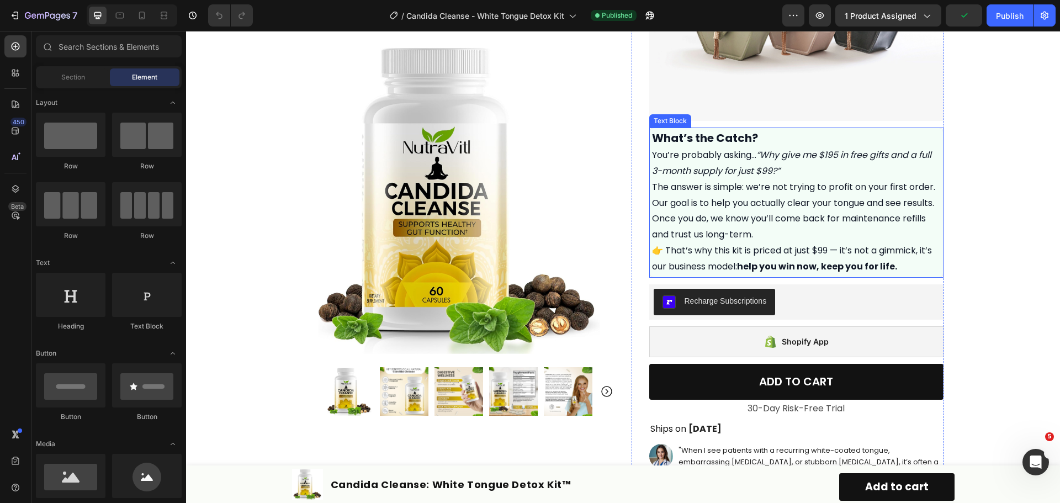
click at [828, 267] on strong "help you win now, keep you for life." at bounding box center [817, 266] width 160 height 13
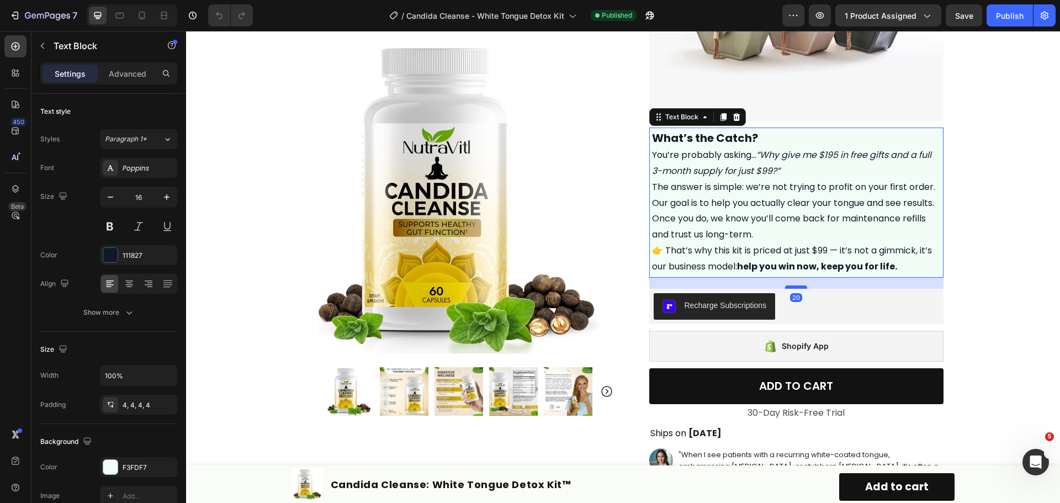
click at [802, 287] on div at bounding box center [796, 286] width 22 height 3
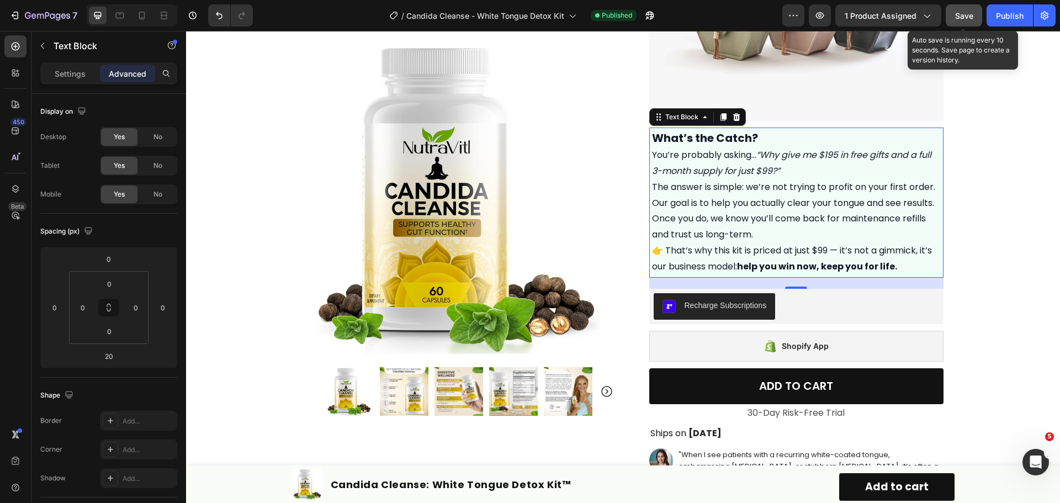
click at [968, 18] on span "Save" at bounding box center [964, 15] width 18 height 9
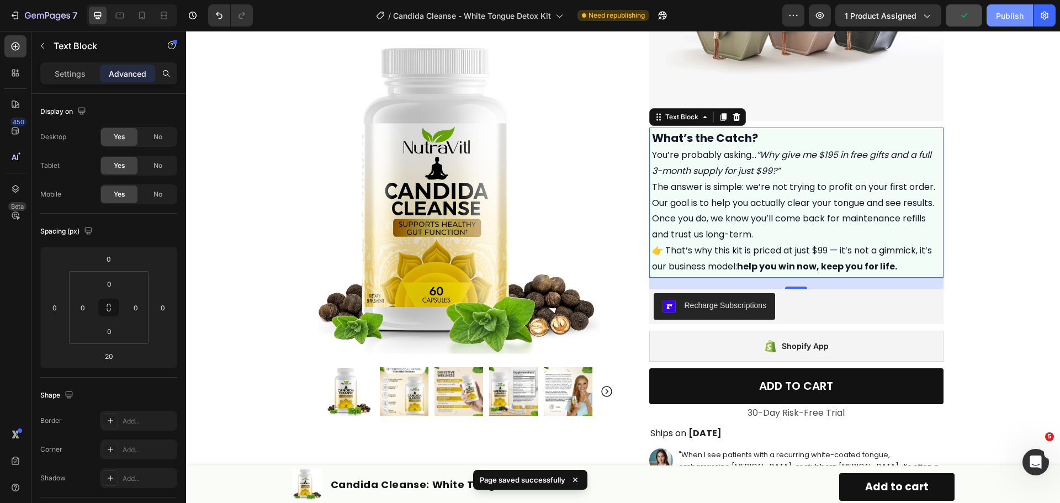
click at [1008, 13] on div "Publish" at bounding box center [1010, 16] width 28 height 12
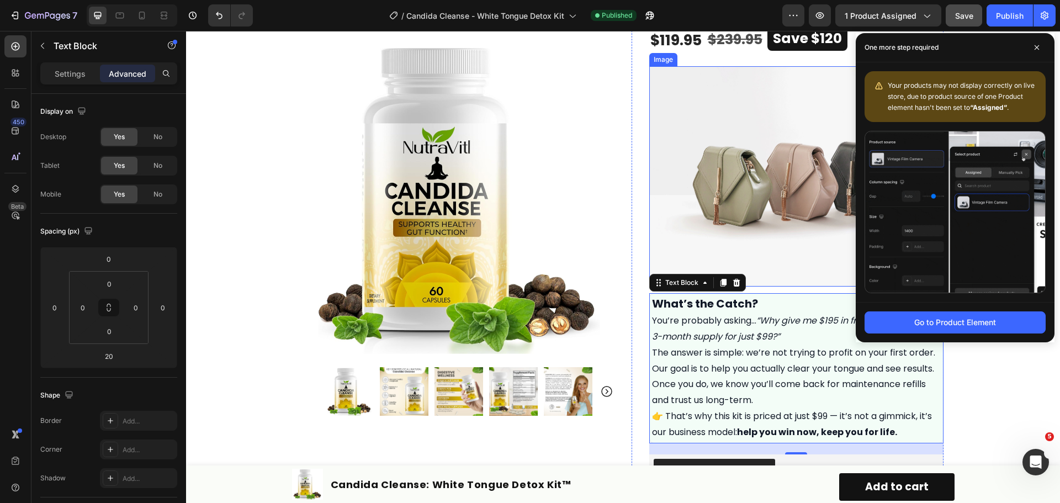
scroll to position [386, 0]
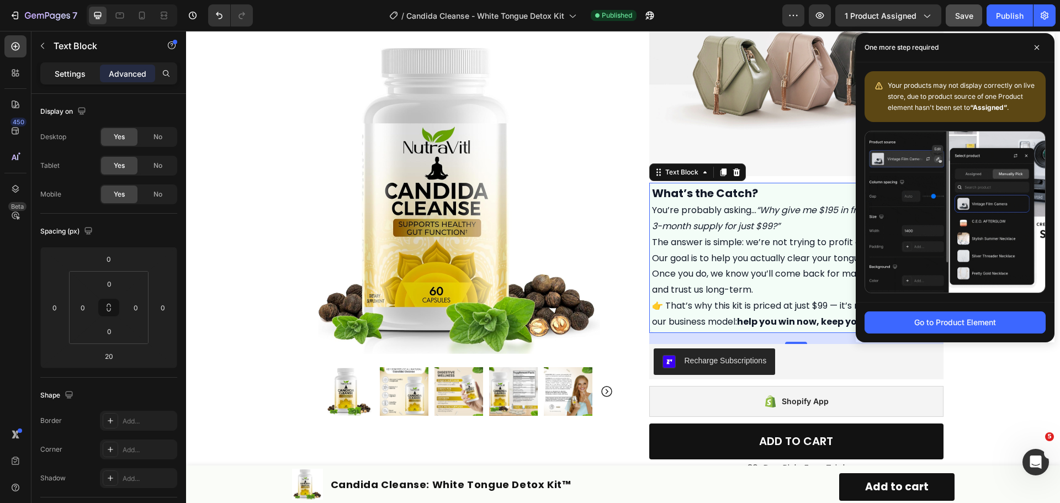
click at [53, 74] on div "Settings" at bounding box center [70, 74] width 55 height 18
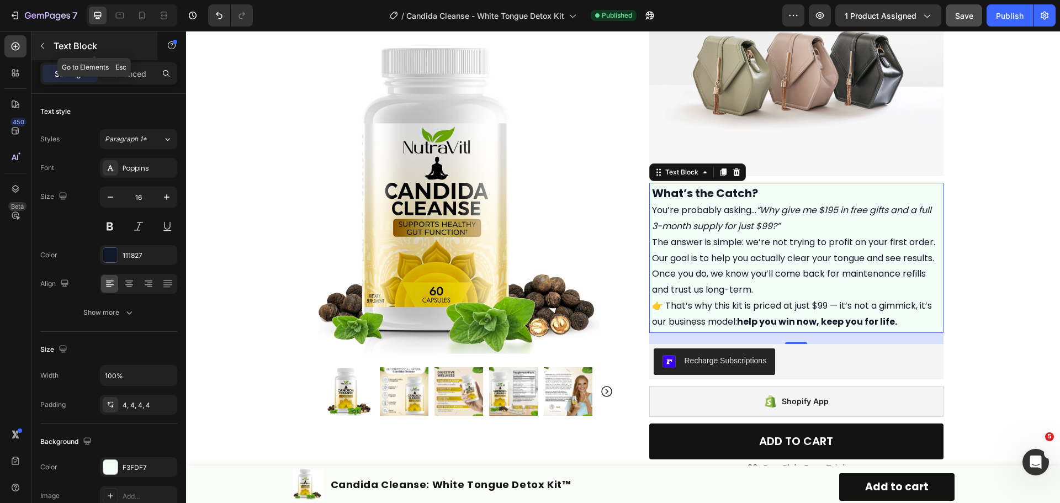
click at [41, 47] on icon "button" at bounding box center [42, 45] width 9 height 9
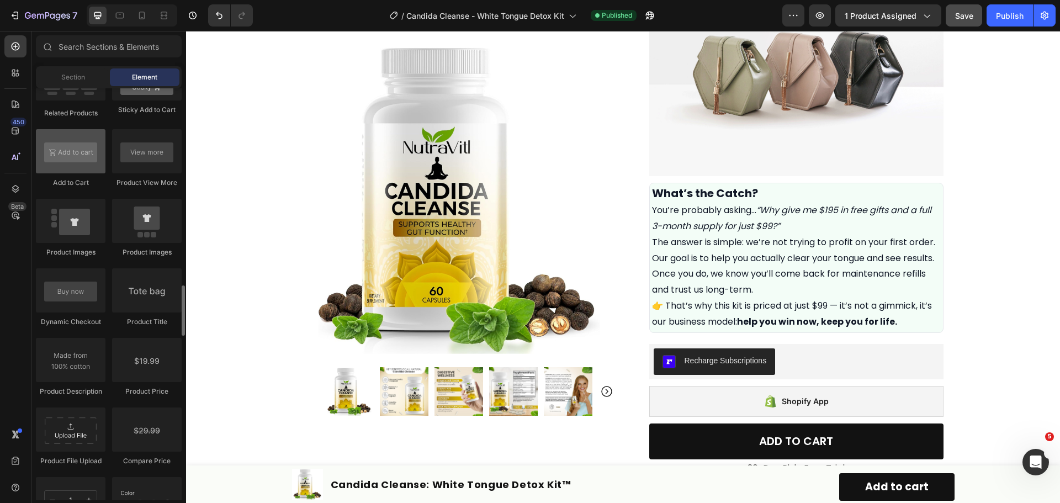
scroll to position [1711, 0]
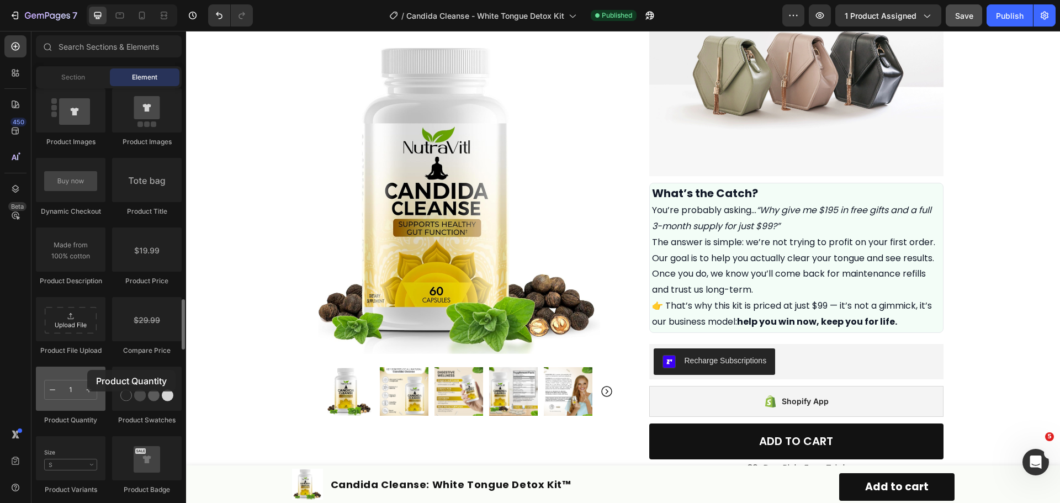
drag, startPoint x: 69, startPoint y: 377, endPoint x: 83, endPoint y: 372, distance: 15.2
click at [86, 370] on div at bounding box center [71, 389] width 70 height 44
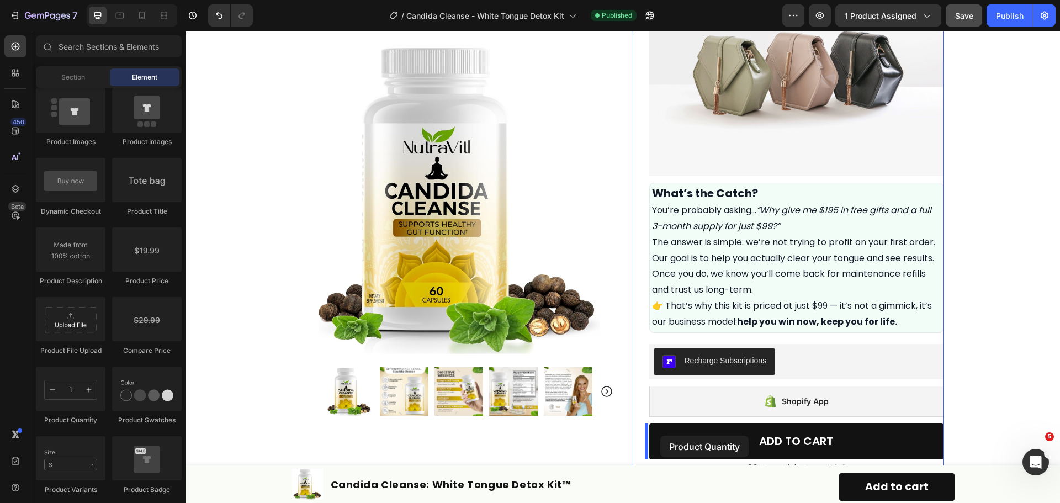
drag, startPoint x: 259, startPoint y: 417, endPoint x: 660, endPoint y: 436, distance: 401.8
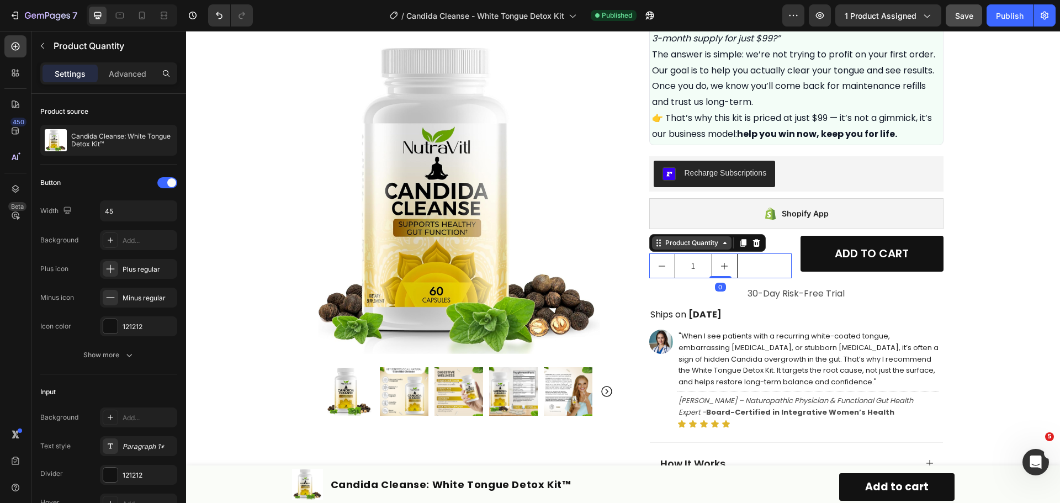
scroll to position [607, 0]
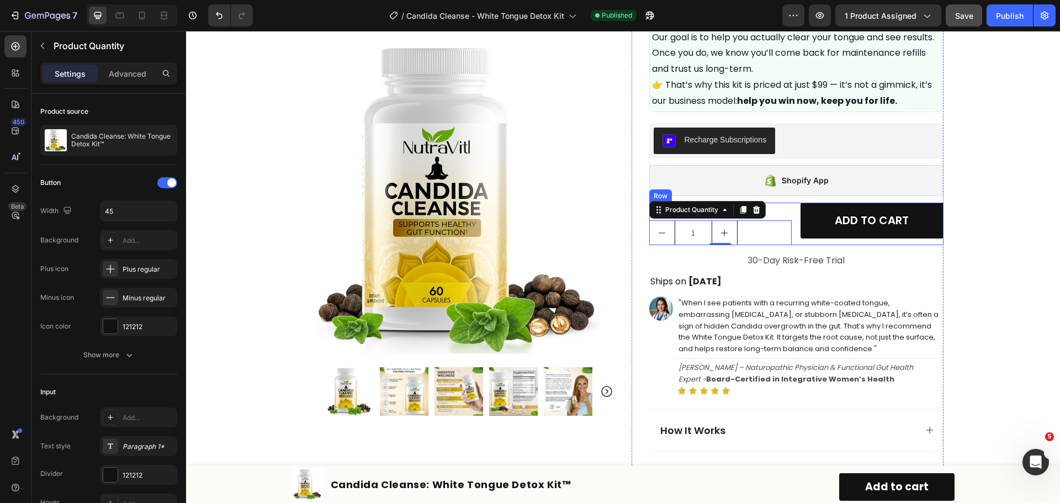
click at [789, 216] on div "Quantity Text Block 1 Product Quantity 0 ADD TO CART Add to Cart Row" at bounding box center [796, 224] width 294 height 43
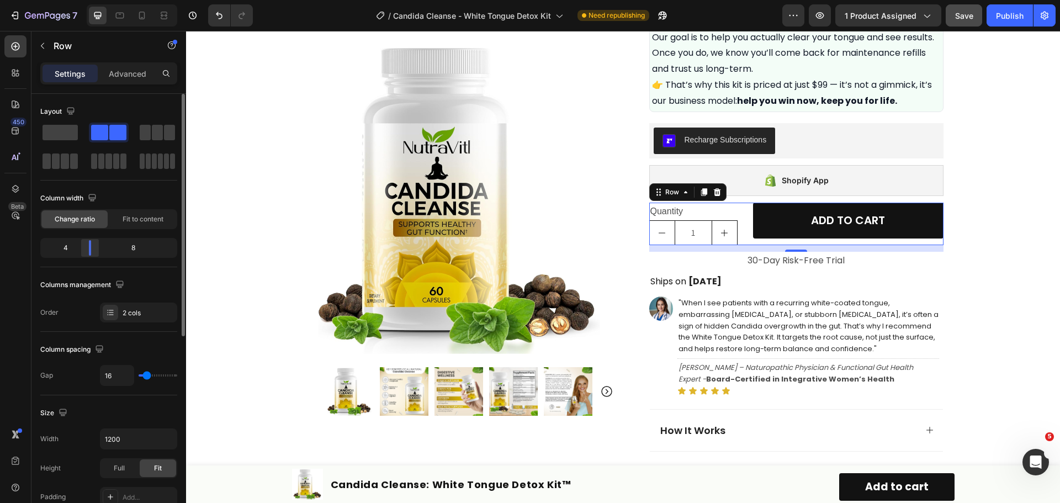
drag, startPoint x: 108, startPoint y: 246, endPoint x: 86, endPoint y: 246, distance: 22.1
click at [86, 0] on body "7 Version history / Candida Cleanse - White Tongue Detox Kit Need republishing …" at bounding box center [530, 0] width 1060 height 0
click at [675, 208] on div "Quantity" at bounding box center [696, 212] width 95 height 18
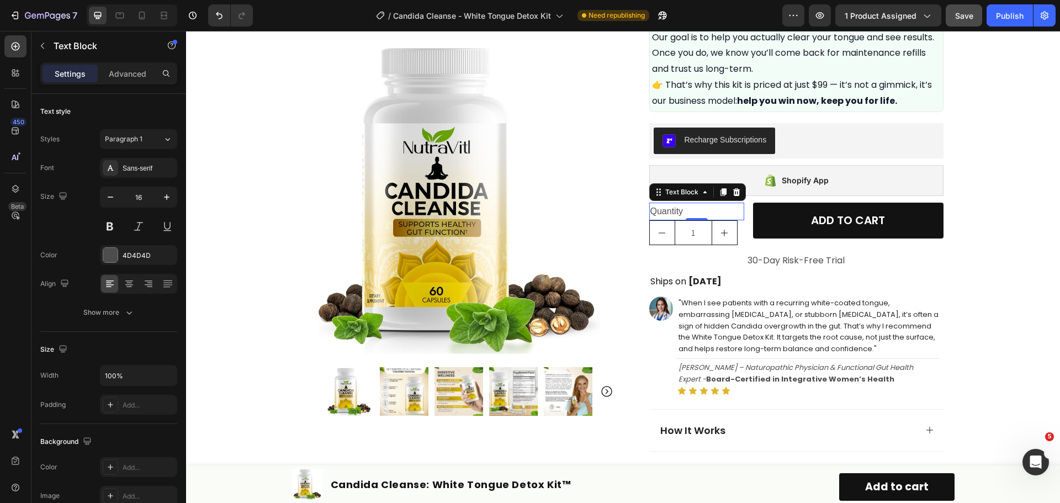
click at [679, 209] on div "Quantity" at bounding box center [696, 212] width 95 height 18
click at [702, 211] on p "Quantity" at bounding box center [696, 212] width 93 height 16
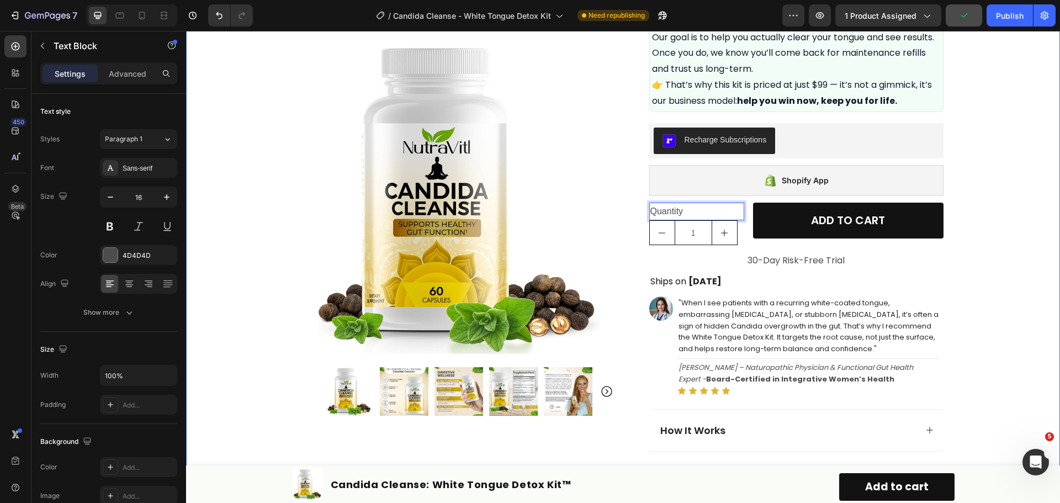
click at [957, 225] on div "Product Images Row Icon Icon Icon Icon Icon Icon List Excellent 4.7 | 15,000+ H…" at bounding box center [623, 121] width 874 height 1351
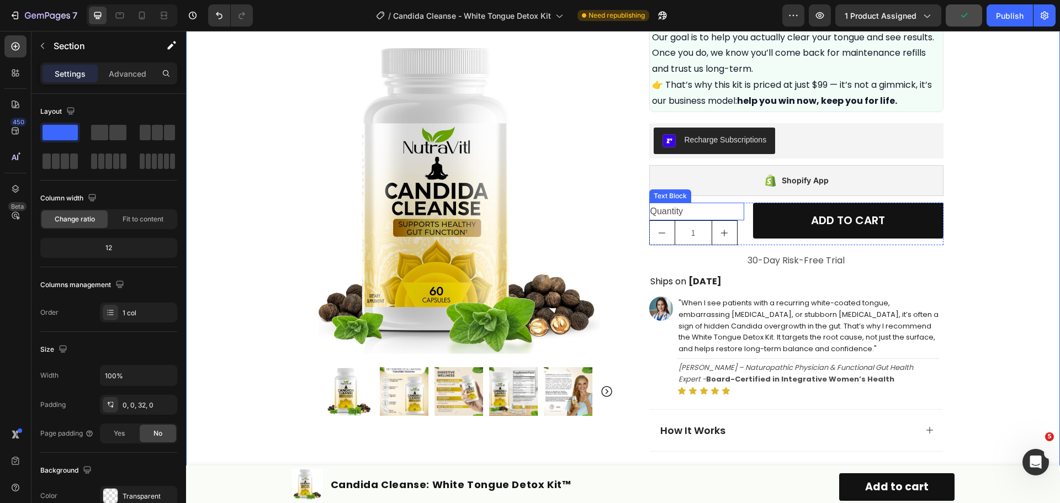
click at [725, 211] on p "Quantity" at bounding box center [696, 212] width 93 height 16
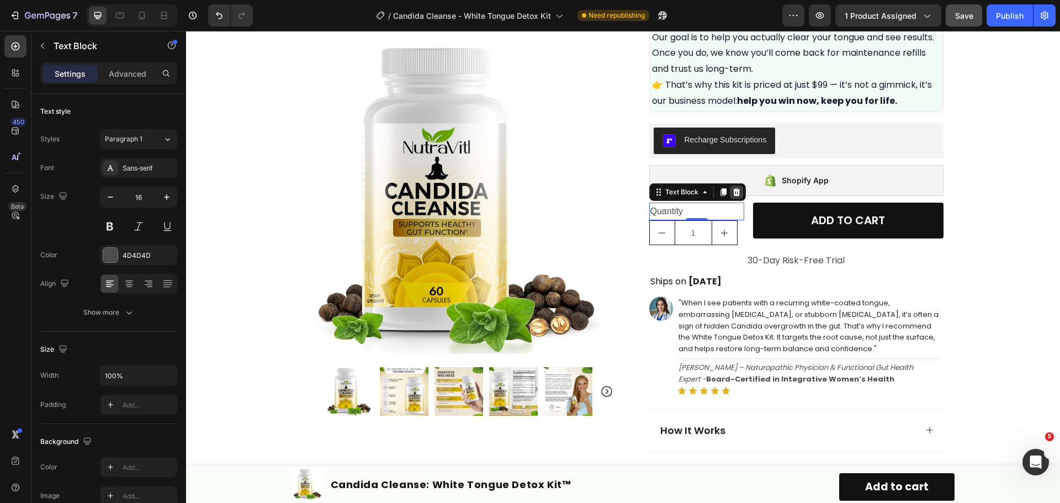
click at [733, 193] on icon at bounding box center [736, 192] width 9 height 9
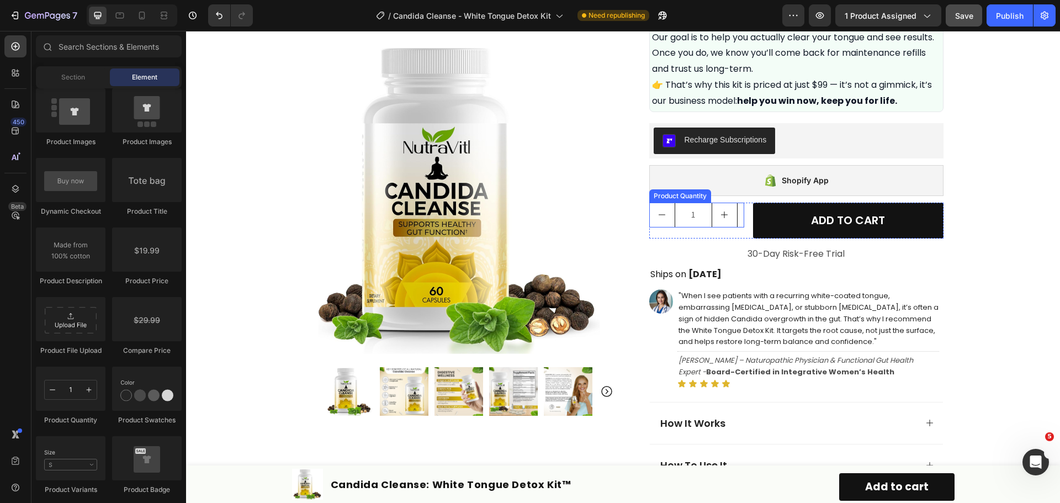
click at [662, 211] on icon "decrement" at bounding box center [662, 214] width 9 height 9
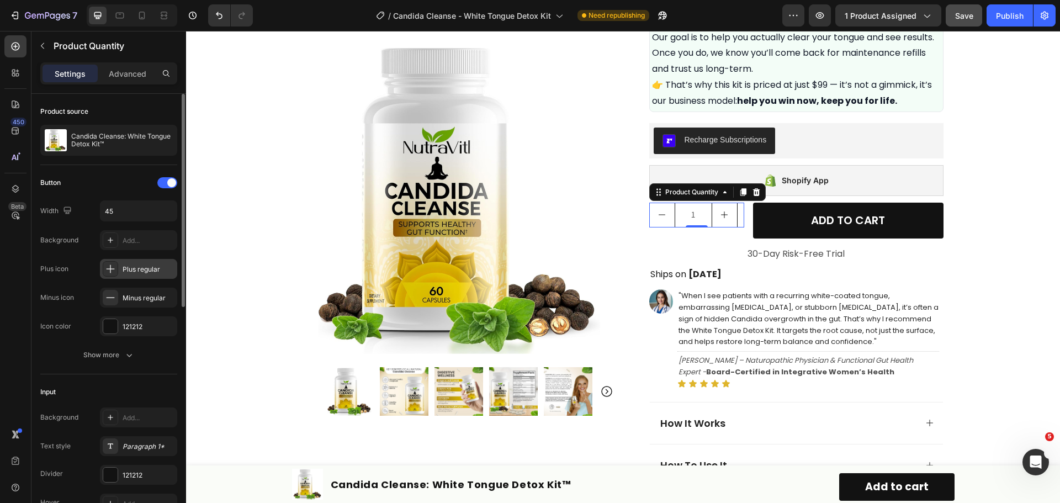
click at [149, 274] on div "Plus regular" at bounding box center [138, 269] width 77 height 20
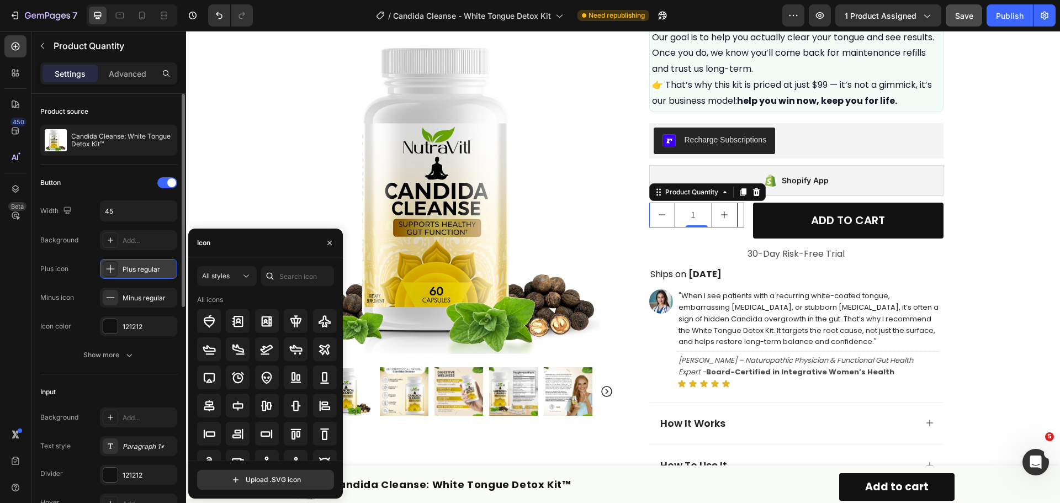
click at [149, 274] on div "Plus regular" at bounding box center [138, 269] width 77 height 20
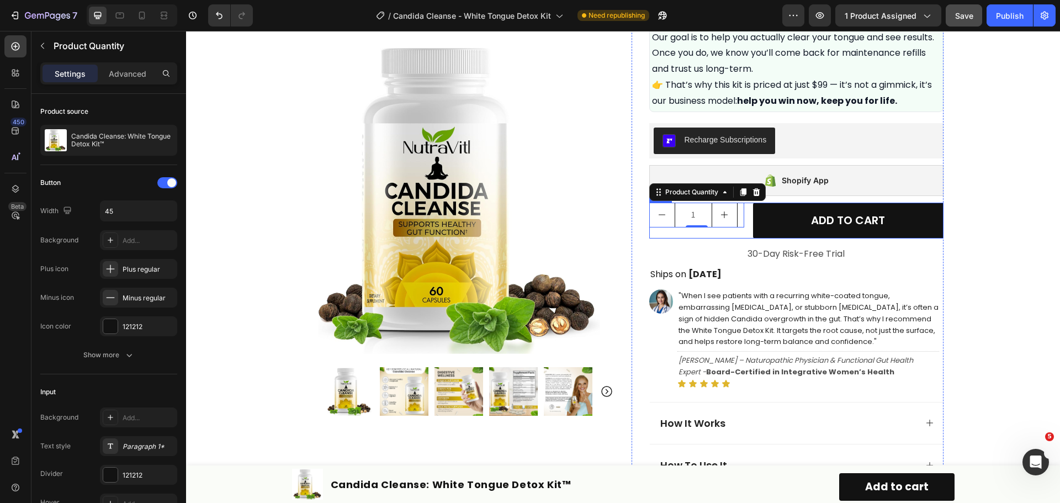
click at [743, 236] on div "1 Product Quantity 0 ADD TO CART Add to Cart Row" at bounding box center [796, 221] width 294 height 36
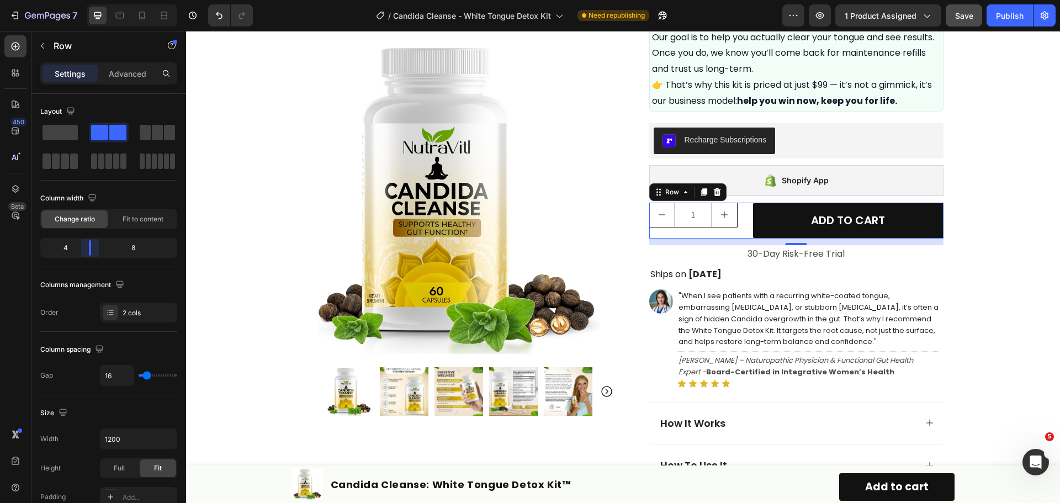
drag, startPoint x: 89, startPoint y: 248, endPoint x: 82, endPoint y: 248, distance: 7.2
click at [82, 0] on body "7 Version history / Candida Cleanse - White Tongue Detox Kit Need republishing …" at bounding box center [530, 0] width 1060 height 0
drag, startPoint x: 91, startPoint y: 245, endPoint x: 77, endPoint y: 245, distance: 14.4
click at [77, 0] on body "7 Version history / Candida Cleanse - White Tongue Detox Kit Need republishing …" at bounding box center [530, 0] width 1060 height 0
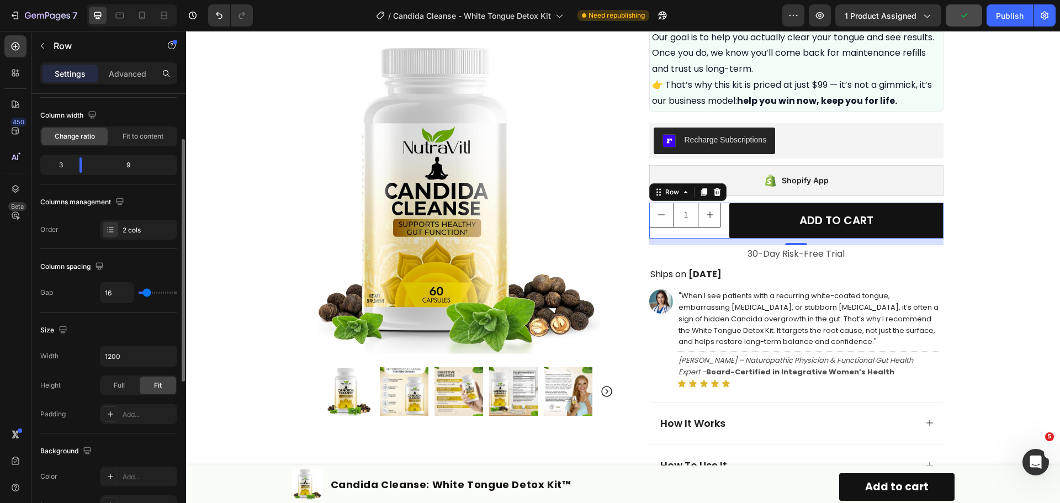
scroll to position [0, 0]
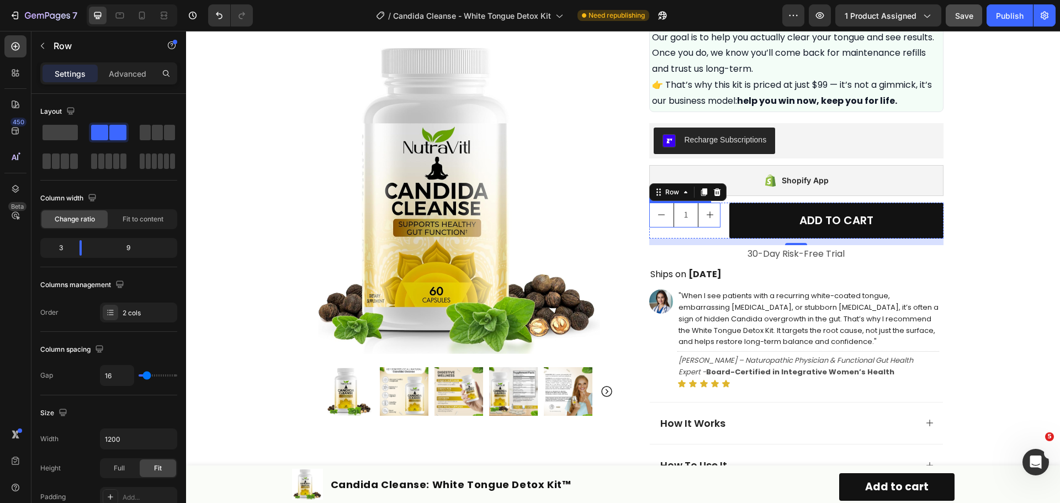
click at [665, 214] on button "decrement" at bounding box center [662, 215] width 24 height 24
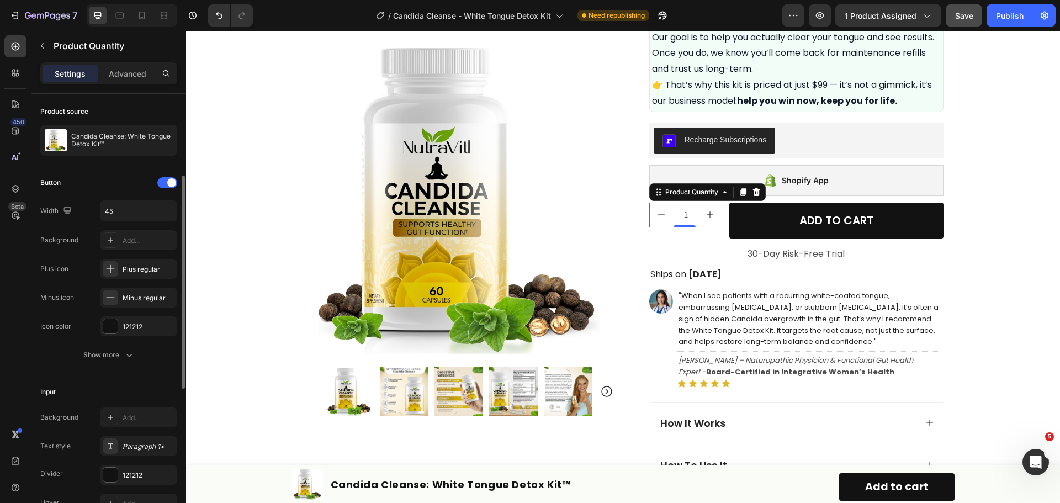
scroll to position [110, 0]
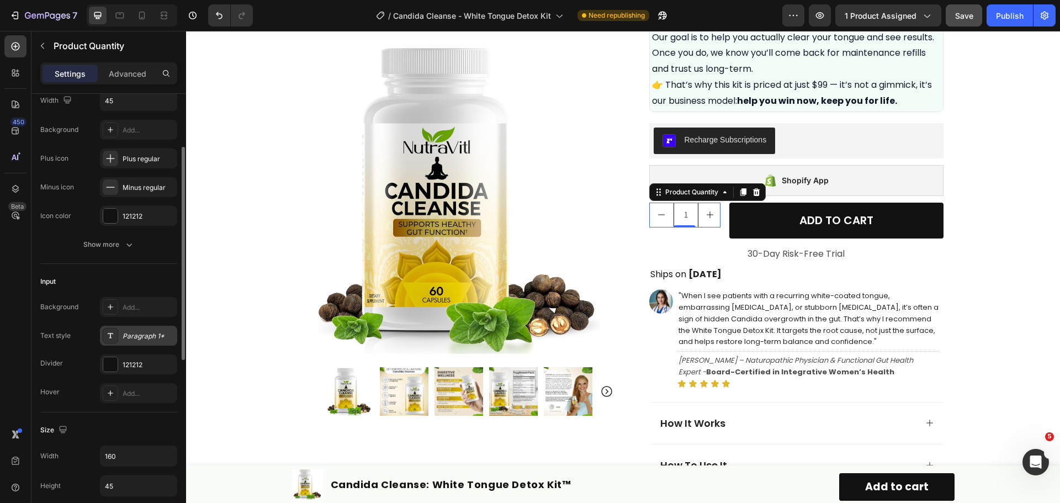
click at [139, 338] on div "Paragraph 1*" at bounding box center [149, 336] width 52 height 10
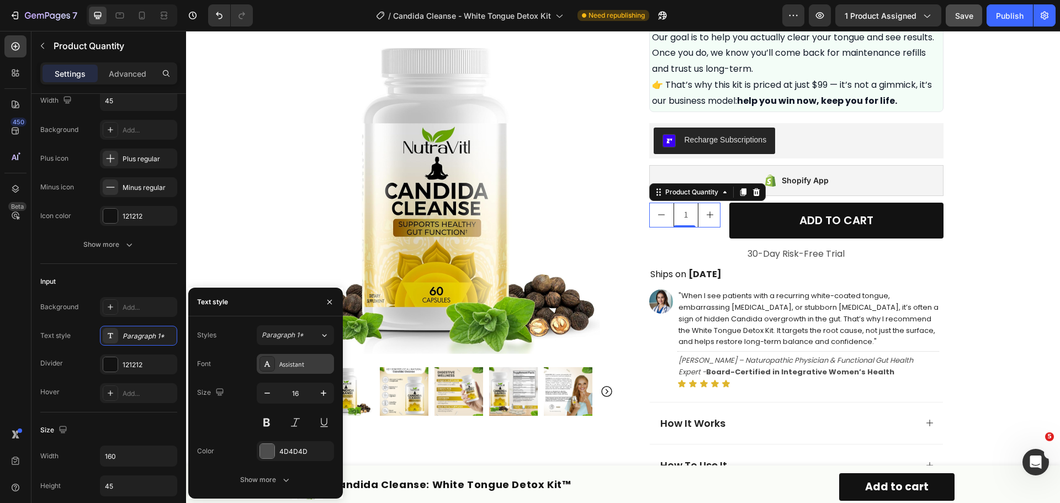
click at [306, 365] on div "Assistant" at bounding box center [305, 364] width 52 height 10
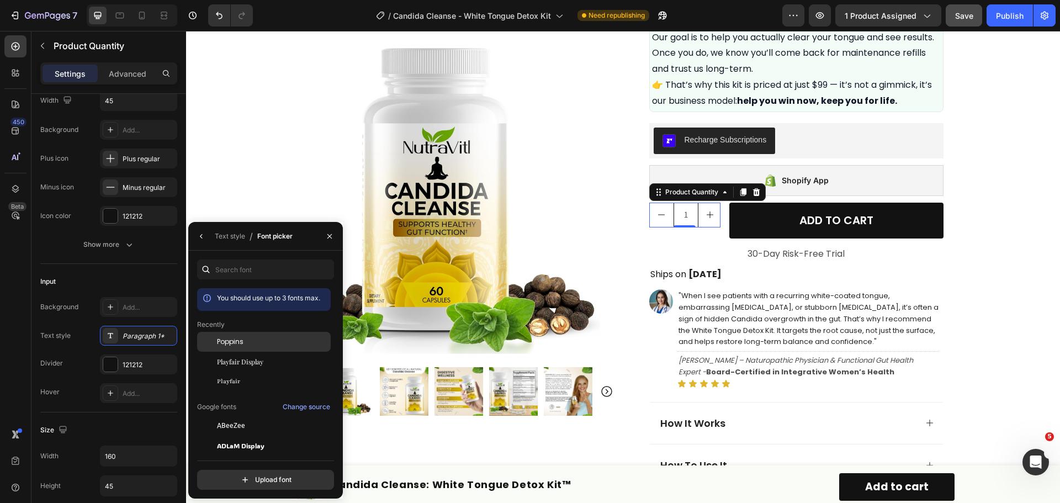
click at [278, 347] on div "Poppins" at bounding box center [264, 342] width 134 height 20
click at [83, 288] on div "Input" at bounding box center [108, 282] width 137 height 18
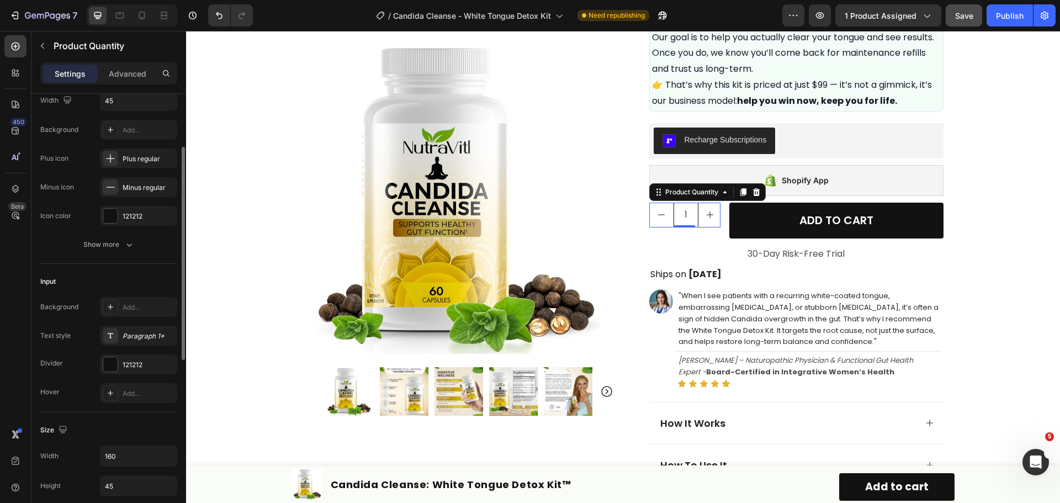
scroll to position [166, 0]
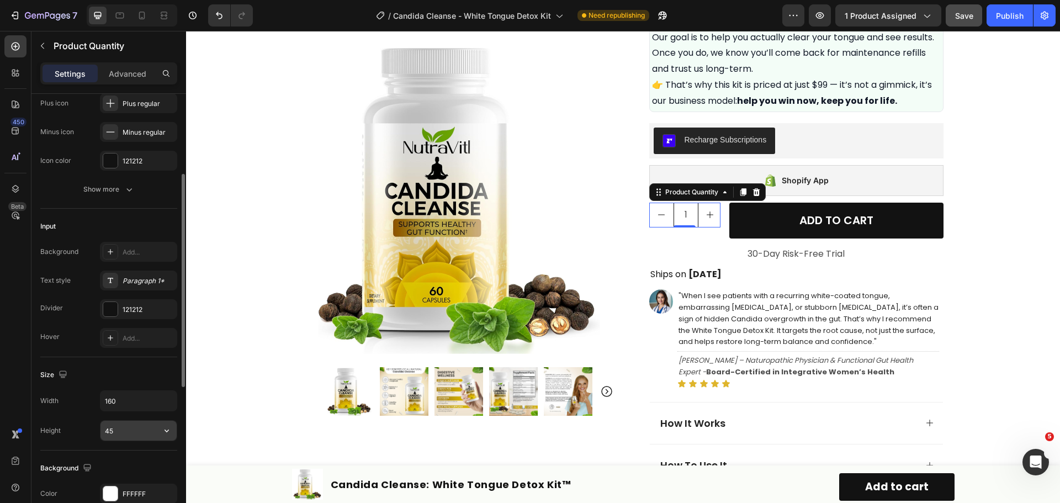
click at [139, 431] on input "45" at bounding box center [138, 431] width 76 height 20
click at [161, 426] on icon "button" at bounding box center [166, 430] width 11 height 11
click at [134, 458] on p "Full 100%" at bounding box center [135, 459] width 63 height 10
type input "100%"
click at [162, 401] on icon "button" at bounding box center [166, 400] width 11 height 11
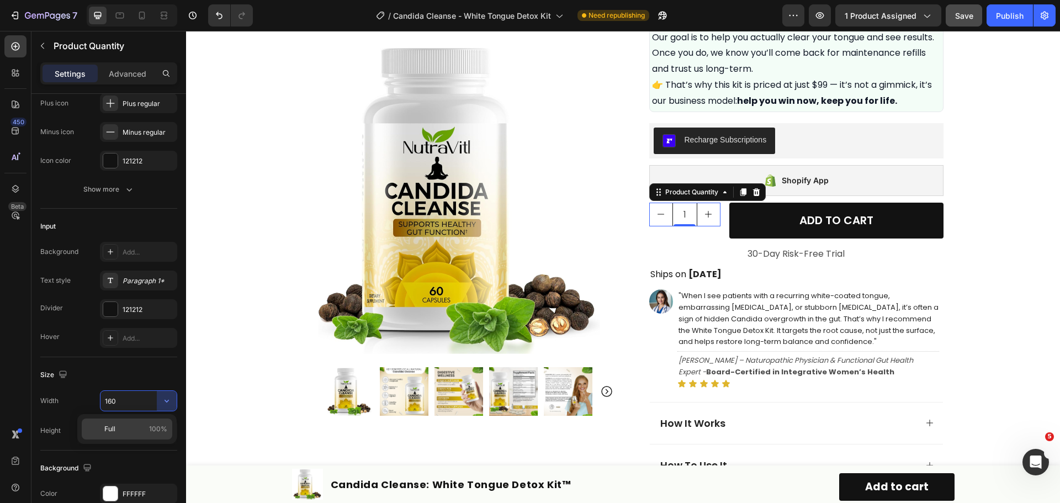
click at [152, 427] on span "100%" at bounding box center [158, 429] width 18 height 10
type input "100%"
click at [79, 395] on div "Width 100%" at bounding box center [108, 400] width 137 height 21
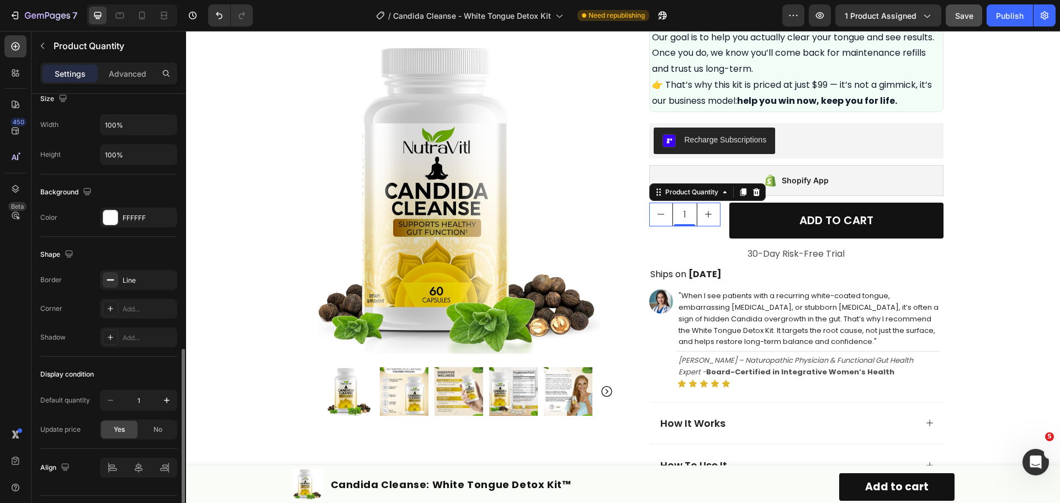
scroll to position [469, 0]
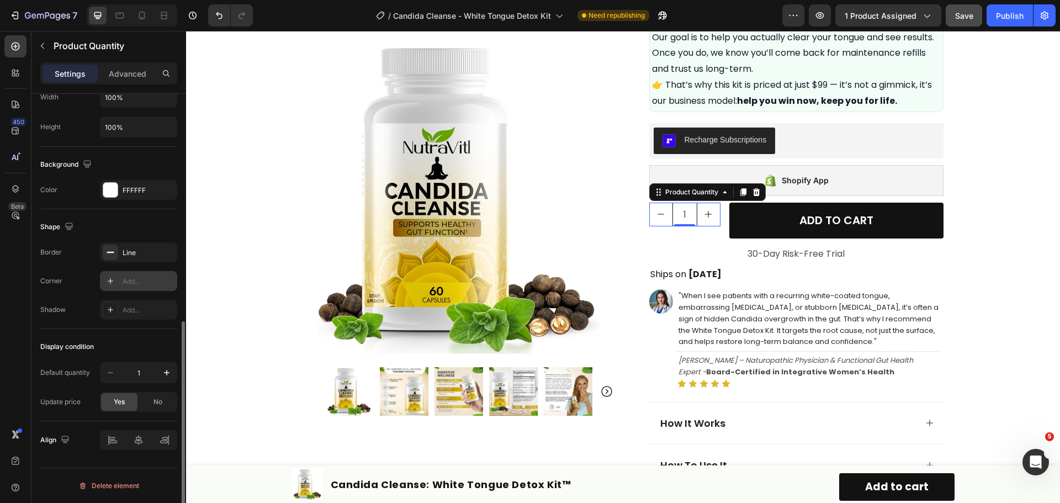
click at [137, 283] on div "Add..." at bounding box center [149, 282] width 52 height 10
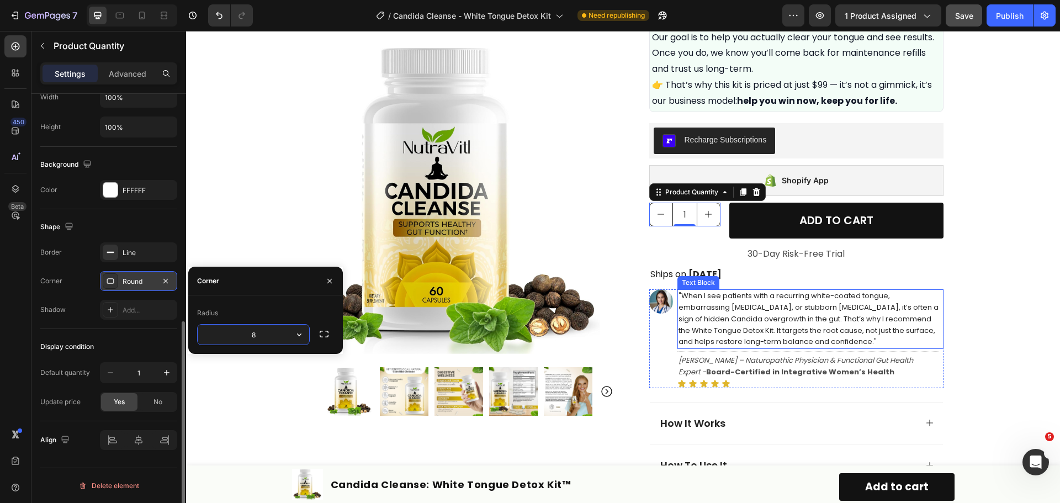
click at [780, 310] on span ""When I see patients with a recurring white-coated tongue, embarrassing bad bre…" at bounding box center [808, 318] width 260 height 56
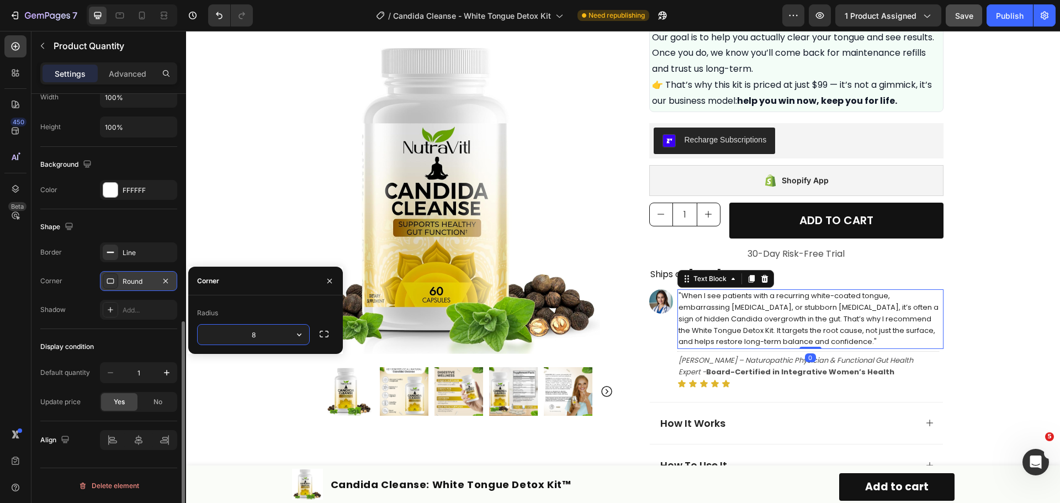
scroll to position [0, 0]
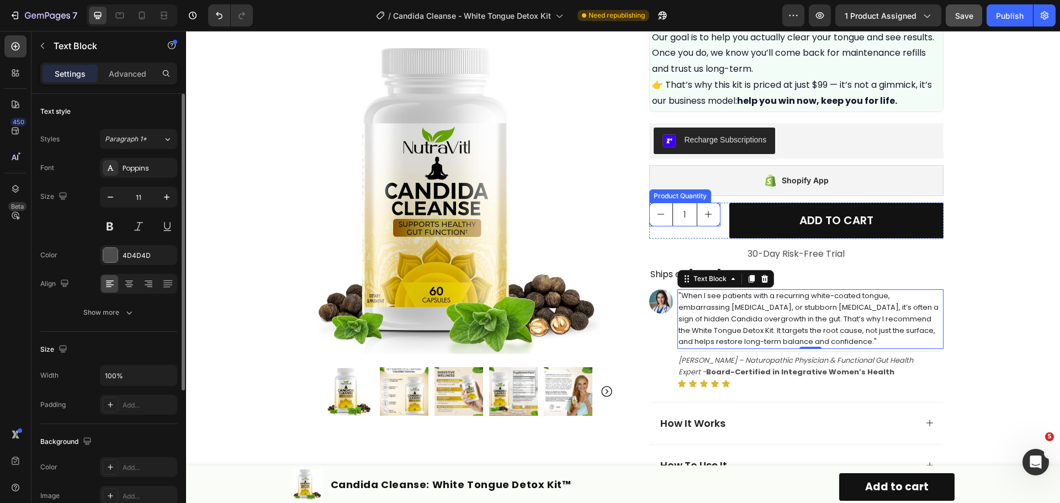
click at [688, 216] on input "1" at bounding box center [684, 214] width 25 height 23
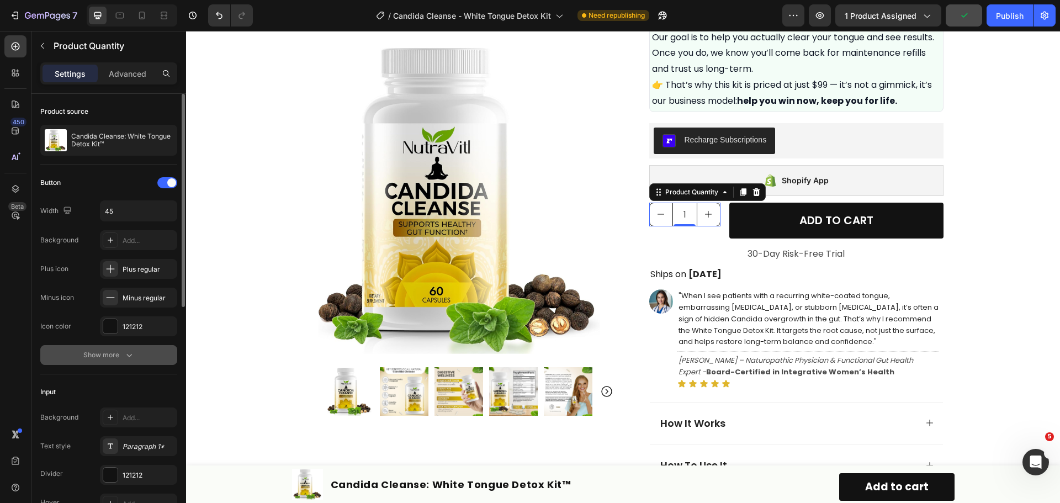
click at [107, 347] on button "Show more" at bounding box center [108, 355] width 137 height 20
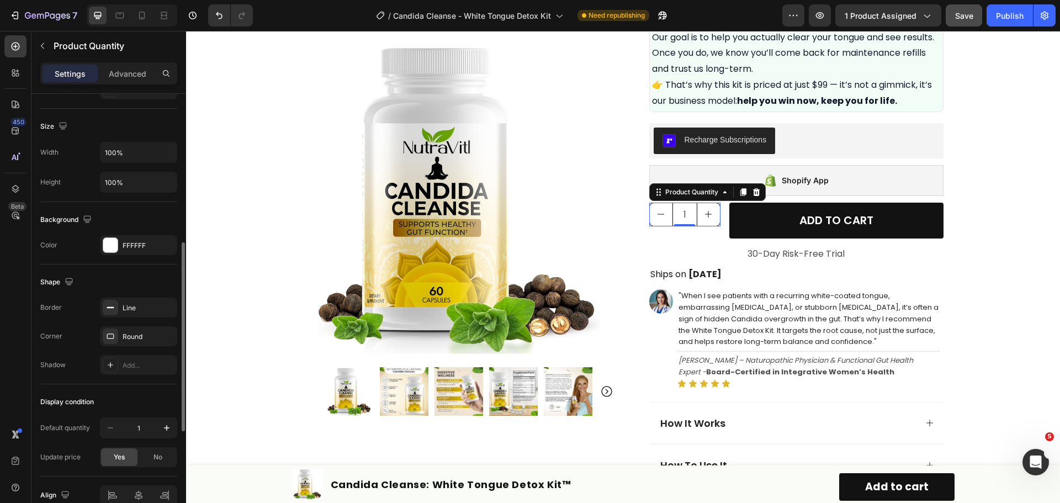
scroll to position [475, 0]
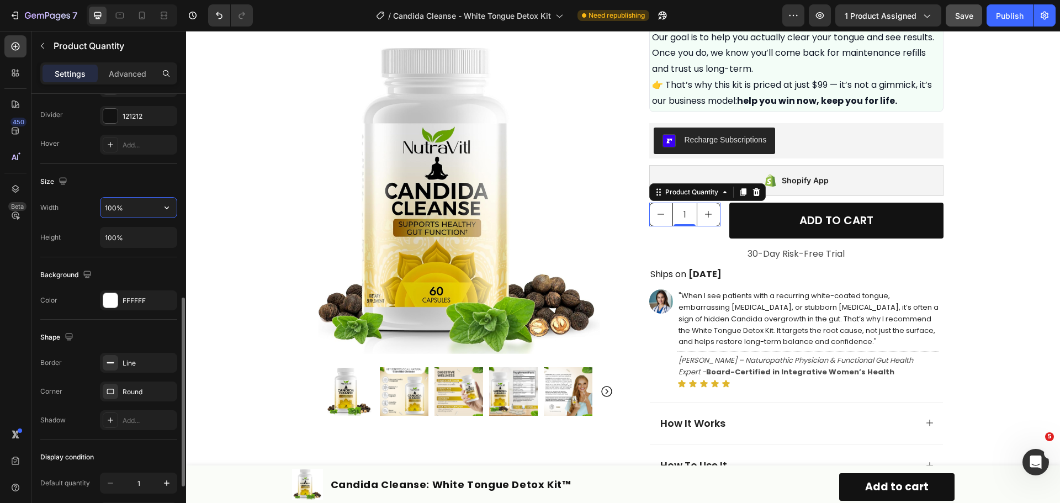
click at [151, 212] on input "100%" at bounding box center [138, 208] width 76 height 20
type input "100%"
click at [128, 236] on input "100%" at bounding box center [138, 237] width 76 height 20
click at [681, 221] on input "1" at bounding box center [684, 214] width 25 height 23
drag, startPoint x: 681, startPoint y: 226, endPoint x: 681, endPoint y: 237, distance: 11.6
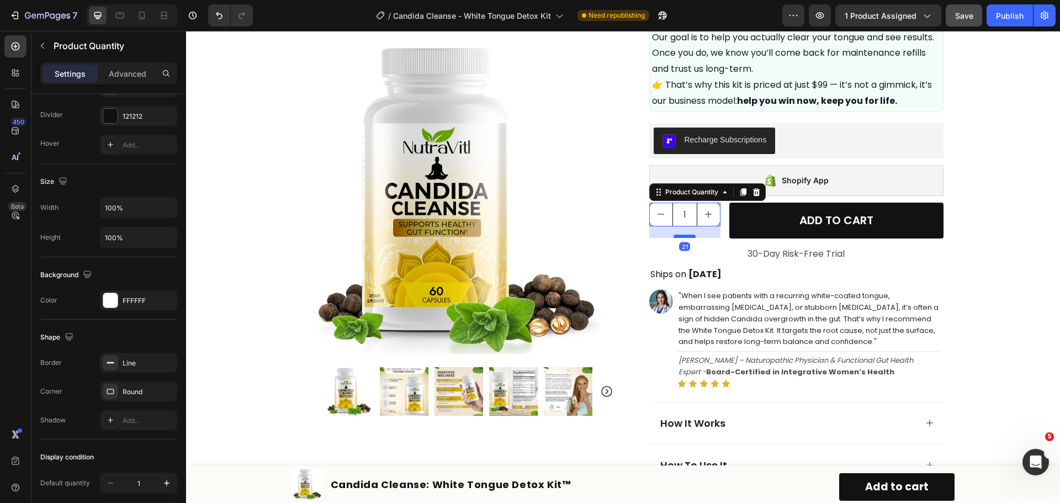
click at [681, 237] on div at bounding box center [685, 236] width 22 height 3
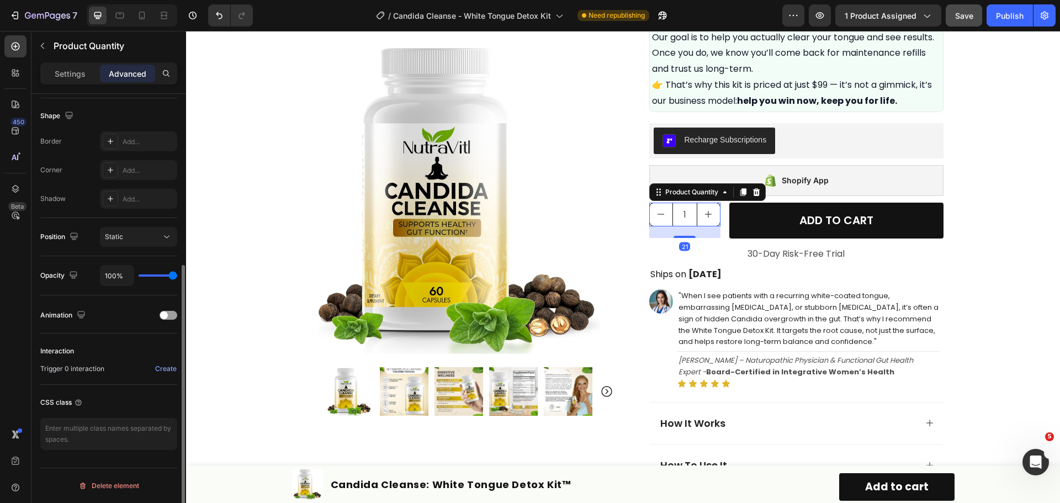
scroll to position [279, 0]
click at [262, 207] on div "Product Images Row Icon Icon Icon Icon Icon Icon List Excellent 4.7 | 15,000+ H…" at bounding box center [623, 118] width 874 height 1344
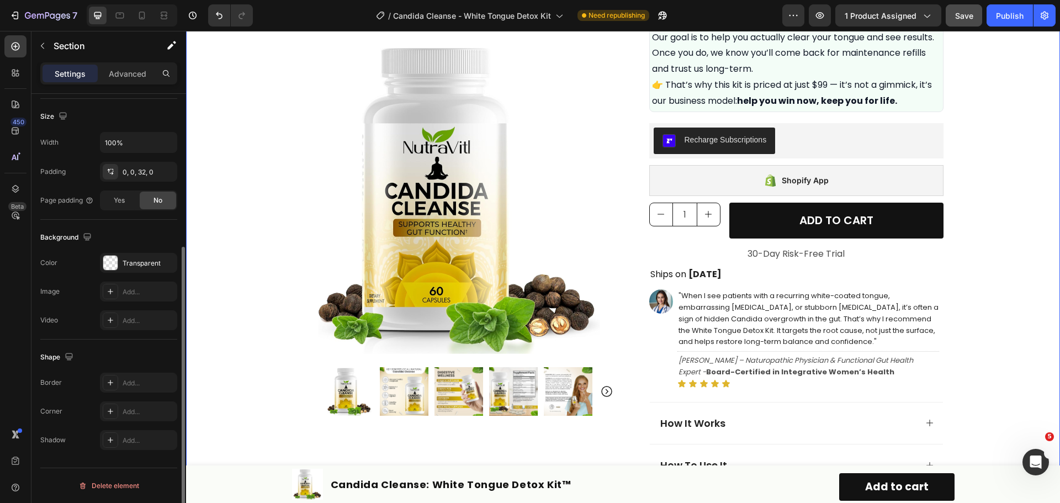
scroll to position [0, 0]
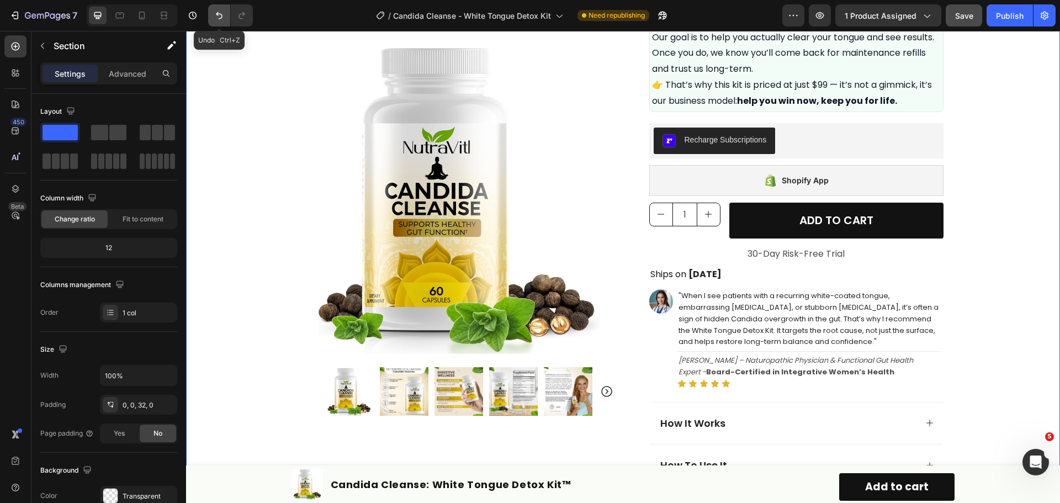
click at [215, 13] on icon "Undo/Redo" at bounding box center [219, 15] width 11 height 11
click at [689, 211] on input "1" at bounding box center [684, 214] width 25 height 23
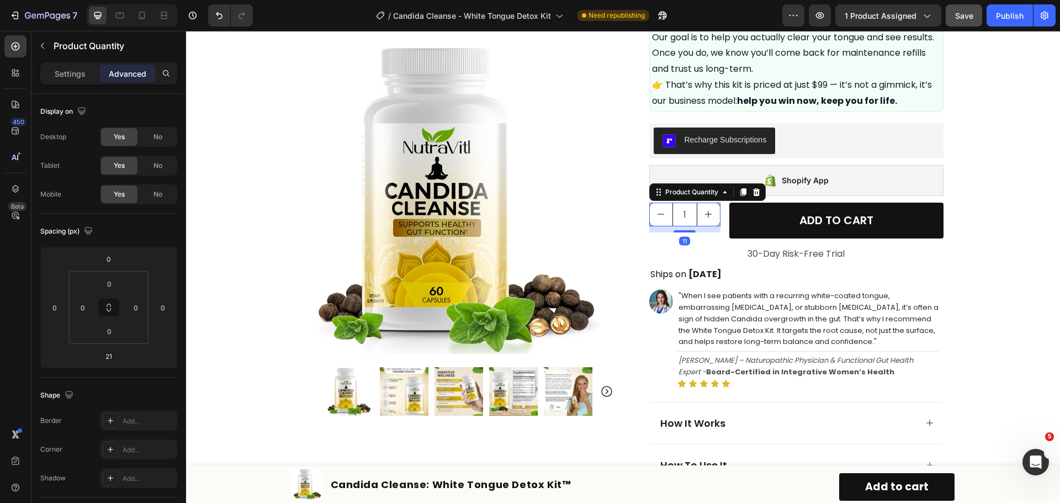
click at [683, 230] on div at bounding box center [685, 231] width 22 height 2
click at [683, 230] on div at bounding box center [685, 230] width 22 height 3
click at [683, 226] on div at bounding box center [685, 226] width 22 height 3
type input "4"
click at [666, 210] on button "decrement" at bounding box center [661, 214] width 23 height 23
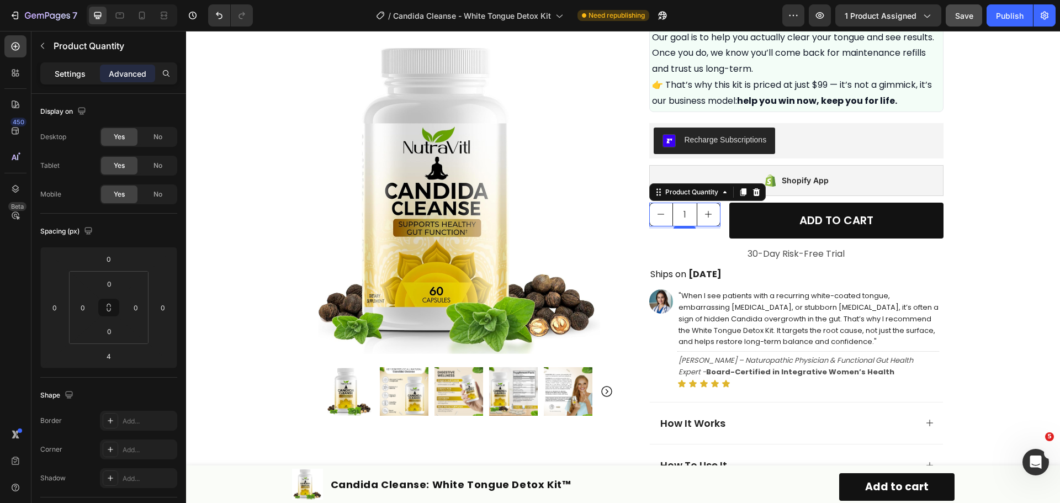
drag, startPoint x: 66, startPoint y: 87, endPoint x: 66, endPoint y: 80, distance: 7.2
click at [66, 87] on div "Settings Advanced" at bounding box center [108, 77] width 155 height 31
click at [66, 79] on div "Settings" at bounding box center [70, 74] width 55 height 18
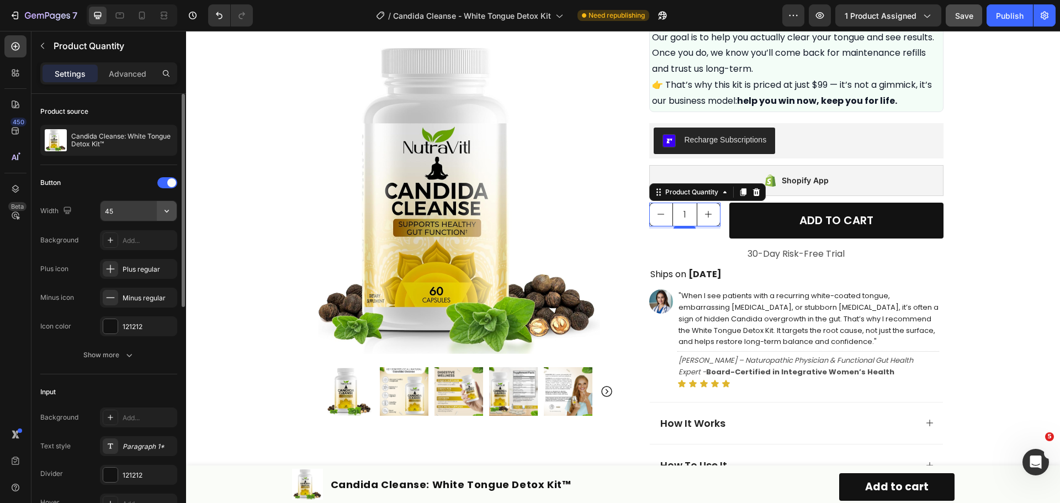
click at [168, 211] on icon "button" at bounding box center [166, 210] width 11 height 11
click at [147, 232] on div "Full 100%" at bounding box center [127, 239] width 91 height 21
type input "100%"
click at [162, 210] on icon "button" at bounding box center [166, 210] width 11 height 11
click at [136, 211] on input "100%" at bounding box center [138, 211] width 76 height 20
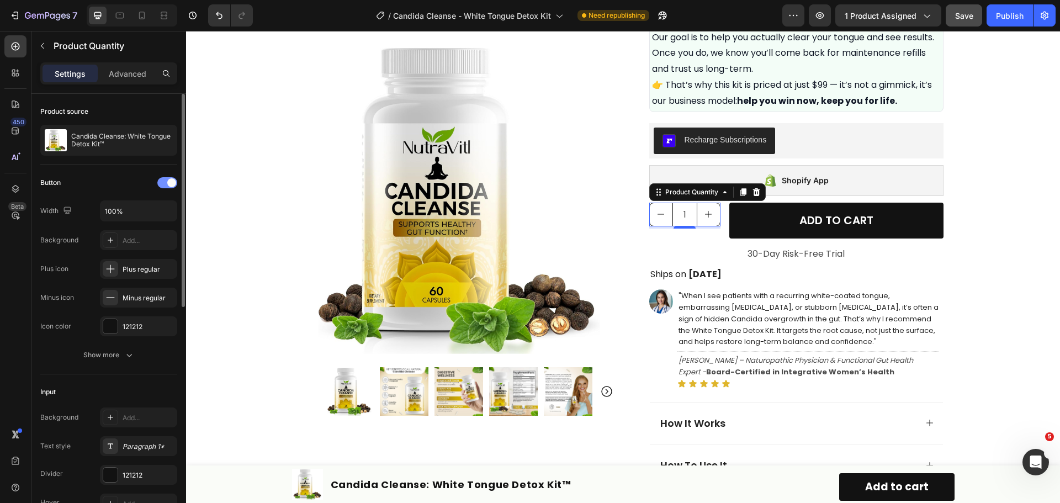
click at [166, 183] on div at bounding box center [167, 182] width 20 height 11
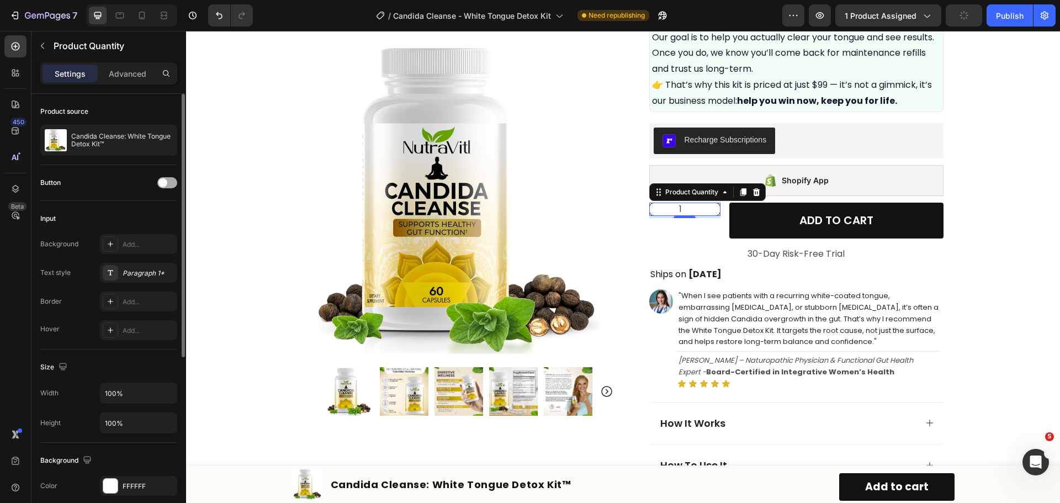
click at [166, 183] on span at bounding box center [162, 182] width 9 height 9
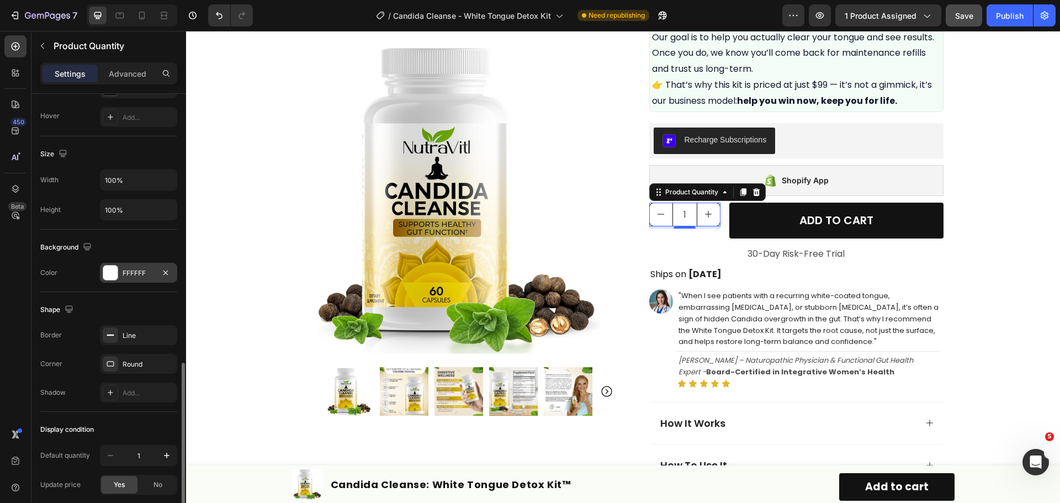
scroll to position [469, 0]
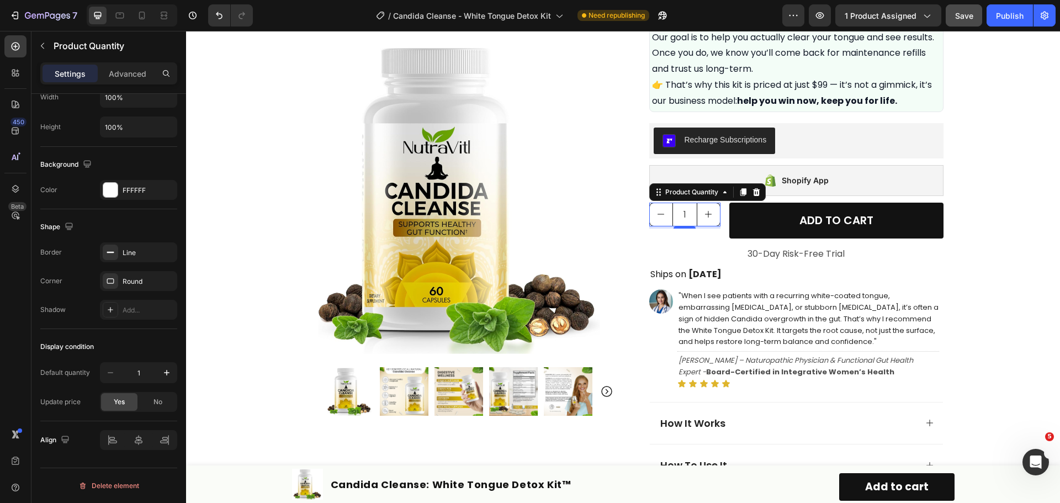
click at [687, 213] on input "1" at bounding box center [684, 214] width 25 height 23
click at [1019, 242] on div "Product Images Row Icon Icon Icon Icon Icon Icon List Excellent 4.7 | 15,000+ H…" at bounding box center [623, 118] width 874 height 1344
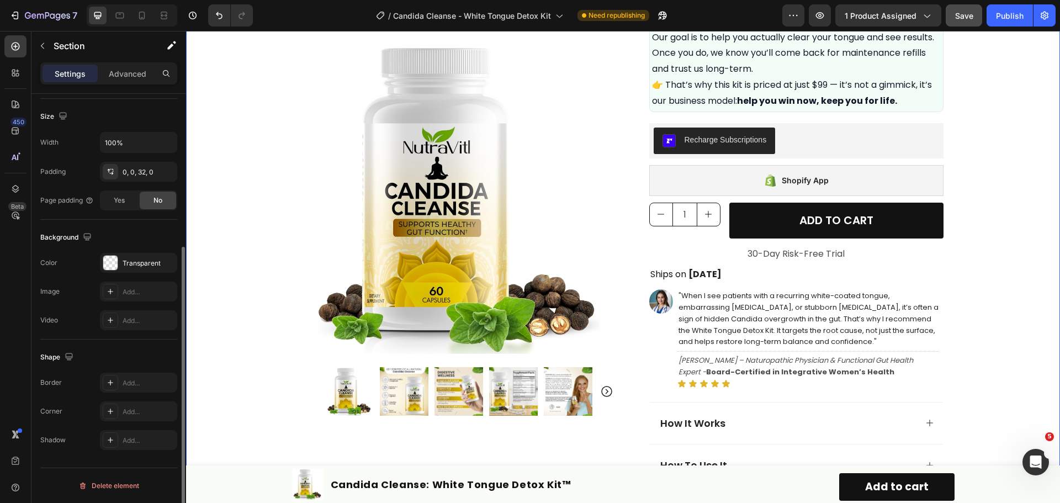
scroll to position [0, 0]
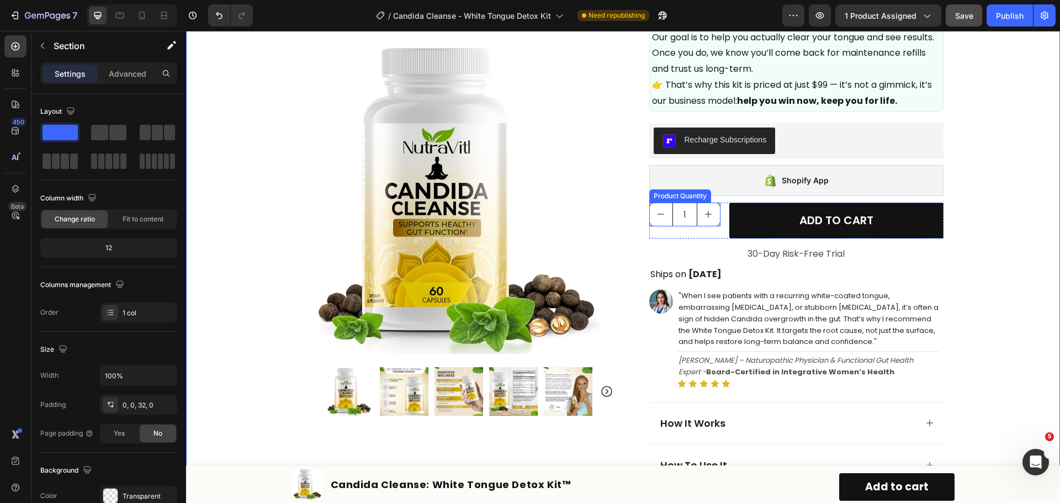
click at [687, 216] on input "1" at bounding box center [684, 214] width 25 height 23
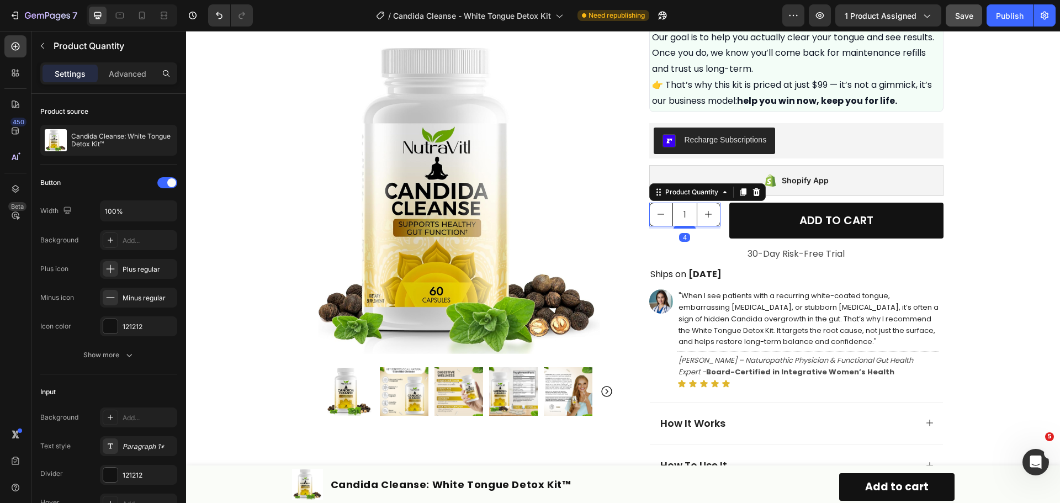
click at [699, 213] on button "increment" at bounding box center [708, 214] width 23 height 23
click at [659, 217] on icon "decrement" at bounding box center [660, 214] width 9 height 9
type input "1"
click at [113, 353] on div "Show more" at bounding box center [108, 354] width 51 height 11
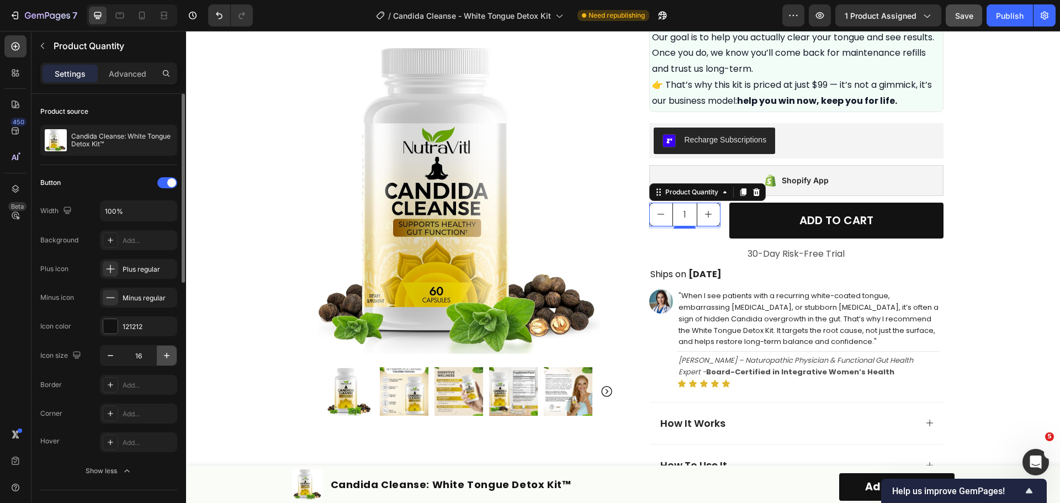
click at [165, 355] on icon "button" at bounding box center [166, 355] width 11 height 11
click at [105, 361] on button "button" at bounding box center [110, 356] width 20 height 20
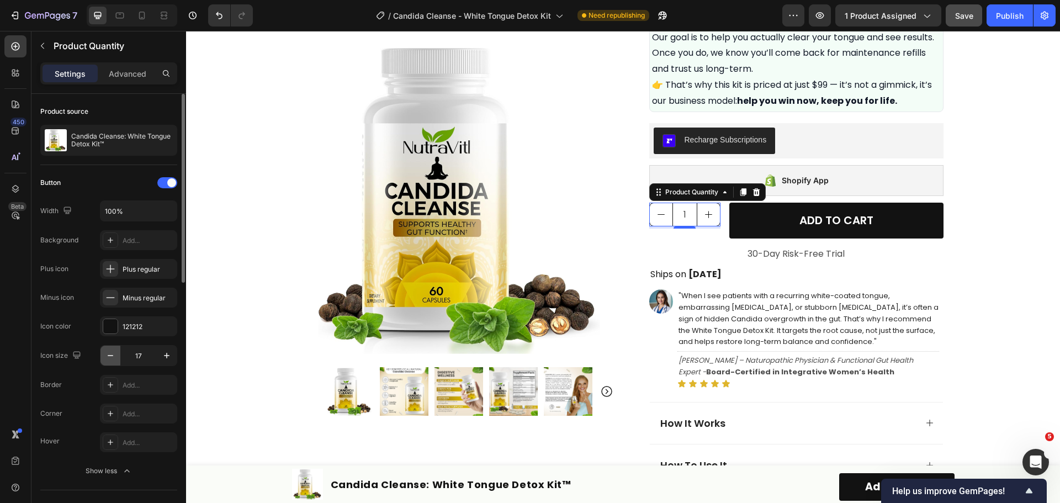
click at [105, 361] on button "button" at bounding box center [110, 356] width 20 height 20
click at [161, 356] on button "button" at bounding box center [167, 356] width 20 height 20
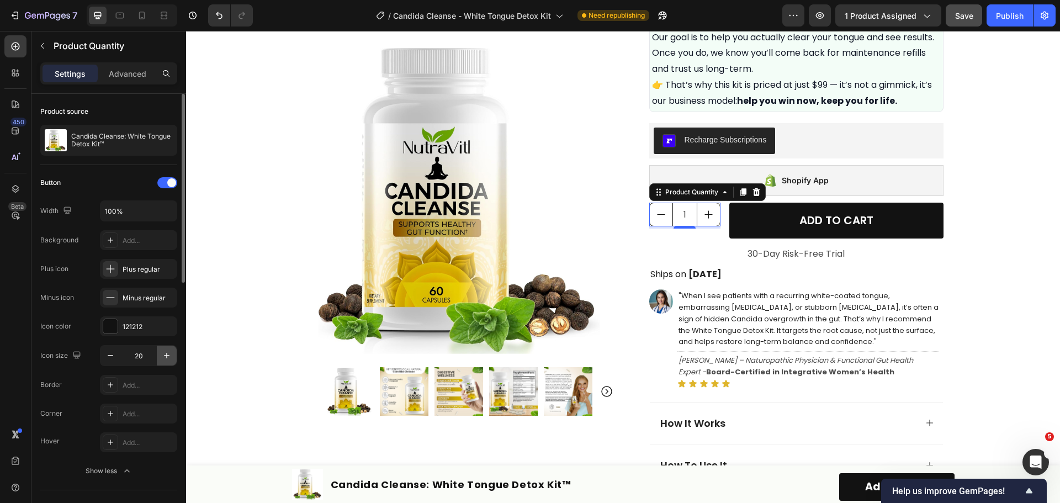
click at [161, 356] on button "button" at bounding box center [167, 356] width 20 height 20
click at [113, 354] on icon "button" at bounding box center [110, 355] width 11 height 11
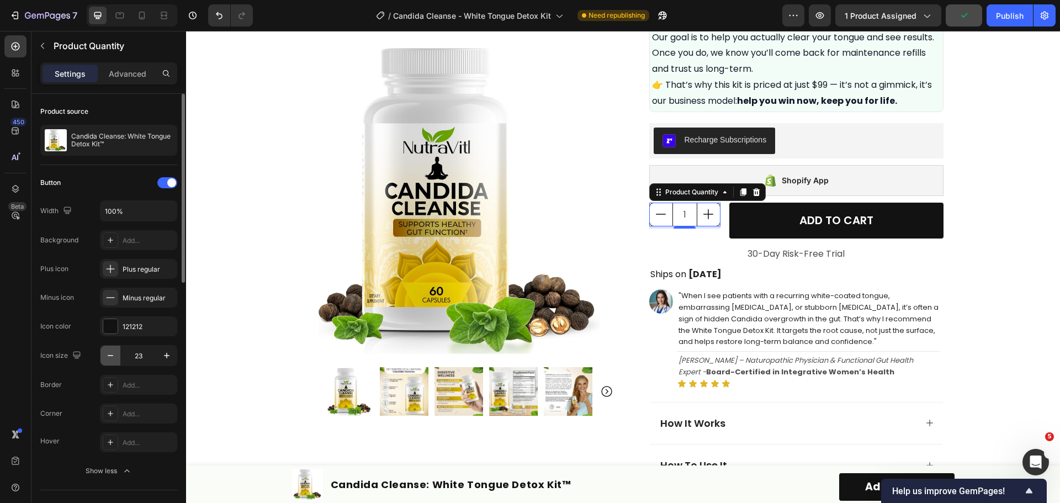
click at [113, 354] on icon "button" at bounding box center [110, 355] width 11 height 11
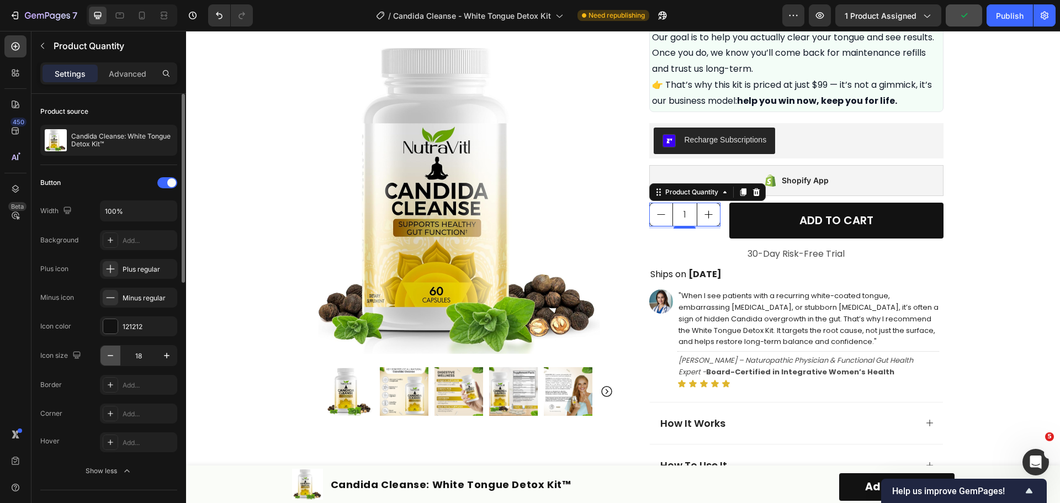
click at [113, 354] on icon "button" at bounding box center [110, 355] width 11 height 11
click at [166, 354] on icon "button" at bounding box center [166, 355] width 11 height 11
click at [110, 351] on icon "button" at bounding box center [110, 355] width 11 height 11
type input "16"
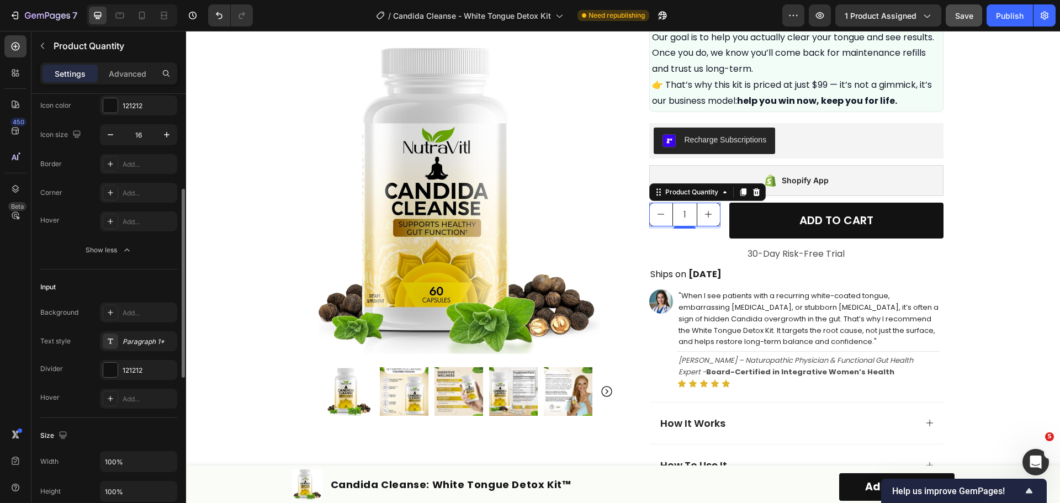
scroll to position [276, 0]
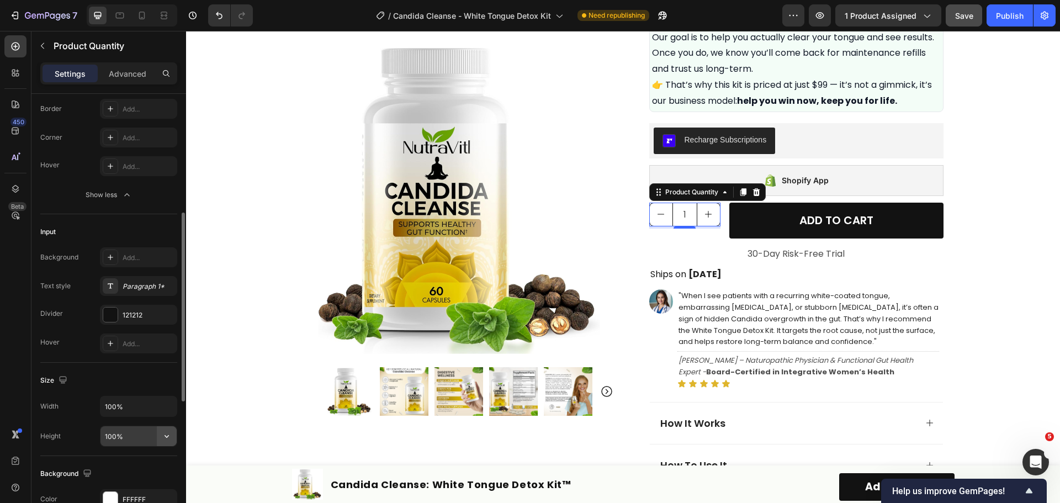
click at [168, 433] on icon "button" at bounding box center [166, 436] width 11 height 11
click at [691, 235] on div "1 Product Quantity 4" at bounding box center [684, 221] width 71 height 36
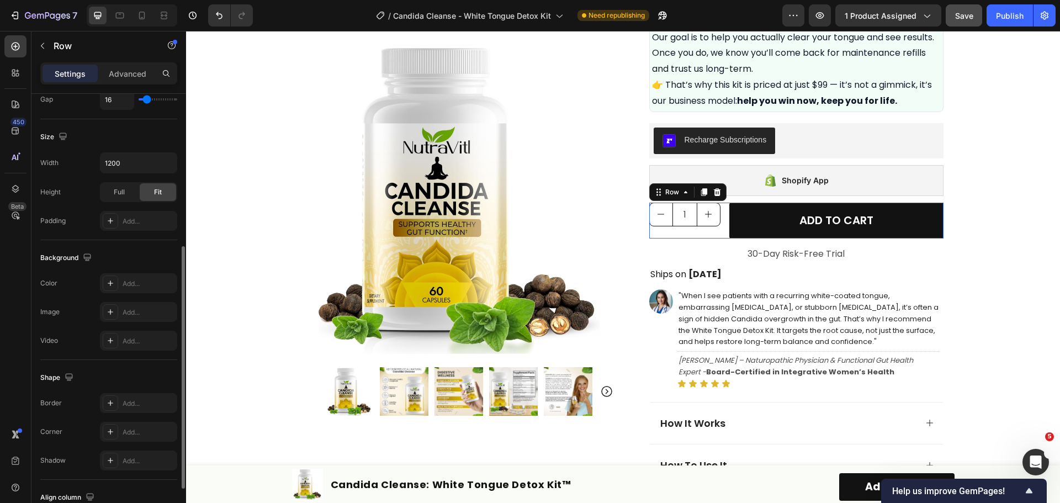
scroll to position [0, 0]
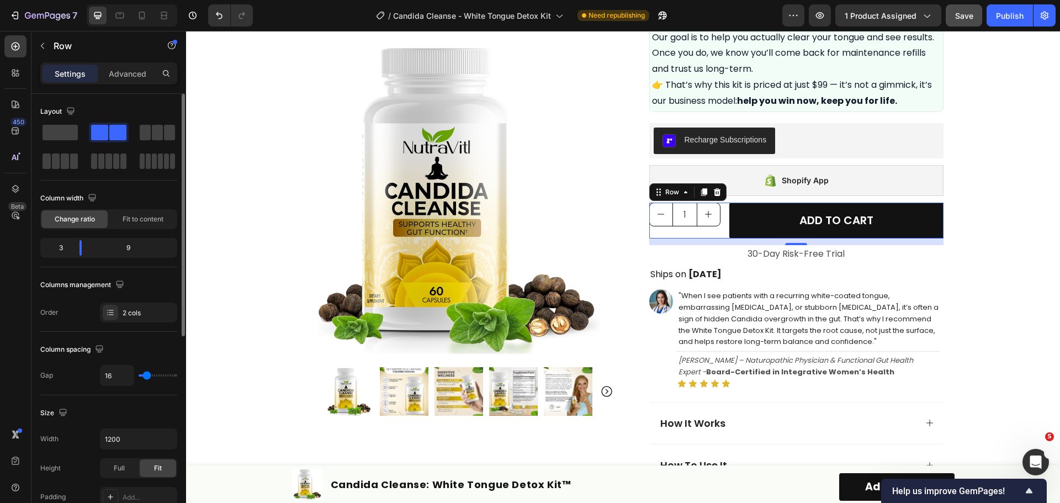
click at [713, 234] on div "1 Product Quantity" at bounding box center [684, 221] width 71 height 36
drag, startPoint x: 86, startPoint y: 246, endPoint x: 79, endPoint y: 246, distance: 6.1
click at [79, 0] on body "7 Version history / Candida Cleanse - White Tongue Detox Kit Need republishing …" at bounding box center [530, 0] width 1060 height 0
click at [127, 465] on div "Full" at bounding box center [119, 468] width 36 height 18
click at [152, 466] on div "Fit" at bounding box center [158, 468] width 36 height 18
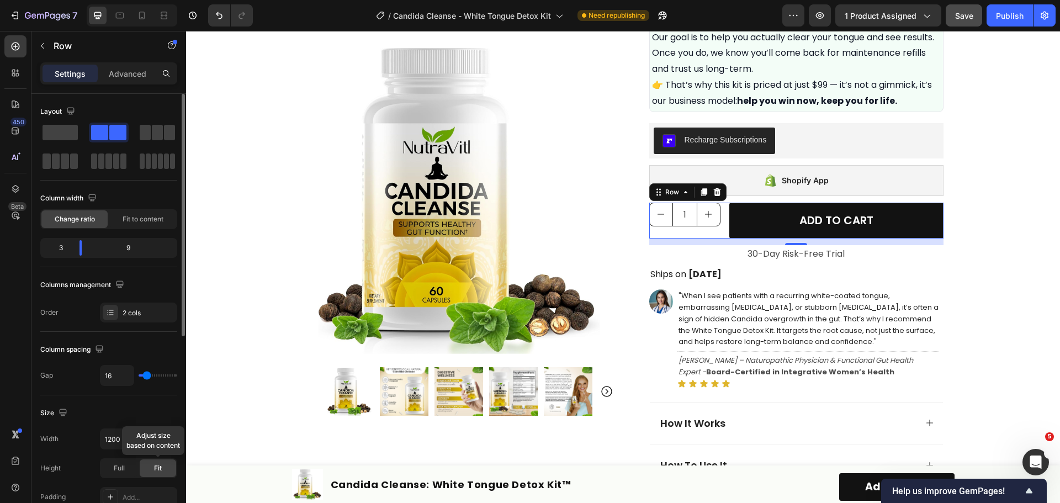
click at [164, 469] on div "Fit" at bounding box center [158, 468] width 36 height 18
drag, startPoint x: 82, startPoint y: 248, endPoint x: 76, endPoint y: 249, distance: 5.6
click at [76, 0] on body "7 Version history / Candida Cleanse - White Tongue Detox Kit Need republishing …" at bounding box center [530, 0] width 1060 height 0
click at [136, 216] on span "Fit to content" at bounding box center [143, 219] width 41 height 10
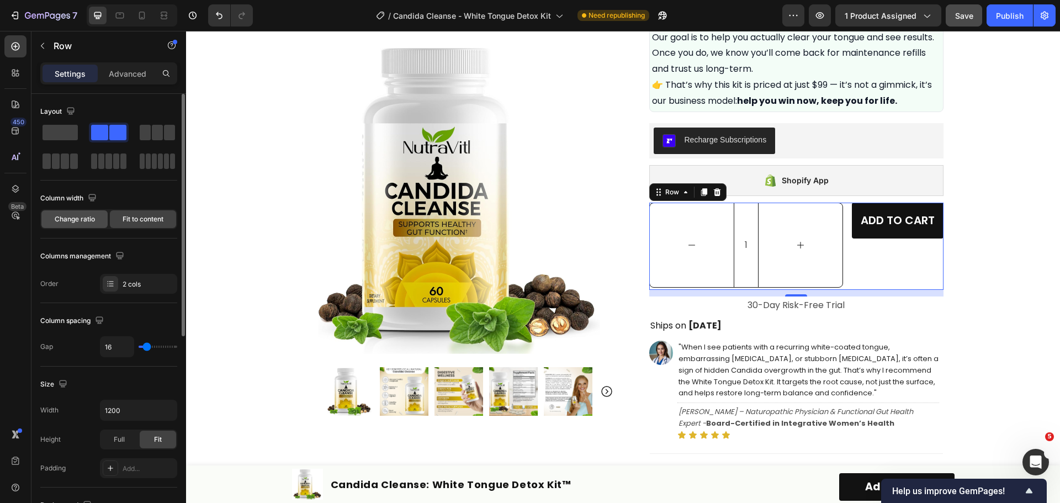
click at [94, 224] on span "Change ratio" at bounding box center [75, 219] width 40 height 10
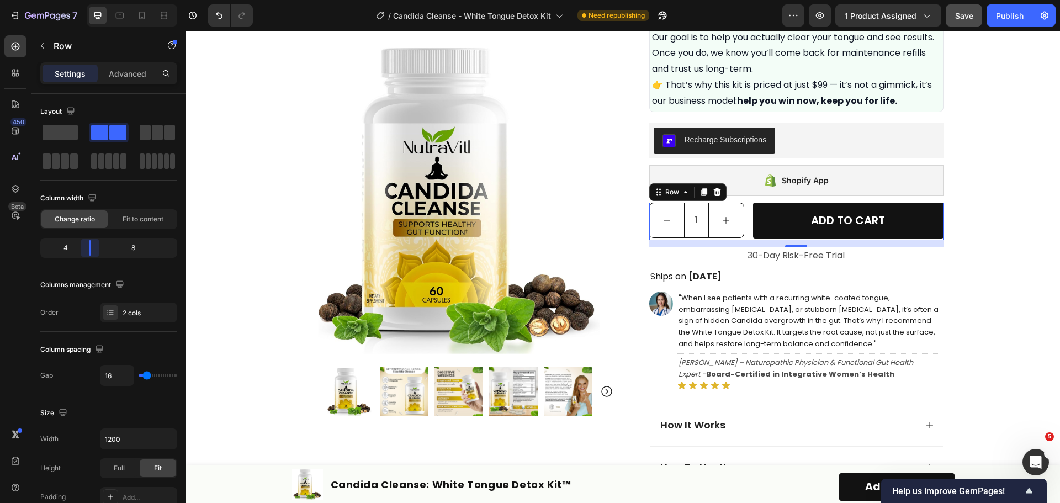
click at [87, 0] on body "7 Version history / Candida Cleanse - White Tongue Detox Kit Need republishing …" at bounding box center [530, 0] width 1060 height 0
click at [703, 226] on input "1" at bounding box center [696, 220] width 25 height 35
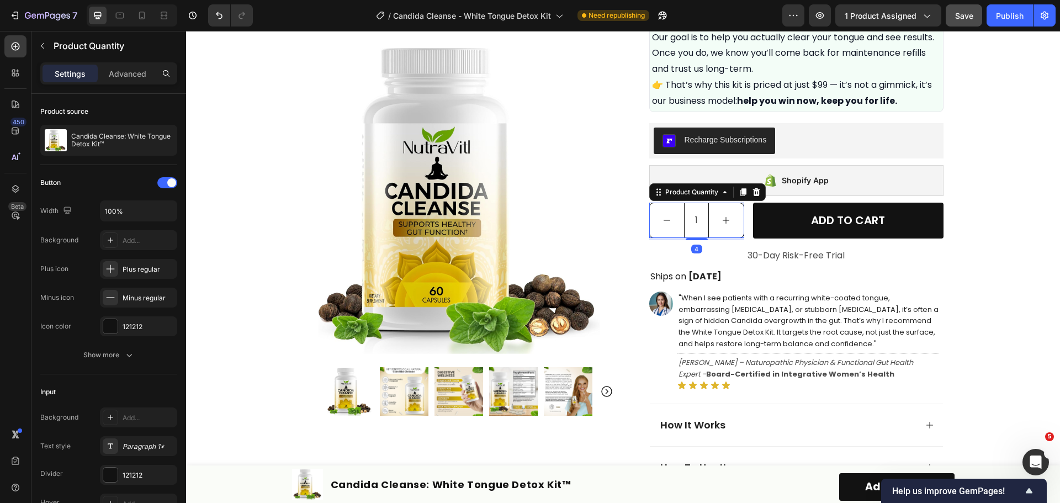
click at [720, 230] on button "increment" at bounding box center [726, 220] width 35 height 35
type input "2"
click at [137, 357] on button "Show more" at bounding box center [108, 355] width 137 height 20
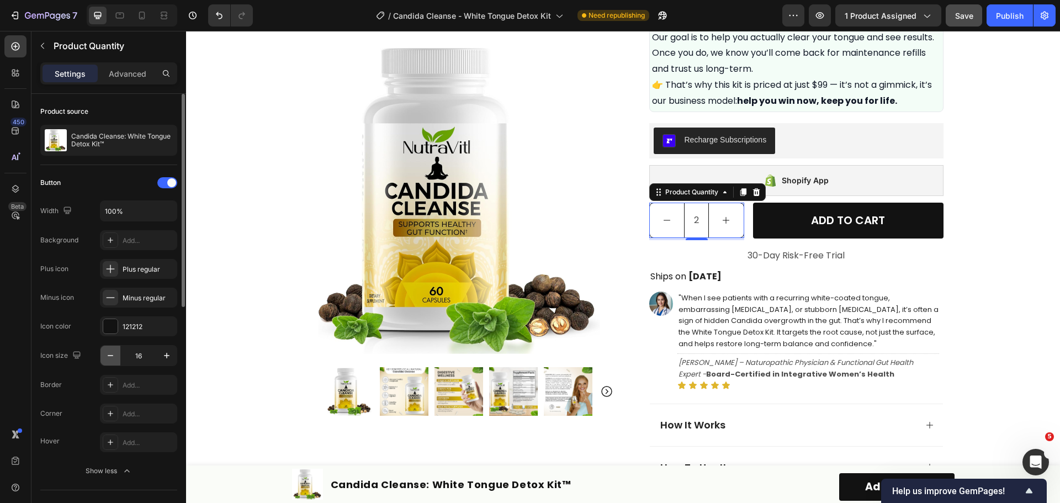
click at [114, 356] on icon "button" at bounding box center [110, 355] width 11 height 11
click at [166, 355] on icon "button" at bounding box center [166, 355] width 11 height 11
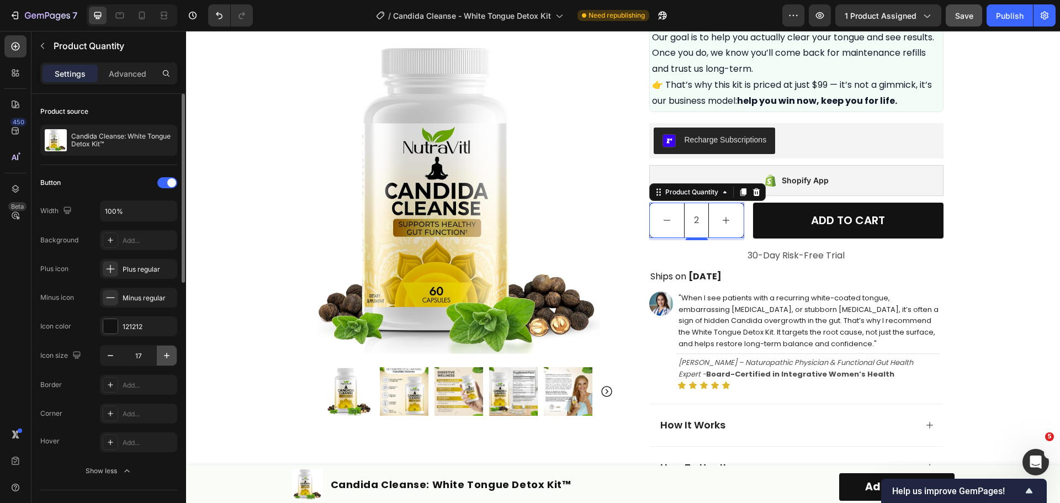
click at [166, 355] on icon "button" at bounding box center [166, 355] width 11 height 11
type input "19"
click at [689, 219] on input "2" at bounding box center [696, 220] width 25 height 35
click at [690, 219] on input "2" at bounding box center [696, 220] width 25 height 35
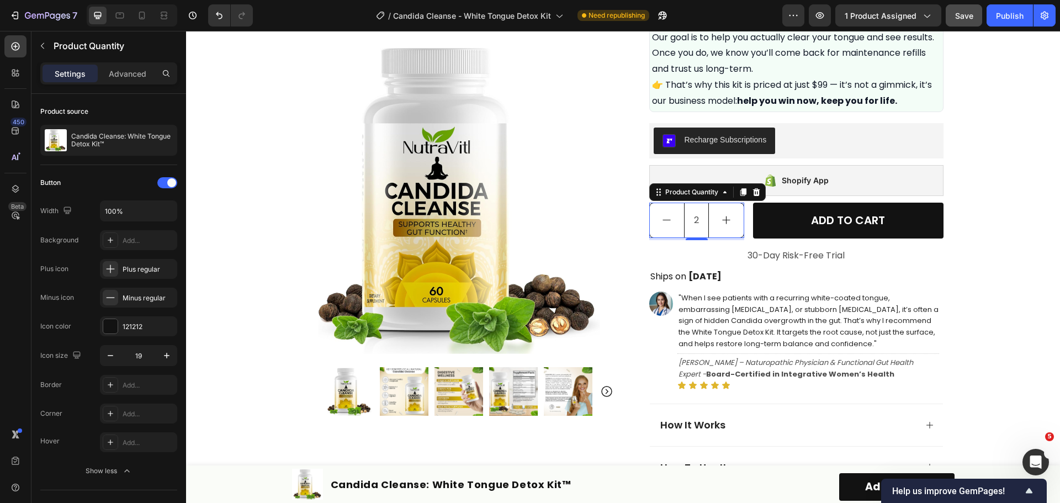
click at [690, 219] on input "2" at bounding box center [696, 220] width 25 height 35
click at [693, 217] on input "2" at bounding box center [696, 220] width 25 height 35
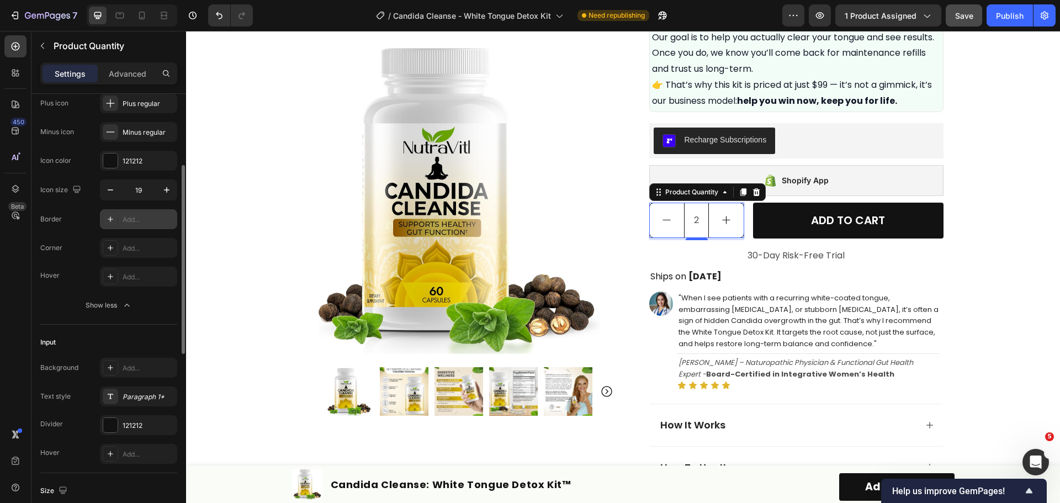
scroll to position [221, 0]
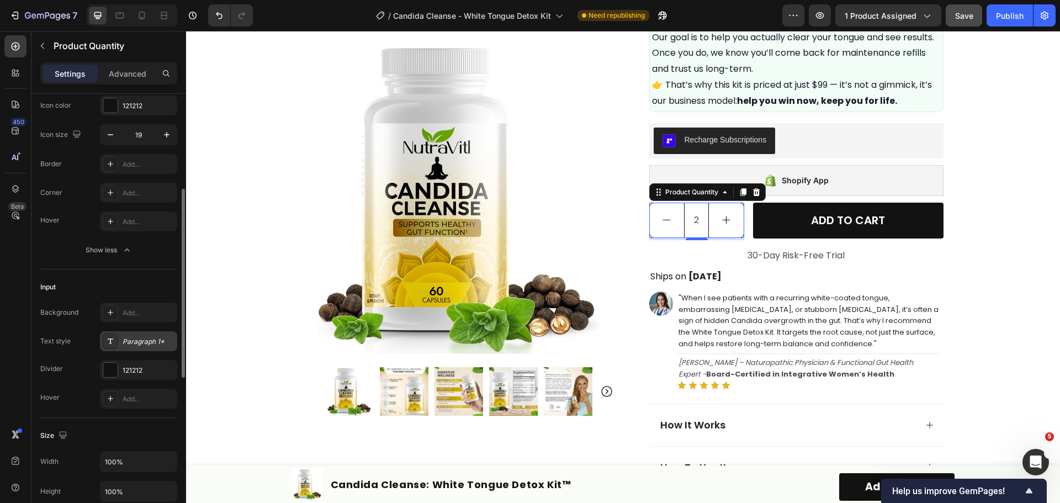
click at [152, 342] on div "Paragraph 1*" at bounding box center [149, 342] width 52 height 10
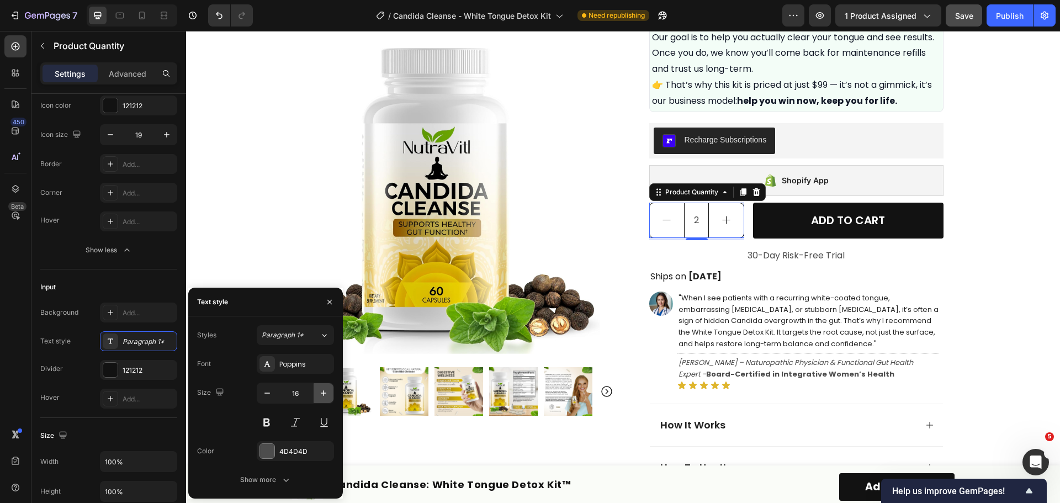
click at [320, 391] on icon "button" at bounding box center [323, 393] width 11 height 11
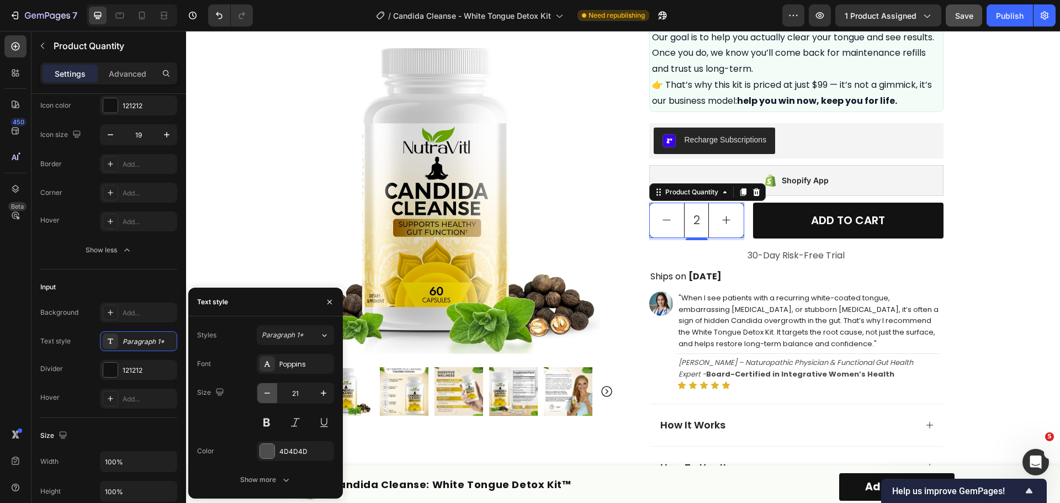
click at [263, 393] on icon "button" at bounding box center [267, 393] width 11 height 11
type input "20"
click at [271, 419] on button at bounding box center [267, 422] width 20 height 20
click at [948, 253] on div "Product Images Row Icon Icon Icon Icon Icon Icon List Excellent 4.7 | 15,000+ H…" at bounding box center [623, 119] width 662 height 1346
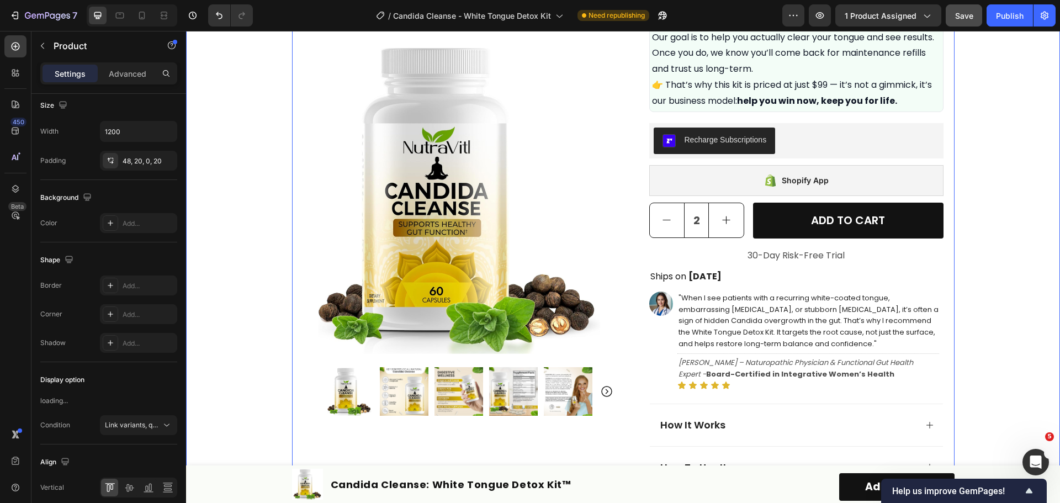
scroll to position [0, 0]
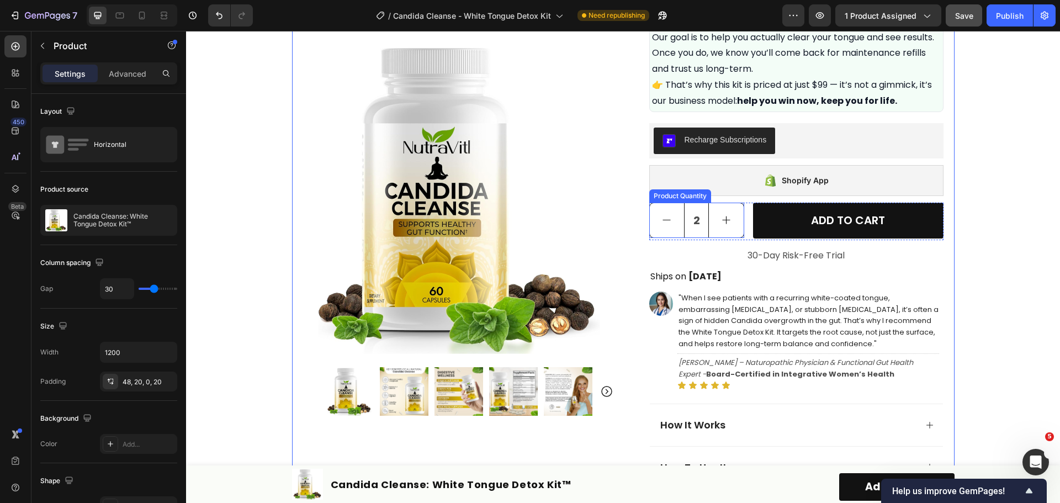
click at [715, 220] on button "increment" at bounding box center [726, 220] width 35 height 35
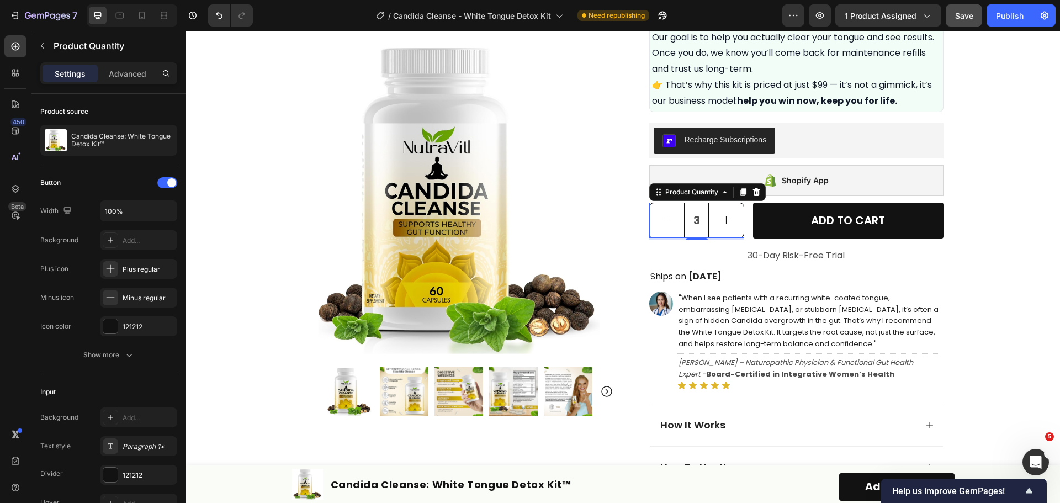
click at [670, 223] on button "decrement" at bounding box center [667, 220] width 35 height 35
type input "2"
click at [152, 271] on div "Plus regular" at bounding box center [149, 269] width 52 height 10
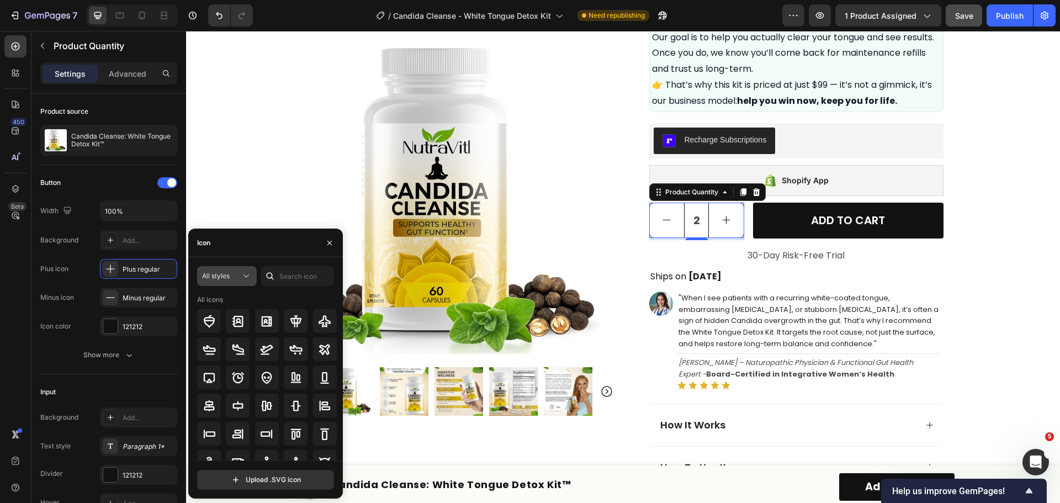
click at [240, 278] on div "All styles" at bounding box center [221, 276] width 39 height 10
click at [221, 359] on div "Bold" at bounding box center [207, 366] width 91 height 21
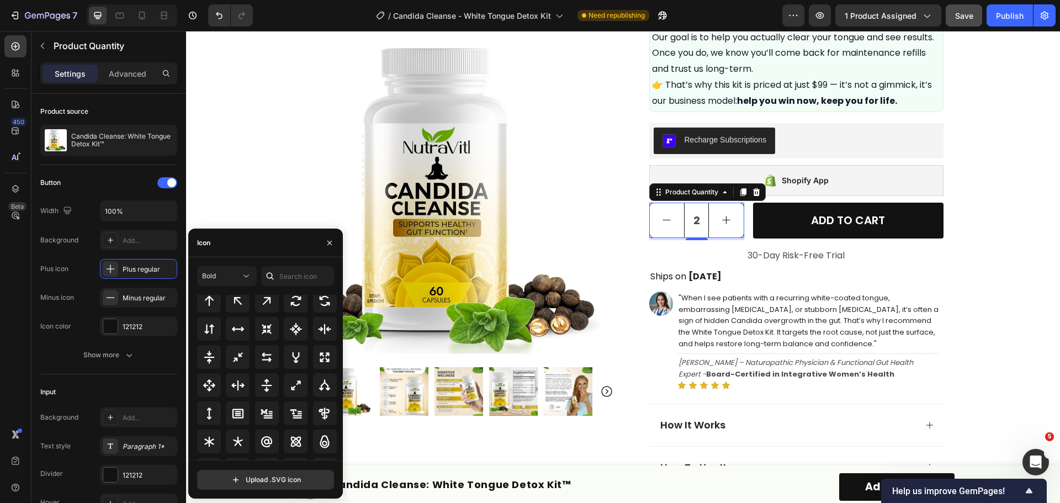
scroll to position [596, 0]
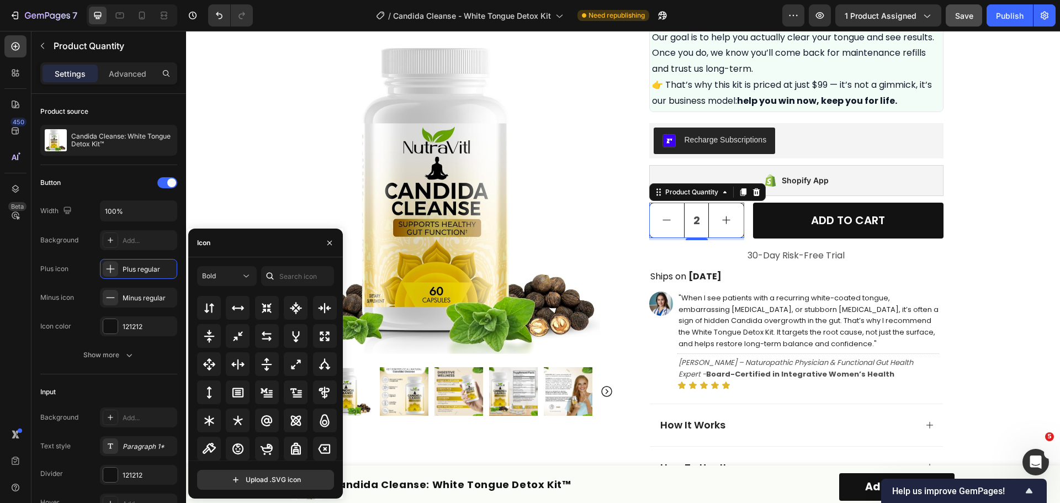
click at [258, 248] on div "Icon" at bounding box center [265, 243] width 155 height 29
click at [285, 273] on input "text" at bounding box center [297, 276] width 73 height 20
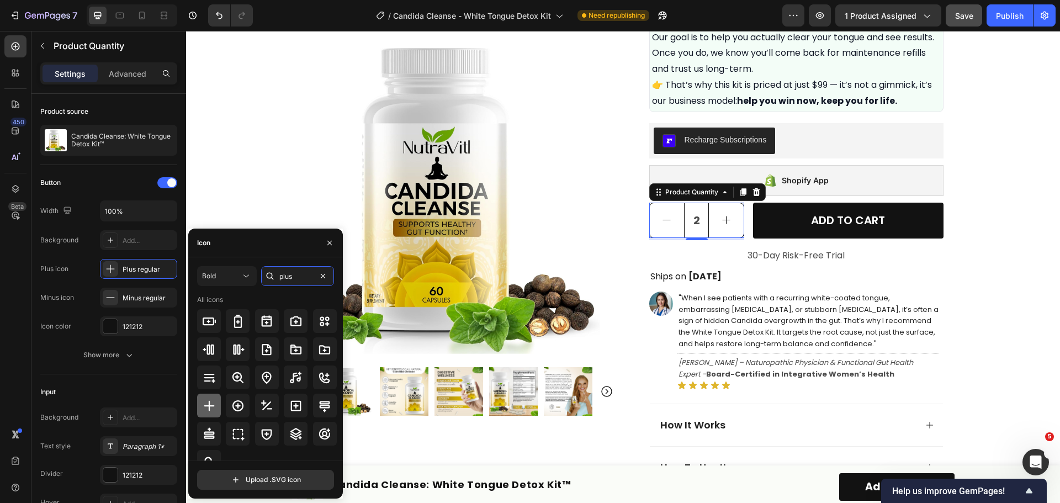
scroll to position [13, 0]
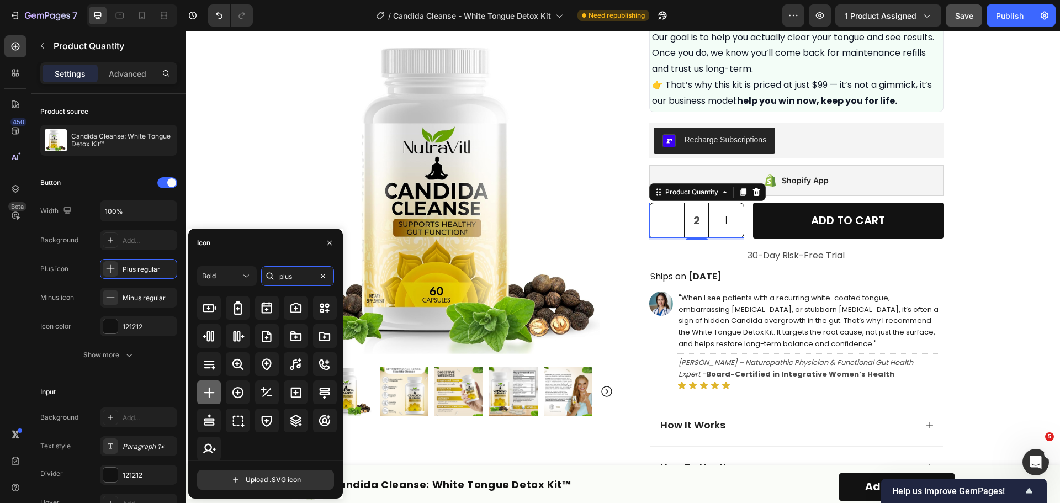
type input "plus"
click at [209, 395] on icon at bounding box center [209, 392] width 10 height 10
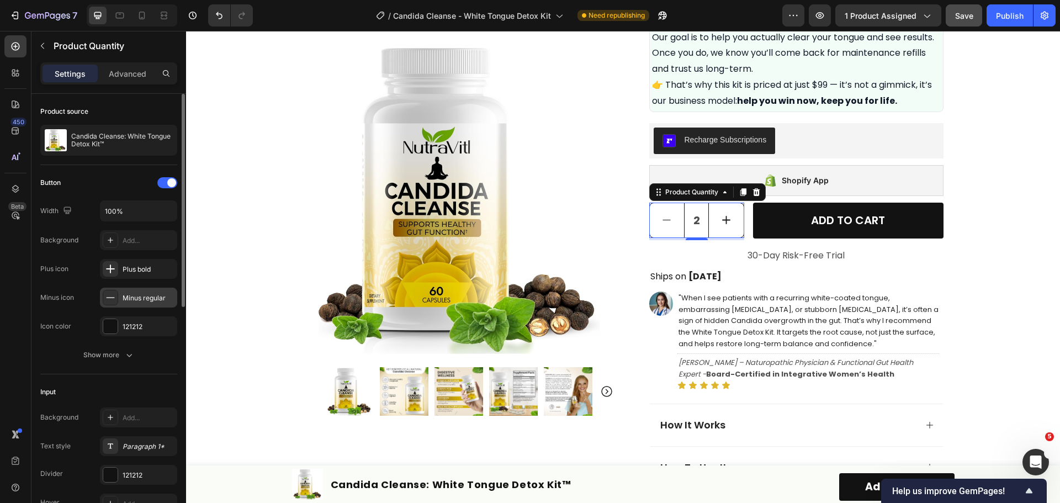
click at [140, 300] on div "Minus regular" at bounding box center [149, 298] width 52 height 10
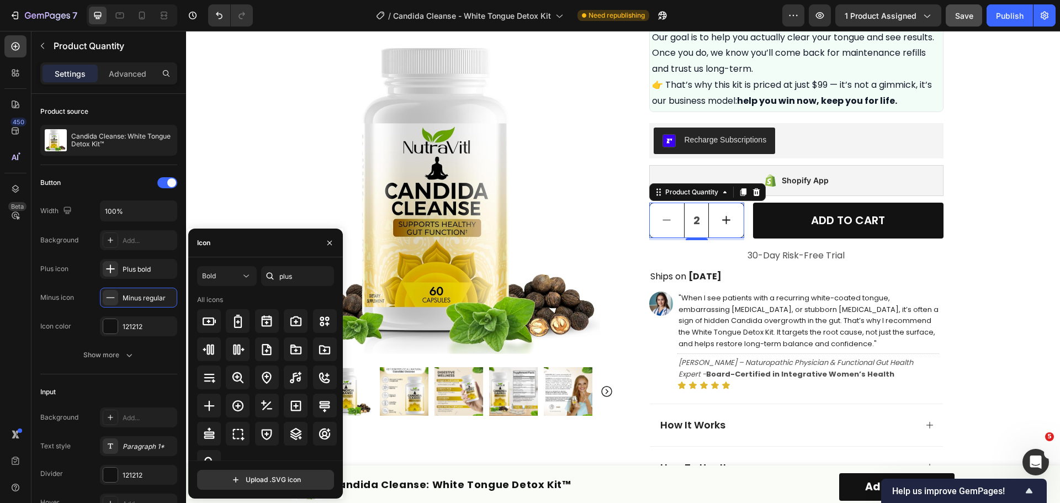
click at [247, 249] on div "Icon" at bounding box center [265, 243] width 155 height 29
click at [285, 277] on input "plus" at bounding box center [297, 276] width 73 height 20
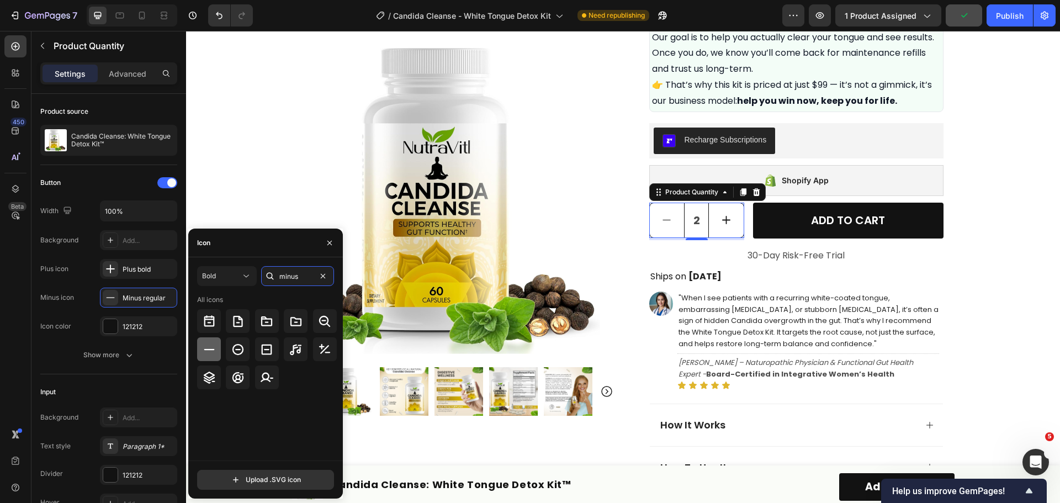
type input "minus"
click at [208, 347] on icon at bounding box center [209, 349] width 13 height 13
click at [1018, 254] on div "Product Images Row Icon Icon Icon Icon Icon Icon List Excellent 4.7 | 15,000+ H…" at bounding box center [623, 119] width 874 height 1346
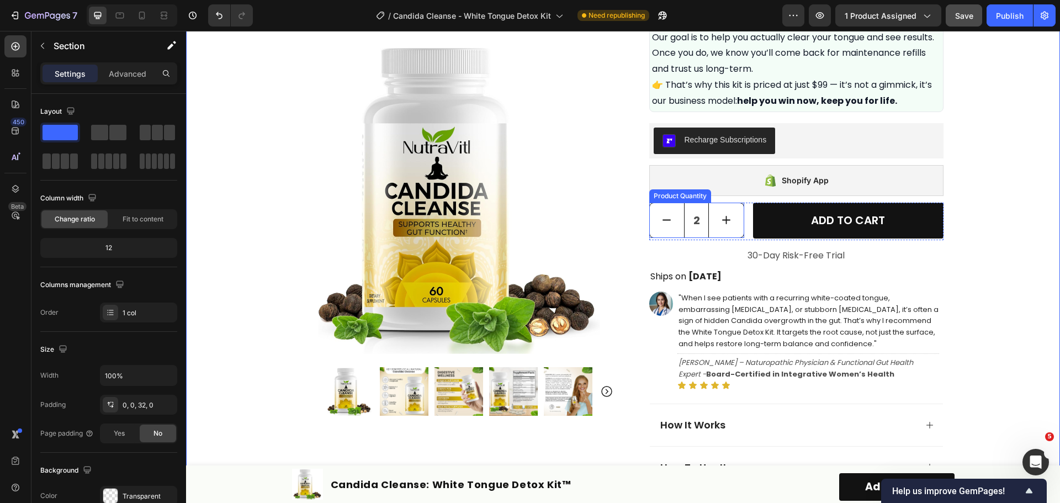
click at [709, 230] on button "increment" at bounding box center [726, 220] width 35 height 35
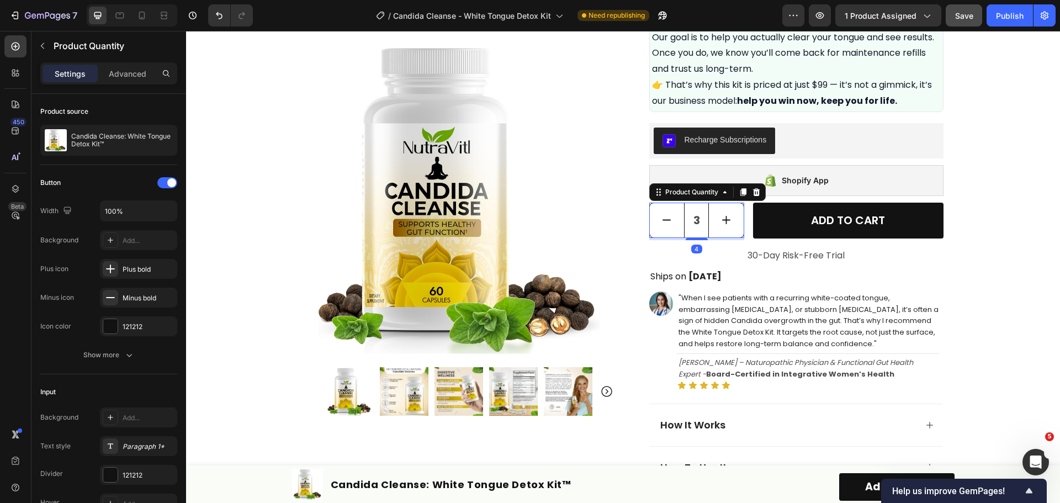
click at [675, 233] on button "decrement" at bounding box center [667, 220] width 35 height 35
type input "2"
click at [126, 351] on icon "button" at bounding box center [129, 354] width 11 height 11
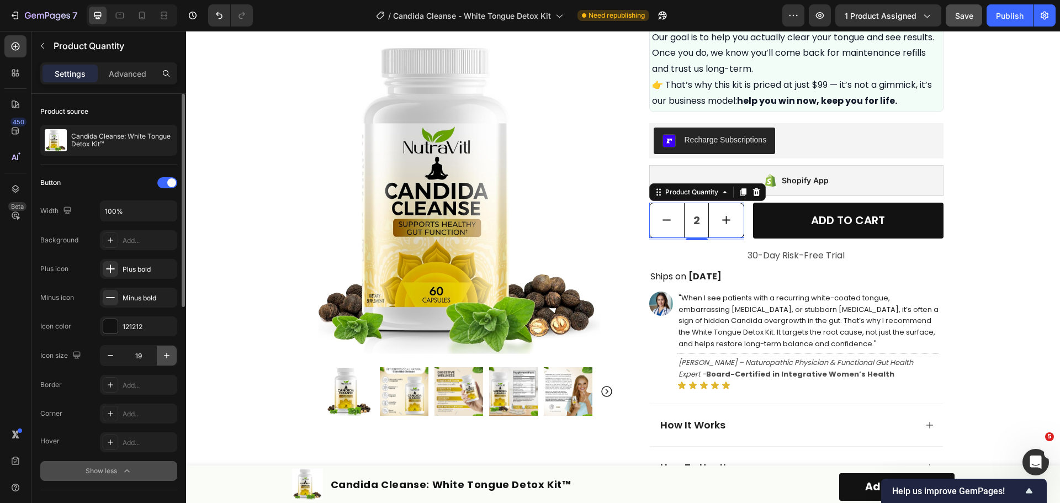
click at [167, 351] on icon "button" at bounding box center [166, 355] width 11 height 11
type input "20"
click at [699, 219] on input "2" at bounding box center [696, 220] width 25 height 35
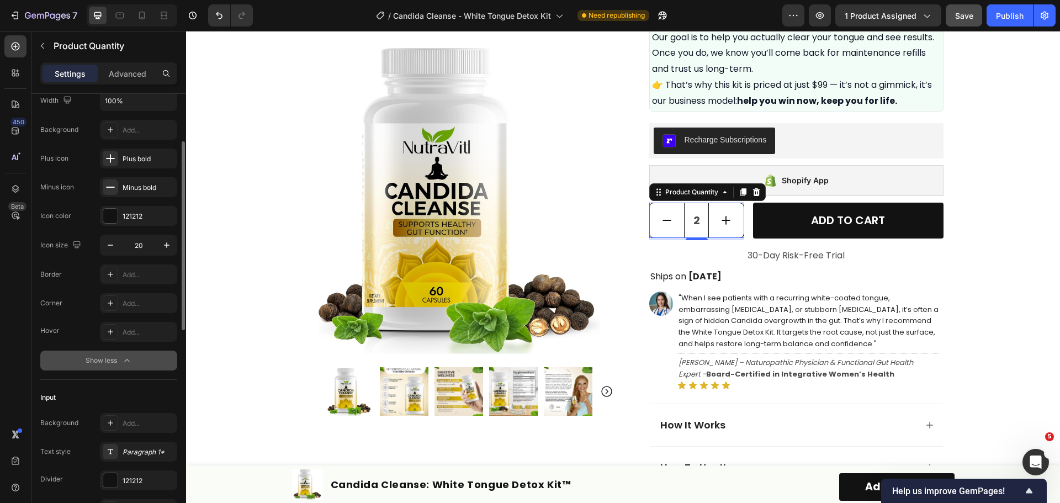
scroll to position [166, 0]
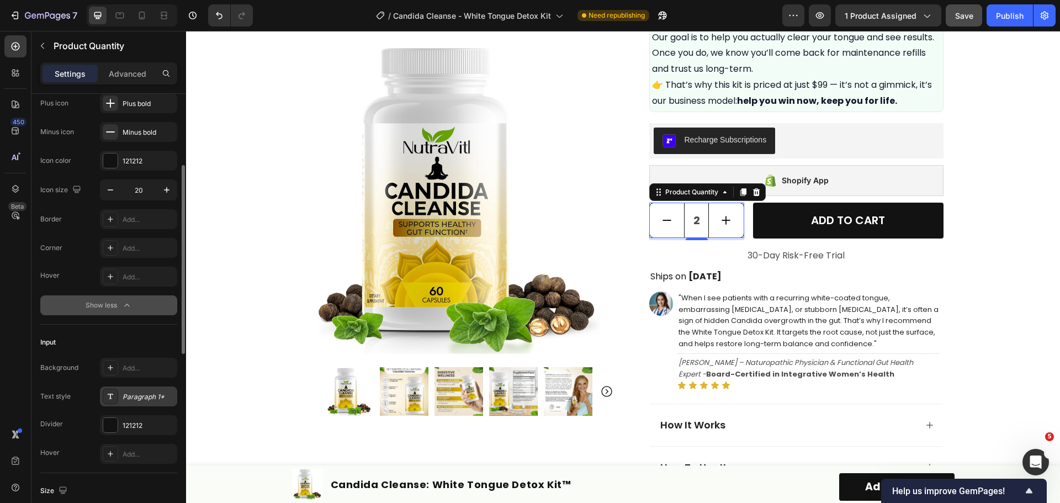
click at [150, 392] on div "Paragraph 1*" at bounding box center [149, 397] width 52 height 10
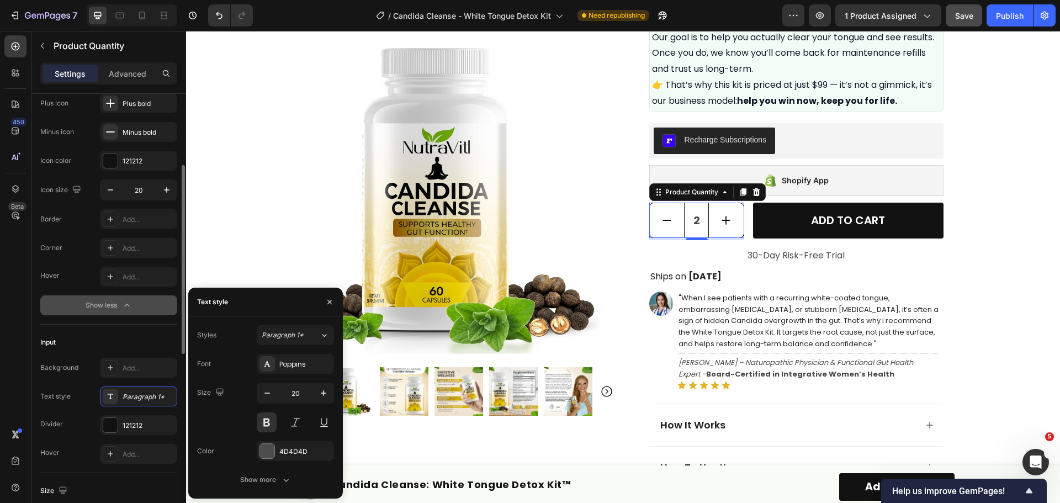
click at [86, 258] on div "Icon size 20 Border Add... Corner Add... Hover Add..." at bounding box center [108, 232] width 137 height 107
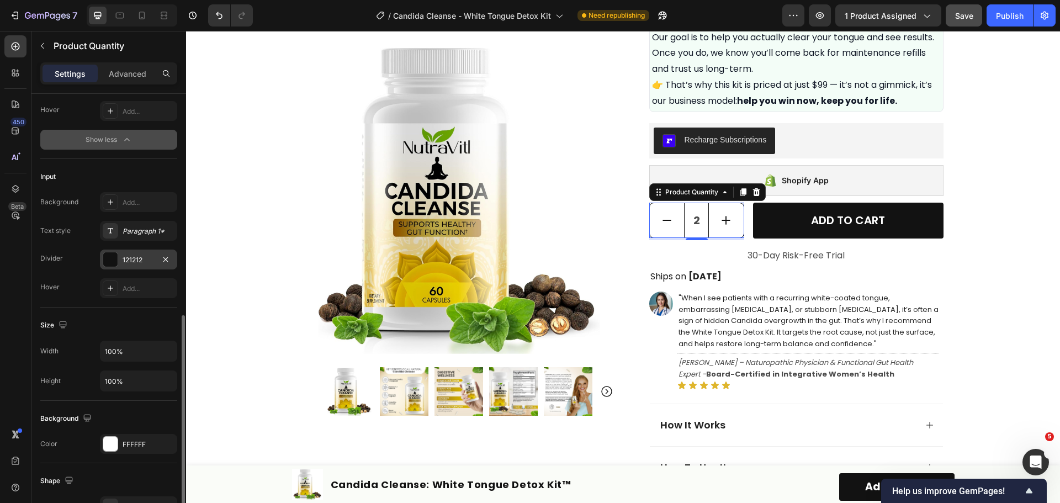
scroll to position [386, 0]
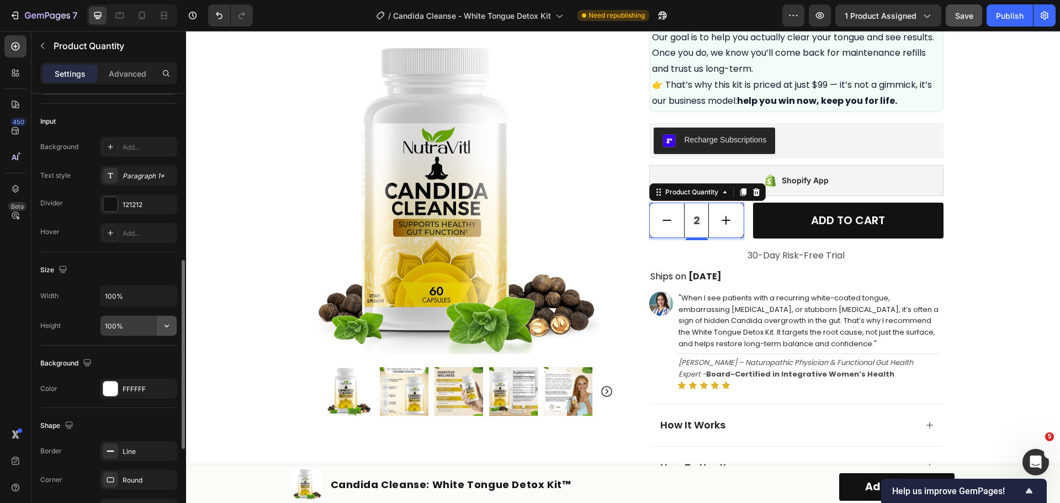
click at [165, 327] on icon "button" at bounding box center [166, 325] width 11 height 11
click at [147, 328] on input "100%" at bounding box center [138, 326] width 76 height 20
type input "90%"
click at [77, 346] on div "Background Color FFFFFF" at bounding box center [108, 377] width 137 height 62
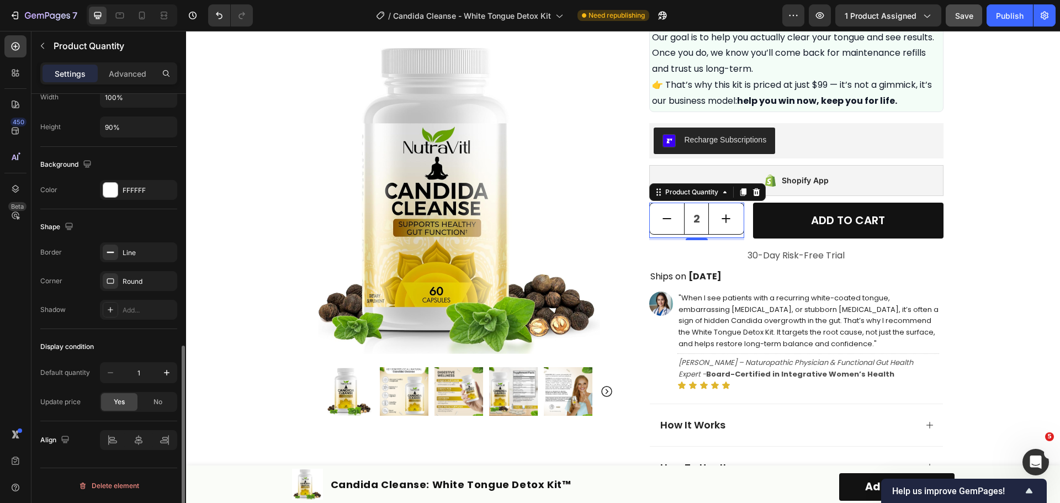
scroll to position [530, 0]
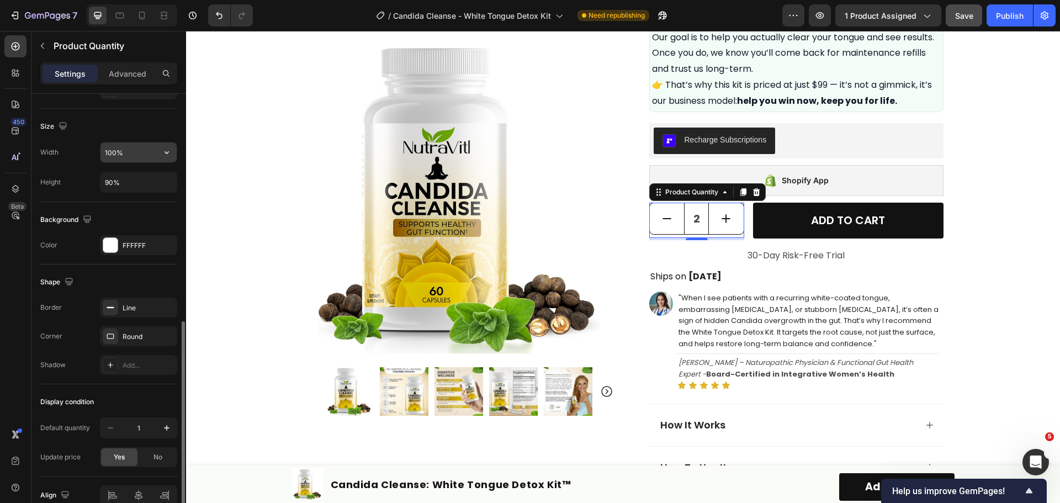
click at [121, 152] on input "100%" at bounding box center [138, 152] width 76 height 20
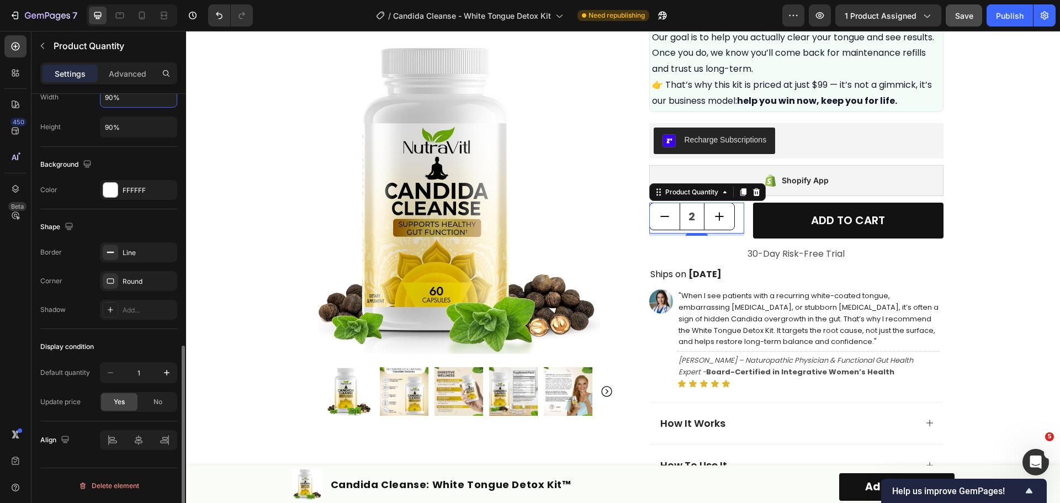
type input "90%"
click at [66, 314] on div "Shadow Add..." at bounding box center [108, 310] width 137 height 20
click at [136, 436] on icon at bounding box center [138, 439] width 11 height 11
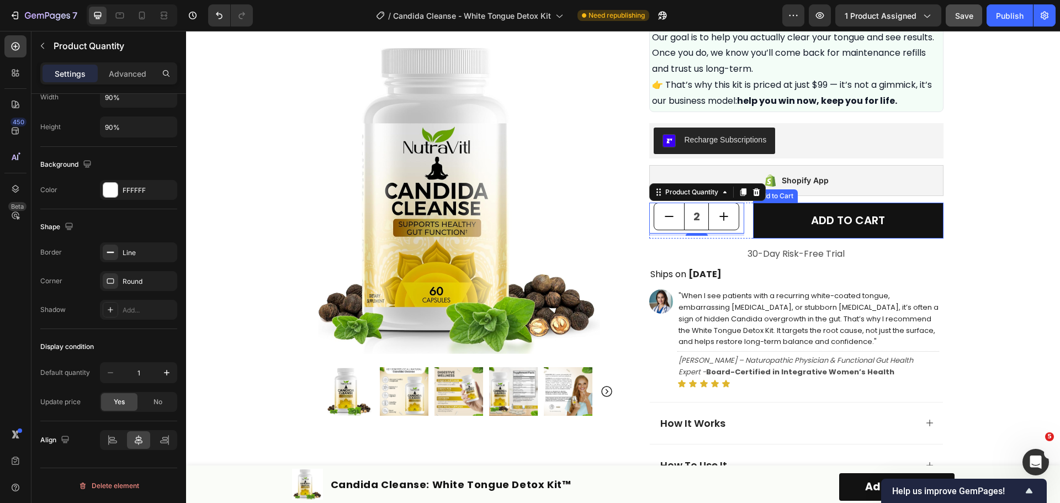
click at [990, 206] on div "Product Images Row Icon Icon Icon Icon Icon Icon List Excellent 4.7 | 15,000+ H…" at bounding box center [623, 118] width 874 height 1344
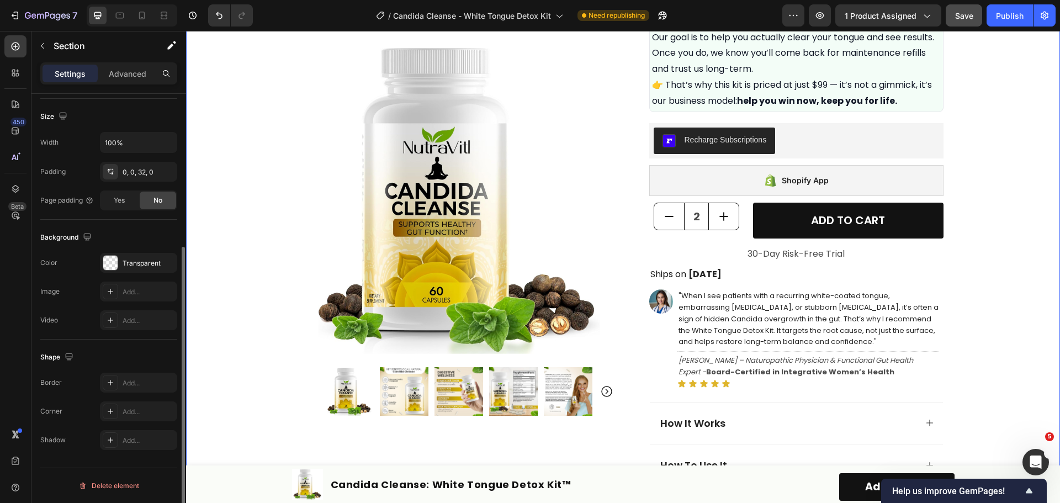
scroll to position [0, 0]
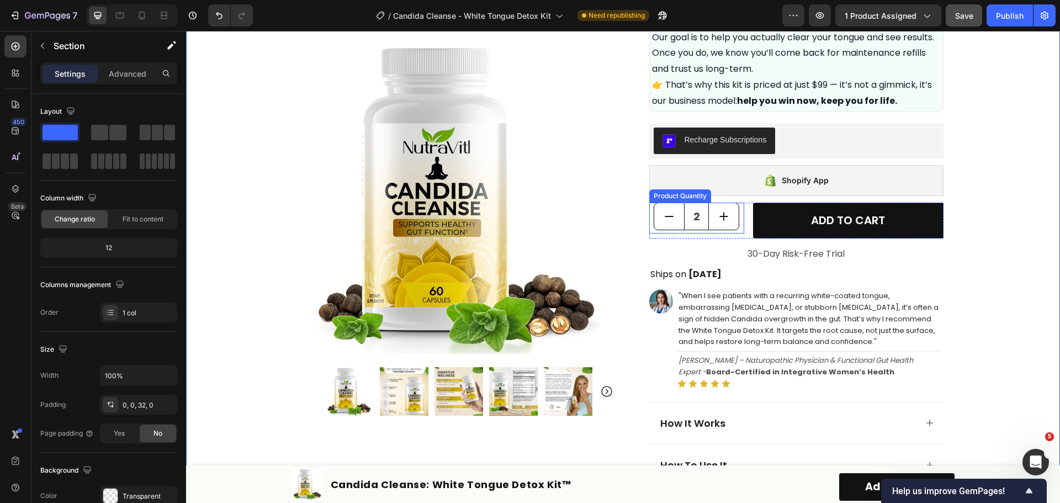
click at [709, 206] on button "increment" at bounding box center [724, 216] width 30 height 26
type input "3"
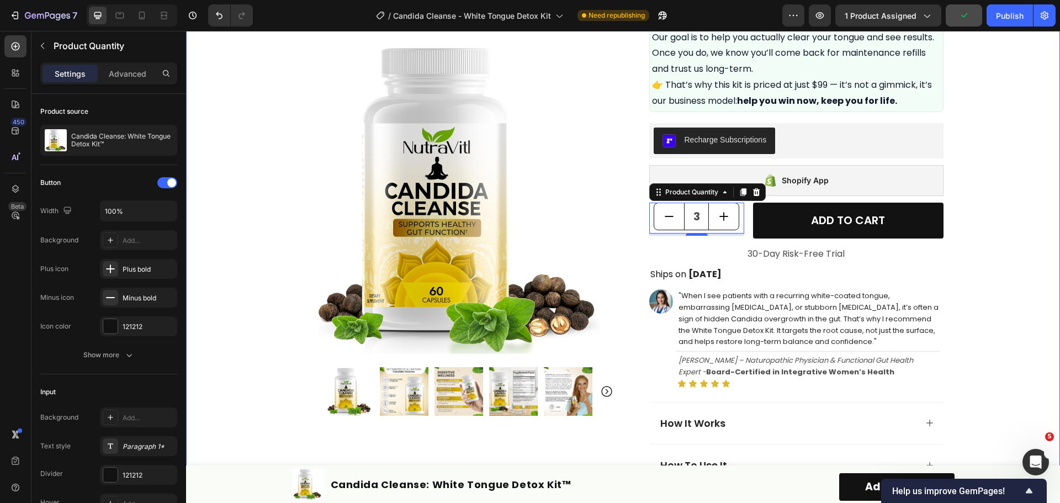
click at [989, 195] on div "Product Images Row Icon Icon Icon Icon Icon Icon List Excellent 4.7 | 15,000+ H…" at bounding box center [623, 118] width 874 height 1344
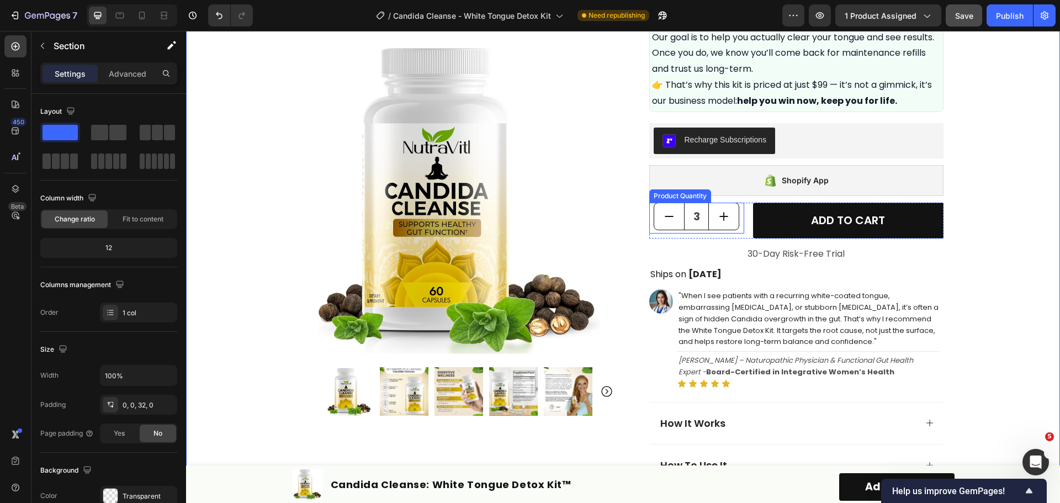
click at [690, 228] on input "3" at bounding box center [696, 216] width 25 height 26
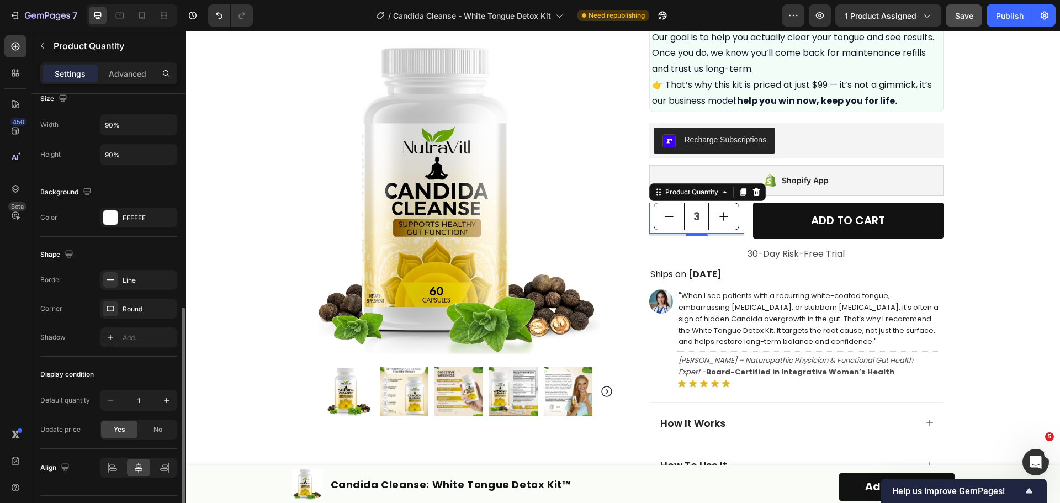
scroll to position [469, 0]
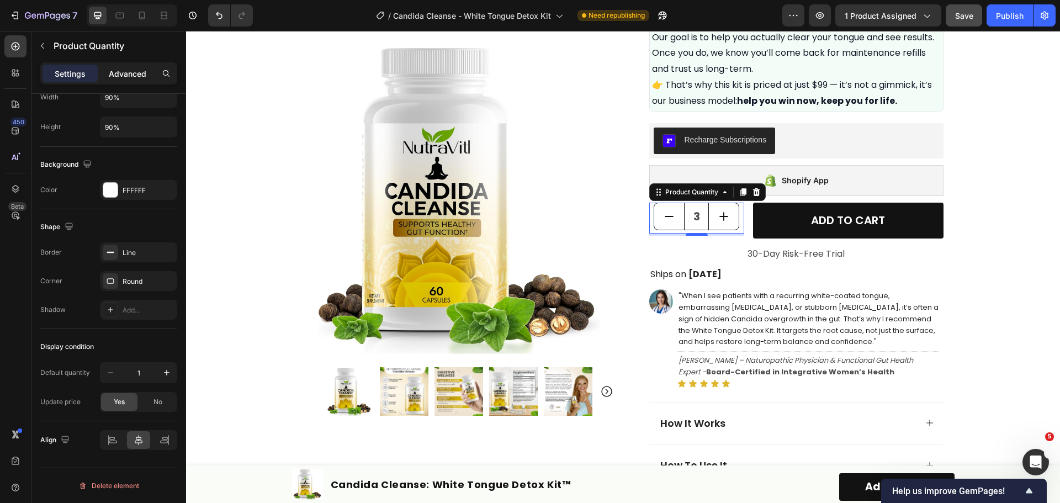
click at [126, 79] on p "Advanced" at bounding box center [128, 74] width 38 height 12
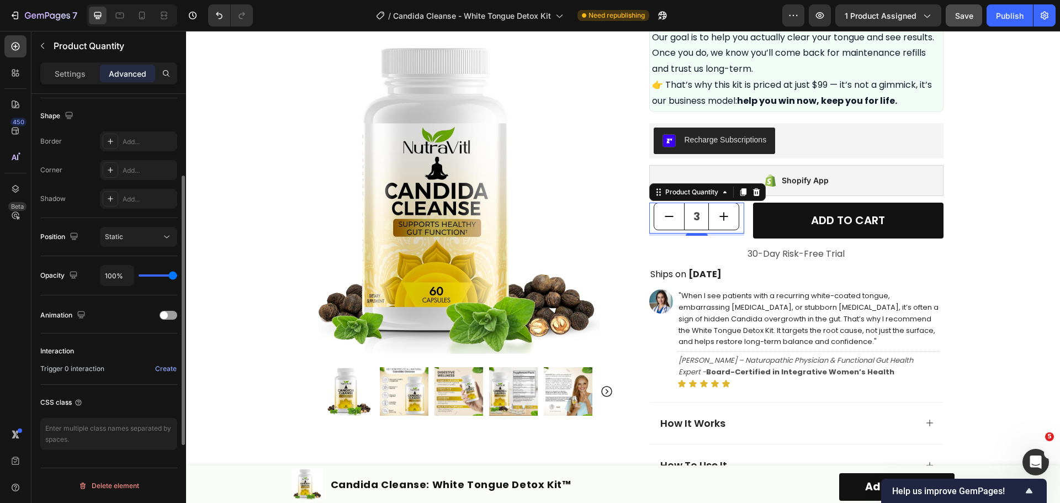
scroll to position [114, 0]
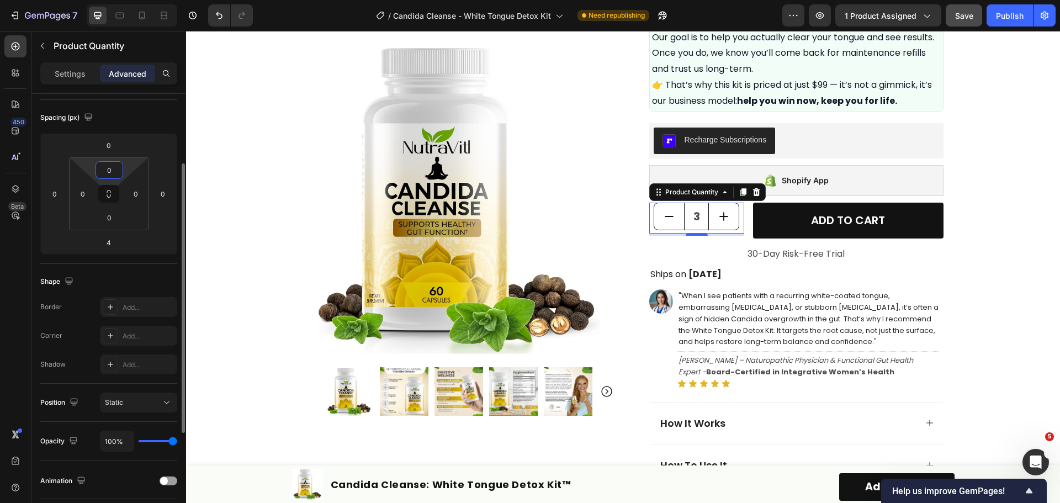
click at [109, 175] on input "0" at bounding box center [109, 170] width 22 height 17
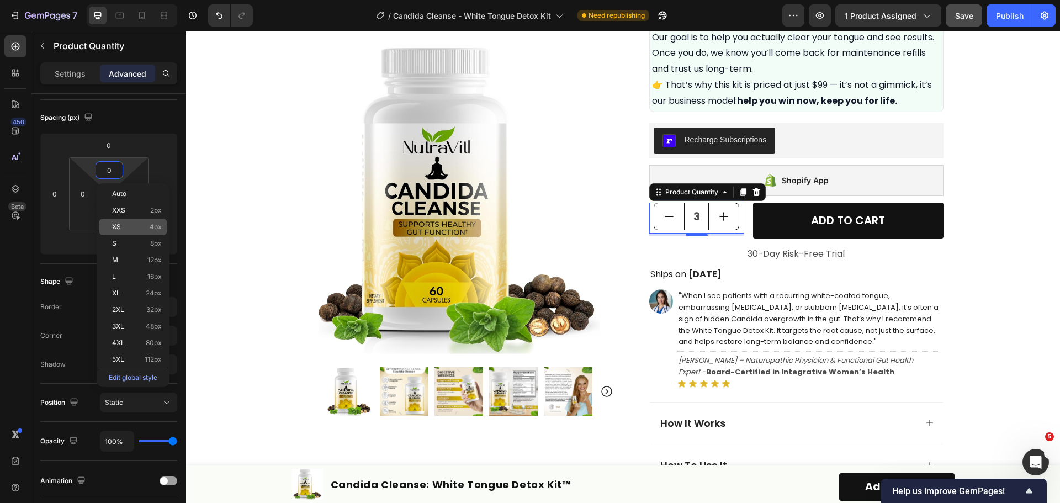
click at [142, 229] on p "XS 4px" at bounding box center [137, 227] width 50 height 8
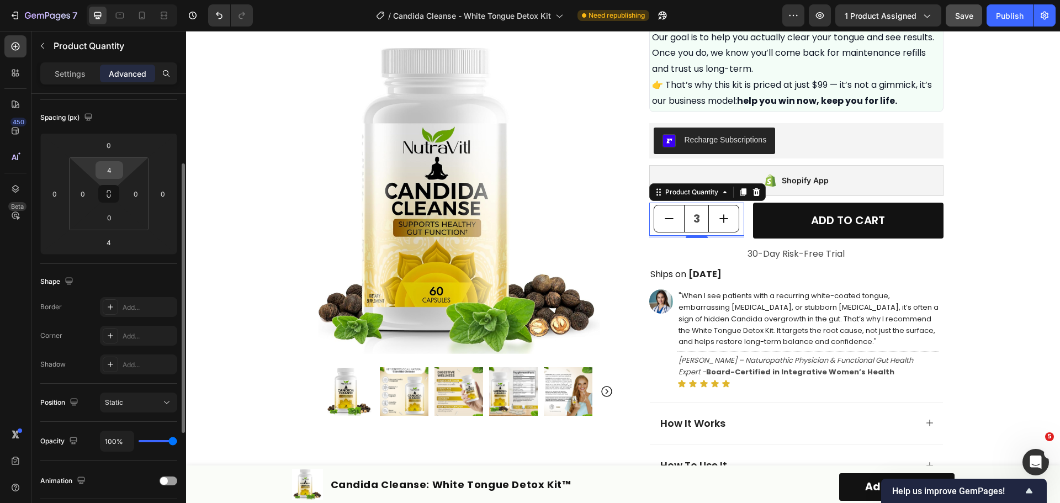
click at [114, 170] on input "4" at bounding box center [109, 170] width 22 height 17
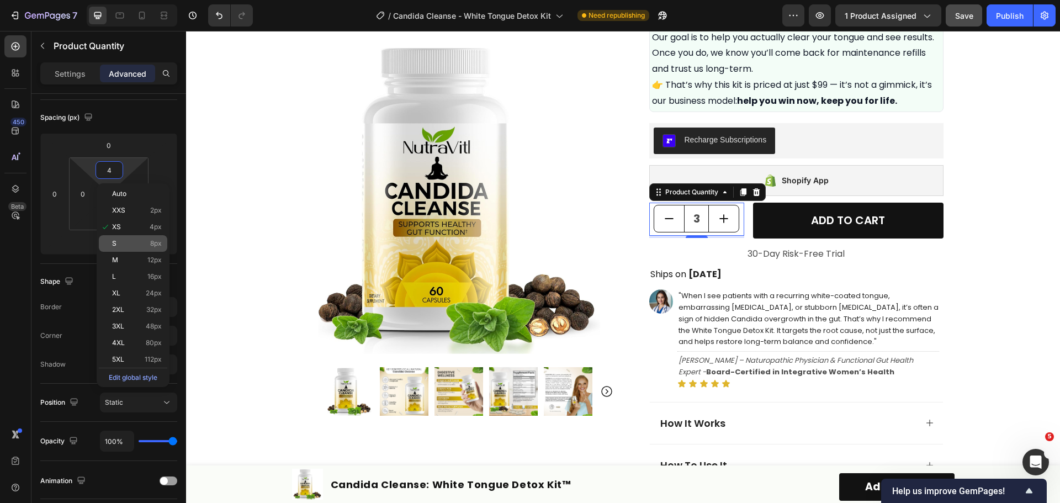
click at [149, 246] on p "S 8px" at bounding box center [137, 244] width 50 height 8
type input "8"
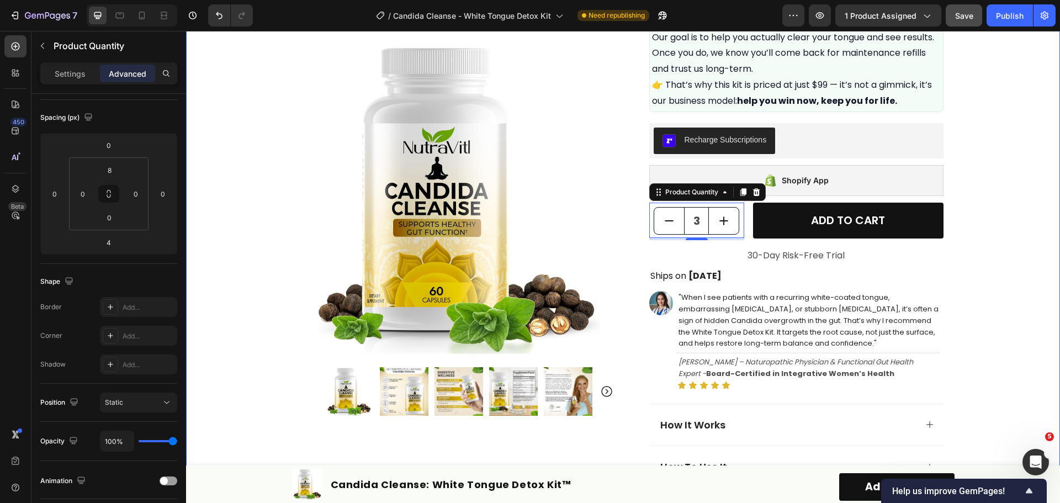
click at [994, 192] on div "Product Images Row Icon Icon Icon Icon Icon Icon List Excellent 4.7 | 15,000+ H…" at bounding box center [623, 118] width 874 height 1345
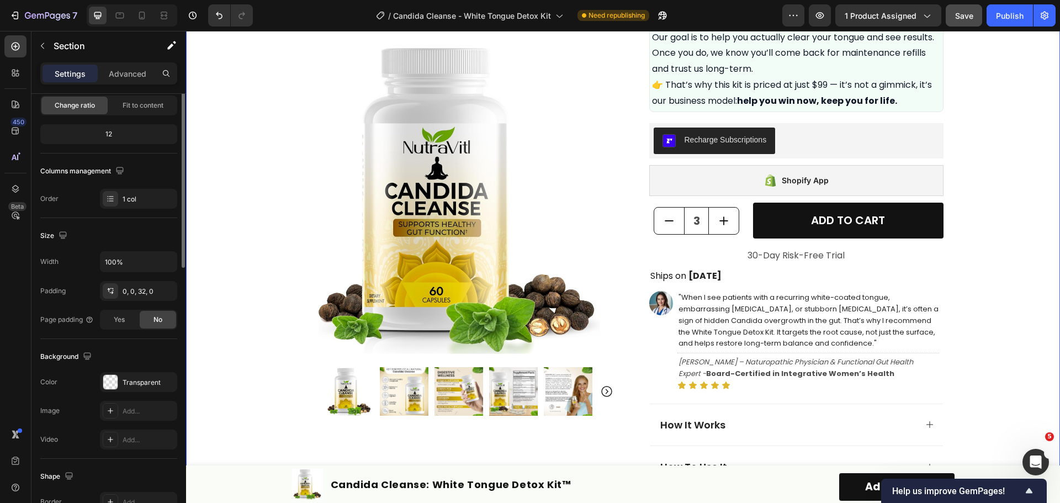
scroll to position [0, 0]
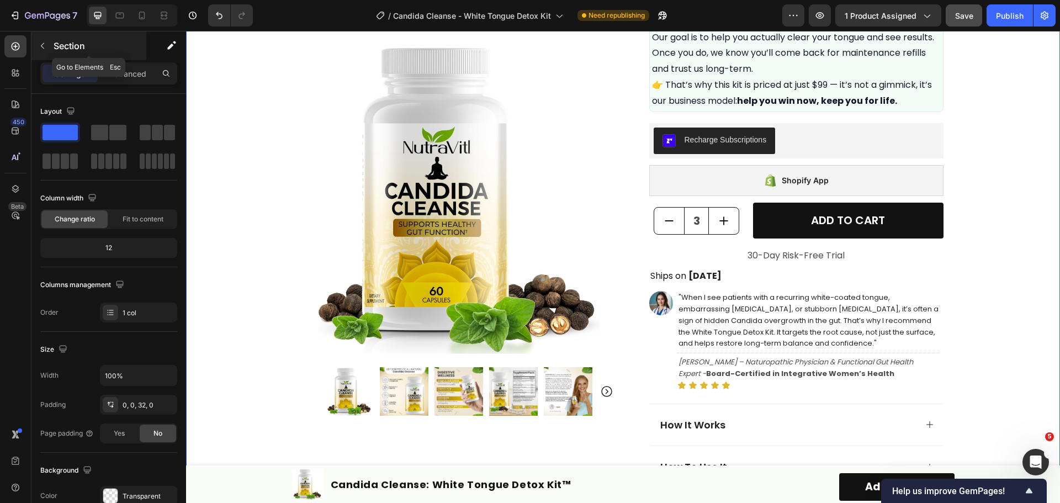
click at [39, 44] on icon "button" at bounding box center [42, 45] width 9 height 9
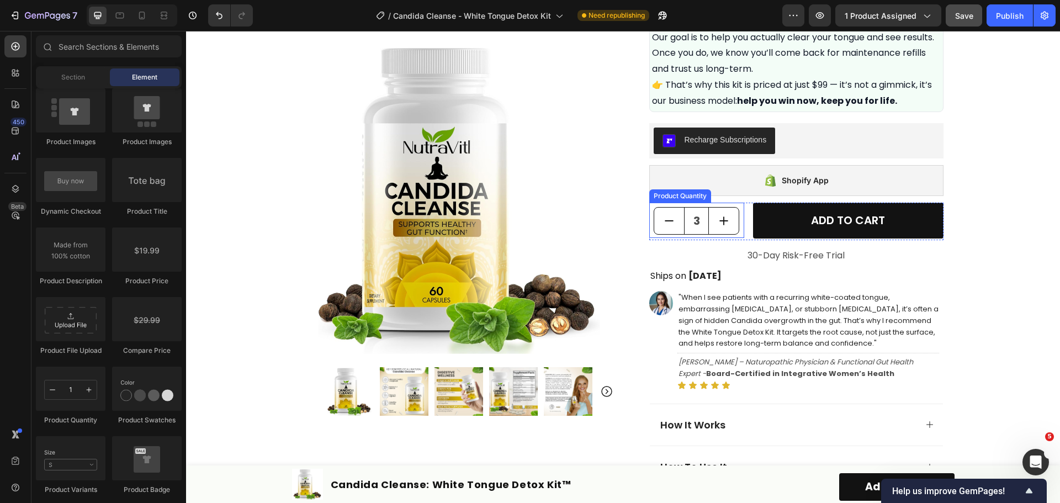
click at [678, 225] on button "decrement" at bounding box center [669, 221] width 30 height 26
type input "2"
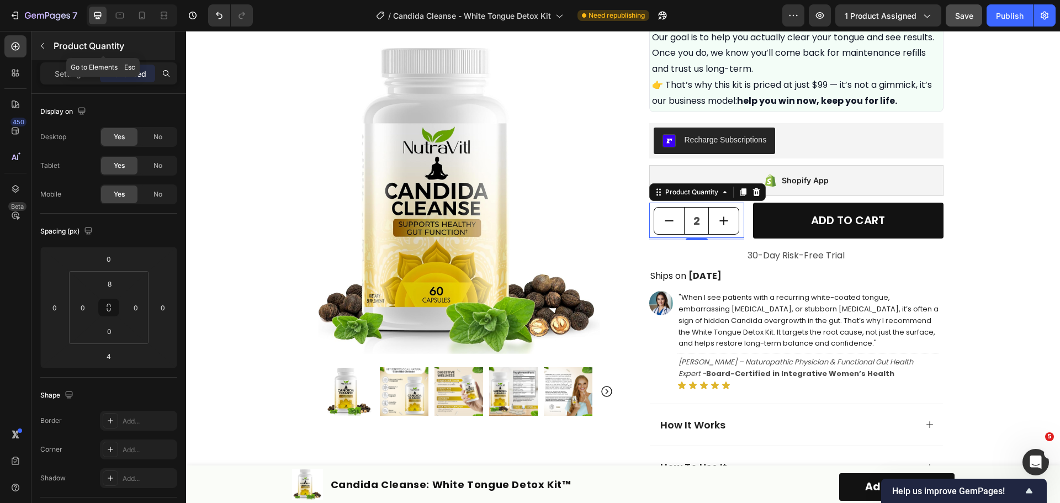
click at [44, 45] on icon "button" at bounding box center [42, 45] width 9 height 9
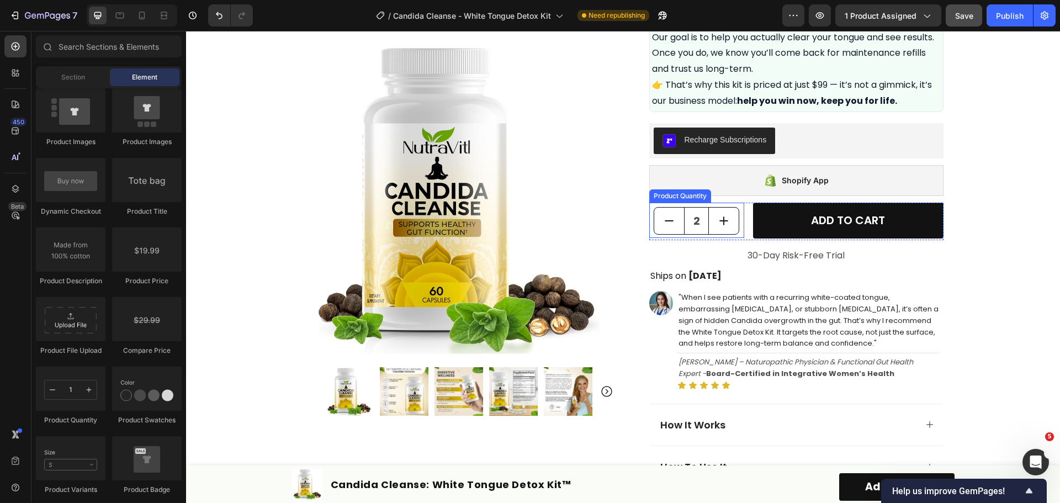
click at [693, 224] on input "2" at bounding box center [696, 221] width 25 height 26
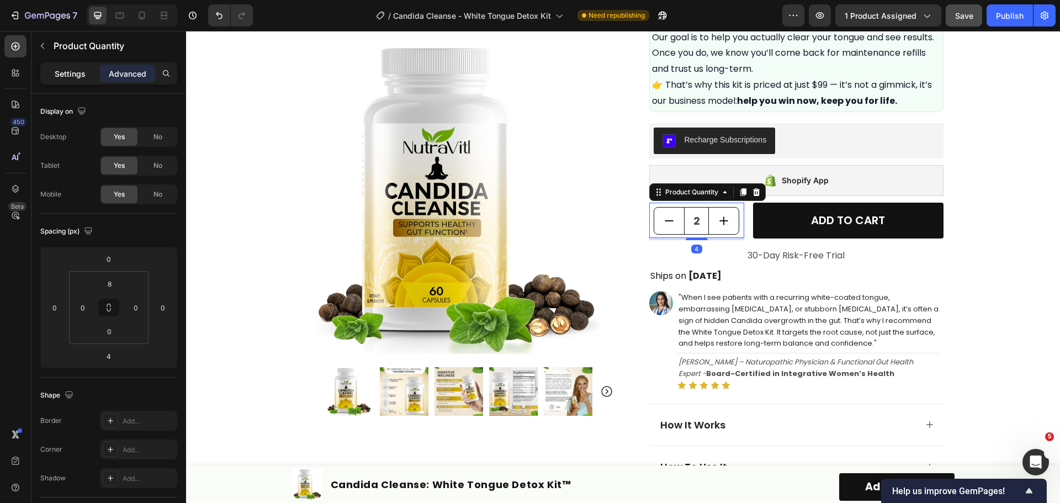
click at [82, 77] on p "Settings" at bounding box center [70, 74] width 31 height 12
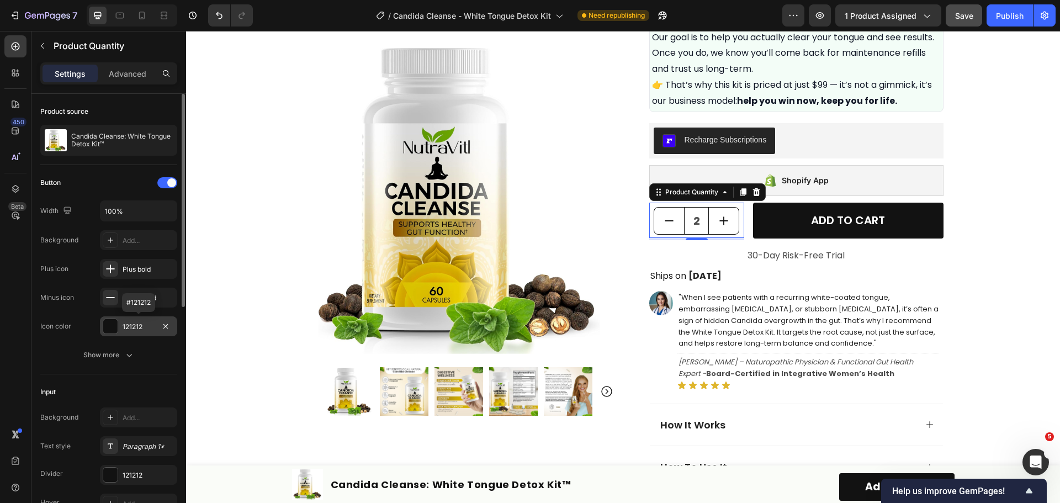
click at [142, 320] on div "121212" at bounding box center [138, 326] width 77 height 20
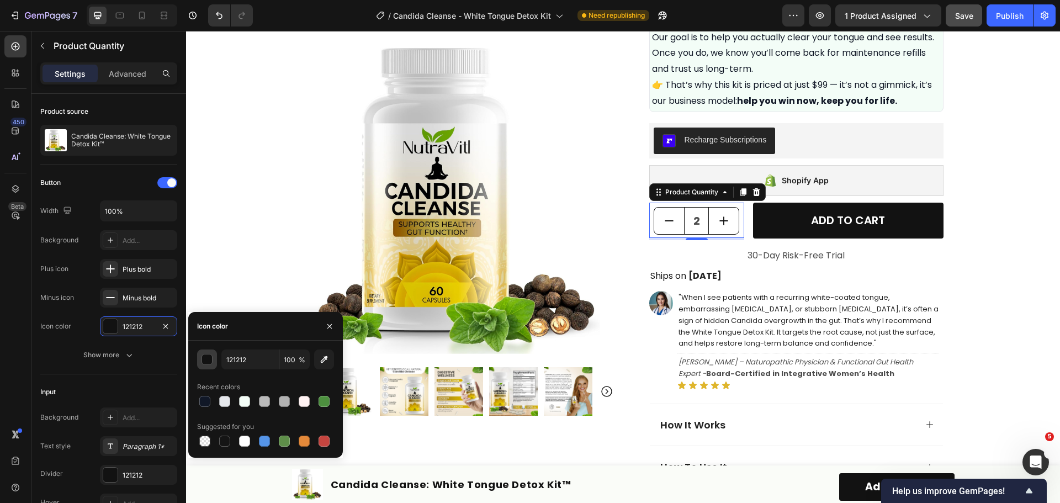
click at [204, 358] on div "button" at bounding box center [207, 359] width 11 height 11
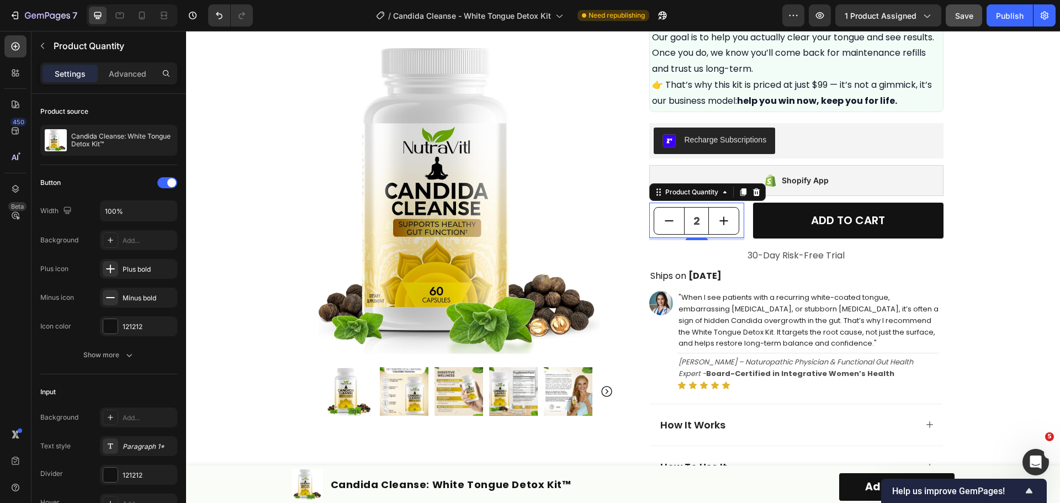
click at [691, 224] on input "2" at bounding box center [696, 221] width 25 height 26
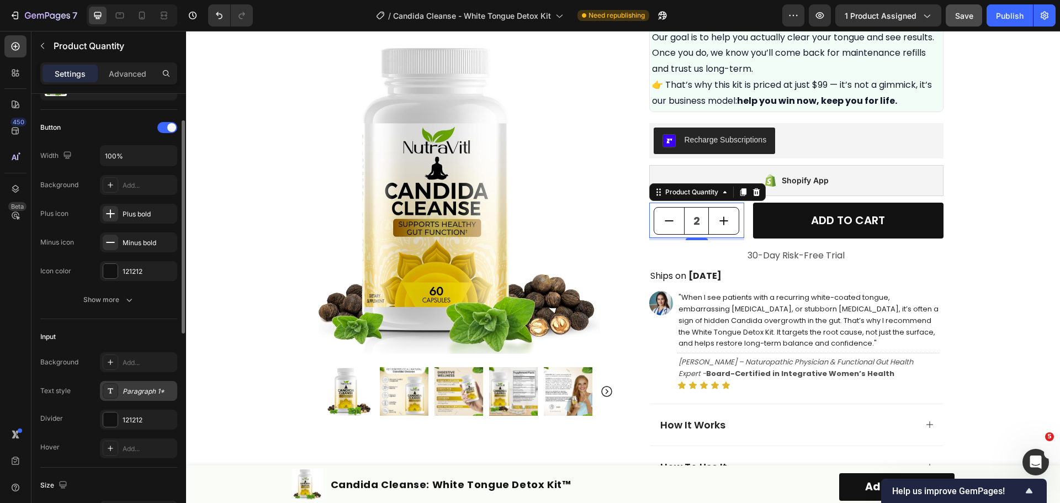
click at [143, 396] on div "Paragraph 1*" at bounding box center [149, 391] width 52 height 10
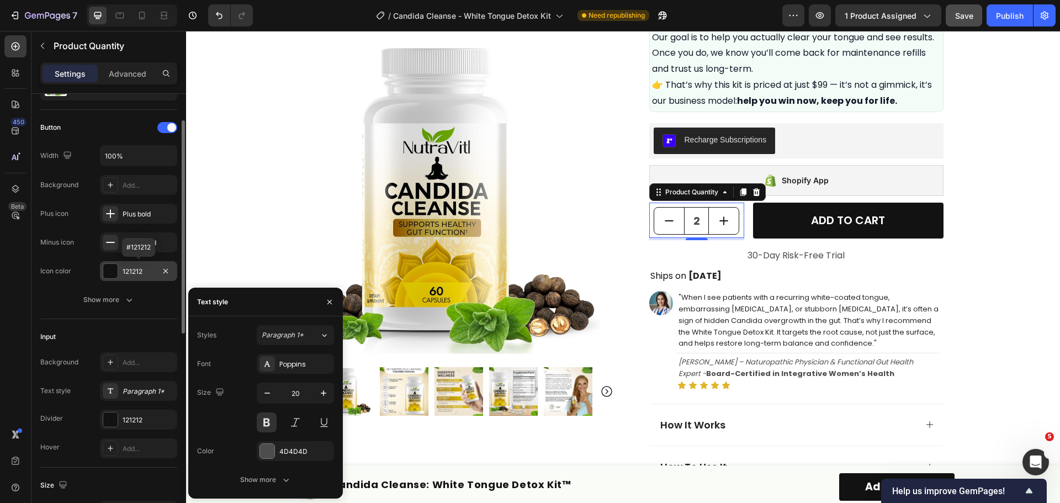
click at [152, 269] on div "121212" at bounding box center [139, 272] width 32 height 10
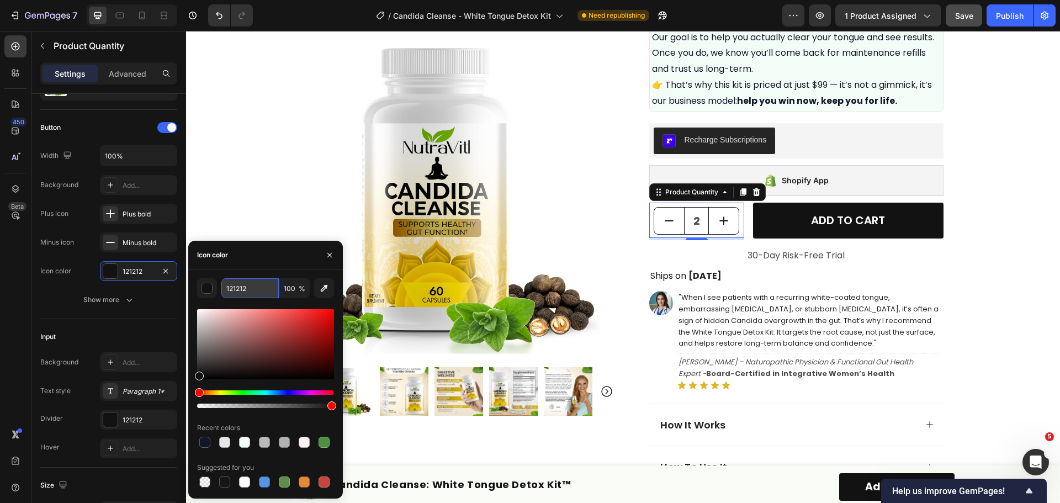
click at [250, 289] on input "121212" at bounding box center [249, 288] width 57 height 20
click at [275, 274] on div "4d4d4d 100 % Recent colors Suggested for you" at bounding box center [265, 383] width 155 height 229
type input "4D4D4D"
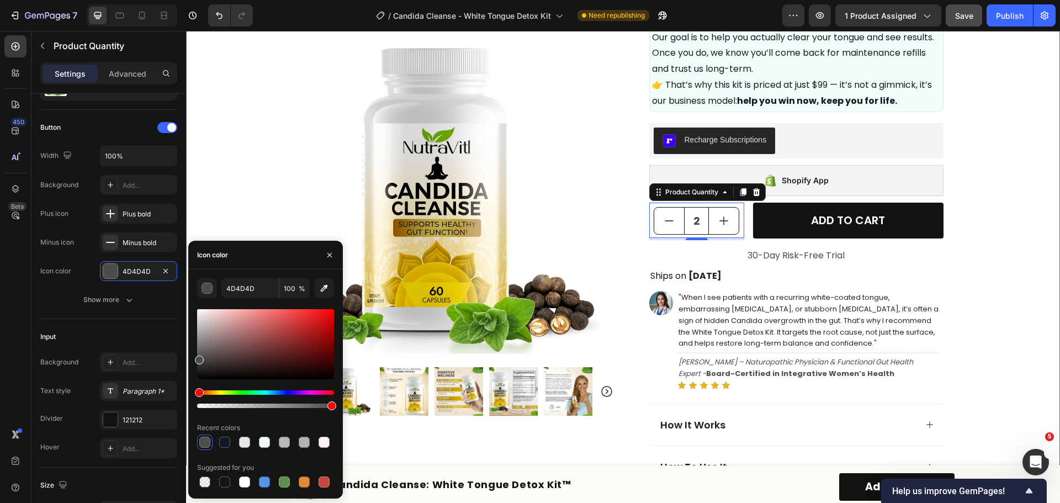
click at [272, 184] on div "Product Images Row Icon Icon Icon Icon Icon Icon List Excellent 4.7 | 15,000+ H…" at bounding box center [623, 118] width 874 height 1345
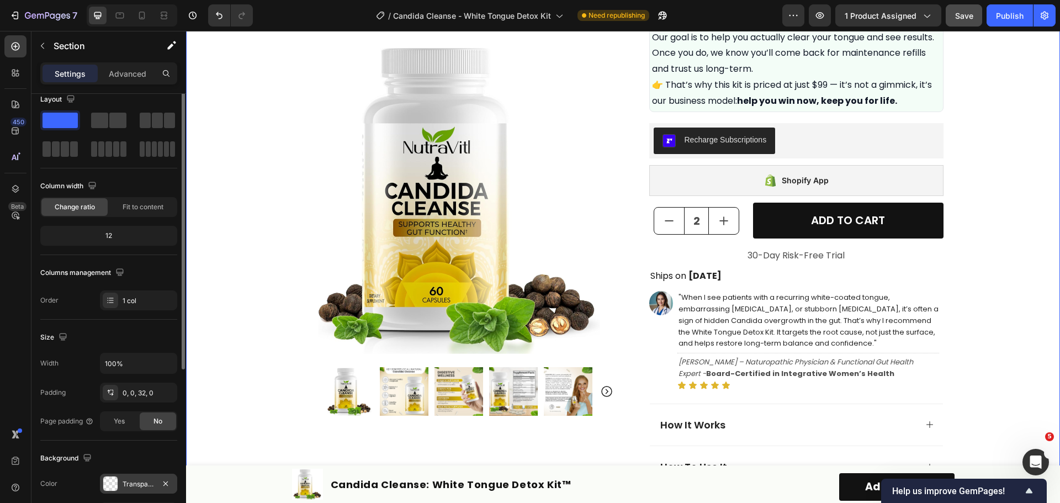
scroll to position [0, 0]
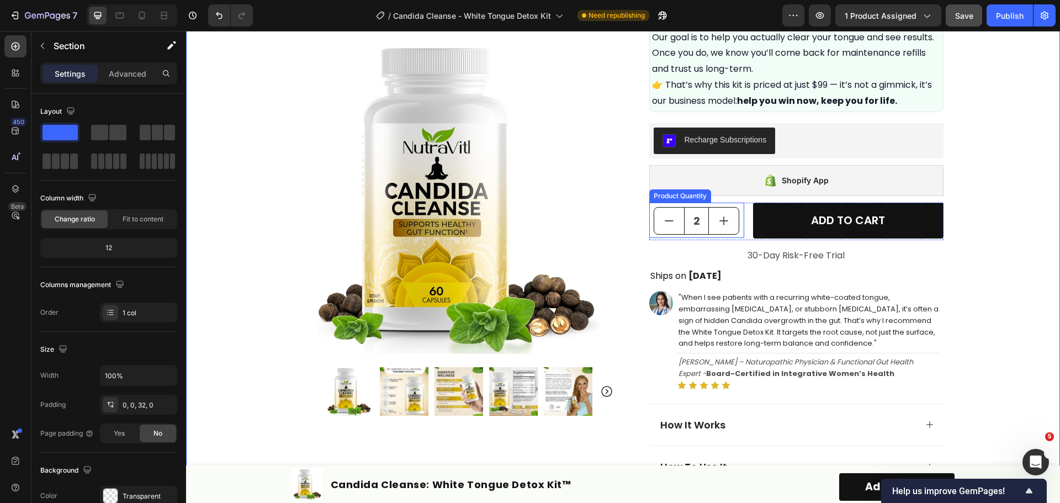
click at [709, 224] on button "increment" at bounding box center [724, 221] width 30 height 26
type input "3"
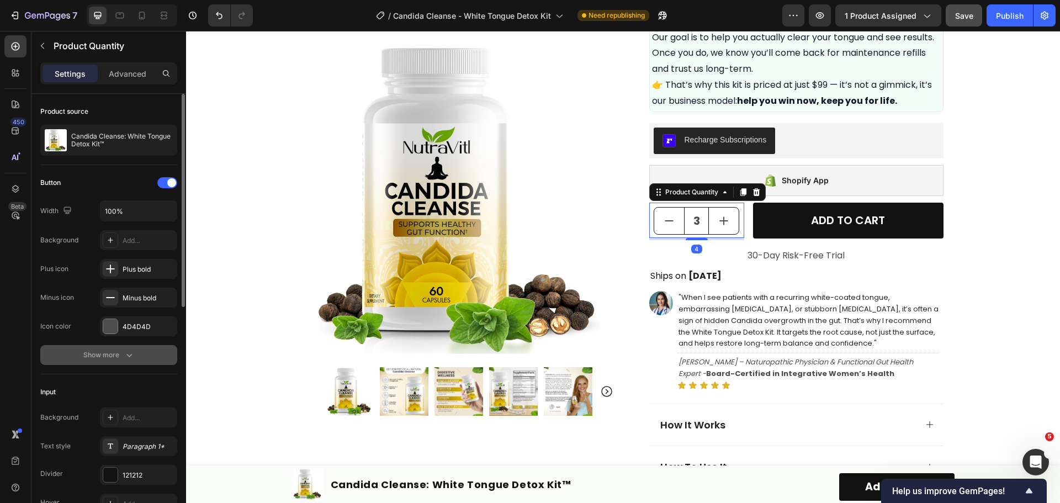
click at [107, 361] on button "Show more" at bounding box center [108, 355] width 137 height 20
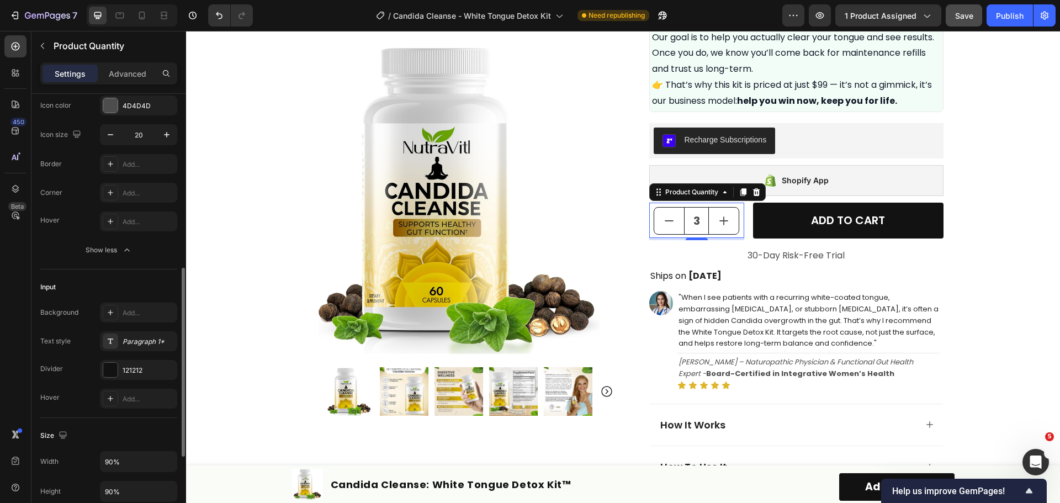
scroll to position [331, 0]
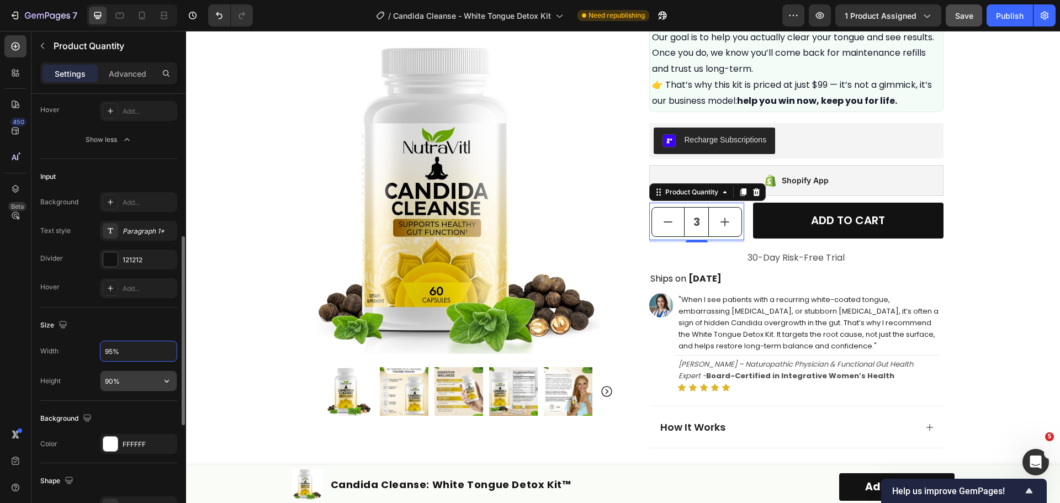
type input "95%"
click at [115, 385] on input "90%" at bounding box center [138, 381] width 76 height 20
type input "95%"
click at [145, 325] on div "Size" at bounding box center [108, 325] width 137 height 18
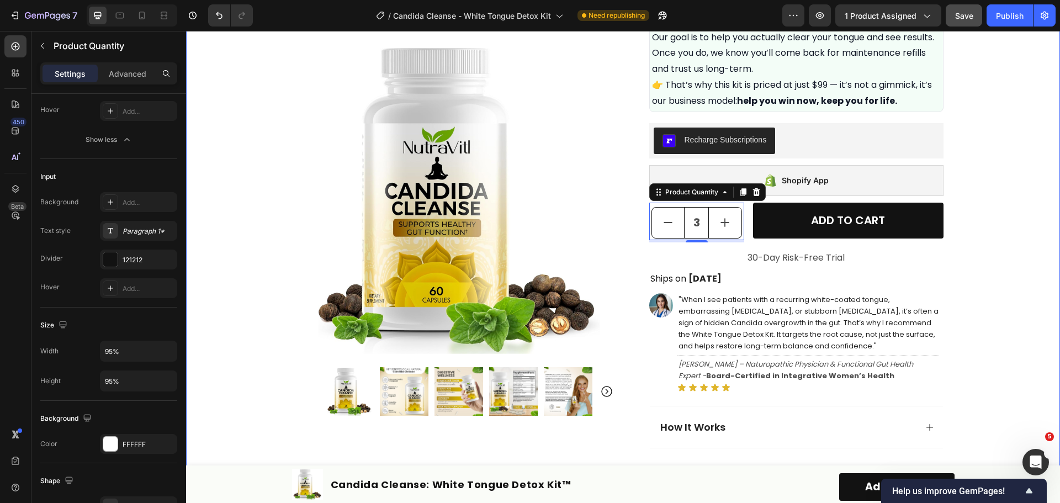
click at [1027, 252] on div "Product Images Row Icon Icon Icon Icon Icon Icon List Excellent 4.7 | 15,000+ H…" at bounding box center [623, 120] width 874 height 1348
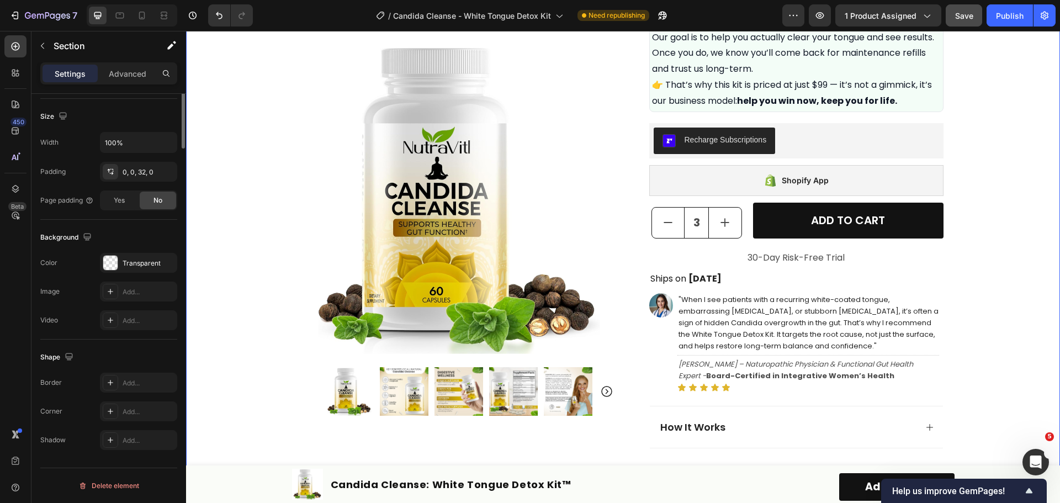
scroll to position [0, 0]
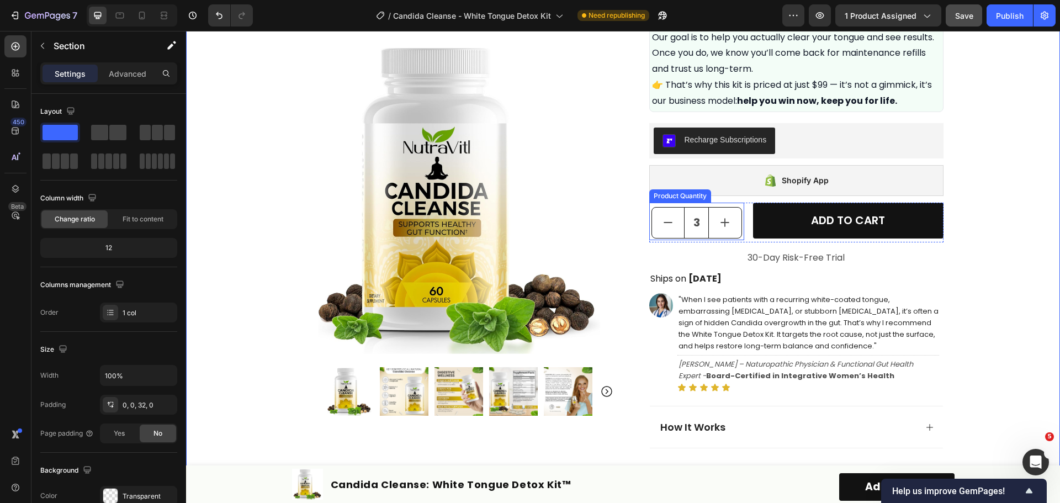
click at [709, 214] on button "increment" at bounding box center [725, 223] width 32 height 30
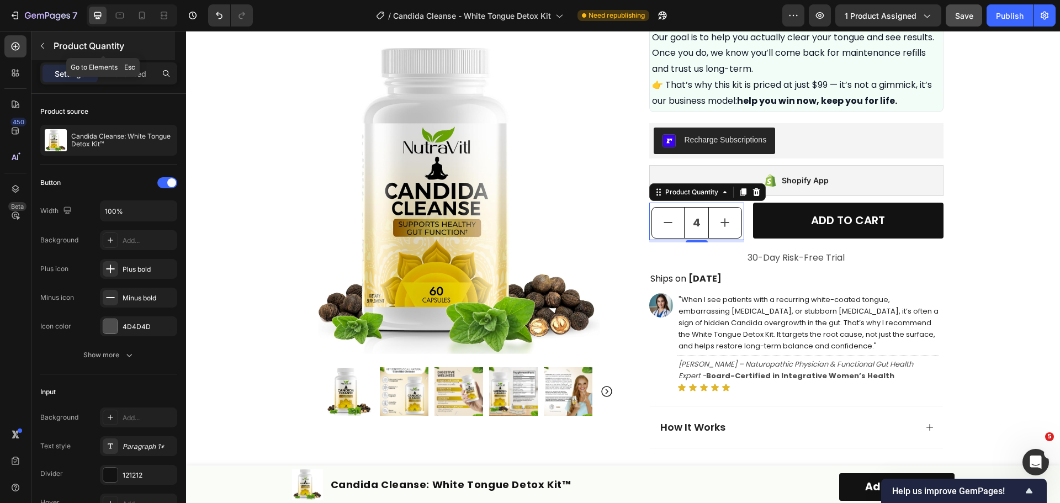
click at [41, 49] on icon "button" at bounding box center [42, 45] width 9 height 9
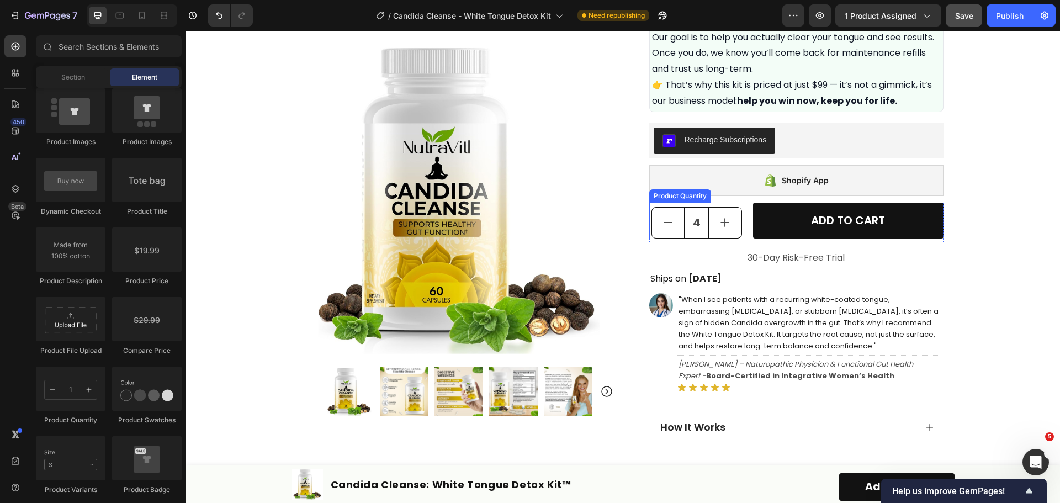
click at [669, 216] on button "decrement" at bounding box center [668, 223] width 32 height 30
type input "3"
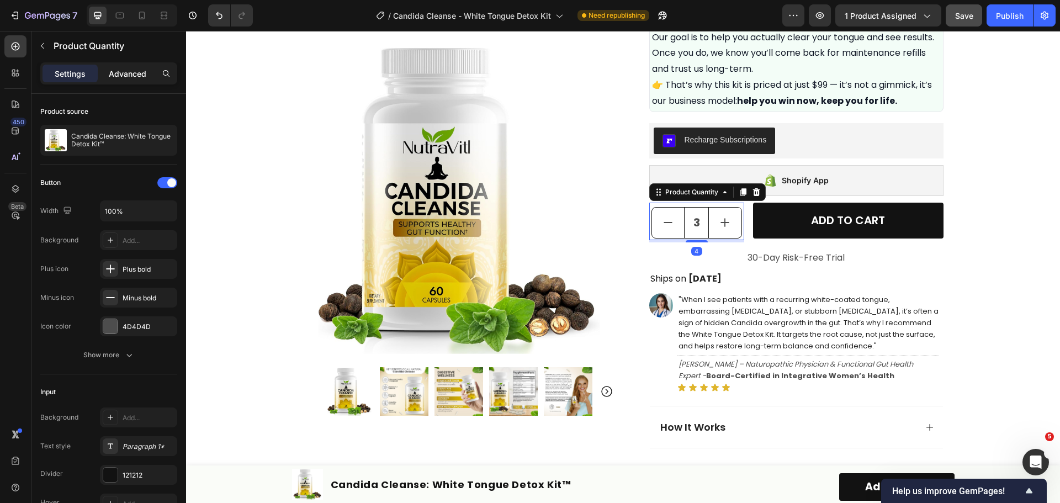
click at [118, 78] on p "Advanced" at bounding box center [128, 74] width 38 height 12
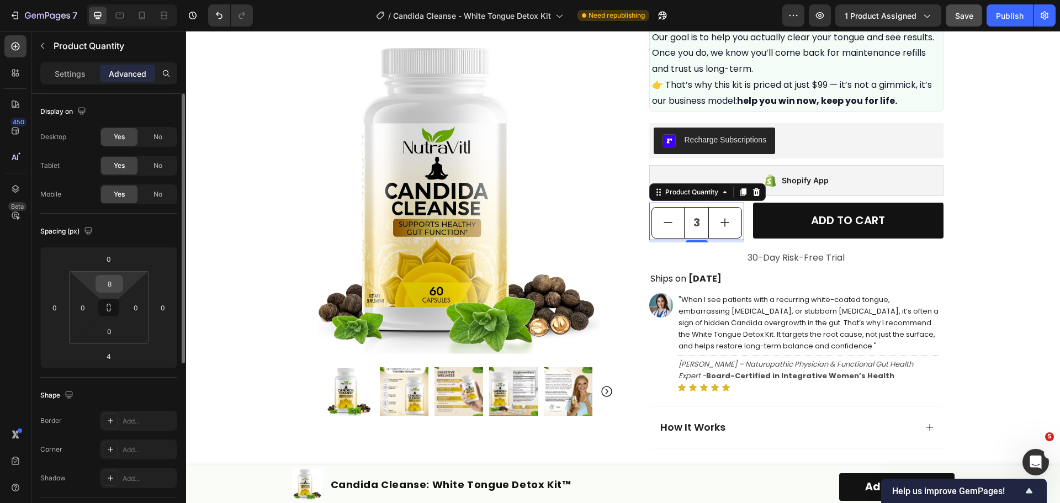
click at [113, 280] on input "8" at bounding box center [109, 283] width 22 height 17
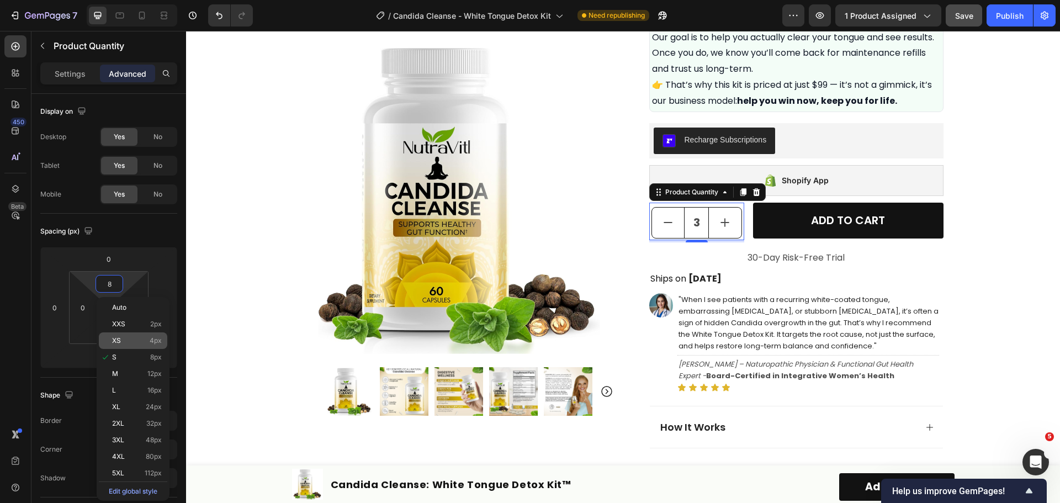
click at [136, 340] on p "XS 4px" at bounding box center [137, 341] width 50 height 8
type input "4"
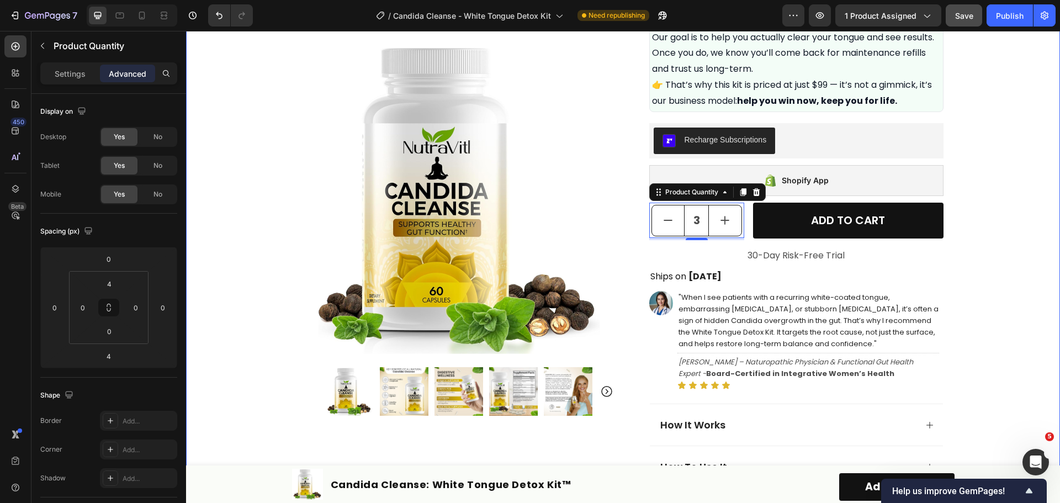
click at [992, 279] on div "Product Images Row Icon Icon Icon Icon Icon Icon List Excellent 4.7 | 15,000+ H…" at bounding box center [623, 119] width 874 height 1346
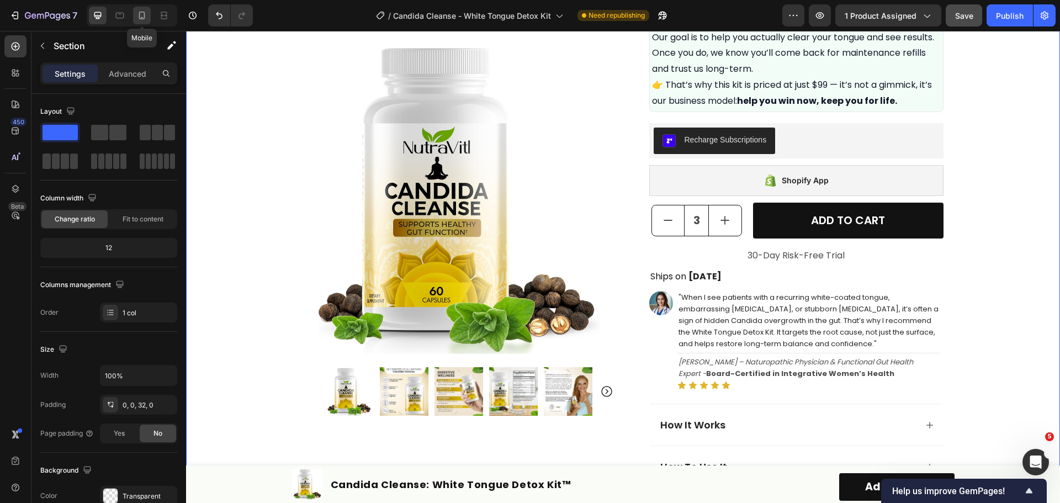
click at [135, 18] on div at bounding box center [142, 16] width 18 height 18
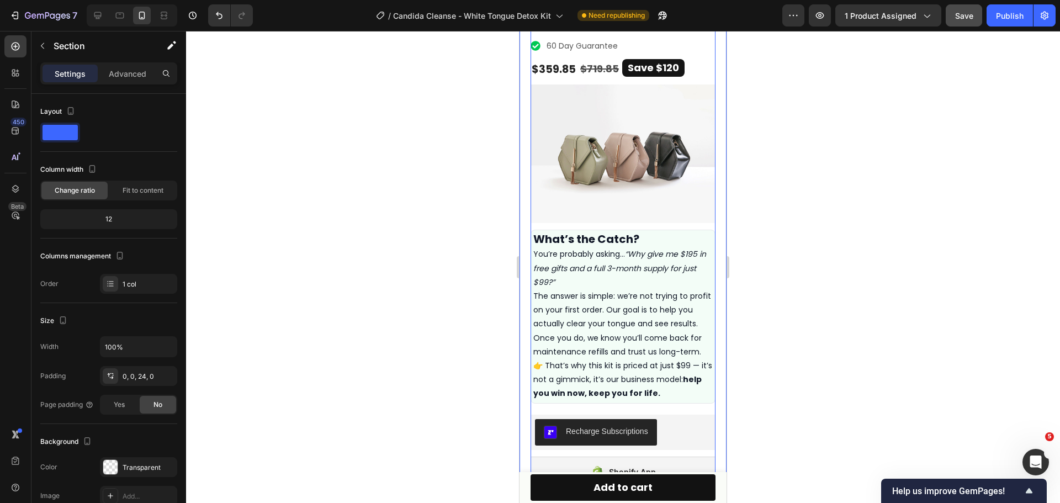
scroll to position [662, 0]
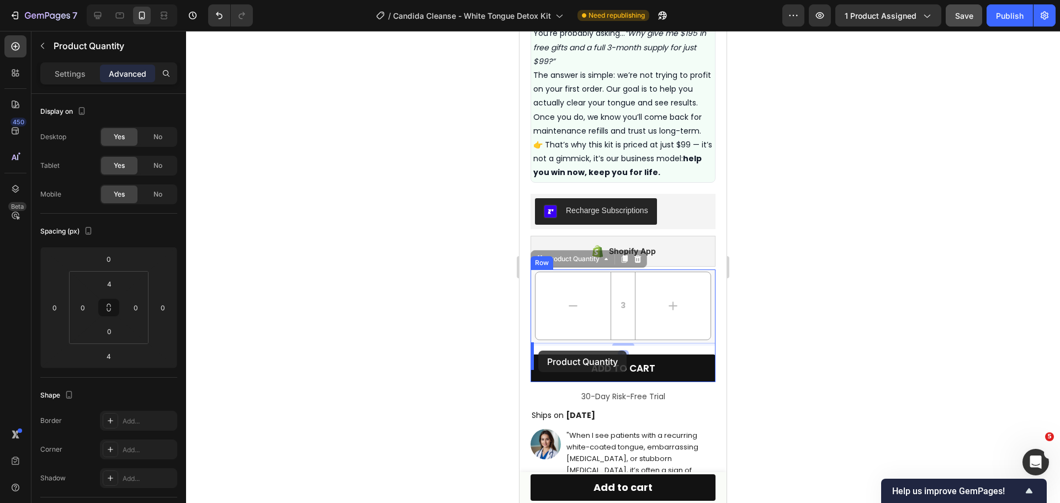
drag, startPoint x: 626, startPoint y: 295, endPoint x: 538, endPoint y: 351, distance: 103.7
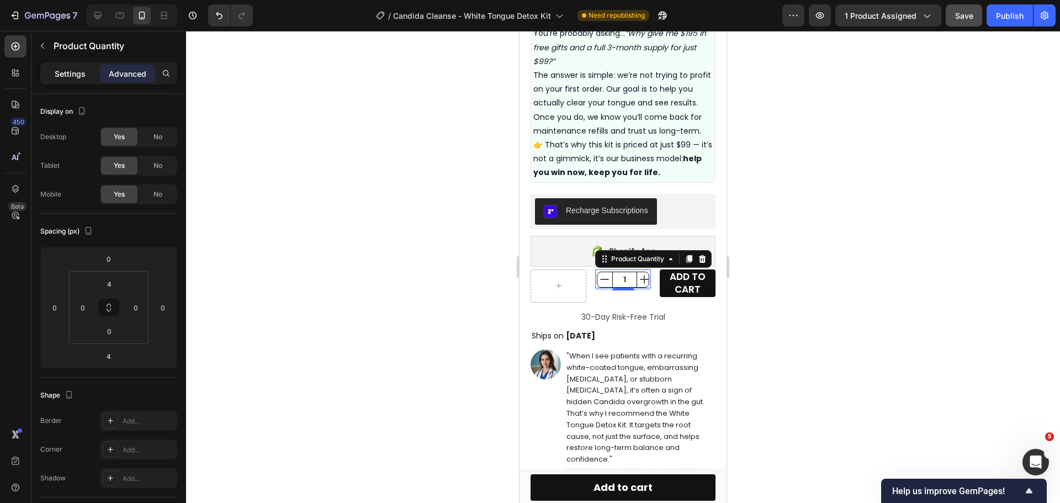
click at [80, 79] on p "Settings" at bounding box center [70, 74] width 31 height 12
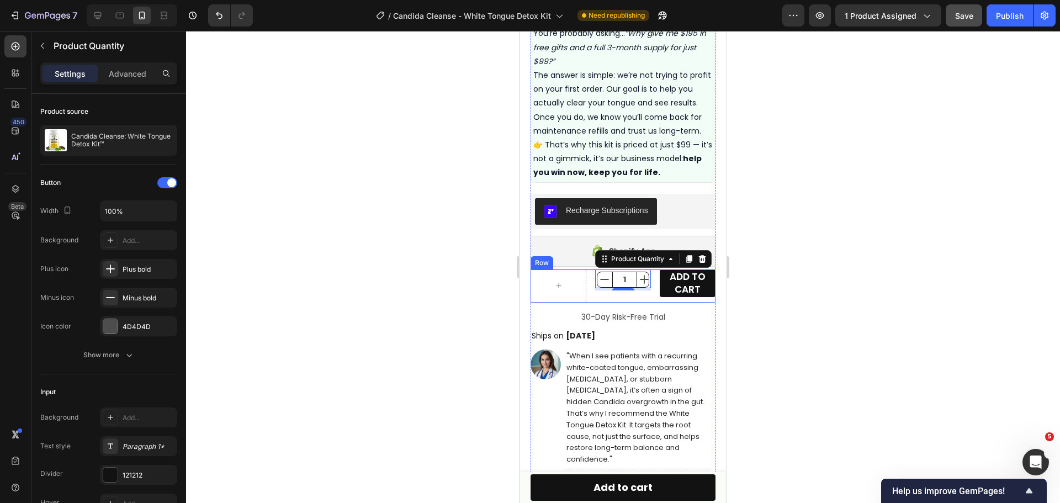
click at [608, 288] on div "1 Product Quantity 4" at bounding box center [623, 285] width 56 height 33
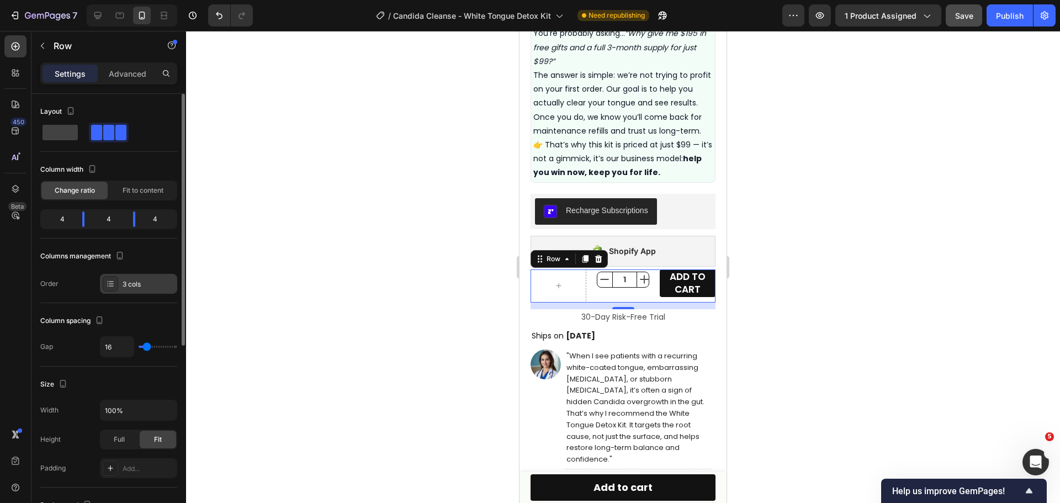
click at [109, 288] on icon at bounding box center [110, 283] width 9 height 9
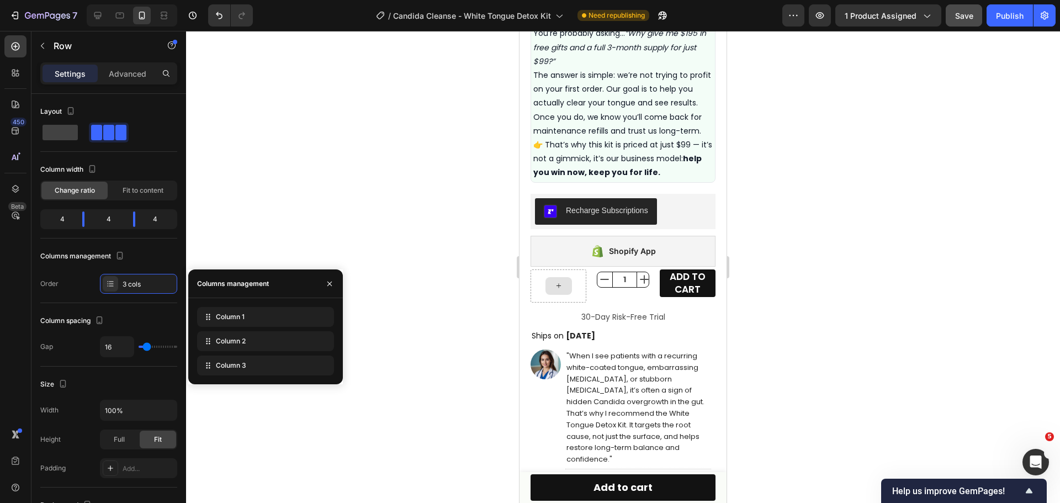
click at [552, 277] on div at bounding box center [558, 286] width 26 height 18
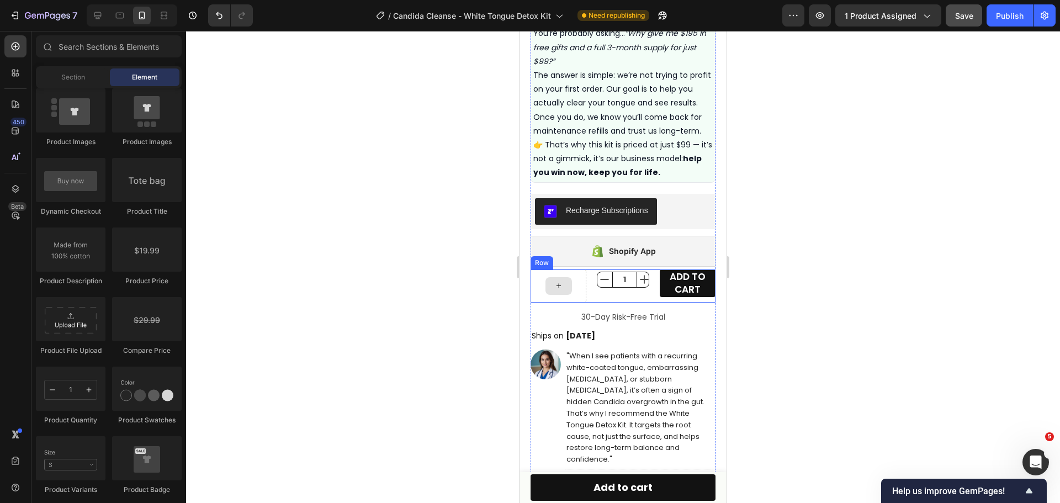
click at [538, 269] on div at bounding box center [559, 285] width 56 height 33
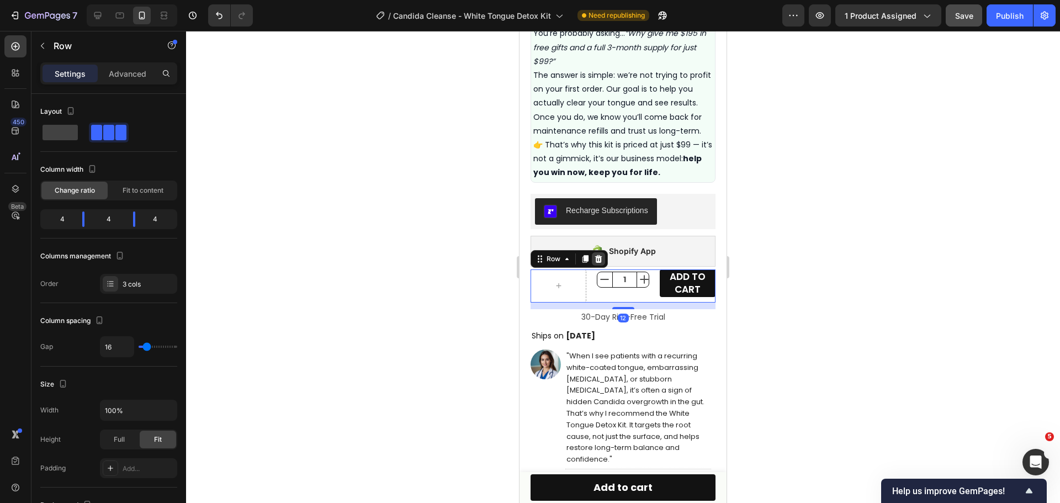
click at [596, 255] on icon at bounding box center [598, 259] width 7 height 8
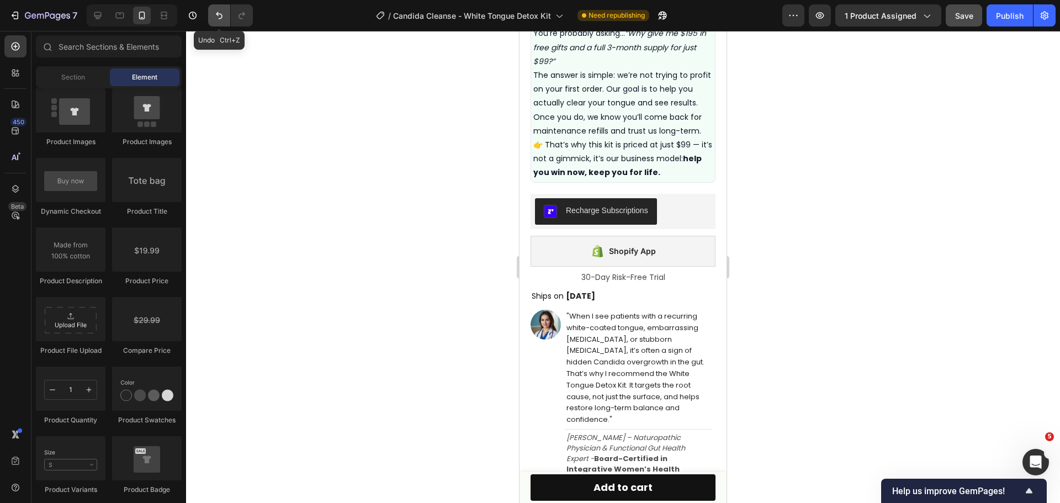
click at [219, 18] on icon "Undo/Redo" at bounding box center [219, 15] width 11 height 11
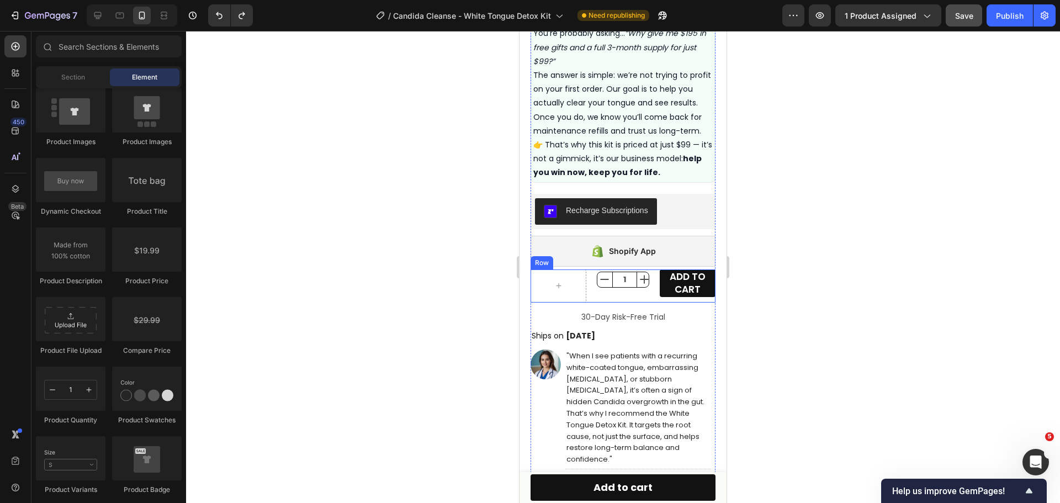
click at [592, 269] on div "1 Product Quantity ADD TO CART Add to Cart Row" at bounding box center [623, 285] width 185 height 33
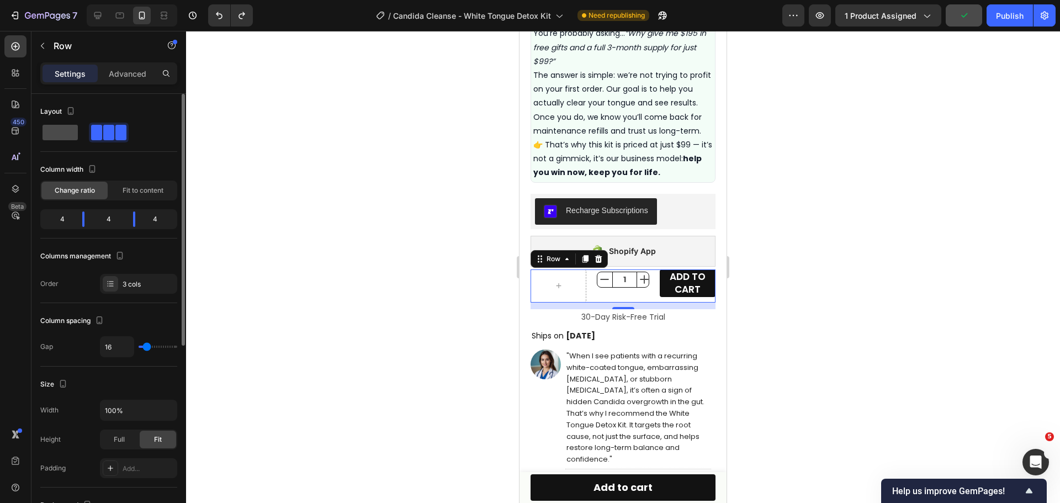
click at [68, 131] on span at bounding box center [60, 132] width 35 height 15
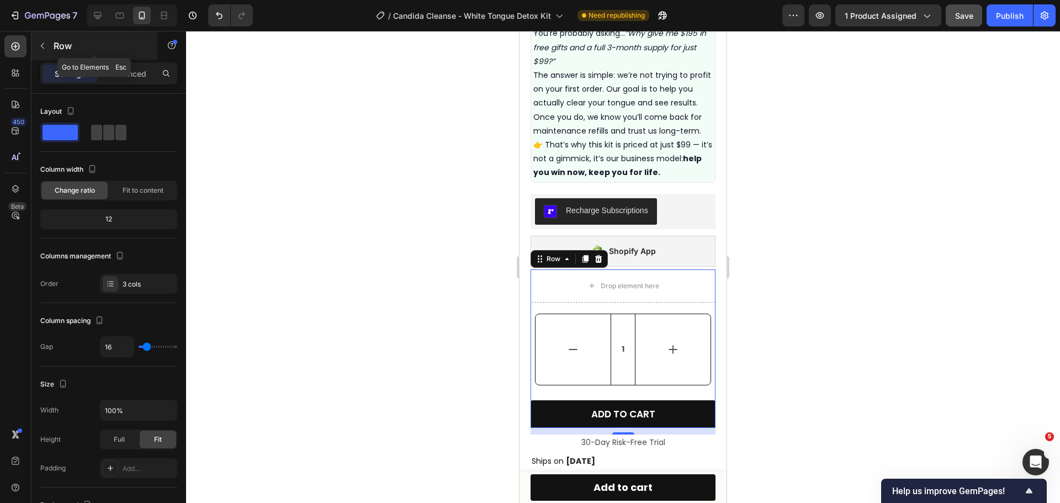
click at [42, 51] on button "button" at bounding box center [43, 46] width 18 height 18
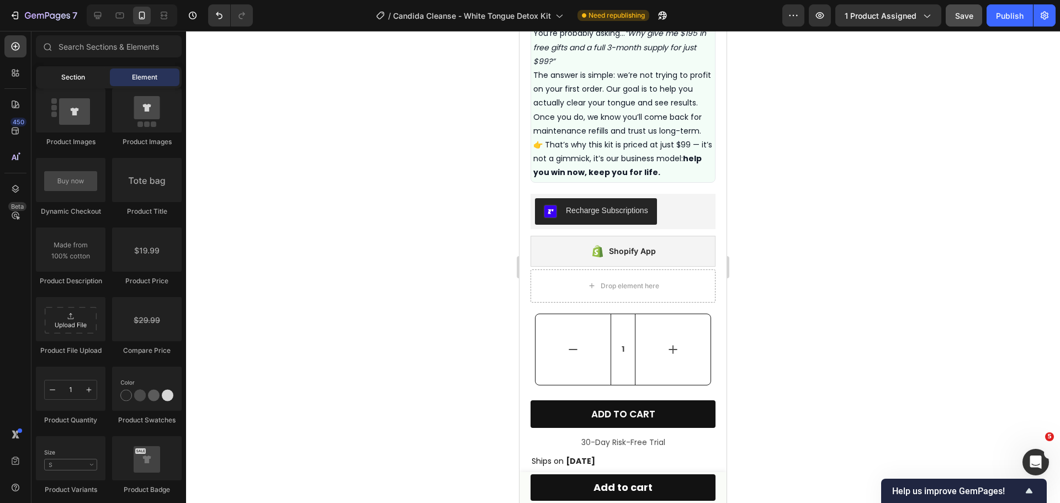
click at [73, 81] on span "Section" at bounding box center [73, 77] width 24 height 10
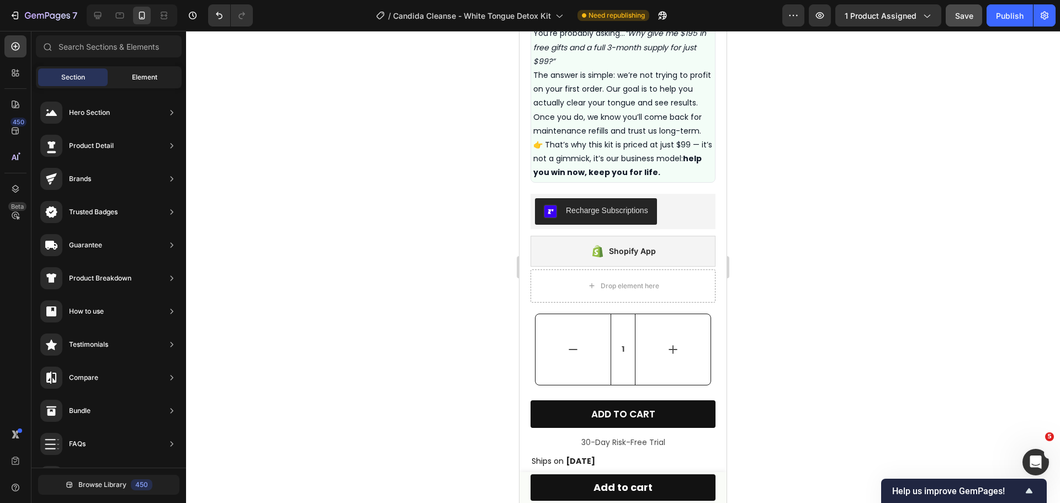
click at [136, 75] on span "Element" at bounding box center [144, 77] width 25 height 10
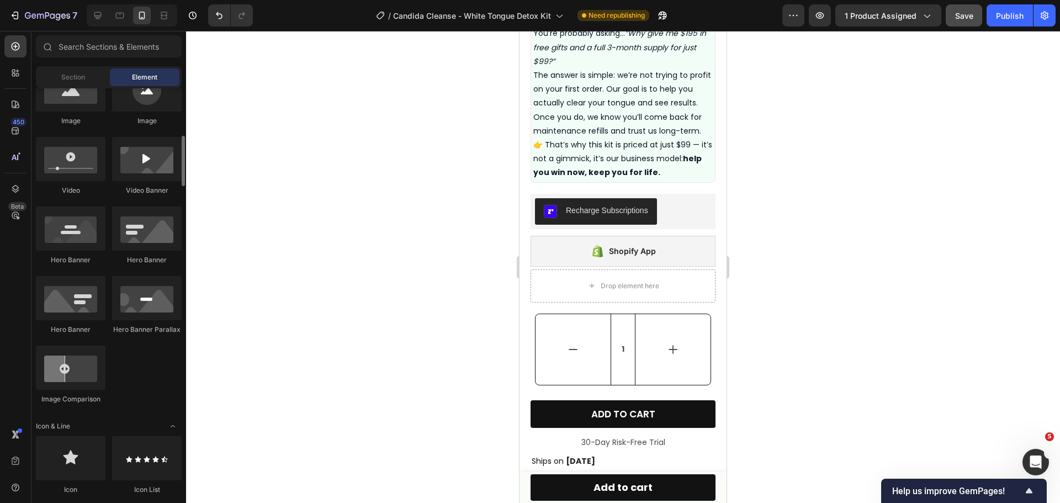
scroll to position [0, 0]
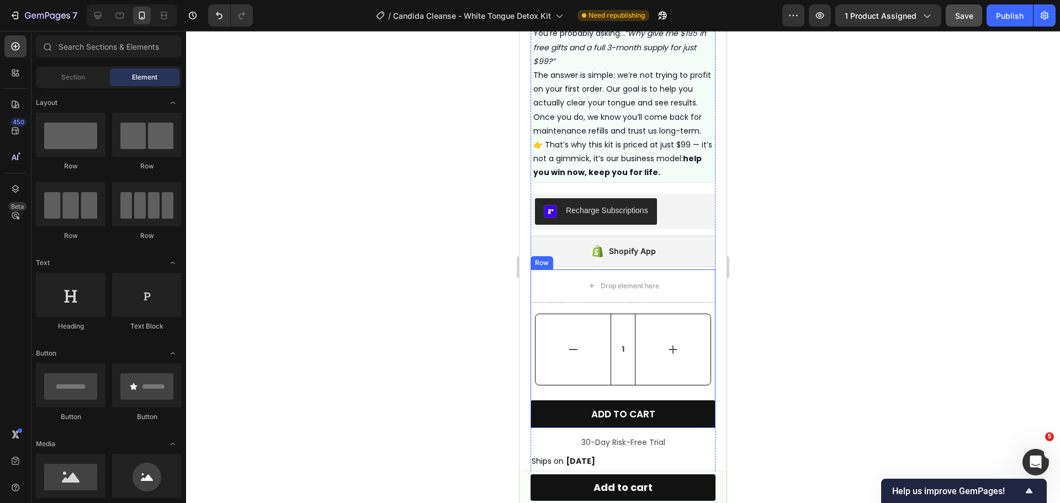
click at [585, 293] on div "Drop element here 1 Product Quantity ADD TO CART Add to Cart Row" at bounding box center [623, 348] width 185 height 159
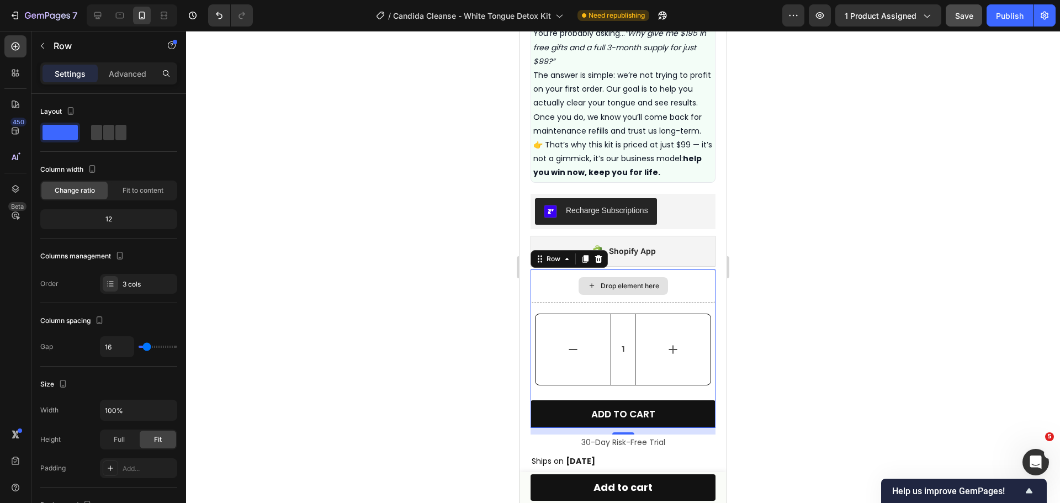
click at [547, 273] on div "Drop element here" at bounding box center [623, 285] width 185 height 33
click at [539, 255] on icon at bounding box center [540, 259] width 9 height 9
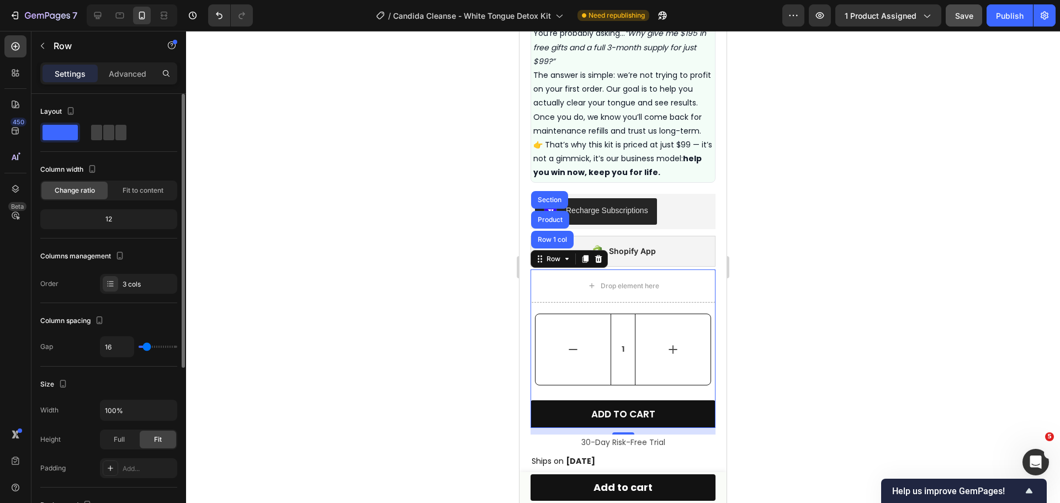
click at [149, 140] on div at bounding box center [108, 133] width 137 height 20
click at [110, 134] on span at bounding box center [108, 132] width 11 height 15
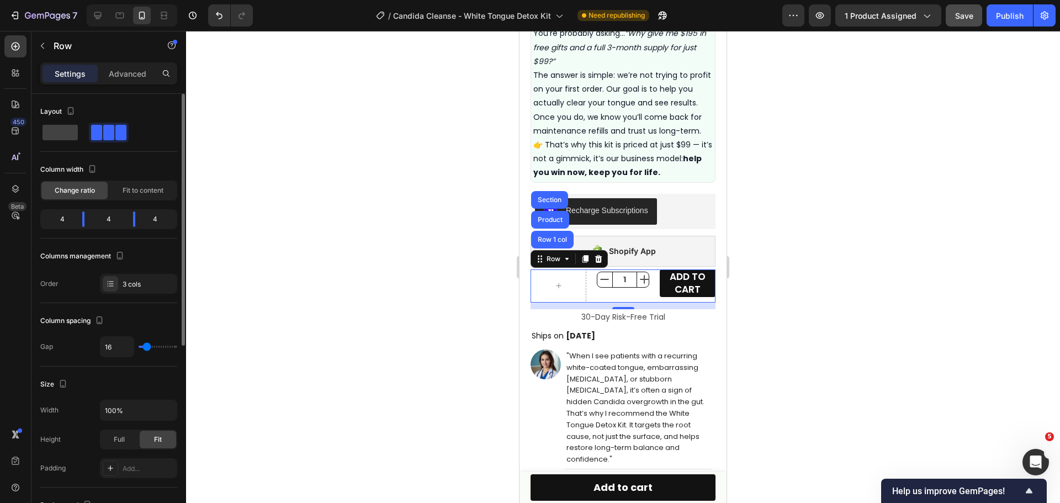
click at [110, 134] on span at bounding box center [108, 132] width 11 height 15
click at [113, 134] on span at bounding box center [108, 132] width 11 height 15
click at [75, 134] on span at bounding box center [60, 132] width 35 height 15
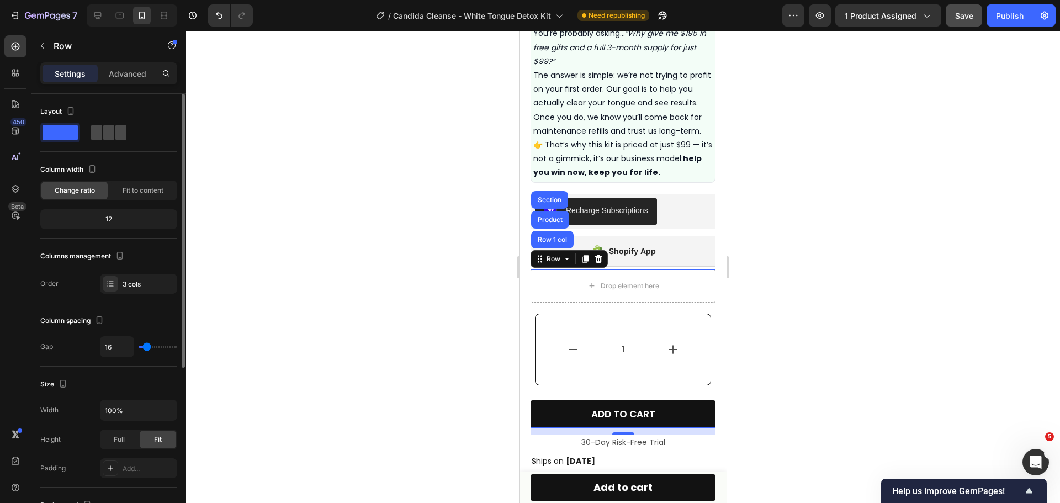
click at [99, 135] on span at bounding box center [96, 132] width 11 height 15
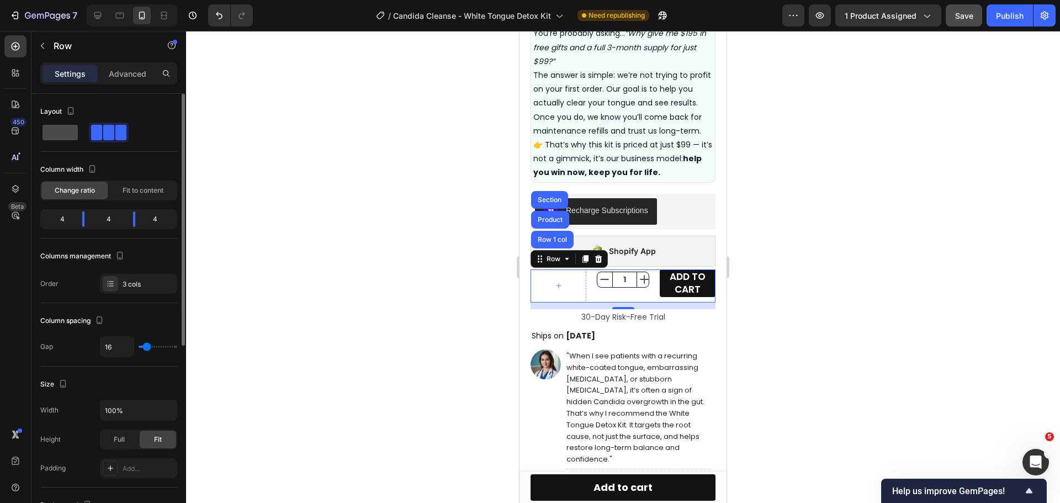
click at [62, 135] on span at bounding box center [60, 132] width 35 height 15
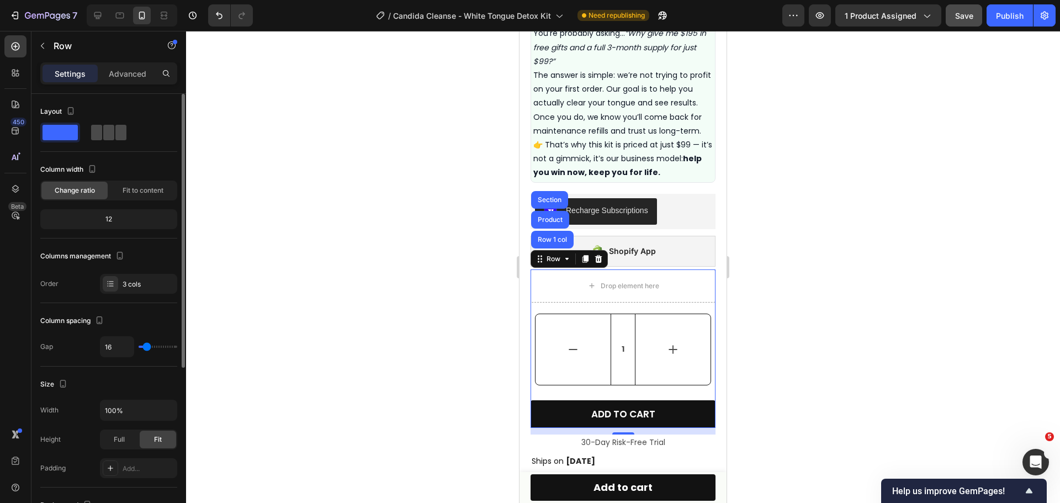
click at [116, 140] on div at bounding box center [109, 133] width 40 height 20
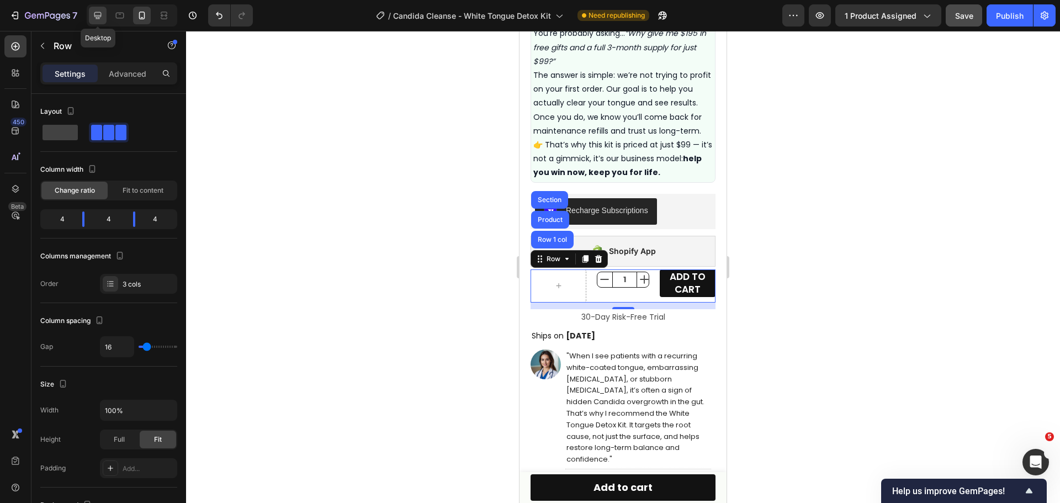
click at [99, 13] on icon at bounding box center [97, 15] width 11 height 11
type input "1200"
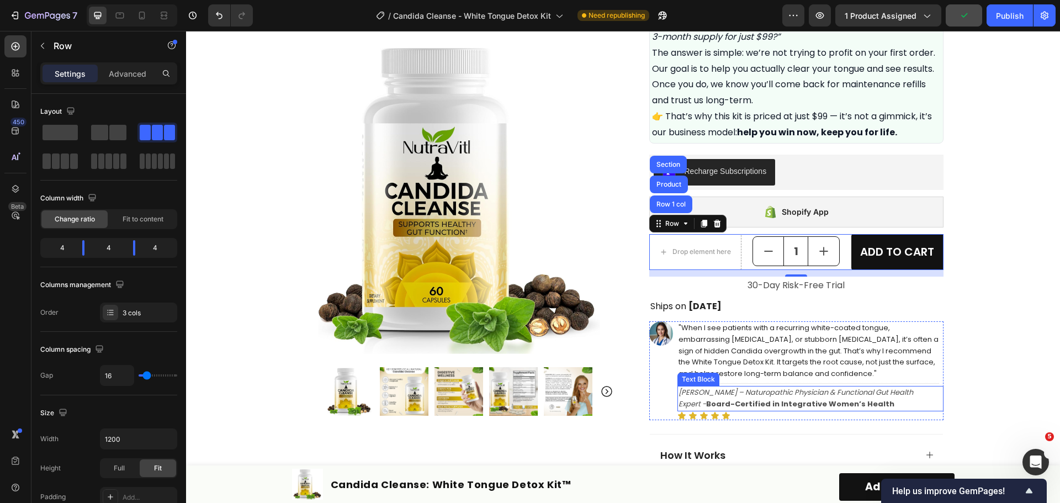
scroll to position [575, 0]
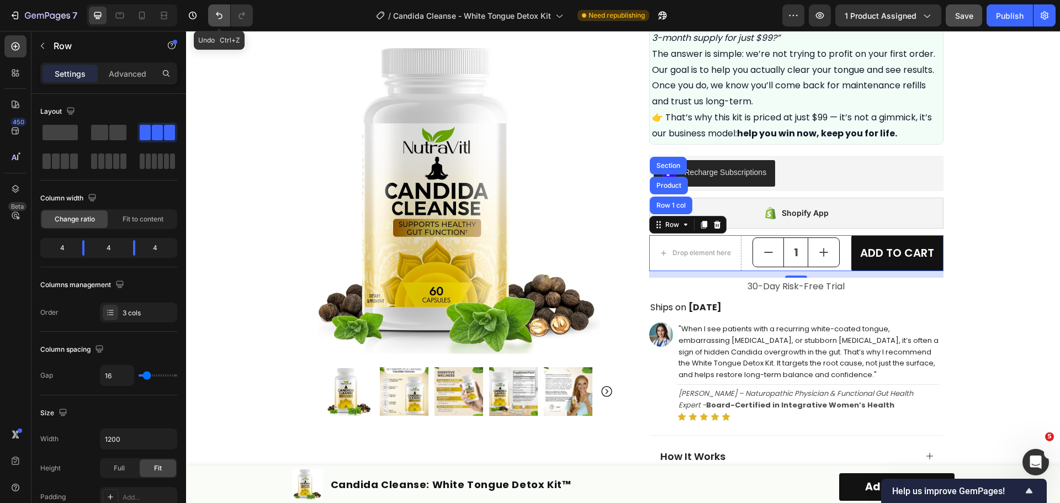
click at [213, 13] on button "Undo/Redo" at bounding box center [219, 15] width 22 height 22
click at [216, 13] on icon "Undo/Redo" at bounding box center [219, 15] width 11 height 11
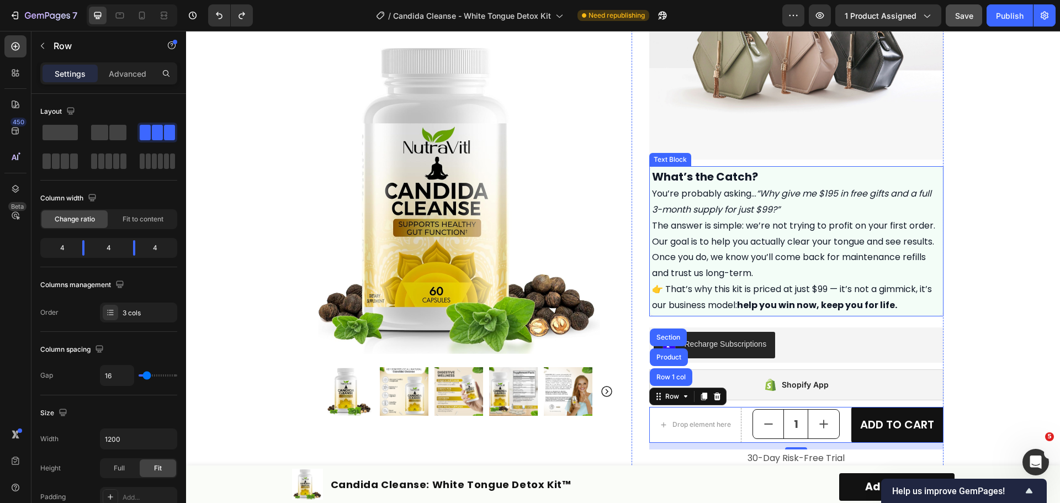
scroll to position [464, 0]
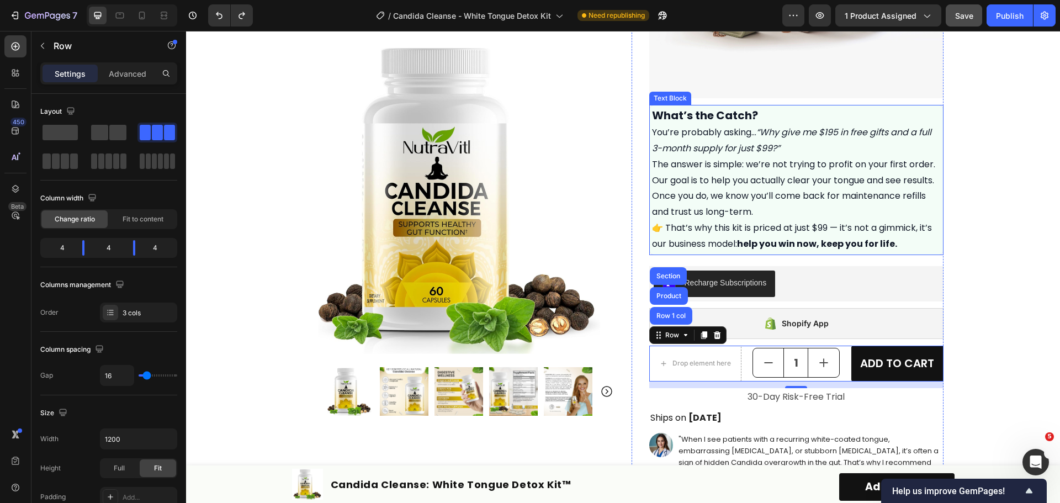
click at [816, 226] on p "👉 That’s why this kit is priced at just $99 — it’s not a gimmick, it’s our busi…" at bounding box center [796, 236] width 289 height 32
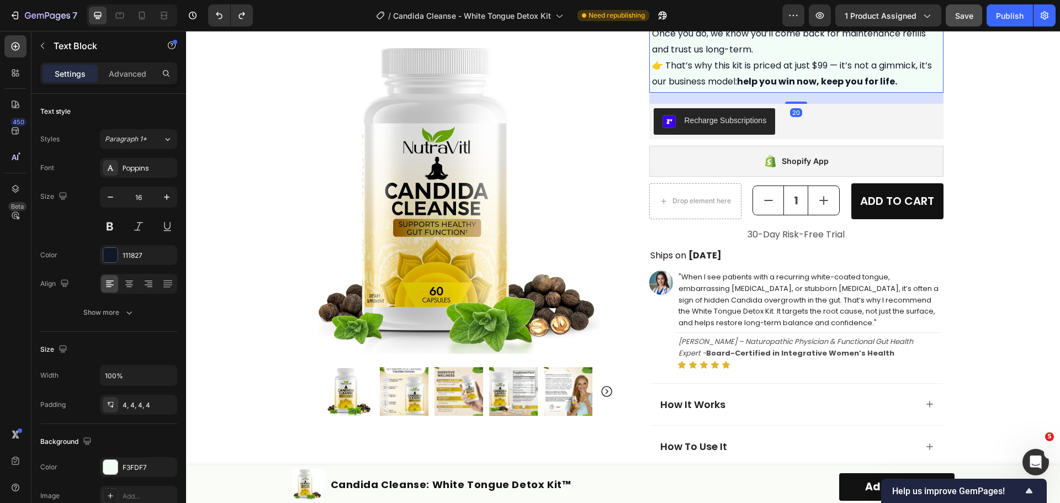
scroll to position [630, 0]
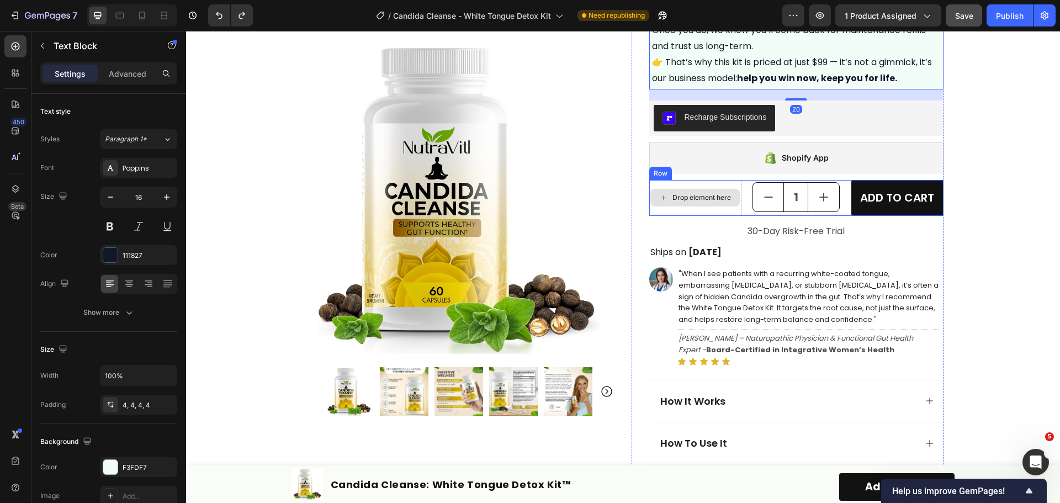
click at [725, 203] on div "Drop element here" at bounding box center [694, 198] width 89 height 18
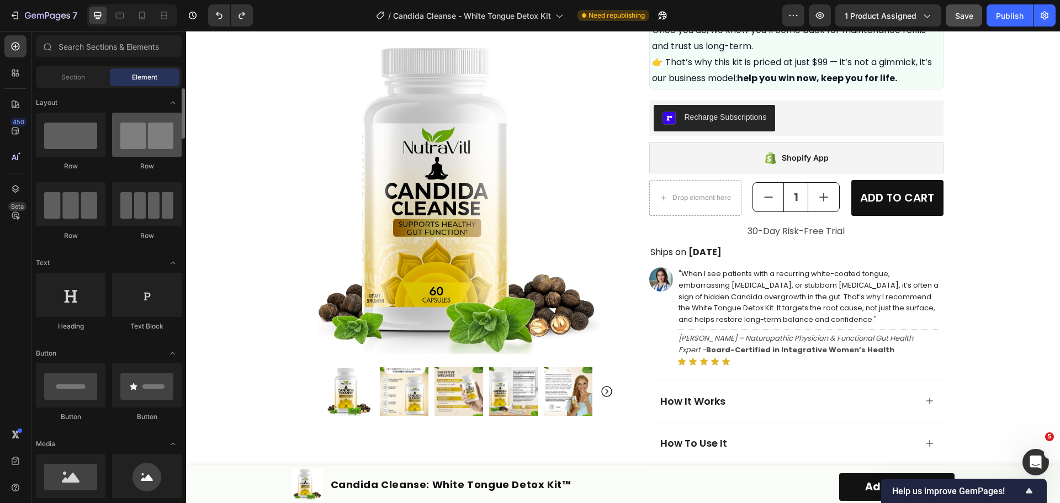
click at [146, 130] on div at bounding box center [147, 135] width 70 height 44
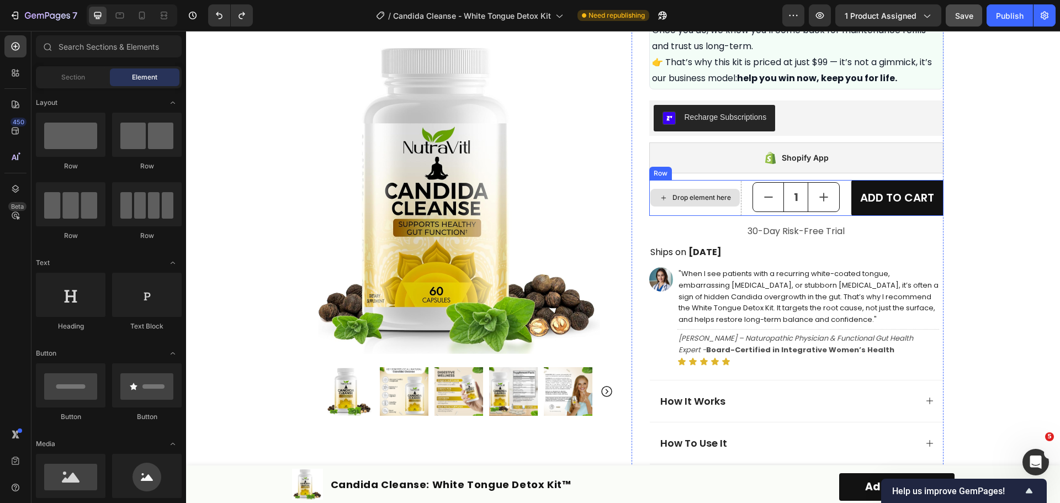
click at [723, 199] on div "Drop element here" at bounding box center [701, 197] width 59 height 9
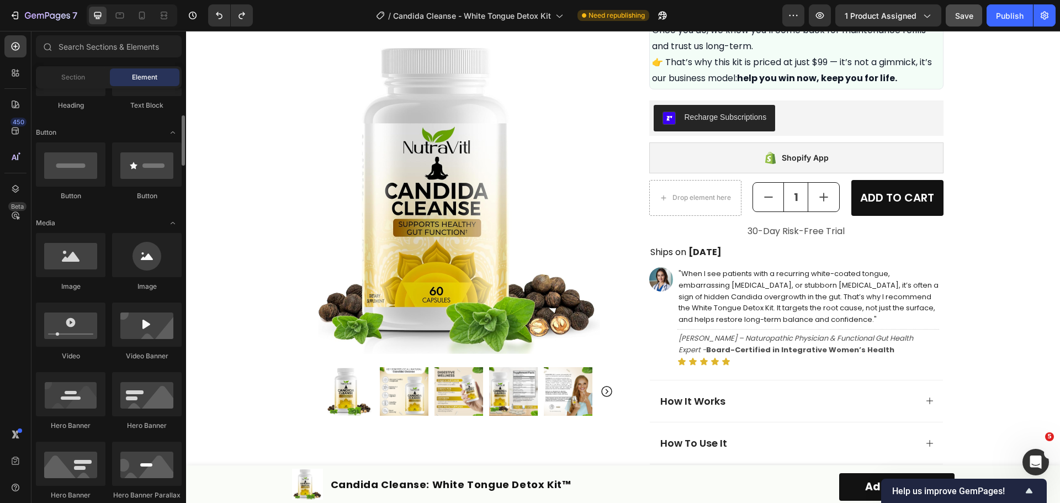
scroll to position [0, 0]
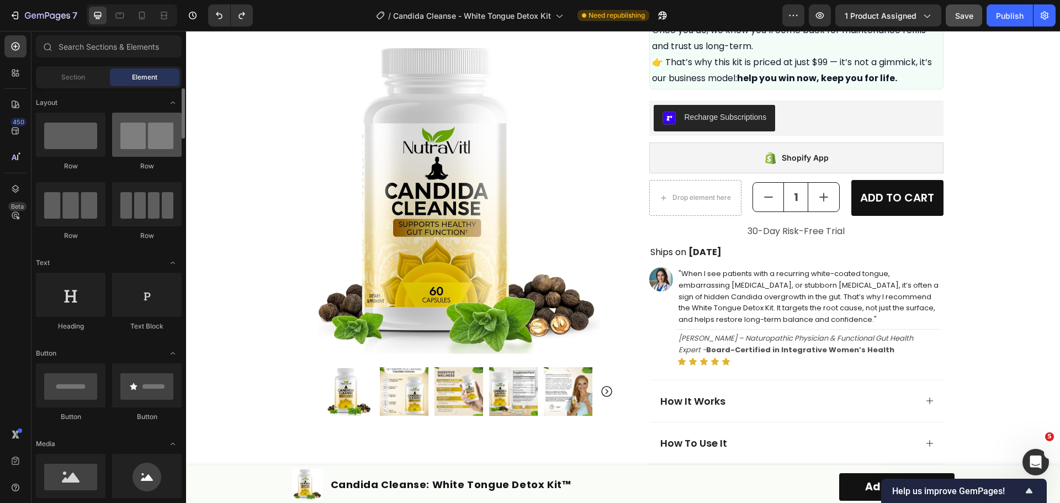
click at [147, 149] on div at bounding box center [147, 135] width 70 height 44
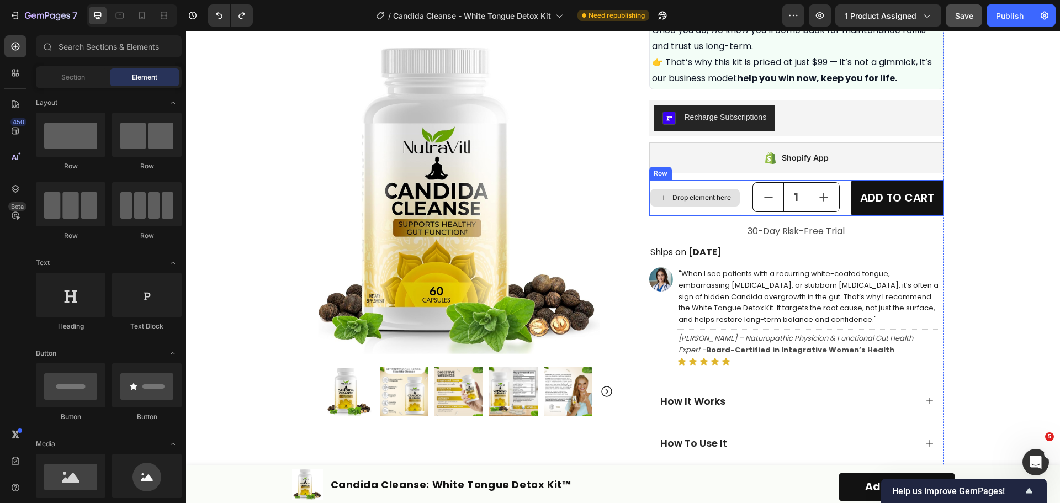
click at [698, 191] on div "Drop element here" at bounding box center [694, 198] width 89 height 18
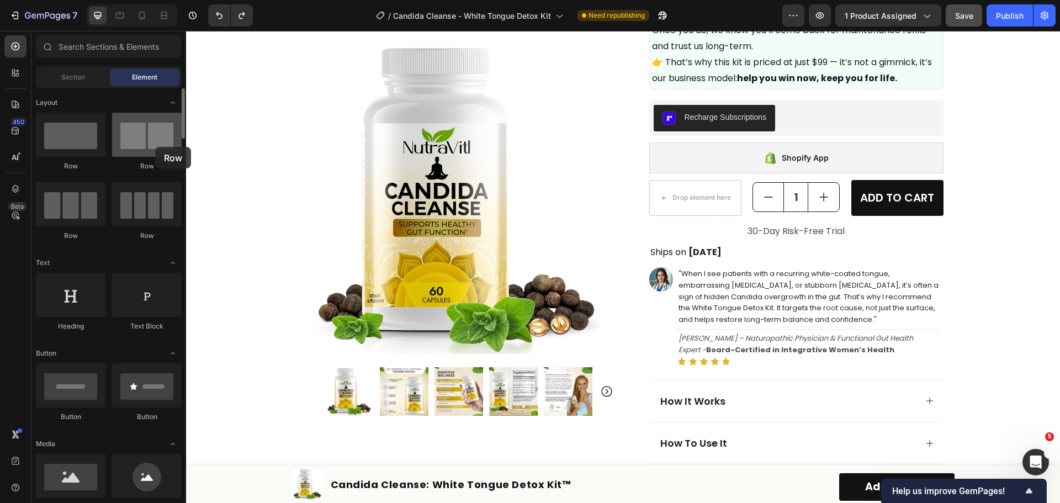
click at [155, 147] on div at bounding box center [147, 135] width 70 height 44
click at [190, 14] on icon "button" at bounding box center [193, 16] width 8 height 8
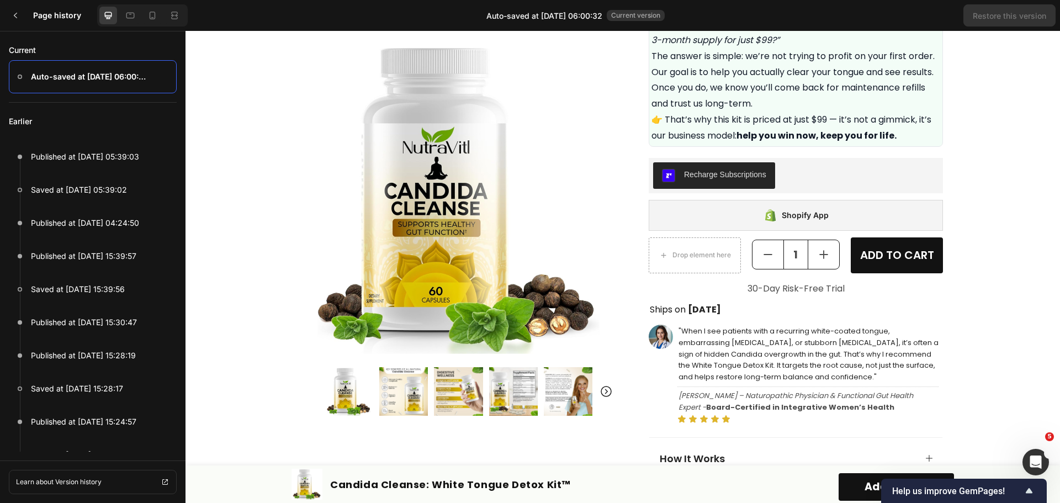
scroll to position [552, 0]
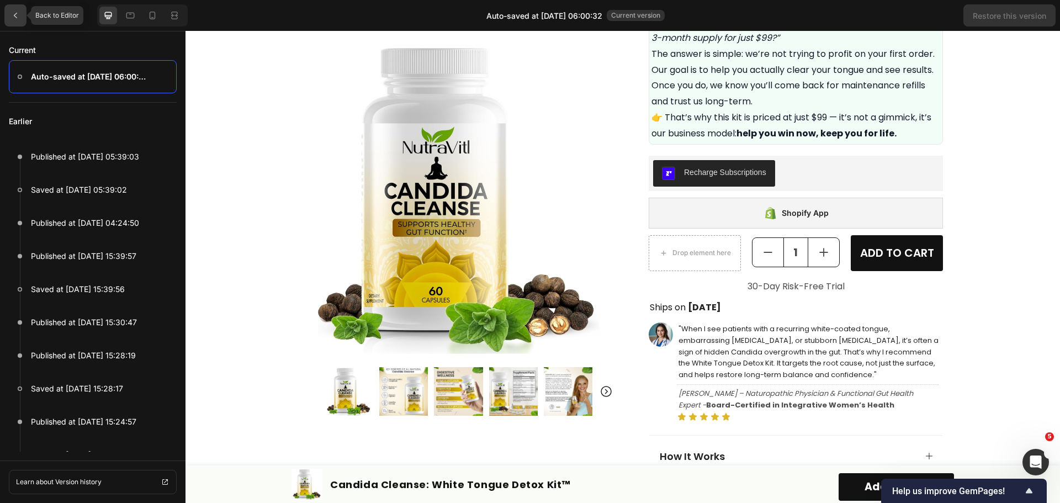
click at [17, 19] on icon at bounding box center [15, 15] width 9 height 9
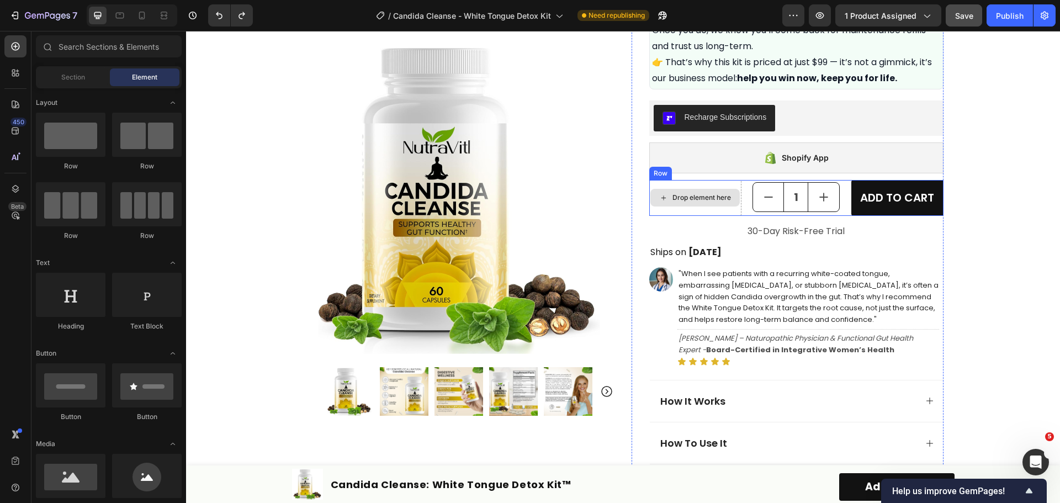
click at [730, 197] on div "Drop element here" at bounding box center [694, 198] width 89 height 18
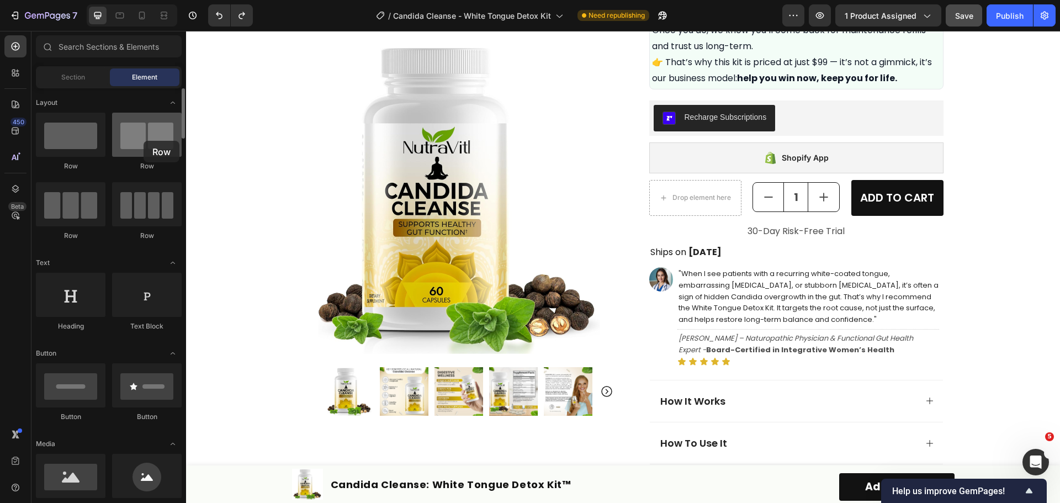
click at [144, 141] on div at bounding box center [147, 135] width 70 height 44
drag, startPoint x: 144, startPoint y: 141, endPoint x: 107, endPoint y: 134, distance: 37.7
click at [107, 134] on div "Row Row Row Row" at bounding box center [109, 182] width 146 height 138
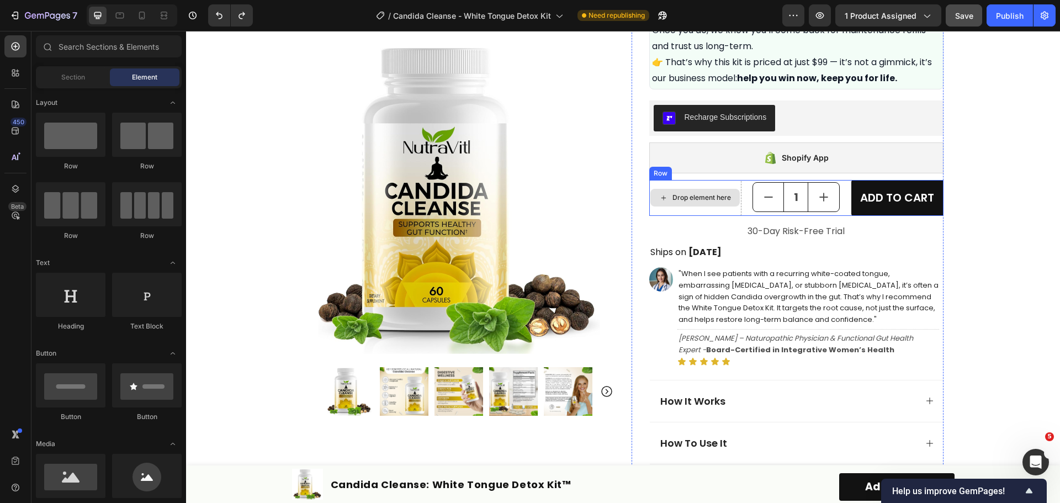
click at [703, 197] on div "Drop element here" at bounding box center [701, 197] width 59 height 9
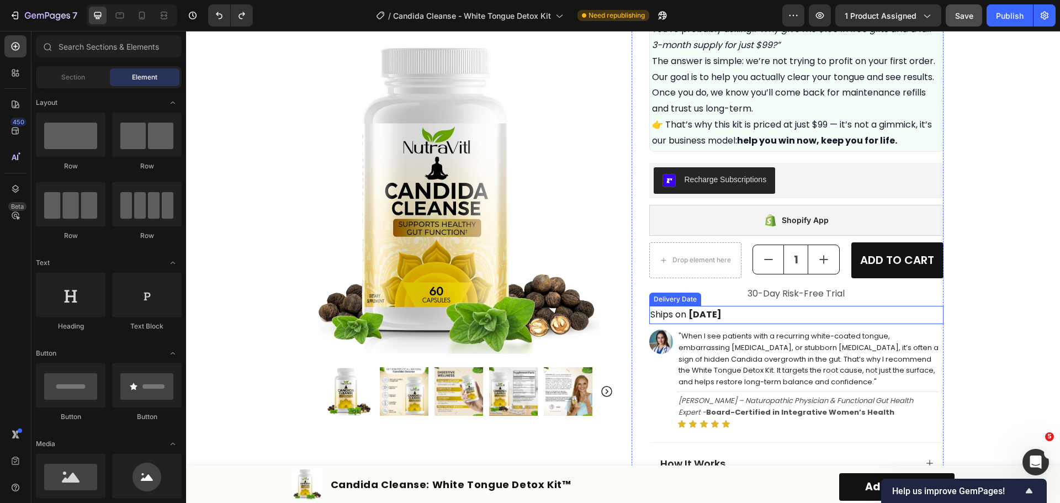
scroll to position [575, 0]
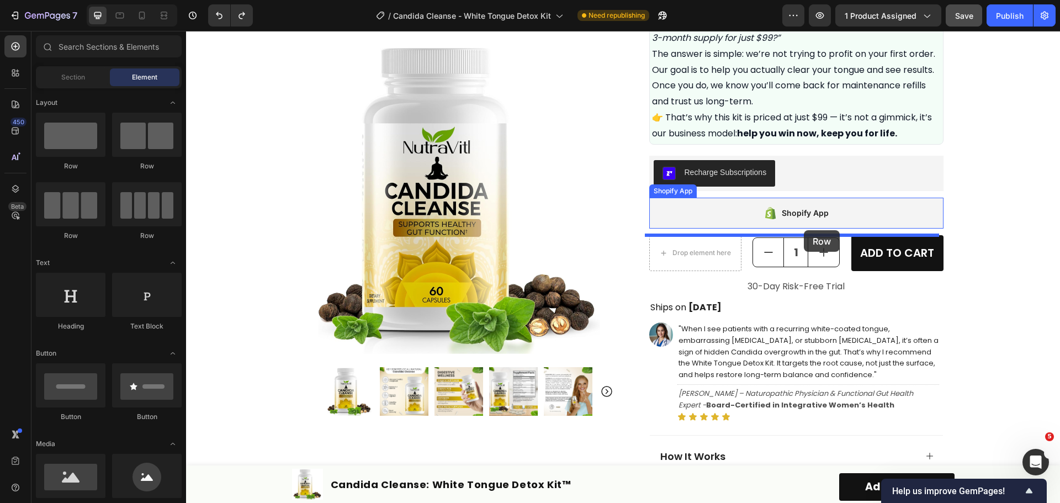
drag, startPoint x: 338, startPoint y: 171, endPoint x: 804, endPoint y: 230, distance: 469.2
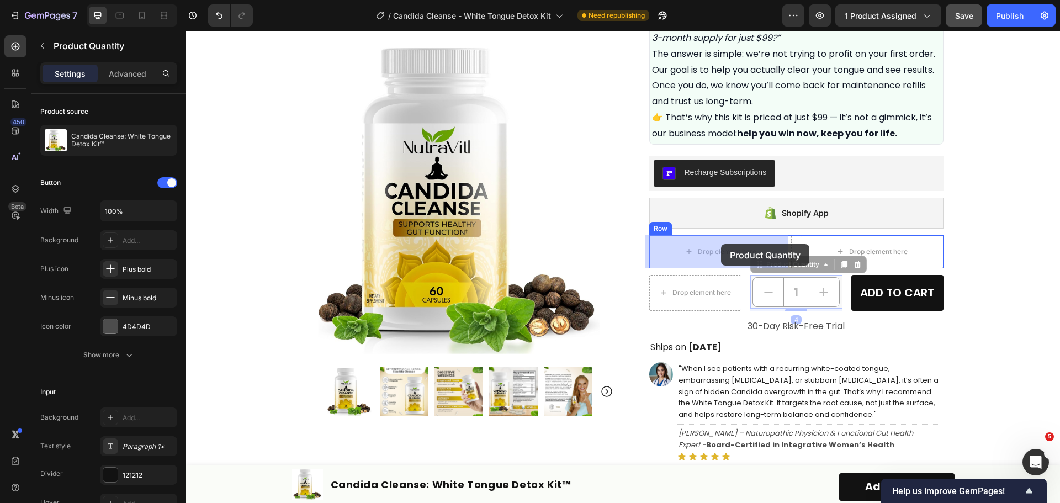
drag, startPoint x: 807, startPoint y: 301, endPoint x: 721, endPoint y: 244, distance: 102.7
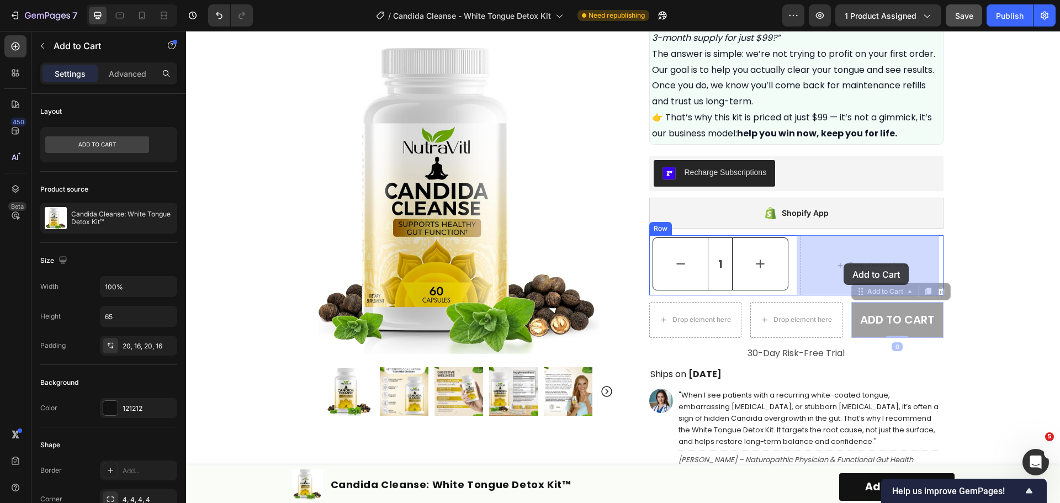
drag, startPoint x: 871, startPoint y: 330, endPoint x: 844, endPoint y: 263, distance: 72.3
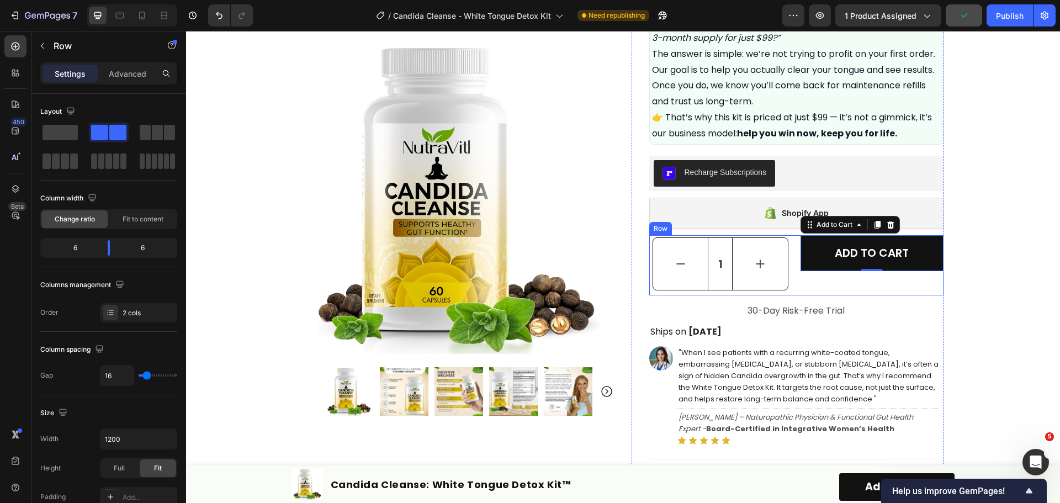
click at [803, 288] on div "ADD TO CART Add to Cart 0" at bounding box center [871, 265] width 143 height 60
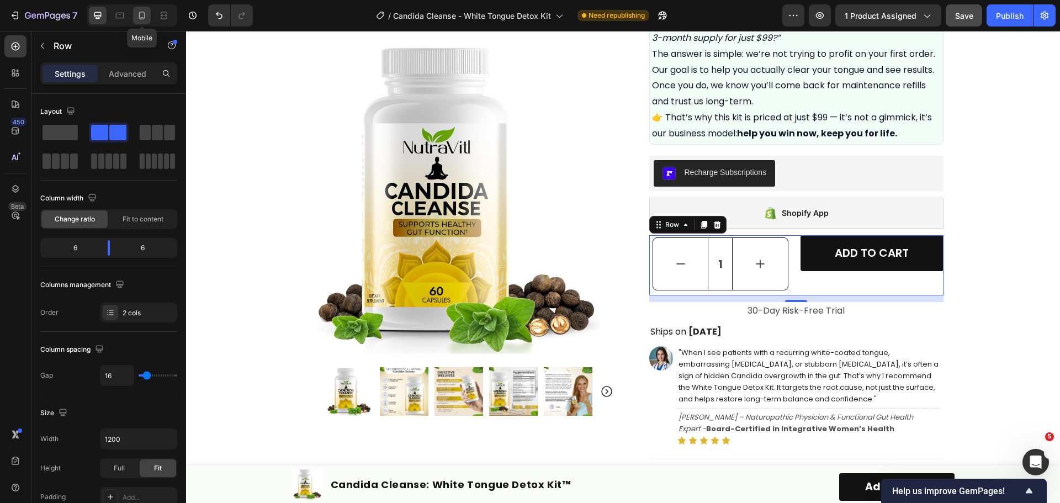
click at [139, 17] on icon at bounding box center [141, 15] width 11 height 11
type input "100%"
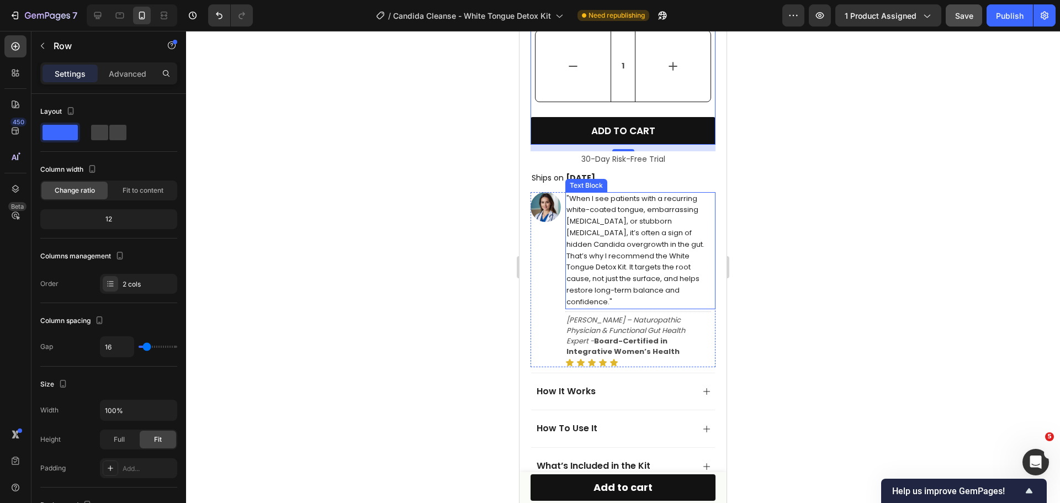
scroll to position [821, 0]
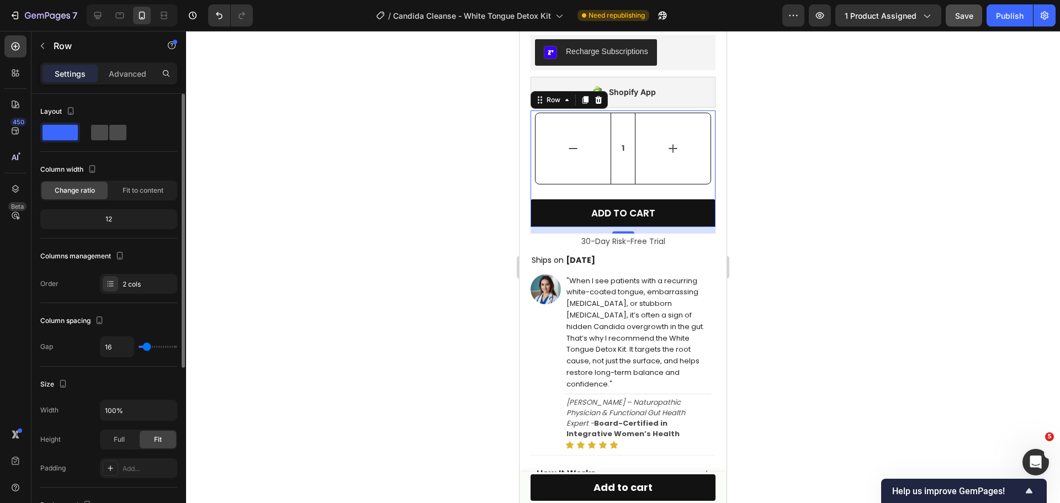
click at [99, 127] on span at bounding box center [99, 132] width 17 height 15
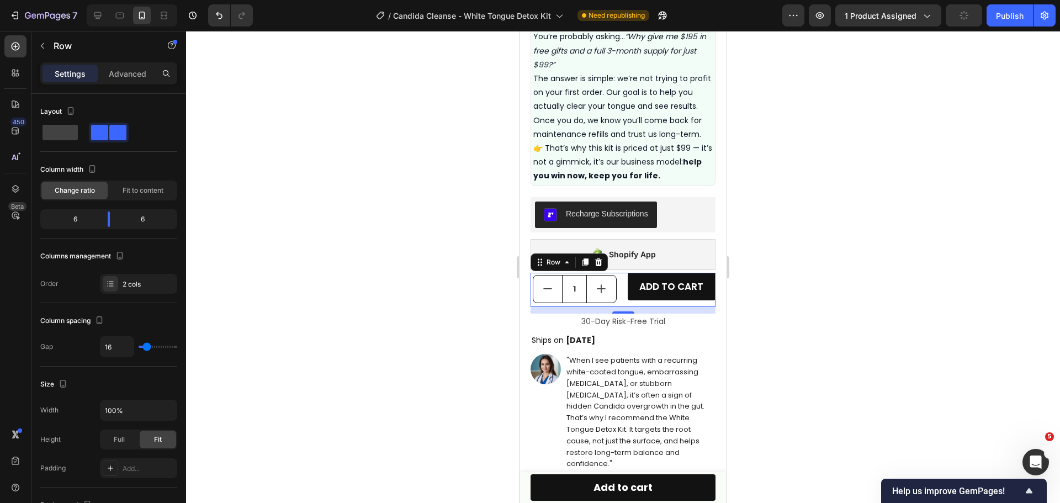
scroll to position [766, 0]
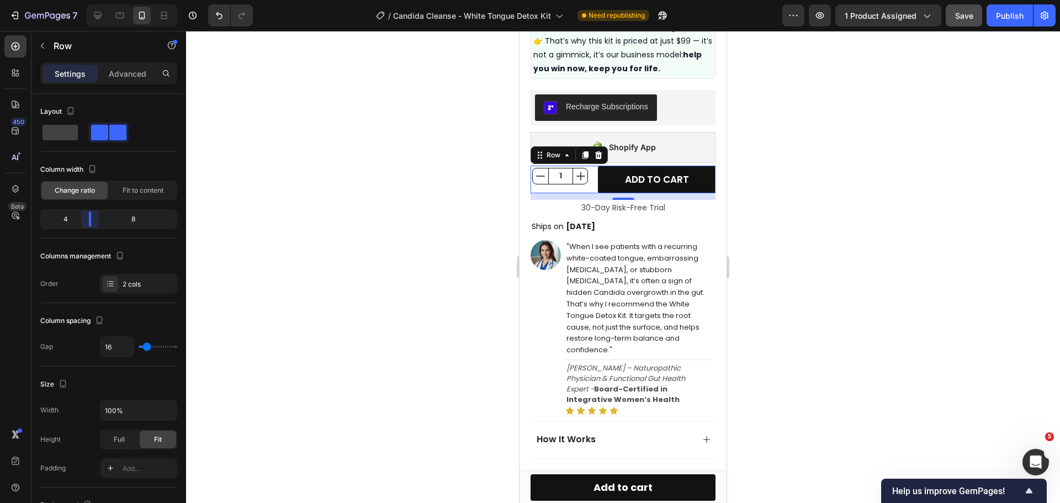
drag, startPoint x: 103, startPoint y: 220, endPoint x: 91, endPoint y: 220, distance: 12.1
click at [91, 0] on body "7 Version history / Candida Cleanse - White Tongue Detox Kit Need republishing …" at bounding box center [530, 0] width 1060 height 0
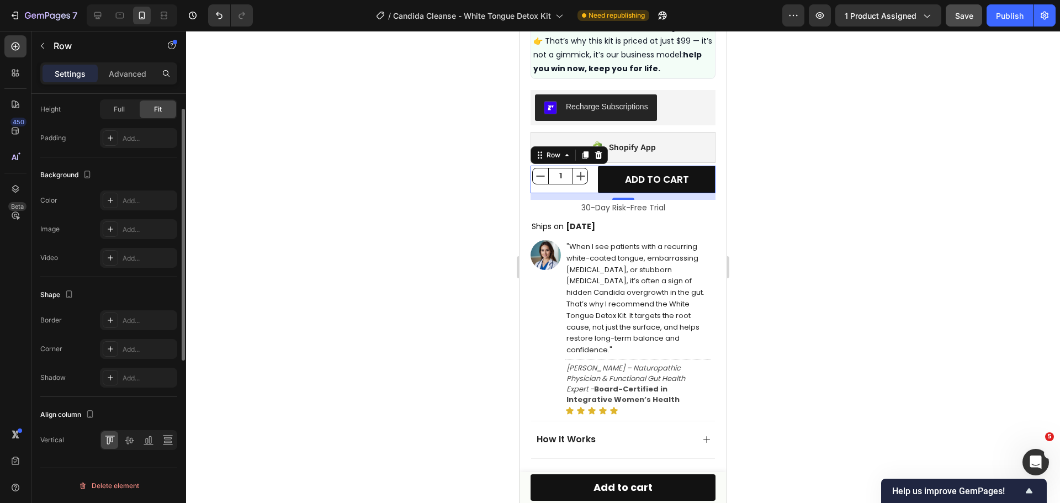
scroll to position [220, 0]
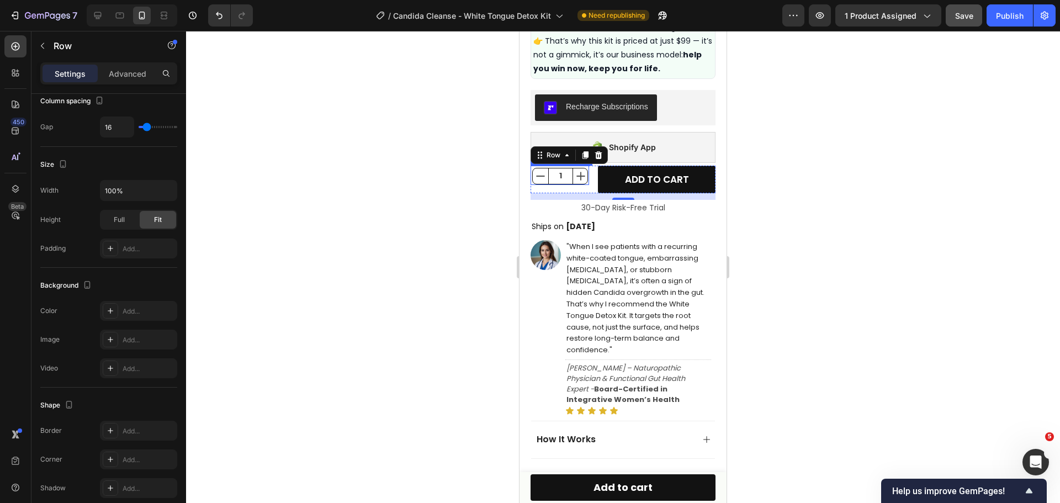
click at [575, 171] on icon "increment" at bounding box center [580, 176] width 11 height 11
type input "2"
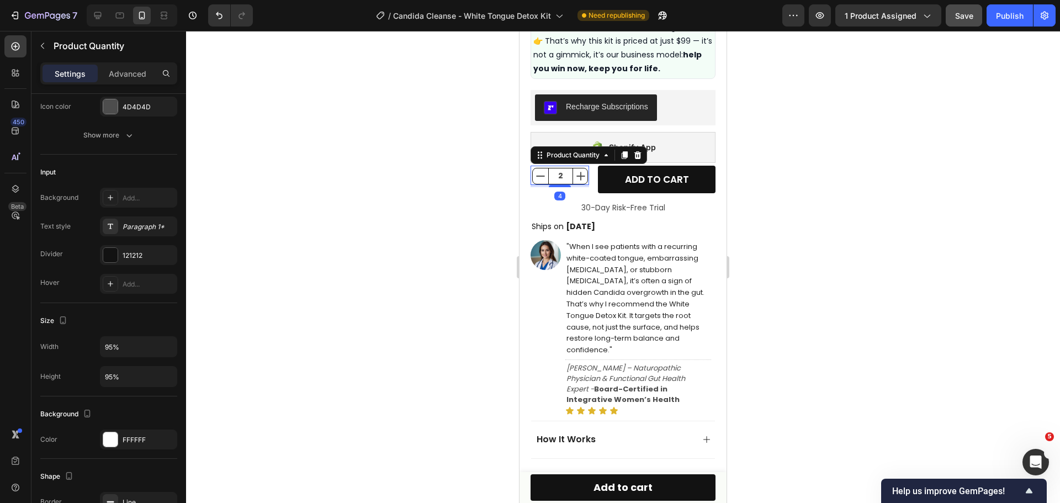
scroll to position [0, 0]
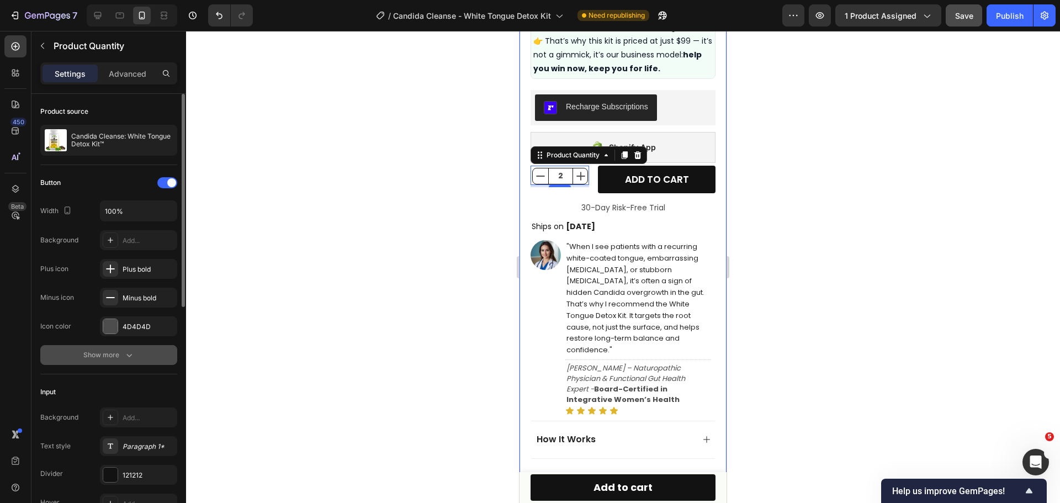
click at [116, 355] on div "Show more" at bounding box center [108, 354] width 51 height 11
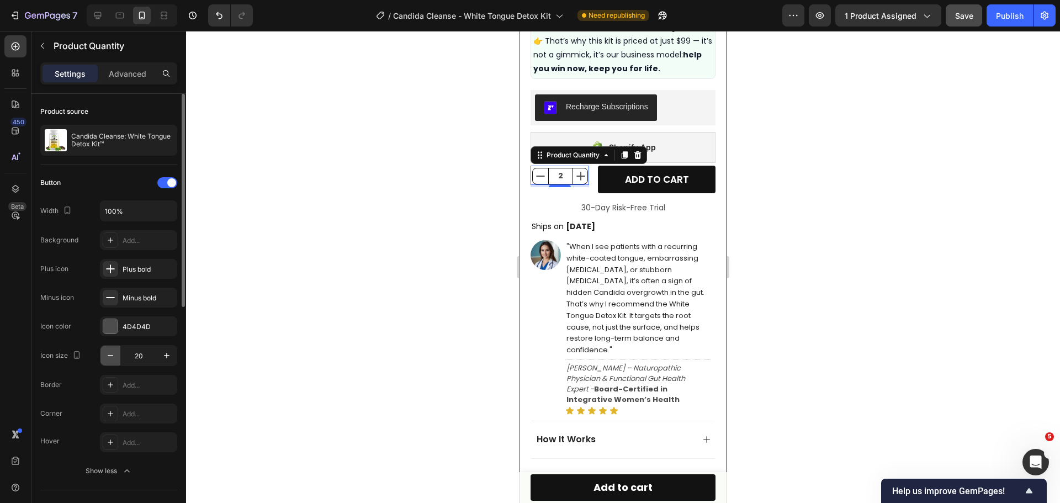
click at [108, 357] on icon "button" at bounding box center [110, 355] width 11 height 11
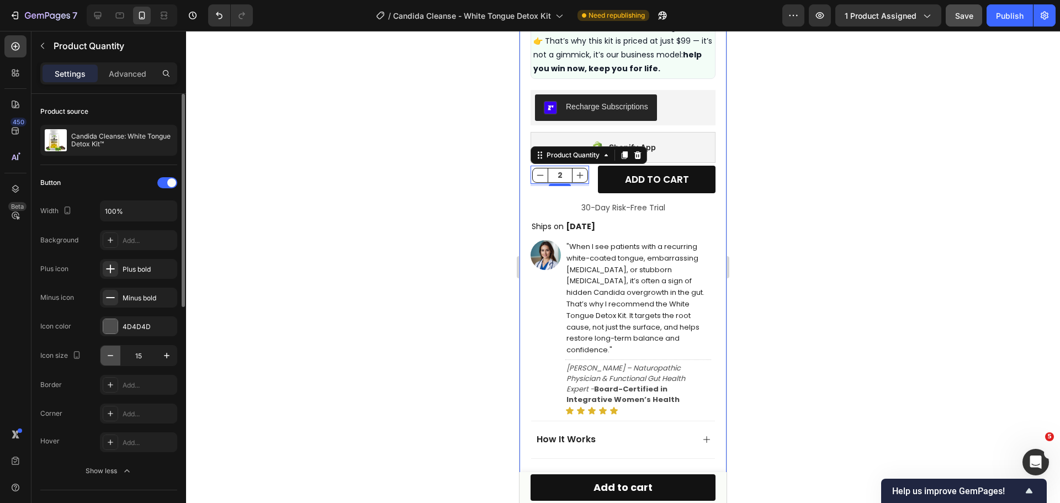
click at [108, 357] on icon "button" at bounding box center [110, 355] width 11 height 11
type input "14"
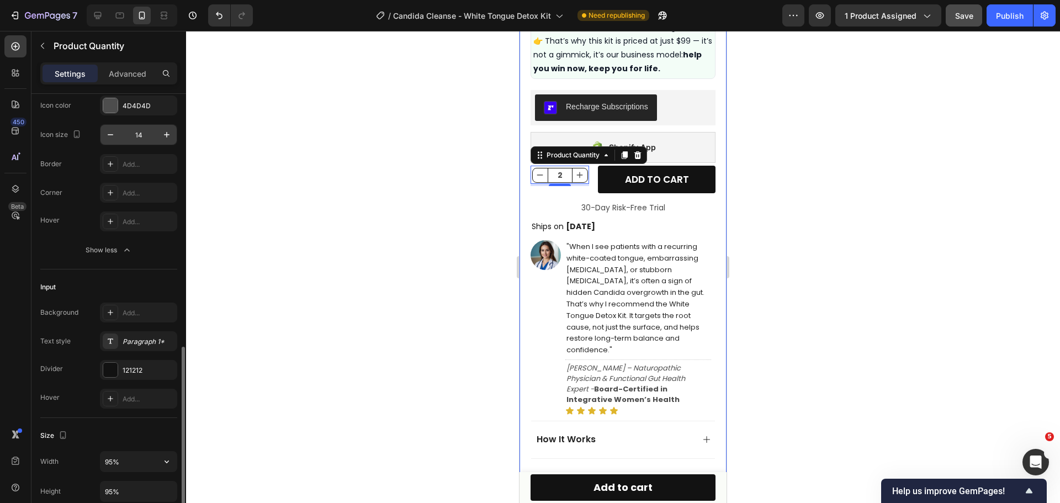
scroll to position [386, 0]
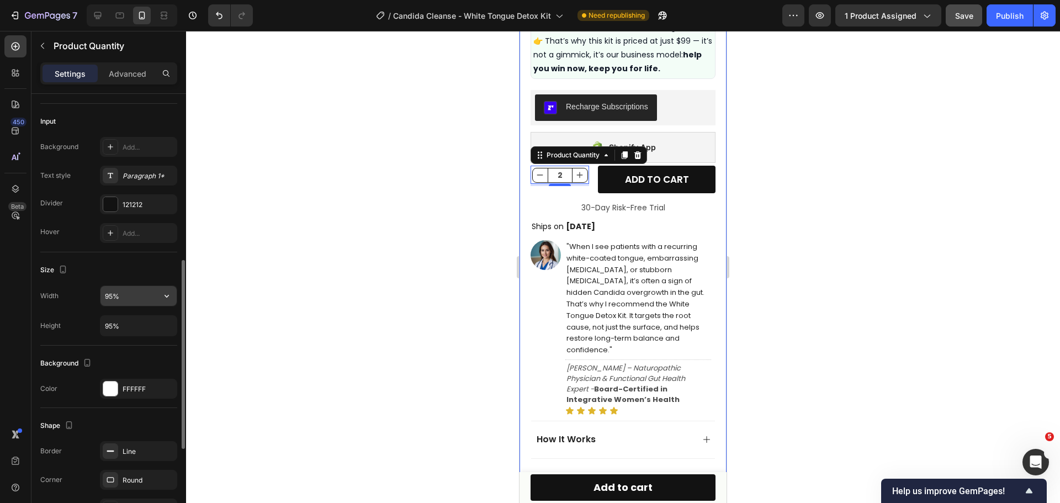
click at [144, 299] on input "95%" at bounding box center [138, 296] width 76 height 20
click at [131, 327] on input "95%" at bounding box center [138, 326] width 76 height 20
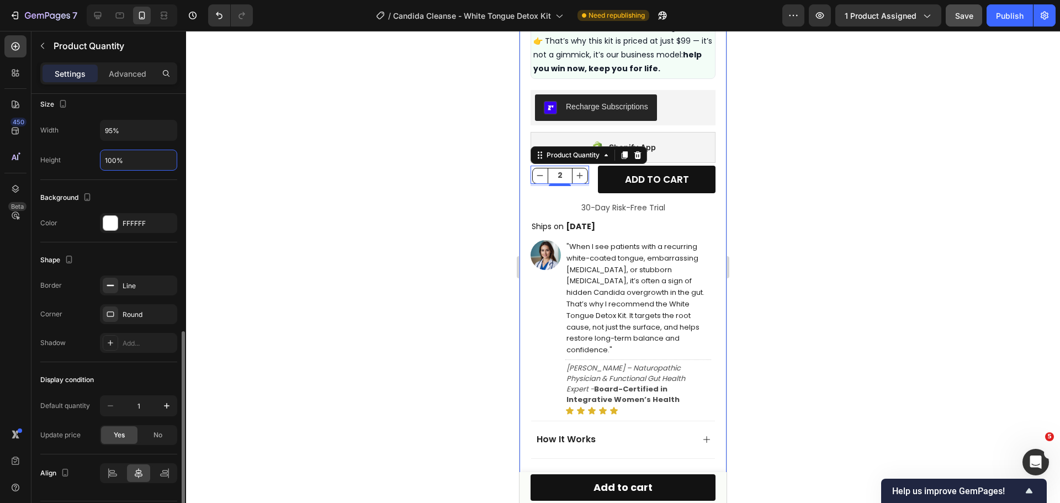
scroll to position [585, 0]
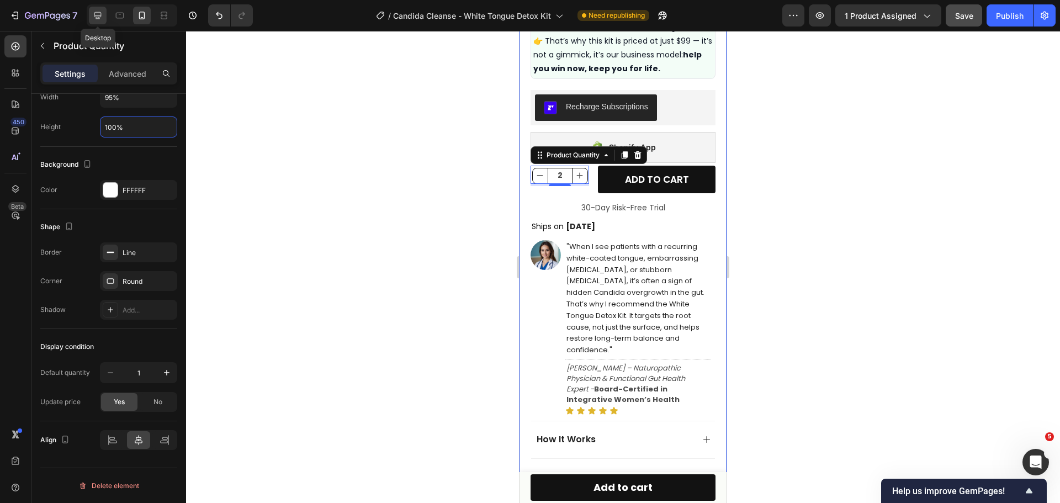
click at [98, 15] on icon at bounding box center [97, 15] width 7 height 7
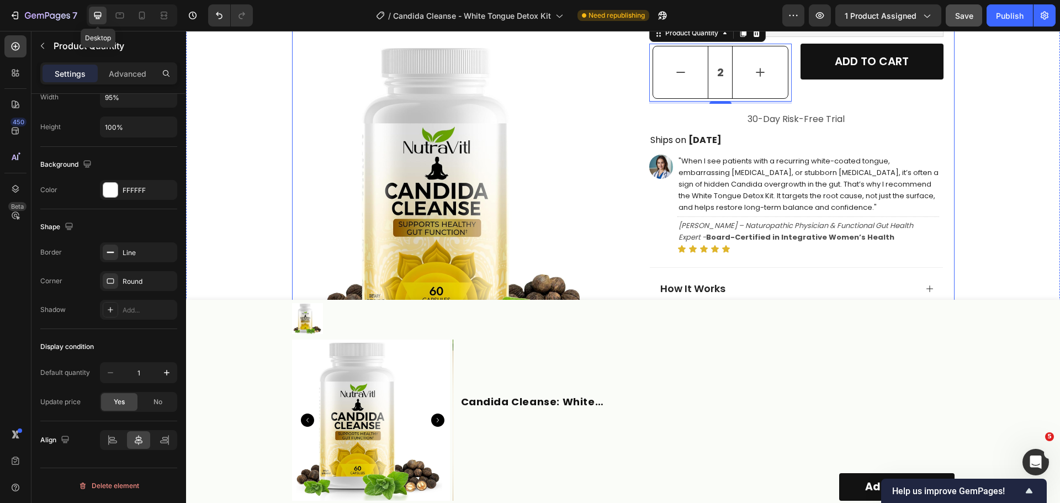
type input "95%"
type input "20"
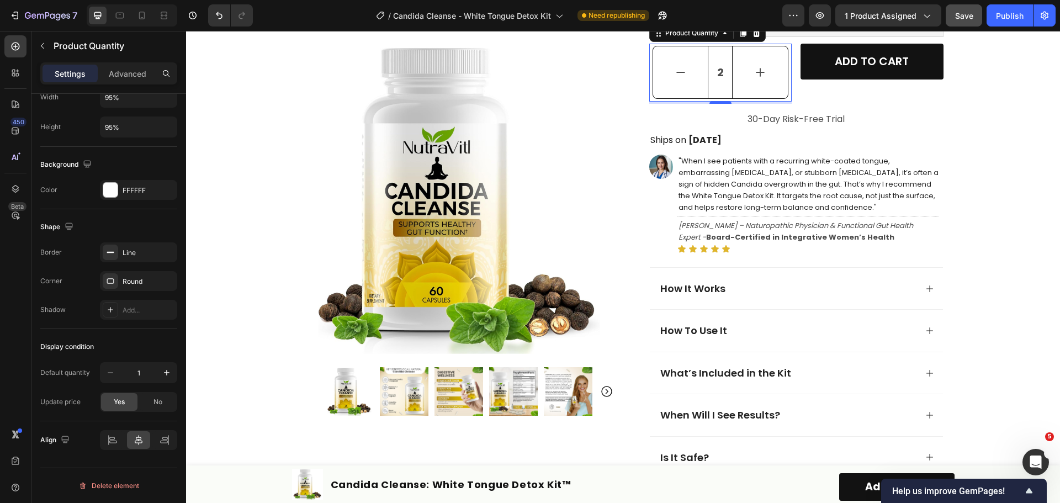
scroll to position [671, 0]
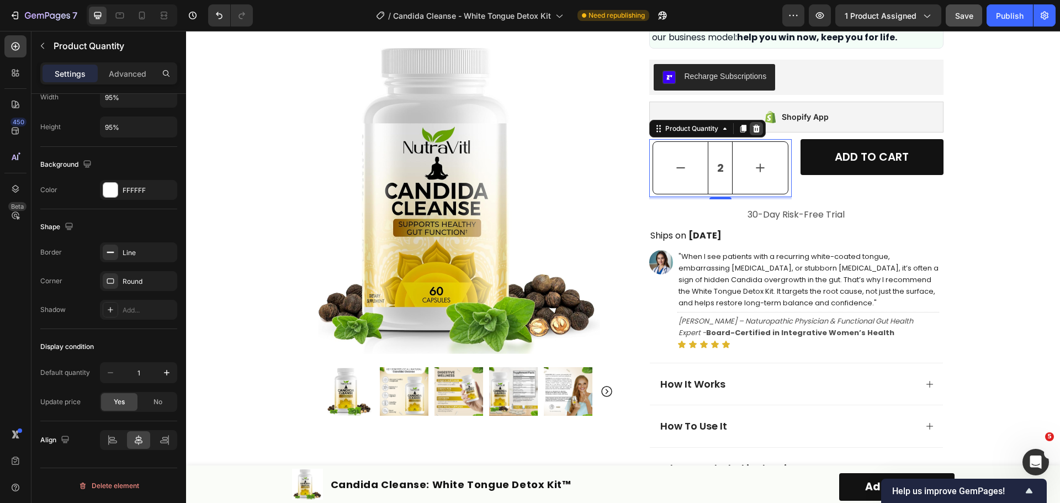
click at [756, 128] on icon at bounding box center [756, 128] width 9 height 9
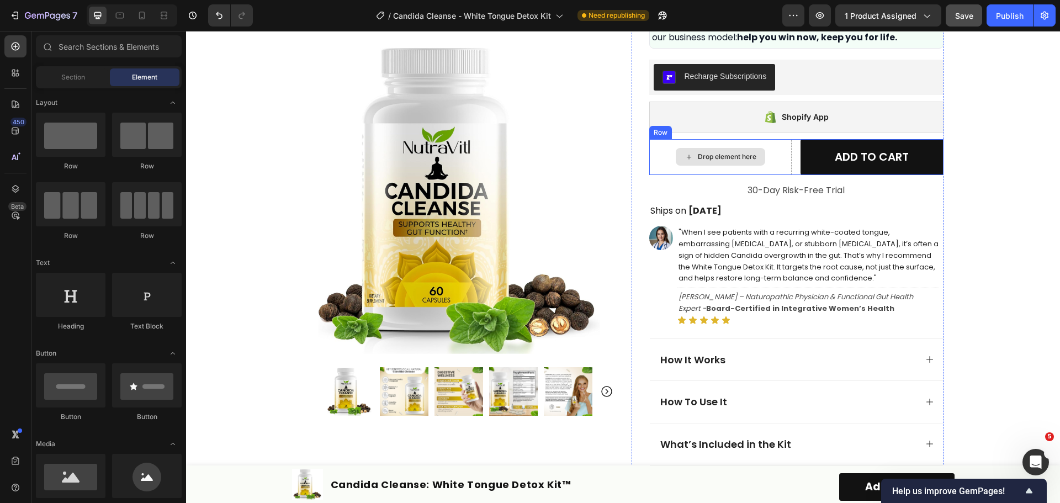
click at [771, 162] on div "Drop element here" at bounding box center [720, 157] width 143 height 36
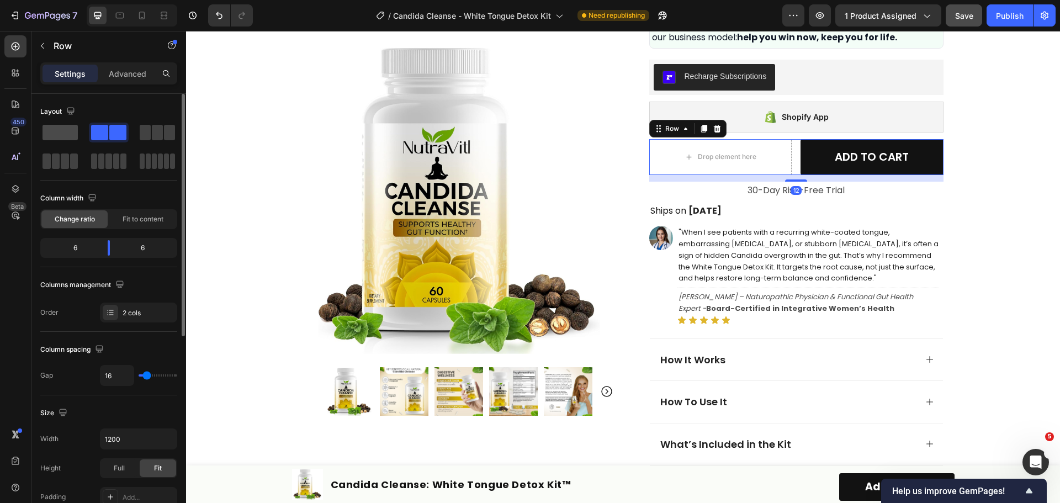
click at [61, 137] on span at bounding box center [60, 132] width 35 height 15
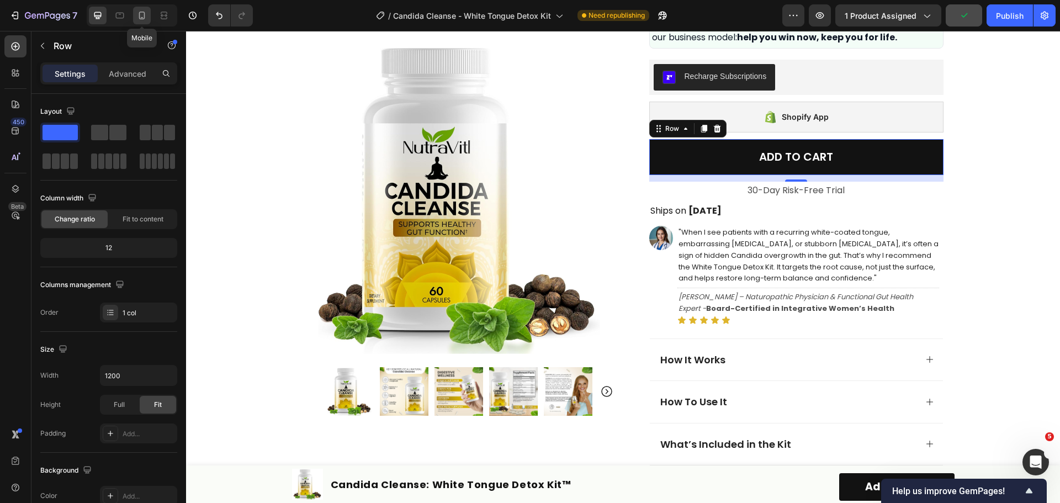
click at [136, 12] on icon at bounding box center [141, 15] width 11 height 11
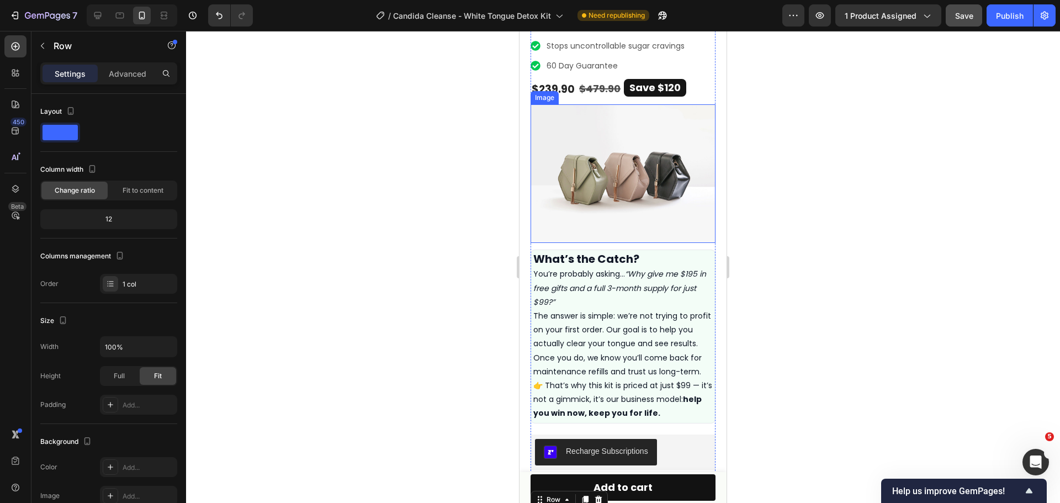
scroll to position [256, 0]
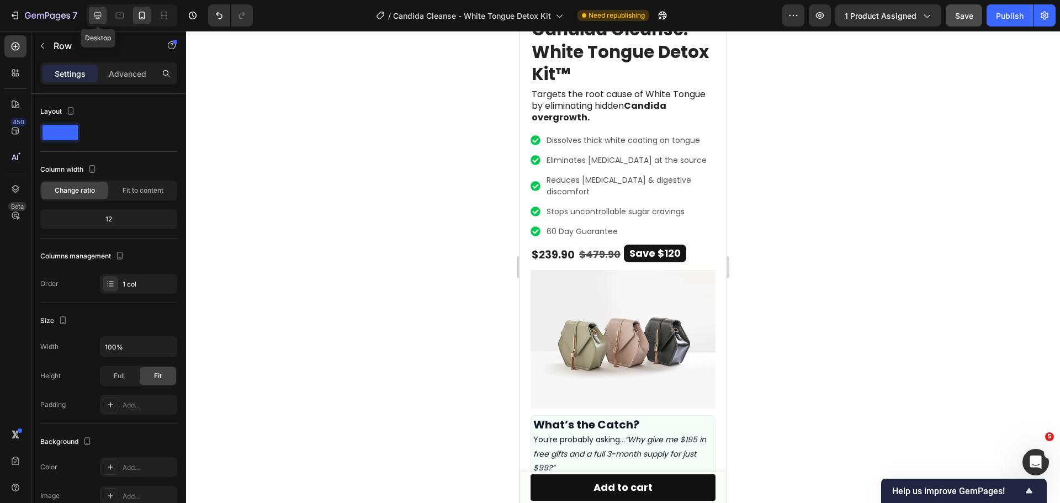
click at [98, 15] on icon at bounding box center [97, 15] width 7 height 7
type input "1200"
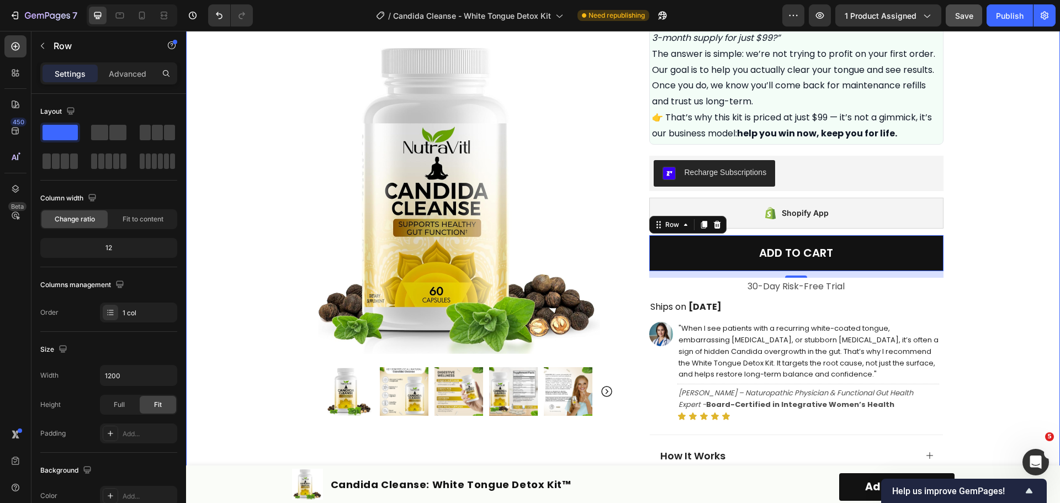
scroll to position [519, 0]
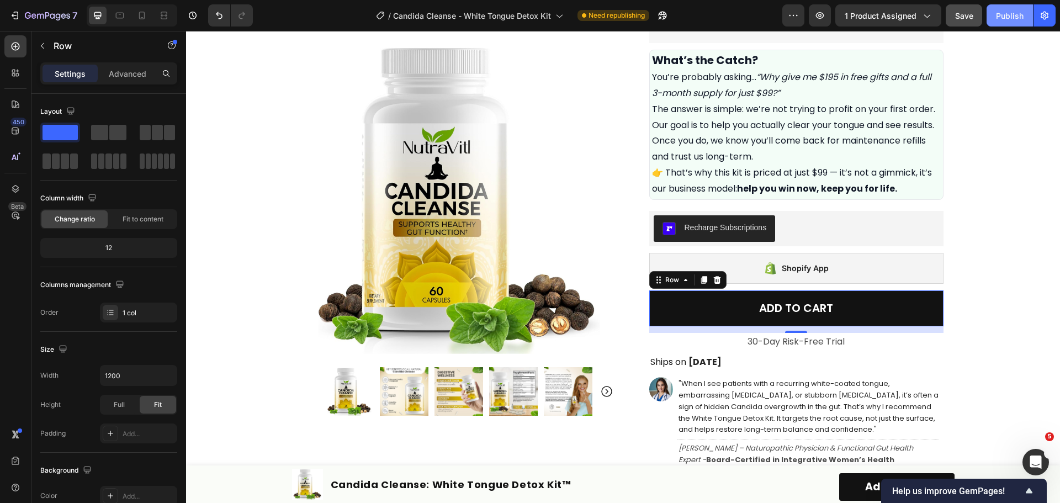
click at [1004, 15] on div "Publish" at bounding box center [1010, 16] width 28 height 12
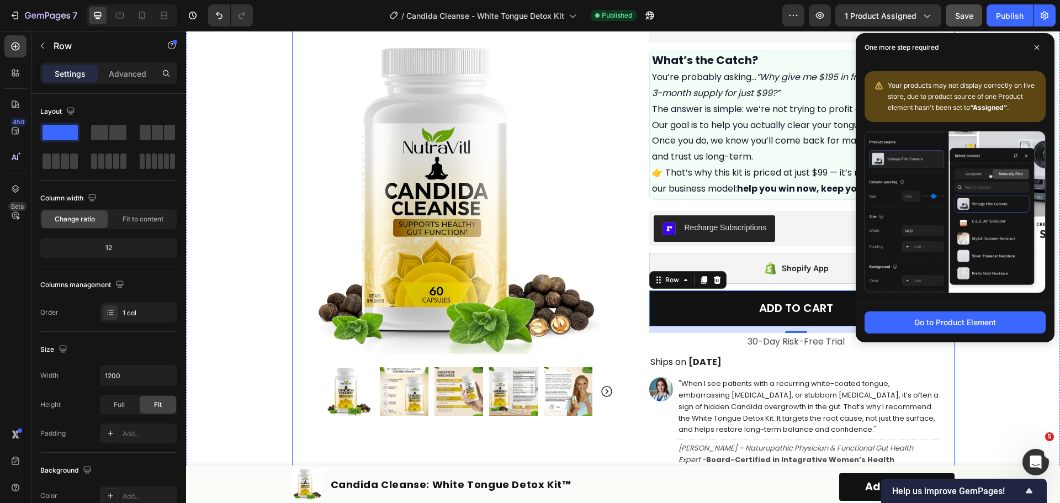
click at [967, 385] on div "Product Images Row Icon Icon Icon Icon Icon Icon List Excellent 4.7 | 15,000+ H…" at bounding box center [623, 206] width 874 height 1344
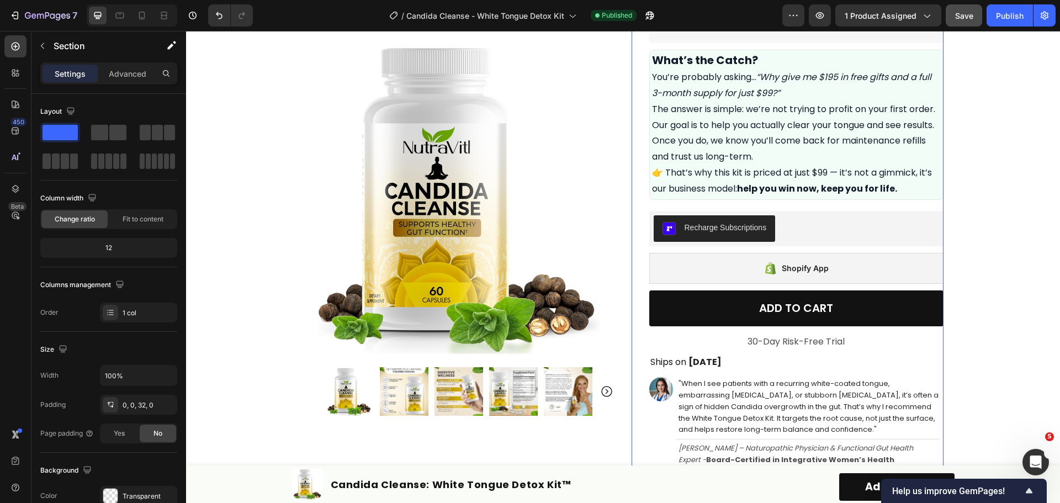
click at [792, 331] on div "Icon Icon Icon Icon Icon Icon List Excellent 4.7 | 15,000+ Happy Customers Text…" at bounding box center [796, 219] width 294 height 1317
click at [798, 342] on p "30-Day Risk-Free Trial" at bounding box center [796, 342] width 292 height 16
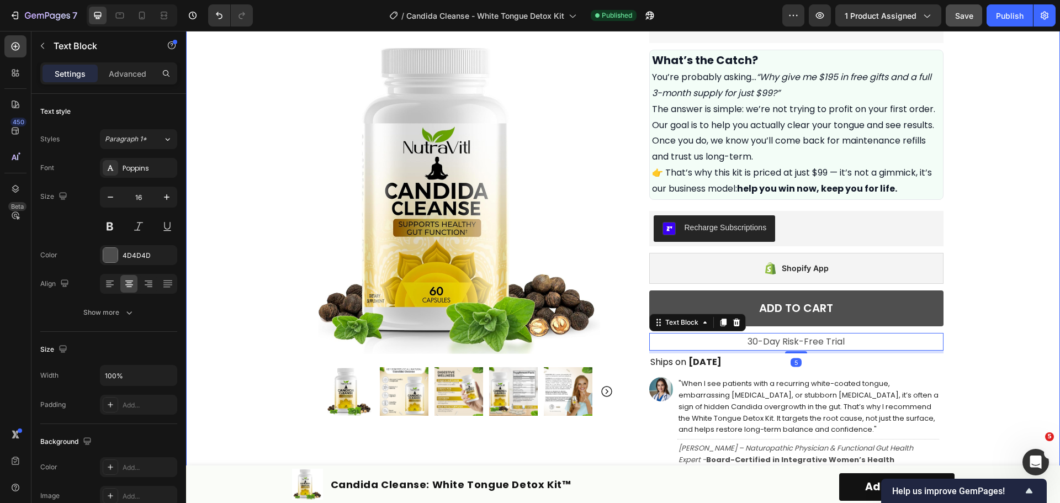
click at [976, 309] on div "Product Images Row Icon Icon Icon Icon Icon Icon List Excellent 4.7 | 15,000+ H…" at bounding box center [623, 206] width 874 height 1344
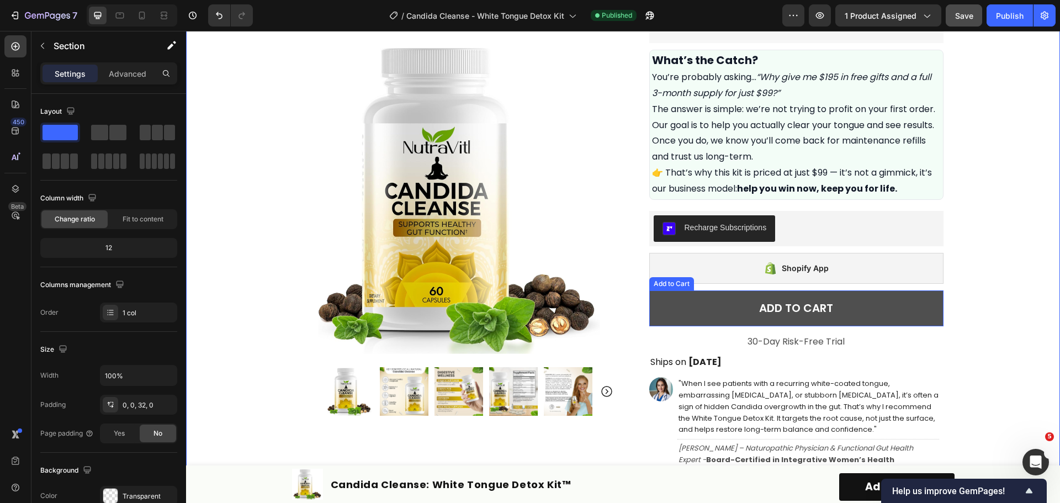
click at [847, 304] on button "ADD TO CART" at bounding box center [796, 308] width 294 height 36
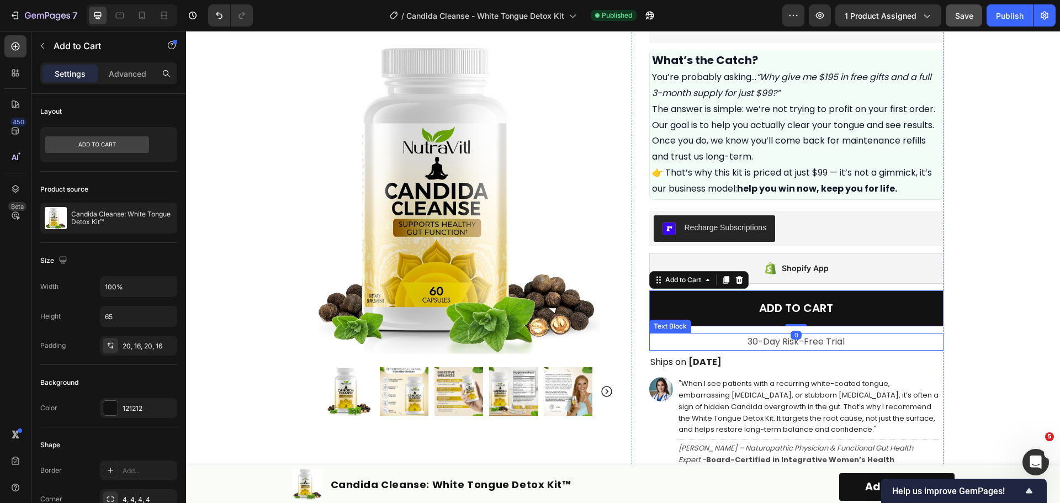
click at [792, 342] on p "30-Day Risk-Free Trial" at bounding box center [796, 342] width 292 height 16
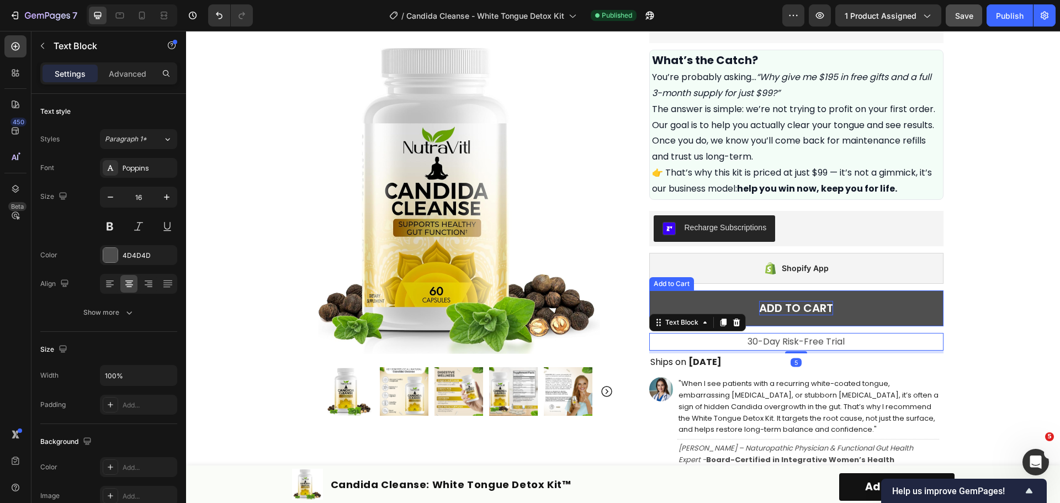
click at [805, 304] on div "ADD TO CART" at bounding box center [796, 308] width 74 height 14
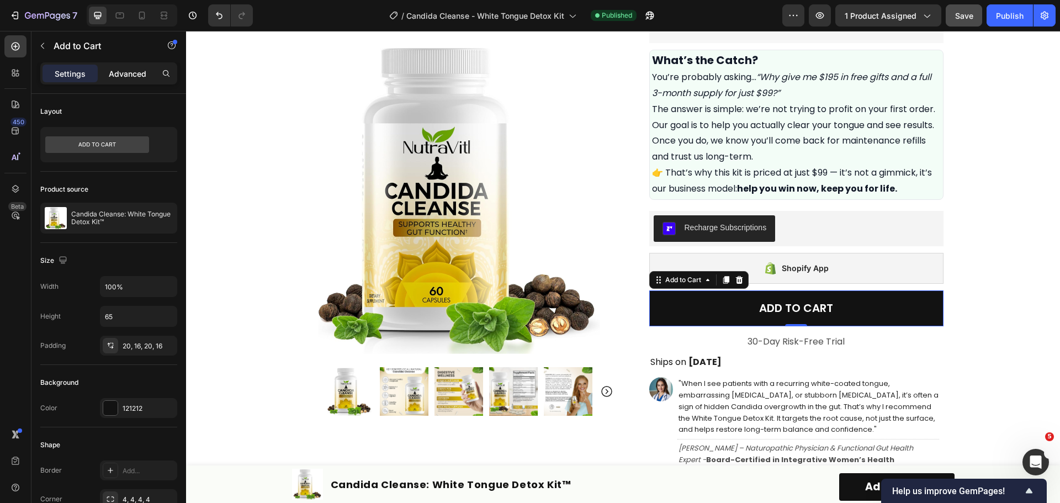
click at [132, 67] on div "Advanced" at bounding box center [127, 74] width 55 height 18
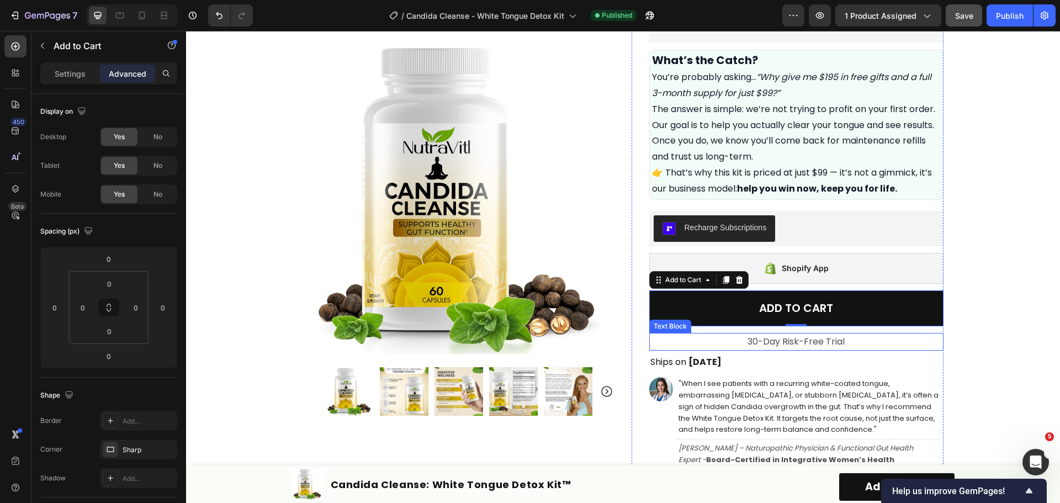
click at [719, 335] on p "30-Day Risk-Free Trial" at bounding box center [796, 342] width 292 height 16
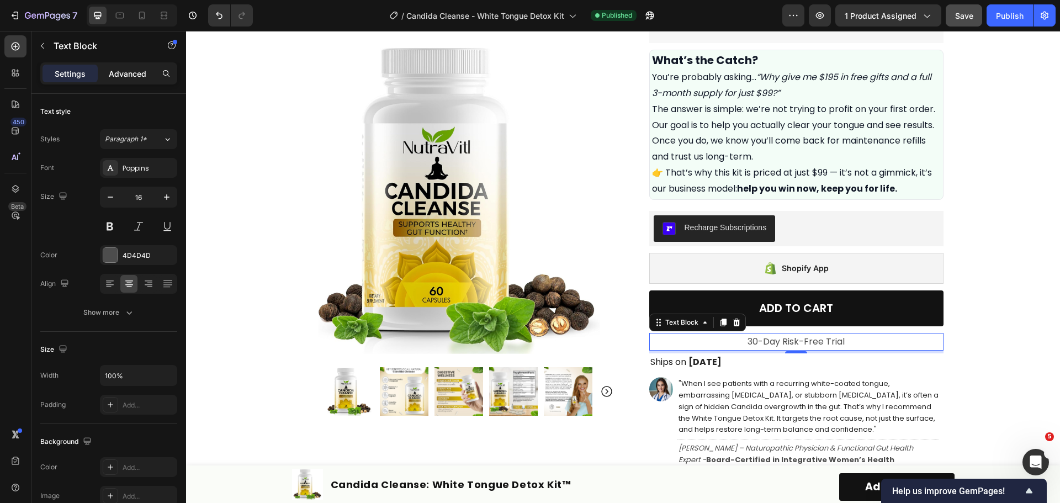
click at [116, 78] on p "Advanced" at bounding box center [128, 74] width 38 height 12
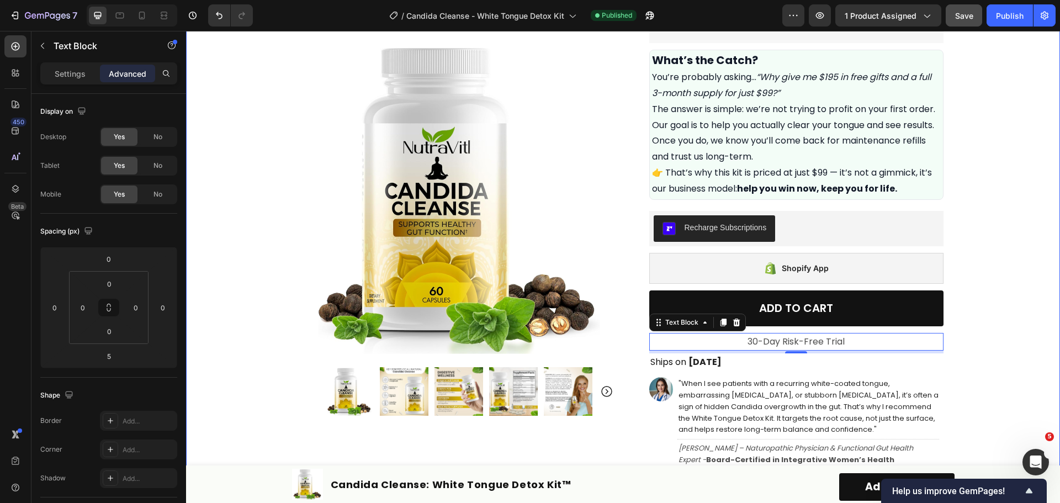
click at [963, 287] on div "Product Images Row Icon Icon Icon Icon Icon Icon List Excellent 4.7 | 15,000+ H…" at bounding box center [623, 206] width 874 height 1344
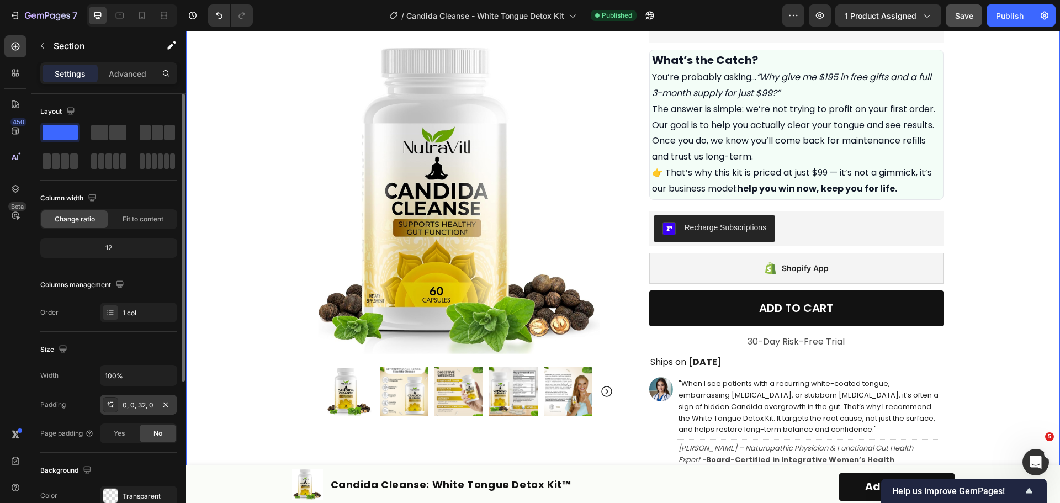
click at [119, 402] on div "0, 0, 32, 0" at bounding box center [138, 405] width 77 height 20
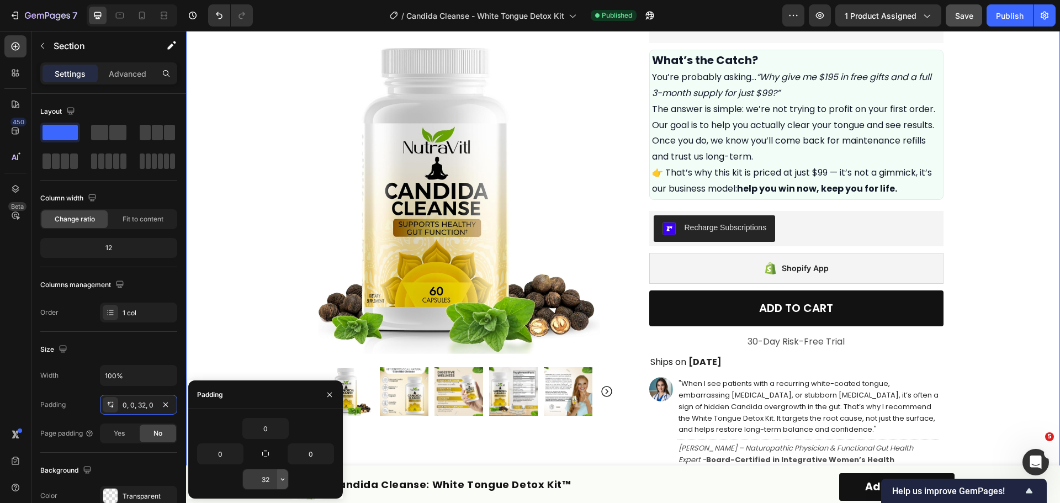
click at [279, 480] on icon "button" at bounding box center [282, 479] width 9 height 9
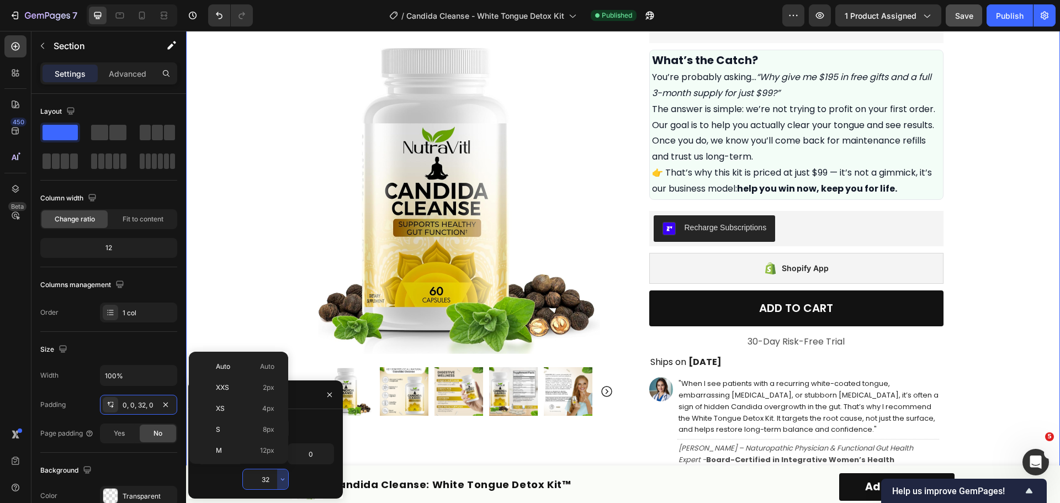
scroll to position [79, 0]
click at [259, 418] on div "XL 24px" at bounding box center [236, 412] width 86 height 21
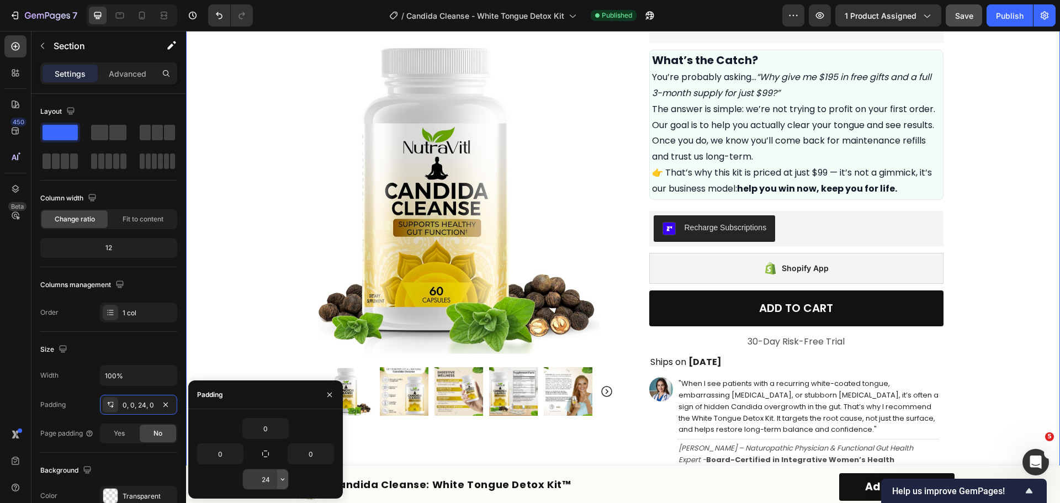
click at [282, 479] on icon "button" at bounding box center [282, 479] width 3 height 2
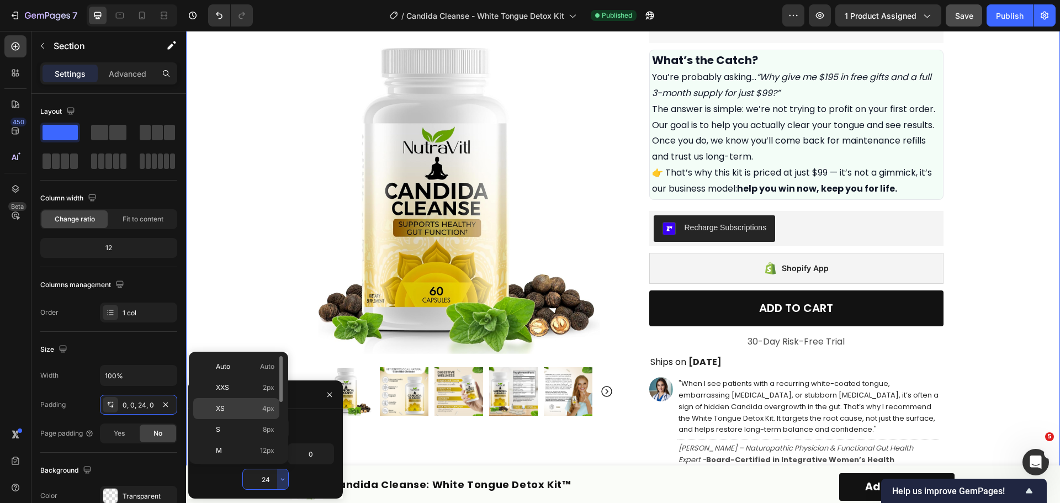
click at [251, 402] on div "XS 4px" at bounding box center [236, 408] width 86 height 21
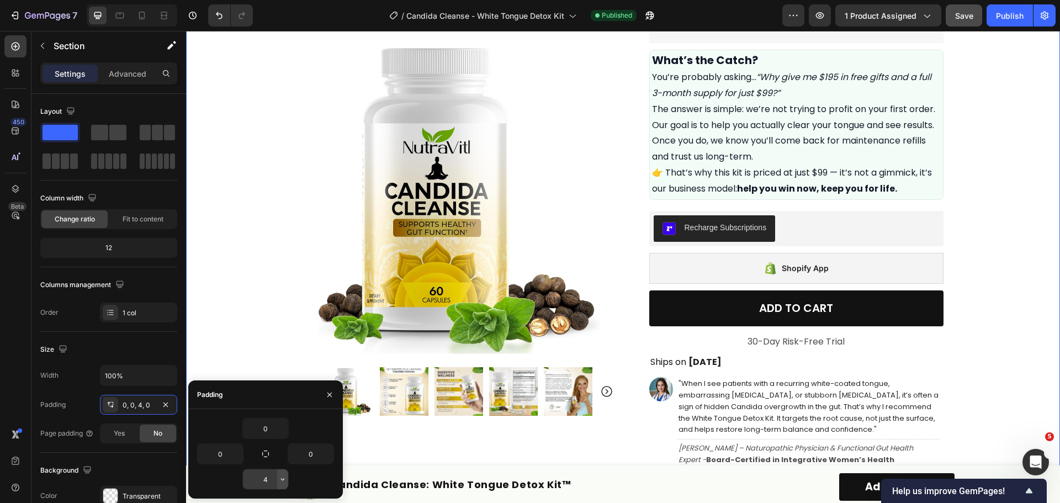
click at [284, 475] on icon "button" at bounding box center [282, 479] width 9 height 9
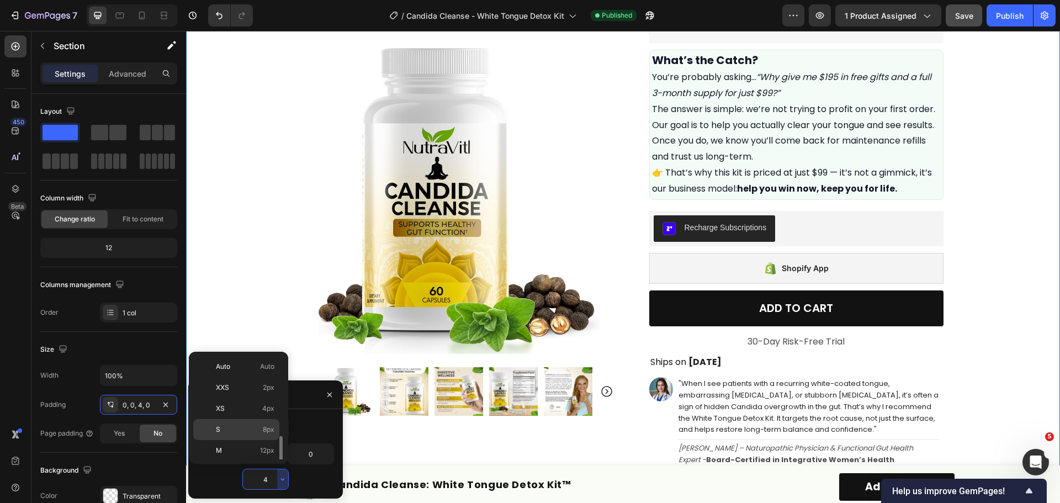
scroll to position [128, 0]
click at [252, 382] on p "2XL 32px" at bounding box center [245, 386] width 59 height 10
type input "32"
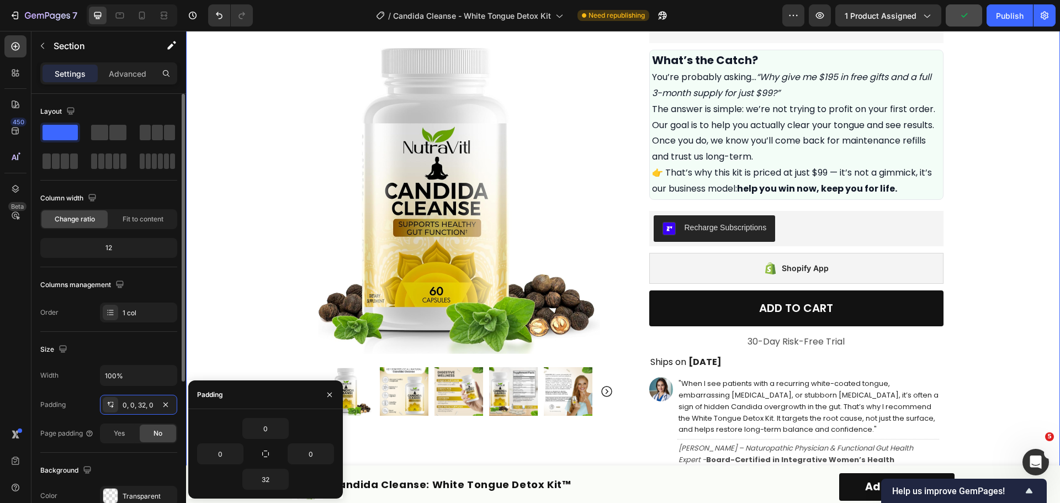
click at [64, 376] on div "Width 100%" at bounding box center [108, 375] width 137 height 21
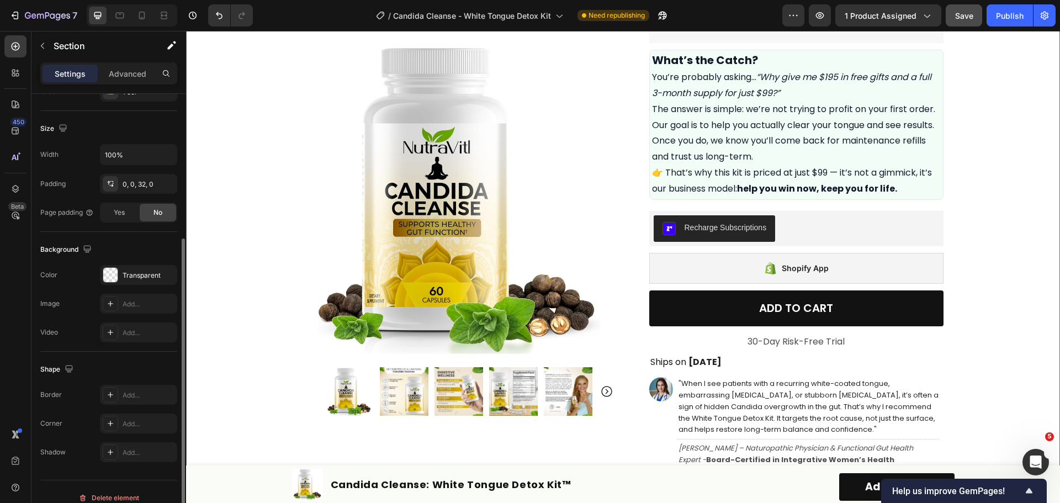
scroll to position [0, 0]
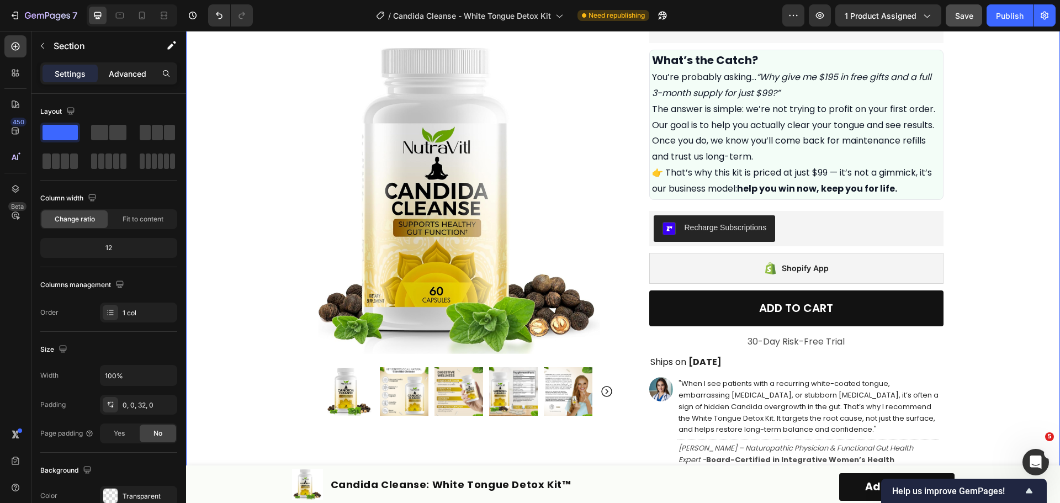
click at [125, 69] on p "Advanced" at bounding box center [128, 74] width 38 height 12
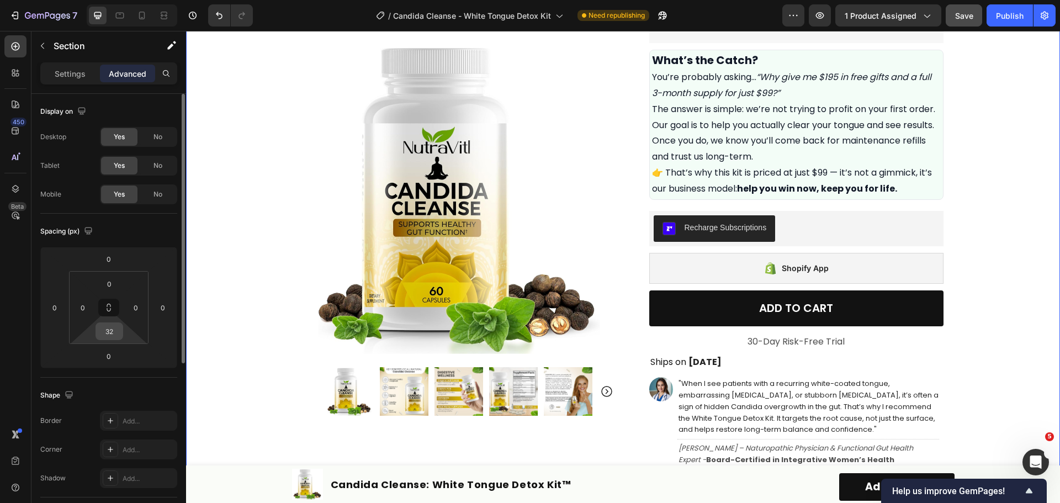
click at [118, 332] on input "32" at bounding box center [109, 331] width 22 height 17
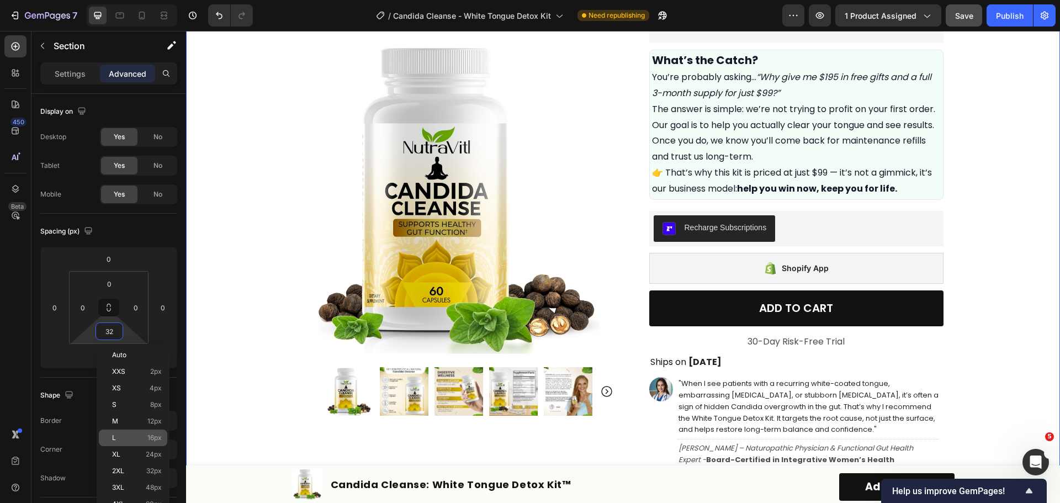
click at [151, 443] on div "L 16px" at bounding box center [133, 438] width 68 height 17
type input "16"
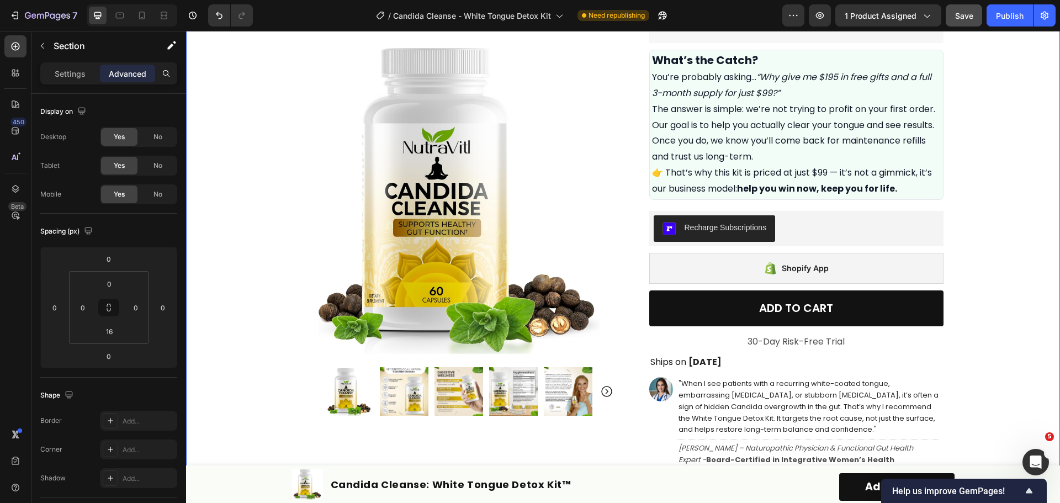
click at [982, 334] on div "Product Images Row Icon Icon Icon Icon Icon Icon List Excellent 4.7 | 15,000+ H…" at bounding box center [623, 206] width 874 height 1344
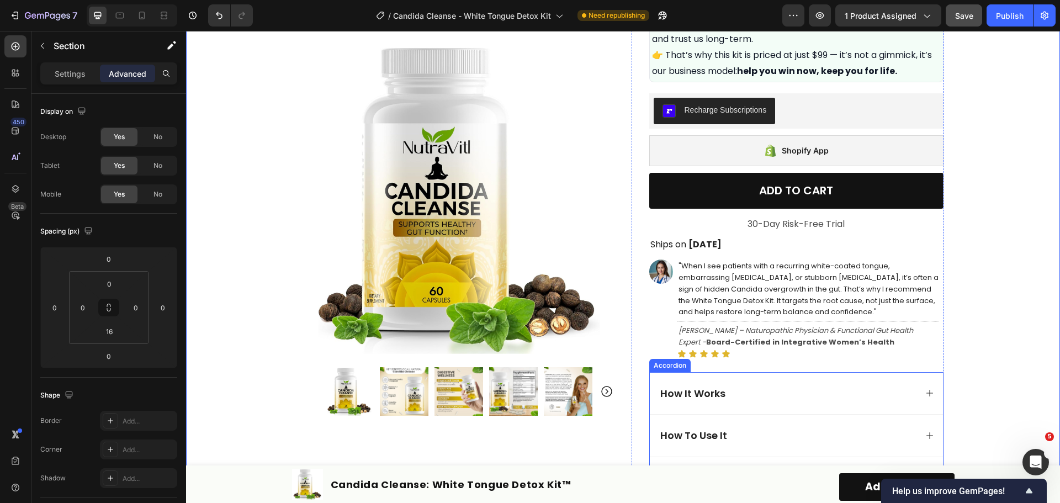
scroll to position [630, 0]
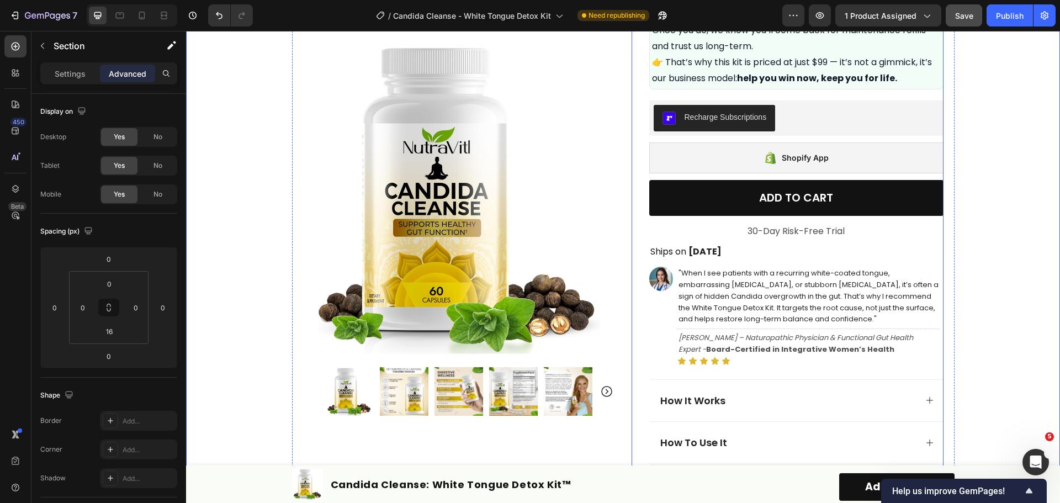
click at [791, 219] on div "Icon Icon Icon Icon Icon Icon List Excellent 4.7 | 15,000+ Happy Customers Text…" at bounding box center [796, 108] width 294 height 1317
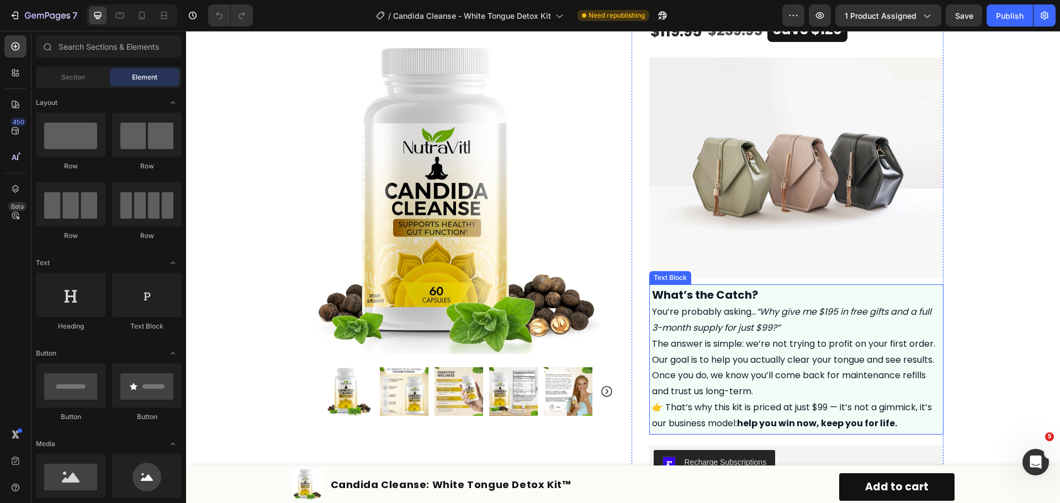
scroll to position [607, 0]
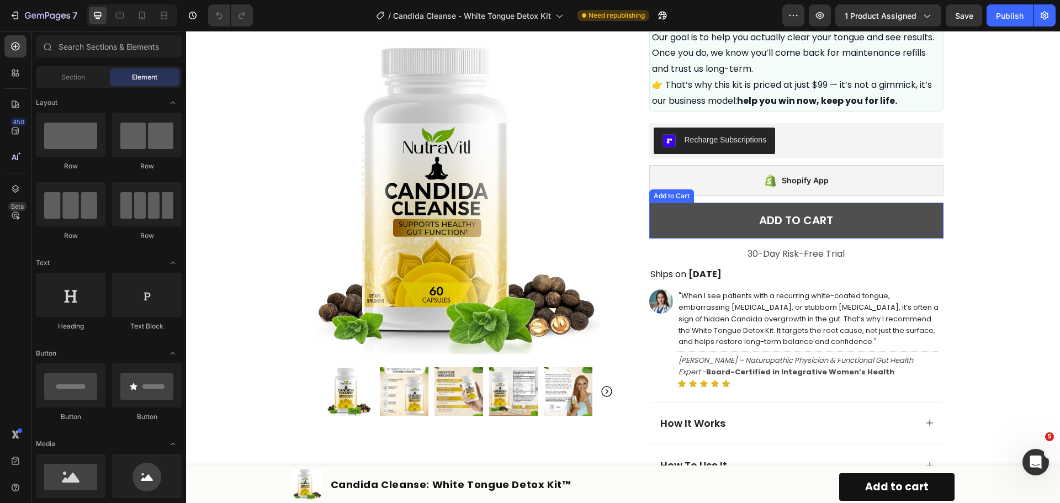
click at [879, 232] on button "ADD TO CART" at bounding box center [796, 221] width 294 height 36
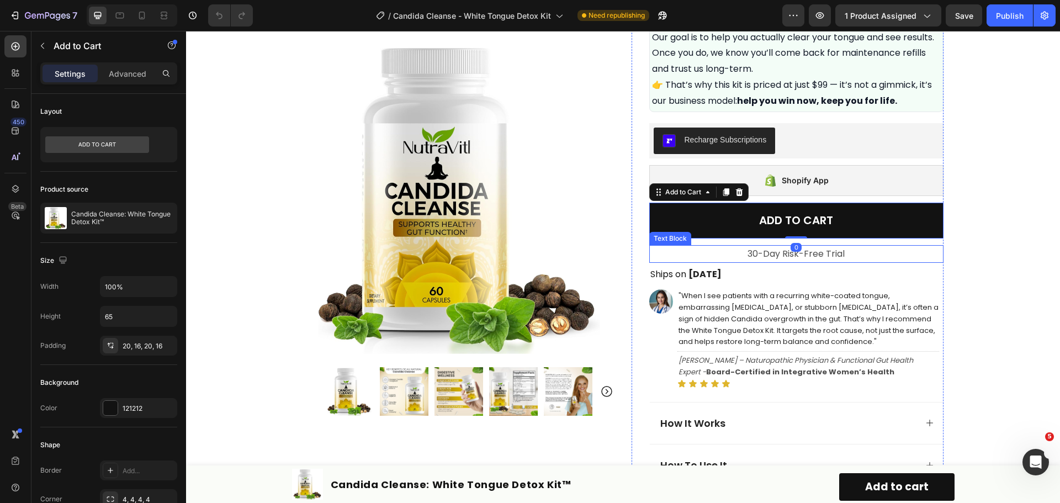
click at [814, 252] on p "30-Day Risk-Free Trial" at bounding box center [796, 254] width 292 height 16
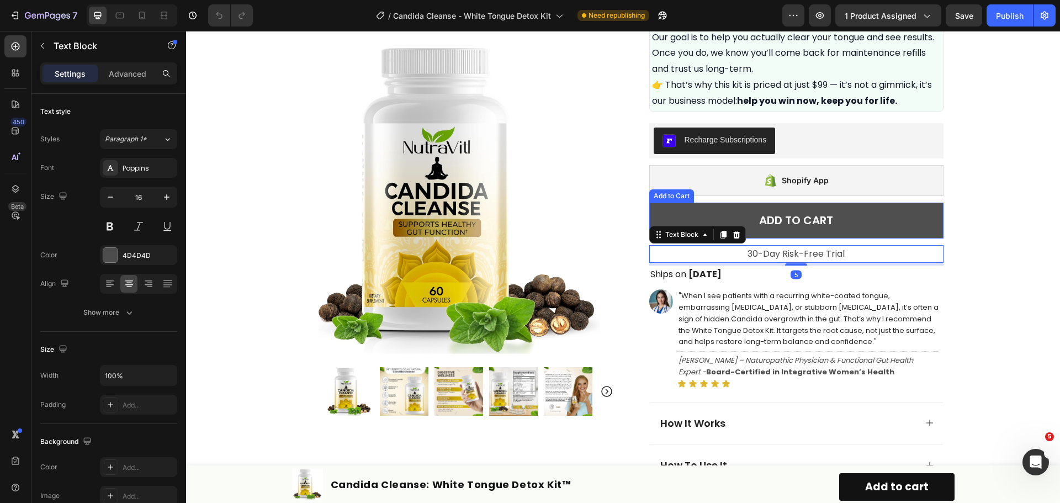
click at [861, 216] on button "ADD TO CART" at bounding box center [796, 221] width 294 height 36
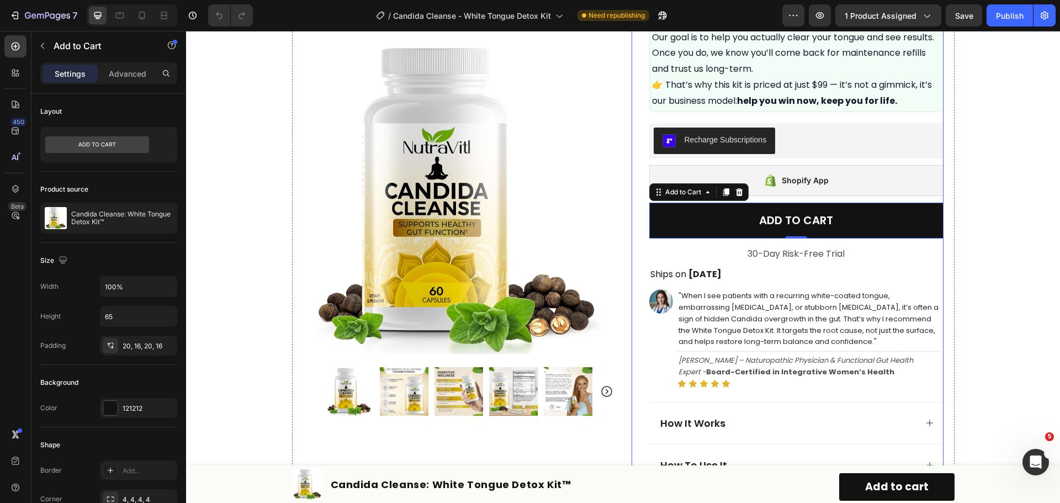
click at [842, 240] on div "Icon Icon Icon Icon Icon Icon List Excellent 4.7 | 15,000+ Happy Customers Text…" at bounding box center [796, 131] width 294 height 1317
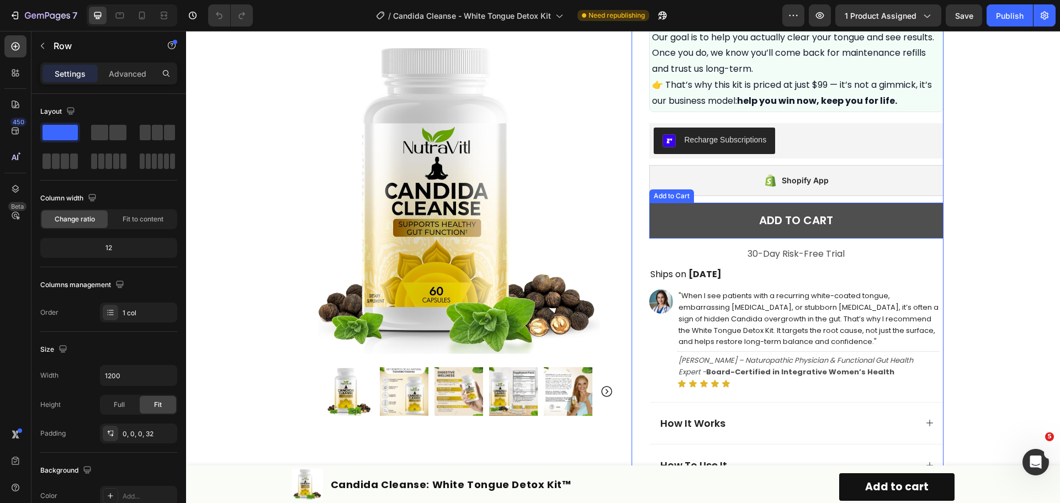
click at [864, 203] on button "ADD TO CART" at bounding box center [796, 221] width 294 height 36
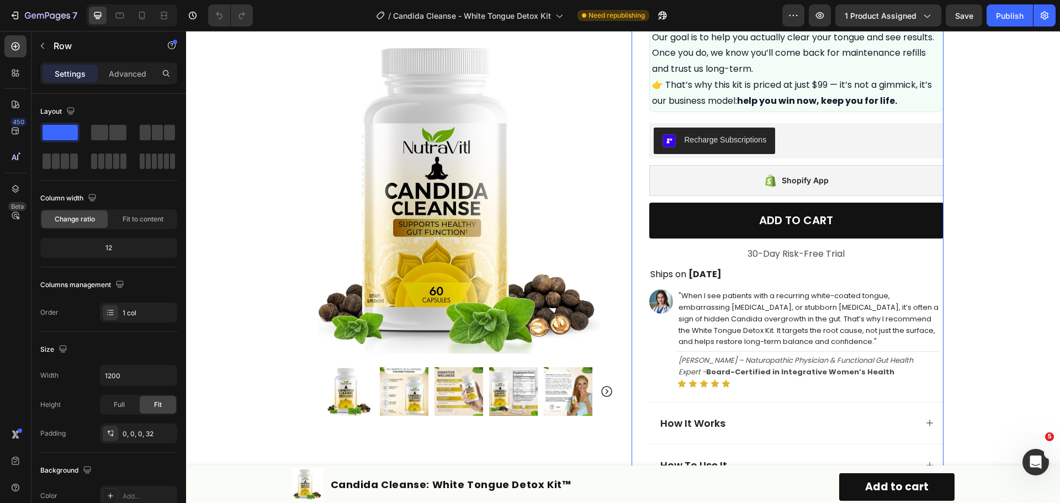
click at [860, 241] on div "Icon Icon Icon Icon Icon Icon List Excellent 4.7 | 15,000+ Happy Customers Text…" at bounding box center [796, 131] width 294 height 1317
click at [130, 76] on p "Advanced" at bounding box center [128, 74] width 38 height 12
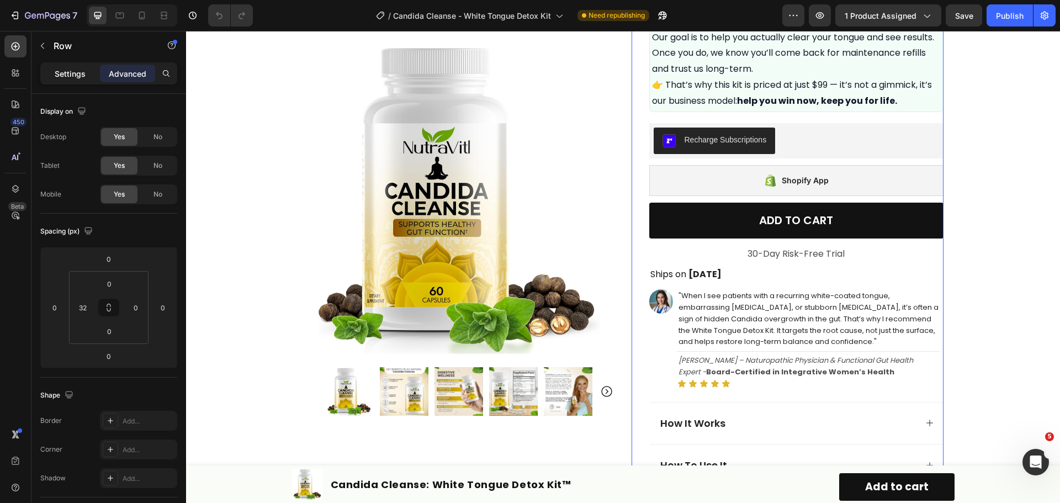
click at [69, 77] on p "Settings" at bounding box center [70, 74] width 31 height 12
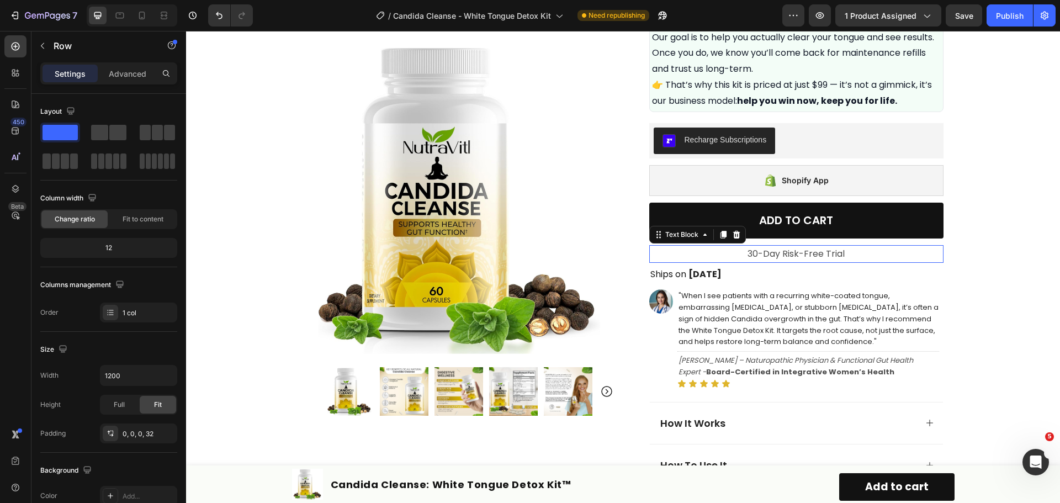
click at [814, 247] on p "30-Day Risk-Free Trial" at bounding box center [796, 254] width 292 height 16
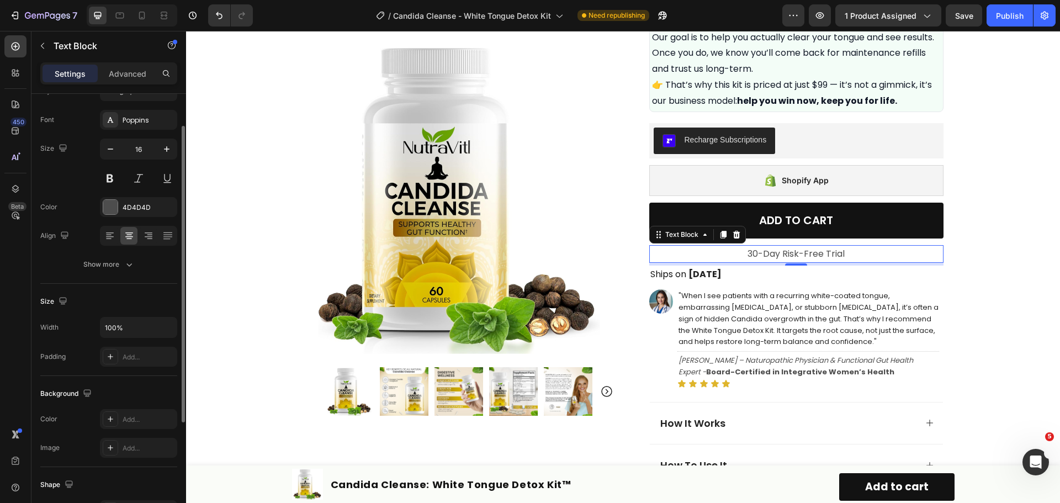
scroll to position [0, 0]
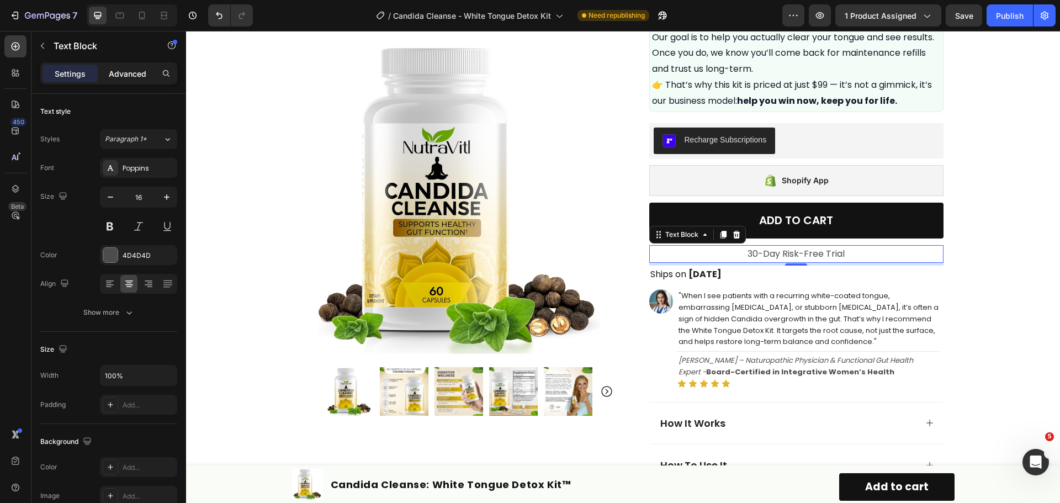
click at [140, 73] on p "Advanced" at bounding box center [128, 74] width 38 height 12
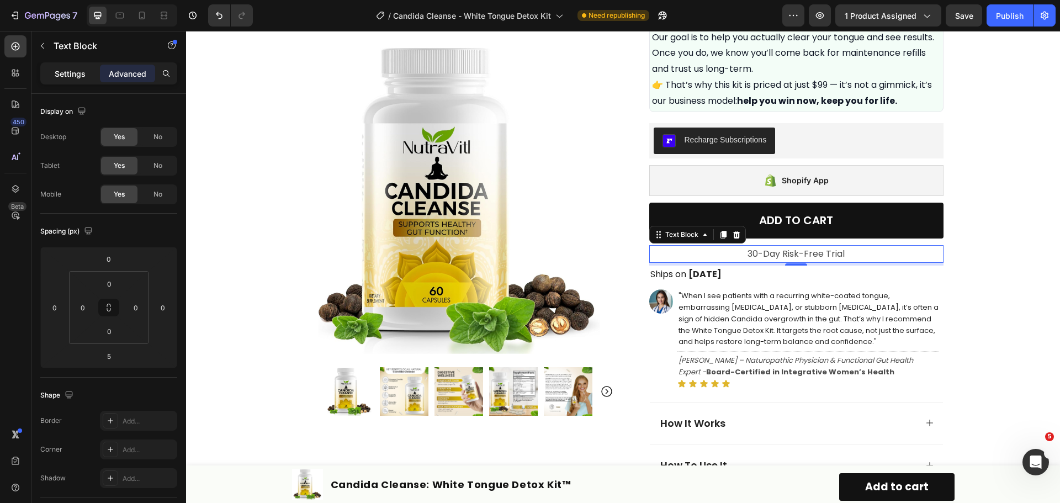
click at [72, 78] on p "Settings" at bounding box center [70, 74] width 31 height 12
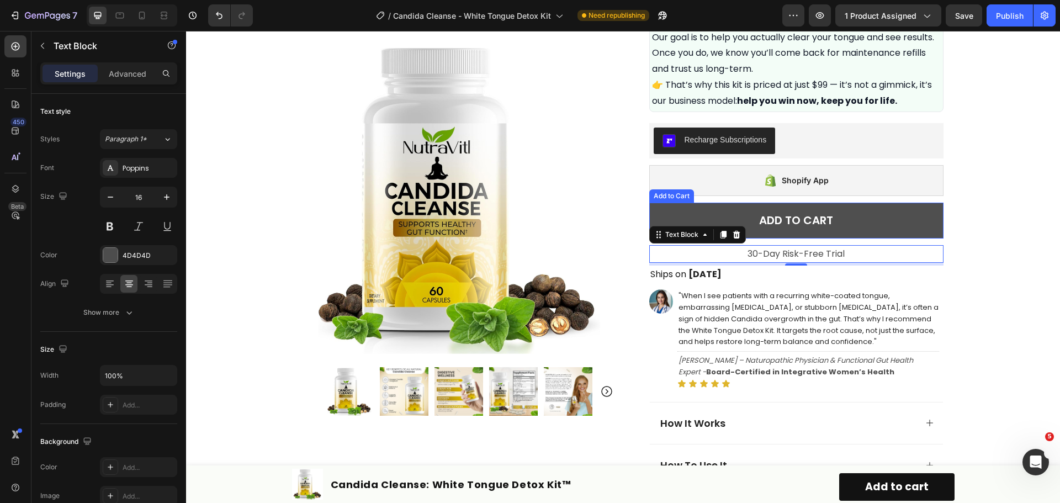
click at [906, 216] on button "ADD TO CART" at bounding box center [796, 221] width 294 height 36
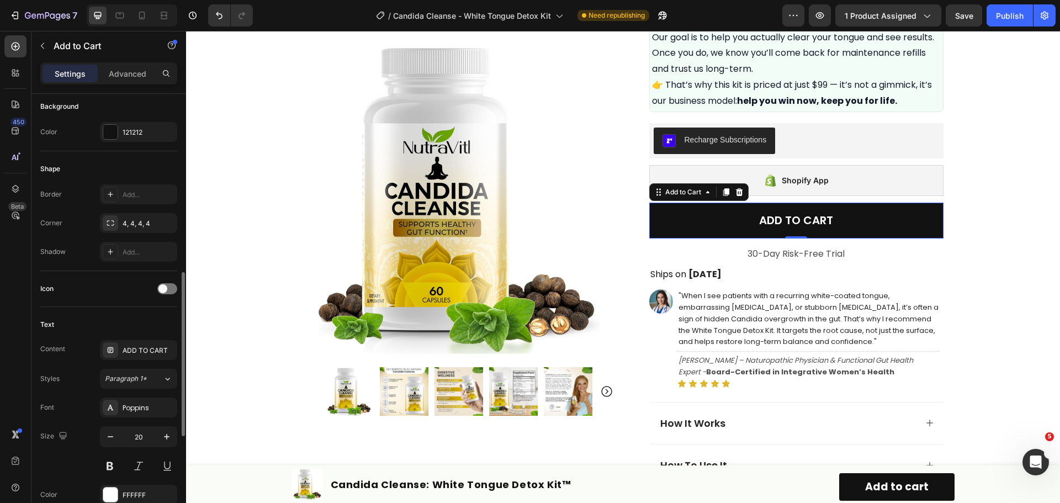
scroll to position [331, 0]
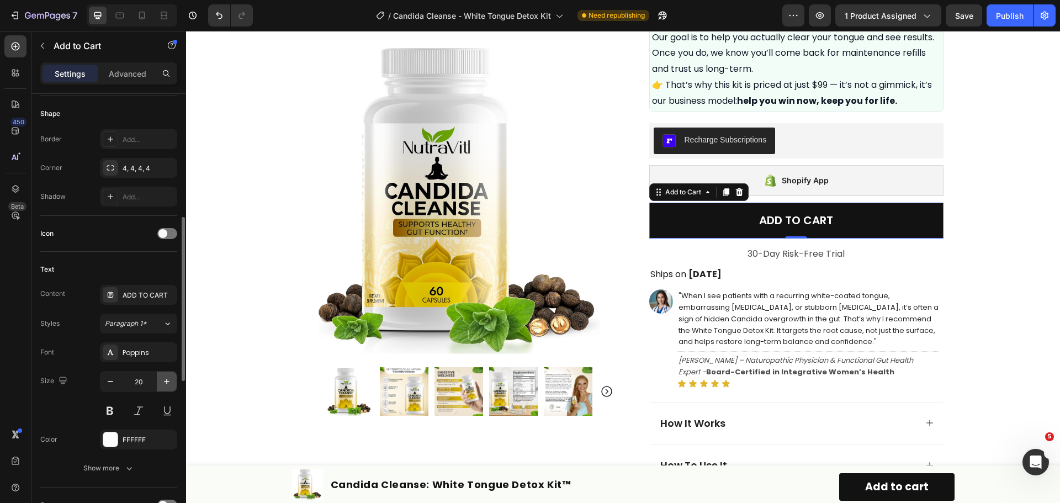
click at [165, 378] on icon "button" at bounding box center [166, 381] width 11 height 11
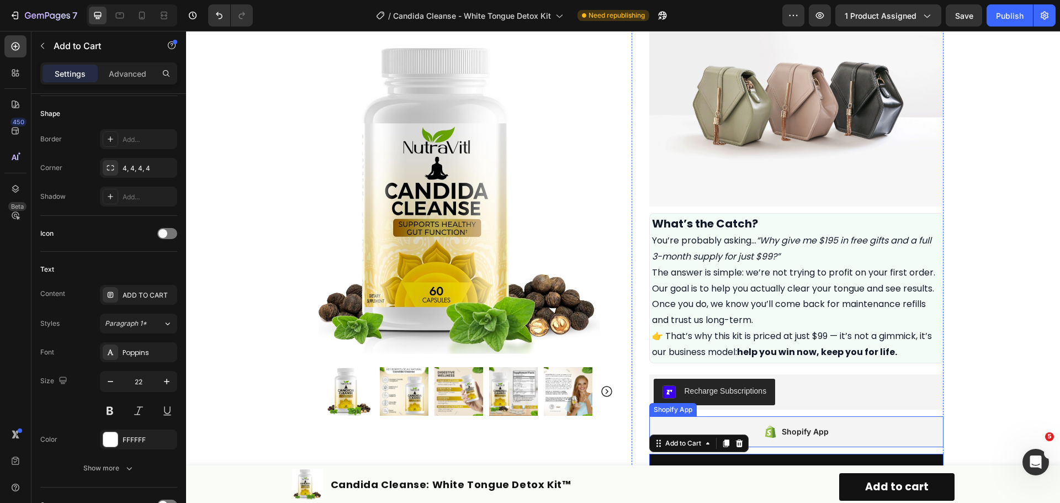
scroll to position [497, 0]
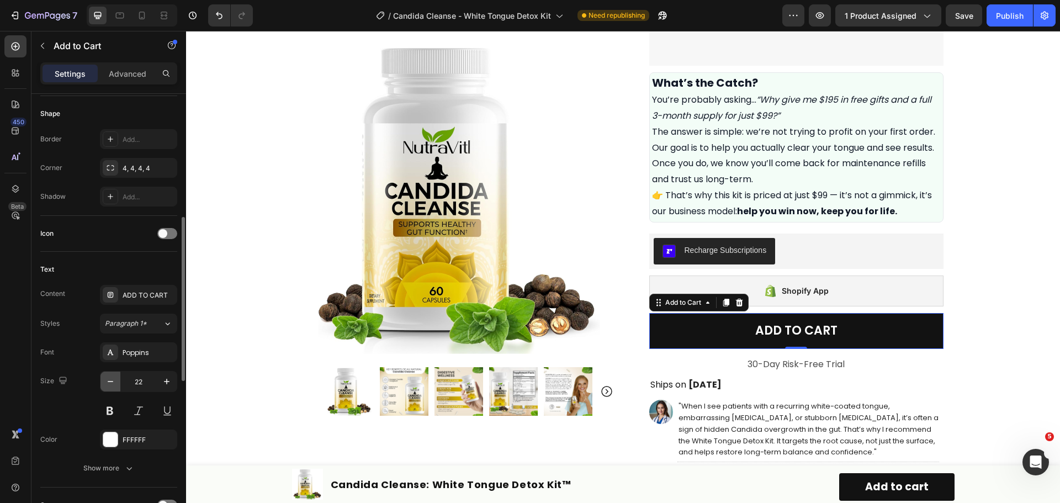
click at [110, 380] on icon "button" at bounding box center [110, 381] width 11 height 11
type input "21"
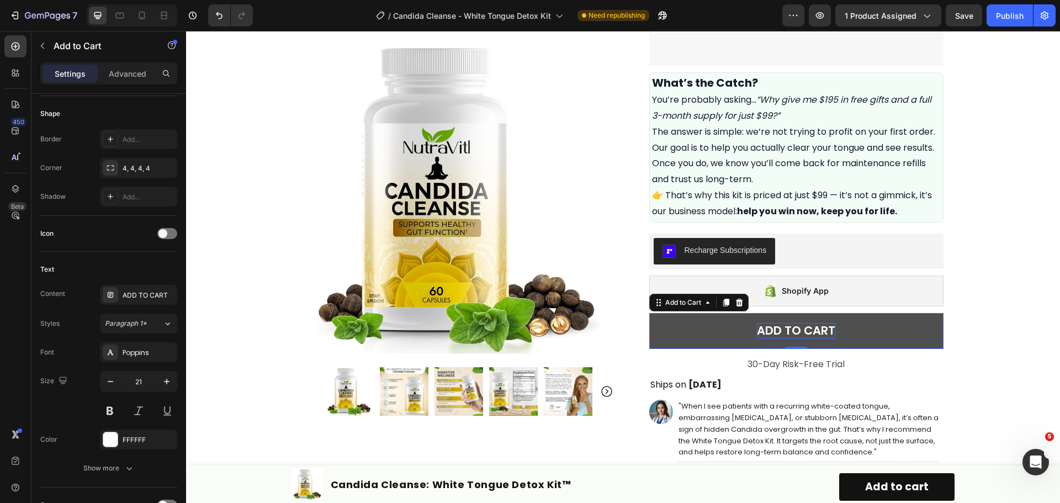
click at [801, 332] on div "ADD TO CART" at bounding box center [796, 330] width 78 height 15
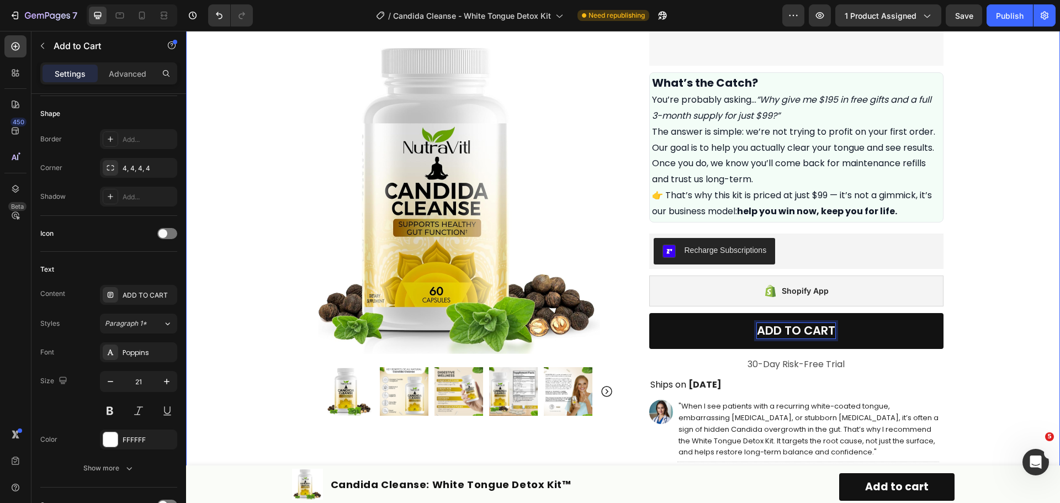
click at [982, 315] on div "Product Images Row Icon Icon Icon Icon Icon Icon List Excellent 4.7 | 15,000+ H…" at bounding box center [623, 229] width 874 height 1344
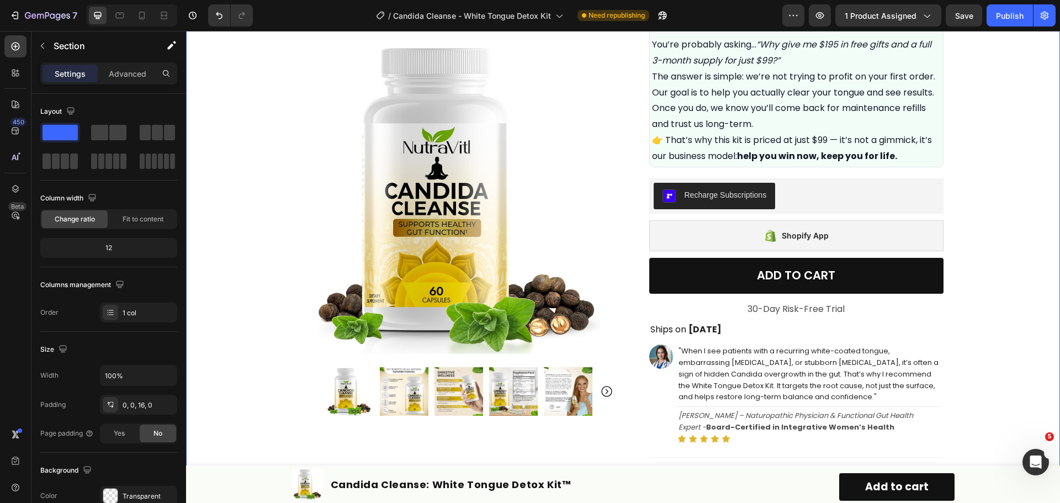
scroll to position [442, 0]
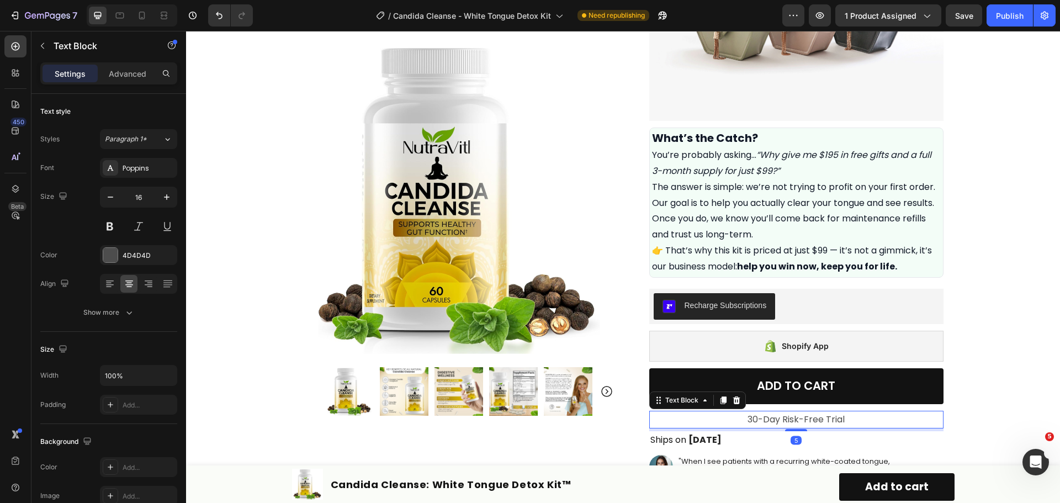
click at [801, 411] on div "30-Day Risk-Free Trial" at bounding box center [796, 420] width 294 height 18
click at [808, 408] on div "Icon Icon Icon Icon Icon Icon List Excellent 4.7 | 15,000+ Happy Customers Text…" at bounding box center [796, 296] width 294 height 1317
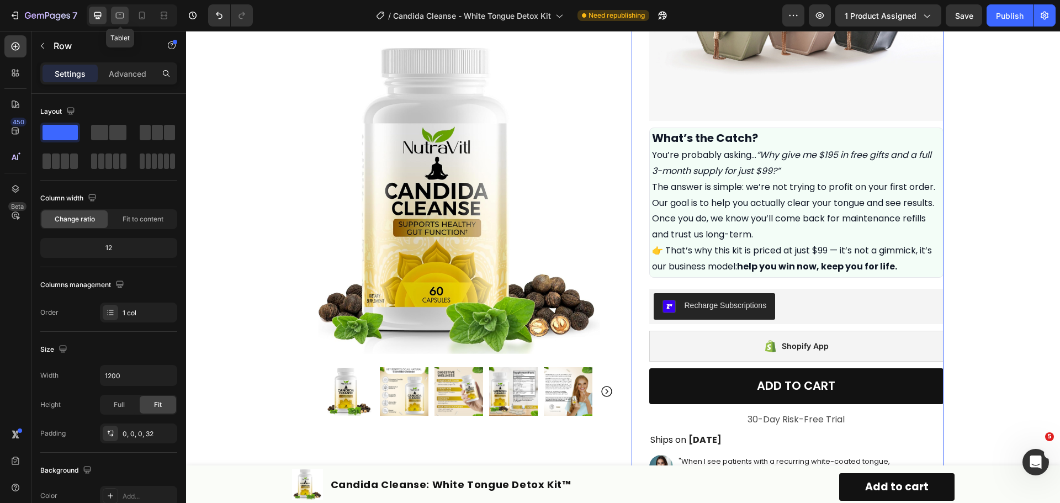
click at [123, 19] on icon at bounding box center [119, 15] width 11 height 11
type input "100%"
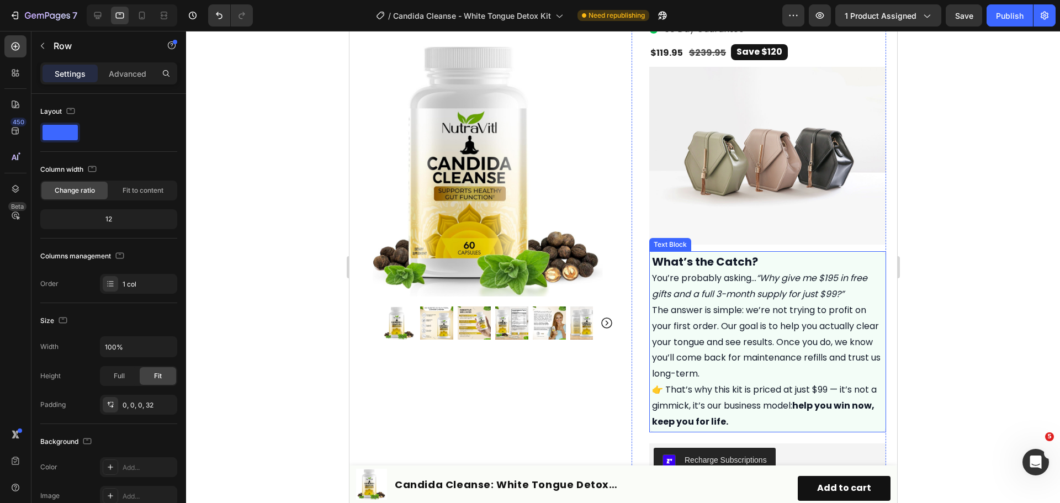
scroll to position [552, 0]
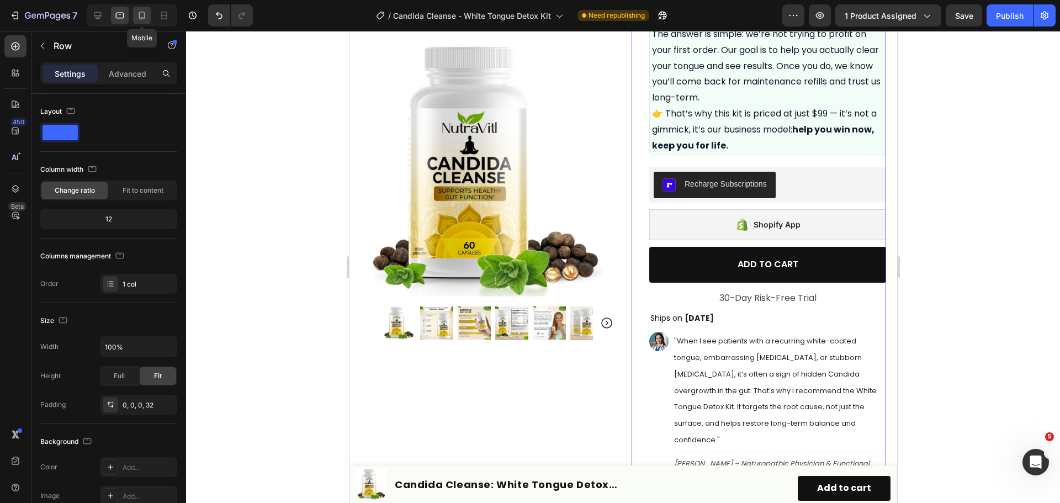
click at [143, 12] on icon at bounding box center [142, 16] width 6 height 8
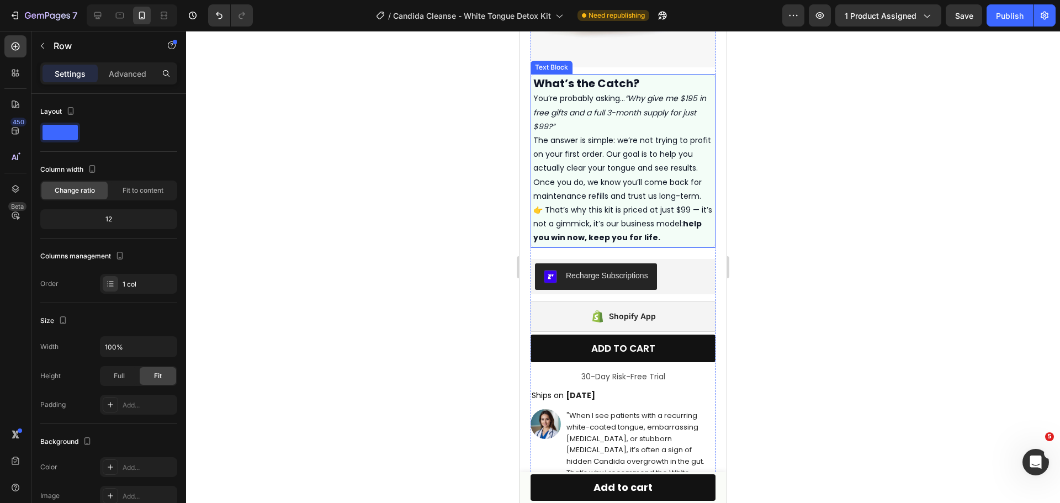
scroll to position [708, 0]
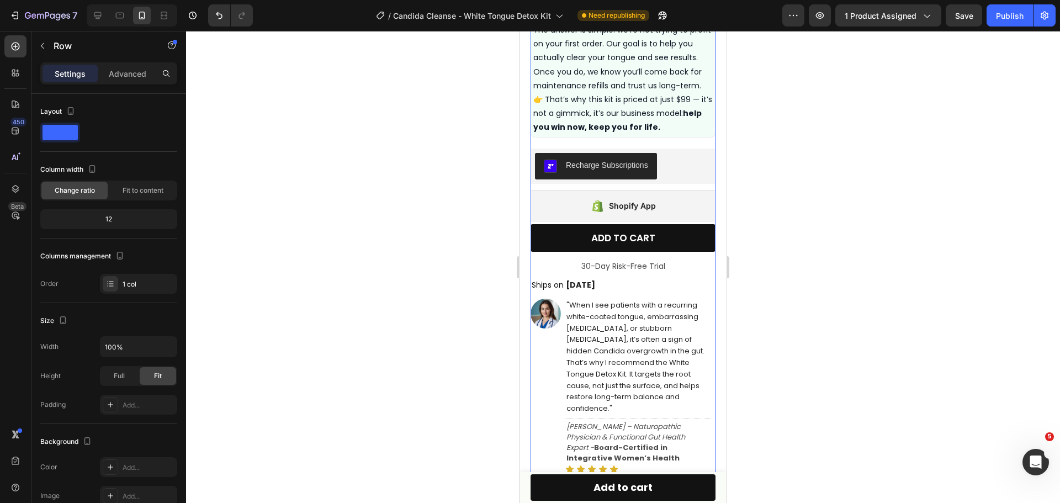
click at [628, 245] on div "Icon Icon Icon Icon Icon Icon List Excellent 4.7 | 15,000+ Happy Customers Text…" at bounding box center [623, 185] width 185 height 1262
click at [639, 245] on div "Icon Icon Icon Icon Icon Icon List Excellent 4.7 | 15,000+ Happy Customers Text…" at bounding box center [623, 185] width 185 height 1262
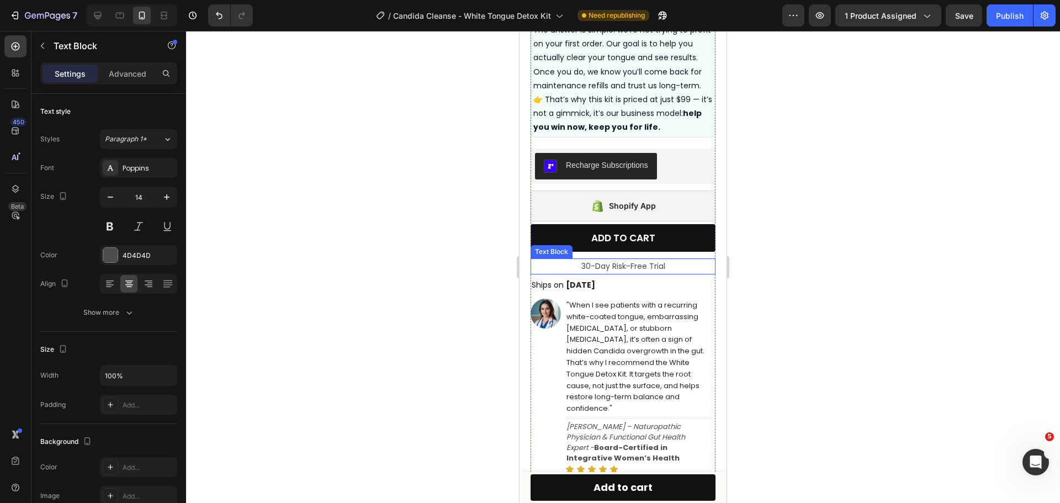
click at [629, 261] on p "30-Day Risk-Free Trial" at bounding box center [623, 266] width 183 height 14
click at [139, 79] on p "Advanced" at bounding box center [128, 74] width 38 height 12
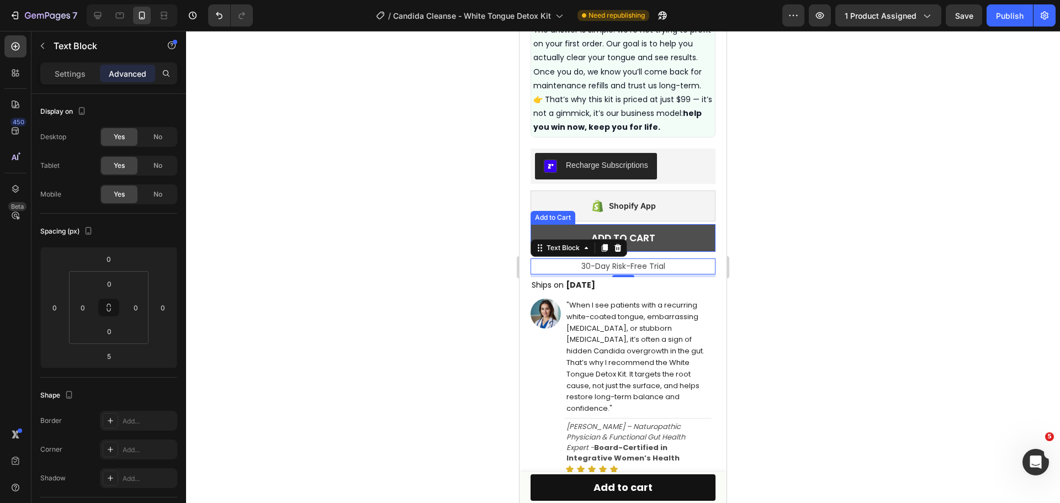
click at [670, 224] on button "ADD TO CART" at bounding box center [623, 238] width 185 height 28
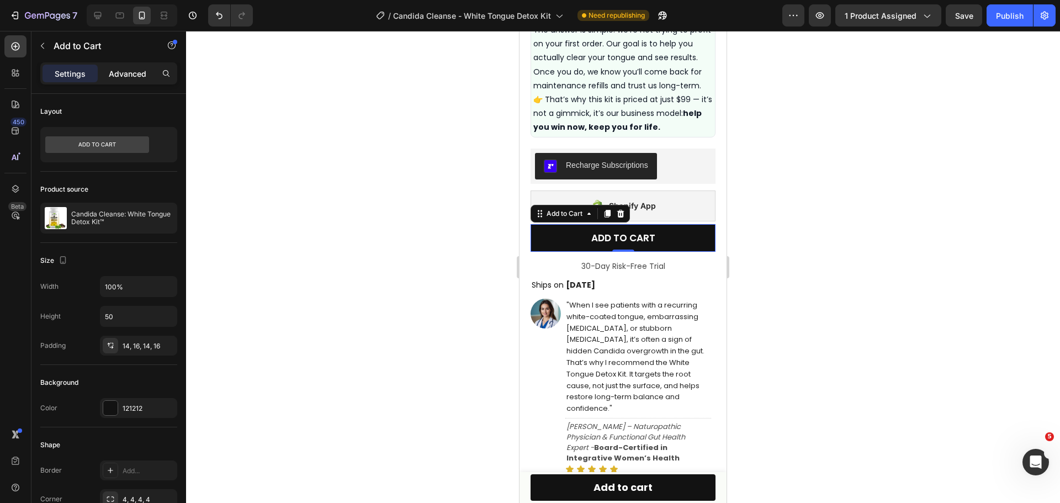
click at [118, 76] on p "Advanced" at bounding box center [128, 74] width 38 height 12
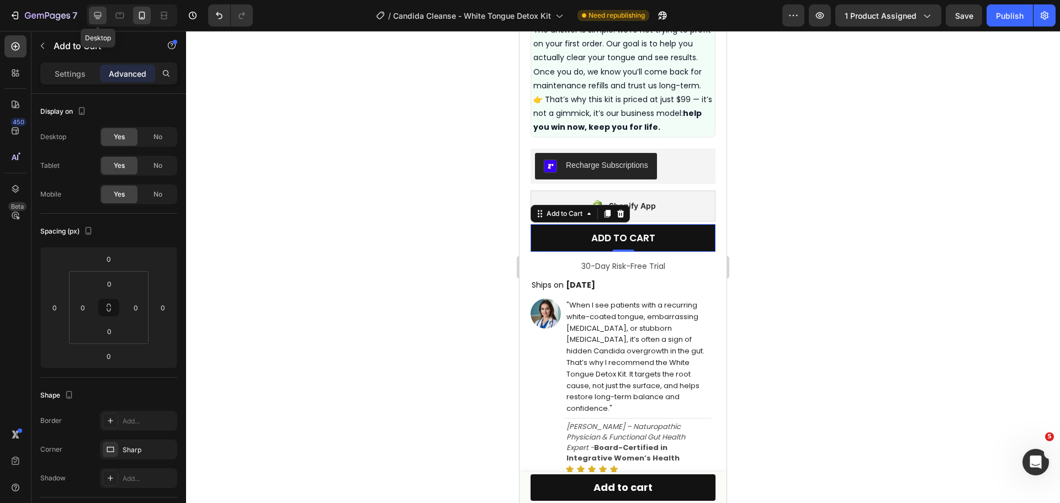
click at [99, 10] on icon at bounding box center [97, 15] width 11 height 11
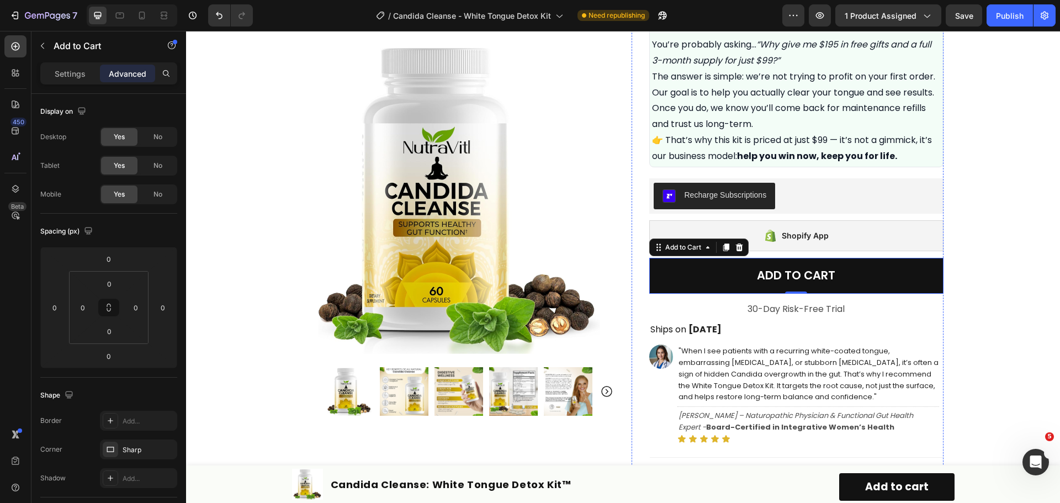
scroll to position [607, 0]
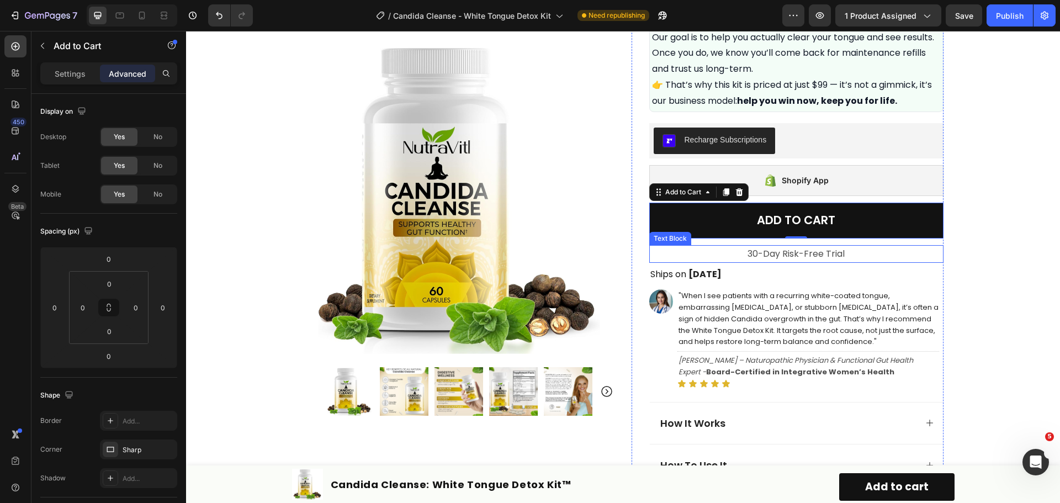
click at [801, 256] on p "30-Day Risk-Free Trial" at bounding box center [796, 254] width 292 height 16
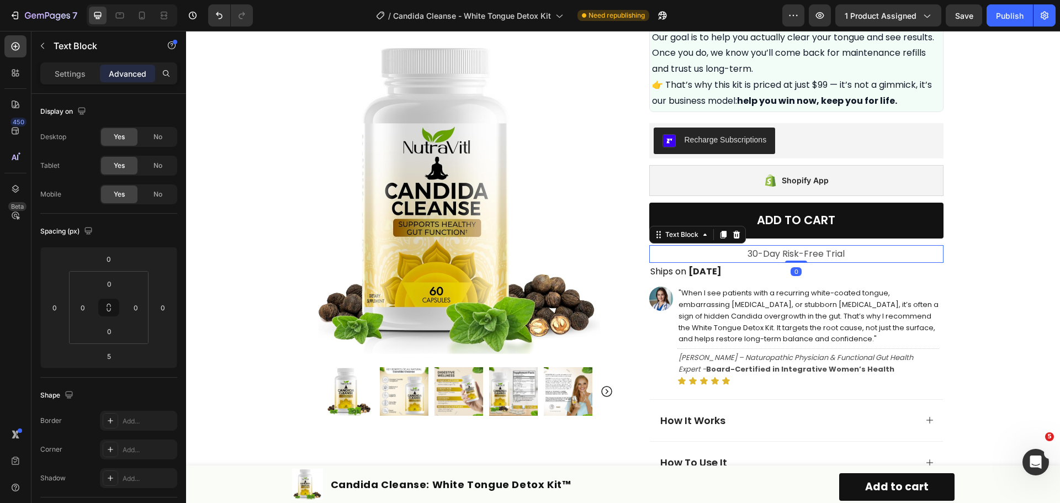
drag, startPoint x: 799, startPoint y: 264, endPoint x: 804, endPoint y: 258, distance: 7.1
click at [804, 258] on div "30-Day Risk-Free Trial Text Block 0" at bounding box center [796, 254] width 294 height 18
type input "0"
click at [974, 263] on div "Product Images Row Icon Icon Icon Icon Icon Icon List Excellent 4.7 | 15,000+ H…" at bounding box center [623, 116] width 874 height 1341
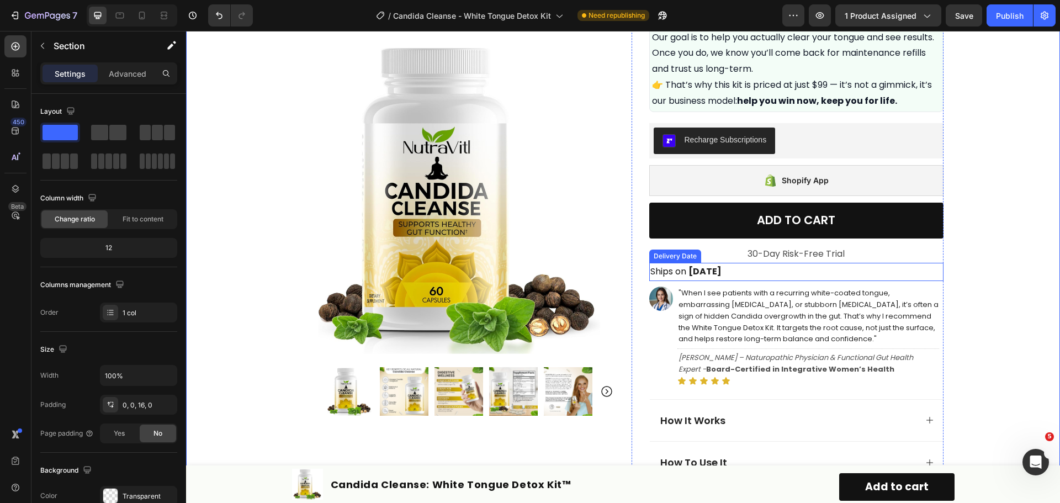
click at [797, 268] on div "Ships on Sat, Sep 27" at bounding box center [796, 272] width 294 height 18
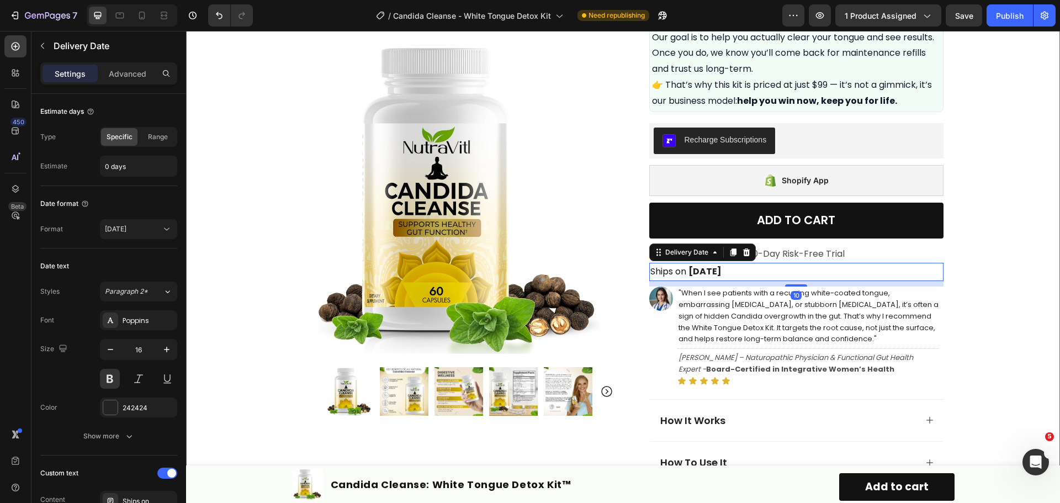
click at [979, 263] on div "Product Images Row Icon Icon Icon Icon Icon Icon List Excellent 4.7 | 15,000+ H…" at bounding box center [623, 116] width 874 height 1341
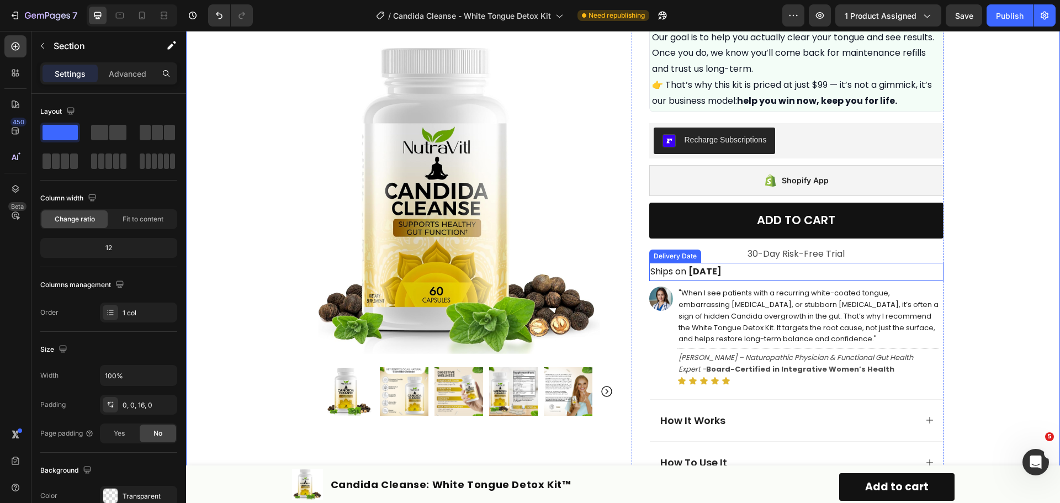
click at [791, 267] on div "Ships on Sat, Sep 27" at bounding box center [796, 272] width 294 height 18
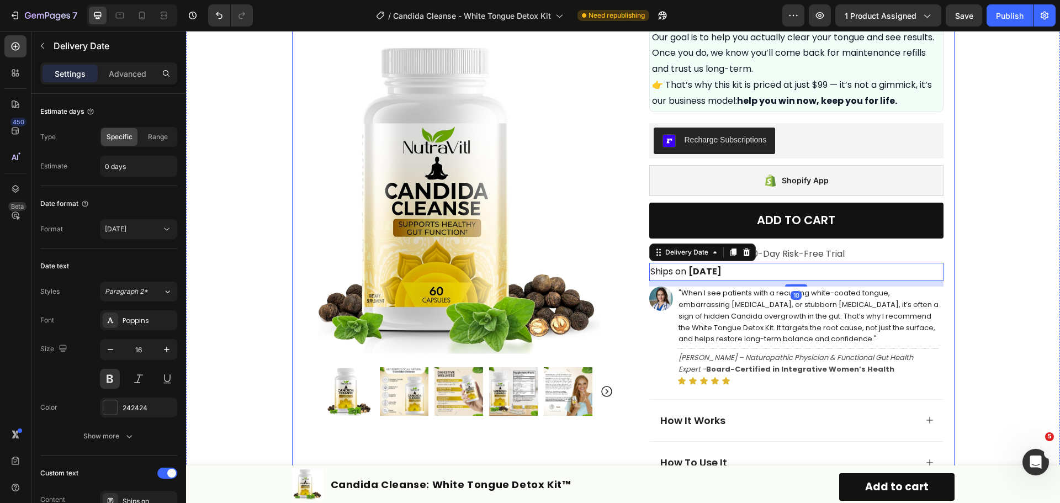
click at [956, 255] on div "Product Images Row Icon Icon Icon Icon Icon Icon List Excellent 4.7 | 15,000+ H…" at bounding box center [623, 116] width 874 height 1341
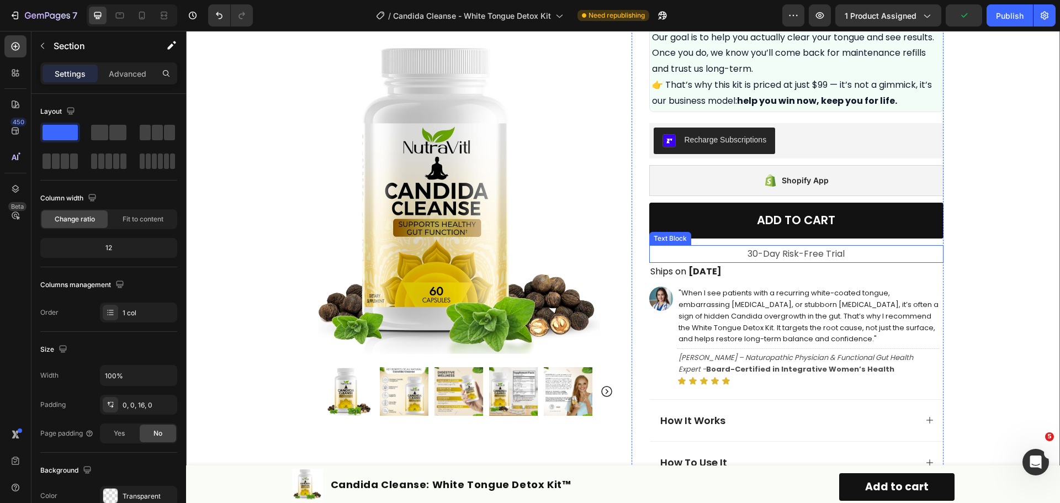
click at [851, 255] on p "30-Day Risk-Free Trial" at bounding box center [796, 254] width 292 height 16
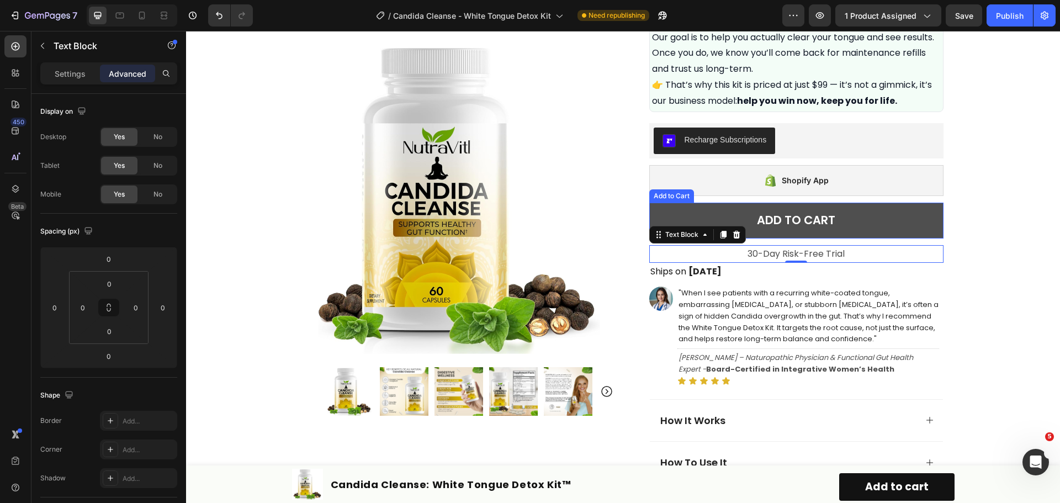
click at [861, 206] on button "ADD TO CART" at bounding box center [796, 221] width 294 height 36
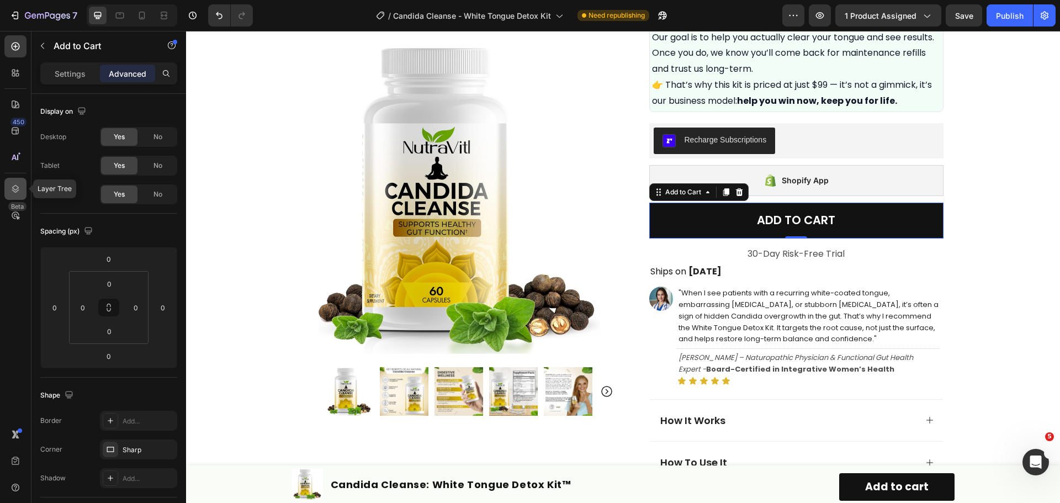
click at [16, 180] on div at bounding box center [15, 189] width 22 height 22
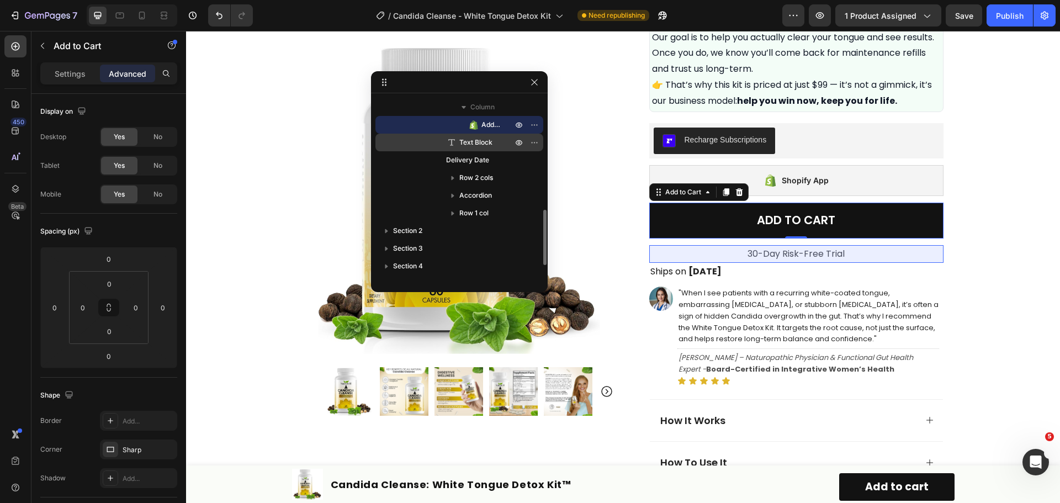
scroll to position [315, 0]
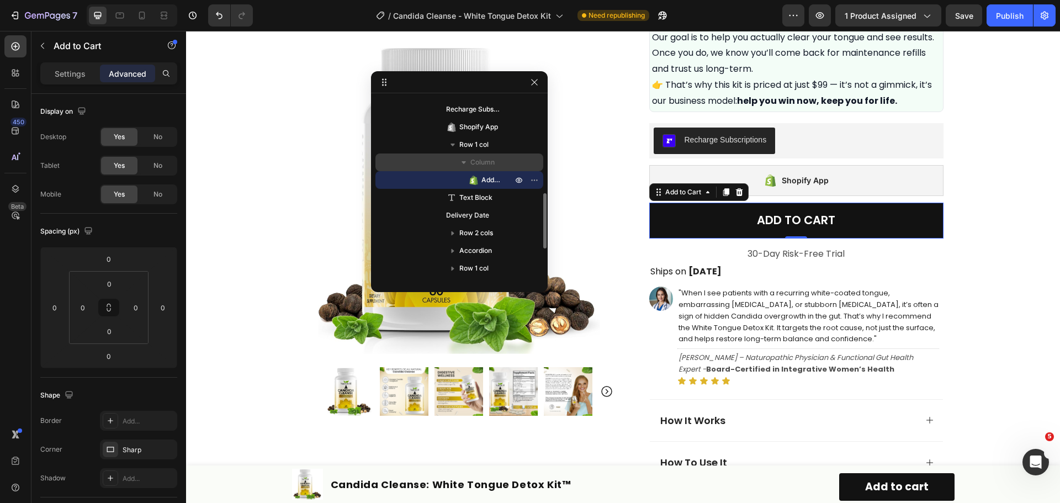
click at [468, 162] on icon "button" at bounding box center [463, 162] width 11 height 11
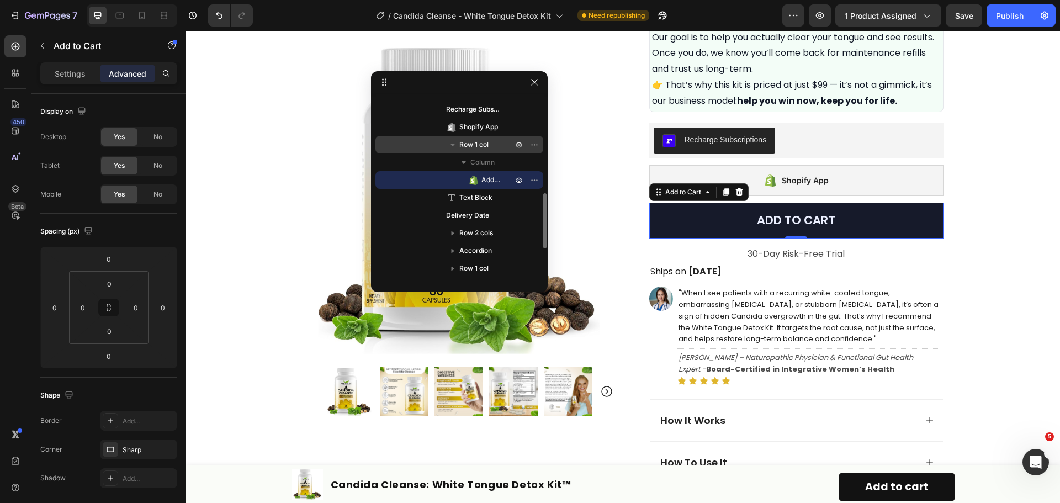
drag, startPoint x: 479, startPoint y: 180, endPoint x: 478, endPoint y: 150, distance: 29.8
click at [478, 150] on div "Row 1 col Column Add to Cart" at bounding box center [459, 162] width 168 height 53
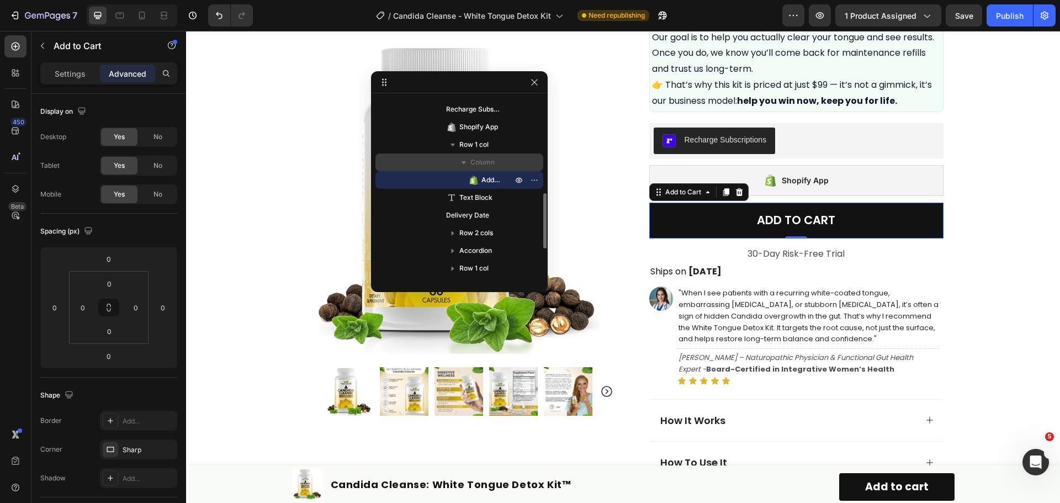
click at [487, 162] on span "Column" at bounding box center [482, 162] width 24 height 11
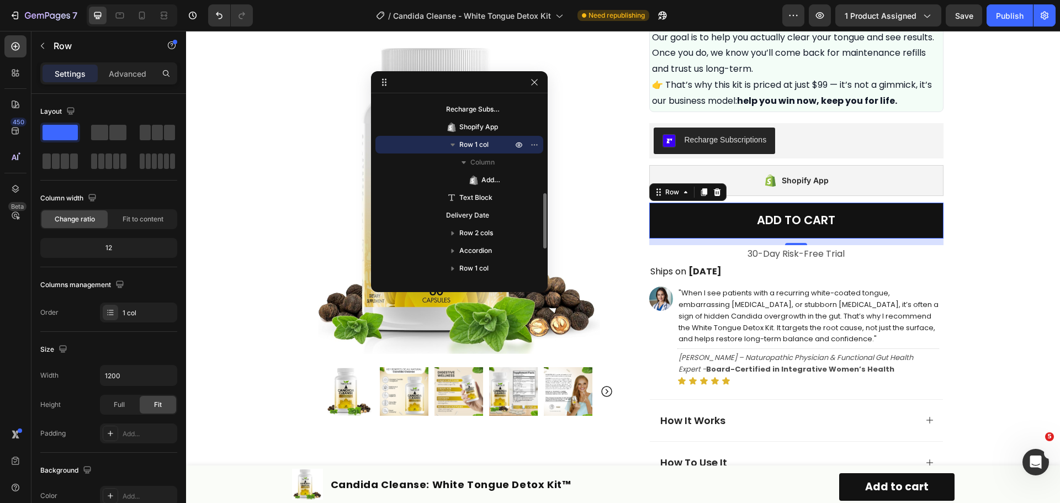
click at [482, 146] on span "Row 1 col" at bounding box center [473, 144] width 29 height 11
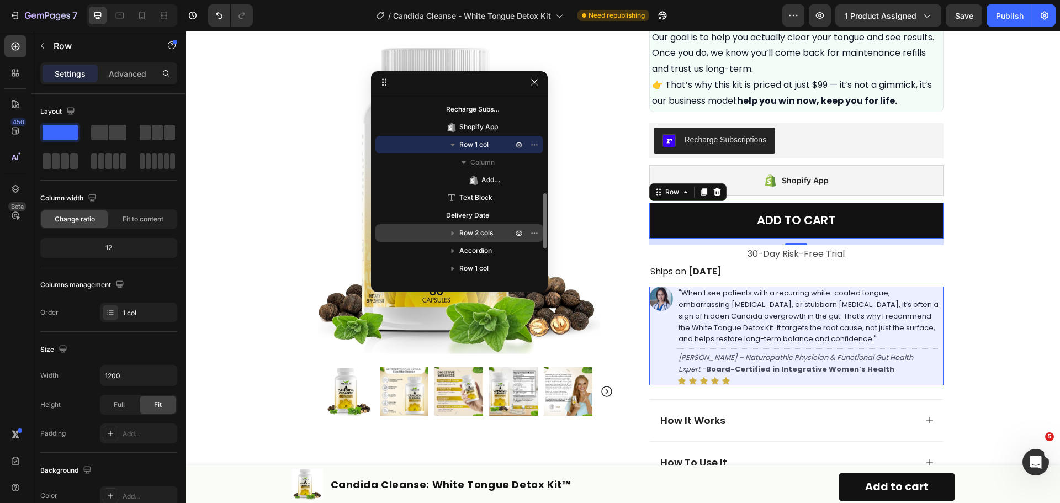
click at [455, 230] on icon "button" at bounding box center [452, 232] width 11 height 11
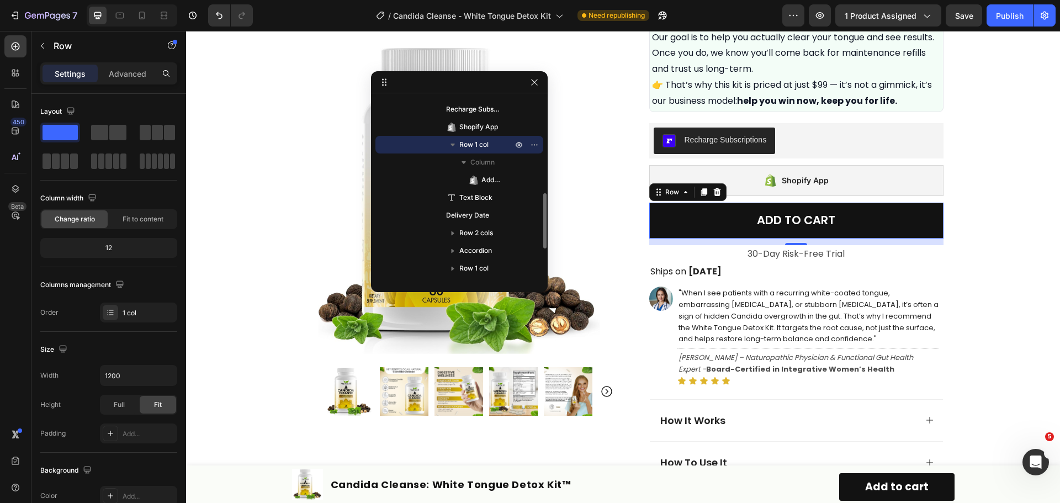
click at [455, 143] on icon "button" at bounding box center [452, 144] width 11 height 11
click at [462, 145] on span "Row 1 col" at bounding box center [473, 144] width 29 height 11
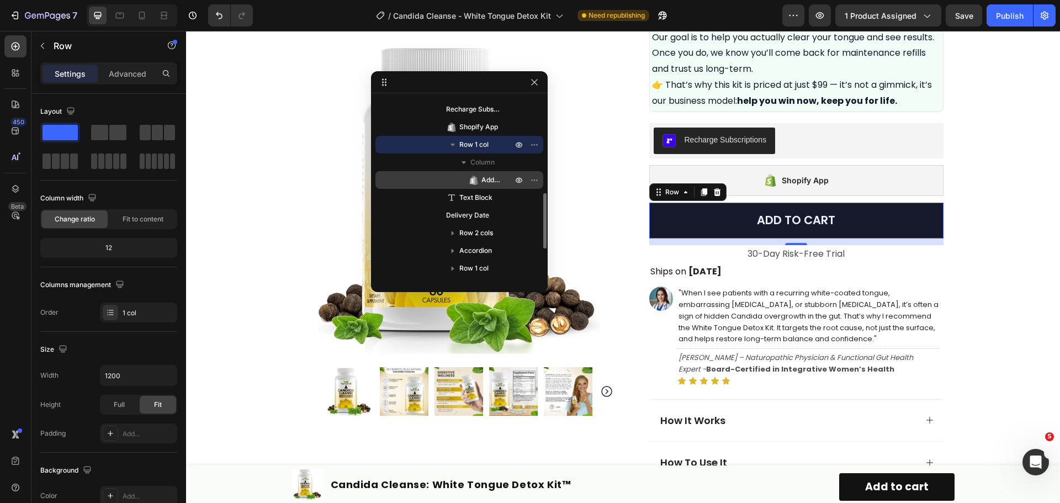
click at [487, 177] on span "Add to Cart" at bounding box center [491, 179] width 20 height 11
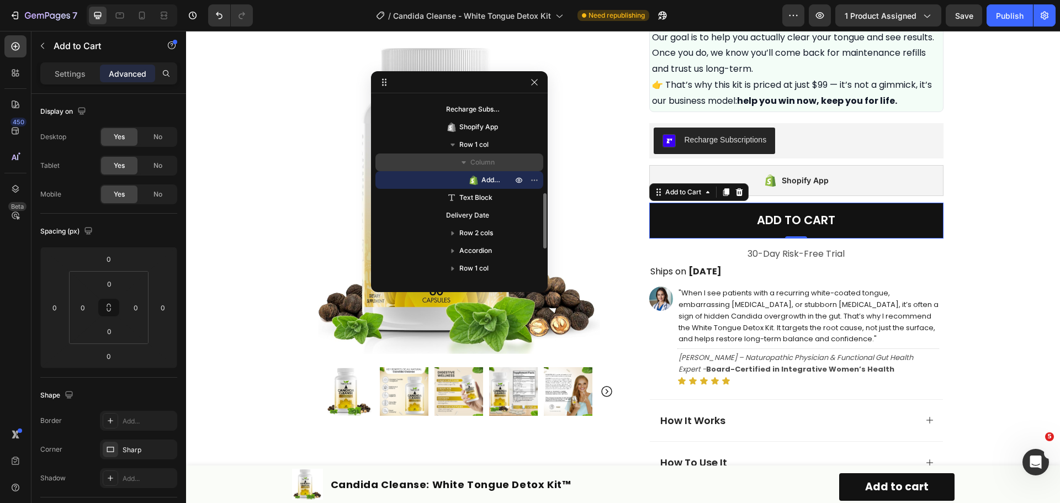
click at [479, 163] on span "Column" at bounding box center [482, 162] width 24 height 11
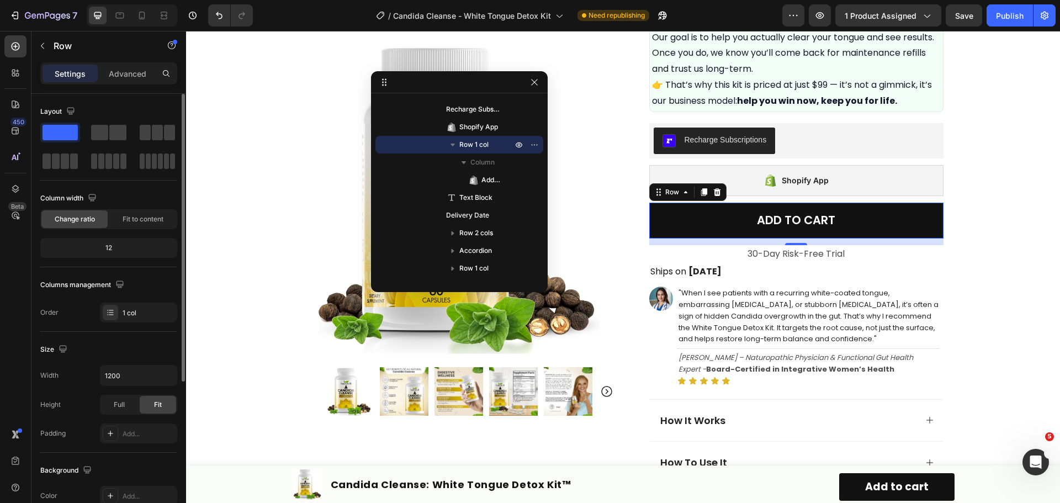
click at [85, 222] on span "Change ratio" at bounding box center [75, 219] width 40 height 10
click at [119, 218] on div "Fit to content" at bounding box center [143, 219] width 66 height 18
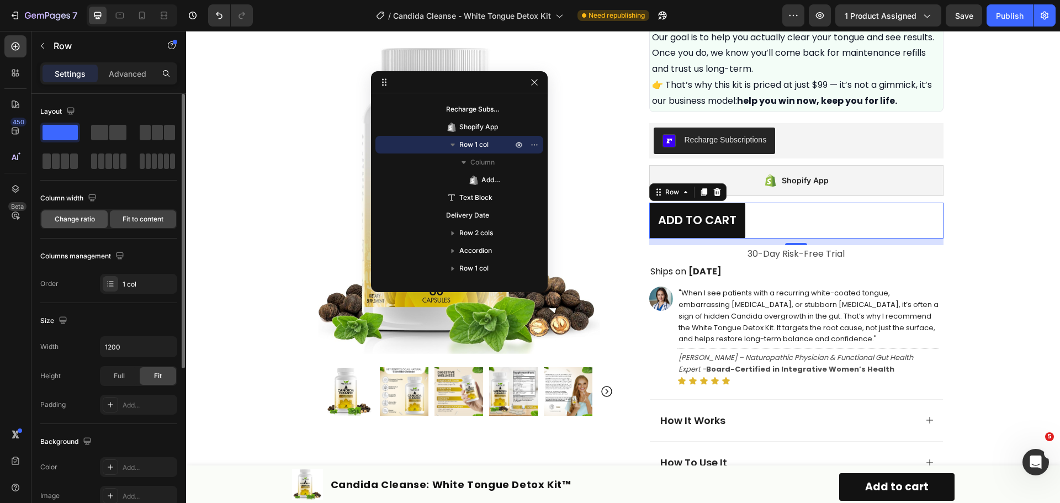
click at [65, 220] on span "Change ratio" at bounding box center [75, 219] width 40 height 10
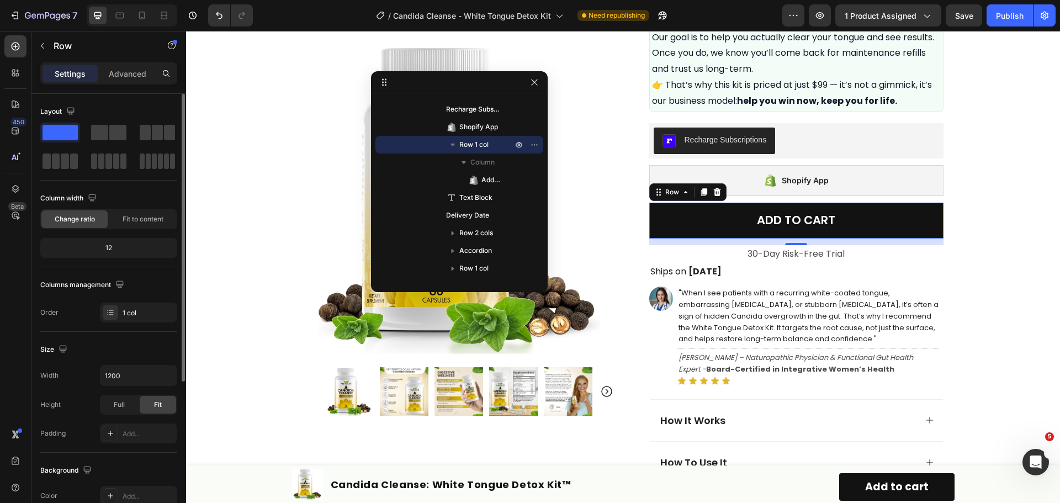
click at [65, 220] on span "Change ratio" at bounding box center [75, 219] width 40 height 10
click at [116, 255] on div "12" at bounding box center [109, 247] width 132 height 15
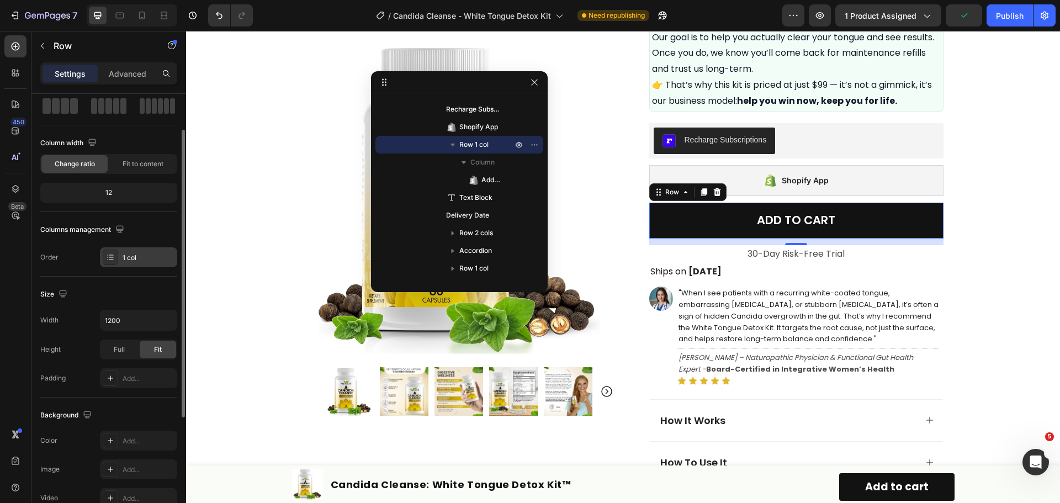
click at [107, 257] on icon at bounding box center [110, 257] width 9 height 9
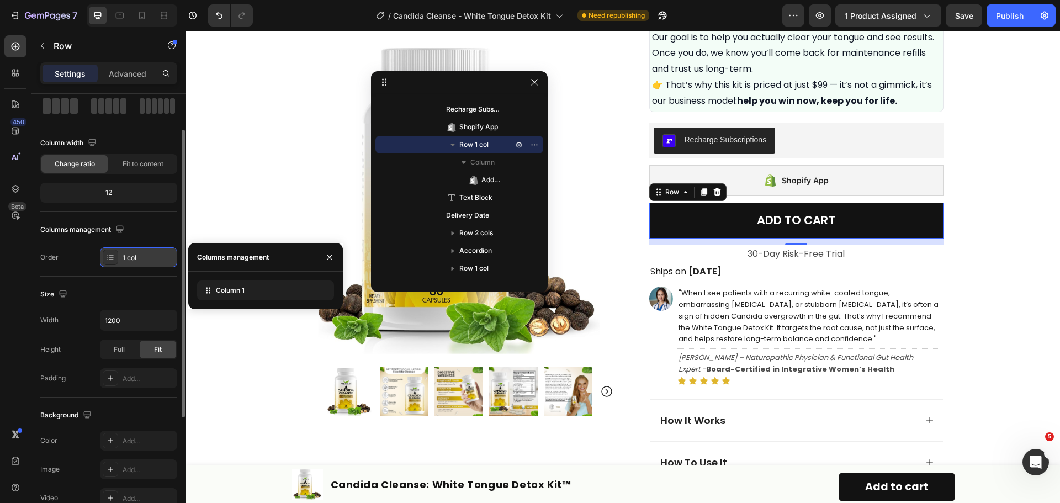
click at [107, 257] on icon at bounding box center [110, 257] width 9 height 9
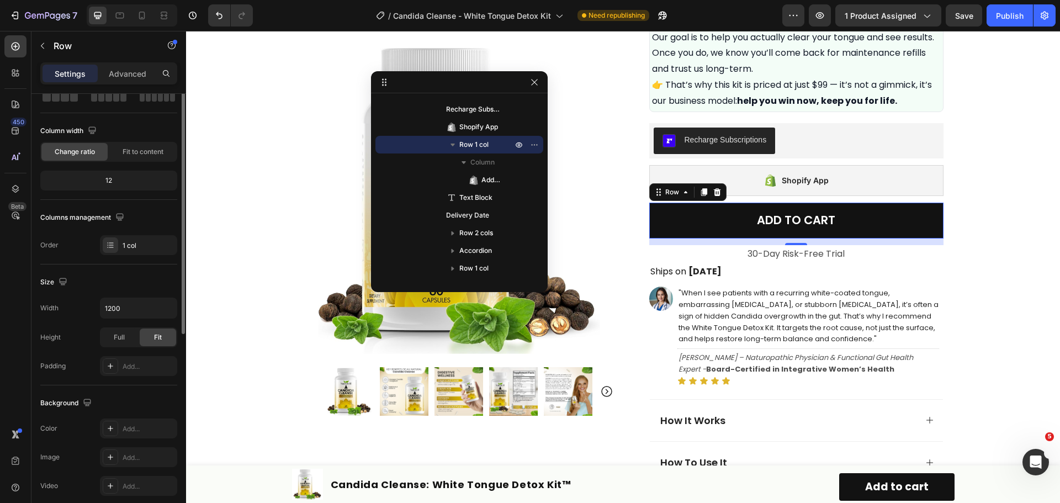
scroll to position [0, 0]
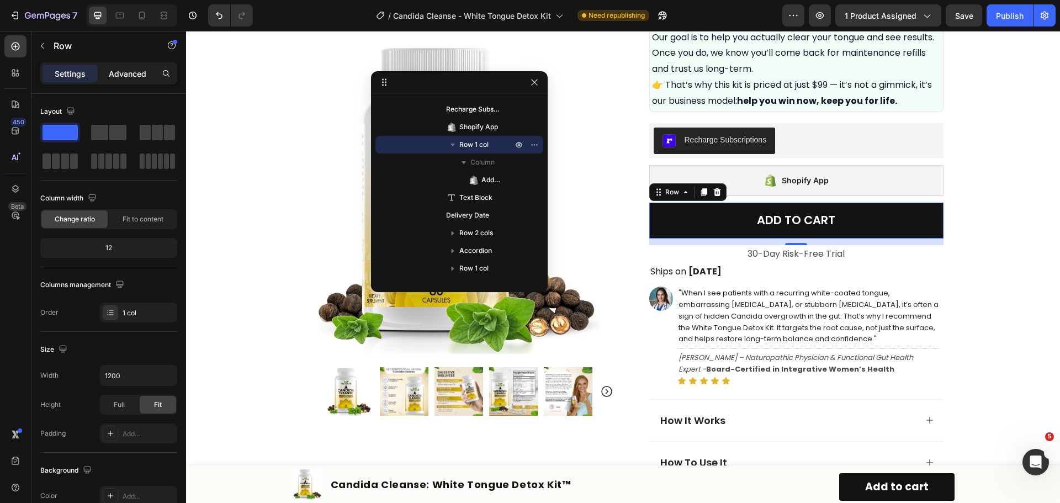
click at [111, 75] on p "Advanced" at bounding box center [128, 74] width 38 height 12
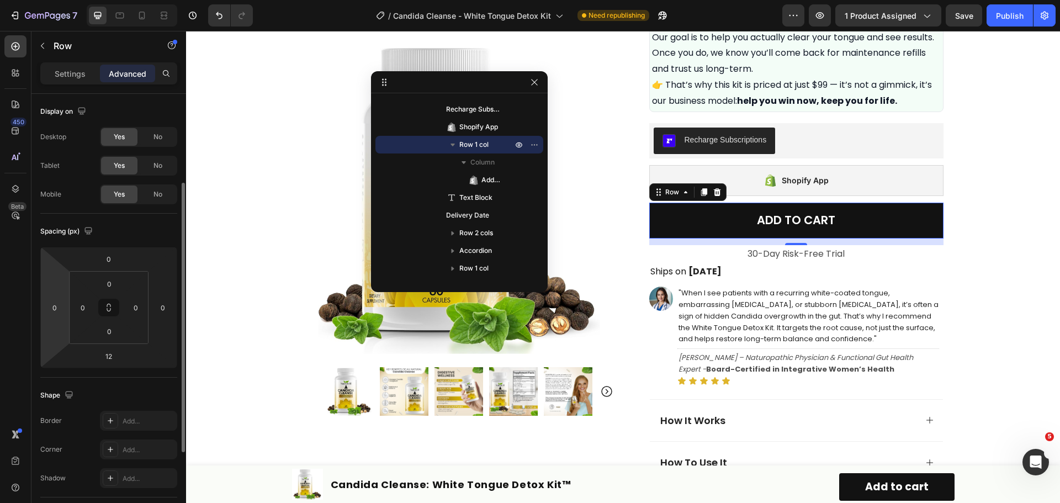
scroll to position [55, 0]
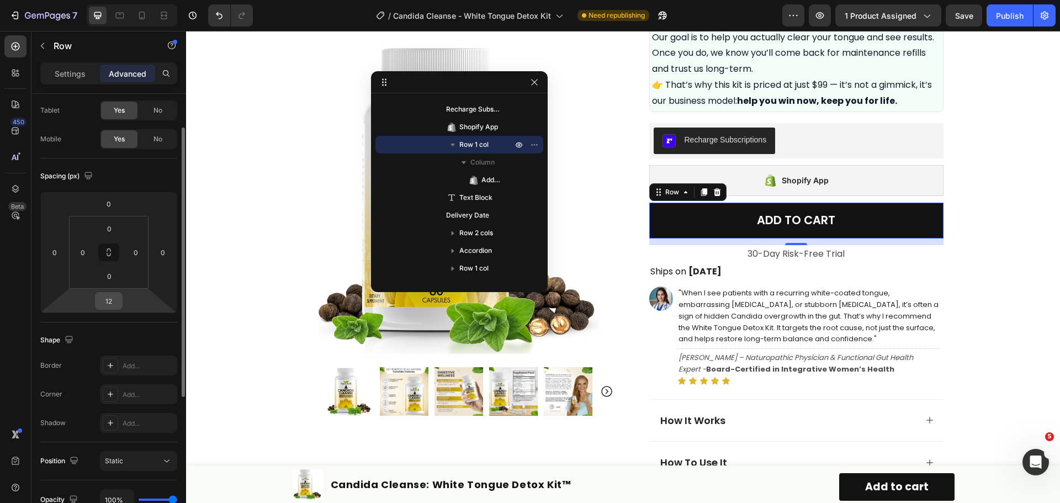
click at [113, 300] on input "12" at bounding box center [109, 301] width 22 height 17
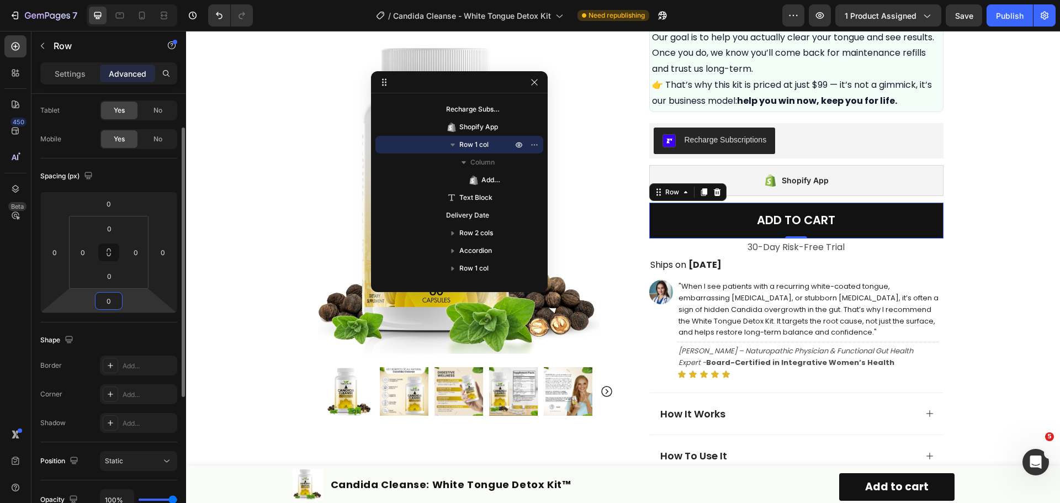
click at [114, 299] on input "0" at bounding box center [109, 301] width 22 height 17
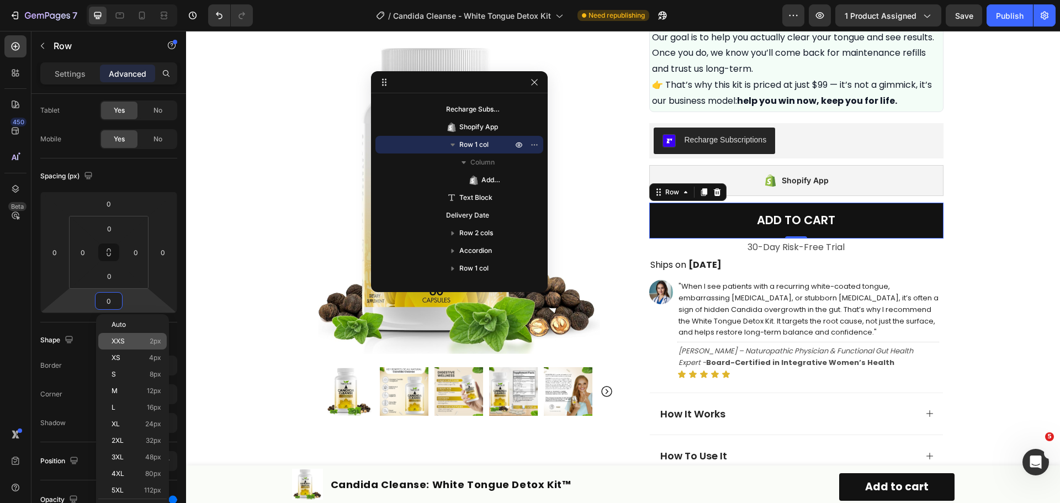
click at [123, 342] on span "XXS" at bounding box center [118, 341] width 13 height 8
type input "2"
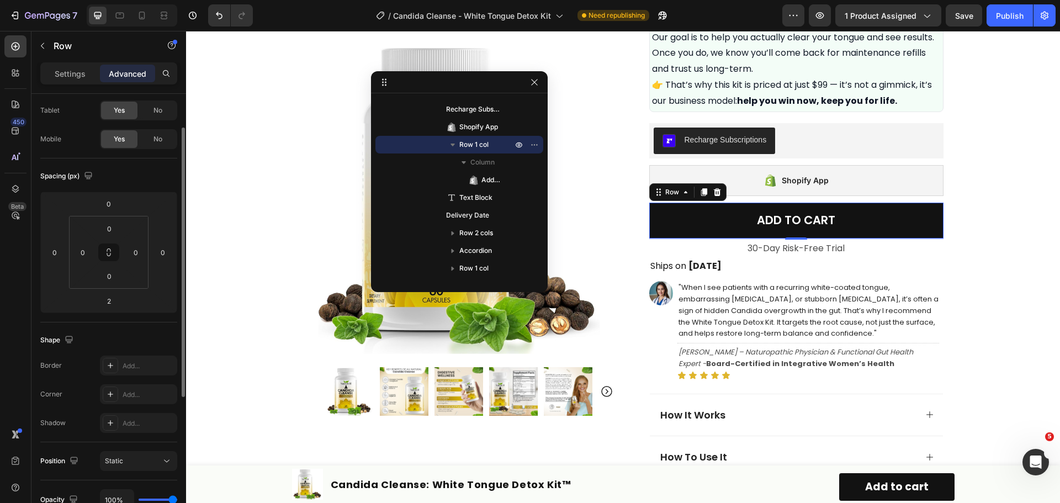
click at [142, 179] on div "Spacing (px)" at bounding box center [108, 176] width 137 height 18
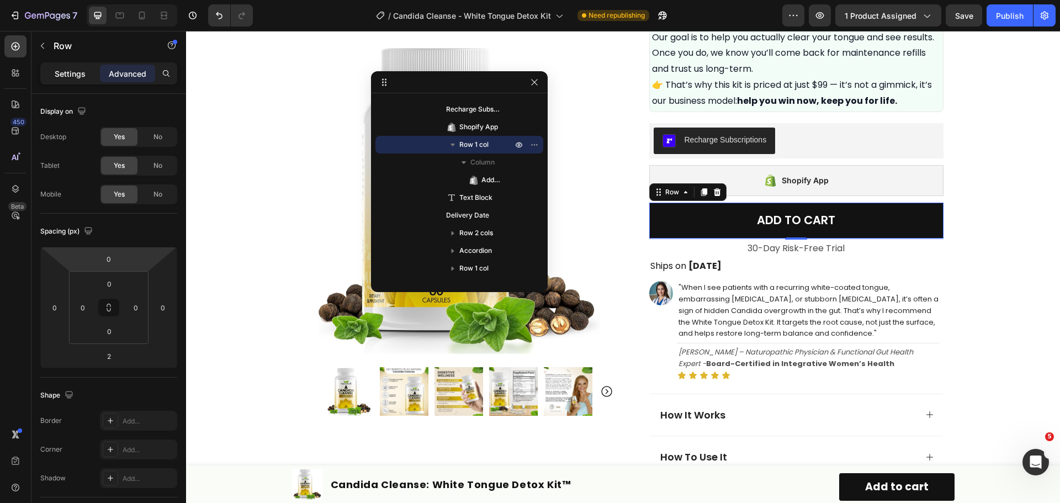
click at [79, 78] on p "Settings" at bounding box center [70, 74] width 31 height 12
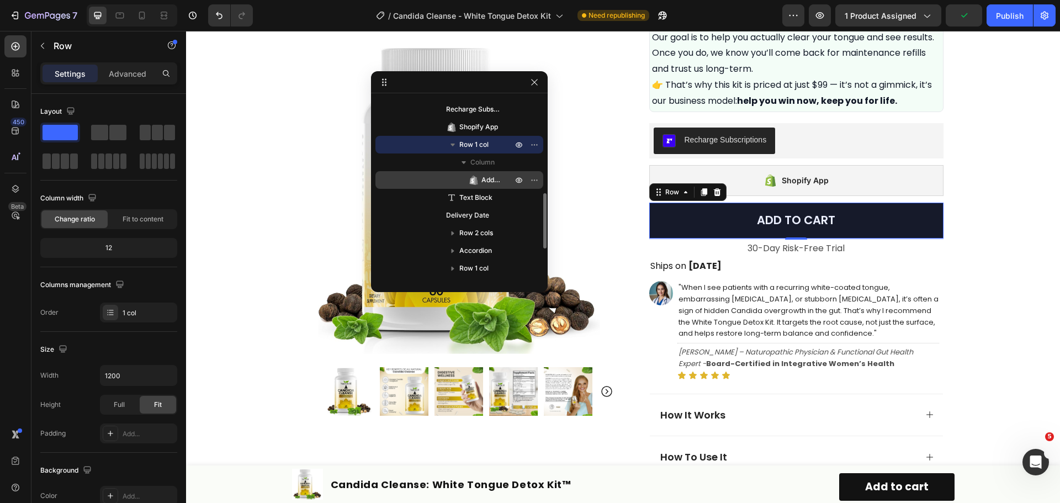
click at [478, 179] on icon at bounding box center [473, 179] width 11 height 11
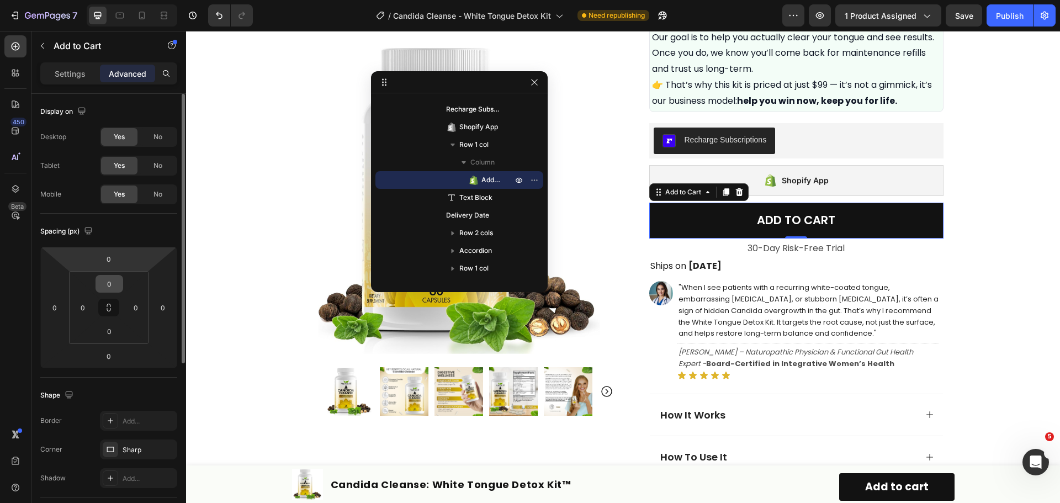
scroll to position [110, 0]
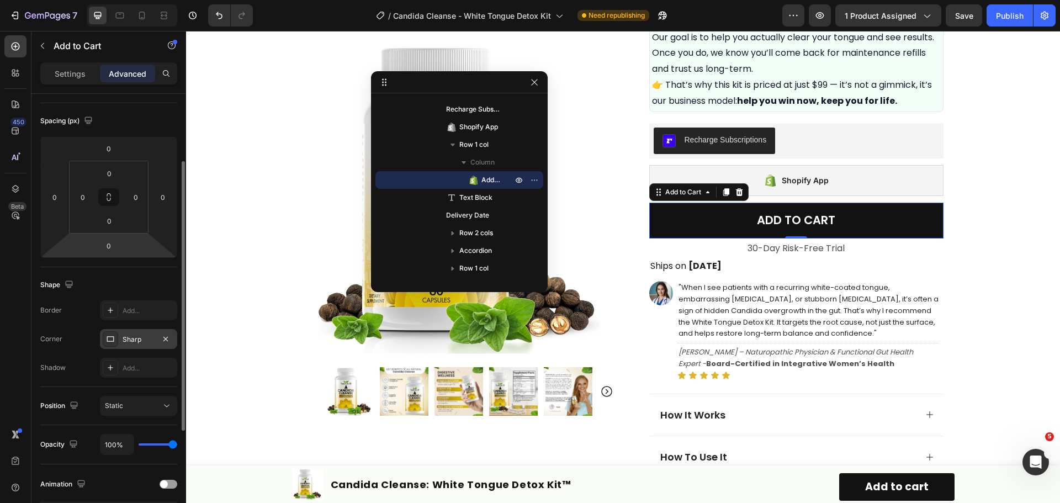
click at [113, 336] on icon at bounding box center [110, 339] width 9 height 9
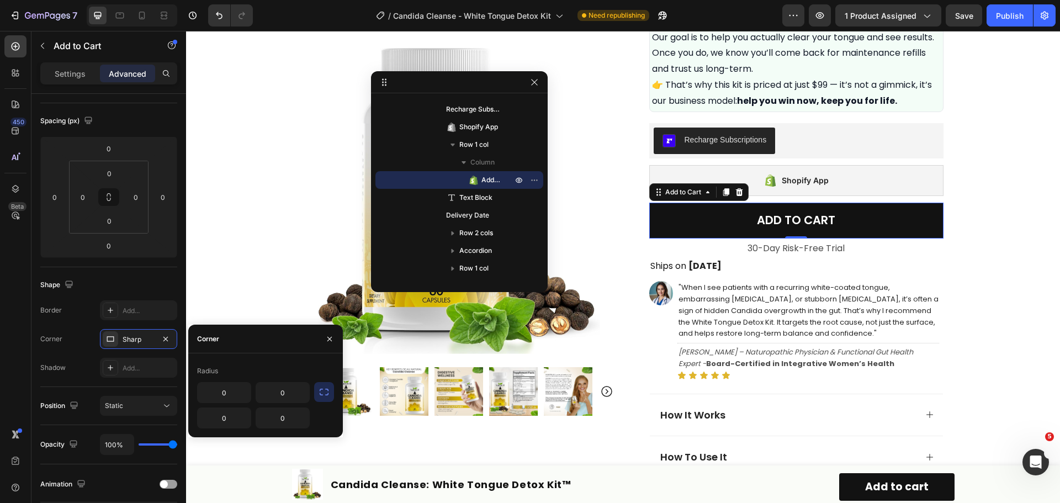
click at [325, 391] on icon "button" at bounding box center [324, 391] width 11 height 11
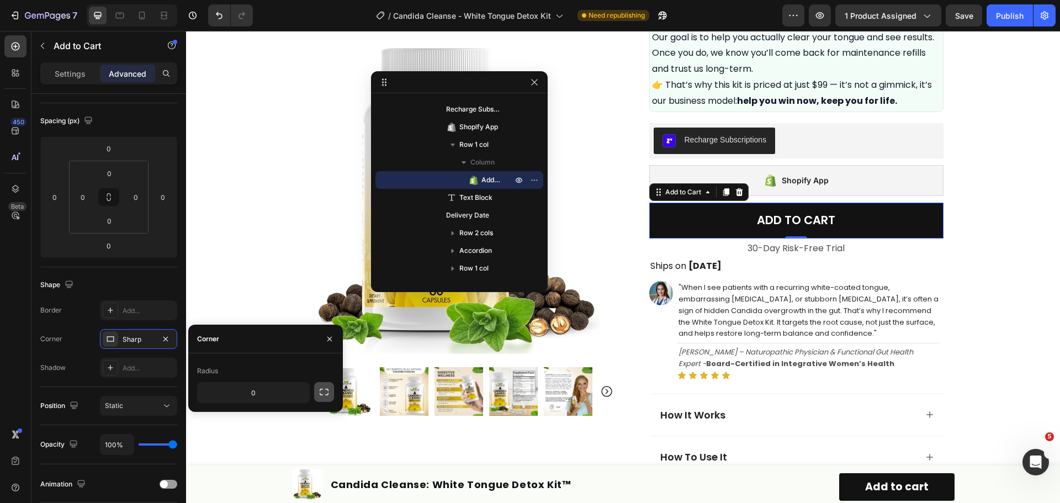
click at [325, 391] on icon "button" at bounding box center [324, 391] width 11 height 11
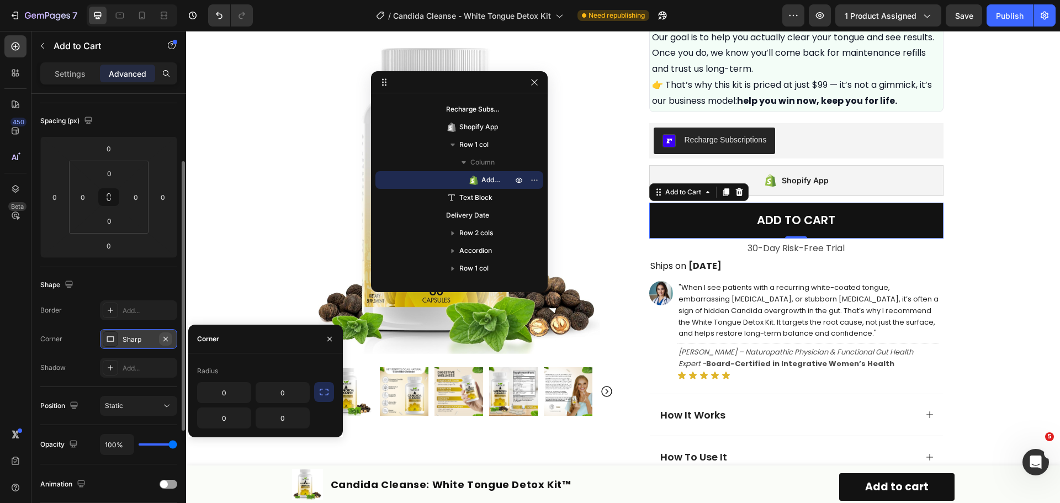
click at [161, 337] on icon "button" at bounding box center [165, 339] width 9 height 9
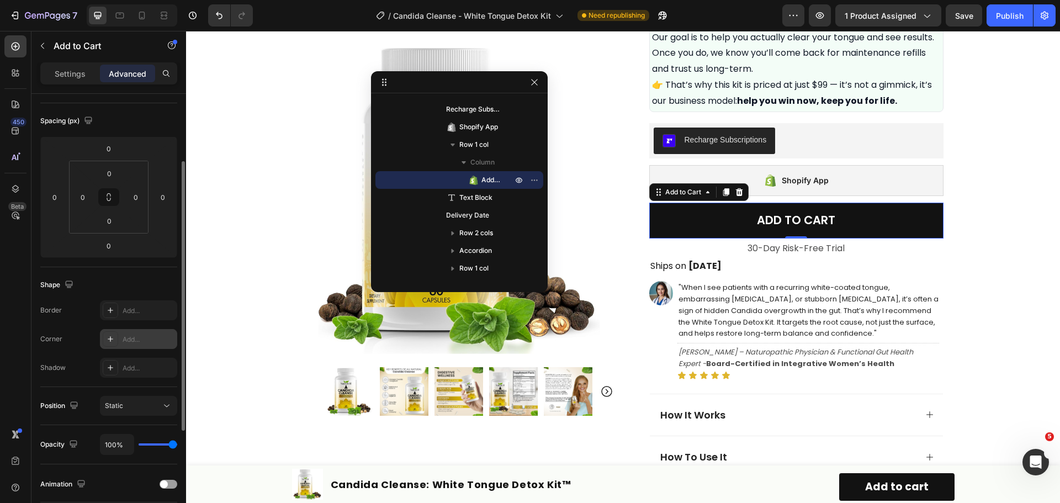
click at [135, 340] on div "Add..." at bounding box center [149, 340] width 52 height 10
type input "8"
click at [68, 324] on div "Border Add... Corner Round Shadow Add..." at bounding box center [108, 338] width 137 height 77
click at [295, 203] on div "Product Images Row Icon Icon Icon Icon Icon Icon List Excellent 4.7 | 15,000+ H…" at bounding box center [623, 113] width 662 height 1335
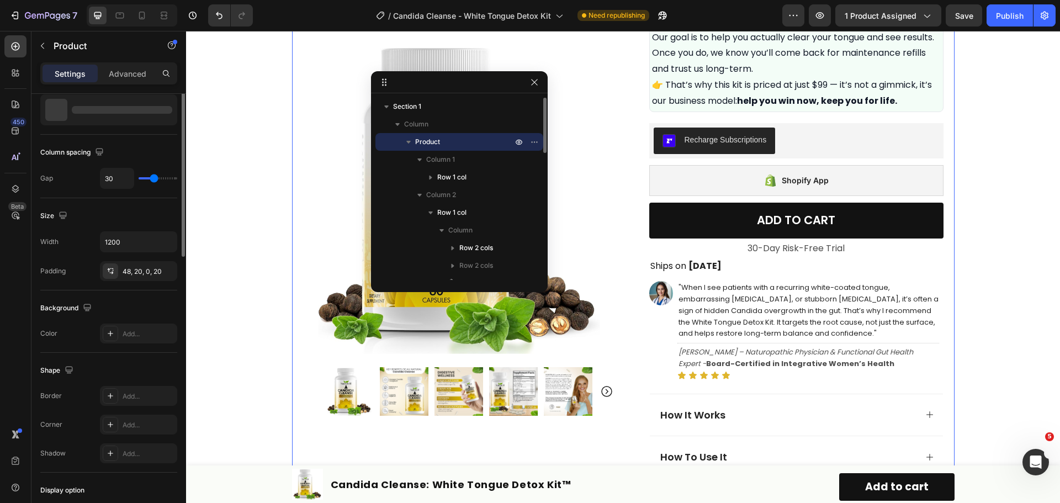
scroll to position [0, 0]
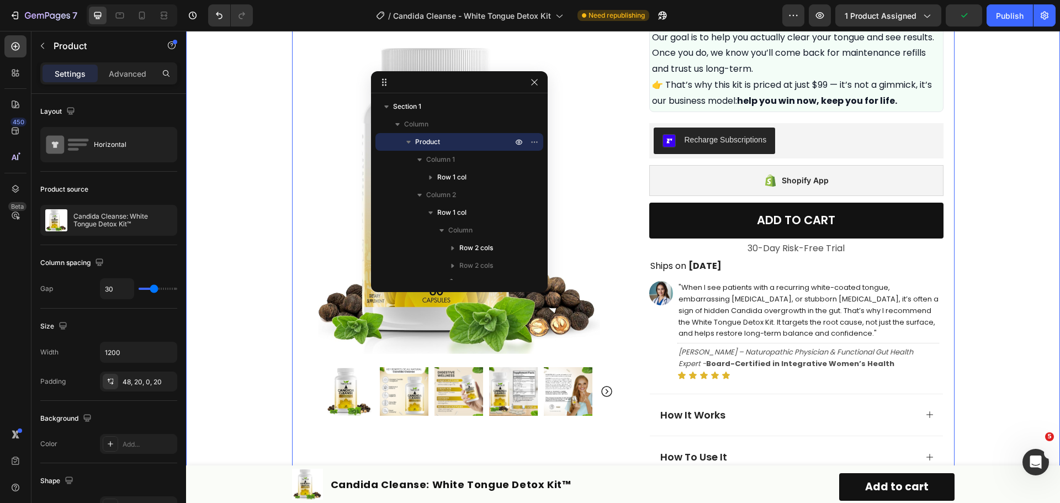
click at [253, 231] on div "Product Images Row Icon Icon Icon Icon Icon Icon List Excellent 4.7 | 15,000+ H…" at bounding box center [623, 113] width 874 height 1335
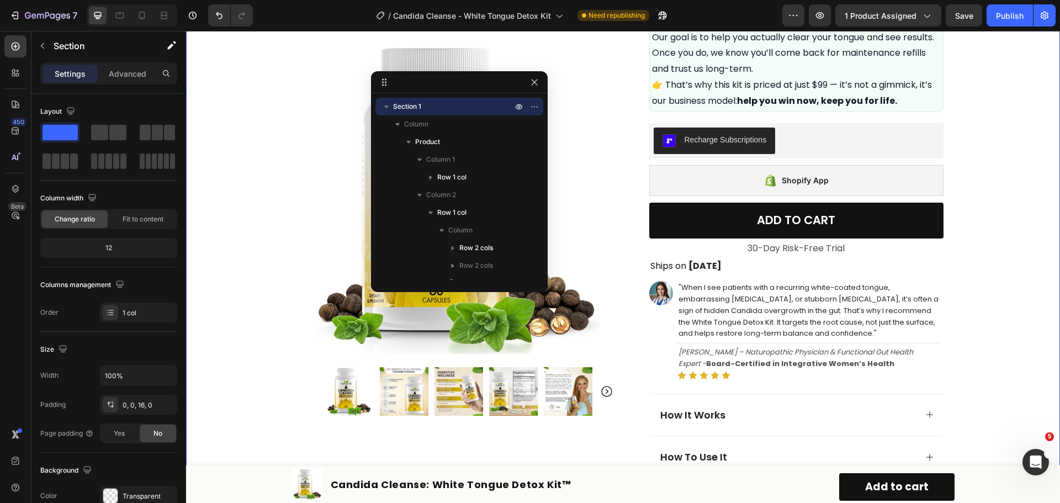
click at [980, 137] on div "Product Images Row Icon Icon Icon Icon Icon Icon List Excellent 4.7 | 15,000+ H…" at bounding box center [623, 113] width 874 height 1335
click at [533, 84] on icon "button" at bounding box center [534, 82] width 9 height 9
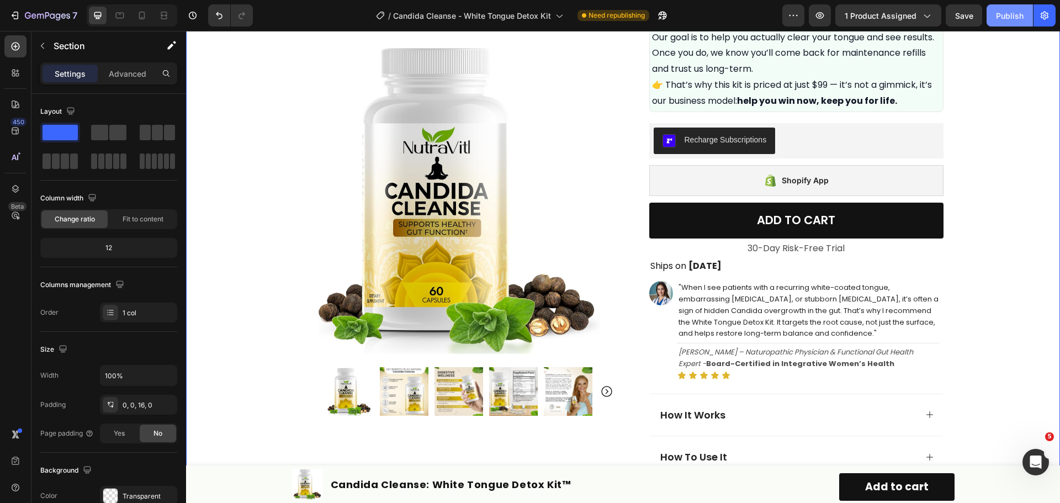
click at [1017, 19] on div "Publish" at bounding box center [1010, 16] width 28 height 12
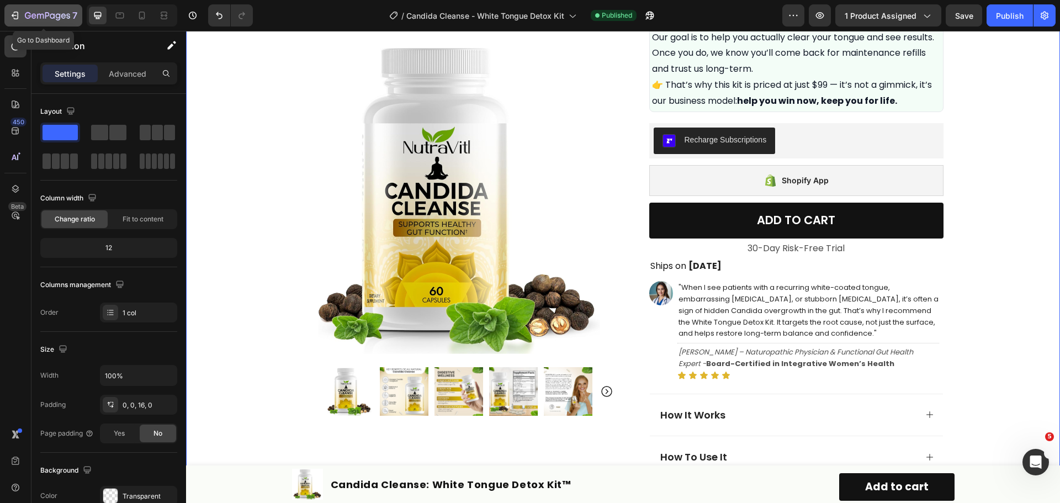
click at [19, 9] on div "7" at bounding box center [43, 15] width 68 height 13
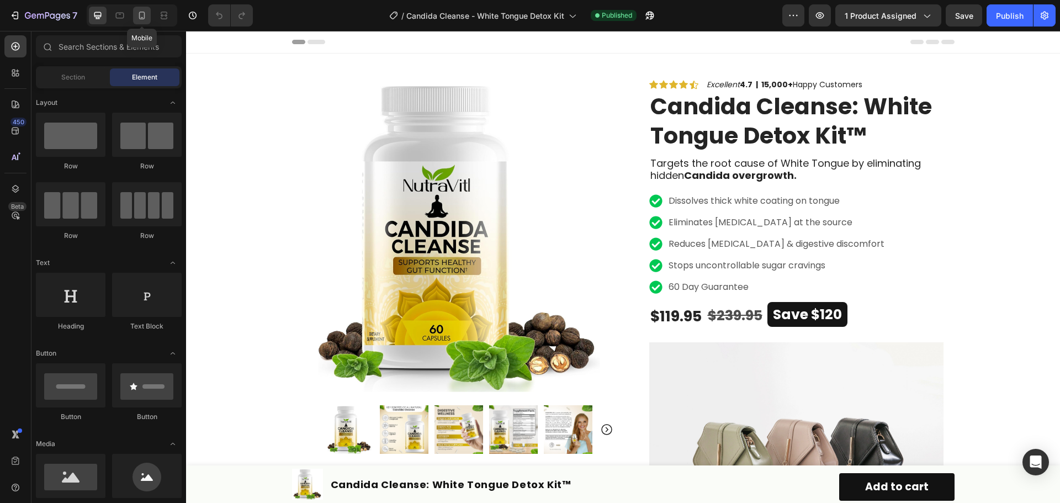
click at [142, 17] on icon at bounding box center [142, 17] width 3 height 1
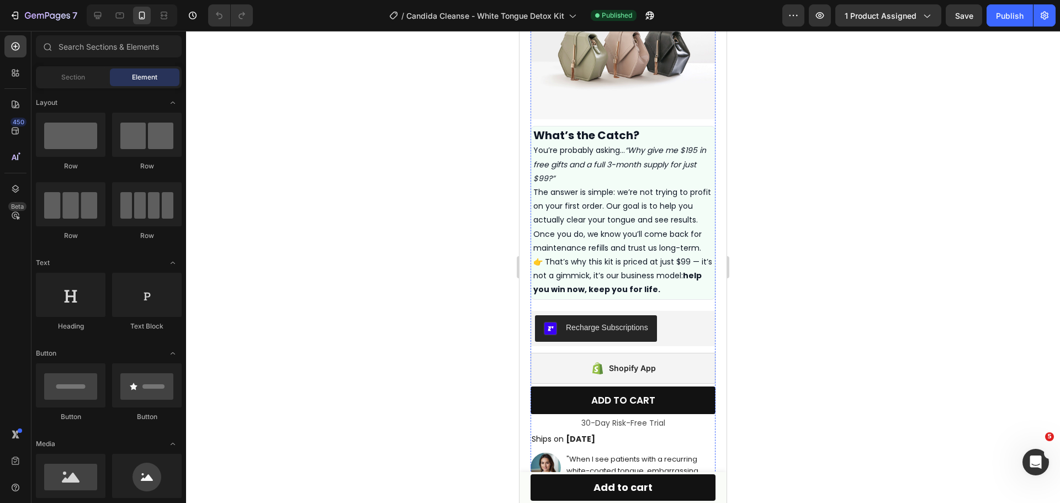
scroll to position [607, 0]
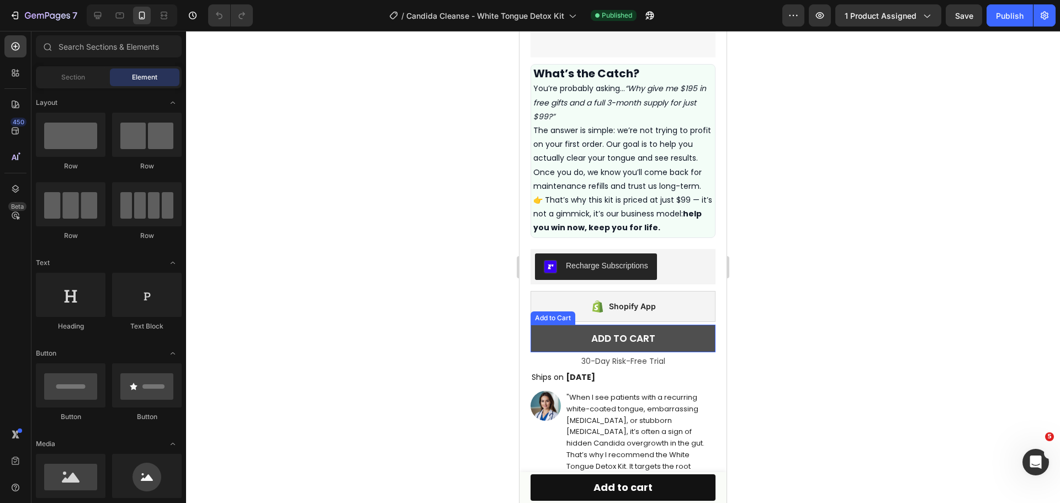
click at [574, 328] on button "ADD TO CART" at bounding box center [623, 339] width 185 height 28
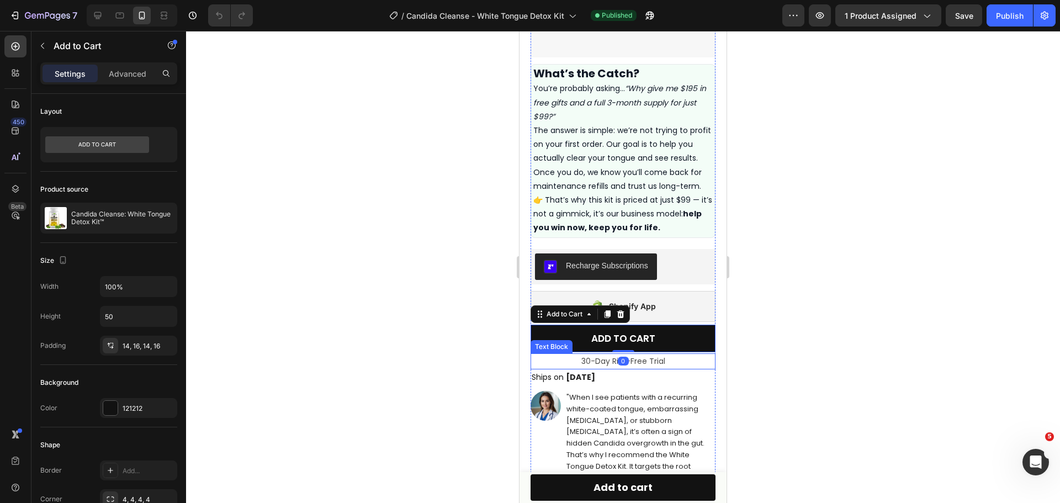
click at [567, 354] on p "30-Day Risk-Free Trial" at bounding box center [623, 361] width 183 height 14
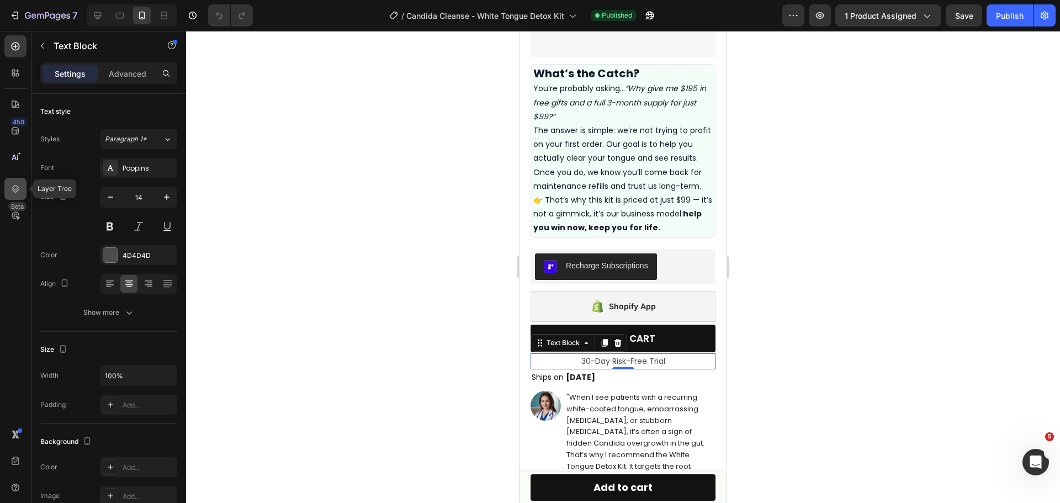
click at [19, 187] on icon at bounding box center [15, 188] width 11 height 11
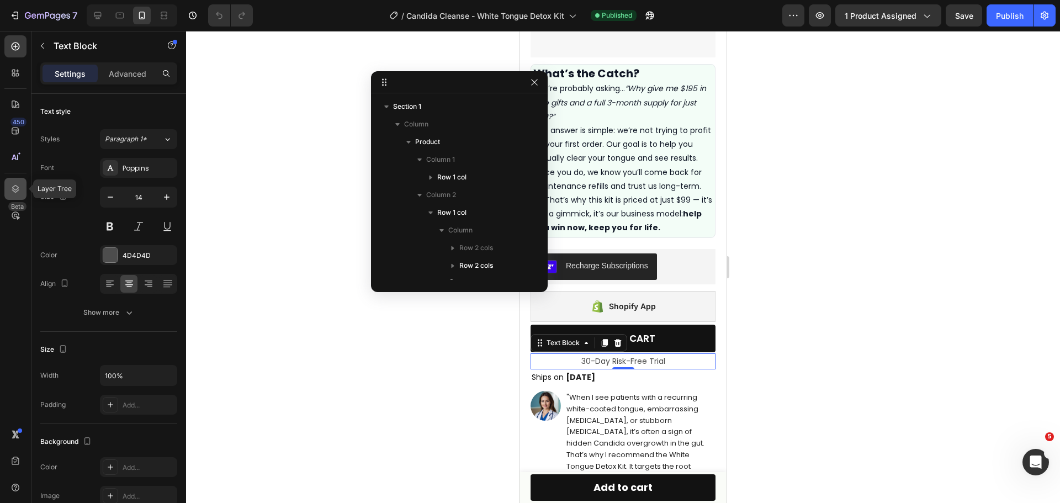
scroll to position [298, 0]
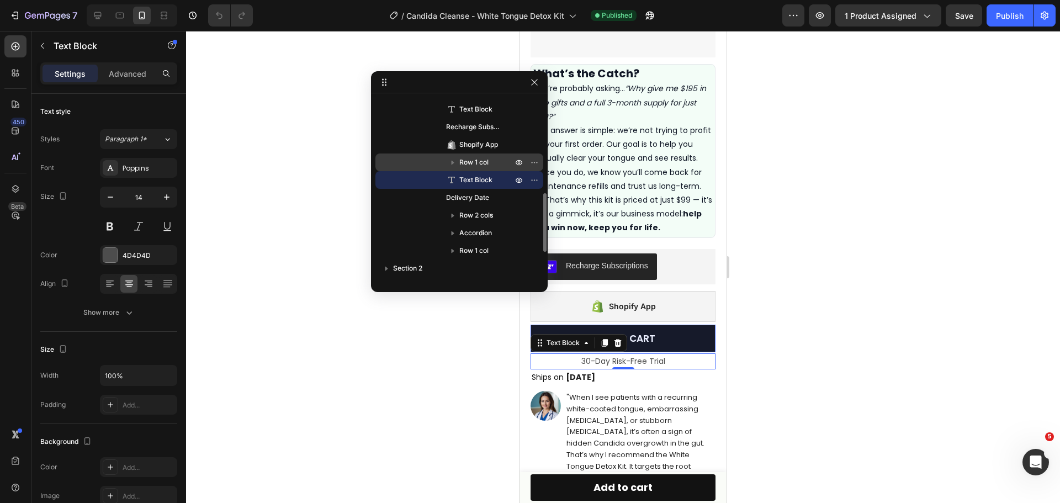
click at [469, 165] on span "Row 1 col" at bounding box center [473, 162] width 29 height 11
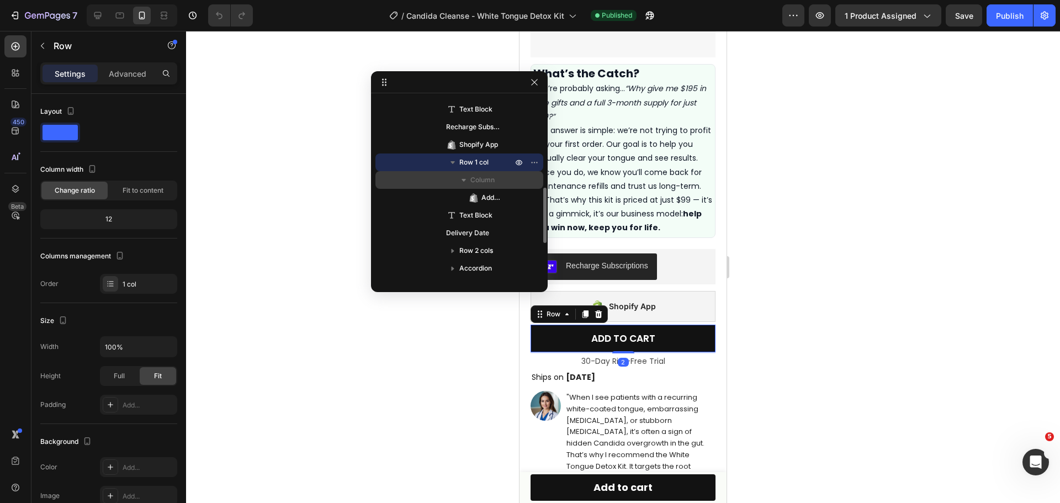
click at [475, 174] on span "Column" at bounding box center [482, 179] width 24 height 11
click at [141, 72] on p "Advanced" at bounding box center [128, 74] width 38 height 12
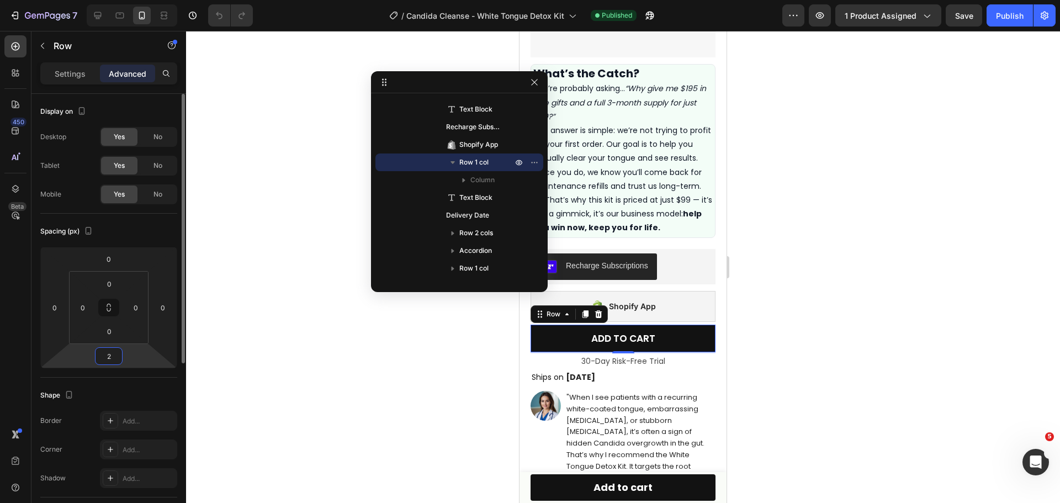
click at [112, 353] on input "2" at bounding box center [109, 356] width 22 height 17
type input "0"
click at [17, 320] on div "450 Beta" at bounding box center [15, 229] width 22 height 388
click at [781, 137] on div at bounding box center [623, 267] width 874 height 472
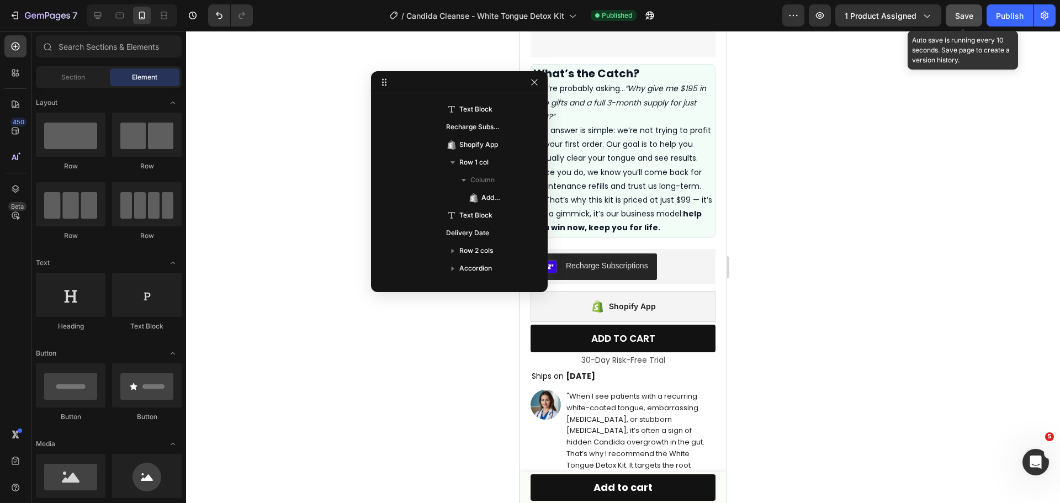
click at [951, 25] on button "Save" at bounding box center [964, 15] width 36 height 22
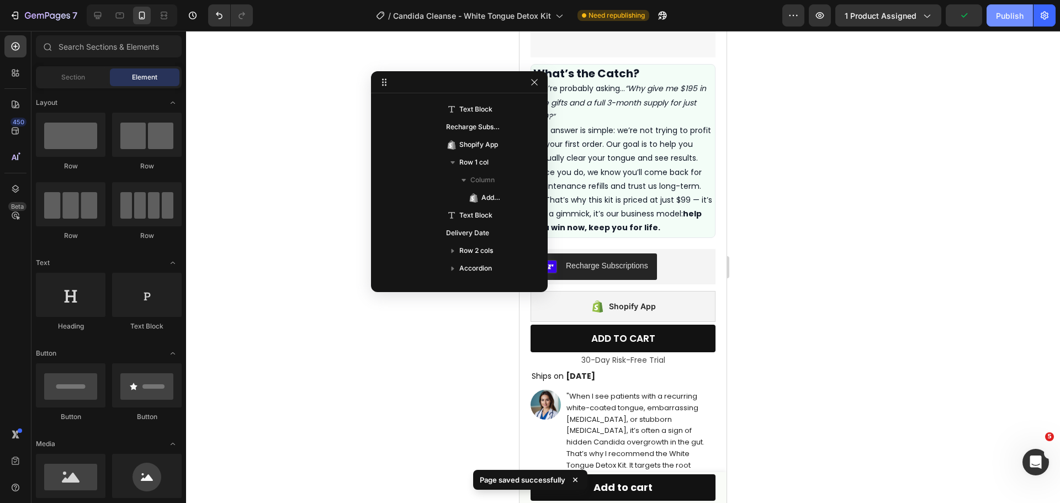
click at [1003, 20] on div "Publish" at bounding box center [1010, 16] width 28 height 12
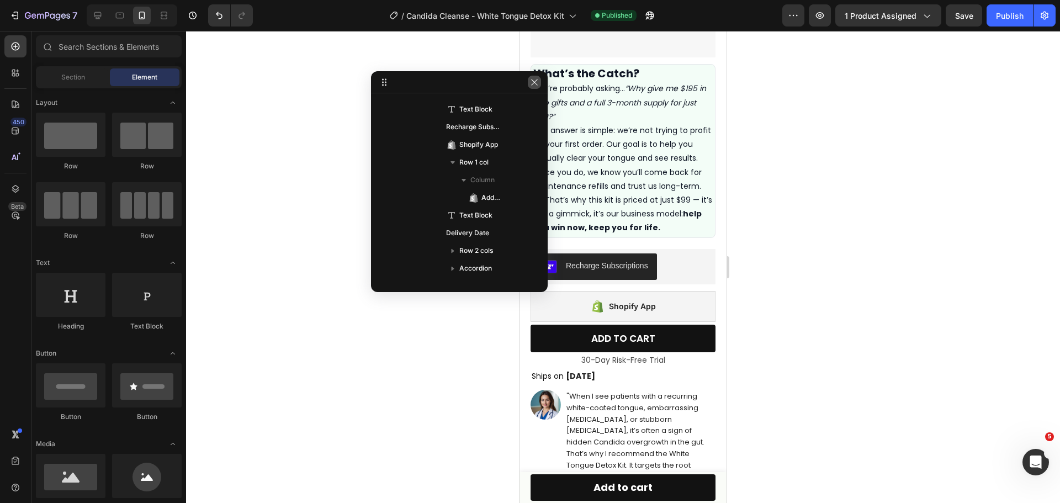
click at [540, 85] on button "button" at bounding box center [534, 82] width 13 height 13
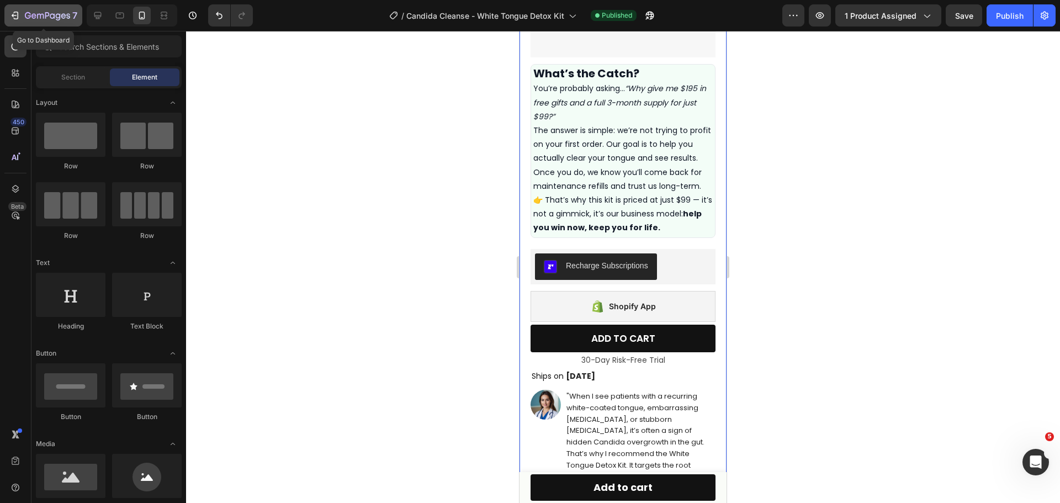
click at [21, 7] on button "7" at bounding box center [43, 15] width 78 height 22
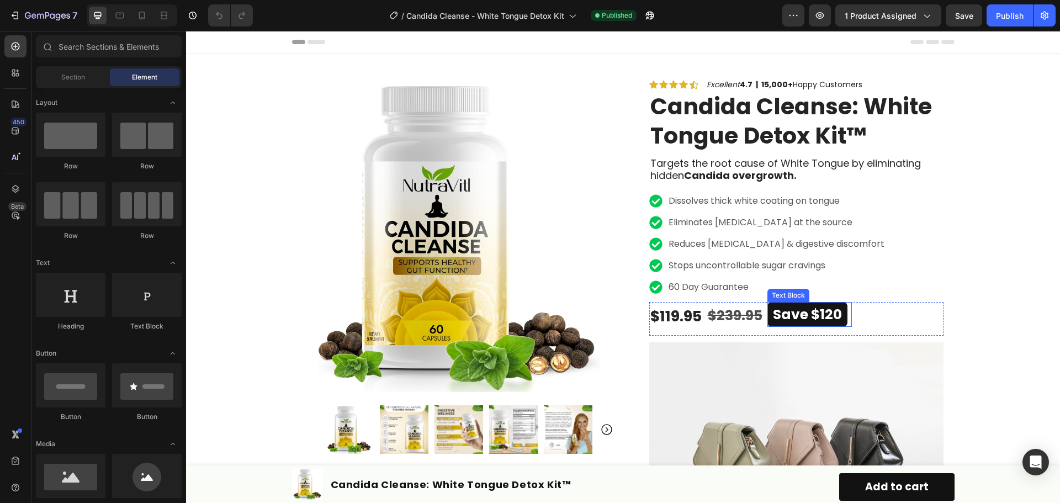
click at [829, 317] on p "Save $120" at bounding box center [807, 314] width 69 height 25
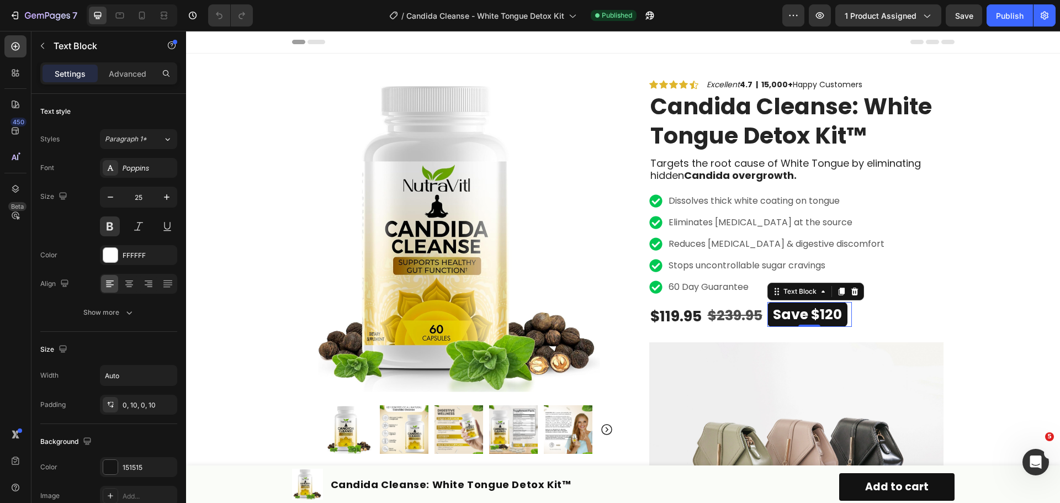
click at [830, 315] on p "Save $120" at bounding box center [807, 314] width 69 height 25
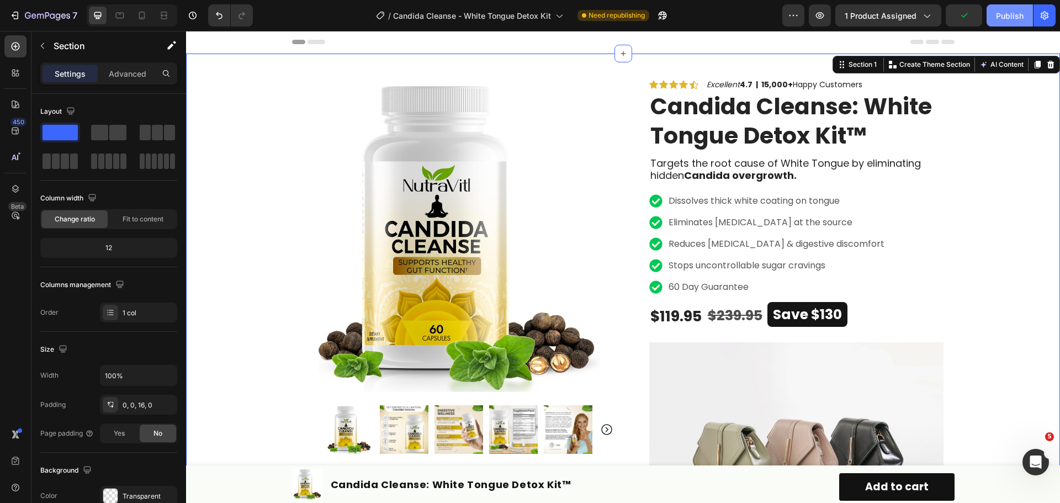
click at [1004, 13] on div "Publish" at bounding box center [1010, 16] width 28 height 12
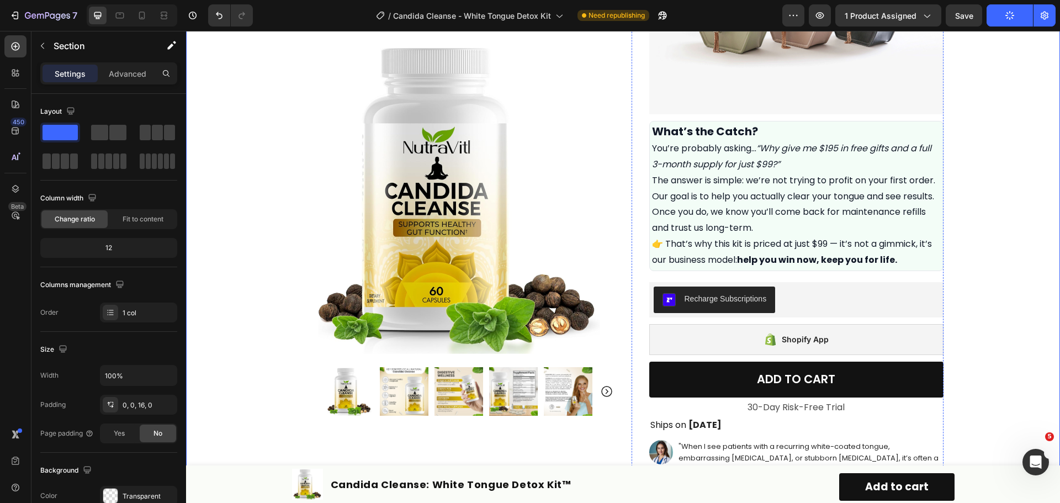
scroll to position [442, 0]
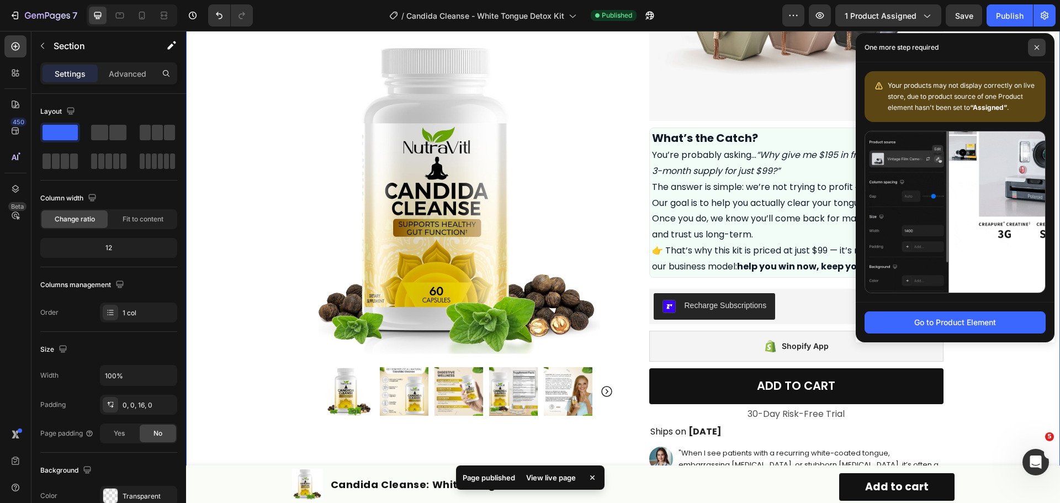
click at [1039, 46] on icon at bounding box center [1037, 48] width 6 height 6
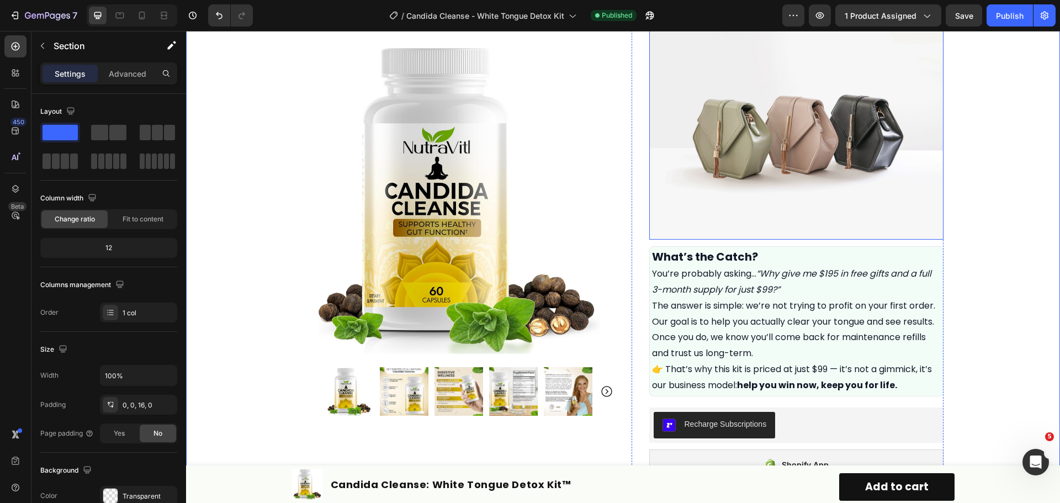
scroll to position [386, 0]
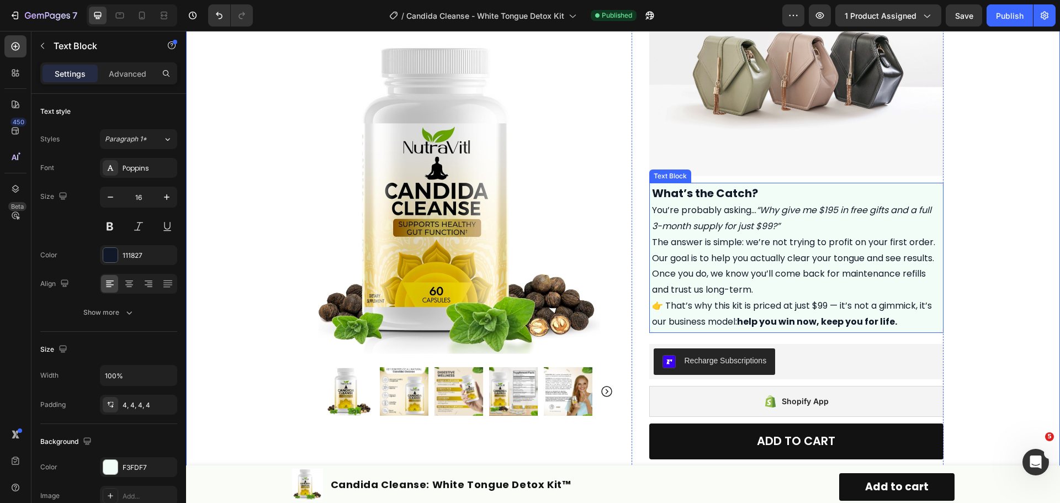
click at [764, 226] on icon "“Why give me $195 in free gifts and a full 3-month supply for just $99?”" at bounding box center [791, 218] width 279 height 29
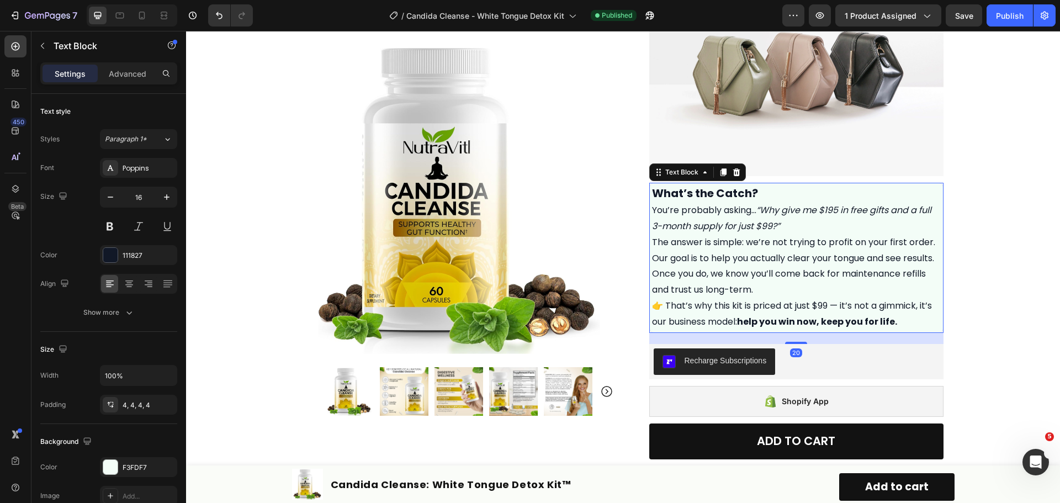
click at [764, 226] on icon "“Why give me $195 in free gifts and a full 3-month supply for just $99?”" at bounding box center [791, 218] width 279 height 29
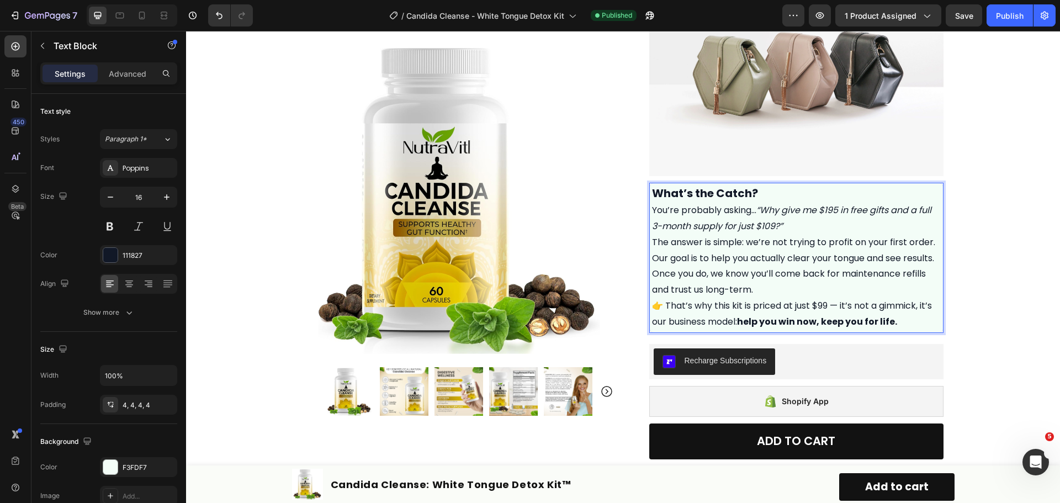
click at [817, 302] on p "👉 That’s why this kit is priced at just $99 — it’s not a gimmick, it’s our busi…" at bounding box center [796, 314] width 289 height 32
click at [823, 304] on p "👉 That’s why this kit is priced at just $99 — it’s not a gimmick, it’s our busi…" at bounding box center [796, 314] width 289 height 32
click at [831, 302] on p "👉 That’s why this kit is priced at just $109 — it’s not a gimmick, it’s our bus…" at bounding box center [796, 314] width 289 height 32
click at [774, 225] on icon "“Why give me $195 in free gifts and a full 3-month supply for just $109?”" at bounding box center [791, 218] width 279 height 29
click at [828, 306] on p "👉 That’s why this kit is priced at just $109 — it’s not a gimmick, it’s our bus…" at bounding box center [796, 314] width 289 height 32
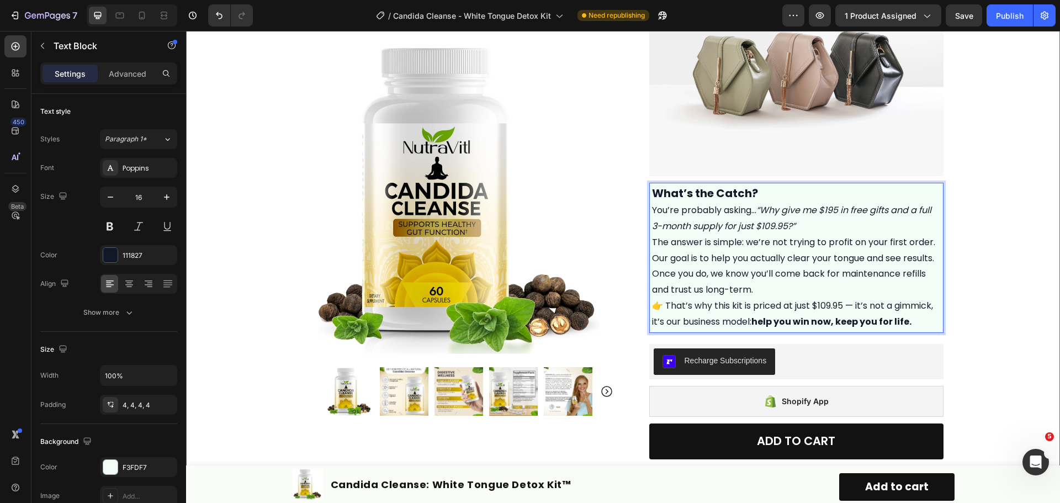
click at [972, 273] on div "Product Images Row Icon Icon Icon Icon Icon Icon List Excellent 4.7 | 15,000+ H…" at bounding box center [623, 334] width 874 height 1335
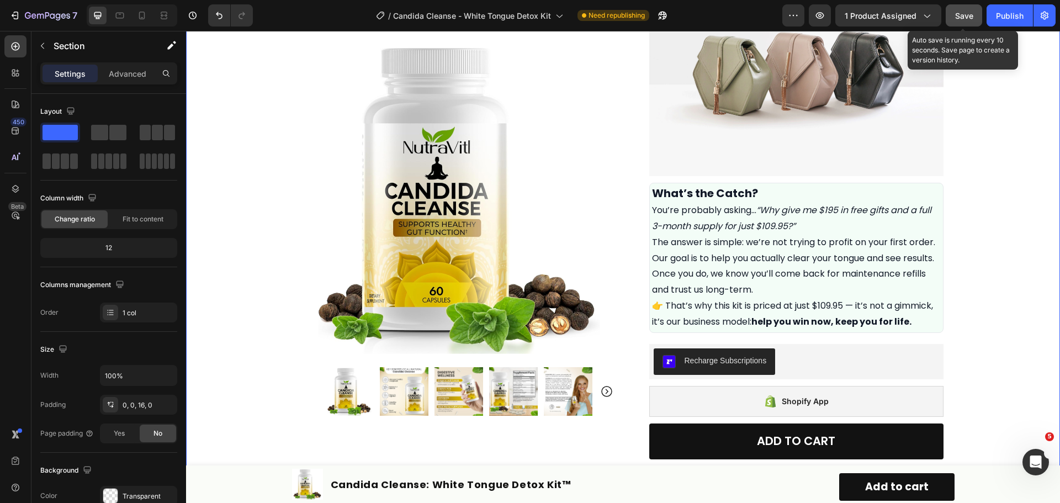
click at [953, 16] on button "Save" at bounding box center [964, 15] width 36 height 22
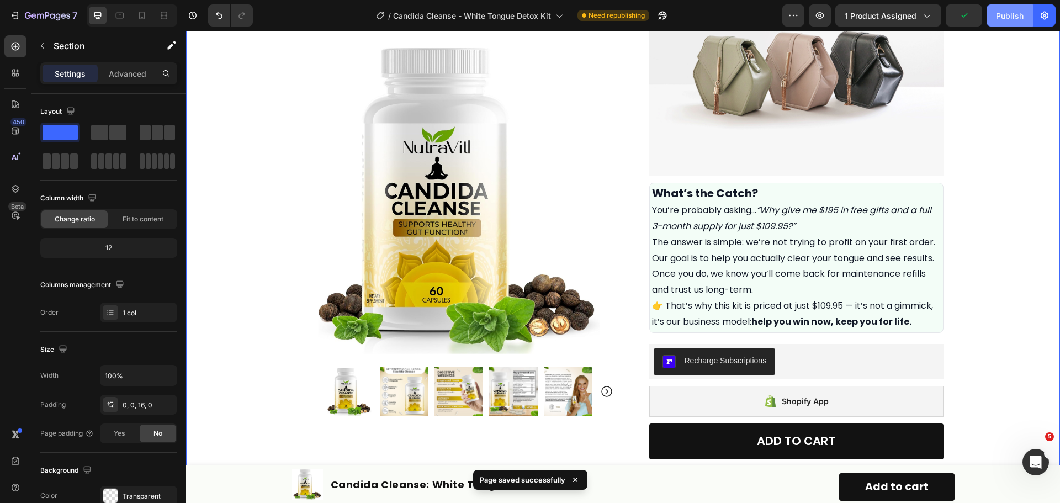
click at [1006, 17] on div "Publish" at bounding box center [1010, 16] width 28 height 12
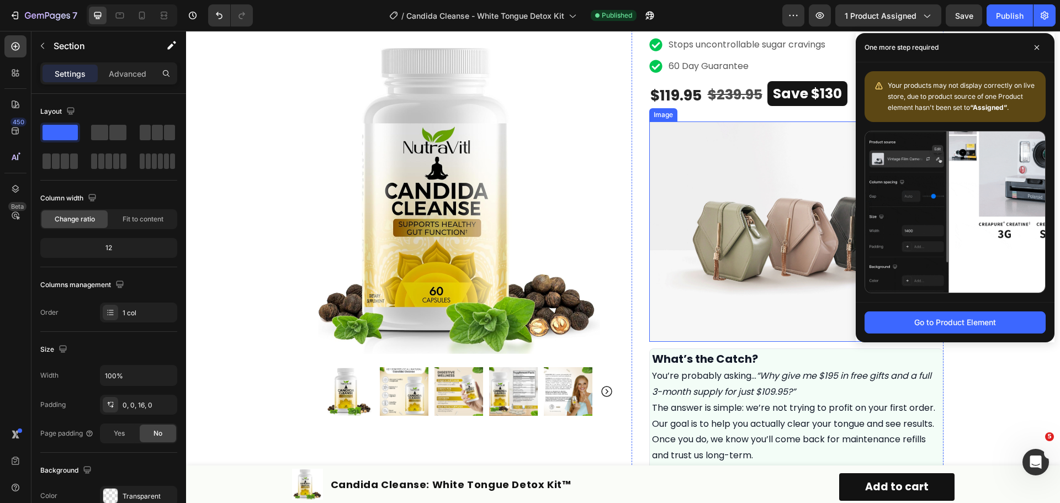
scroll to position [442, 0]
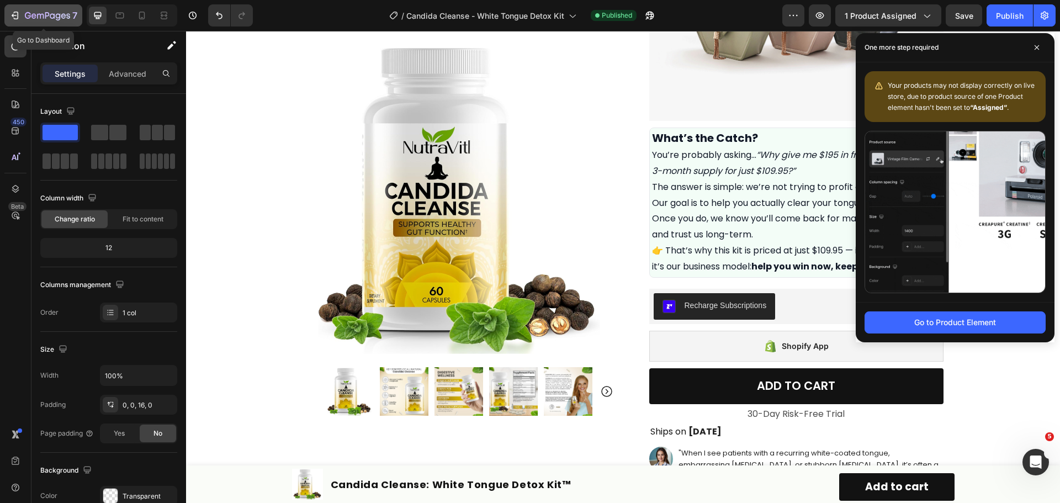
click at [12, 13] on icon "button" at bounding box center [14, 15] width 11 height 11
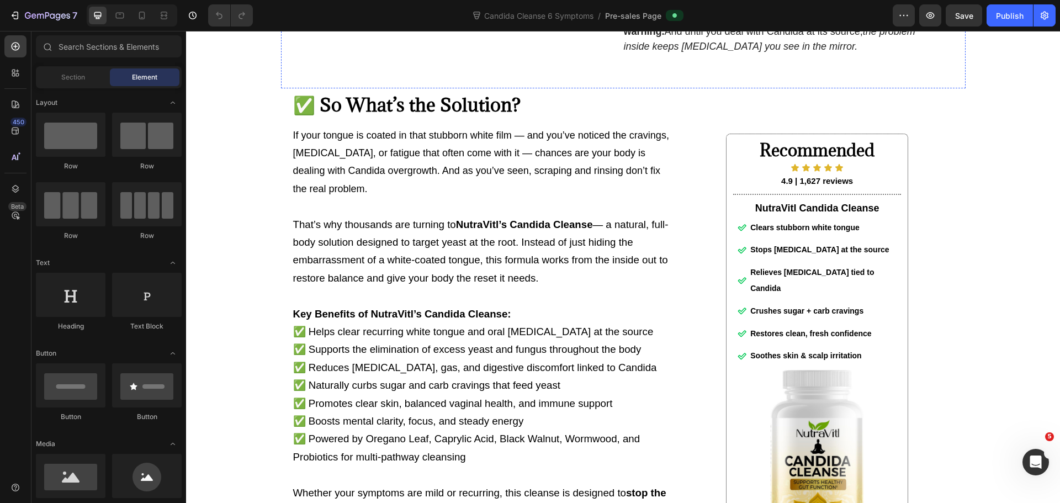
scroll to position [3811, 0]
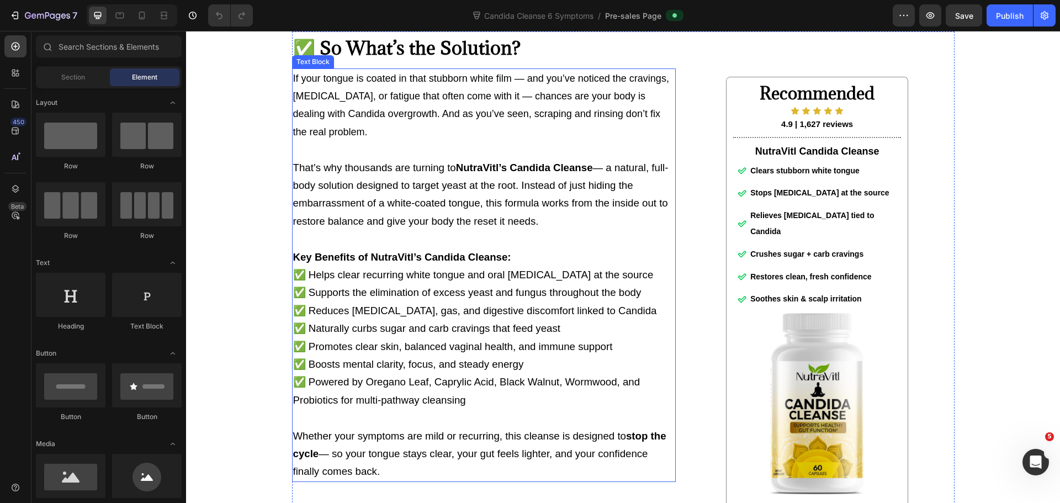
click at [407, 137] on span "If your tongue is coated in that stubborn white film — and you’ve noticed the c…" at bounding box center [481, 105] width 376 height 65
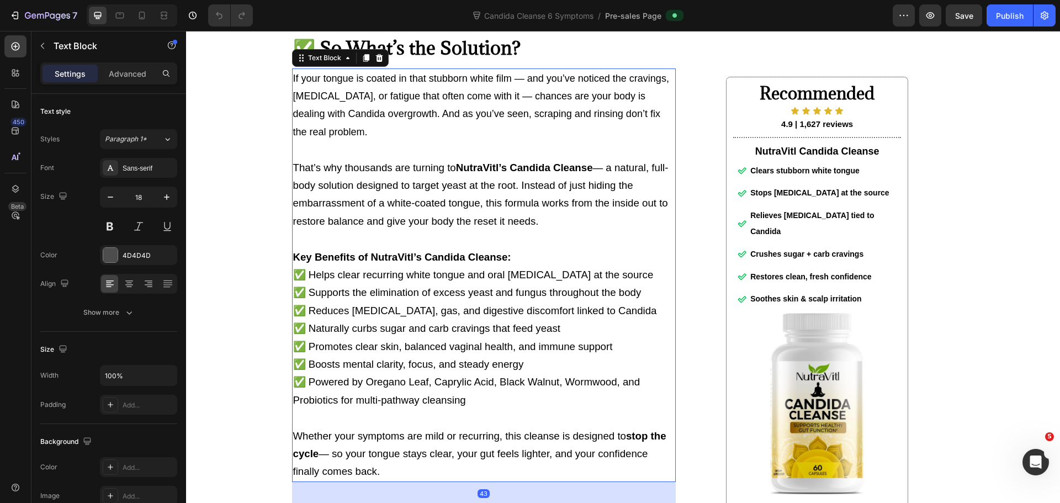
click at [537, 231] on p "That’s why thousands are turning to NutraVitl’s Candida Cleanse — a natural, fu…" at bounding box center [483, 195] width 381 height 72
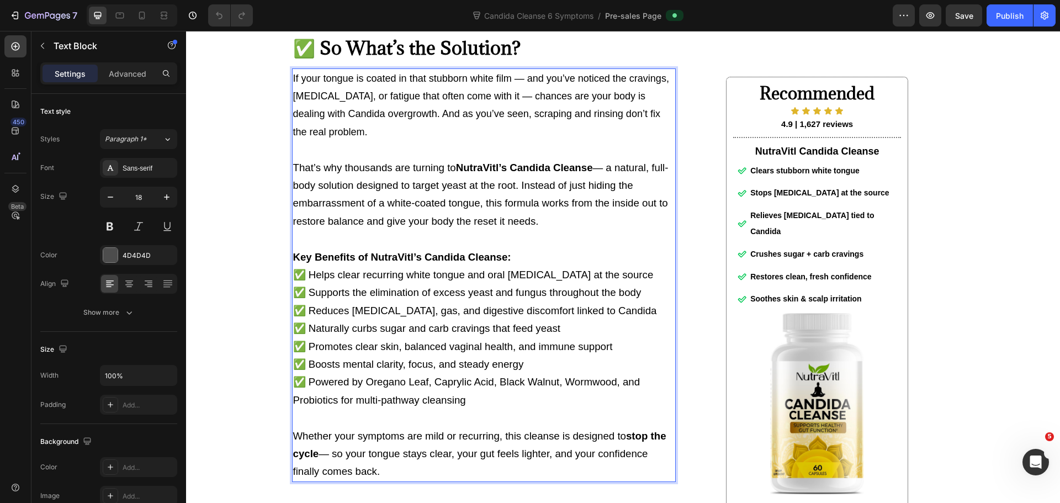
click at [539, 231] on p "That’s why thousands are turning to NutraVitl’s Candida Cleanse — a natural, fu…" at bounding box center [483, 195] width 381 height 72
click at [501, 227] on span "That’s why thousands are turning to NutraVitl’s Candida Cleanse — a natural, fu…" at bounding box center [480, 194] width 375 height 65
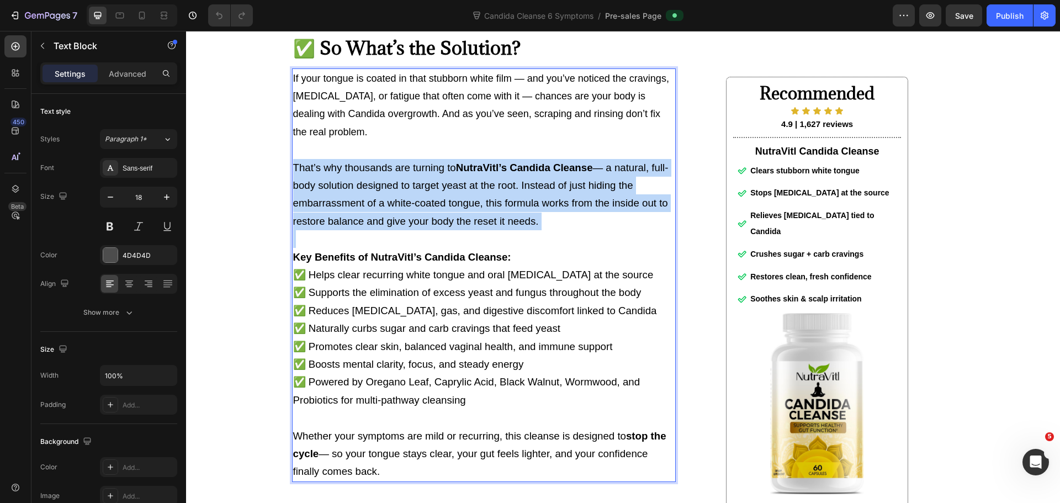
click at [501, 227] on span "That’s why thousands are turning to NutraVitl’s Candida Cleanse — a natural, fu…" at bounding box center [480, 194] width 375 height 65
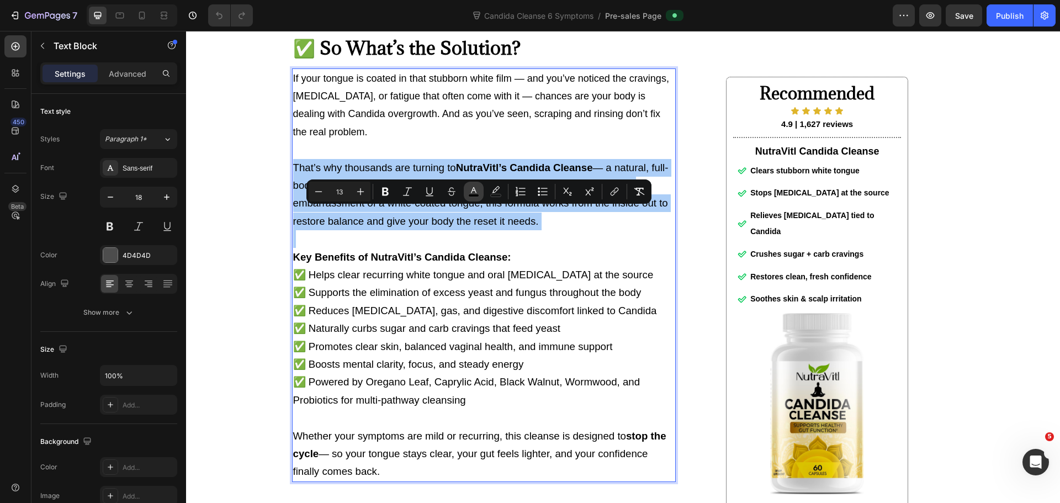
click at [472, 194] on rect "Editor contextual toolbar" at bounding box center [474, 195] width 10 height 3
type input "000000"
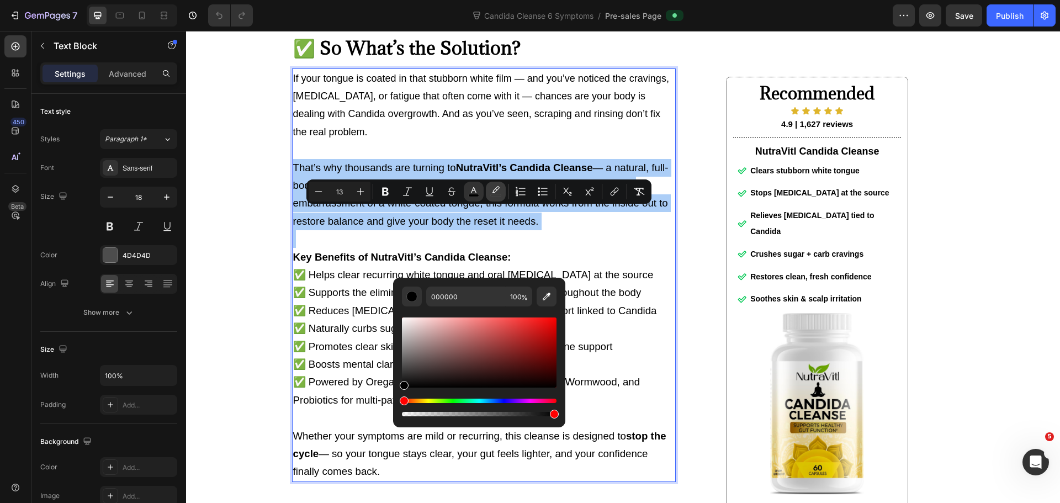
click at [495, 192] on icon "Editor contextual toolbar" at bounding box center [496, 189] width 8 height 7
type input "000000"
click at [476, 190] on icon "Editor contextual toolbar" at bounding box center [473, 191] width 11 height 11
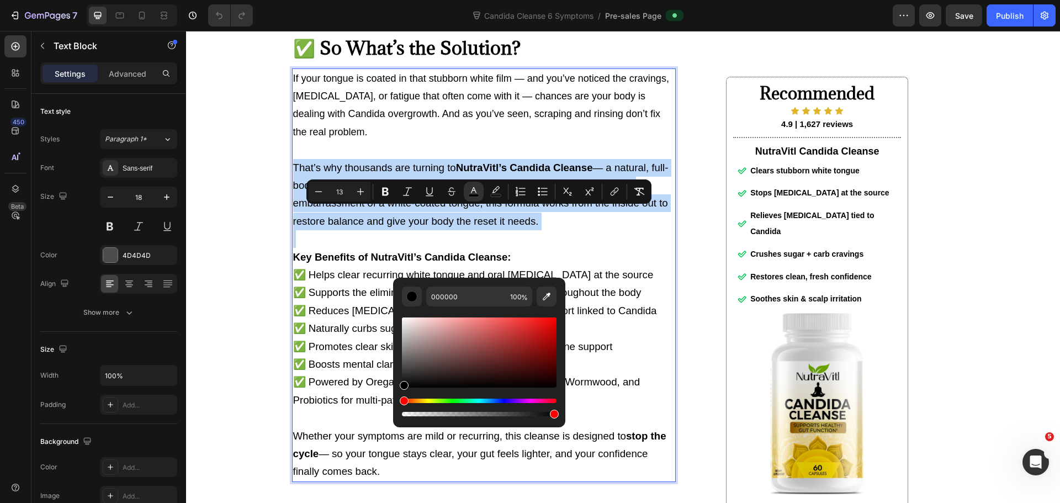
click at [564, 227] on span "That’s why thousands are turning to NutraVitl’s Candida Cleanse — a natural, fu…" at bounding box center [480, 194] width 375 height 65
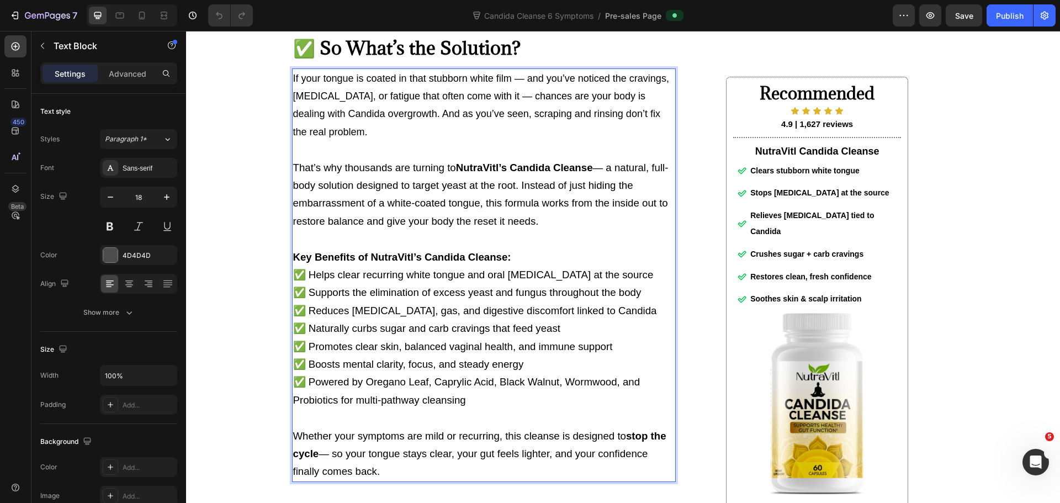
click at [565, 231] on p "That’s why thousands are turning to NutraVitl’s Candida Cleanse — a natural, fu…" at bounding box center [483, 195] width 381 height 72
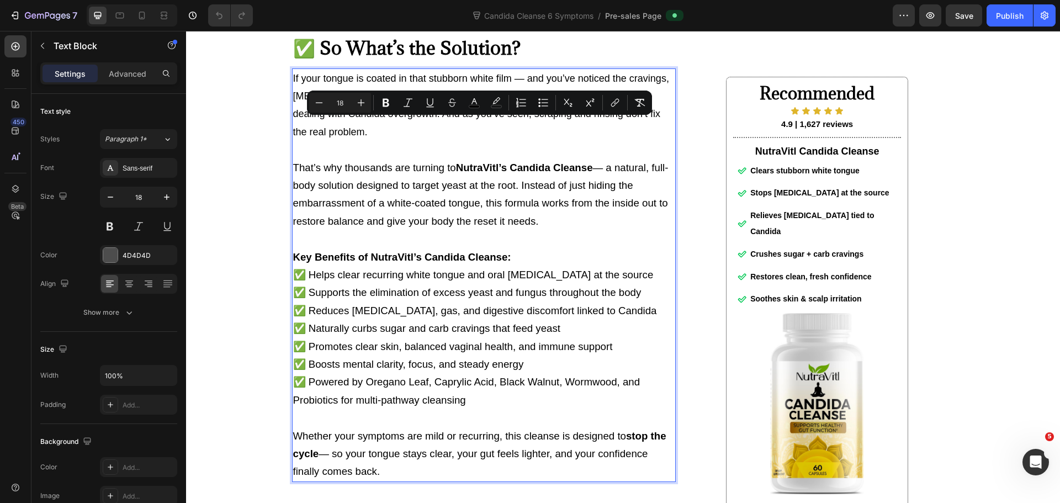
drag, startPoint x: 555, startPoint y: 271, endPoint x: 289, endPoint y: 124, distance: 304.7
click at [292, 124] on div "If your tongue is coated in that stubborn white film — and you’ve noticed the c…" at bounding box center [484, 274] width 384 height 413
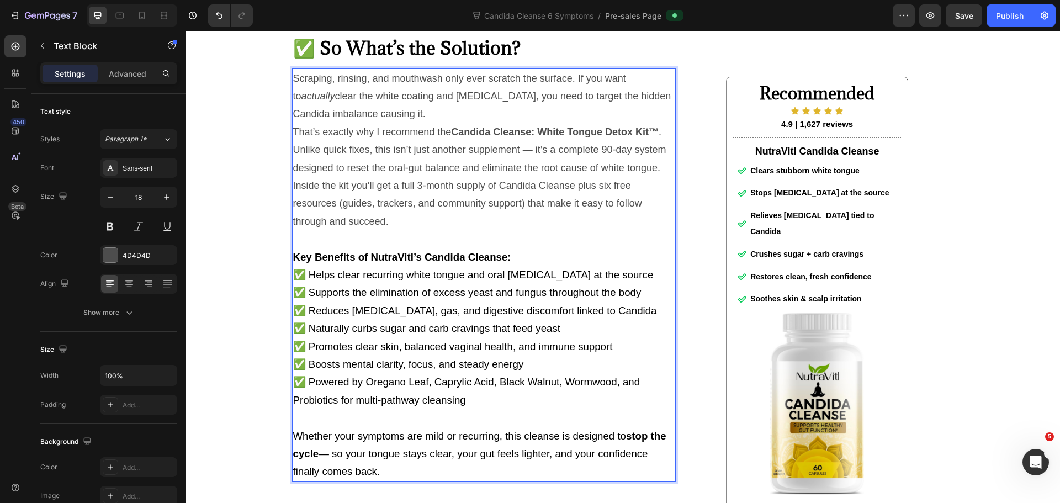
click at [394, 123] on p "Scraping, rinsing, and mouthwash only ever scratch the surface. If you want to …" at bounding box center [483, 97] width 381 height 54
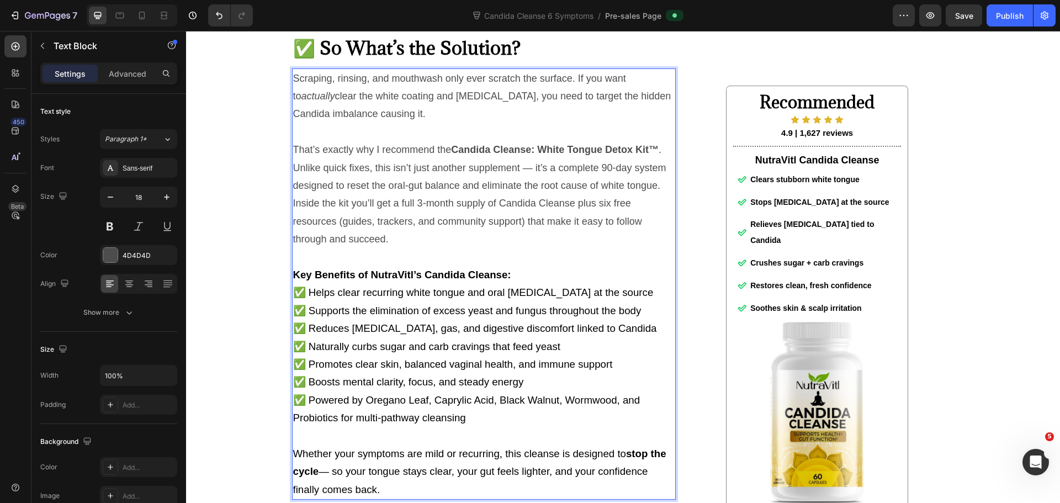
click at [408, 248] on p "That’s exactly why I recommend the Candida Cleanse: White Tongue Detox Kit™ . U…" at bounding box center [483, 194] width 381 height 107
click at [406, 248] on p "That’s exactly why I recommend the Candida Cleanse: White Tongue Detox Kit™ . U…" at bounding box center [483, 194] width 381 height 107
click at [434, 298] on span "✅ Helps clear recurring white tongue and oral [MEDICAL_DATA] at the source" at bounding box center [473, 293] width 361 height 12
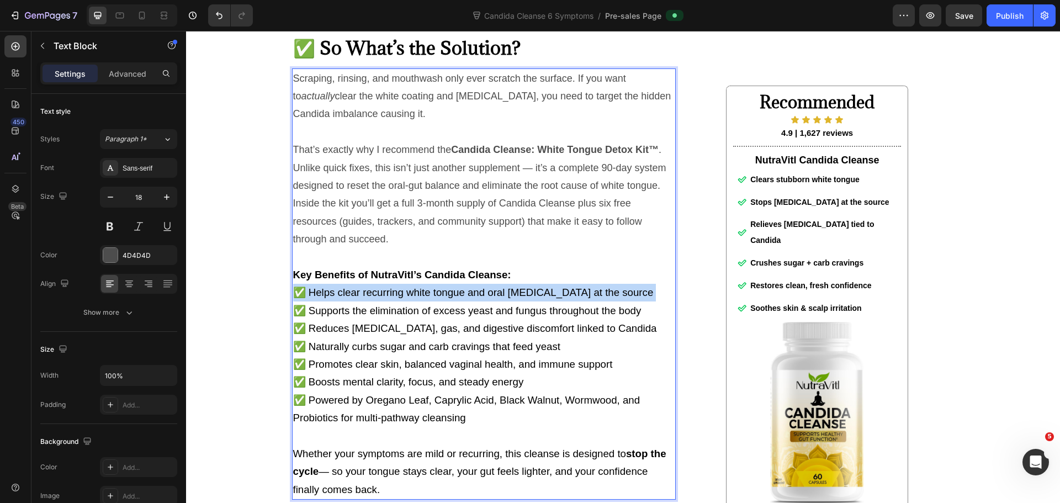
click at [434, 298] on span "✅ Helps clear recurring white tongue and oral [MEDICAL_DATA] at the source" at bounding box center [473, 293] width 361 height 12
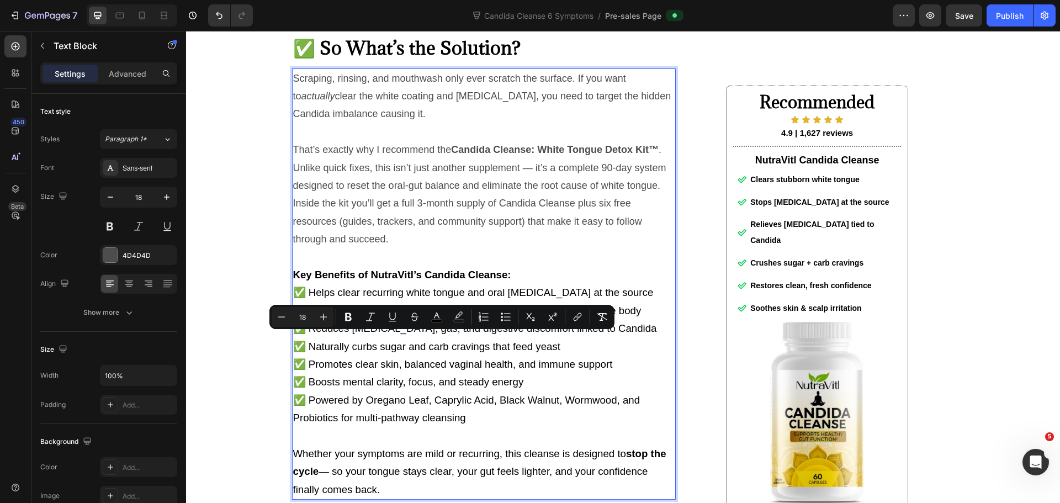
click at [384, 240] on p "That’s exactly why I recommend the Candida Cleanse: White Tongue Detox Kit™ . U…" at bounding box center [483, 194] width 381 height 107
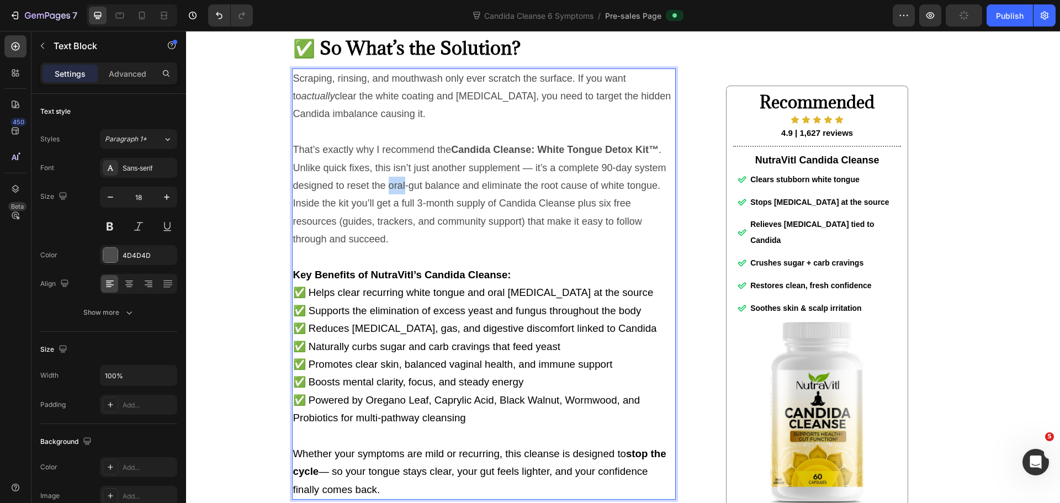
click at [384, 240] on p "That’s exactly why I recommend the Candida Cleanse: White Tongue Detox Kit™ . U…" at bounding box center [483, 194] width 381 height 107
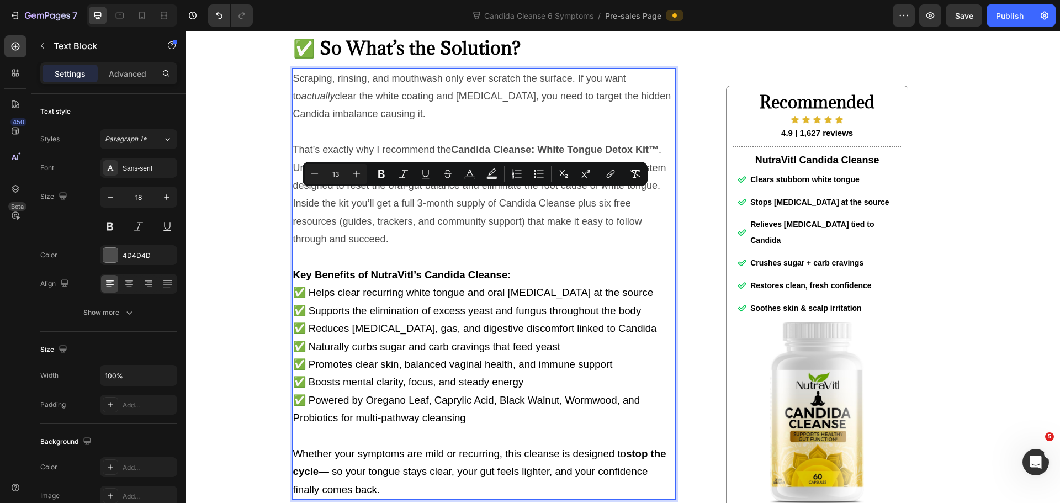
click at [409, 298] on span "✅ Helps clear recurring white tongue and oral [MEDICAL_DATA] at the source" at bounding box center [473, 293] width 361 height 12
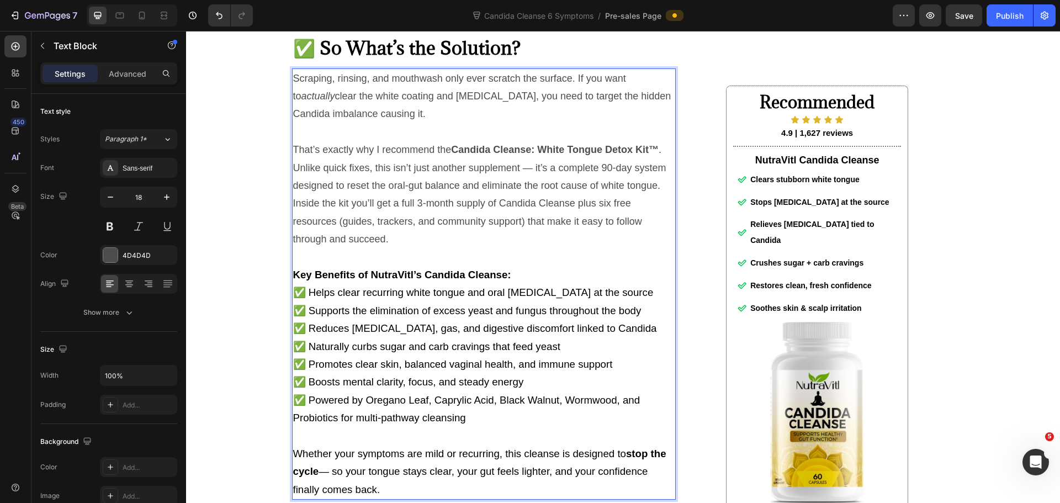
click at [409, 298] on span "✅ Helps clear recurring white tongue and oral [MEDICAL_DATA] at the source" at bounding box center [473, 293] width 361 height 12
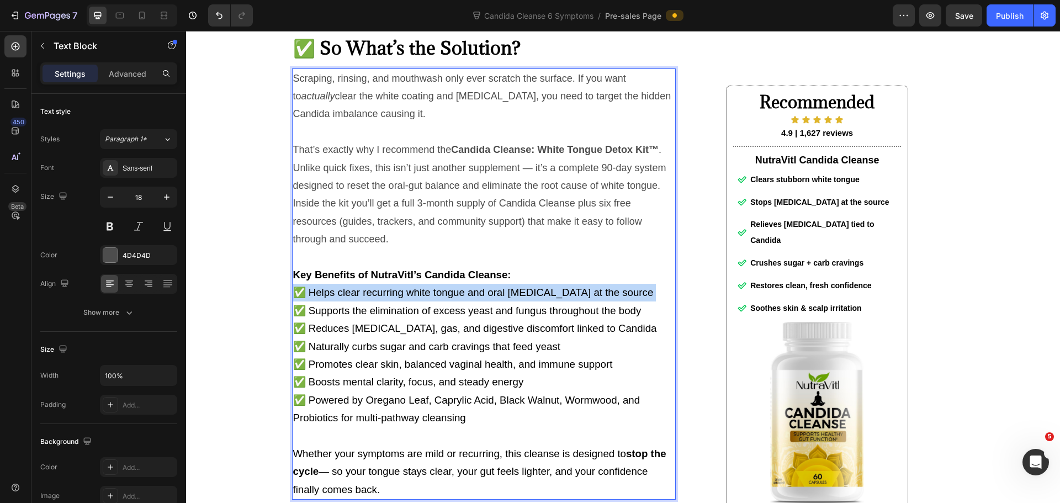
click at [409, 298] on span "✅ Helps clear recurring white tongue and oral [MEDICAL_DATA] at the source" at bounding box center [473, 293] width 361 height 12
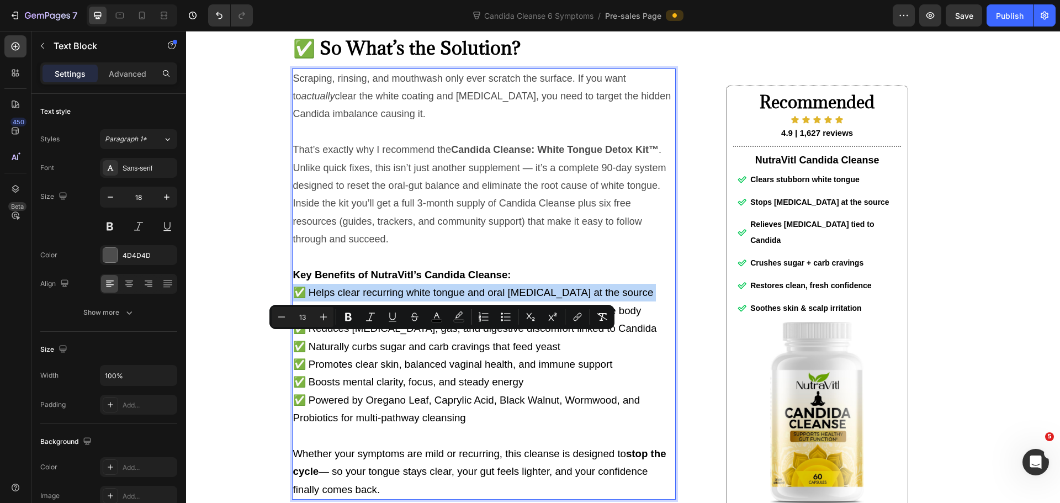
type input "18"
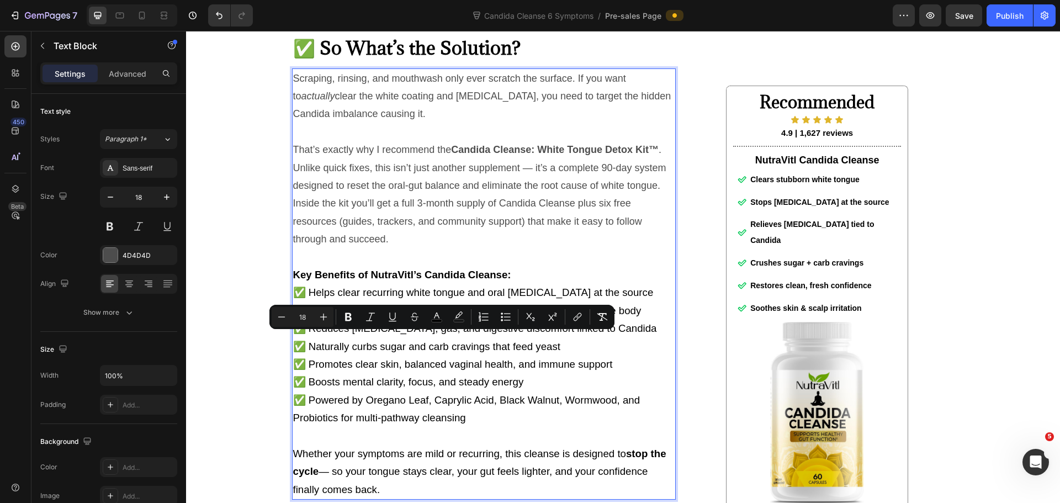
click at [447, 231] on p "That’s exactly why I recommend the Candida Cleanse: White Tongue Detox Kit™ . U…" at bounding box center [483, 194] width 381 height 107
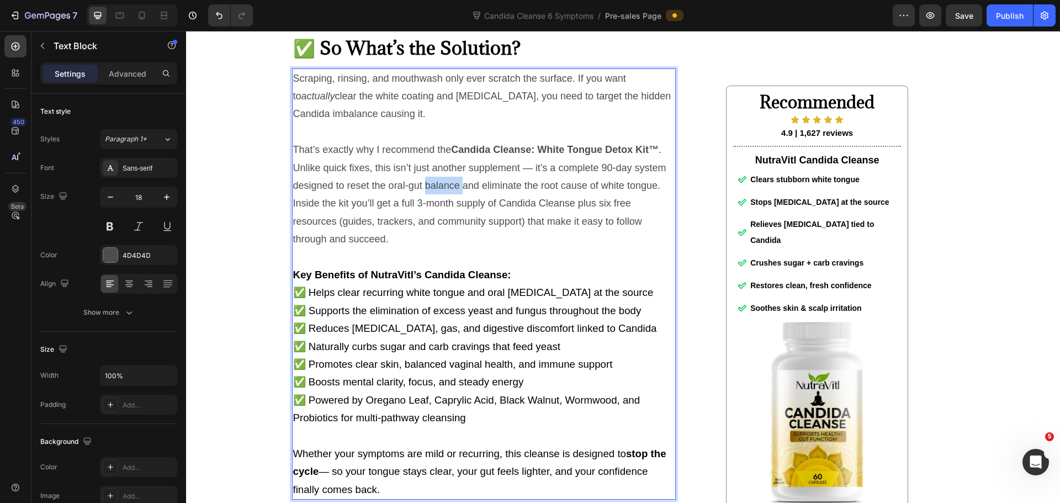
click at [447, 231] on p "That’s exactly why I recommend the Candida Cleanse: White Tongue Detox Kit™ . U…" at bounding box center [483, 194] width 381 height 107
click at [388, 248] on p "That’s exactly why I recommend the Candida Cleanse: White Tongue Detox Kit™ . U…" at bounding box center [483, 194] width 381 height 107
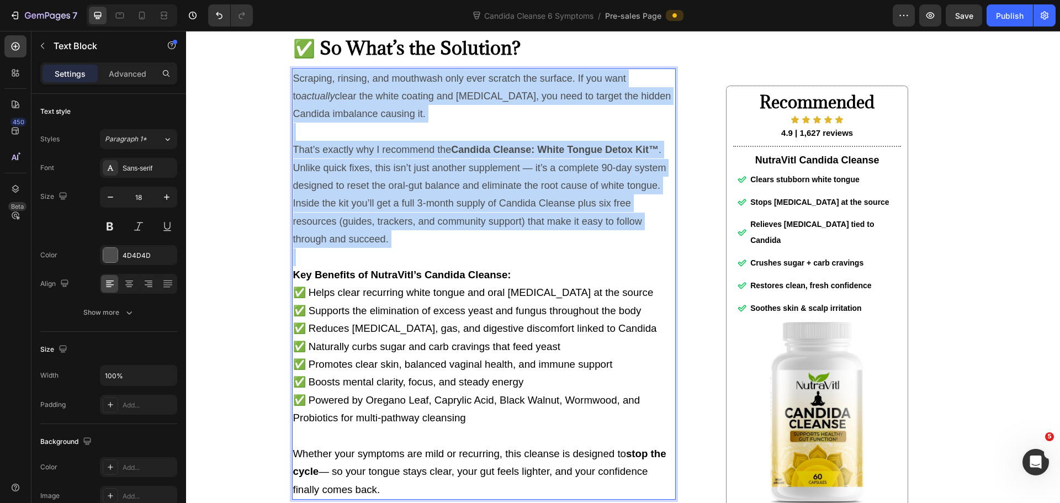
drag, startPoint x: 388, startPoint y: 284, endPoint x: 288, endPoint y: 124, distance: 188.7
click at [292, 124] on div "Scraping, rinsing, and mouthwash only ever scratch the surface. If you want to …" at bounding box center [484, 284] width 384 height 432
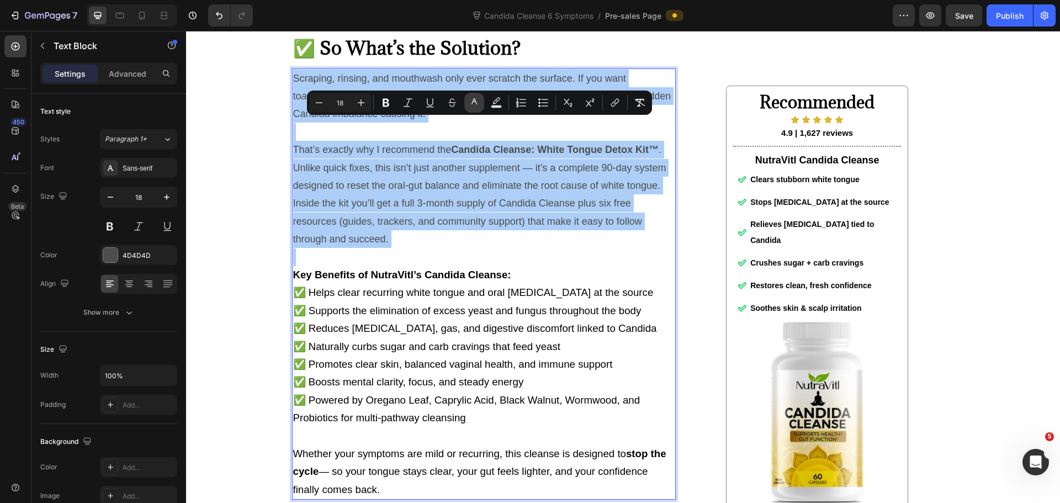
click at [470, 103] on icon "Editor contextual toolbar" at bounding box center [474, 102] width 11 height 11
type input "4D4D4D"
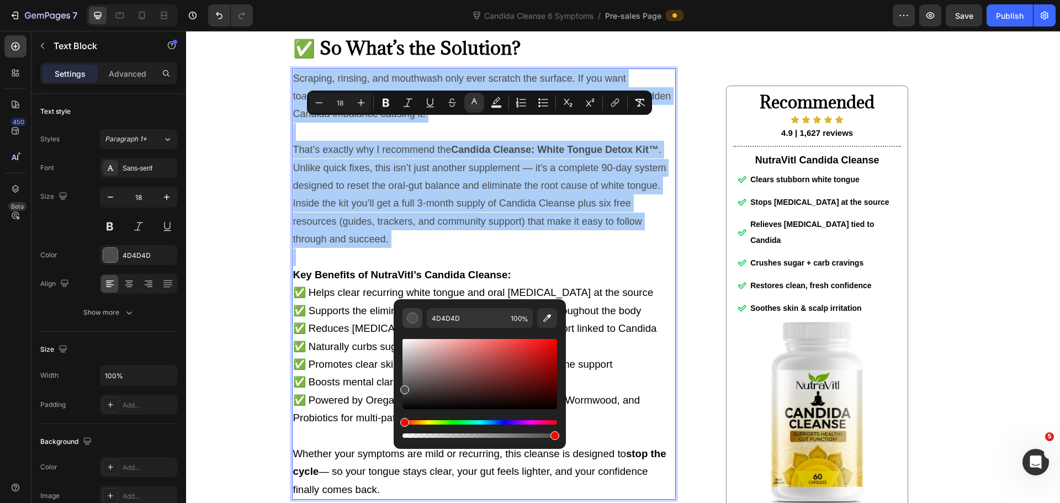
click at [410, 315] on div "Editor contextual toolbar" at bounding box center [412, 317] width 11 height 11
click at [412, 320] on div "Editor contextual toolbar" at bounding box center [412, 317] width 11 height 11
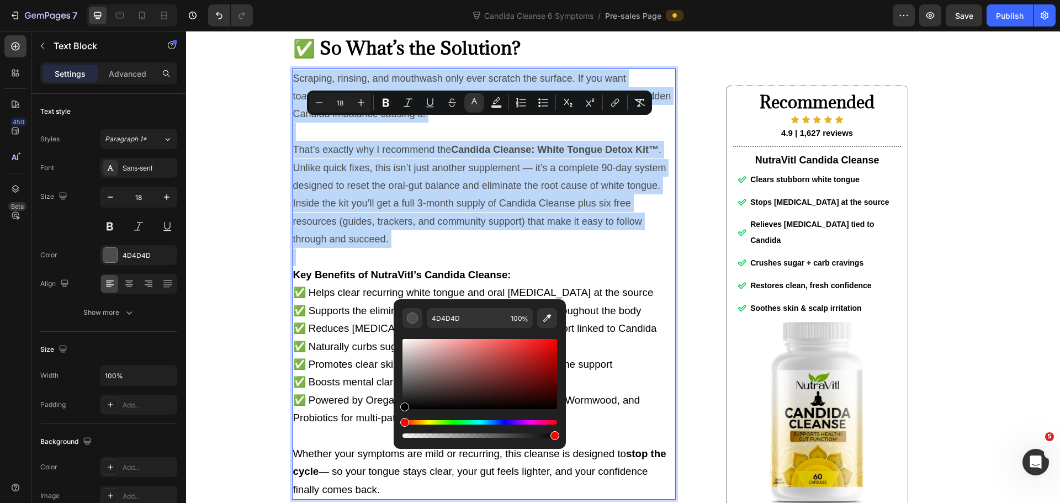
type input "000000"
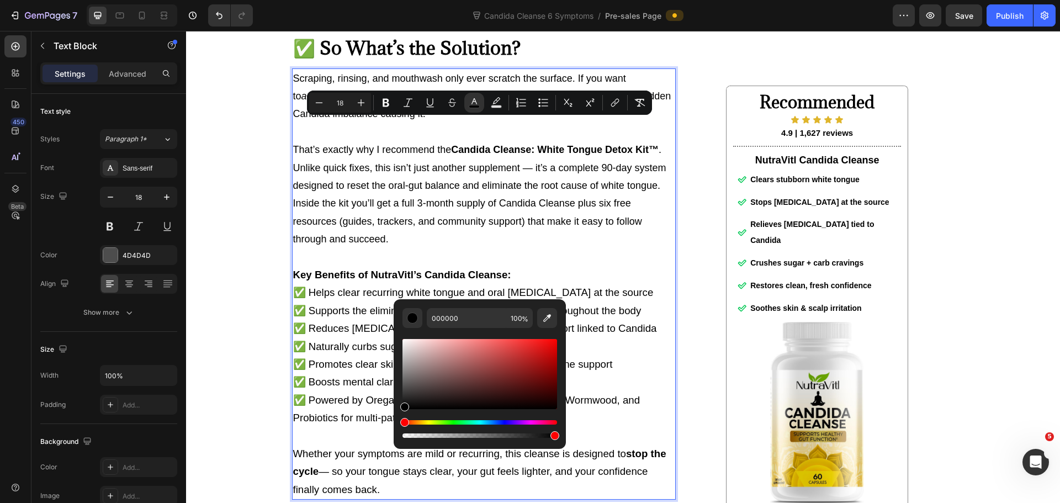
drag, startPoint x: 593, startPoint y: 420, endPoint x: 392, endPoint y: 423, distance: 201.5
click at [412, 220] on span "That’s exactly why I recommend the Candida Cleanse: White Tongue Detox Kit™ . U…" at bounding box center [479, 194] width 373 height 100
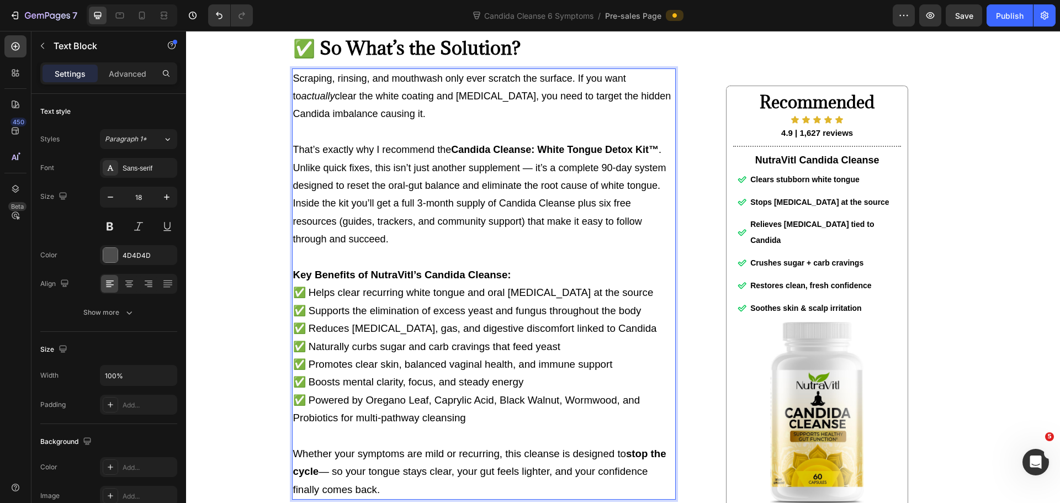
click at [538, 266] on p "Rich Text Editor. Editing area: main" at bounding box center [483, 257] width 381 height 18
click at [140, 18] on icon at bounding box center [141, 15] width 11 height 11
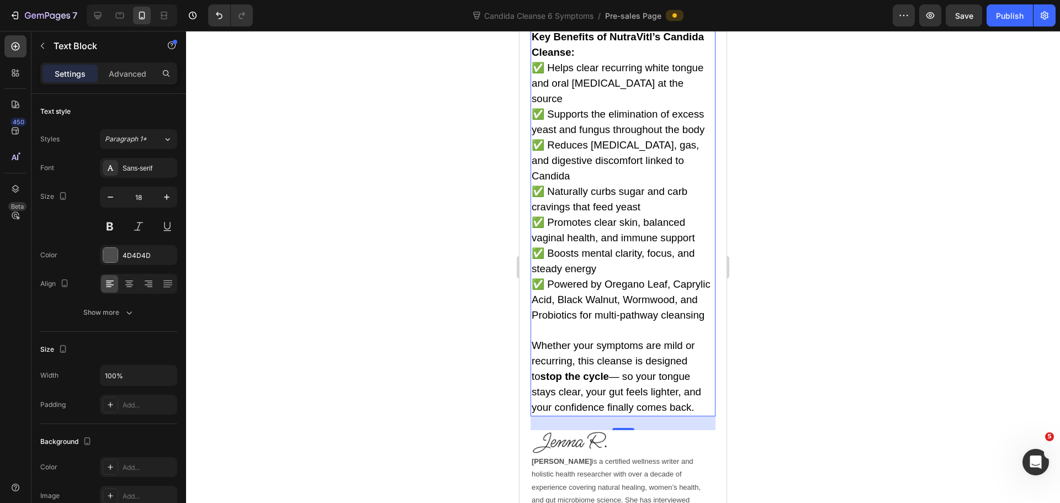
scroll to position [5897, 0]
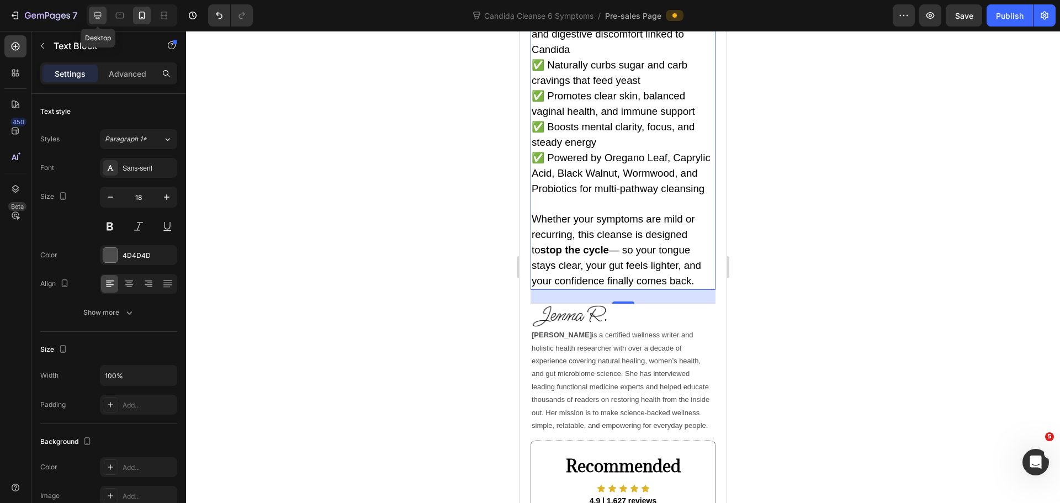
click at [100, 19] on icon at bounding box center [97, 15] width 11 height 11
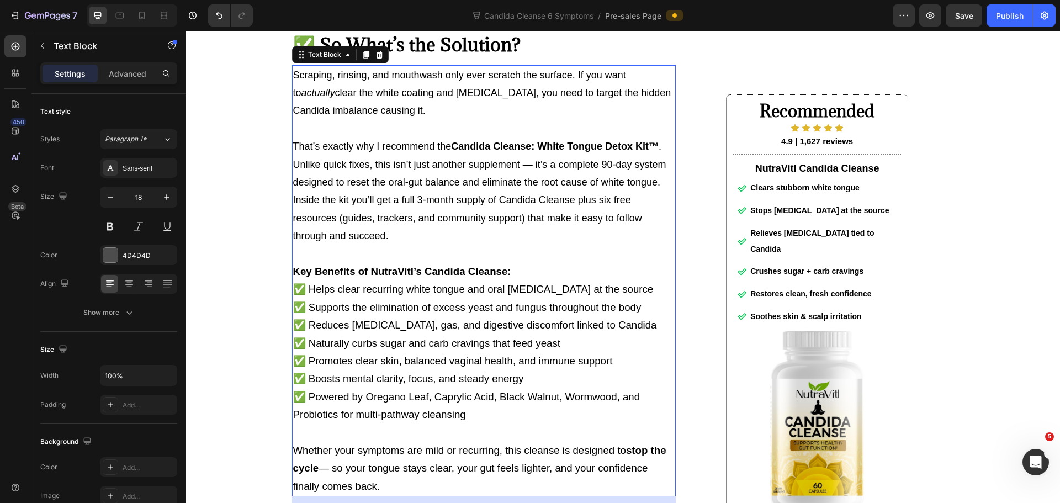
scroll to position [3746, 0]
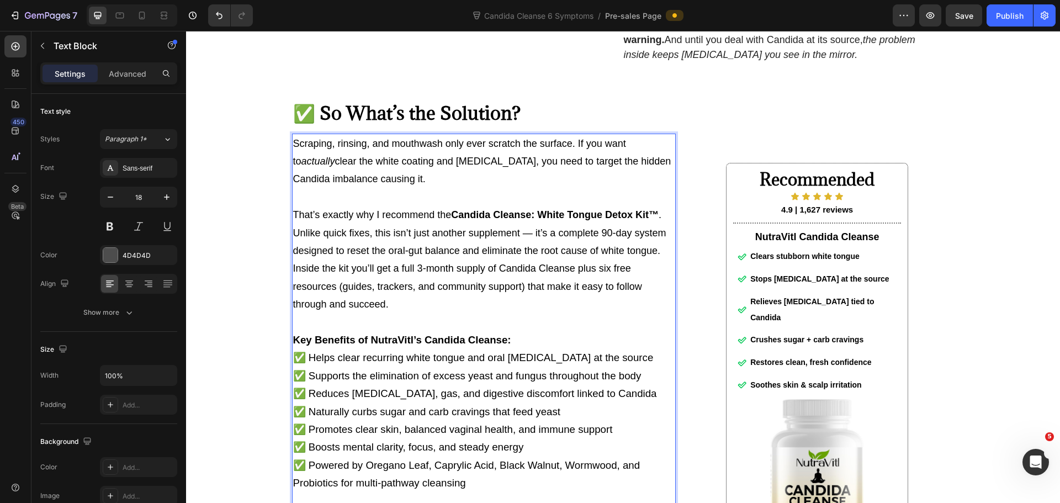
click at [413, 313] on p "That’s exactly why I recommend the Candida Cleanse: White Tongue Detox Kit™ . U…" at bounding box center [483, 259] width 381 height 107
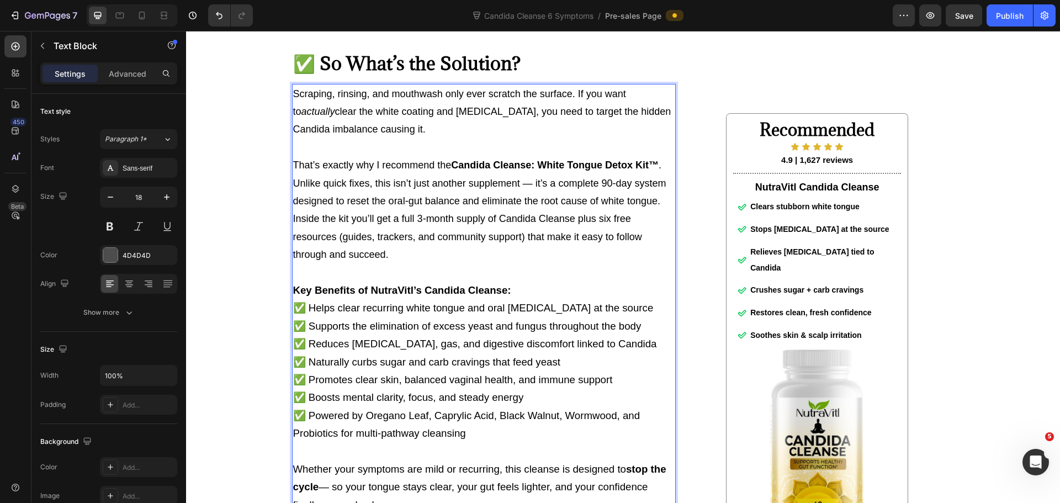
scroll to position [3856, 0]
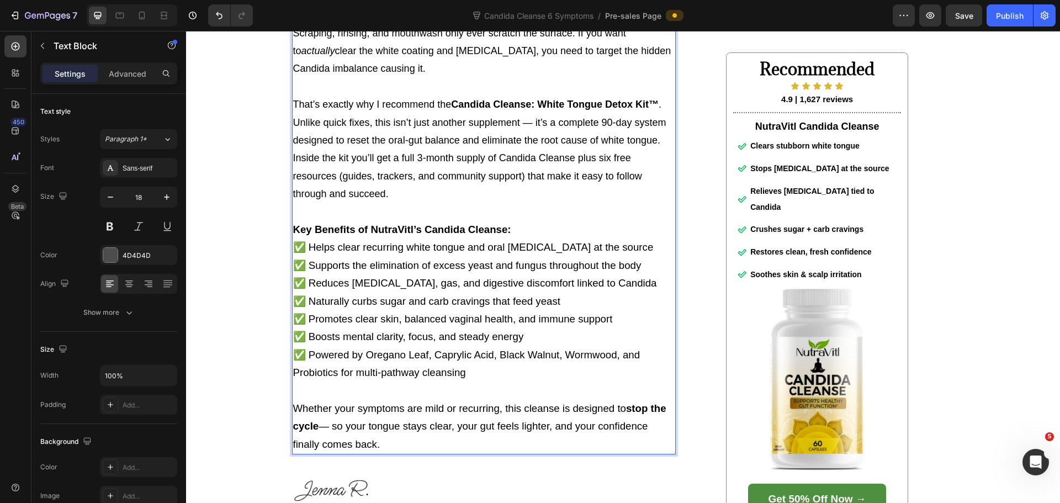
click at [360, 450] on span "Whether your symptoms are mild or recurring, this cleanse is designed to stop t…" at bounding box center [479, 425] width 373 height 47
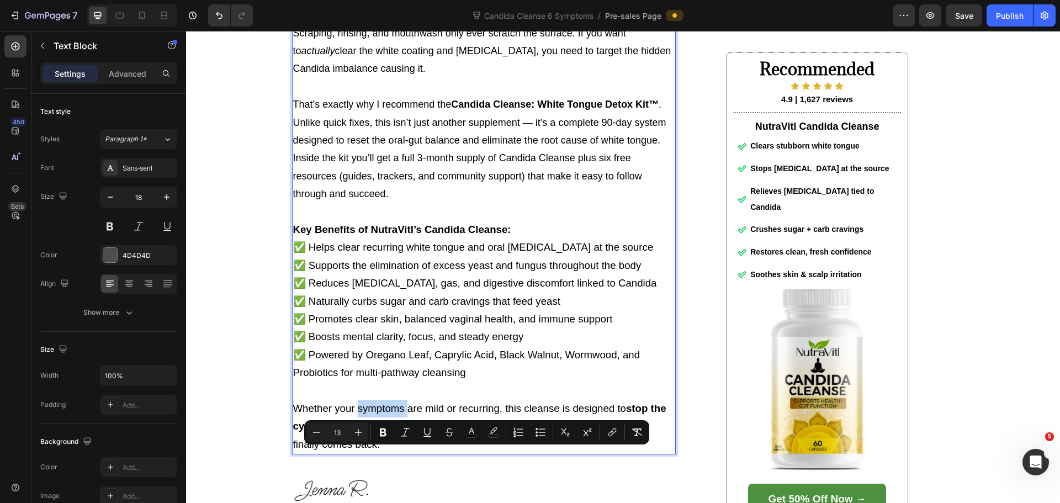
type input "18"
click at [391, 203] on p "That’s exactly why I recommend the Candida Cleanse: White Tongue Detox Kit™ . U…" at bounding box center [483, 149] width 381 height 107
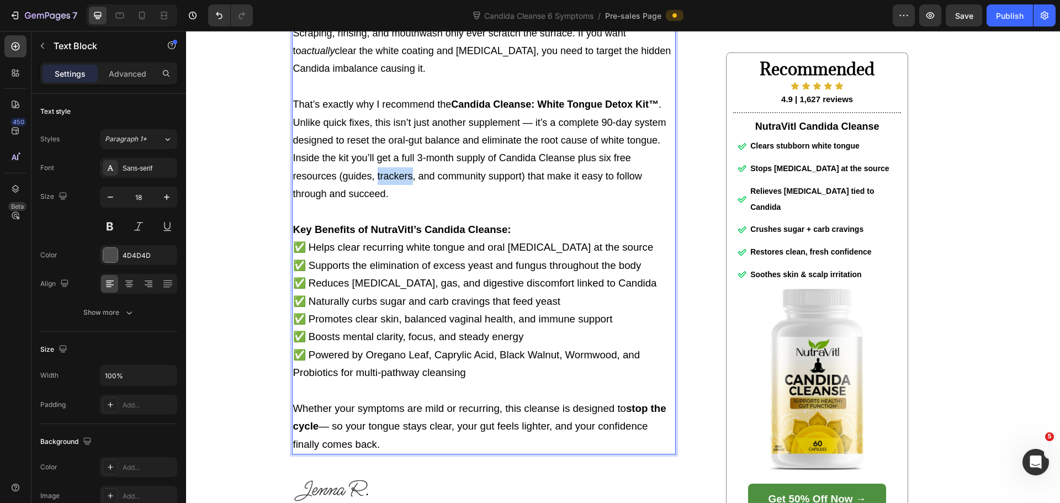
click at [391, 203] on p "That’s exactly why I recommend the Candida Cleanse: White Tongue Detox Kit™ . U…" at bounding box center [483, 149] width 381 height 107
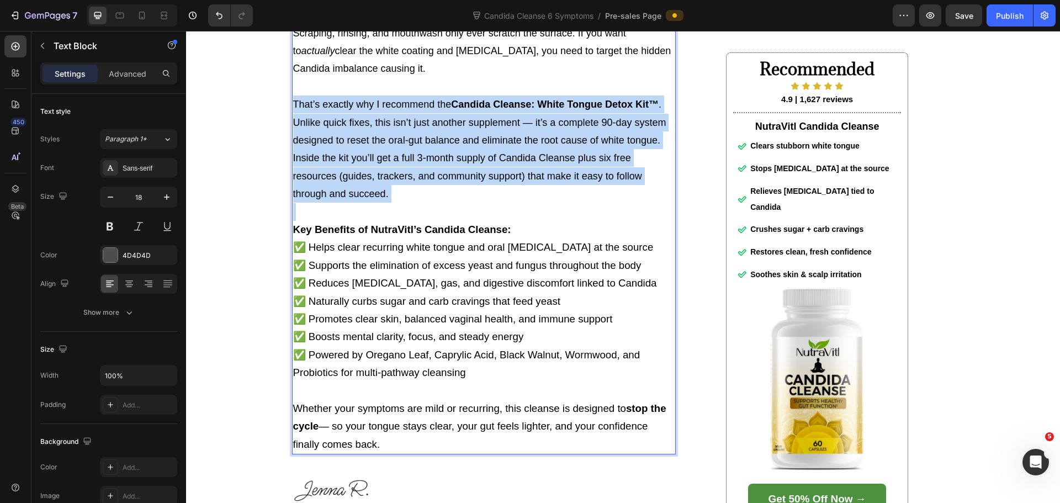
click at [391, 203] on p "That’s exactly why I recommend the Candida Cleanse: White Tongue Detox Kit™ . U…" at bounding box center [483, 149] width 381 height 107
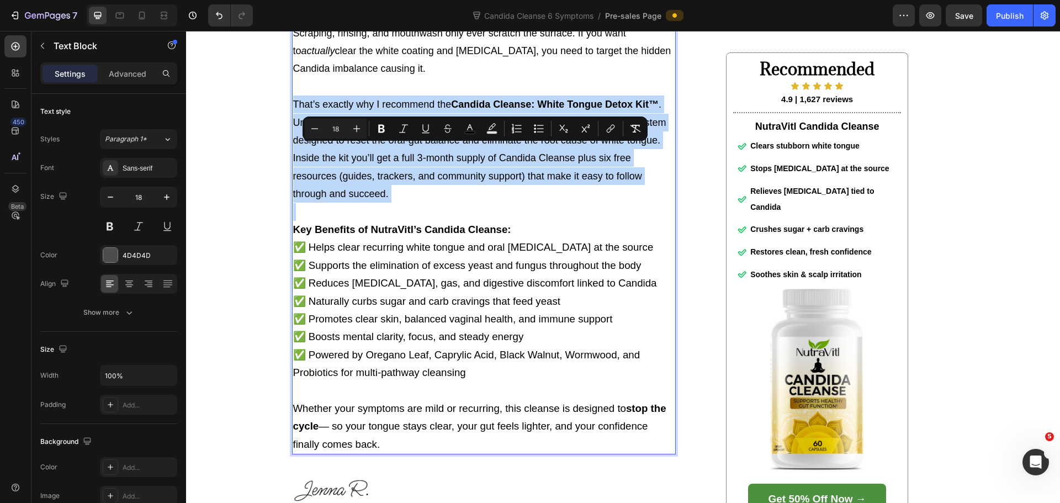
type input "13"
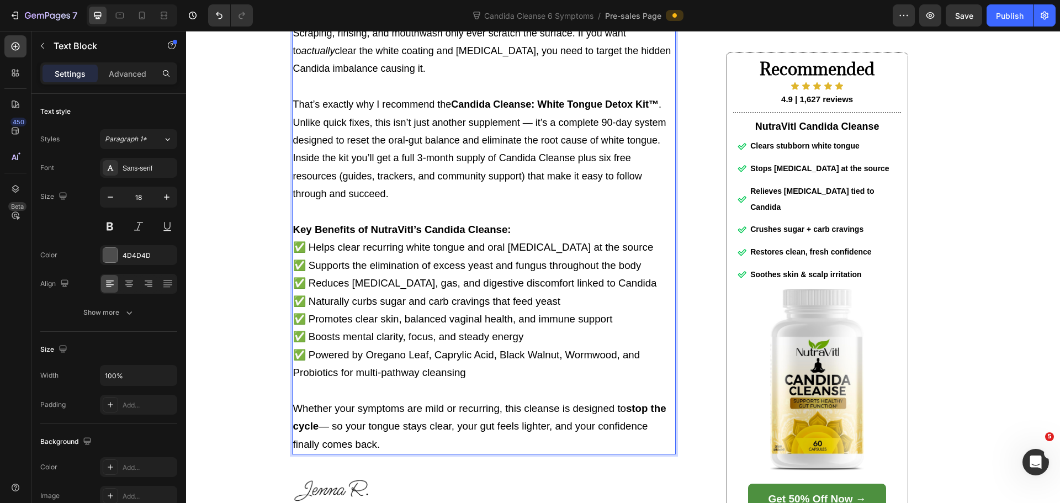
click at [363, 450] on span "Whether your symptoms are mild or recurring, this cleanse is designed to stop t…" at bounding box center [479, 425] width 373 height 47
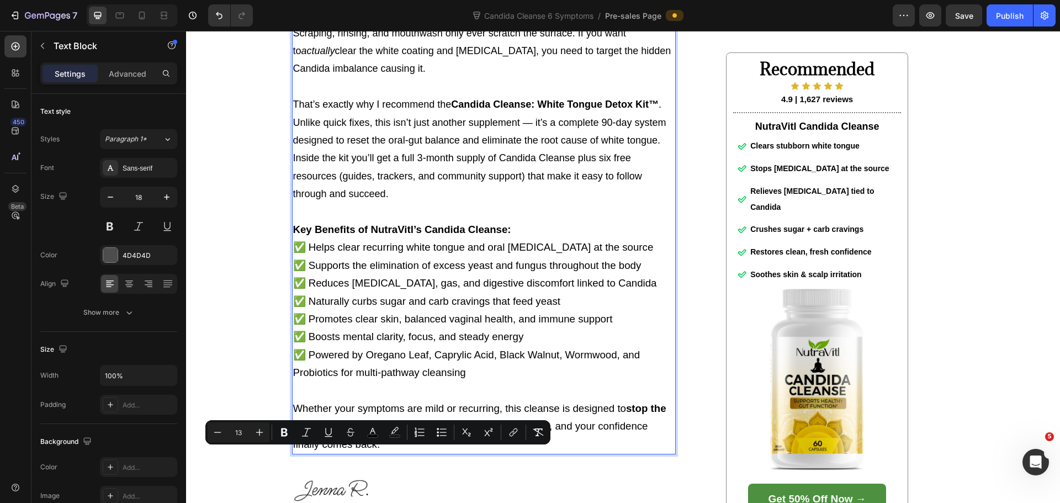
click at [425, 450] on span "Whether your symptoms are mild or recurring, this cleanse is designed to stop t…" at bounding box center [479, 425] width 373 height 47
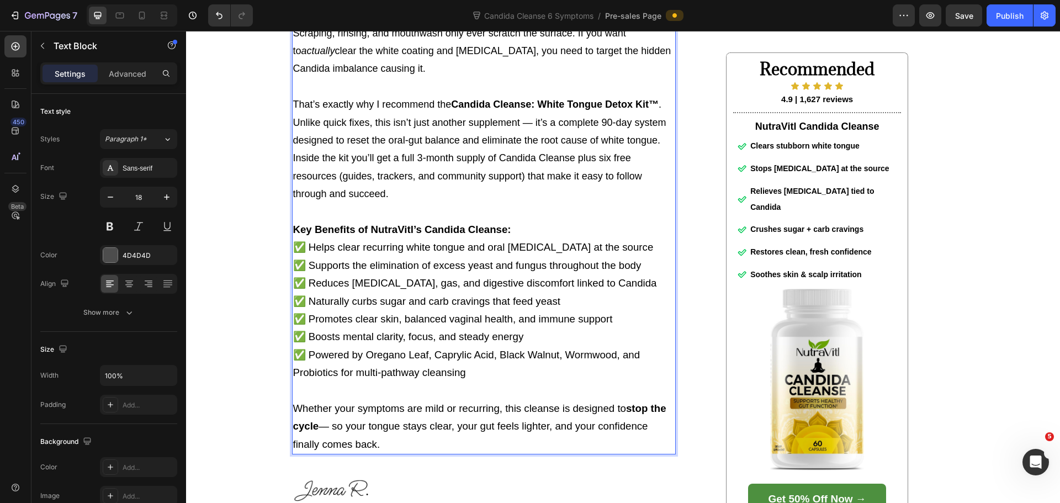
click at [397, 450] on span "Whether your symptoms are mild or recurring, this cleanse is designed to stop t…" at bounding box center [479, 425] width 373 height 47
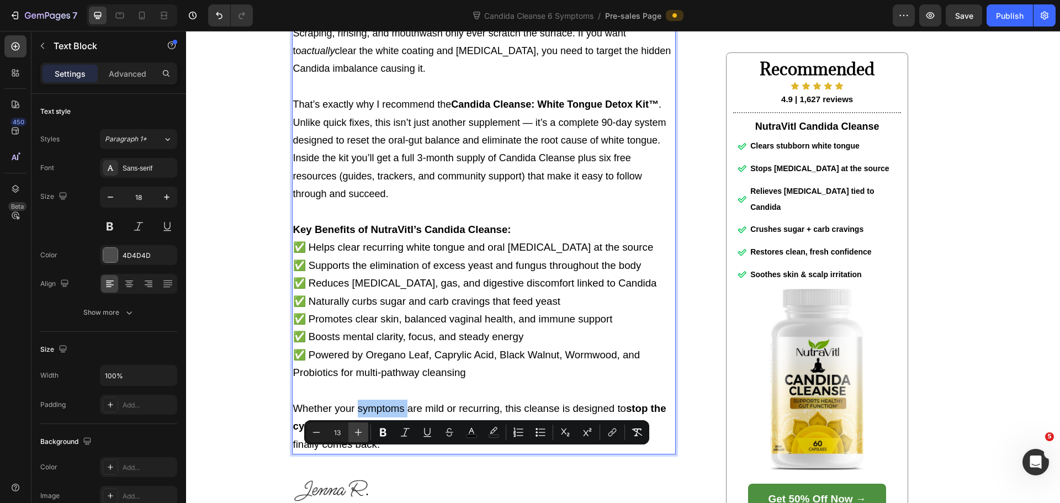
click at [358, 426] on button "Plus" at bounding box center [358, 432] width 20 height 20
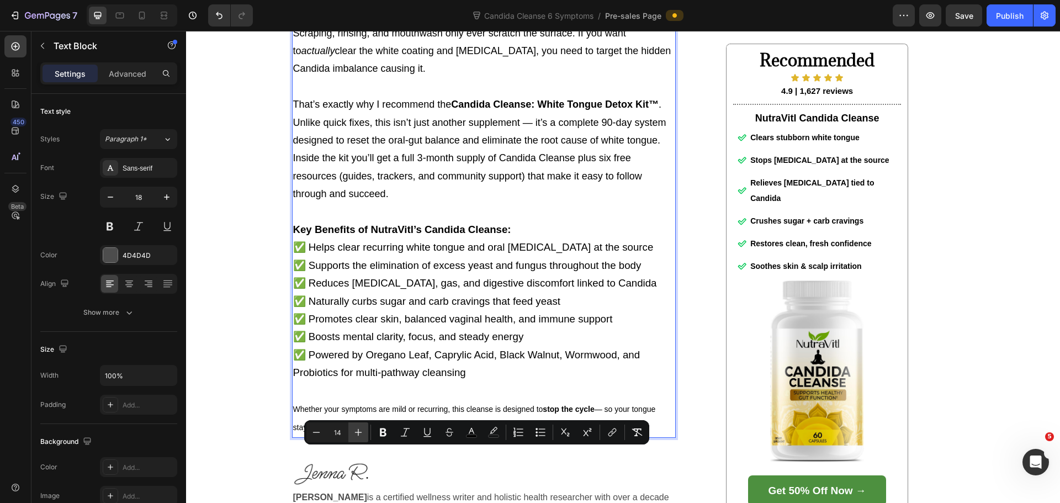
click at [357, 426] on button "Plus" at bounding box center [358, 432] width 20 height 20
type input "17"
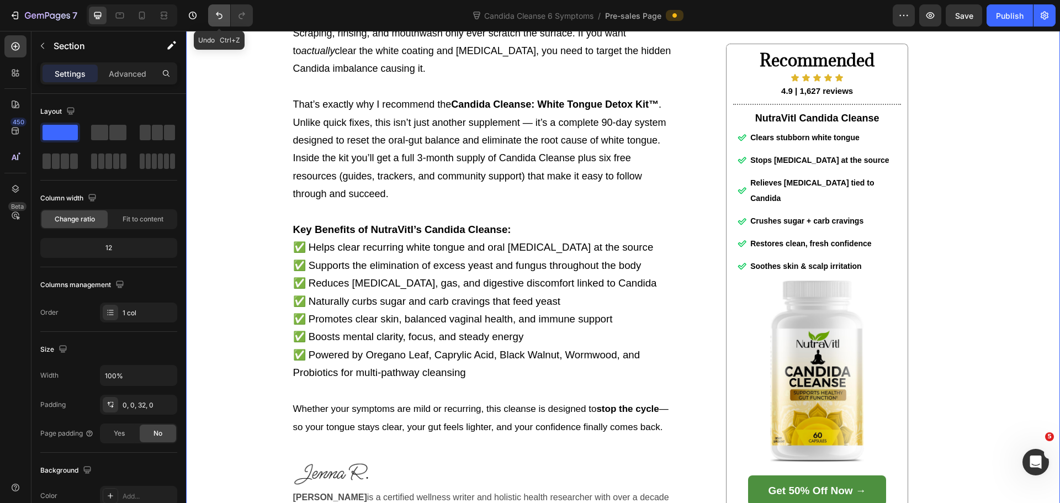
click at [211, 14] on button "Undo/Redo" at bounding box center [219, 15] width 22 height 22
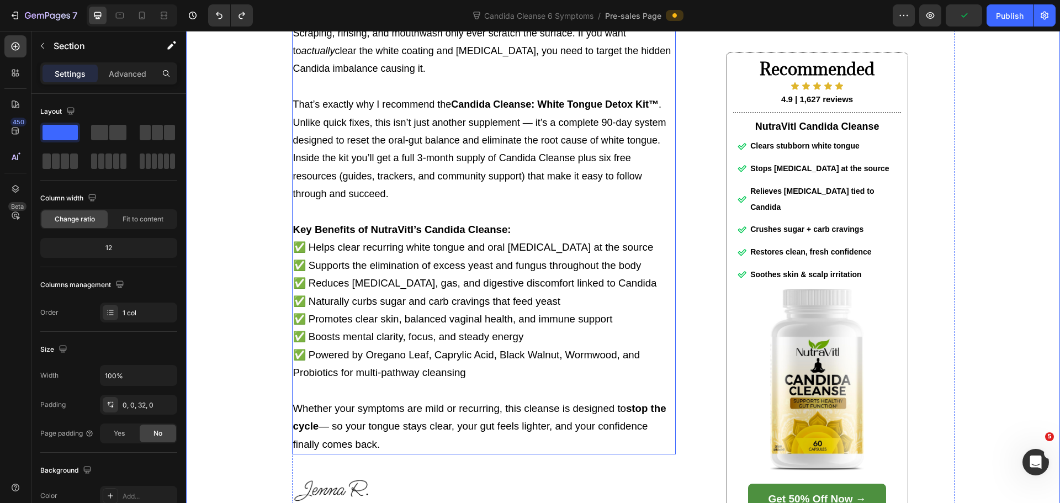
click at [441, 221] on p "Rich Text Editor. Editing area: main" at bounding box center [483, 212] width 381 height 18
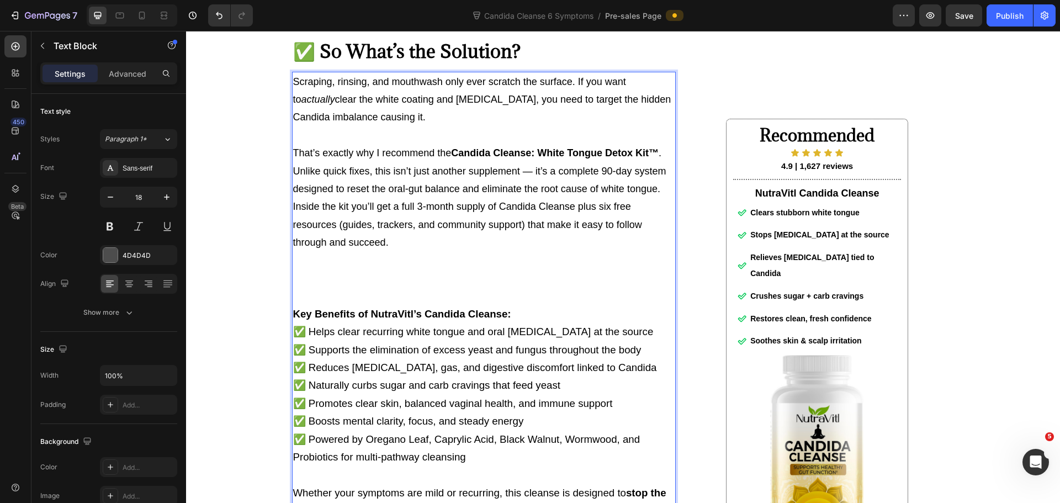
scroll to position [3801, 0]
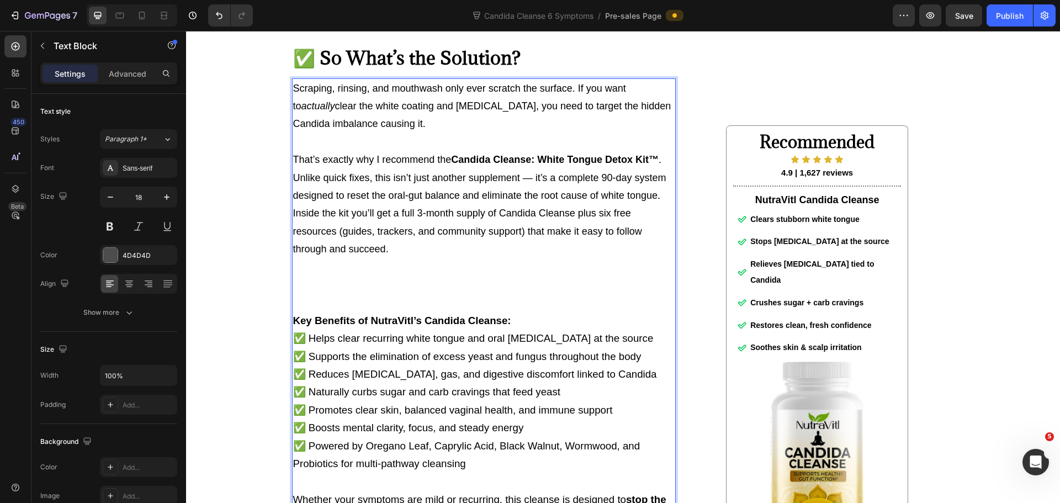
click at [389, 258] on p "That’s exactly why I recommend the Candida Cleanse: White Tongue Detox Kit™ . U…" at bounding box center [483, 204] width 381 height 107
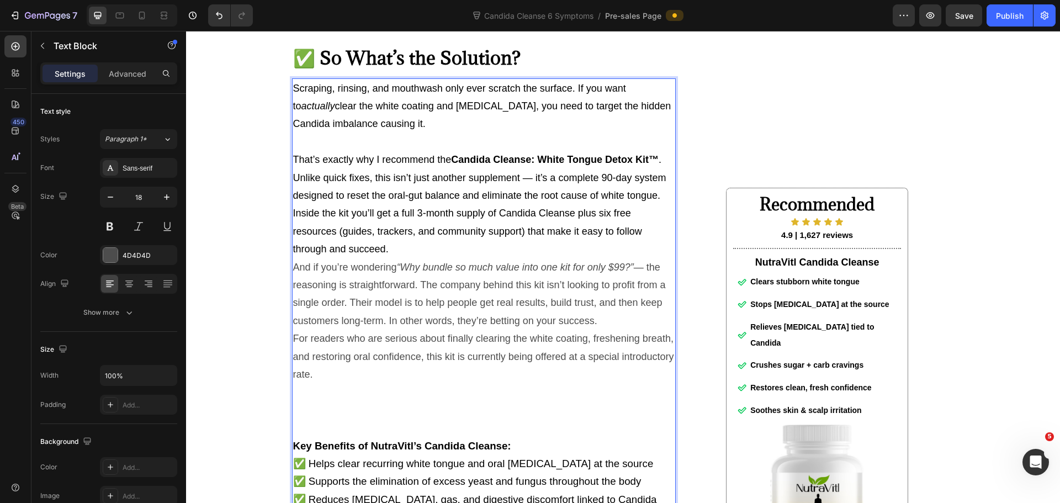
click at [293, 312] on p "And if you’re wondering “Why bundle so much value into one kit for only $99?” —…" at bounding box center [483, 294] width 381 height 72
click at [293, 311] on p "And if you’re wondering “Why bundle so much value into one kit for only $99?” —…" at bounding box center [483, 294] width 381 height 72
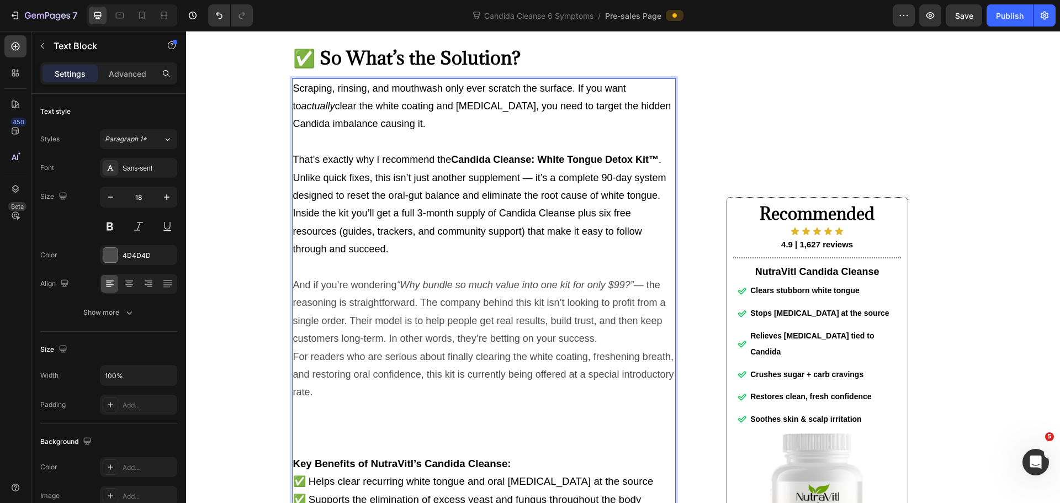
click at [293, 401] on p "For readers who are serious about finally clearing the white coating, freshenin…" at bounding box center [483, 375] width 381 height 54
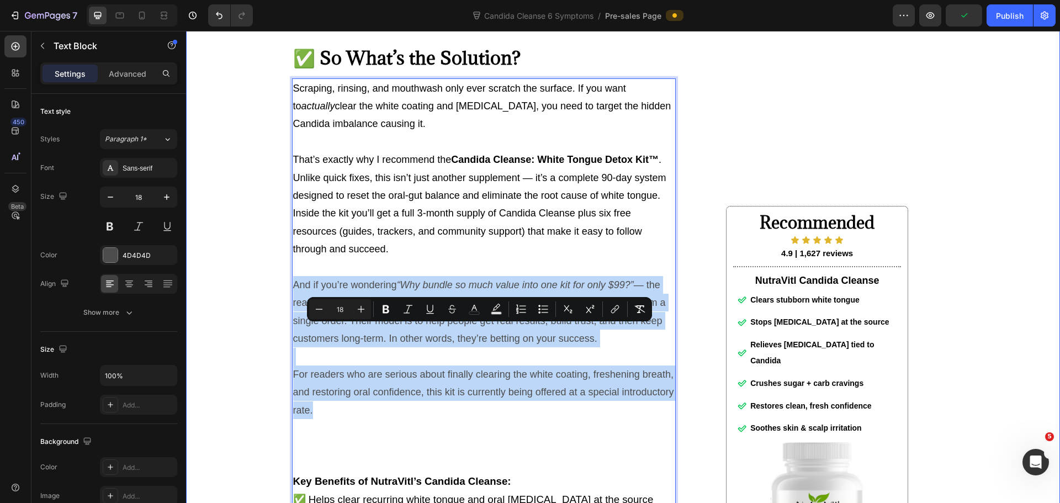
drag, startPoint x: 323, startPoint y: 458, endPoint x: 277, endPoint y: 330, distance: 136.2
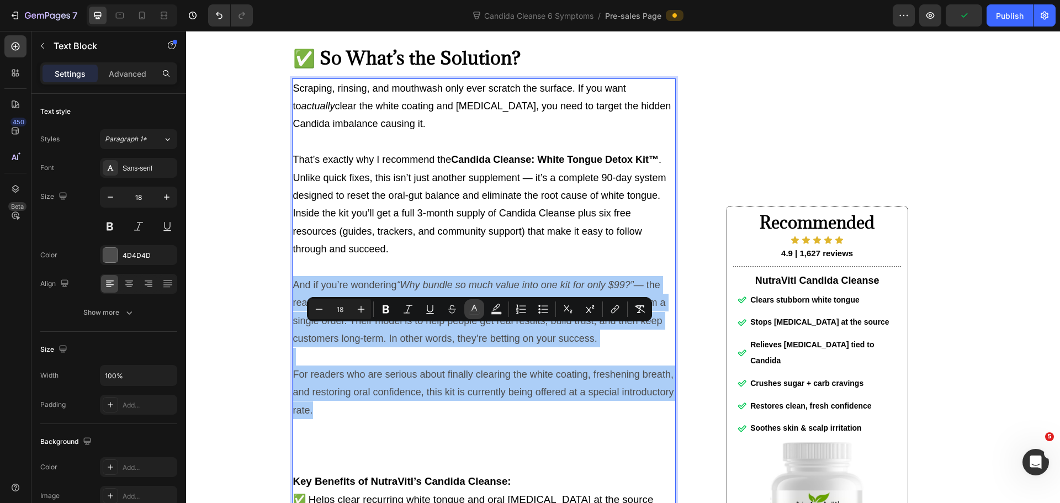
click at [471, 308] on icon "Editor contextual toolbar" at bounding box center [474, 309] width 11 height 11
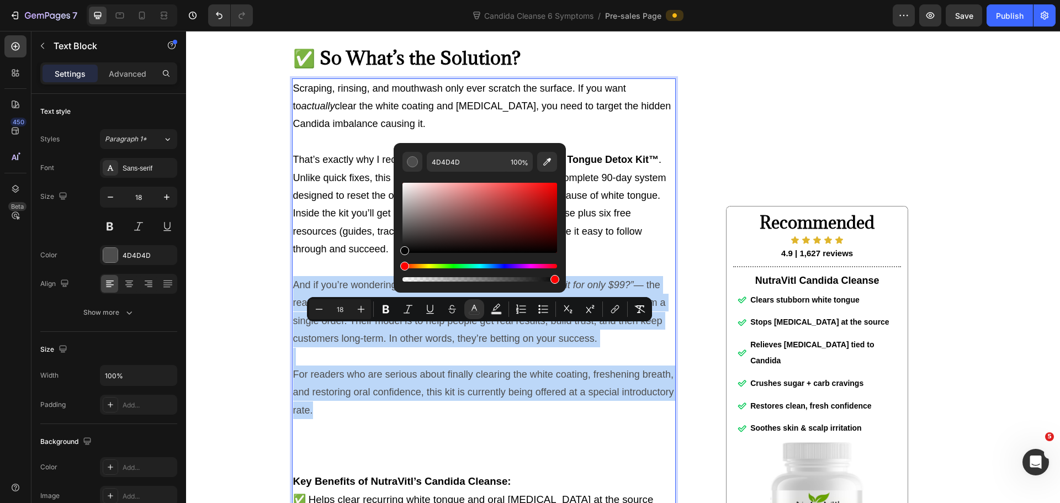
type input "070707"
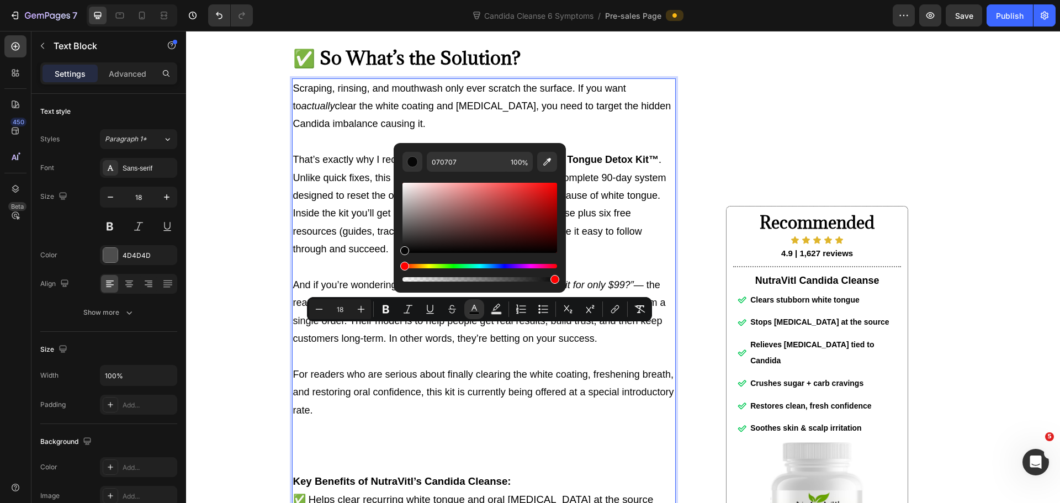
drag, startPoint x: 590, startPoint y: 266, endPoint x: 386, endPoint y: 264, distance: 204.3
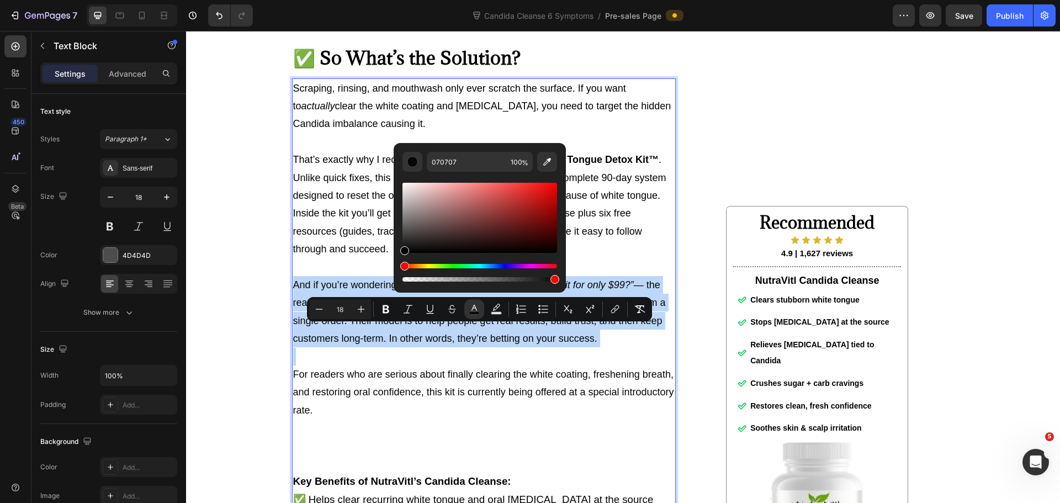
click at [361, 419] on p "For readers who are serious about finally clearing the white coating, freshenin…" at bounding box center [483, 392] width 381 height 54
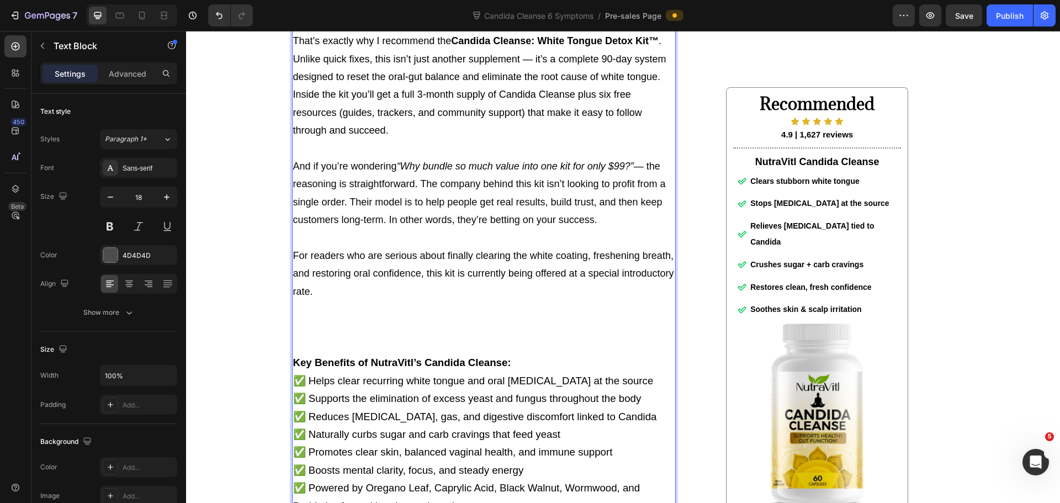
scroll to position [4077, 0]
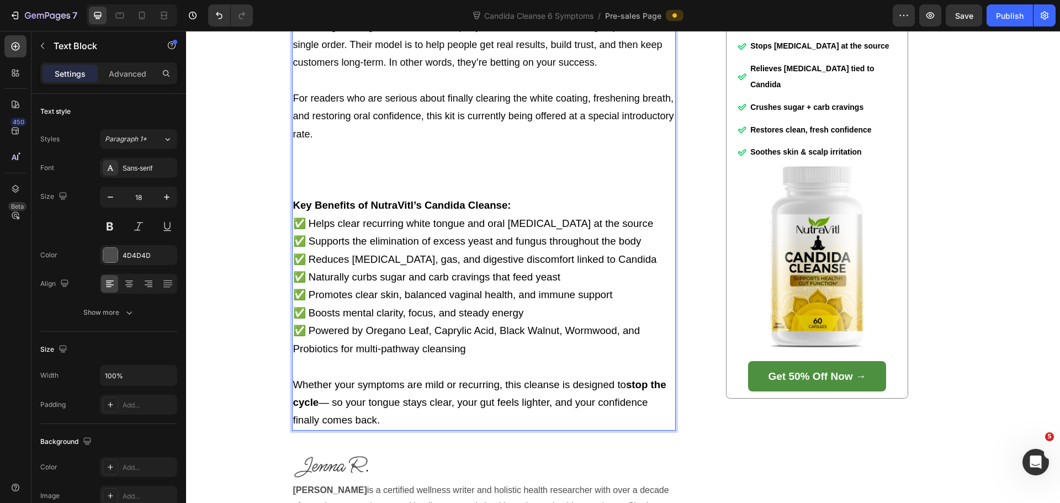
click at [469, 358] on p "Key Benefits of NutraVitl’s Candida Cleanse: ✅ Helps clear recurring white tong…" at bounding box center [483, 277] width 381 height 161
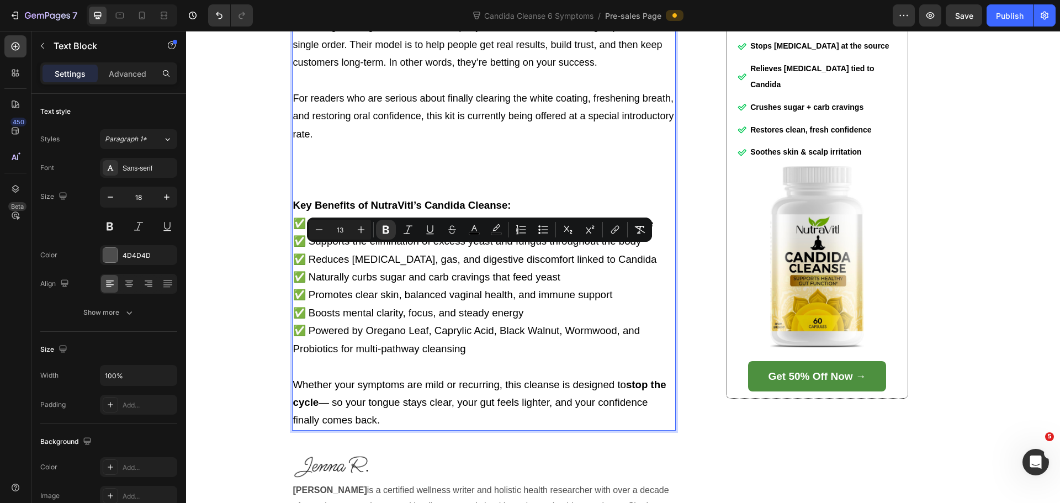
drag, startPoint x: 409, startPoint y: 466, endPoint x: 292, endPoint y: 249, distance: 246.5
click at [292, 249] on div "Scraping, rinsing, and mouthwash only ever scratch the surface. If you want to …" at bounding box center [484, 116] width 384 height 628
click at [419, 72] on p "And if you’re wondering “Why bundle so much value into one kit for only $99?” —…" at bounding box center [483, 36] width 381 height 72
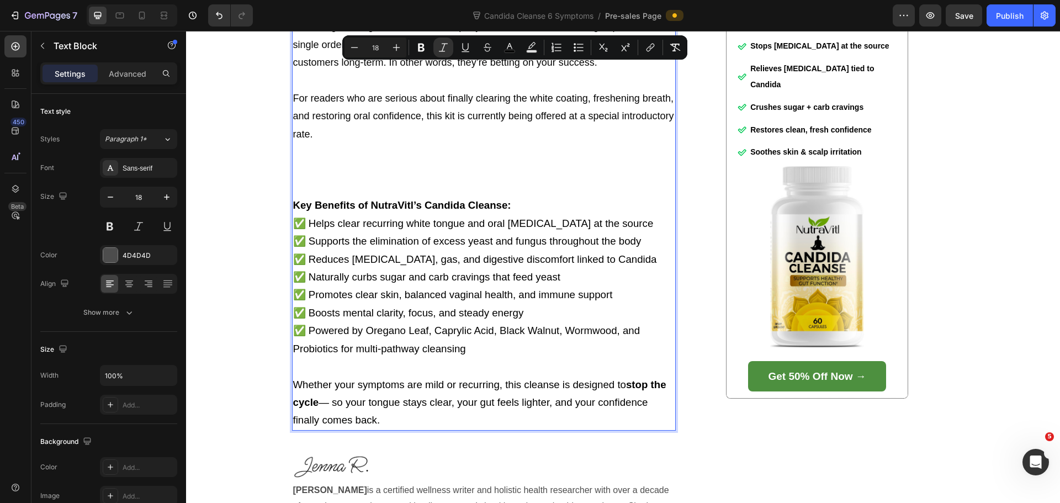
drag, startPoint x: 397, startPoint y: 57, endPoint x: 820, endPoint y: 88, distance: 424.0
click at [634, 57] on span "And if you’re wondering “Why bundle so much value into one kit for only $99?” —…" at bounding box center [479, 35] width 373 height 65
click at [416, 49] on icon "Editor contextual toolbar" at bounding box center [421, 47] width 11 height 11
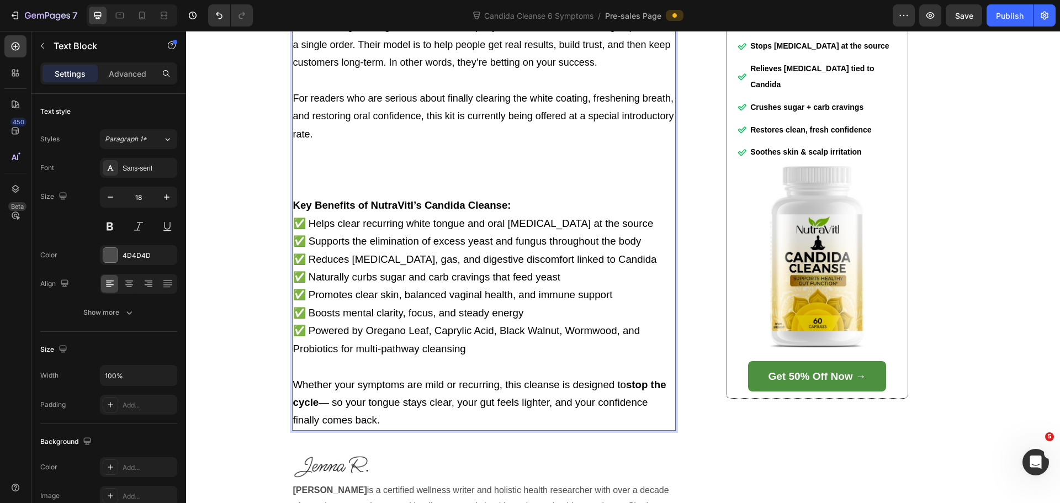
click at [491, 89] on p "Rich Text Editor. Editing area: main" at bounding box center [483, 81] width 381 height 18
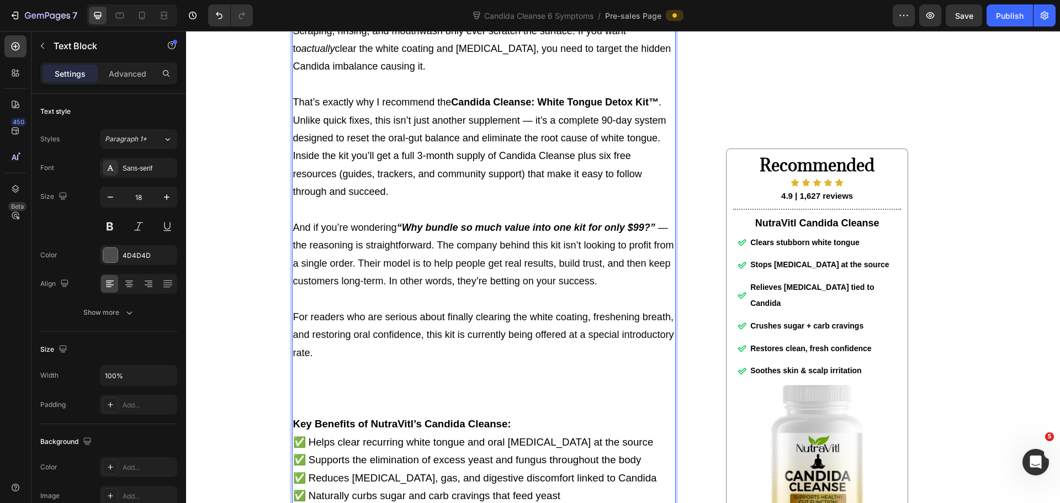
scroll to position [3856, 0]
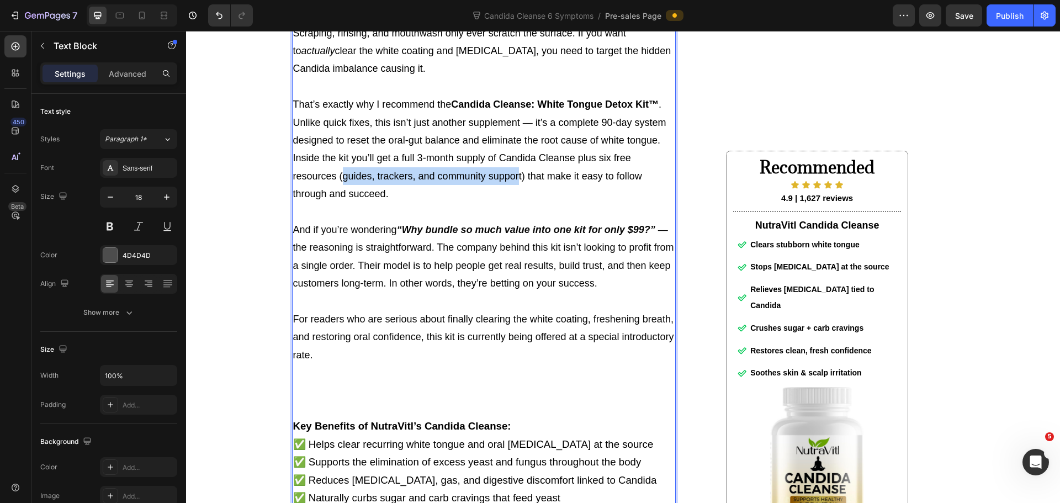
drag, startPoint x: 338, startPoint y: 225, endPoint x: 513, endPoint y: 228, distance: 175.6
click at [513, 199] on span "That’s exactly why I recommend the Candida Cleanse: White Tongue Detox Kit™ . U…" at bounding box center [479, 149] width 373 height 100
drag, startPoint x: 337, startPoint y: 225, endPoint x: 522, endPoint y: 223, distance: 185.0
click at [522, 199] on span "That’s exactly why I recommend the Candida Cleanse: White Tongue Detox Kit™ . U…" at bounding box center [479, 149] width 373 height 100
click at [396, 199] on span "That’s exactly why I recommend the Candida Cleanse: White Tongue Detox Kit™ . U…" at bounding box center [479, 149] width 373 height 100
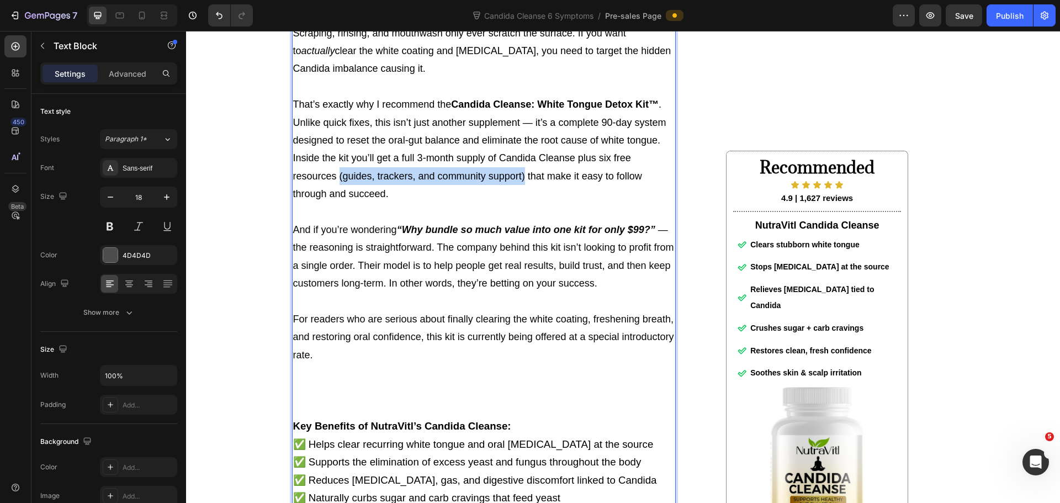
drag, startPoint x: 335, startPoint y: 224, endPoint x: 521, endPoint y: 222, distance: 185.5
click at [521, 199] on span "That’s exactly why I recommend the Candida Cleanse: White Tongue Detox Kit™ . U…" at bounding box center [479, 149] width 373 height 100
drag, startPoint x: 506, startPoint y: 228, endPoint x: 423, endPoint y: 246, distance: 84.3
click at [423, 203] on p "That’s exactly why I recommend the Candida Cleanse: White Tongue Detox Kit™ . U…" at bounding box center [483, 149] width 381 height 107
click at [446, 289] on span "And if you’re wondering “Why bundle so much value into one kit for only $99?” —…" at bounding box center [483, 256] width 381 height 65
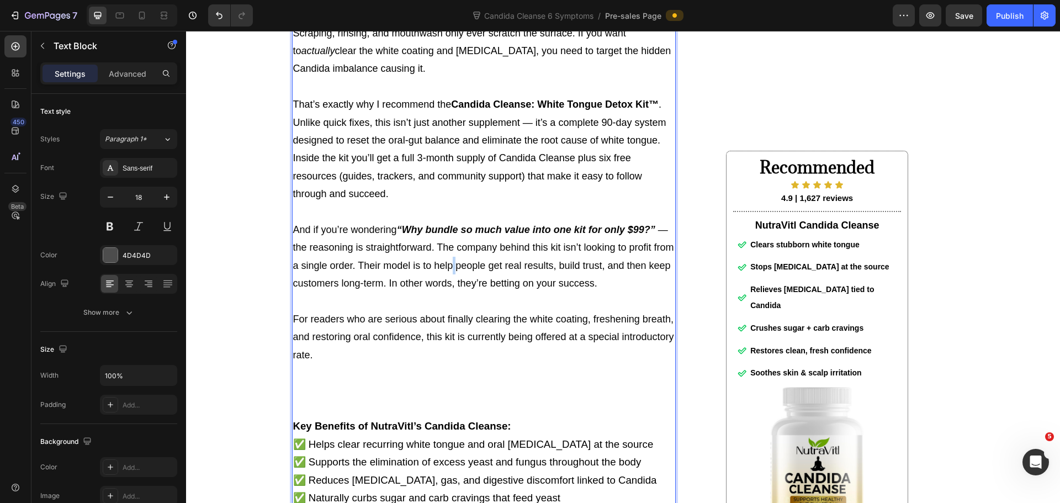
click at [446, 289] on span "And if you’re wondering “Why bundle so much value into one kit for only $99?” —…" at bounding box center [483, 256] width 381 height 65
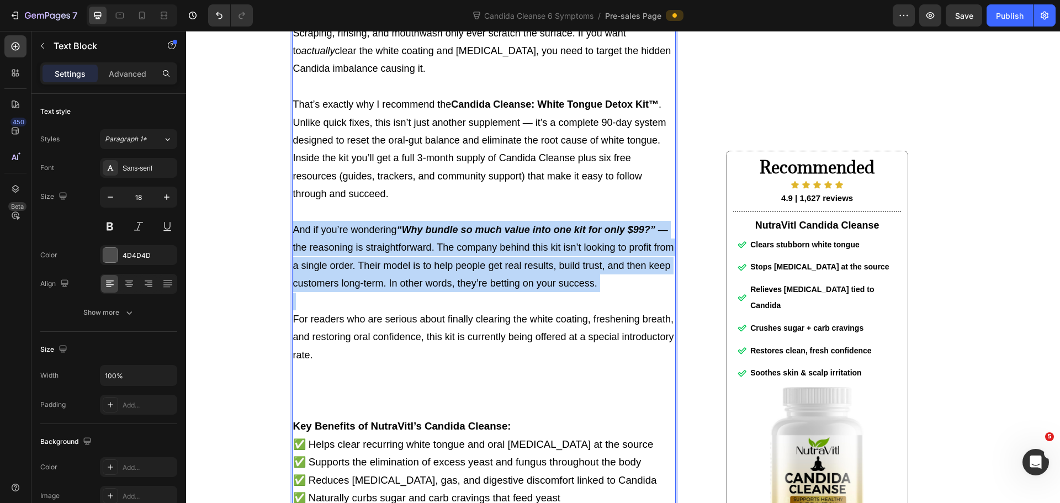
click at [446, 289] on span "And if you’re wondering “Why bundle so much value into one kit for only $99?” —…" at bounding box center [483, 256] width 381 height 65
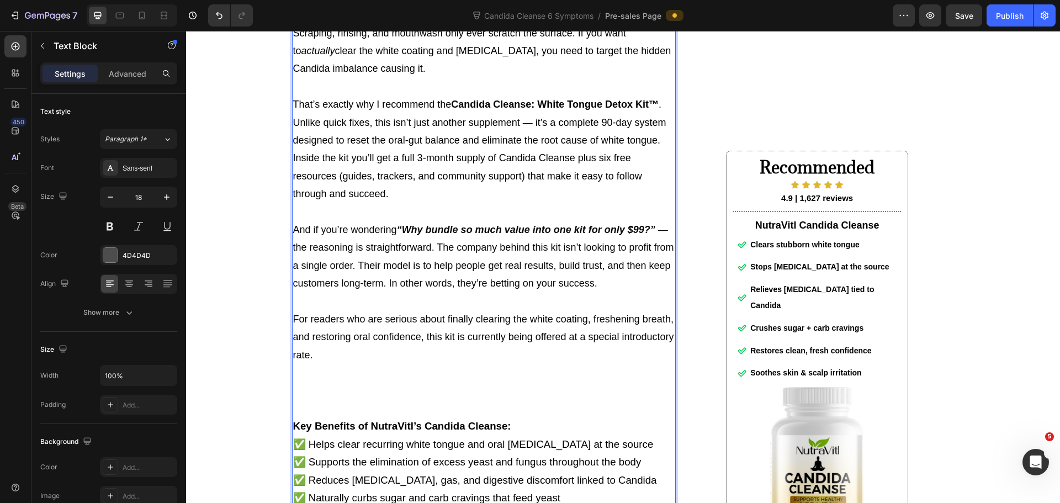
click at [478, 203] on p "That’s exactly why I recommend the Candida Cleanse: White Tongue Detox Kit™ . U…" at bounding box center [483, 149] width 381 height 107
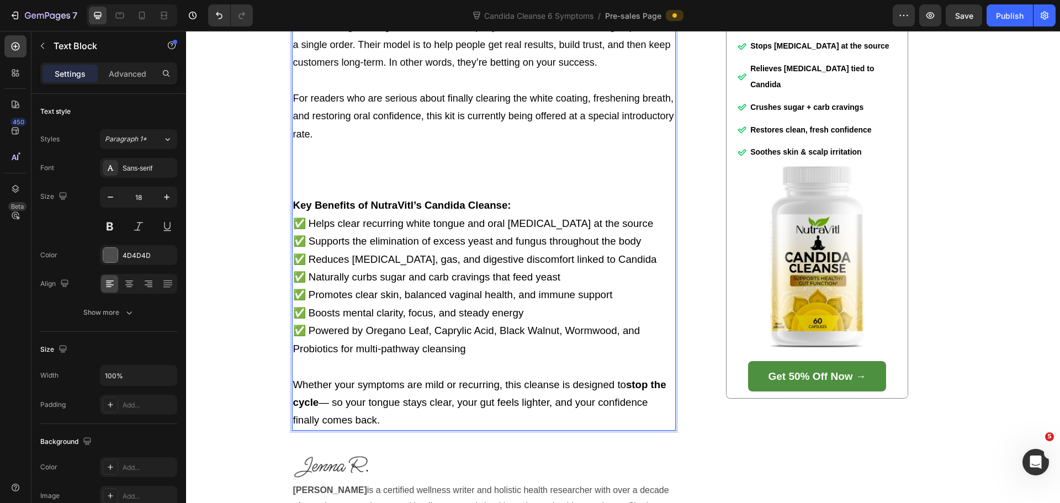
scroll to position [4132, 0]
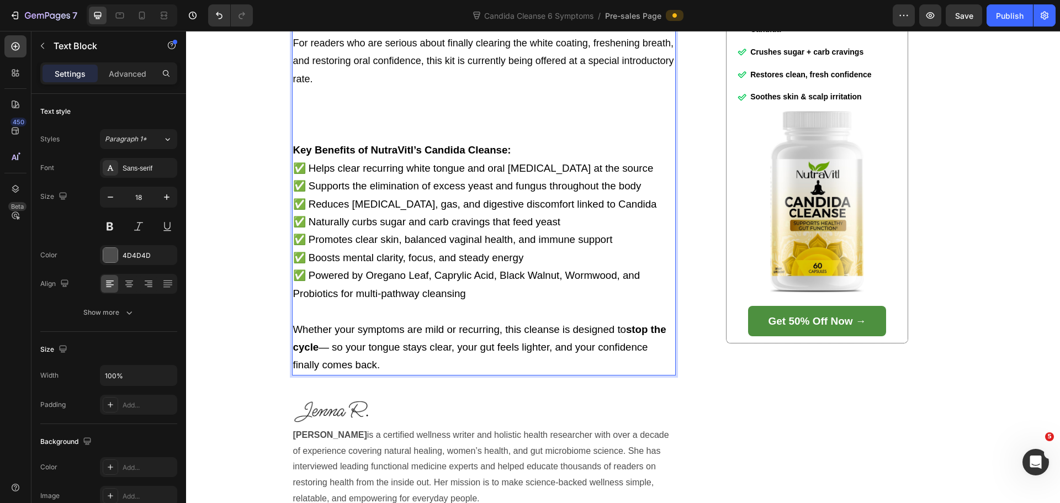
click at [399, 374] on p "Whether your symptoms are mild or recurring, this cleanse is designed to stop t…" at bounding box center [483, 348] width 381 height 54
drag, startPoint x: 394, startPoint y: 415, endPoint x: 296, endPoint y: 165, distance: 268.7
click at [296, 165] on div "Scraping, rinsing, and mouthwash only ever scratch the surface. If you want to …" at bounding box center [484, 61] width 384 height 628
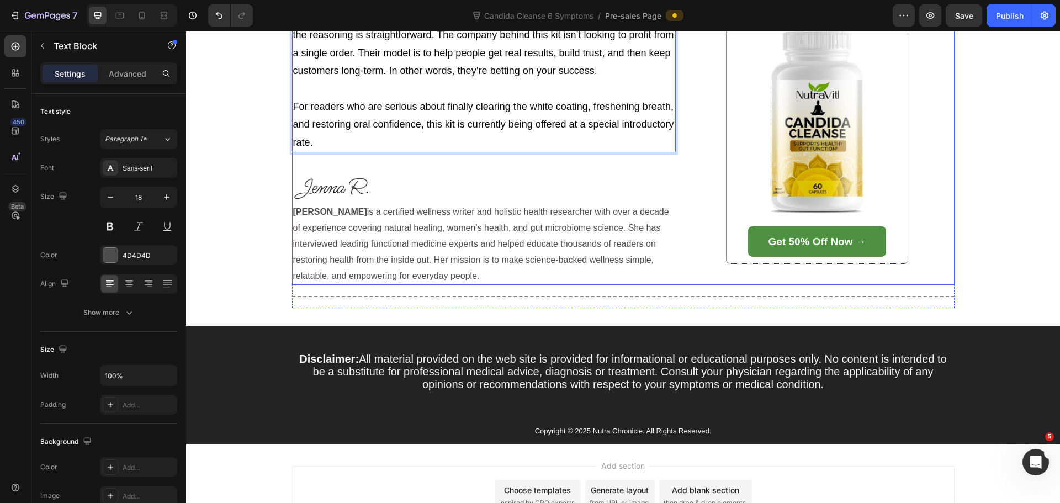
scroll to position [3856, 0]
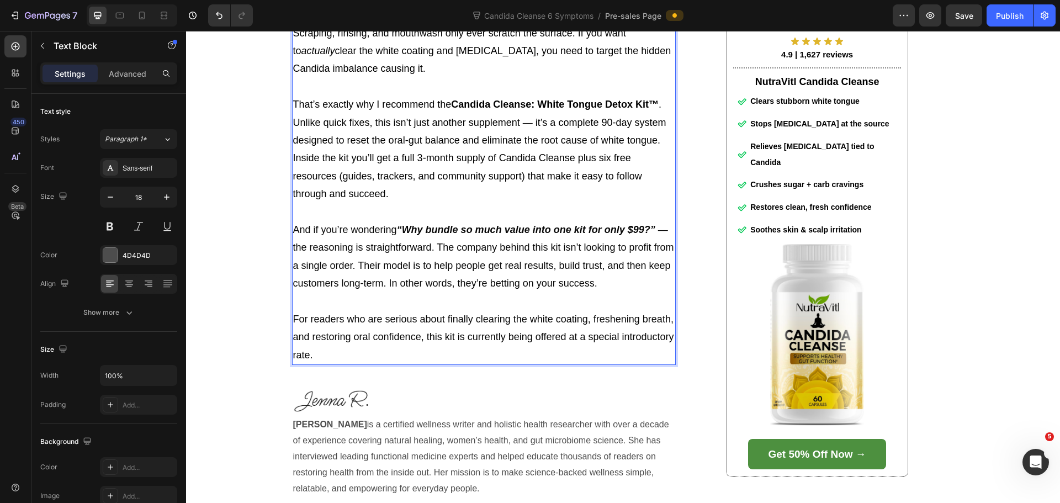
click at [440, 364] on p "For readers who are serious about finally clearing the white coating, freshenin…" at bounding box center [483, 337] width 381 height 54
click at [643, 235] on strong "“Why bundle so much value into one kit for only $99?”" at bounding box center [526, 229] width 258 height 11
click at [635, 235] on strong "“Why bundle so much value into one kit for only $?”" at bounding box center [520, 229] width 247 height 11
click at [633, 235] on strong "“Why bundle so much value into one kit for only $?”" at bounding box center [520, 229] width 247 height 11
click at [638, 235] on strong "“Why bundle so much value into one kit for only $?”" at bounding box center [520, 229] width 247 height 11
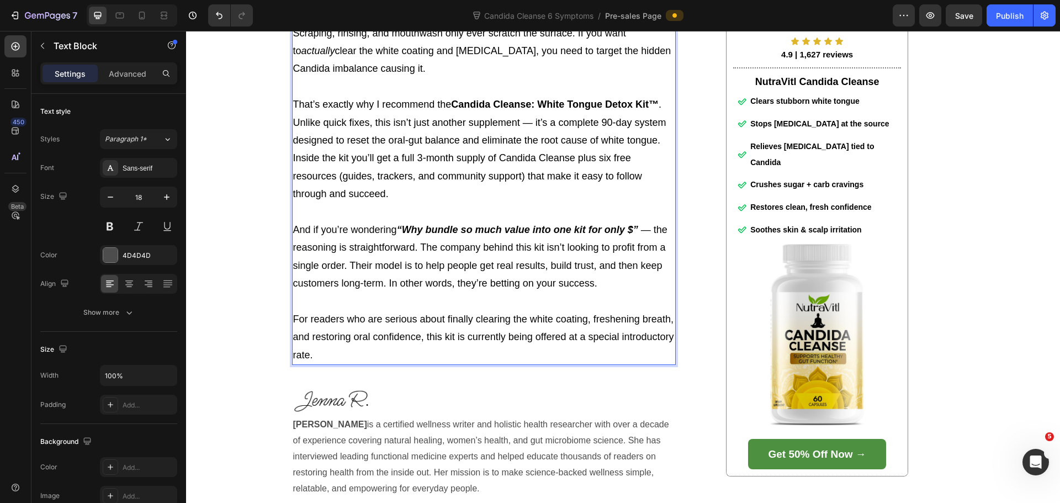
click at [639, 275] on span "And if you’re wondering “Why bundle so much value into one kit for only $” — th…" at bounding box center [480, 256] width 374 height 65
drag, startPoint x: 632, startPoint y: 277, endPoint x: 586, endPoint y: 282, distance: 45.5
click at [586, 235] on strong "“Why bundle so much value into one kit for only $”" at bounding box center [517, 229] width 241 height 11
click at [589, 235] on strong "“Why bundle so much value into one kit ”" at bounding box center [495, 229] width 197 height 11
click at [585, 235] on strong "“Why bundle so much value into one kit”" at bounding box center [494, 229] width 194 height 11
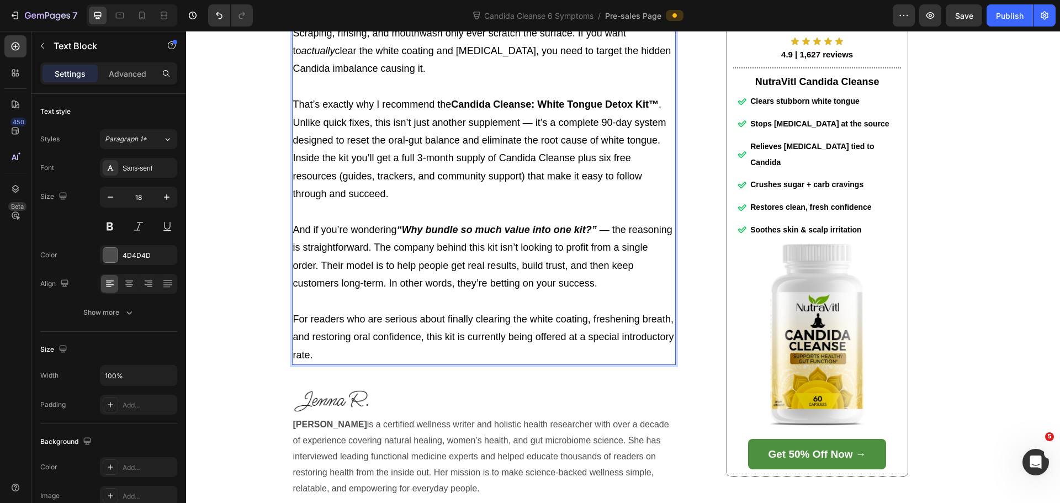
click at [617, 293] on p "And if you’re wondering “Why bundle so much value into one kit?” — the reasonin…" at bounding box center [483, 257] width 381 height 72
click at [607, 278] on span "And if you’re wondering “Why bundle so much value into one kit?” — the reasonin…" at bounding box center [482, 256] width 379 height 65
click at [600, 275] on span "And if you’re wondering “Why bundle so much value into one kit?” the reasoning …" at bounding box center [481, 256] width 377 height 65
click at [360, 364] on p "For readers who are serious about finally clearing the white coating, freshenin…" at bounding box center [483, 337] width 381 height 54
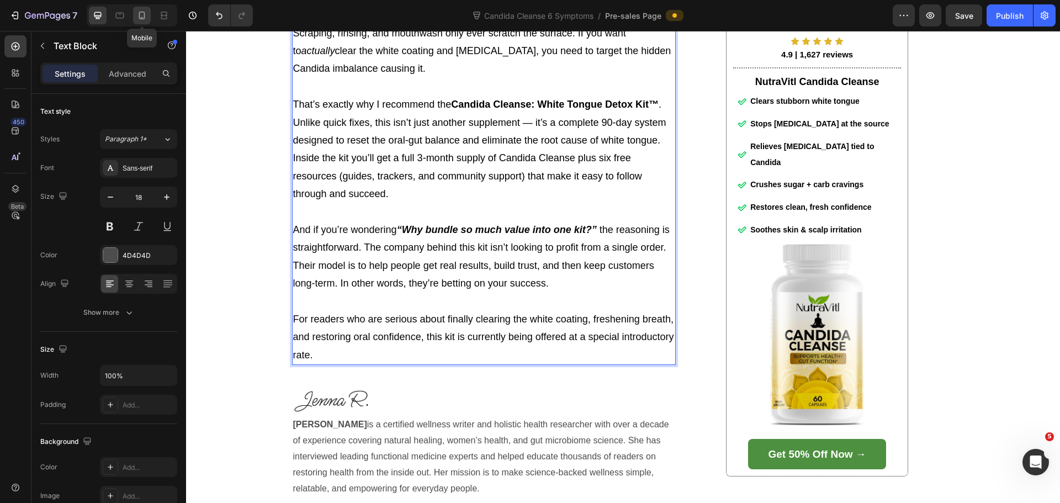
click at [139, 10] on icon at bounding box center [141, 15] width 11 height 11
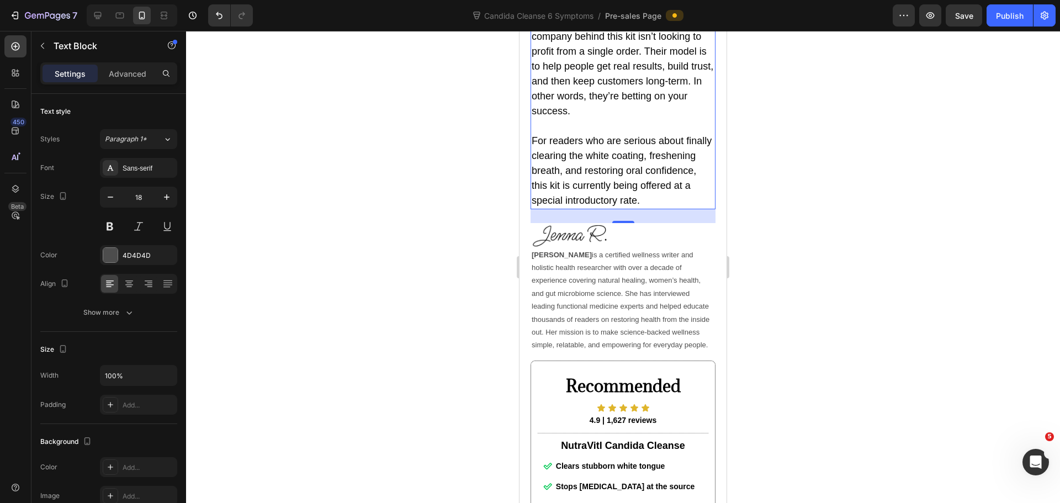
scroll to position [6135, 0]
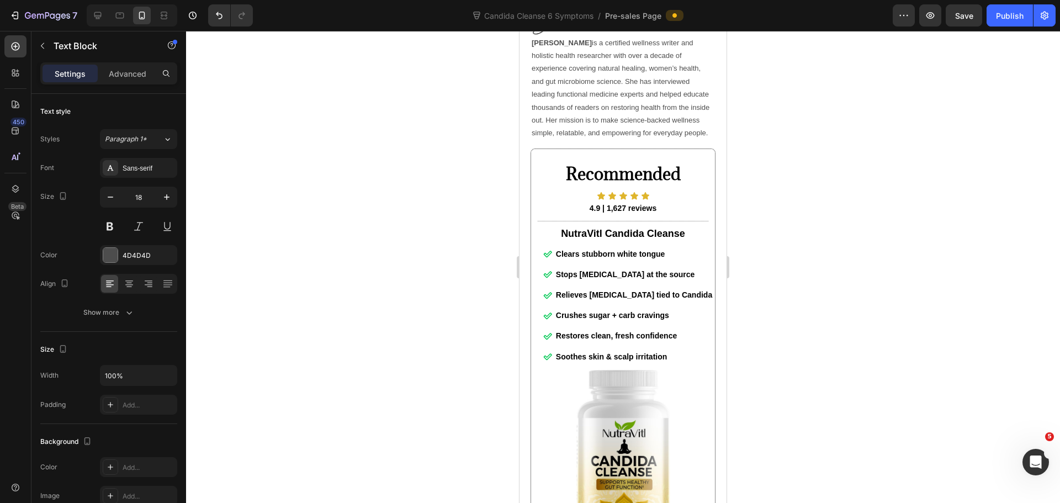
click at [787, 267] on div at bounding box center [623, 267] width 874 height 472
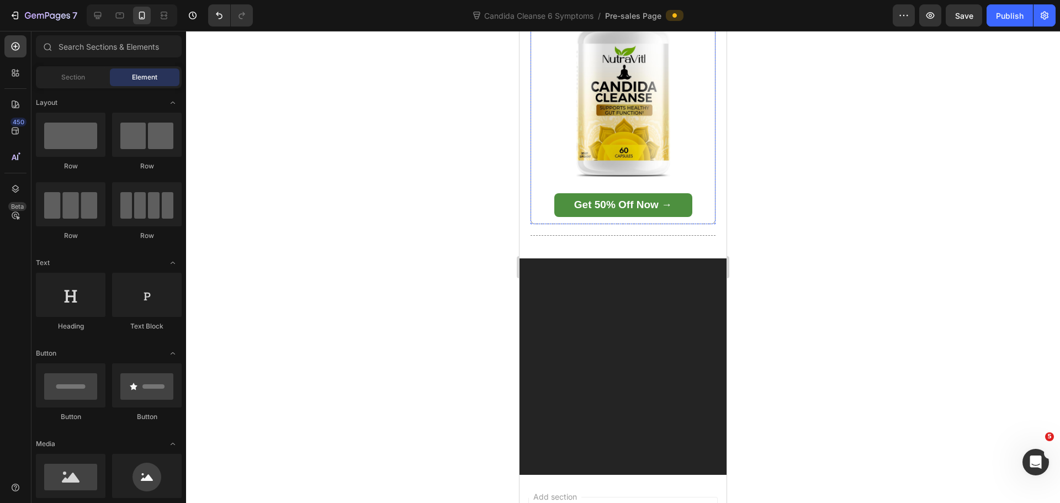
scroll to position [6521, 0]
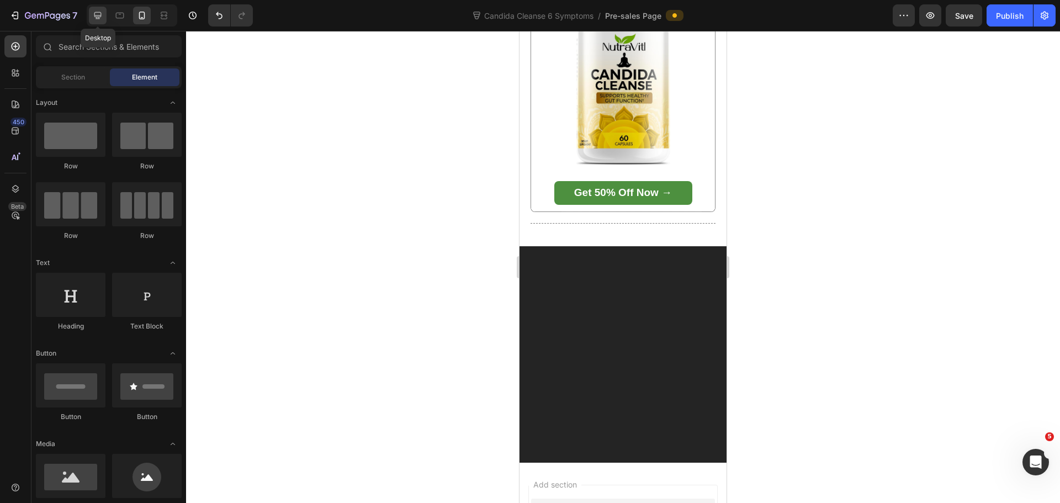
click at [104, 13] on div at bounding box center [98, 16] width 18 height 18
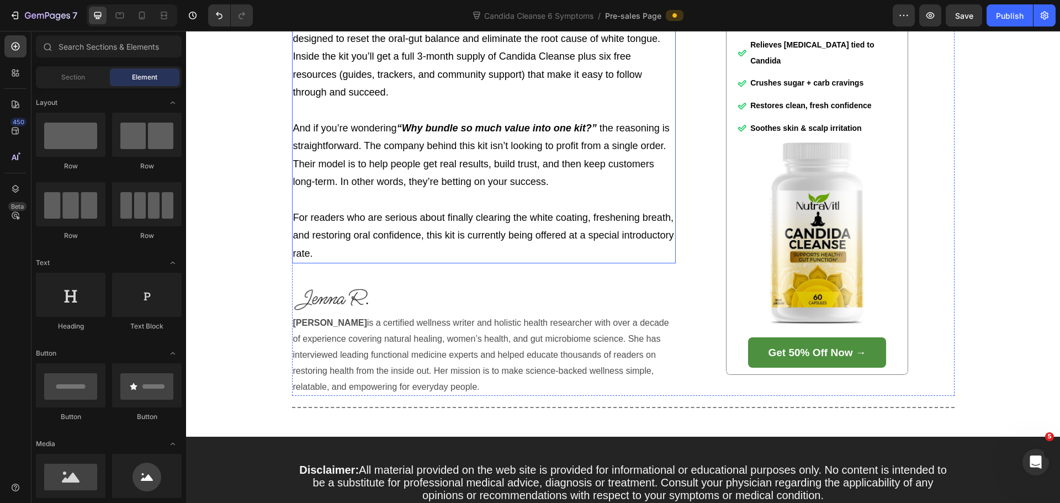
scroll to position [3956, 0]
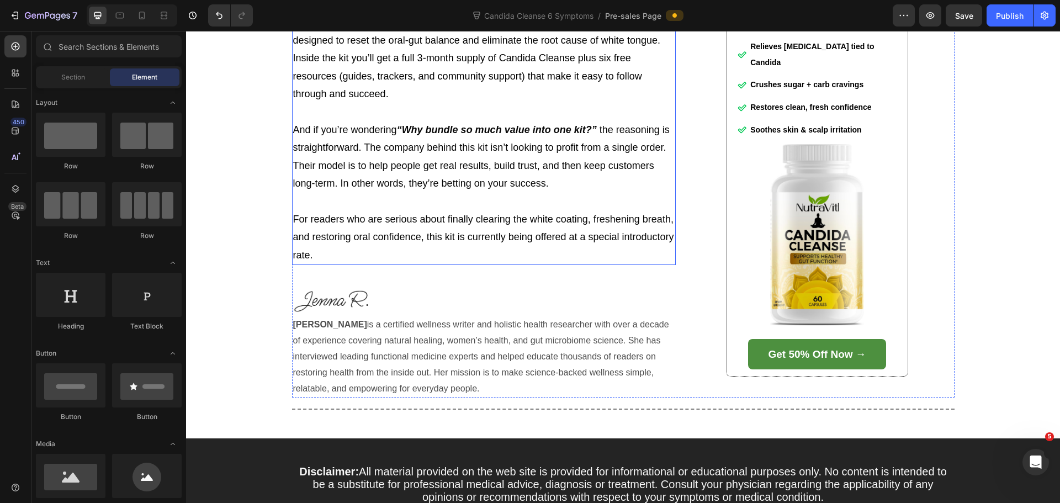
click at [357, 264] on p "For readers who are serious about finally clearing the white coating, freshenin…" at bounding box center [483, 237] width 381 height 54
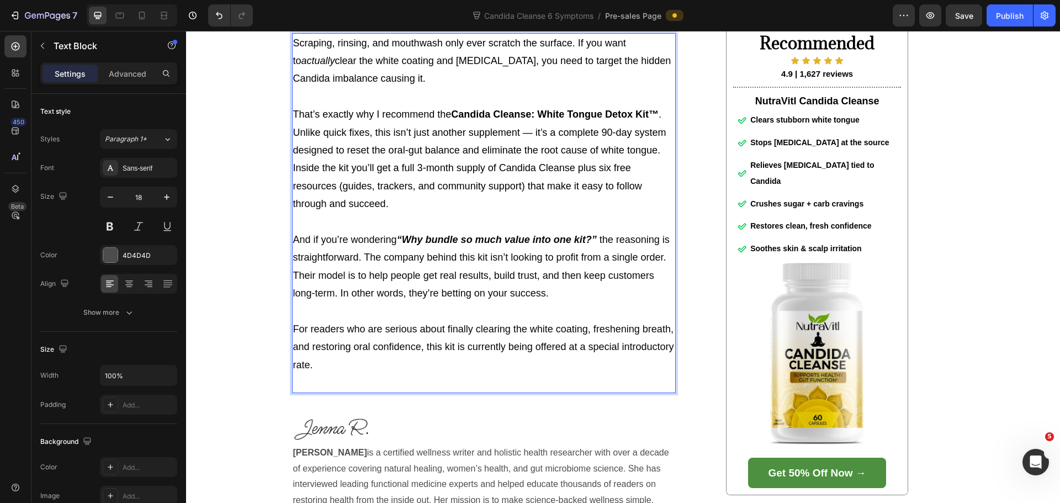
scroll to position [3846, 0]
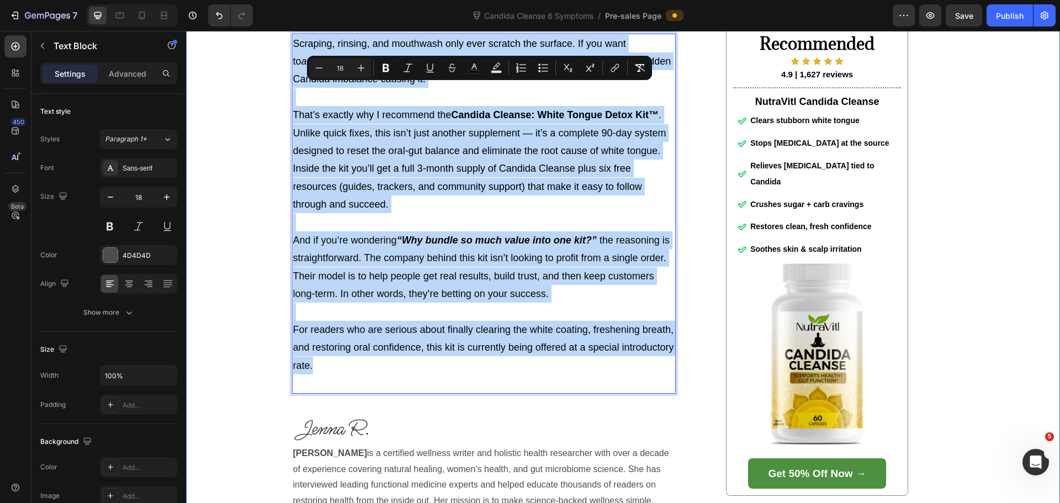
drag, startPoint x: 319, startPoint y: 381, endPoint x: 285, endPoint y: 93, distance: 290.1
copy div "Loremips, dolorsi, ame consectet adip elit seddoei tem incidid. Ut lab etdo ma …"
click at [333, 374] on p "For readers who are serious about finally clearing the white coating, freshenin…" at bounding box center [483, 348] width 381 height 54
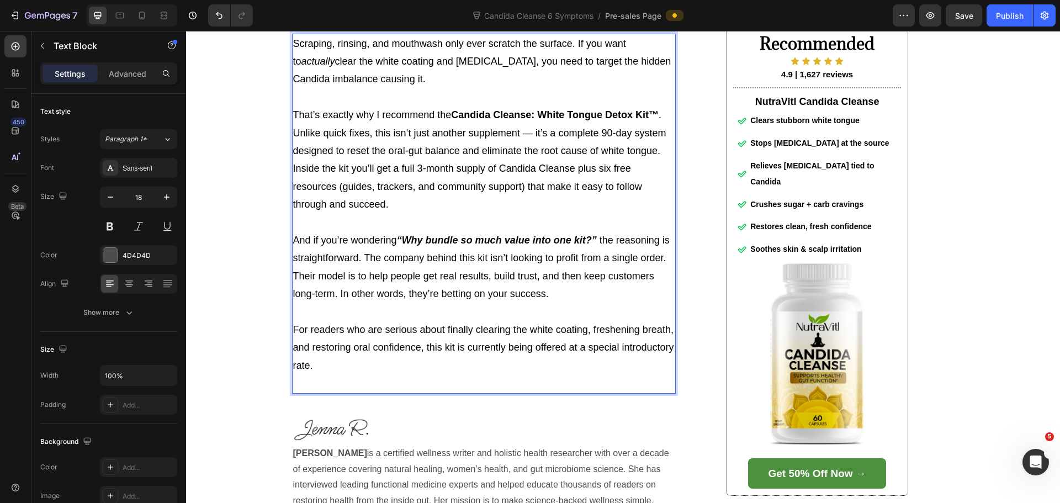
scroll to position [3901, 0]
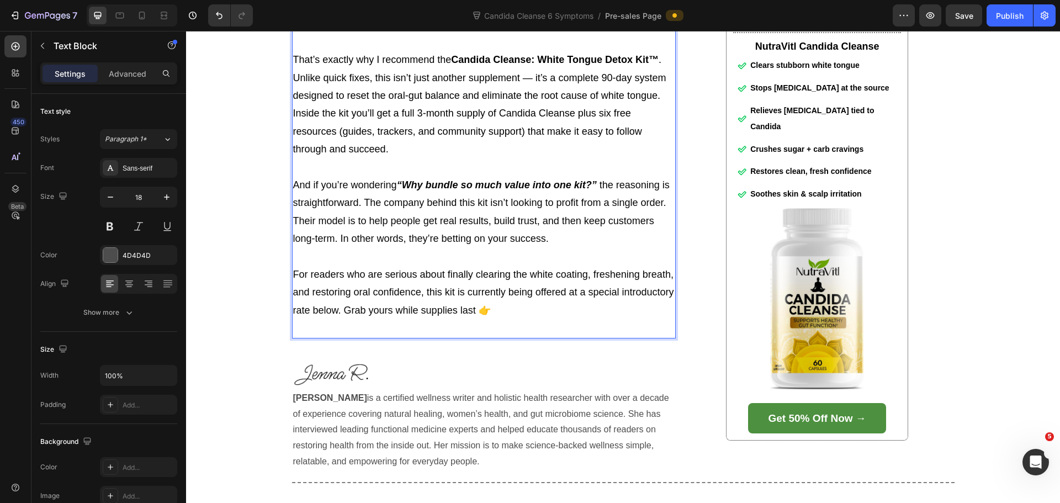
click at [493, 319] on p "For readers who are serious about finally clearing the white coating, freshenin…" at bounding box center [483, 293] width 381 height 54
click at [473, 337] on p "Rich Text Editor. Editing area: main" at bounding box center [483, 328] width 381 height 18
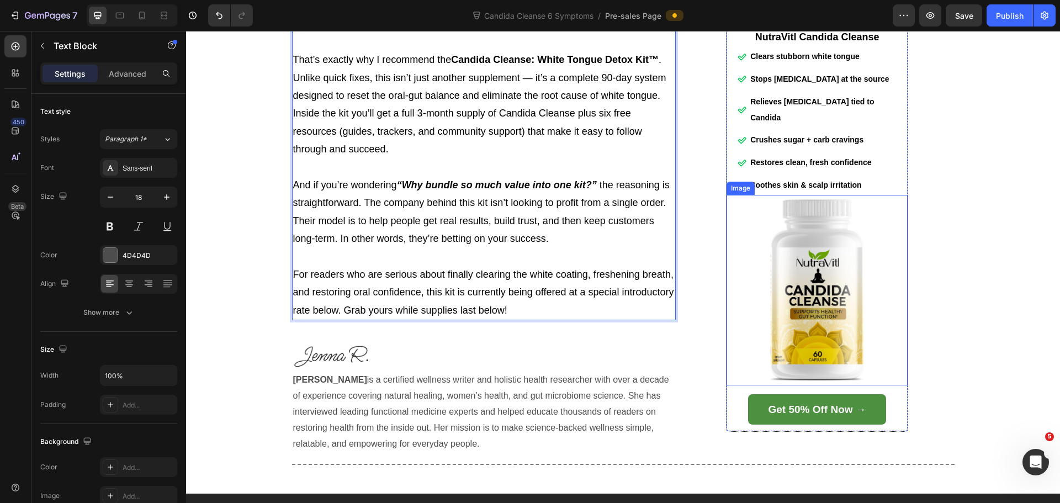
click at [920, 316] on div "Recommended Heading Icon Icon Icon Icon Icon Icon List 4.9 | 1,627 reviews Text…" at bounding box center [817, 196] width 274 height 511
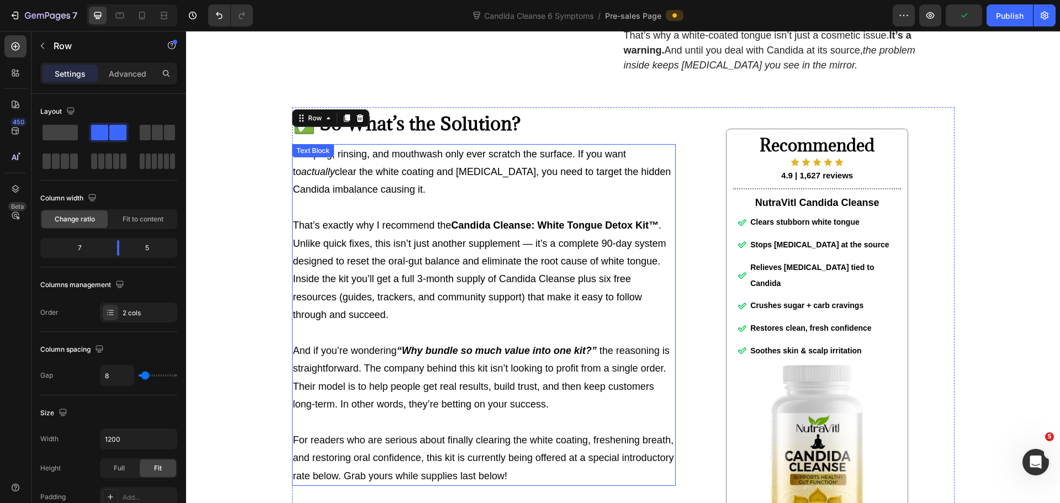
scroll to position [3956, 0]
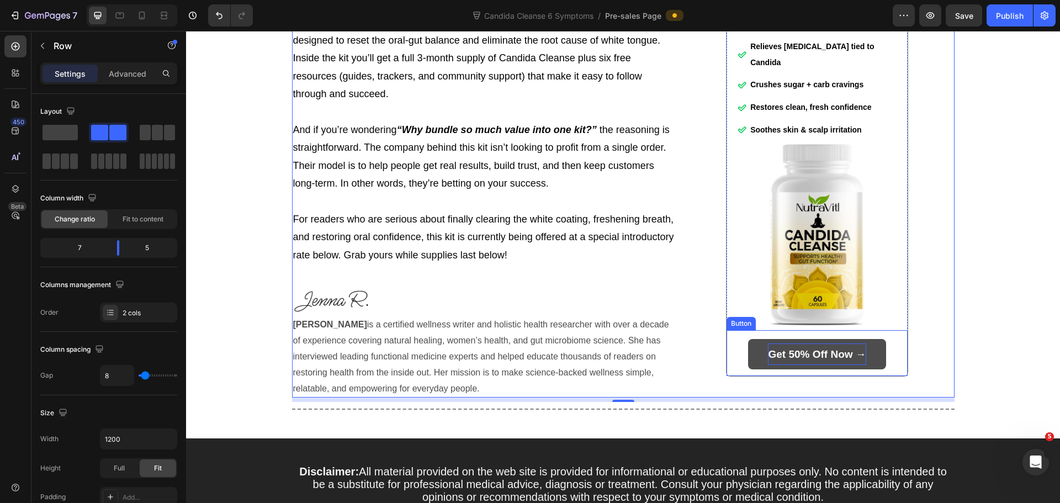
click at [793, 360] on strong "Get 50% Off Now →" at bounding box center [817, 354] width 98 height 12
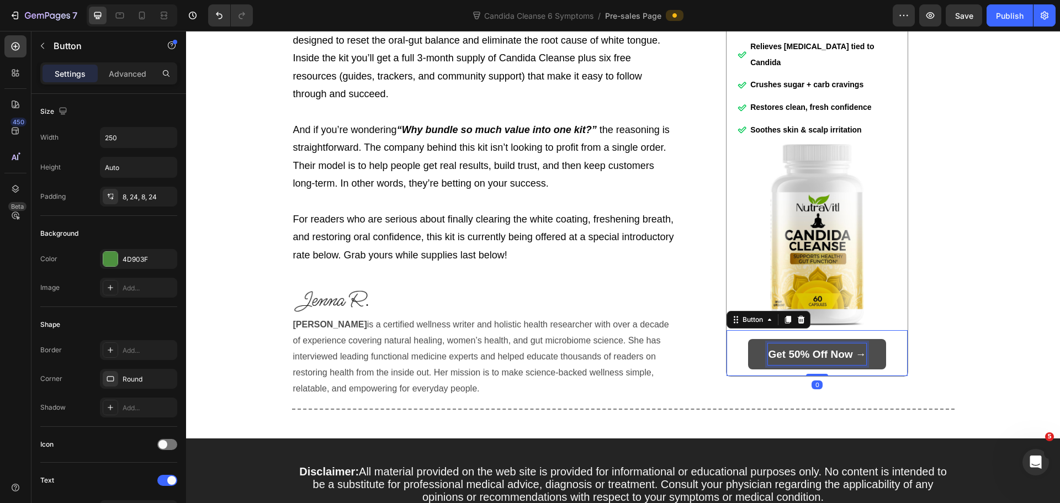
click at [788, 360] on strong "Get 50% Off Now →" at bounding box center [817, 354] width 98 height 12
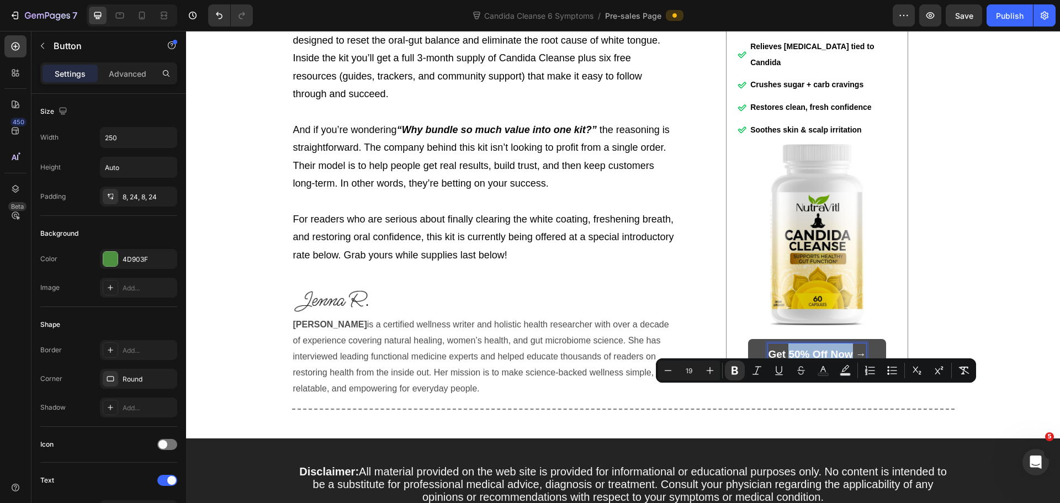
drag, startPoint x: 786, startPoint y: 394, endPoint x: 848, endPoint y: 396, distance: 62.4
click at [848, 360] on strong "Get 50% Off Now →" at bounding box center [817, 354] width 98 height 12
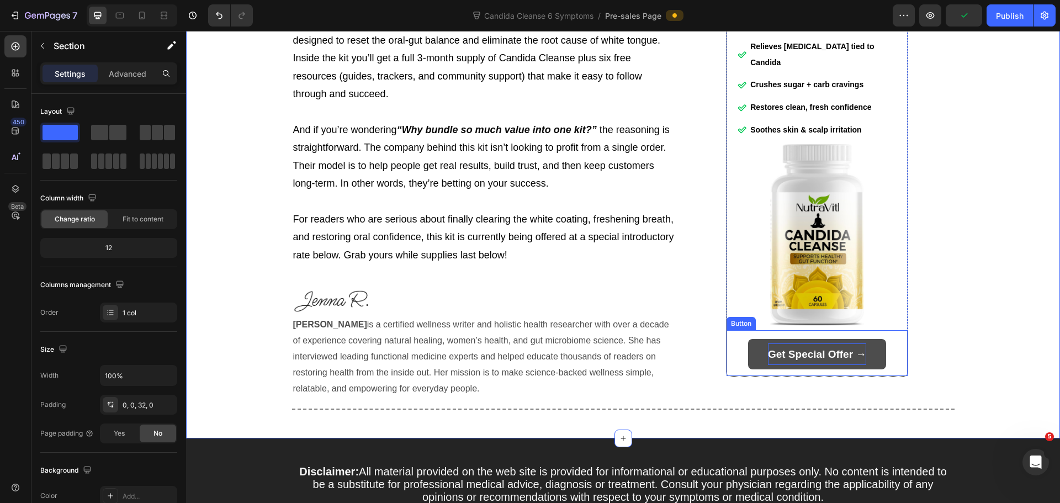
click at [847, 360] on strong "Get Special Offer →" at bounding box center [817, 354] width 98 height 12
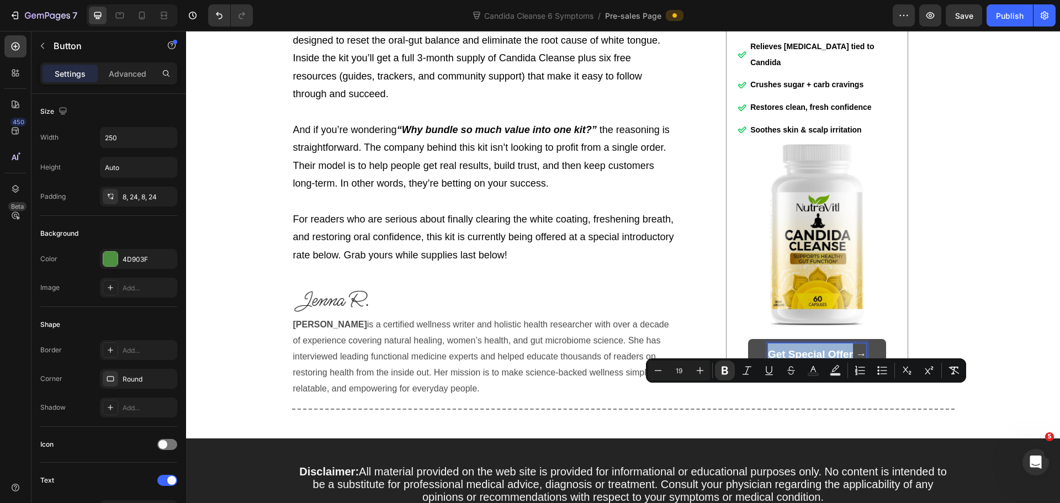
drag, startPoint x: 850, startPoint y: 393, endPoint x: 767, endPoint y: 388, distance: 83.5
click at [768, 360] on strong "Get Special Offer →" at bounding box center [817, 354] width 98 height 12
copy strong "Get Special Offer"
click at [945, 262] on div "Recommended Heading Icon Icon Icon Icon Icon Icon List 4.9 | 1,627 reviews Text…" at bounding box center [817, 141] width 274 height 511
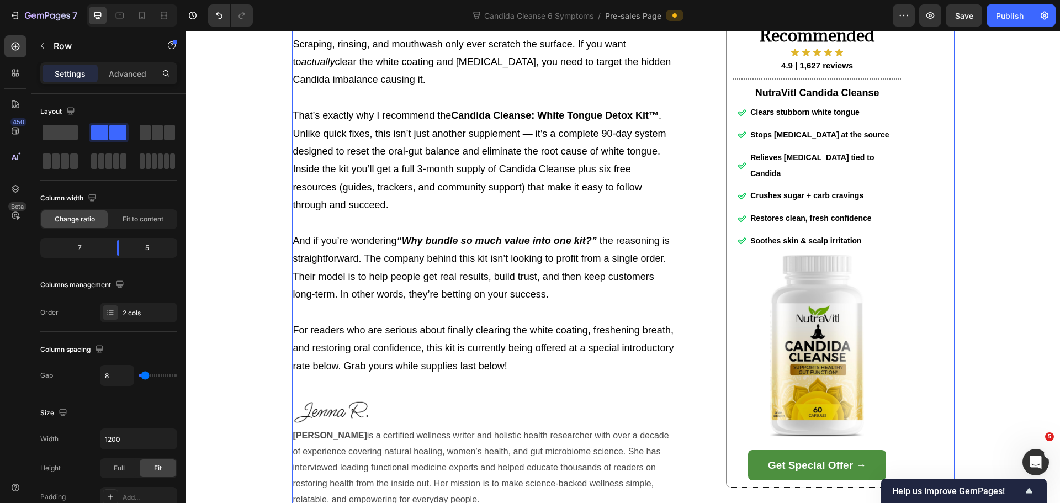
scroll to position [3846, 0]
click at [519, 374] on p "For readers who are serious about finally clearing the white coating, freshenin…" at bounding box center [483, 348] width 381 height 54
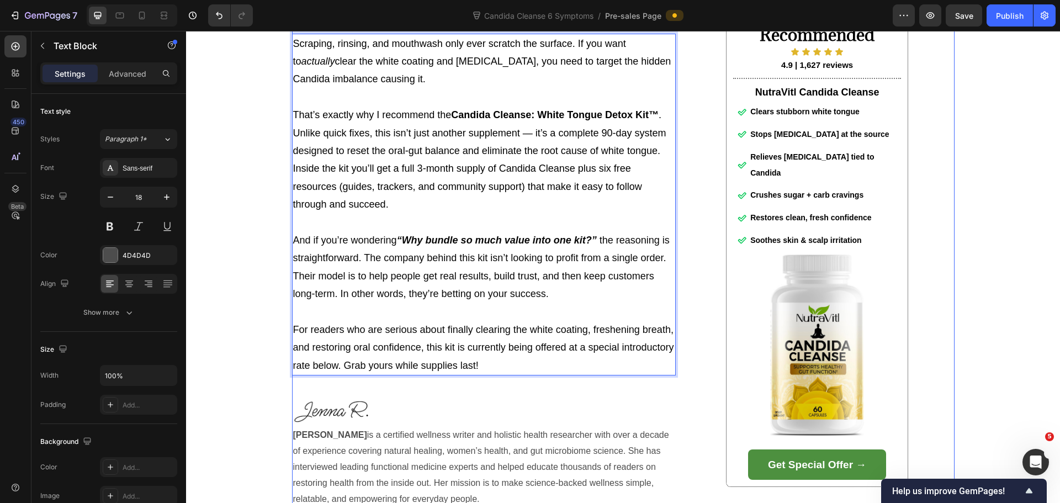
click at [920, 263] on div "Recommended Heading Icon Icon Icon Icon Icon Icon List 4.9 | 1,627 reviews Text…" at bounding box center [817, 252] width 274 height 511
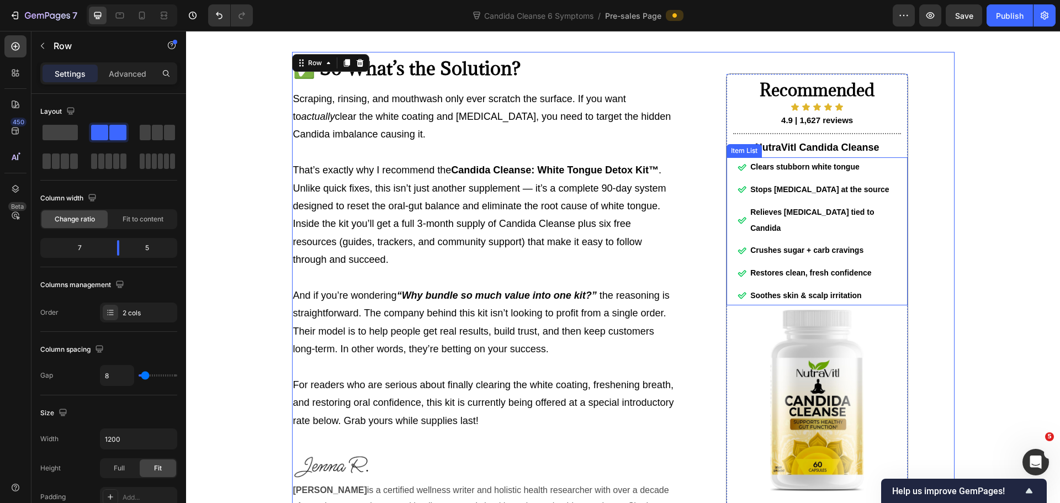
scroll to position [4122, 0]
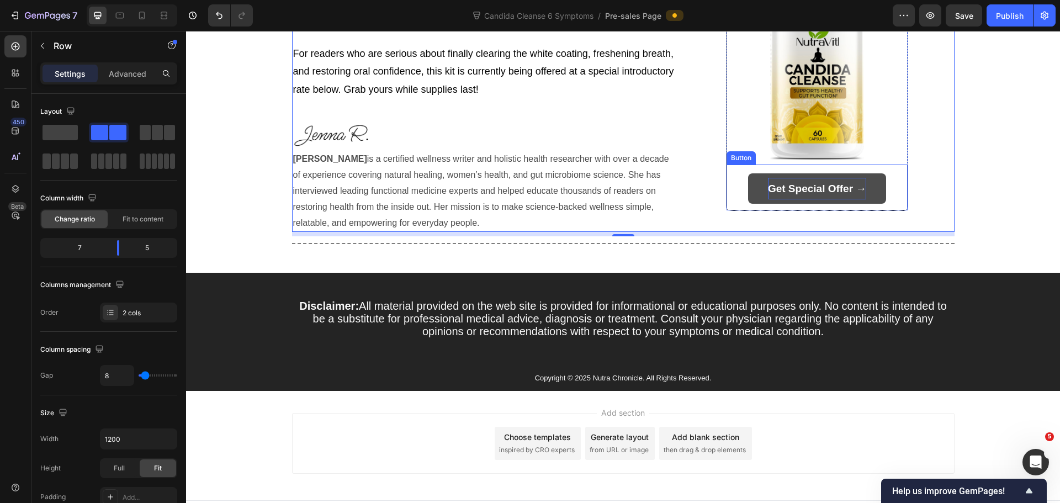
click at [831, 194] on strong "Get Special Offer →" at bounding box center [817, 189] width 98 height 12
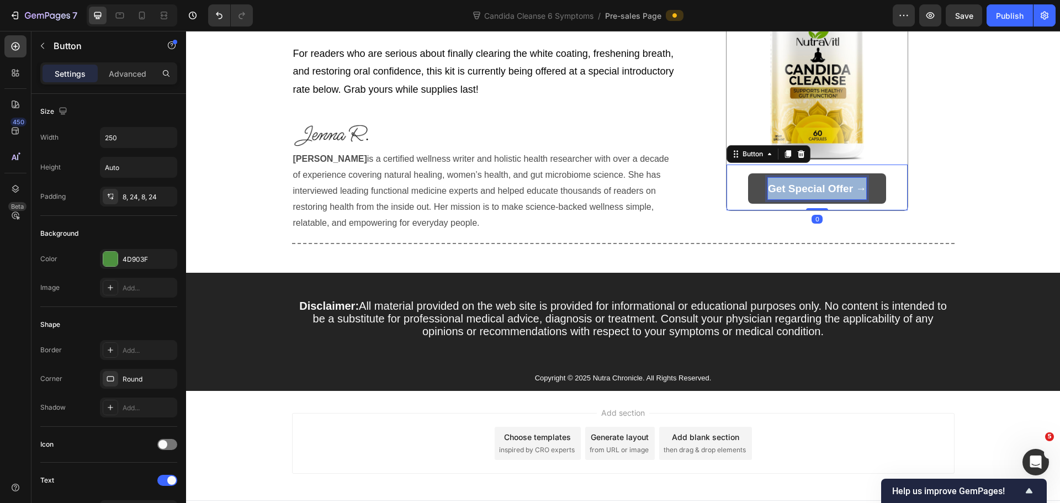
click at [831, 194] on strong "Get Special Offer →" at bounding box center [817, 189] width 98 height 12
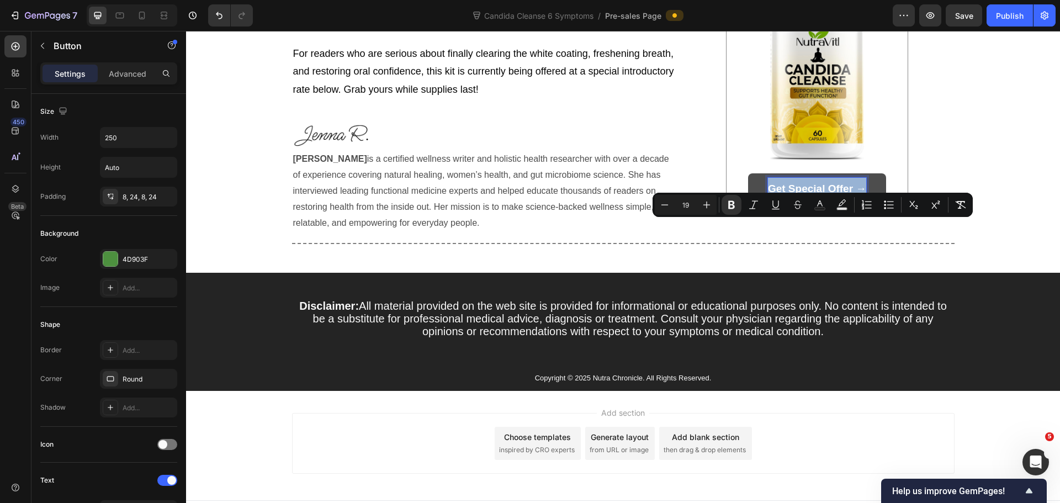
click at [830, 194] on strong "Get Special Offer →" at bounding box center [817, 189] width 98 height 12
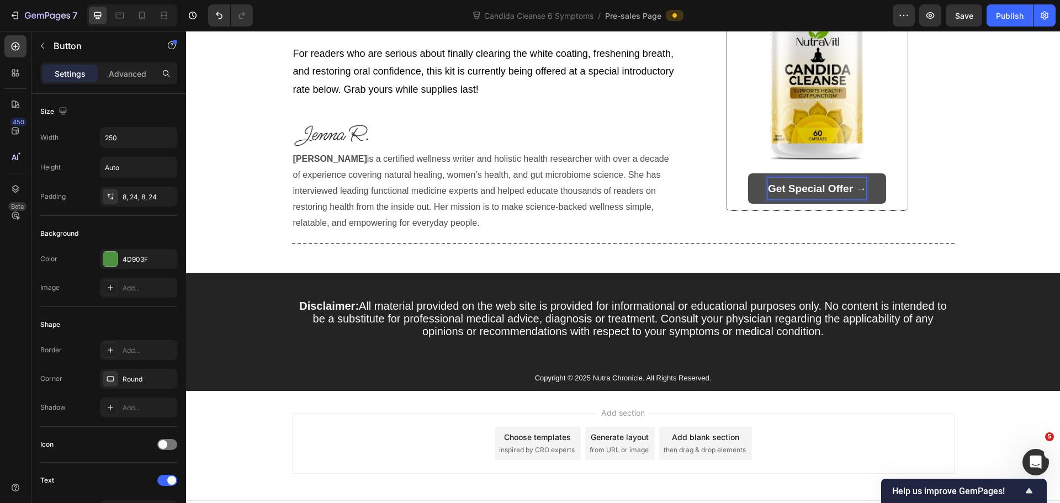
click at [825, 194] on strong "Get Special Offer →" at bounding box center [817, 189] width 98 height 12
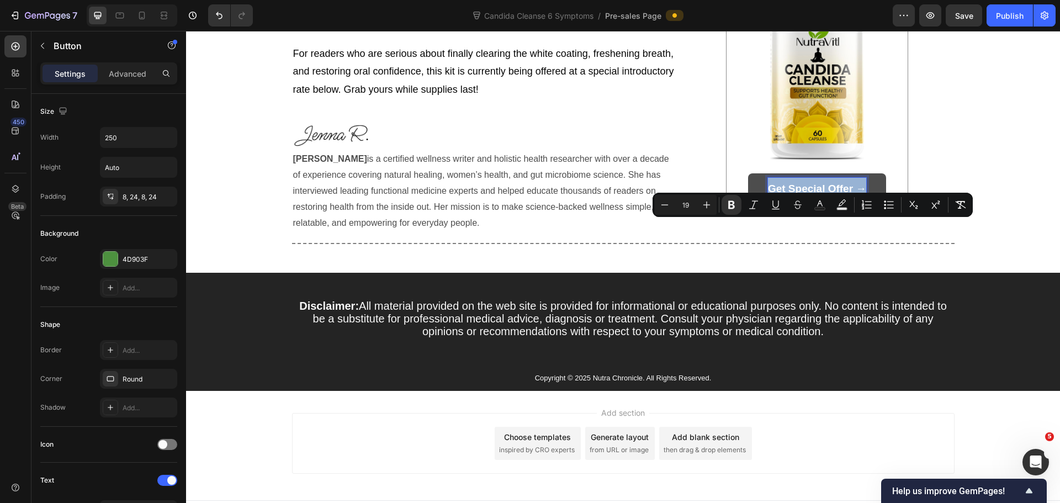
copy strong "Get Special Offer →"
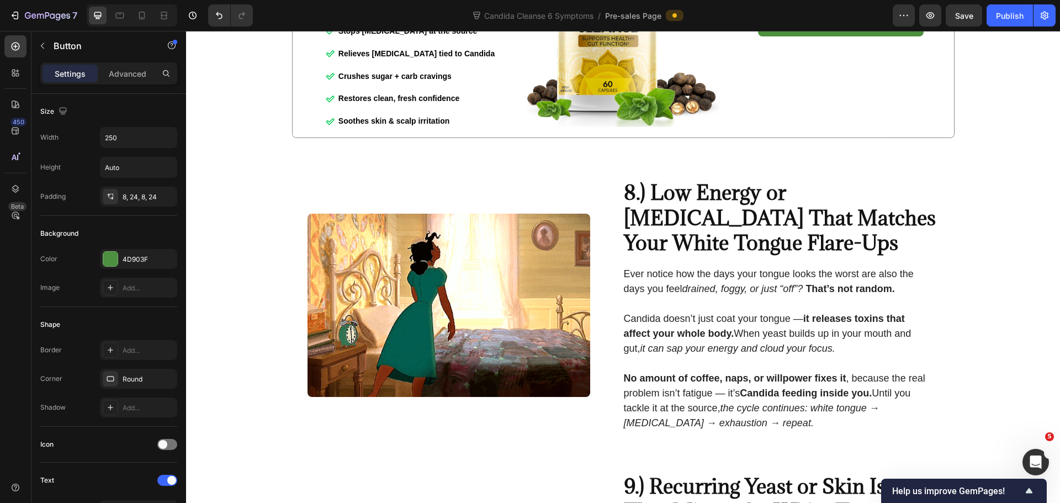
scroll to position [2686, 0]
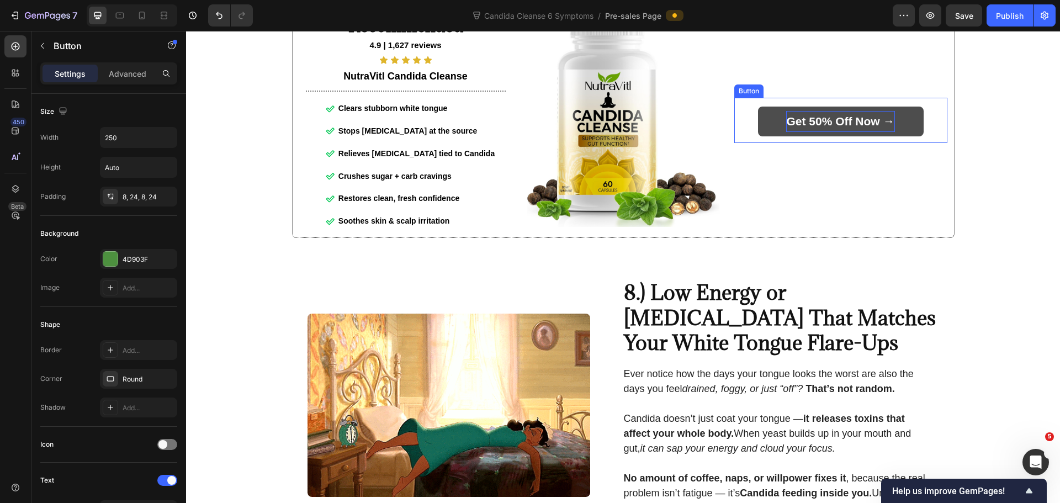
click at [830, 128] on strong "Get 50% Off Now →" at bounding box center [840, 121] width 108 height 13
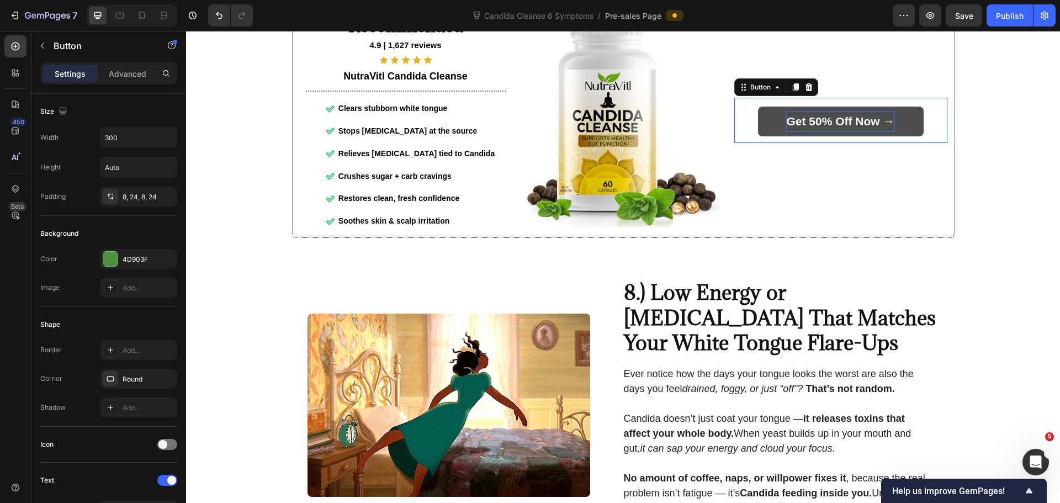
click at [830, 128] on strong "Get 50% Off Now →" at bounding box center [840, 121] width 108 height 13
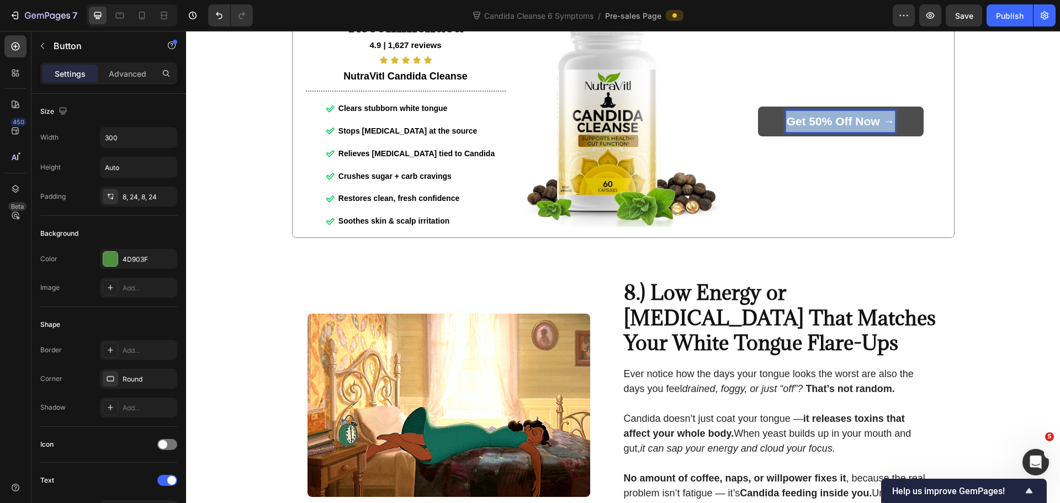
click at [830, 128] on strong "Get 50% Off Now →" at bounding box center [840, 121] width 108 height 13
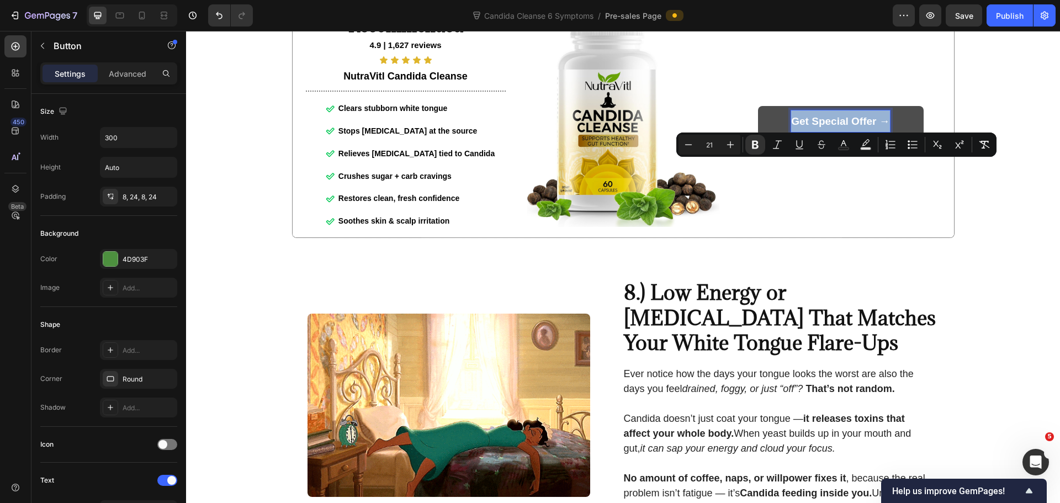
scroll to position [2686, 0]
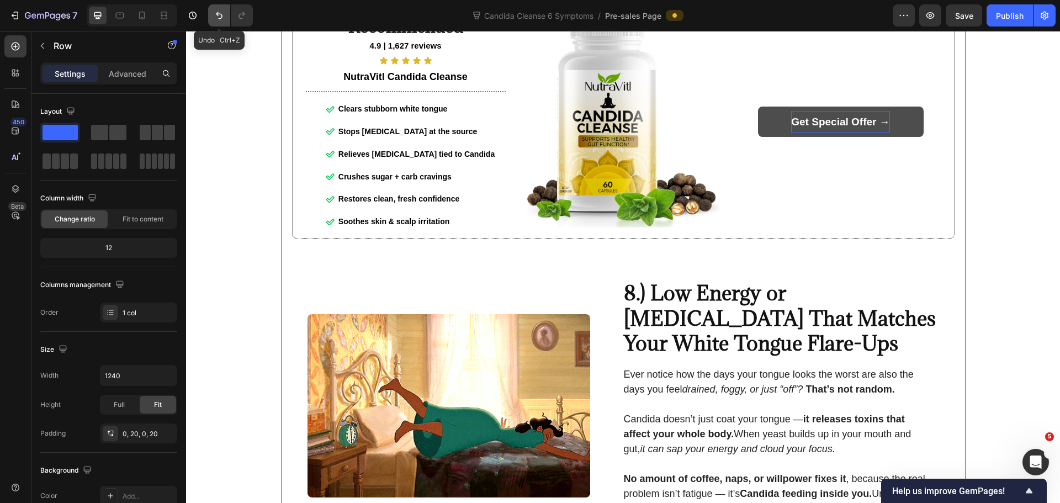
click at [213, 15] on button "Undo/Redo" at bounding box center [219, 15] width 22 height 22
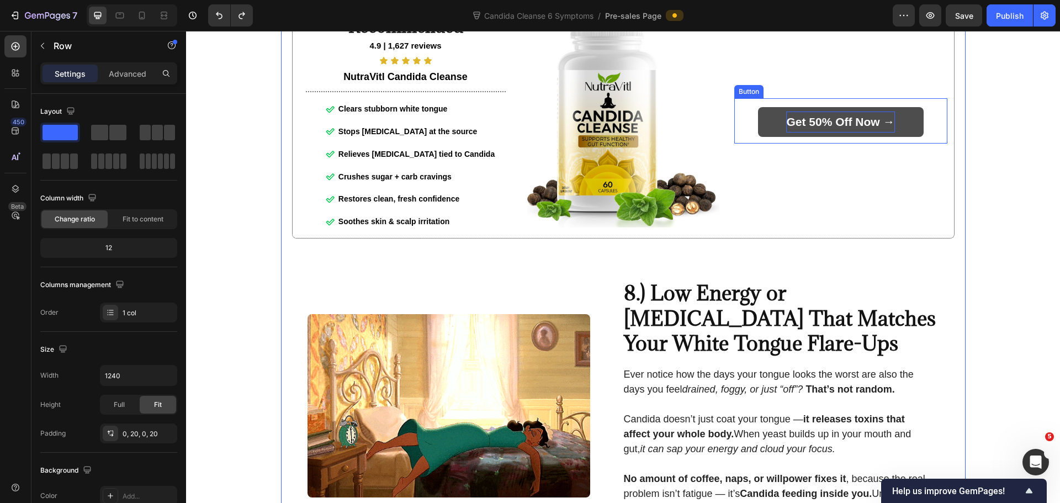
click at [808, 128] on strong "Get 50% Off Now →" at bounding box center [840, 121] width 108 height 13
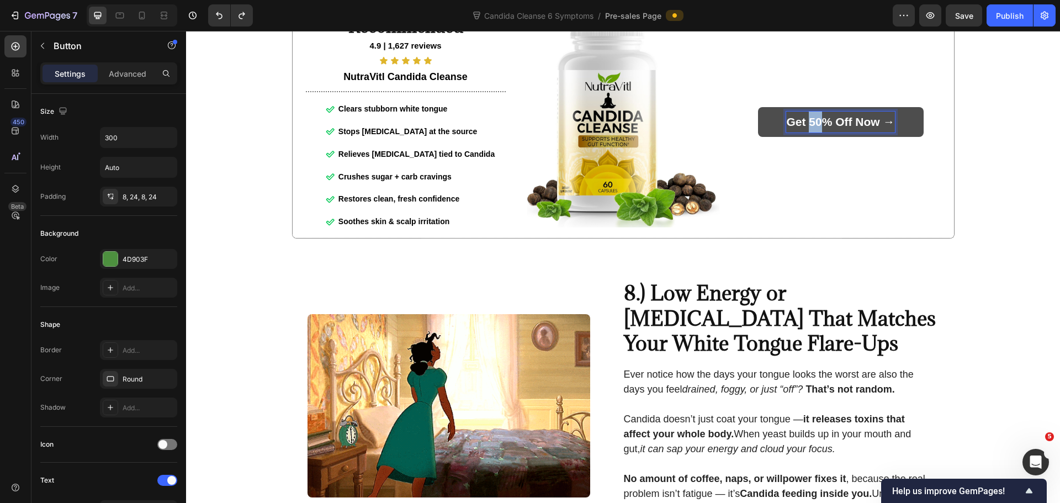
click at [808, 128] on strong "Get 50% Off Now →" at bounding box center [840, 121] width 108 height 13
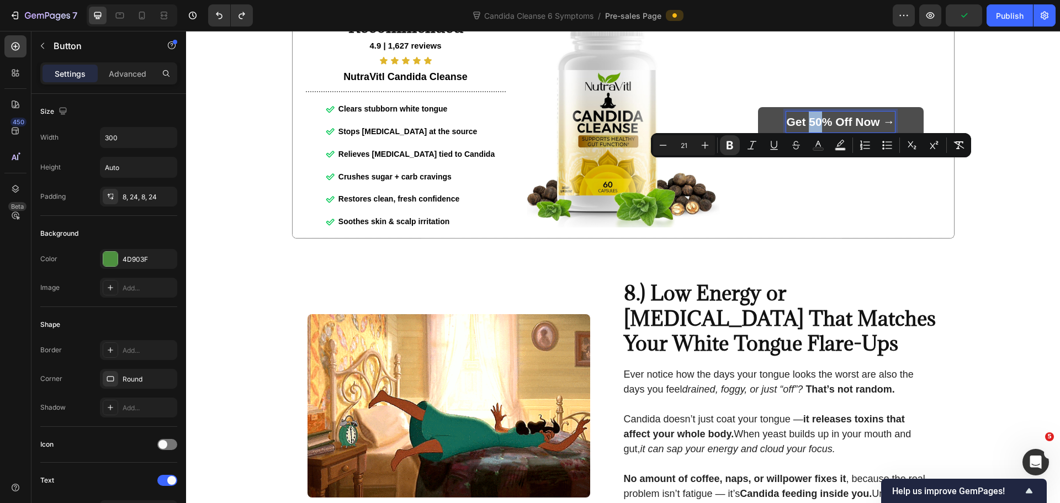
click at [808, 128] on strong "Get 50% Off Now →" at bounding box center [840, 121] width 108 height 13
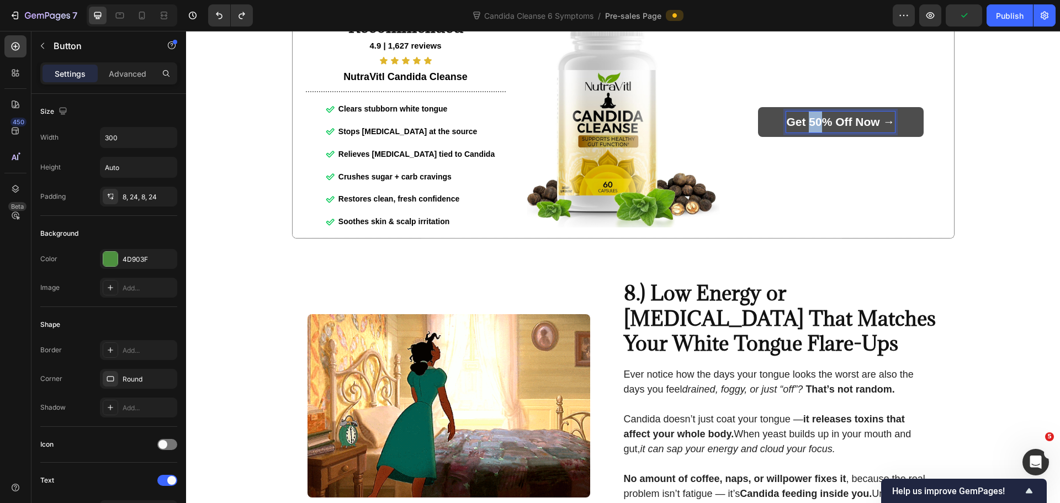
click at [808, 128] on strong "Get 50% Off Now →" at bounding box center [840, 121] width 108 height 13
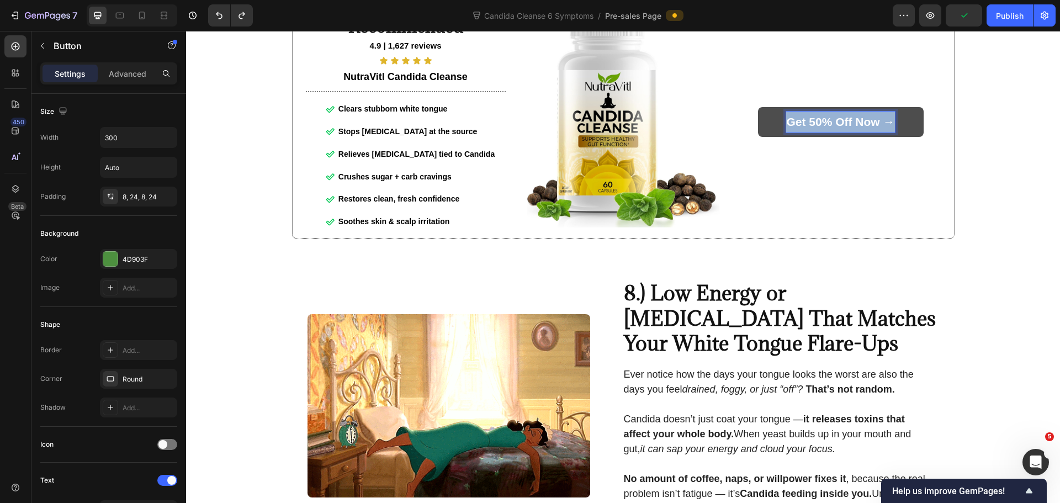
click at [808, 128] on strong "Get 50% Off Now →" at bounding box center [840, 121] width 108 height 13
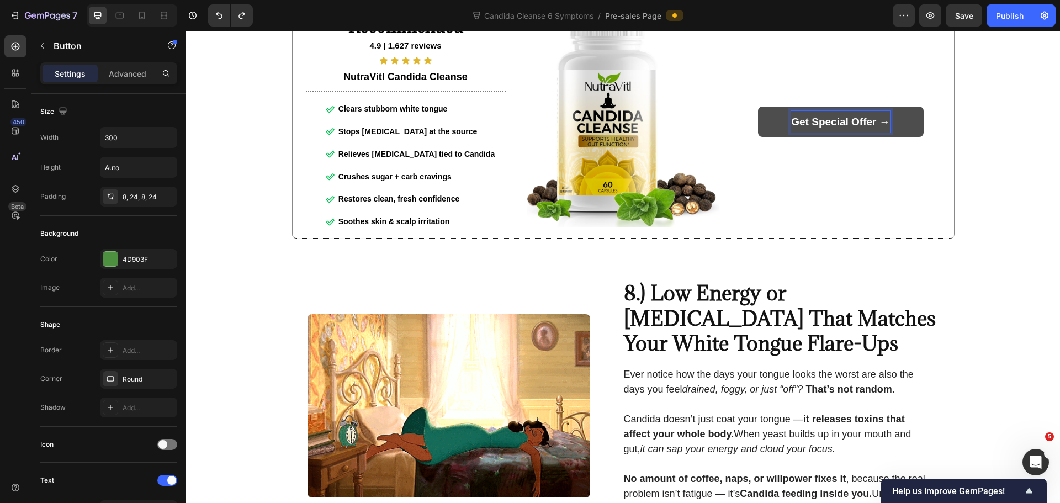
scroll to position [2685, 0]
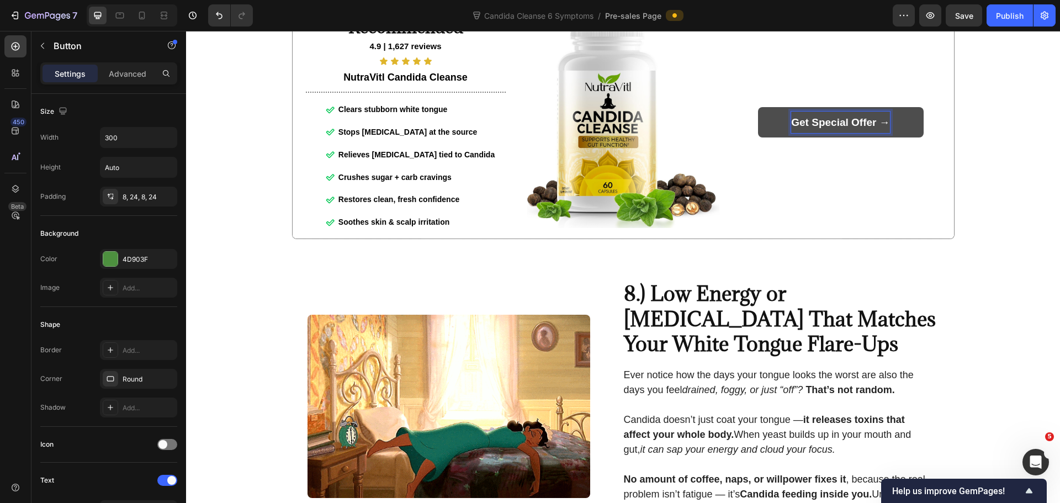
click at [808, 128] on strong "Get Special Offer →" at bounding box center [840, 122] width 98 height 12
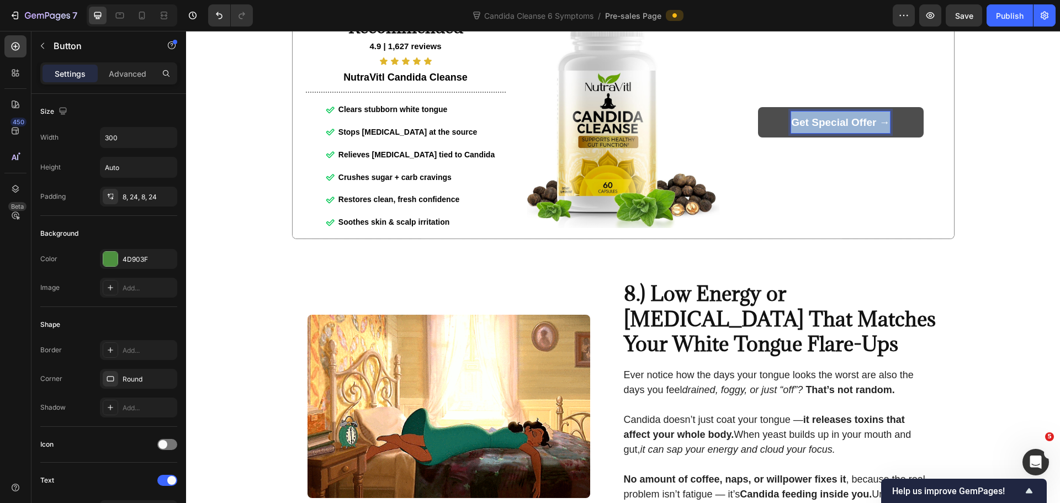
click at [808, 128] on strong "Get Special Offer →" at bounding box center [840, 122] width 98 height 12
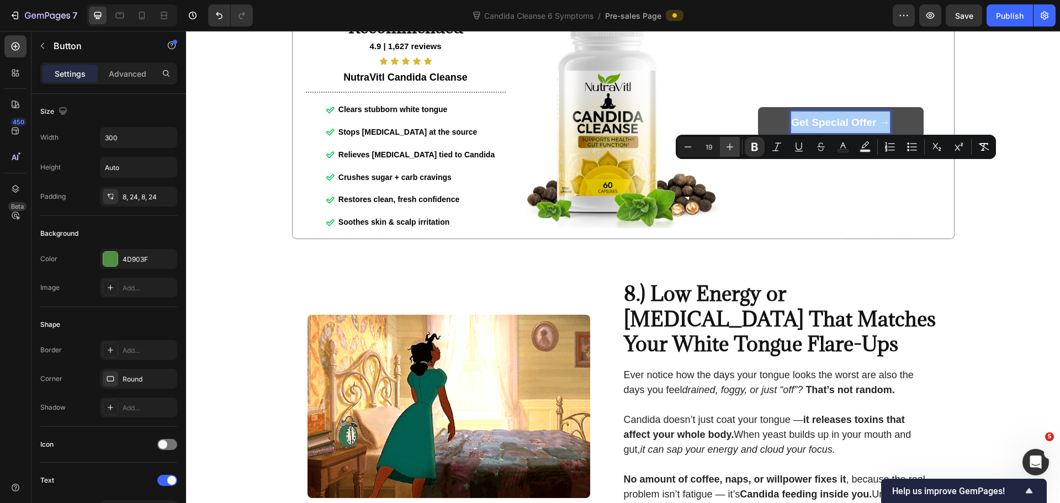
click at [725, 147] on icon "Editor contextual toolbar" at bounding box center [729, 146] width 11 height 11
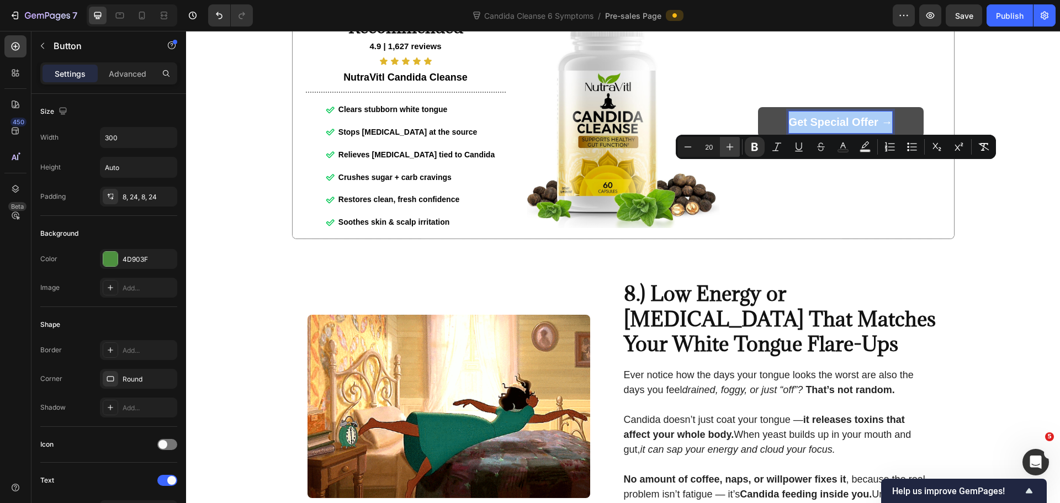
click at [725, 147] on icon "Editor contextual toolbar" at bounding box center [729, 146] width 11 height 11
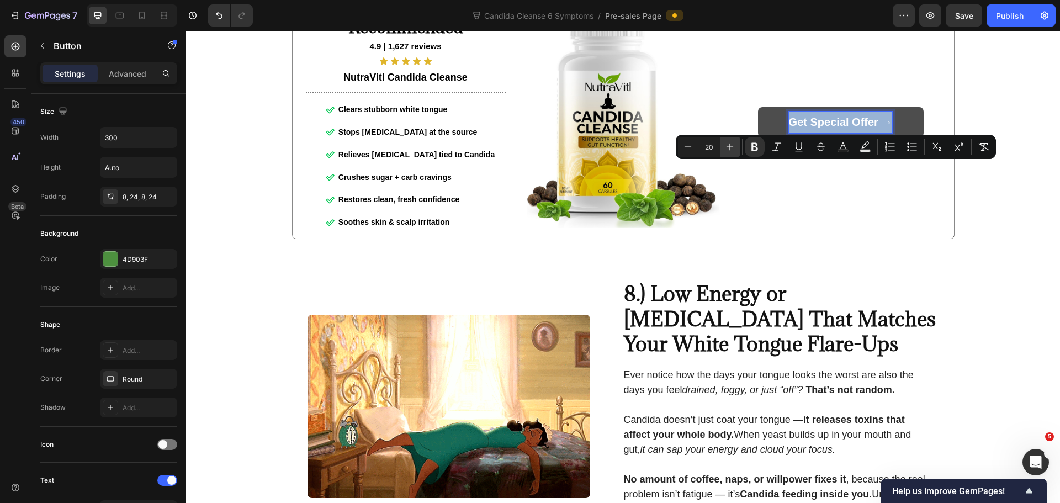
type input "21"
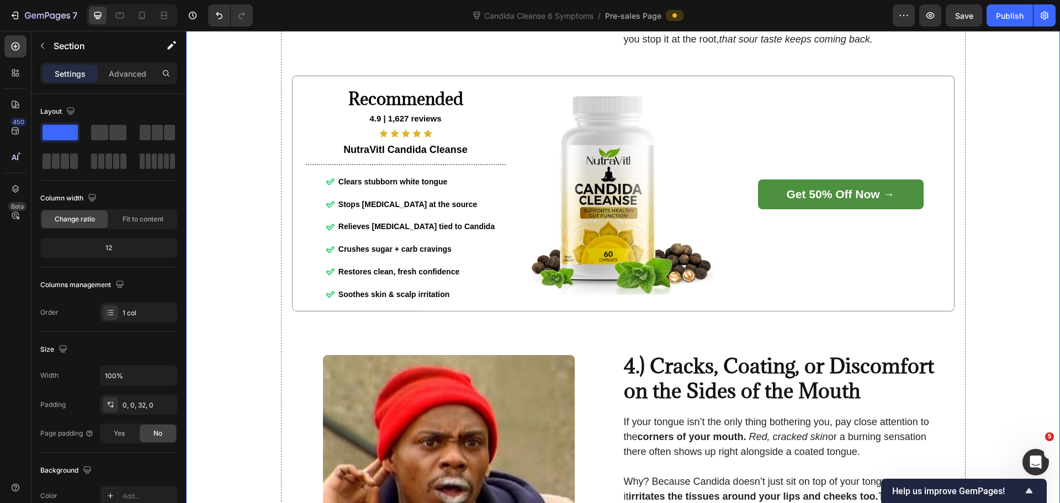
scroll to position [1084, 0]
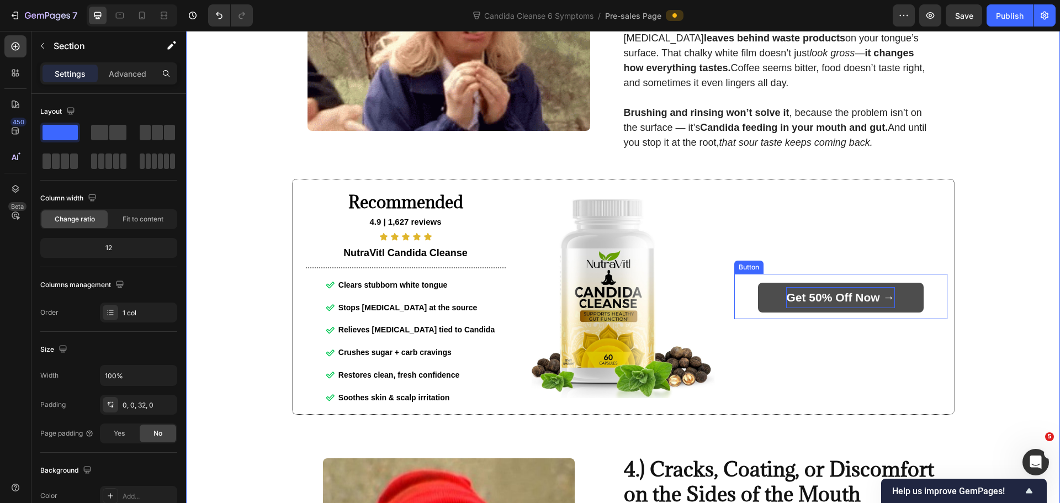
click at [831, 304] on strong "Get 50% Off Now →" at bounding box center [840, 297] width 108 height 13
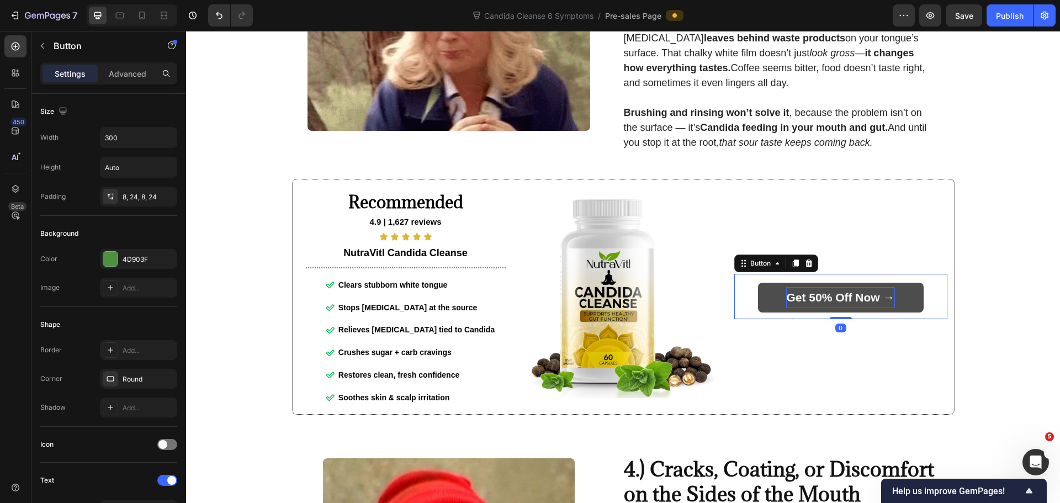
click at [831, 304] on strong "Get 50% Off Now →" at bounding box center [840, 297] width 108 height 13
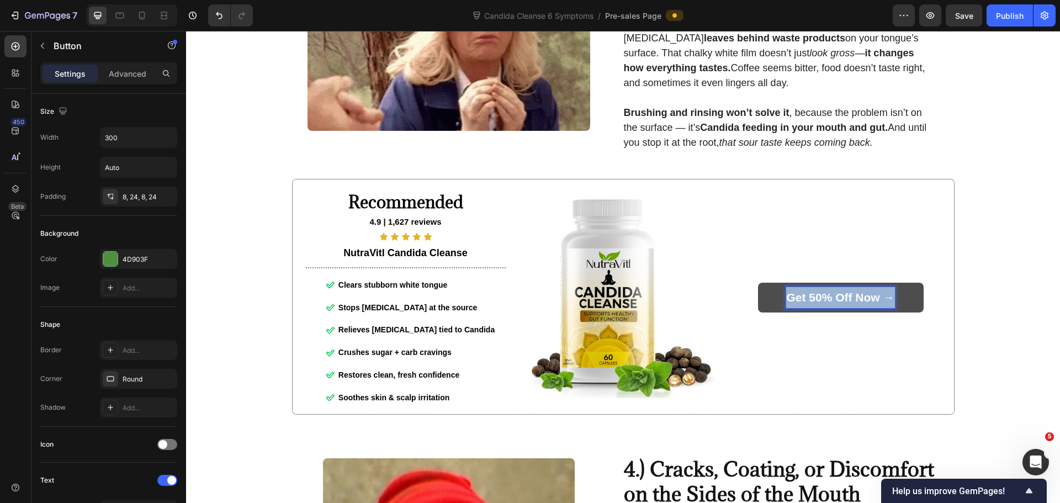
click at [832, 304] on strong "Get 50% Off Now →" at bounding box center [840, 297] width 108 height 13
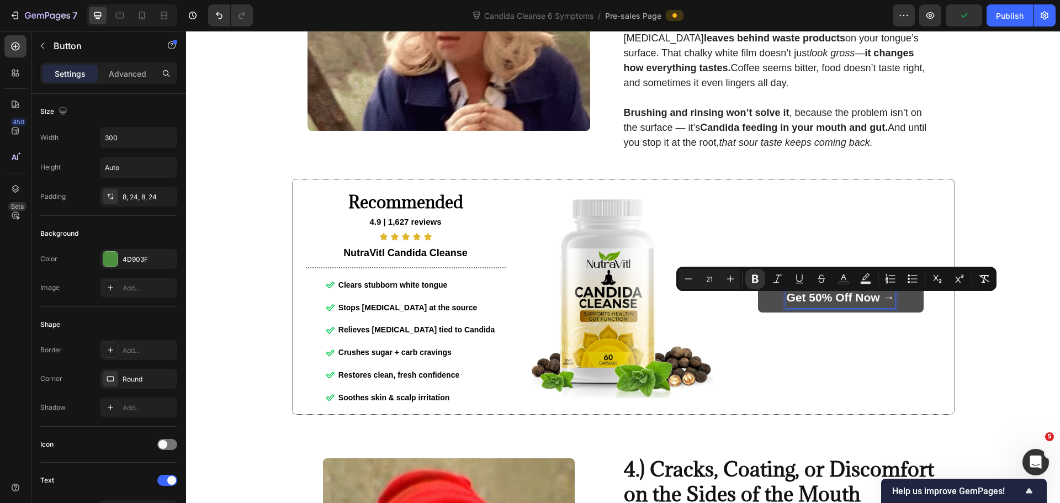
scroll to position [1084, 0]
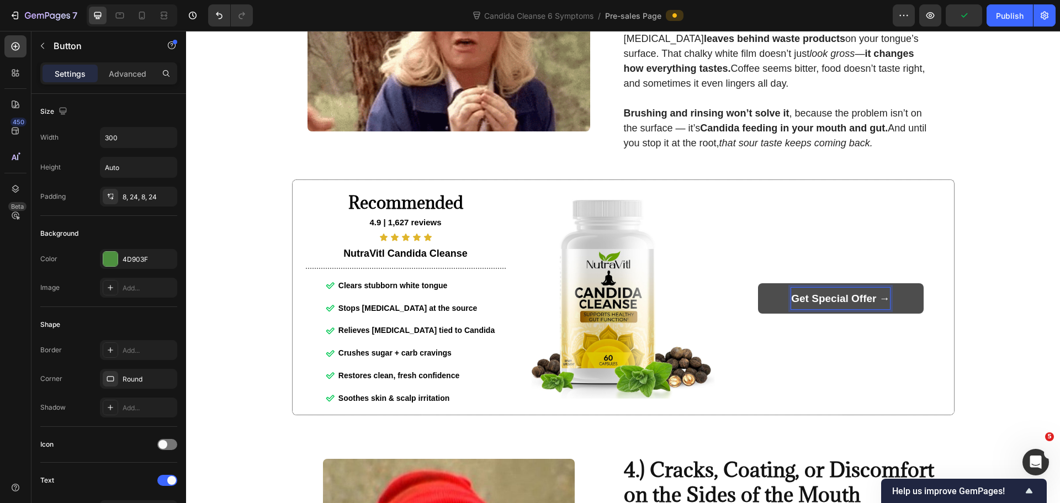
click at [832, 304] on strong "Get Special Offer →" at bounding box center [840, 299] width 98 height 12
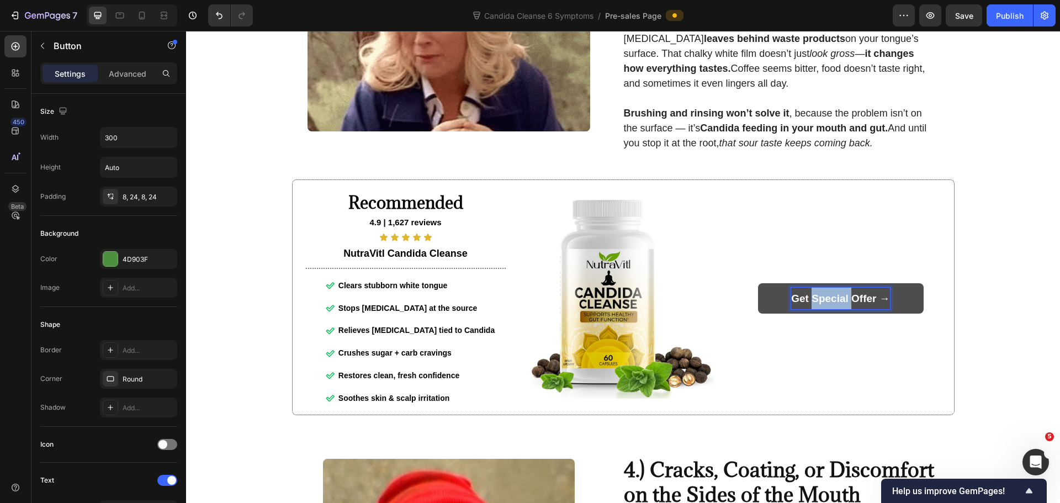
click at [832, 304] on strong "Get Special Offer →" at bounding box center [840, 299] width 98 height 12
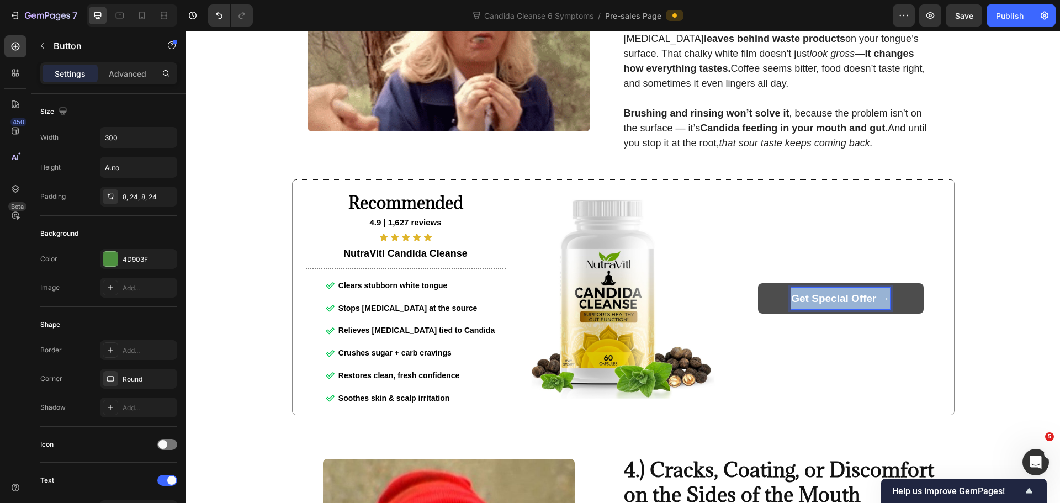
click at [832, 304] on strong "Get Special Offer →" at bounding box center [840, 299] width 98 height 12
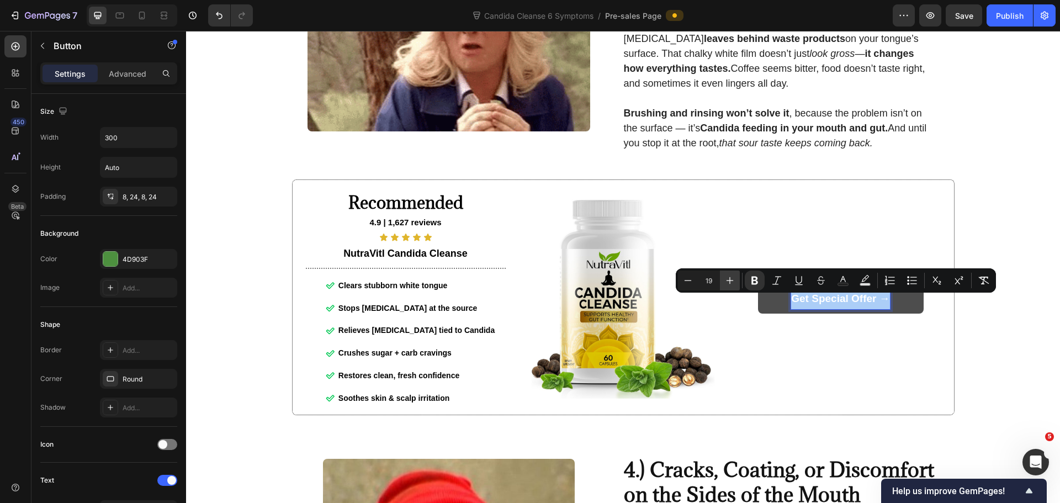
click at [733, 282] on icon "Editor contextual toolbar" at bounding box center [729, 280] width 11 height 11
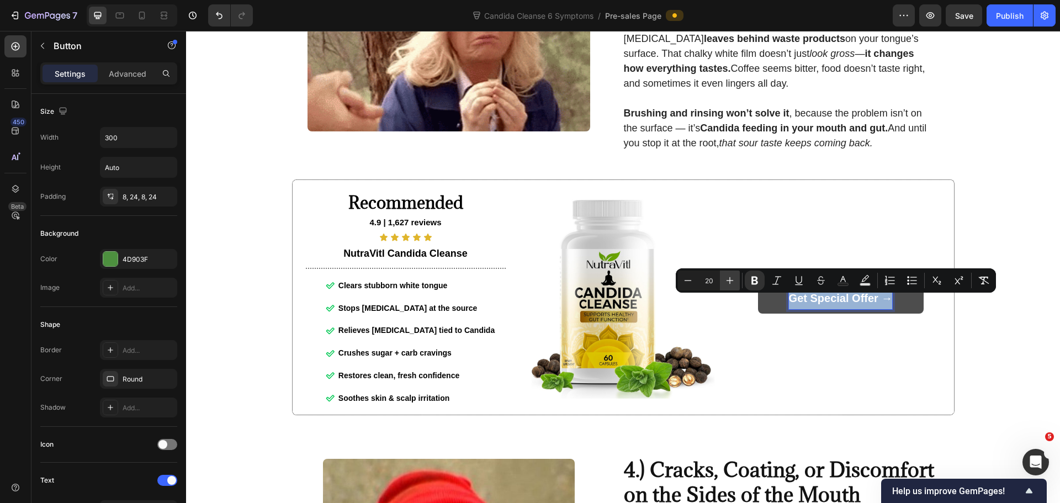
type input "21"
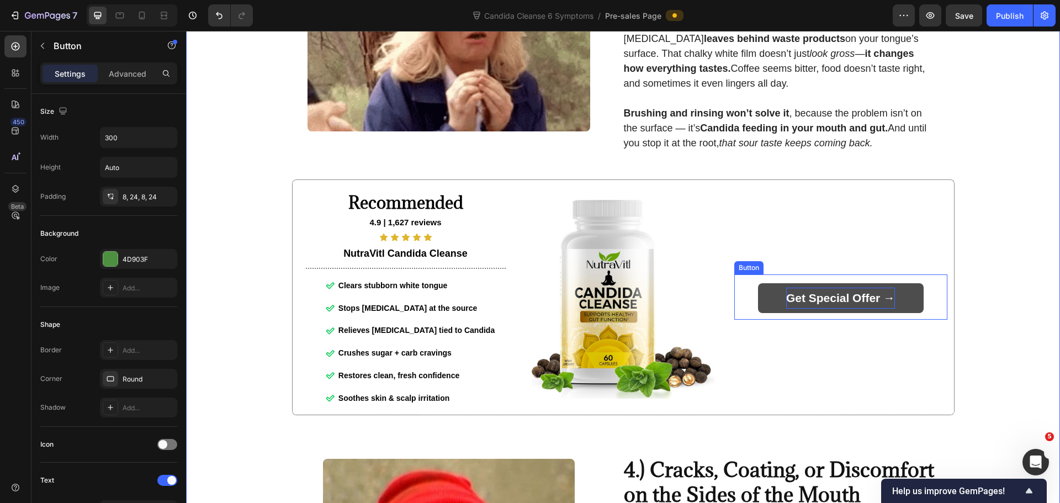
click at [888, 300] on strong "Get Special Offer →" at bounding box center [840, 297] width 109 height 13
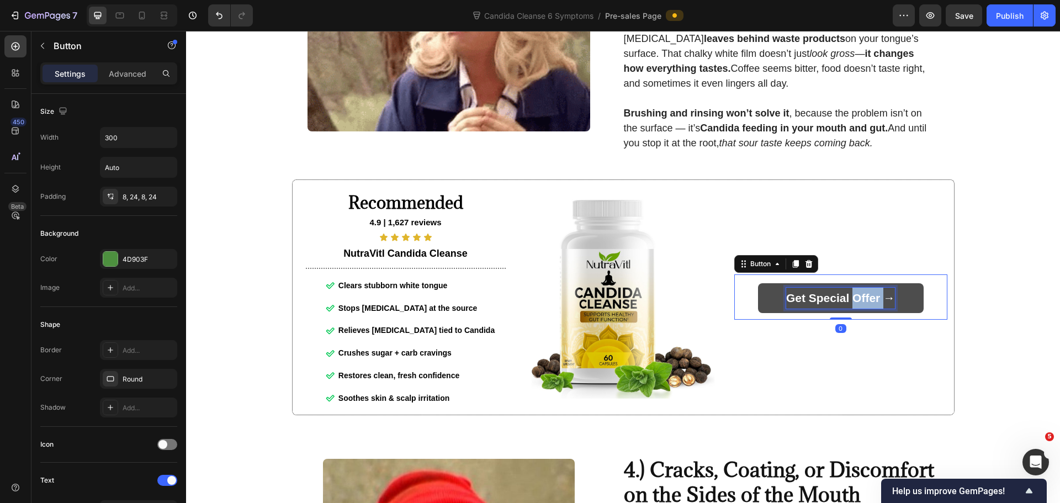
click at [861, 299] on strong "Get Special Offer →" at bounding box center [840, 297] width 109 height 13
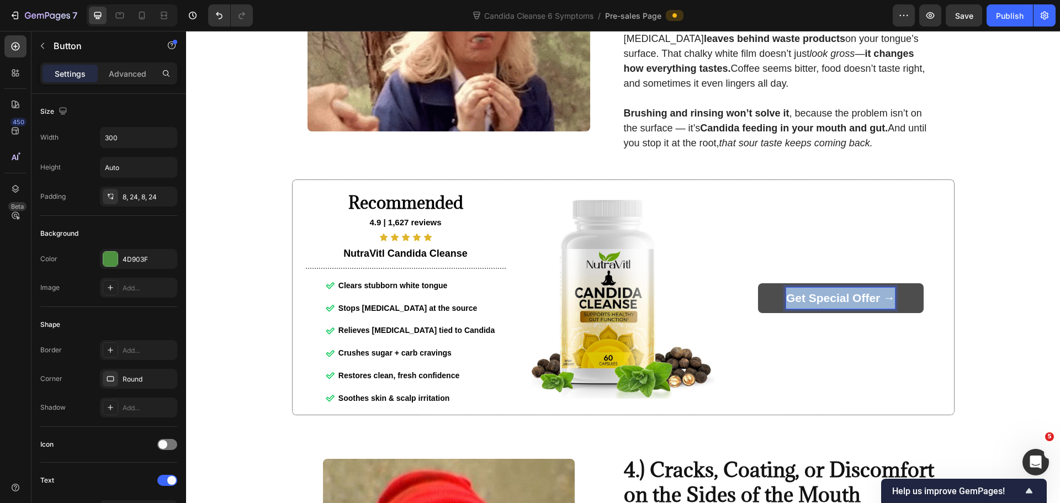
click at [861, 299] on strong "Get Special Offer →" at bounding box center [840, 297] width 109 height 13
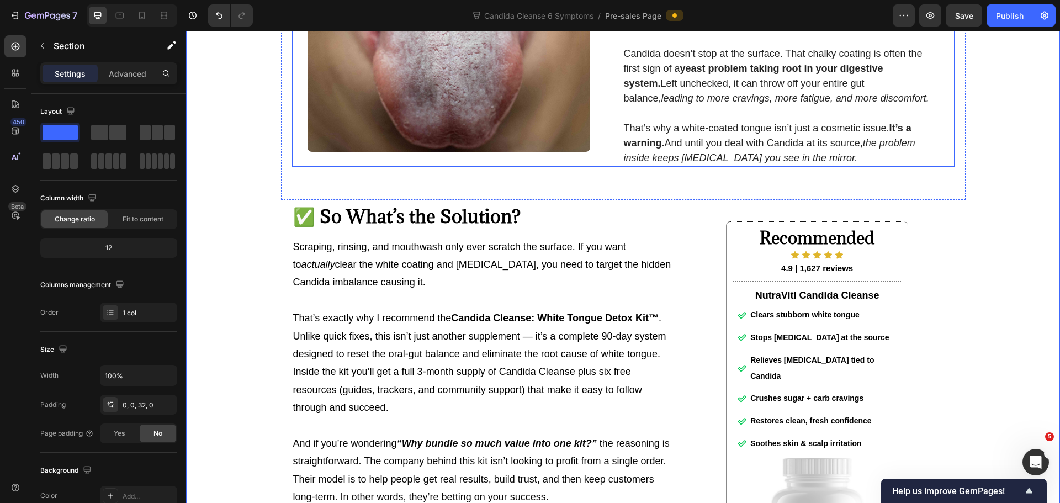
scroll to position [3789, 0]
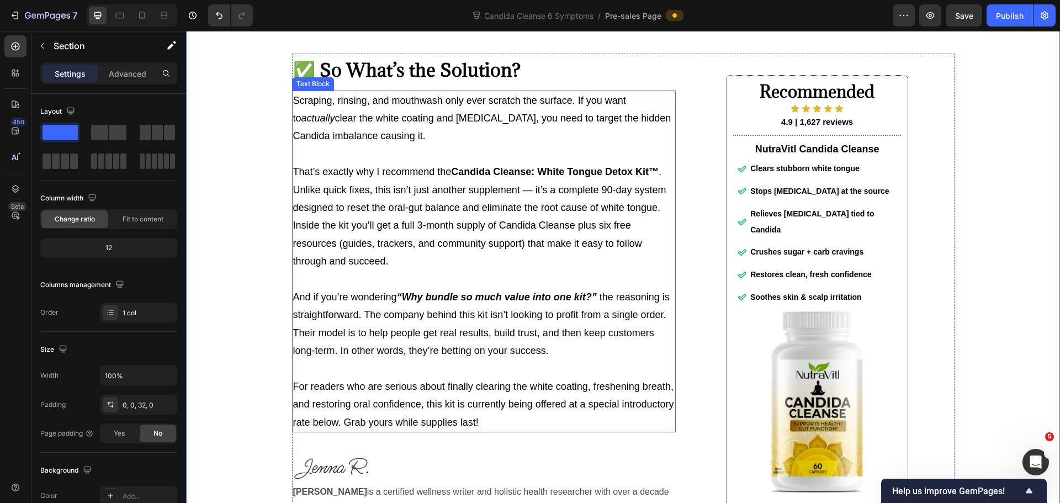
click at [551, 177] on strong "Candida Cleanse: White Tongue Detox Kit™" at bounding box center [555, 171] width 208 height 11
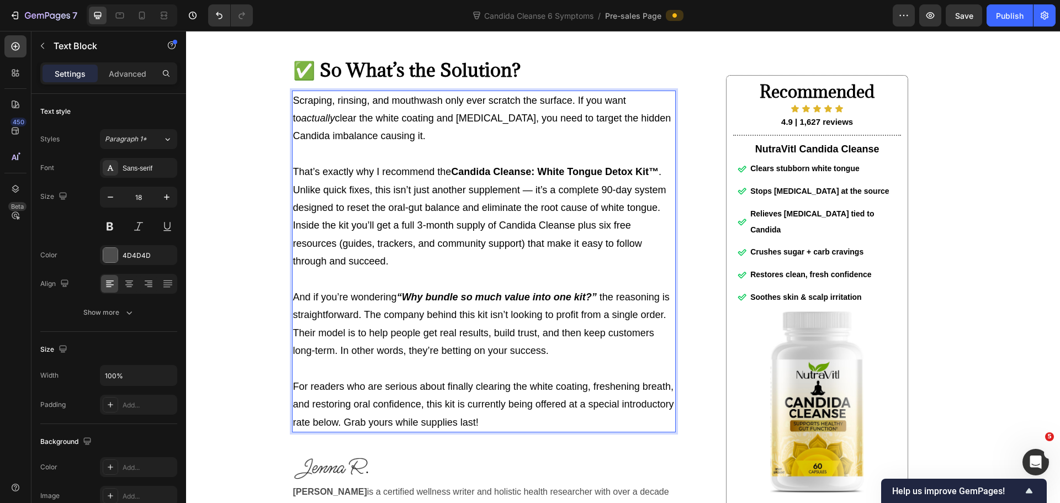
click at [540, 177] on strong "Candida Cleanse: White Tongue Detox Kit™" at bounding box center [555, 171] width 208 height 11
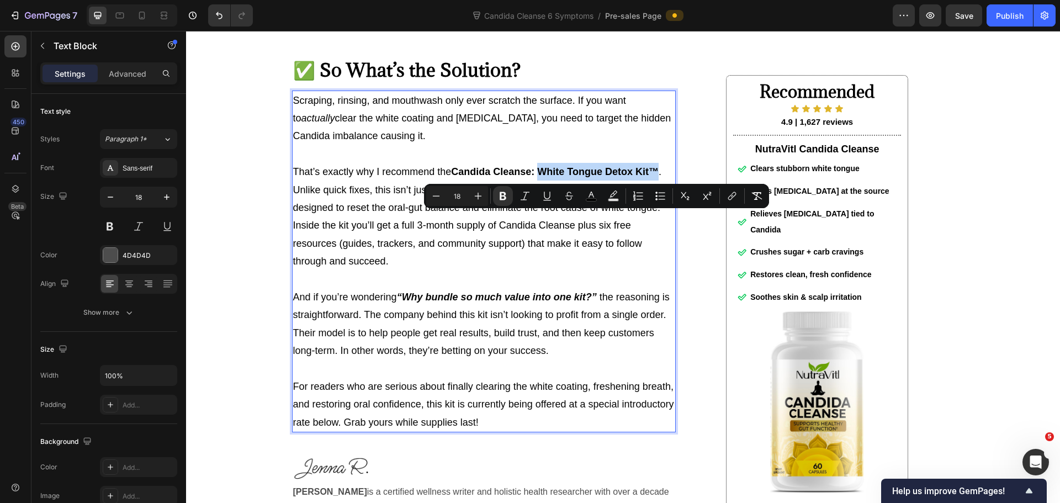
drag, startPoint x: 540, startPoint y: 219, endPoint x: 655, endPoint y: 225, distance: 115.0
click at [655, 225] on p "That’s exactly why I recommend the Candida Cleanse: White Tongue Detox Kit™ . U…" at bounding box center [483, 216] width 381 height 107
copy strong "White Tongue Detox Kit™"
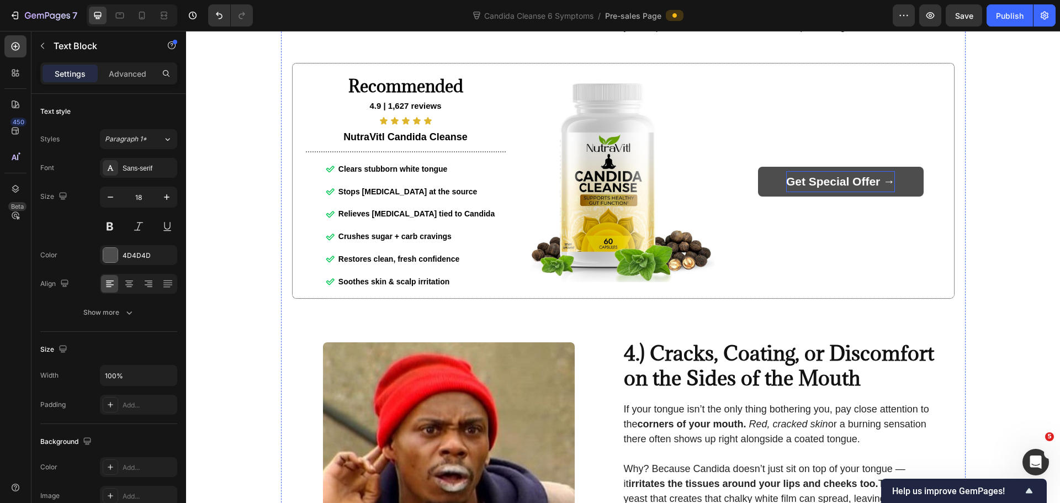
scroll to position [1084, 0]
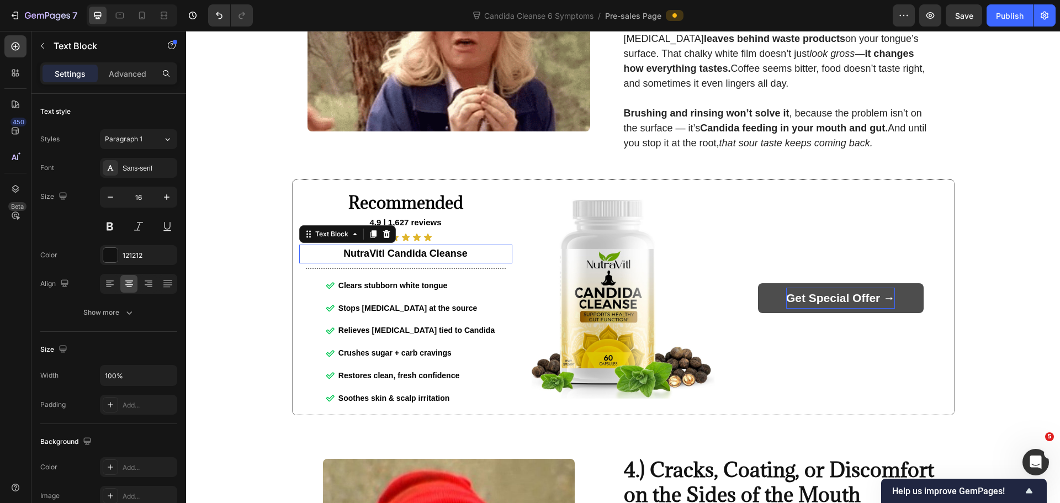
click at [401, 259] on strong "NutraVitl Candida Cleanse" at bounding box center [405, 253] width 124 height 11
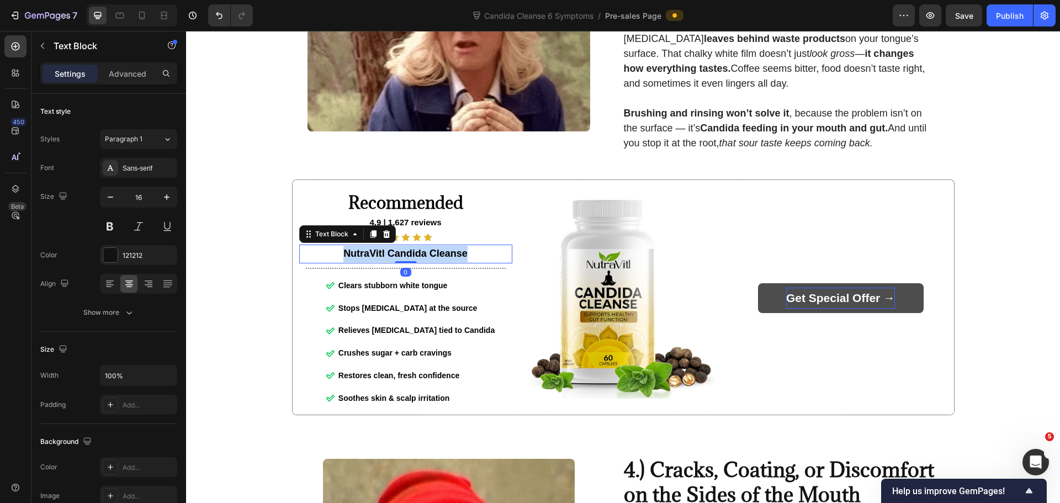
click at [401, 259] on strong "NutraVitl Candida Cleanse" at bounding box center [405, 253] width 124 height 11
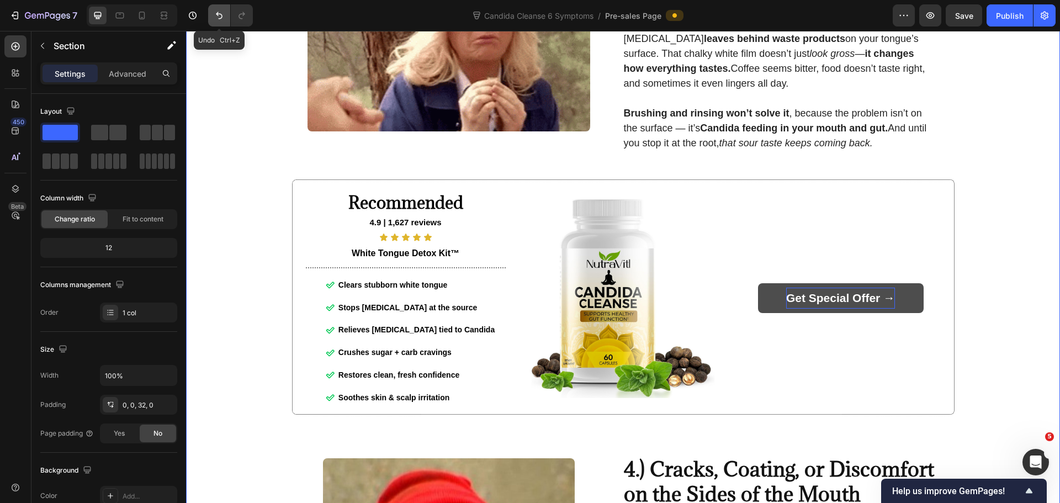
click at [211, 13] on button "Undo/Redo" at bounding box center [219, 15] width 22 height 22
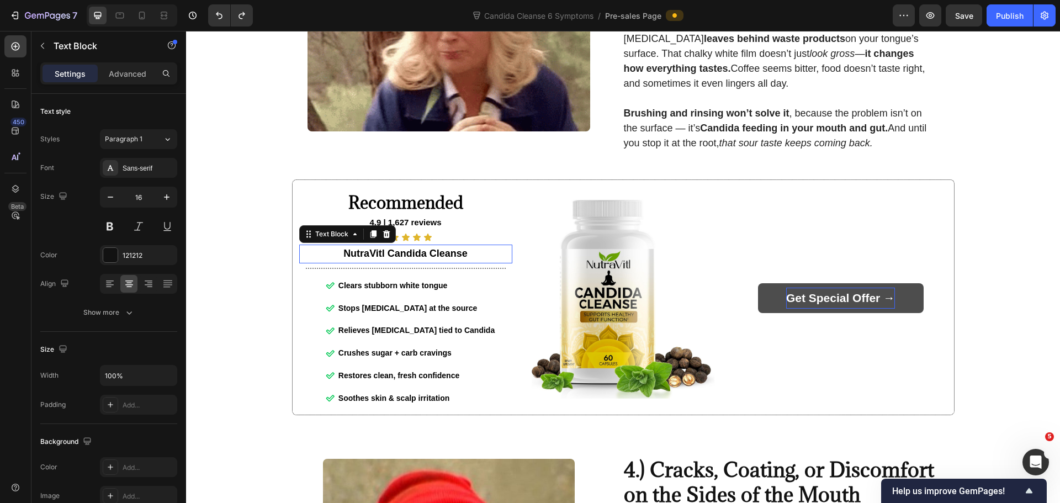
click at [417, 258] on strong "NutraVitl Candida Cleanse" at bounding box center [405, 253] width 124 height 11
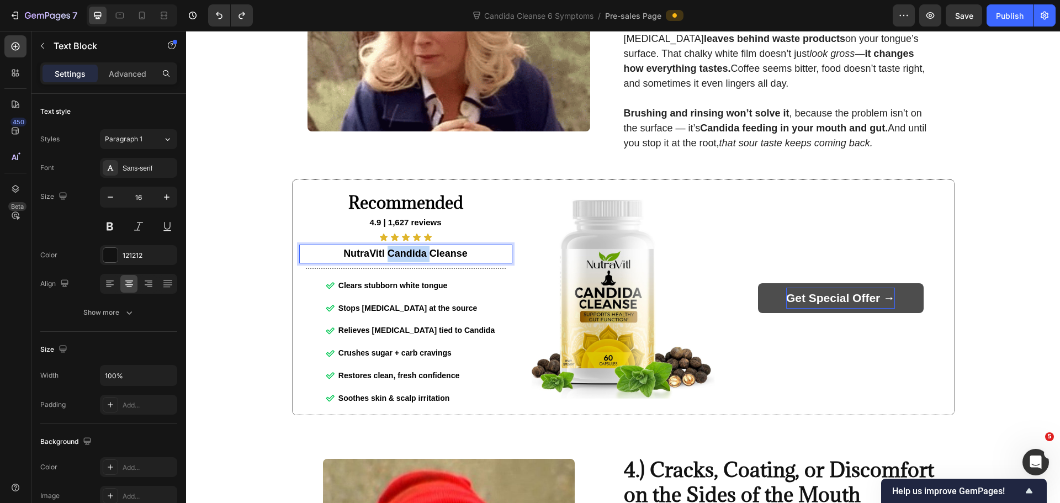
click at [417, 258] on strong "NutraVitl Candida Cleanse" at bounding box center [405, 253] width 124 height 11
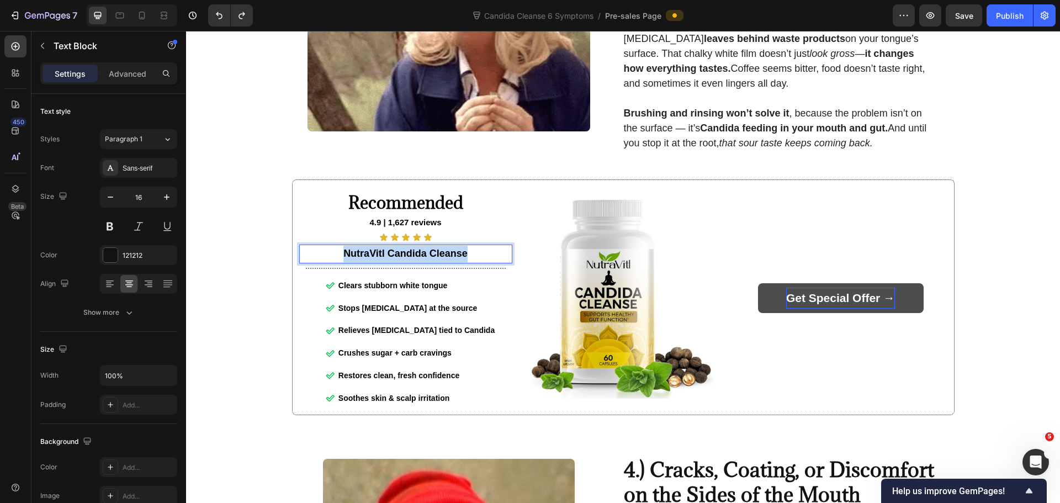
click at [417, 258] on strong "NutraVitl Candida Cleanse" at bounding box center [405, 253] width 124 height 11
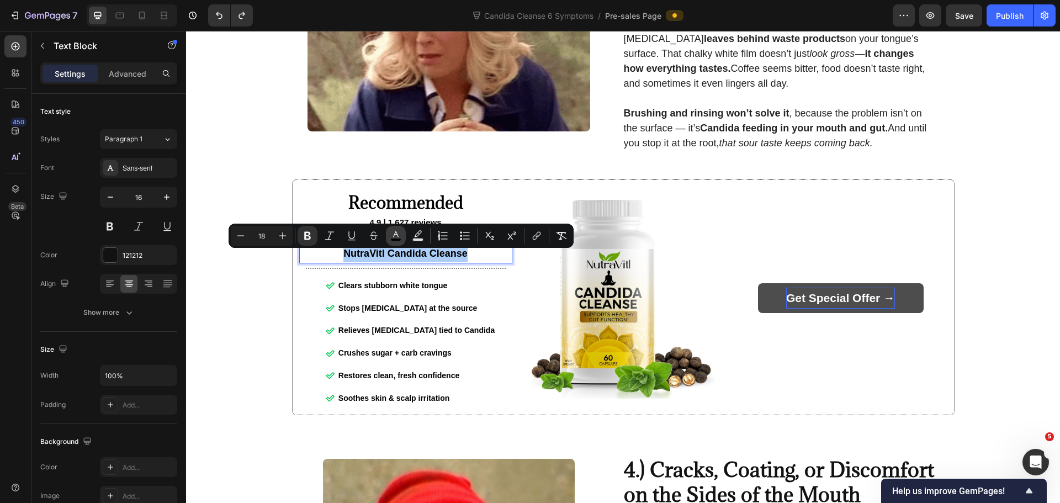
click at [397, 240] on rect "Editor contextual toolbar" at bounding box center [396, 239] width 10 height 3
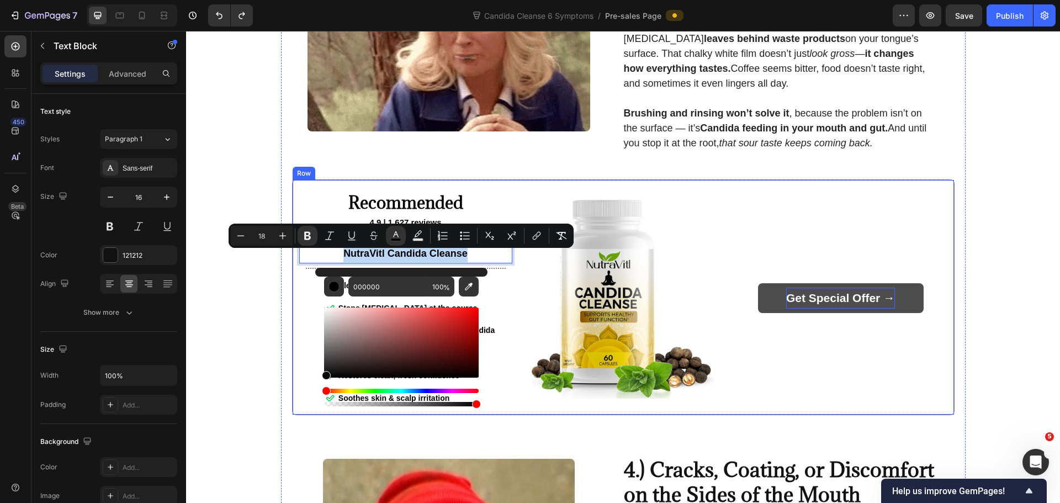
click at [770, 224] on div "Get Special Offer → Button Row" at bounding box center [840, 297] width 213 height 221
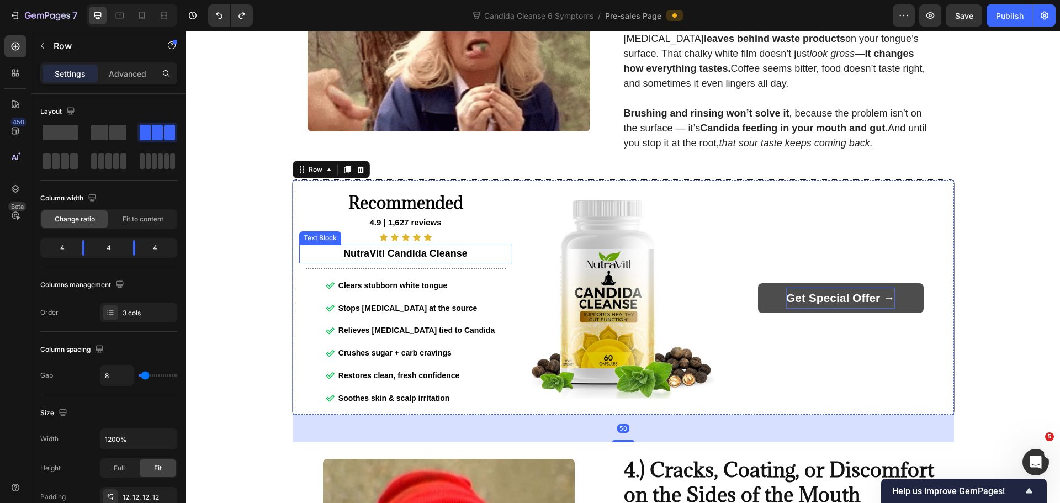
click at [360, 257] on strong "NutraVitl Candida Cleanse" at bounding box center [405, 253] width 124 height 11
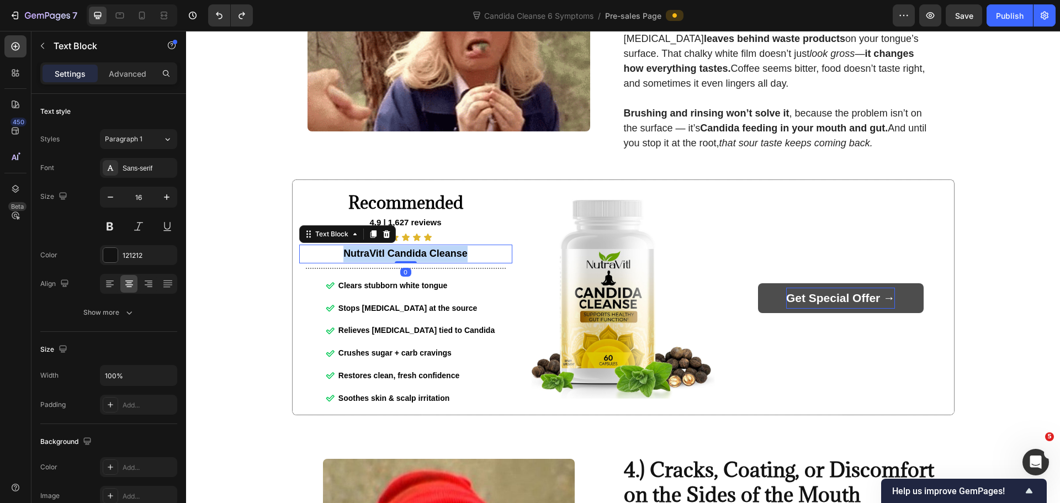
click at [360, 257] on strong "NutraVitl Candida Cleanse" at bounding box center [405, 253] width 124 height 11
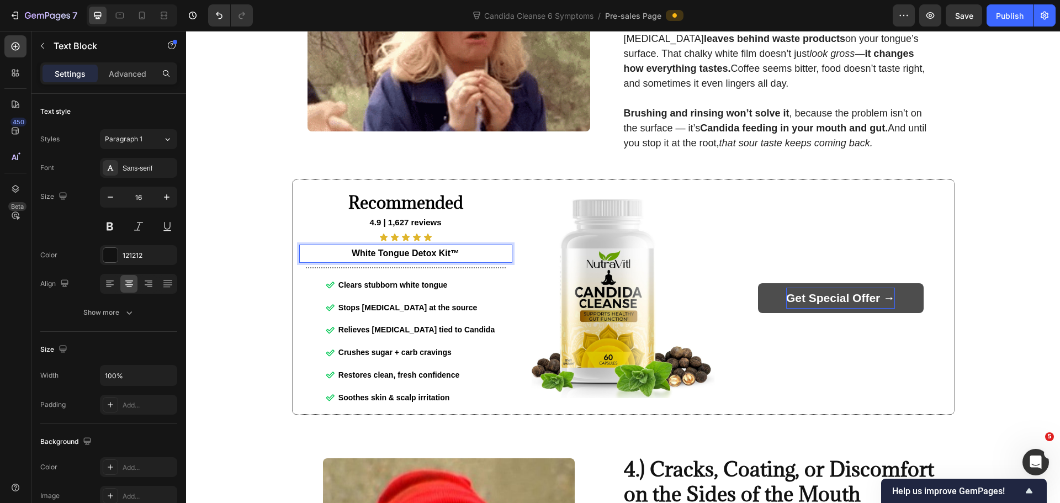
click at [369, 258] on strong "White Tongue Detox Kit™" at bounding box center [406, 252] width 108 height 9
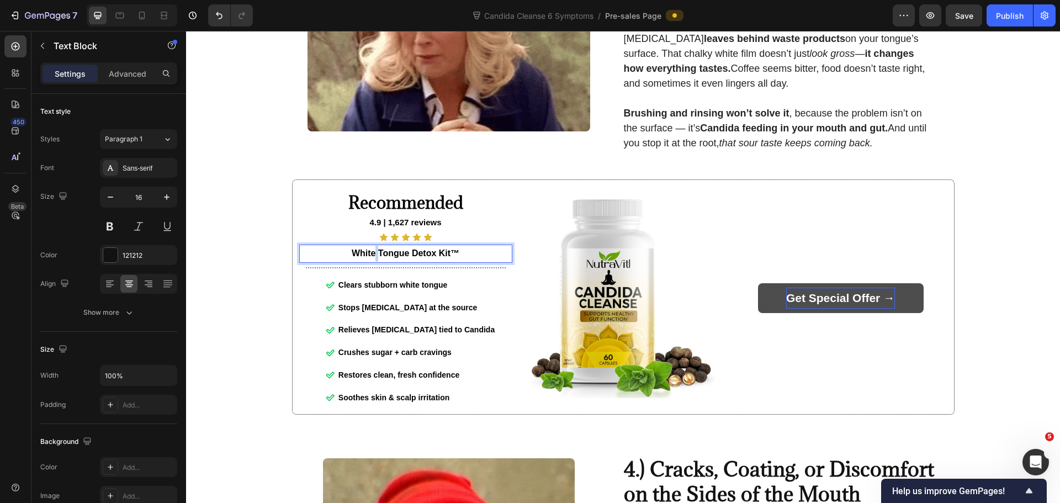
click at [369, 258] on strong "White Tongue Detox Kit™" at bounding box center [406, 252] width 108 height 9
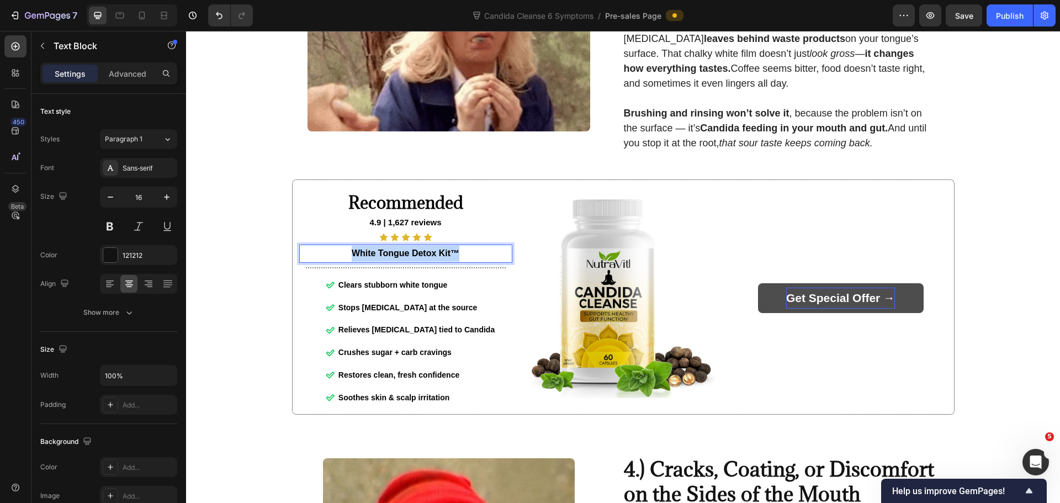
click at [369, 258] on strong "White Tongue Detox Kit™" at bounding box center [406, 252] width 108 height 9
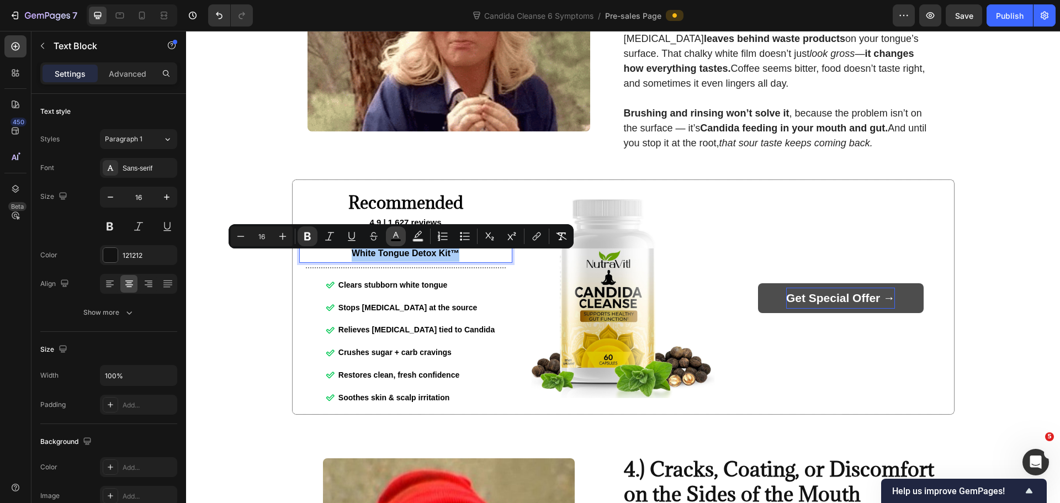
click at [394, 234] on icon "Editor contextual toolbar" at bounding box center [395, 236] width 11 height 11
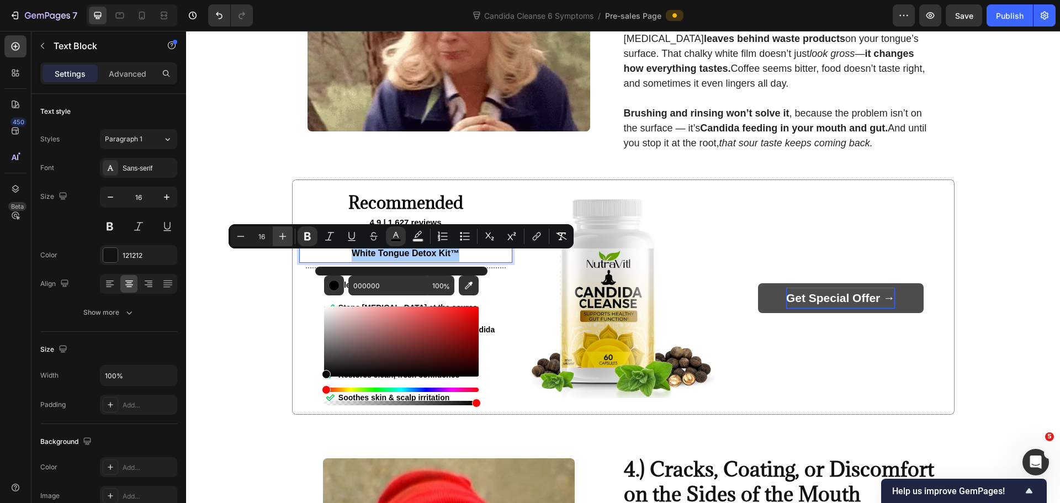
click at [282, 236] on icon "Editor contextual toolbar" at bounding box center [282, 236] width 11 height 11
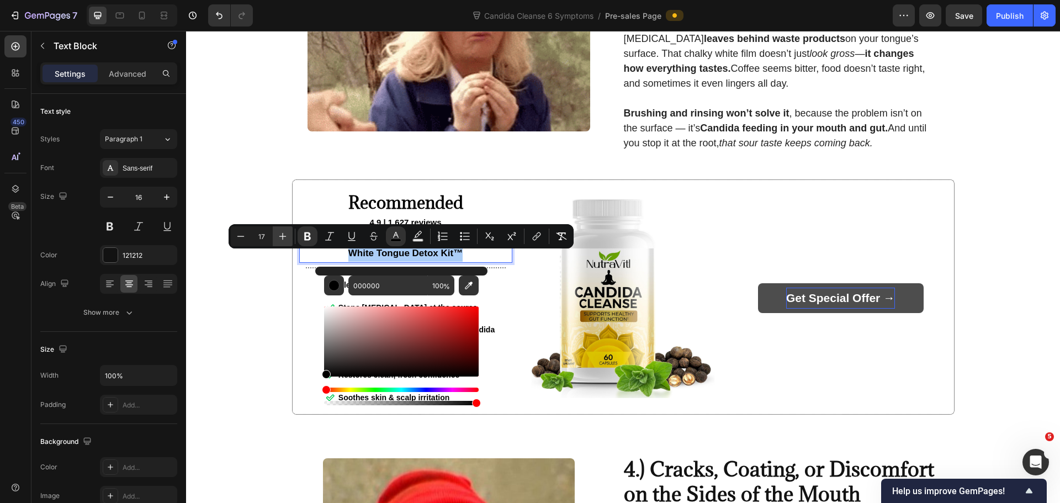
click at [283, 236] on icon "Editor contextual toolbar" at bounding box center [282, 236] width 7 height 7
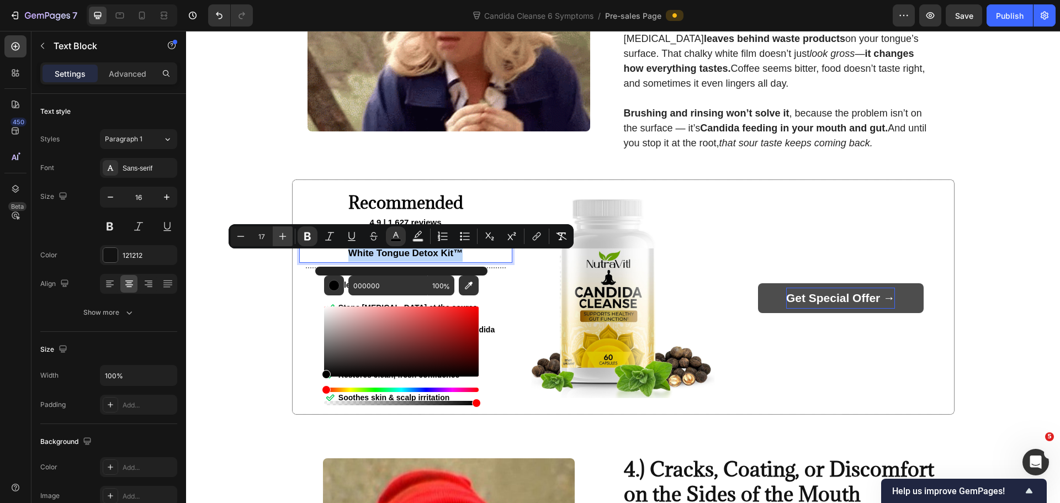
type input "18"
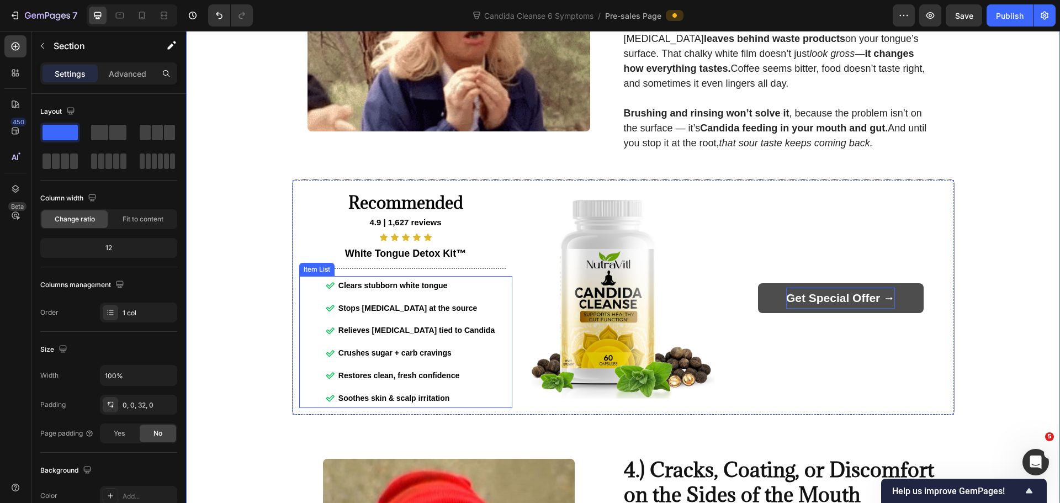
click at [466, 399] on p "Soothes skin & scalp irritation" at bounding box center [416, 398] width 156 height 16
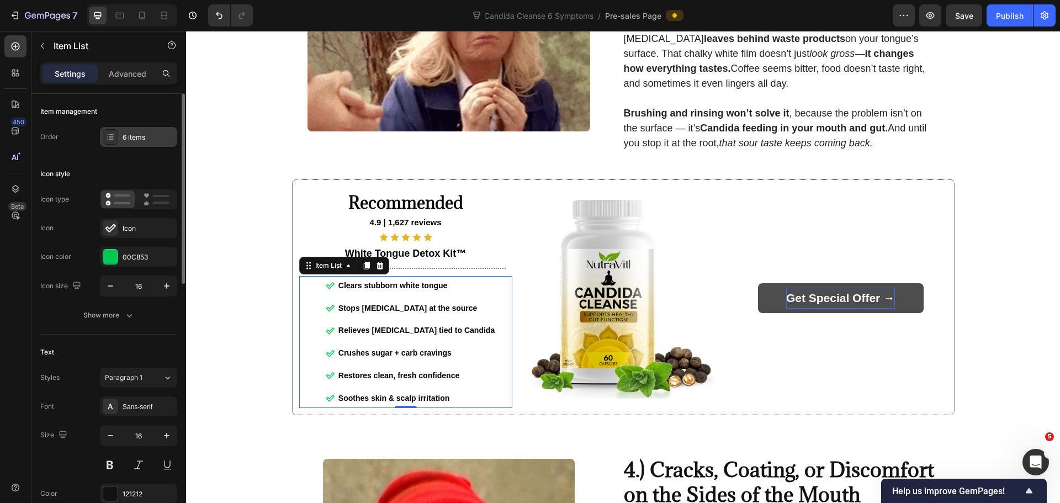
click at [112, 142] on div at bounding box center [110, 136] width 15 height 15
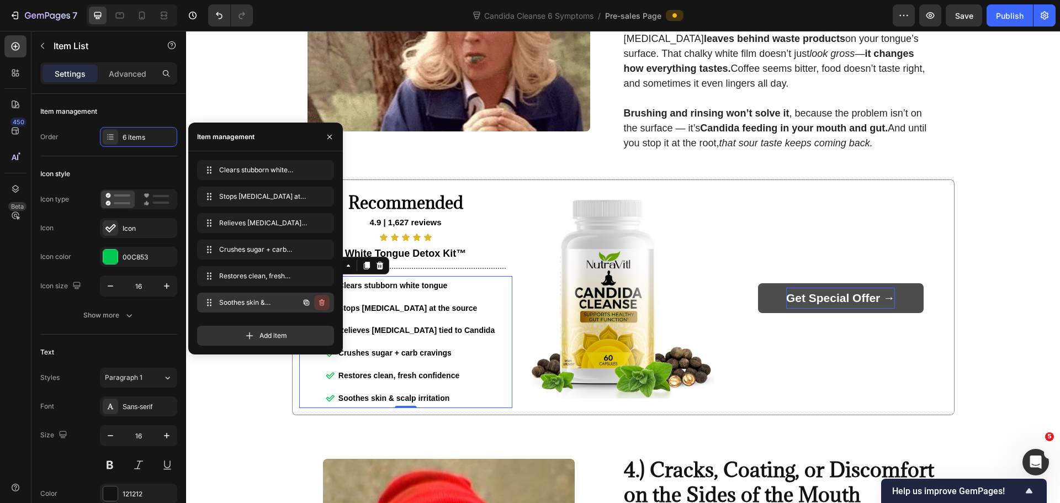
click at [325, 305] on icon "button" at bounding box center [321, 302] width 9 height 9
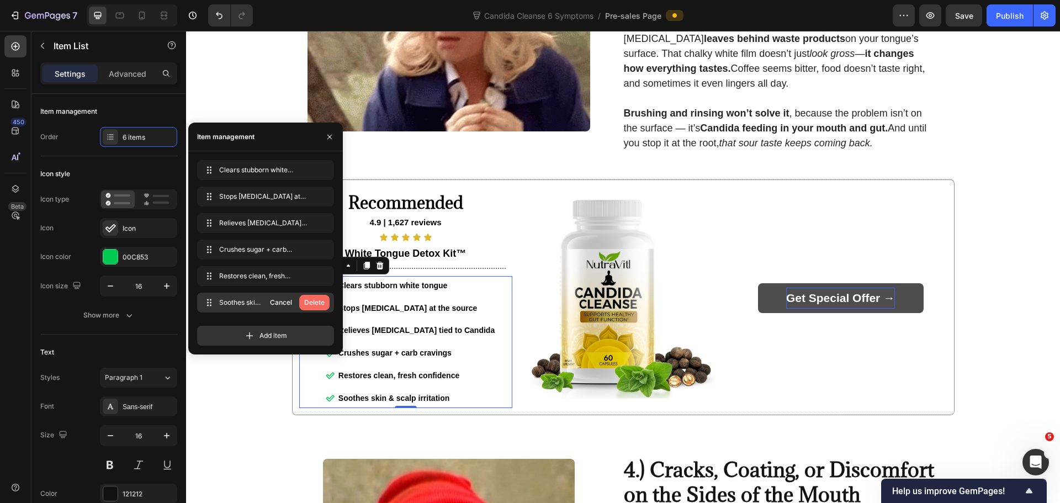
click at [322, 302] on div "Delete" at bounding box center [314, 303] width 20 height 10
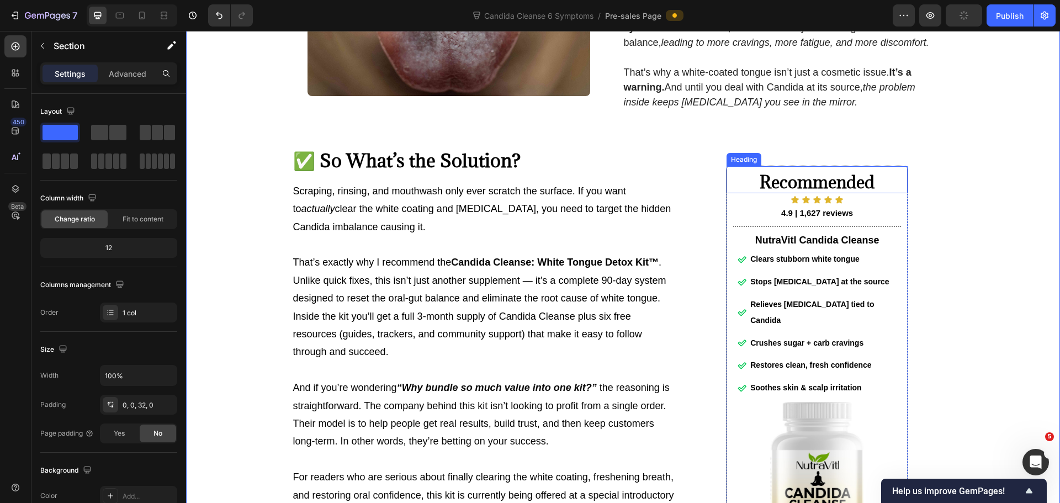
scroll to position [3678, 0]
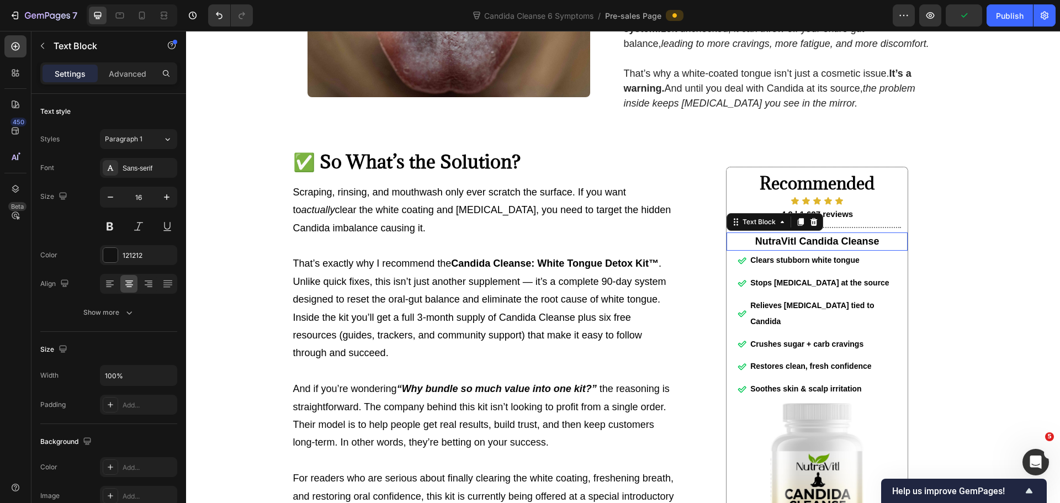
click at [811, 247] on strong "NutraVitl Candida Cleanse" at bounding box center [817, 241] width 124 height 11
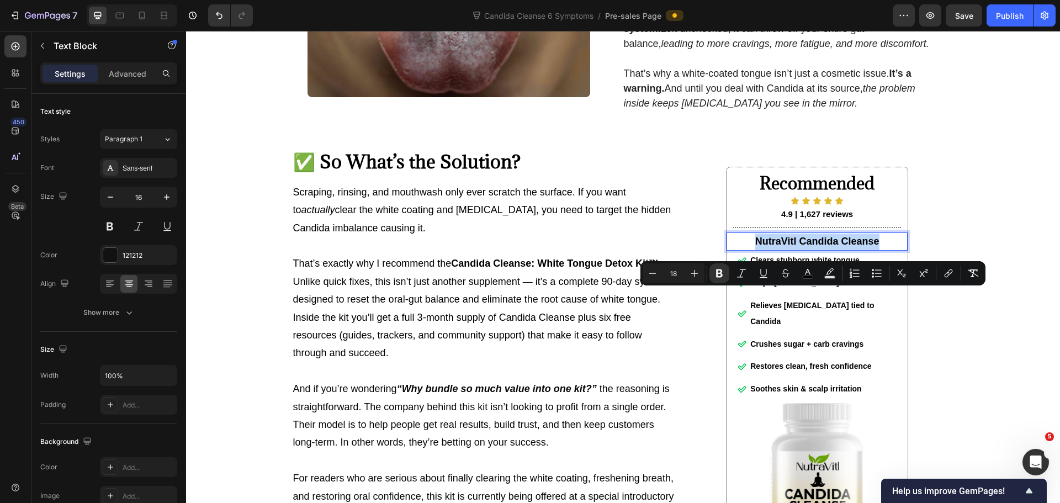
type input "16"
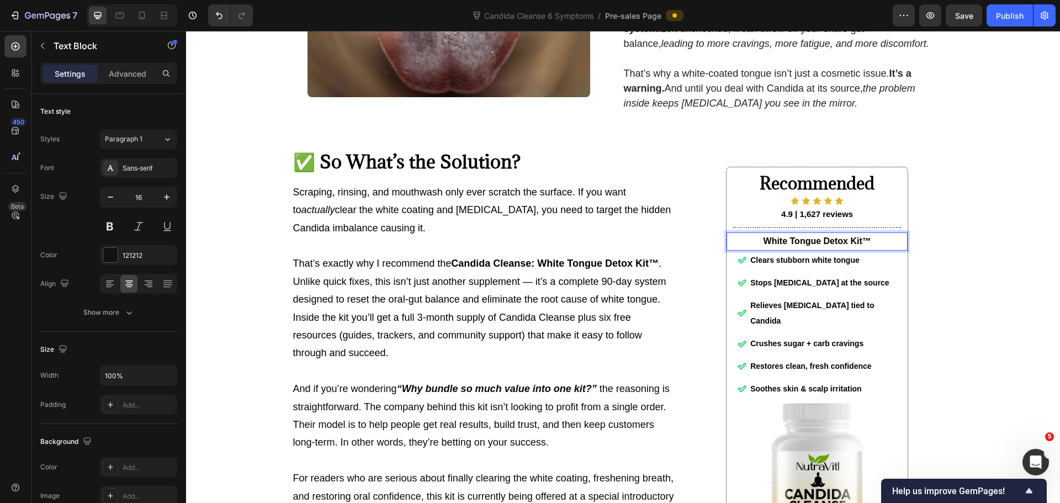
click at [811, 246] on strong "White Tongue Detox Kit™" at bounding box center [818, 240] width 108 height 9
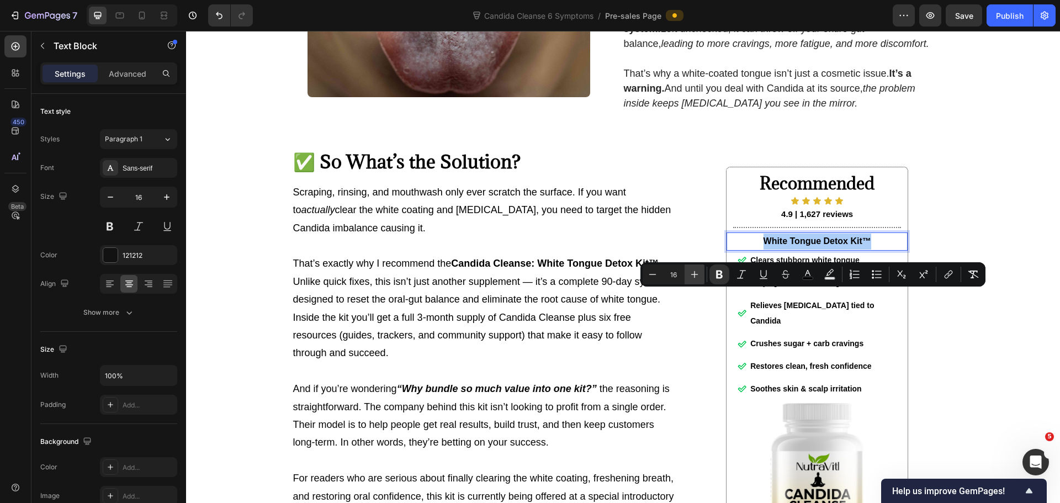
click at [694, 277] on icon "Editor contextual toolbar" at bounding box center [694, 274] width 11 height 11
type input "18"
click at [799, 275] on button "color" at bounding box center [808, 274] width 20 height 20
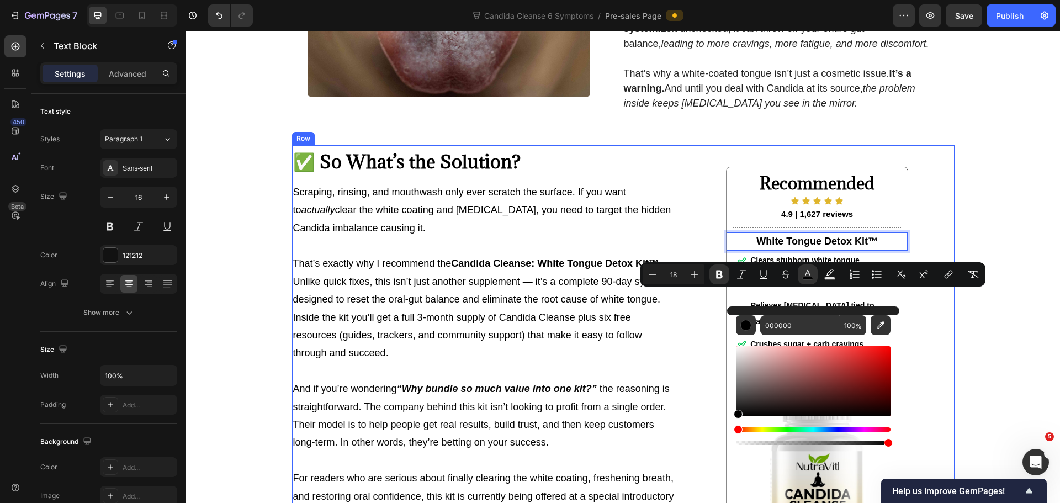
click at [940, 333] on div "Recommended Heading Icon Icon Icon Icon Icon Icon List 4.9 | 1,627 reviews Text…" at bounding box center [817, 400] width 274 height 511
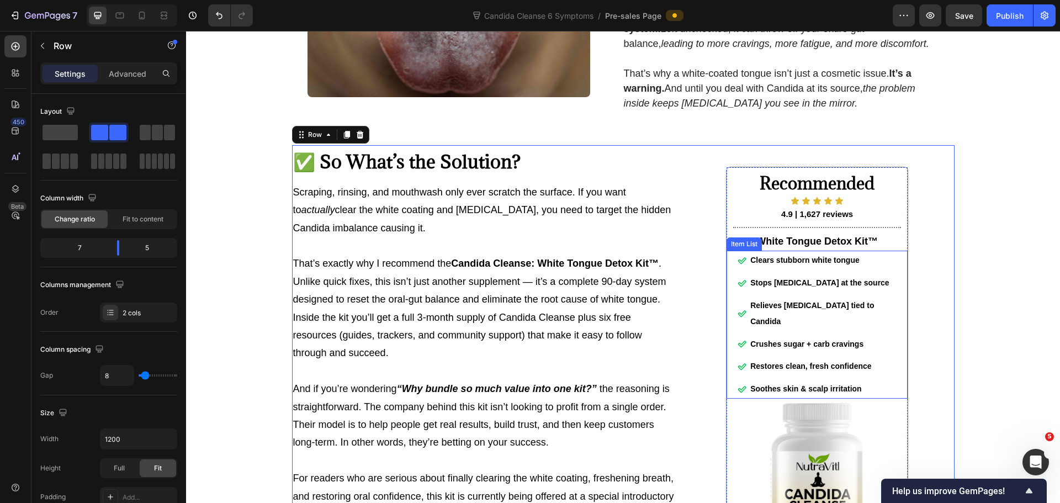
click at [827, 393] on strong "Soothes skin & scalp irritation" at bounding box center [806, 388] width 112 height 9
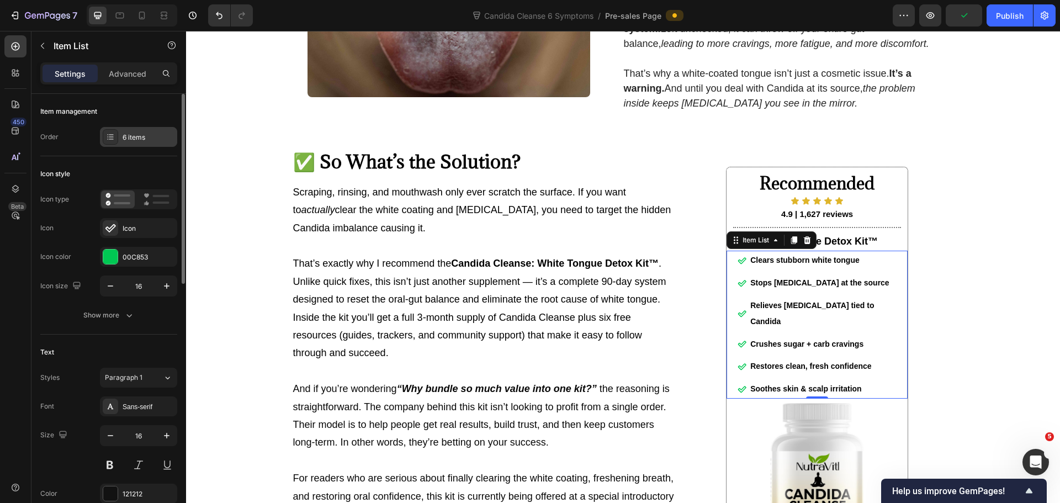
click at [139, 144] on div "6 items" at bounding box center [138, 137] width 77 height 20
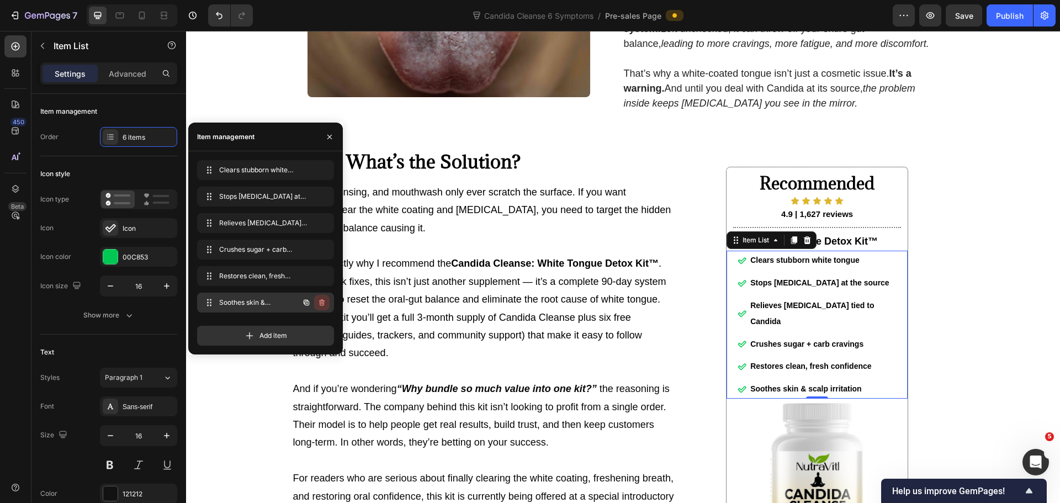
click at [324, 304] on icon "button" at bounding box center [322, 302] width 6 height 7
click at [327, 304] on button "Delete" at bounding box center [314, 302] width 30 height 15
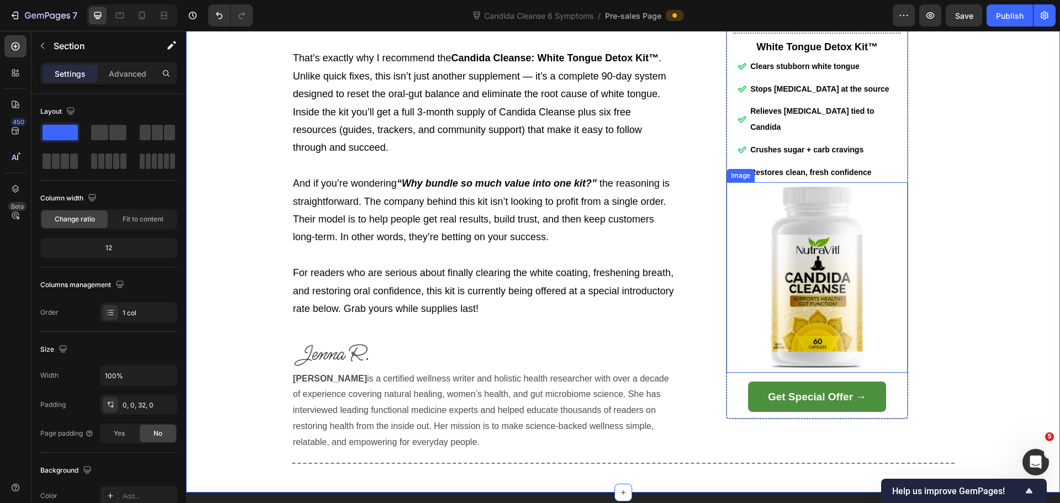
scroll to position [3899, 0]
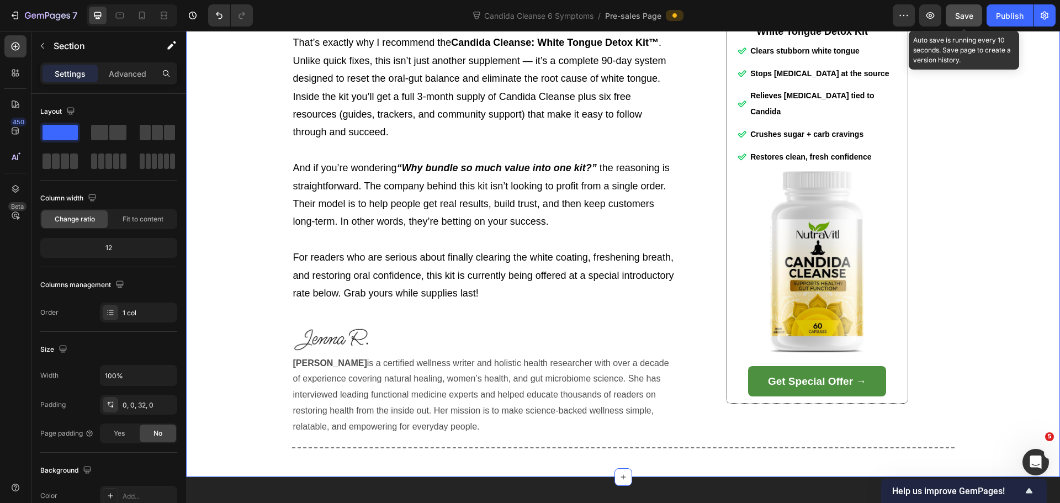
click at [966, 14] on span "Save" at bounding box center [964, 15] width 18 height 9
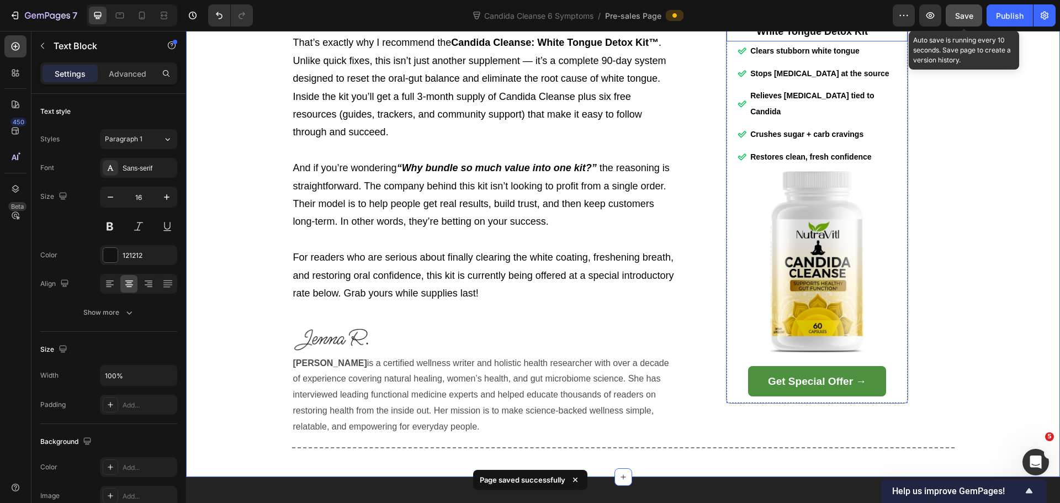
click at [841, 37] on strong "White Tongue Detox Kit™" at bounding box center [816, 31] width 121 height 11
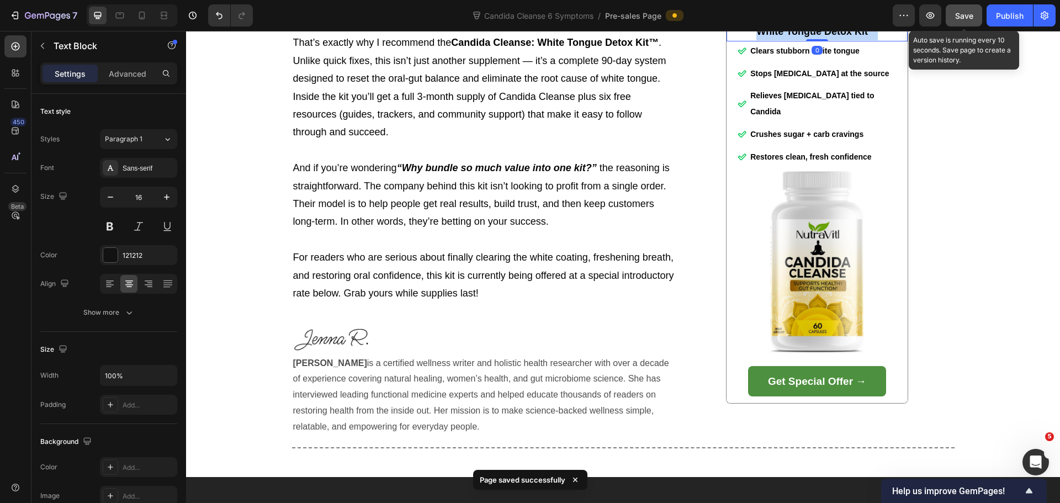
click at [841, 37] on strong "White Tongue Detox Kit™" at bounding box center [816, 31] width 121 height 11
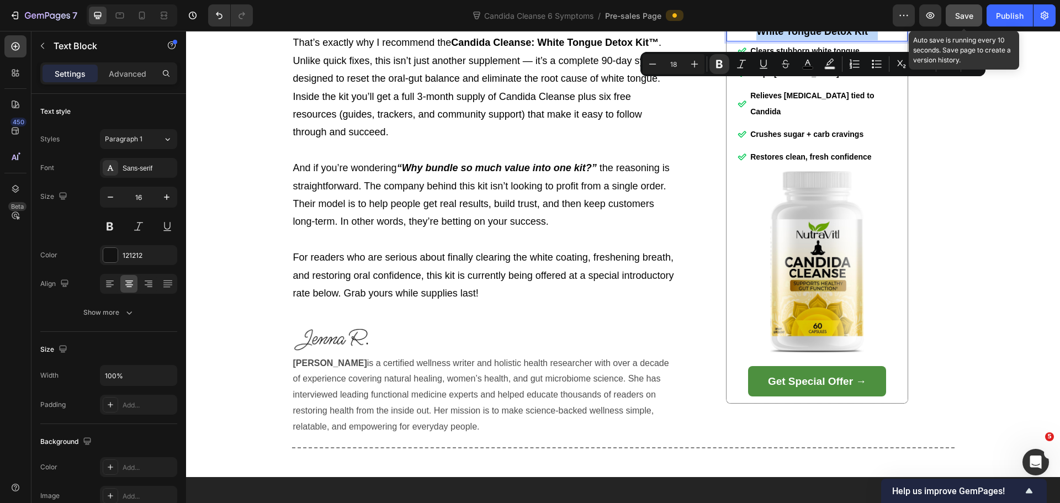
copy strong "White Tongue Detox Kit™"
click at [946, 112] on div "Recommended Heading Icon Icon Icon Icon Icon Icon List 4.9 | 1,627 reviews Text…" at bounding box center [817, 179] width 274 height 511
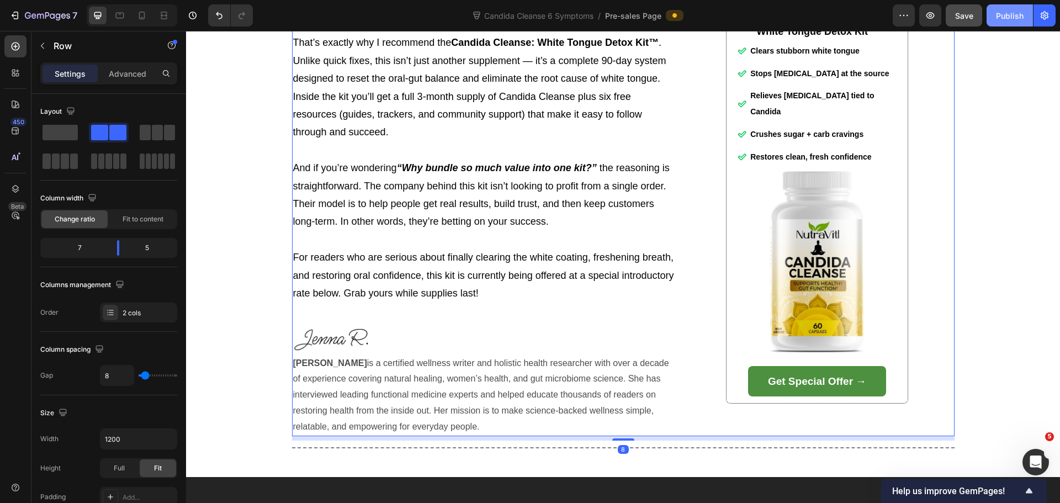
click at [994, 8] on button "Publish" at bounding box center [1010, 15] width 46 height 22
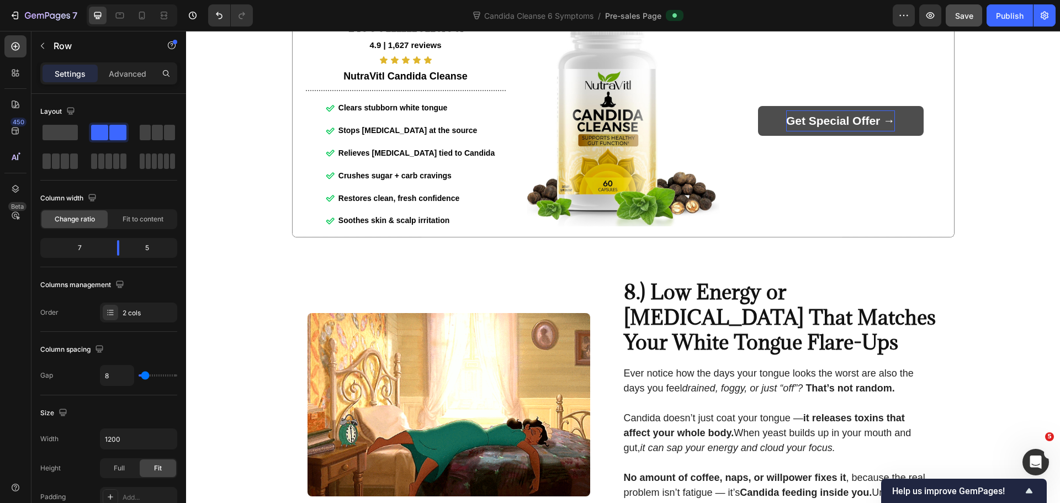
scroll to position [2574, 0]
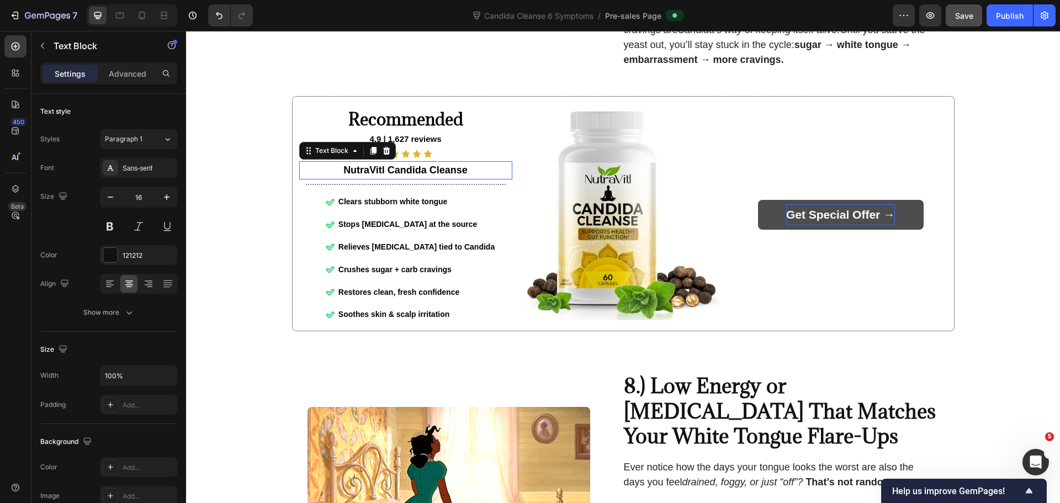
click at [422, 176] on strong "NutraVitl Candida Cleanse" at bounding box center [405, 170] width 124 height 11
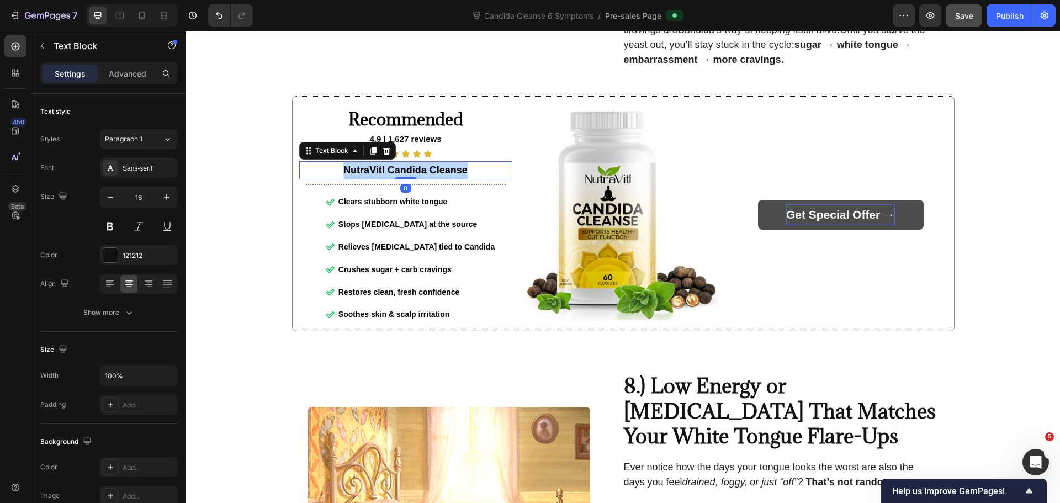
click at [422, 176] on strong "NutraVitl Candida Cleanse" at bounding box center [405, 170] width 124 height 11
click at [422, 176] on strong "White Tongue Detox Kit™" at bounding box center [405, 170] width 121 height 11
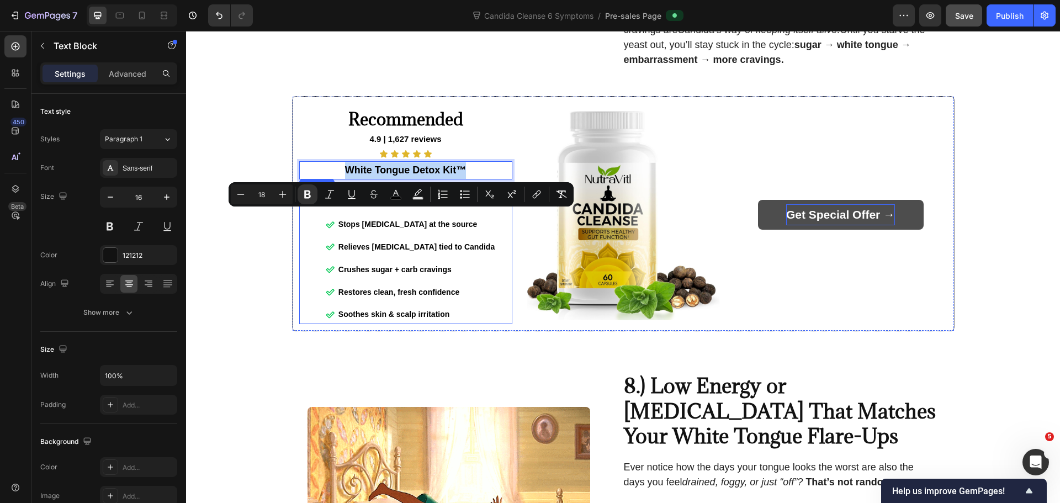
click at [411, 319] on strong "Soothes skin & scalp irritation" at bounding box center [394, 314] width 112 height 9
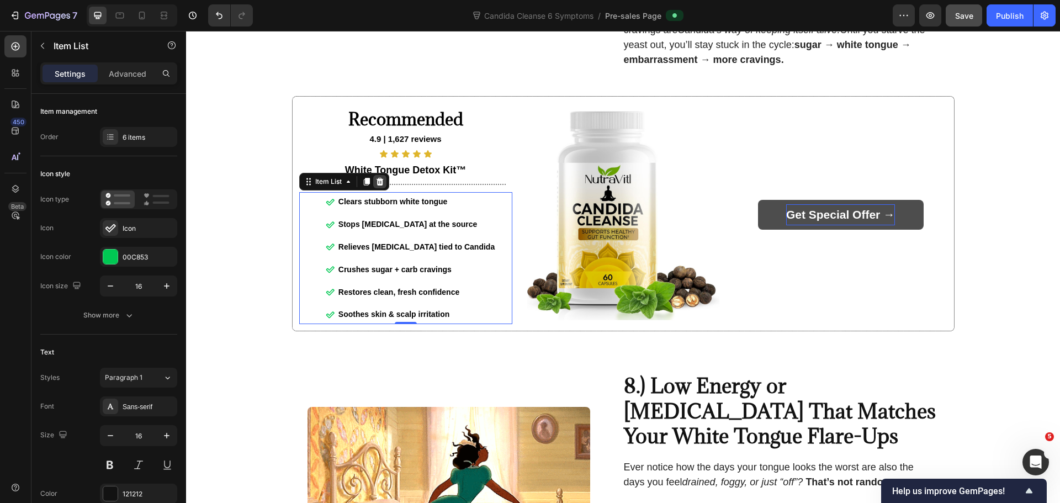
click at [375, 186] on icon at bounding box center [379, 181] width 9 height 9
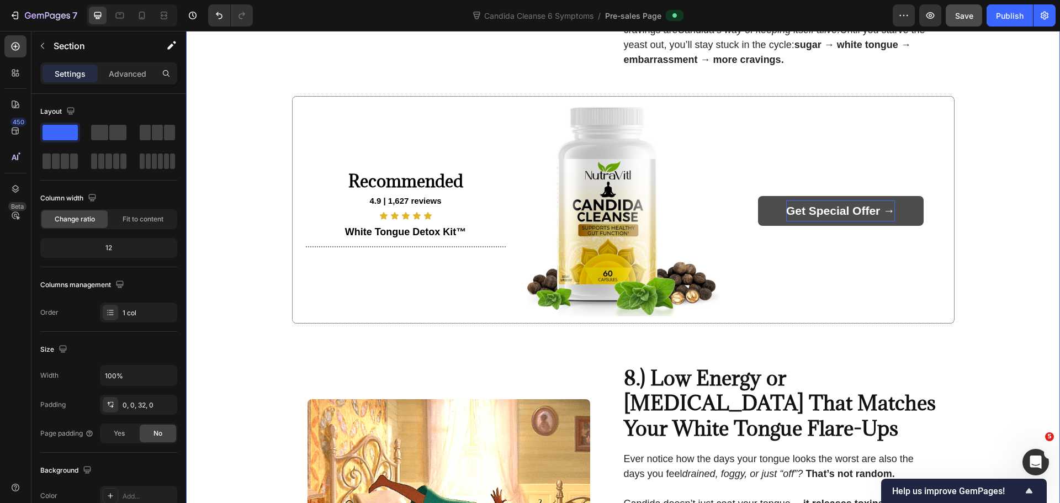
click at [224, 18] on icon "Undo/Redo" at bounding box center [219, 15] width 11 height 11
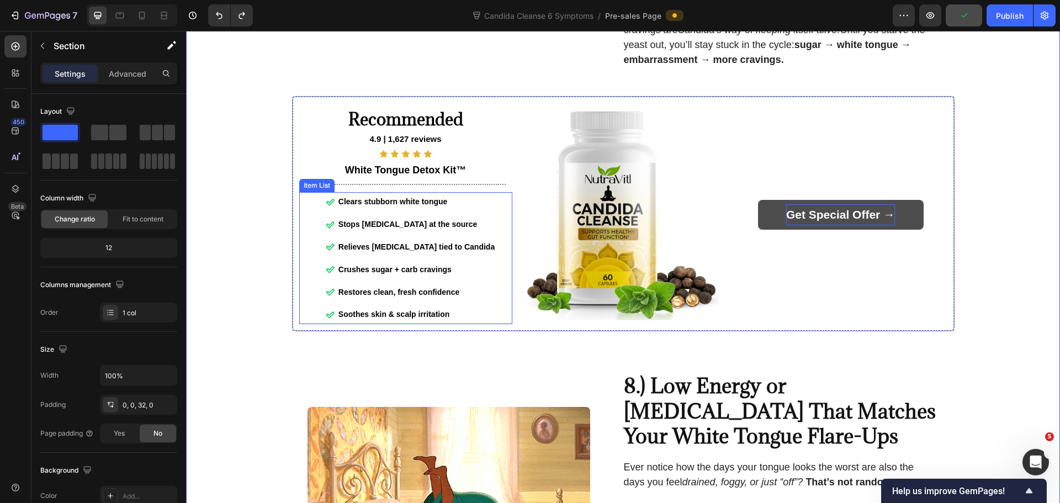
click at [425, 319] on strong "Soothes skin & scalp irritation" at bounding box center [394, 314] width 112 height 9
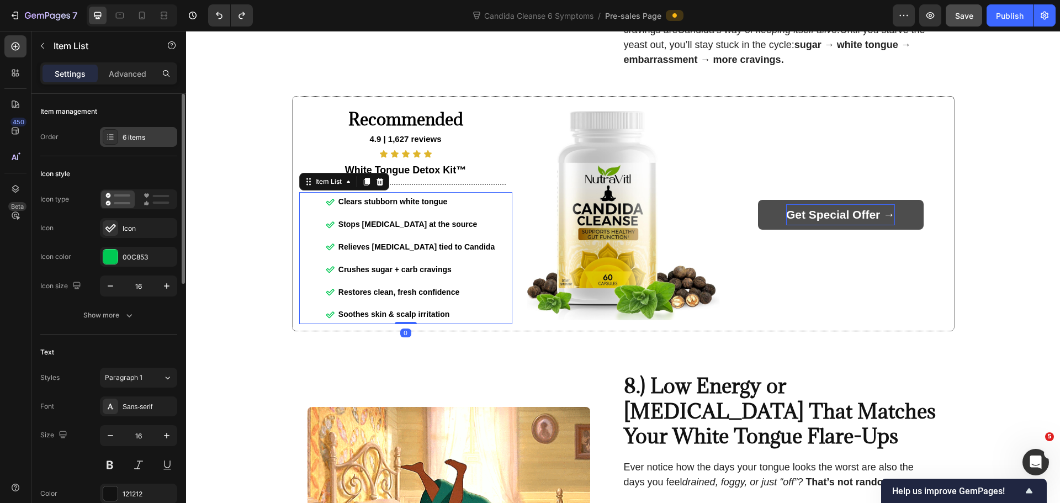
click at [144, 136] on div "6 items" at bounding box center [149, 137] width 52 height 10
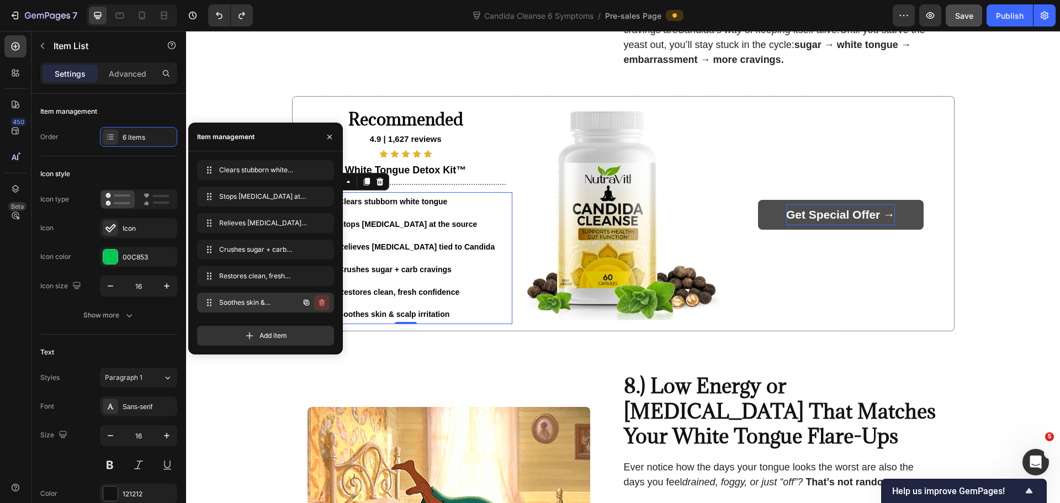
click at [322, 300] on icon "button" at bounding box center [322, 302] width 6 height 7
click at [316, 301] on div "Delete" at bounding box center [314, 303] width 20 height 10
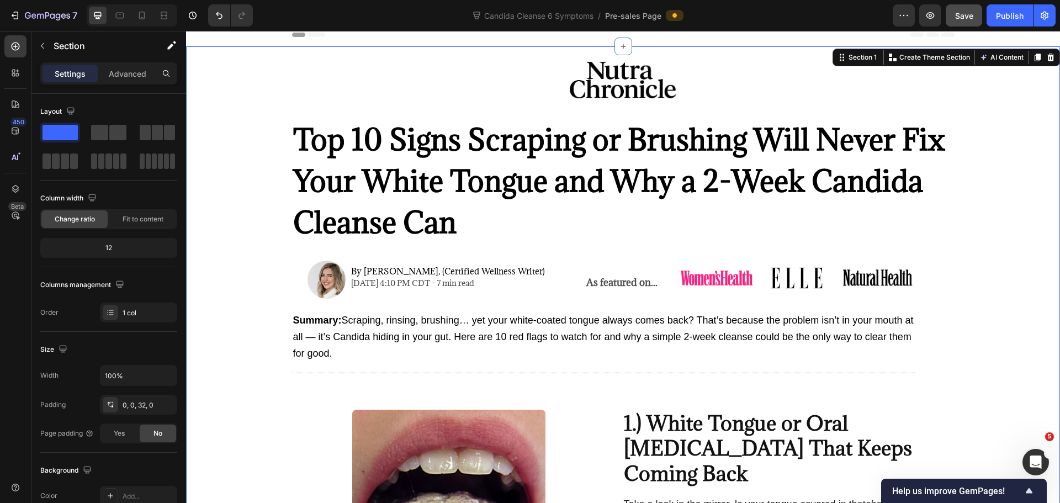
scroll to position [0, 0]
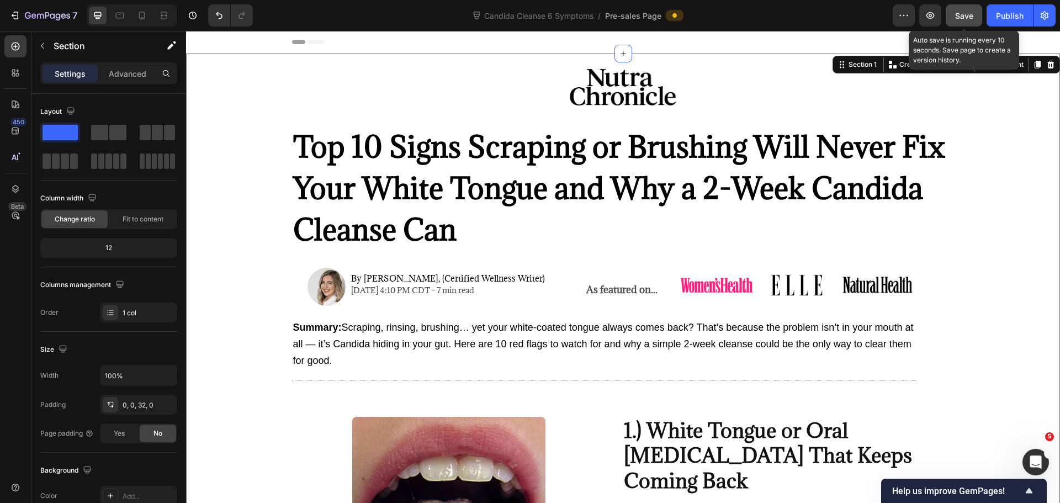
click at [971, 16] on span "Save" at bounding box center [964, 15] width 18 height 9
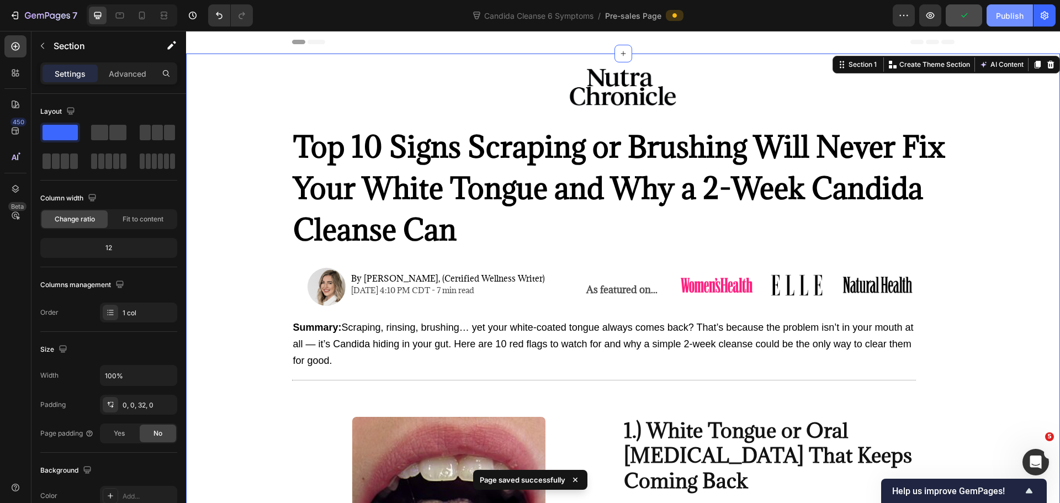
click at [1012, 17] on div "Publish" at bounding box center [1010, 16] width 28 height 12
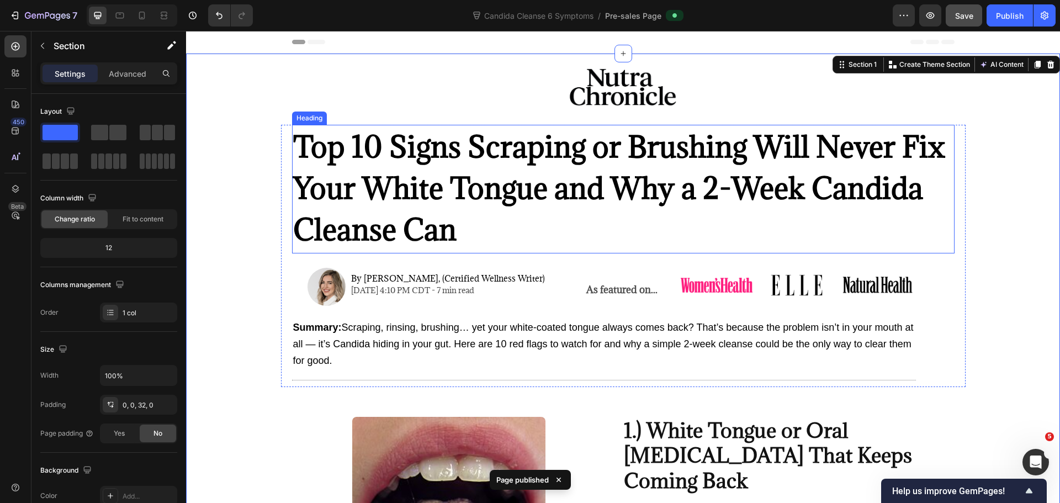
click at [800, 193] on strong "Top 10 Signs Scraping or Brushing Will Never Fix Your White Tongue and Why a 2-…" at bounding box center [619, 188] width 652 height 121
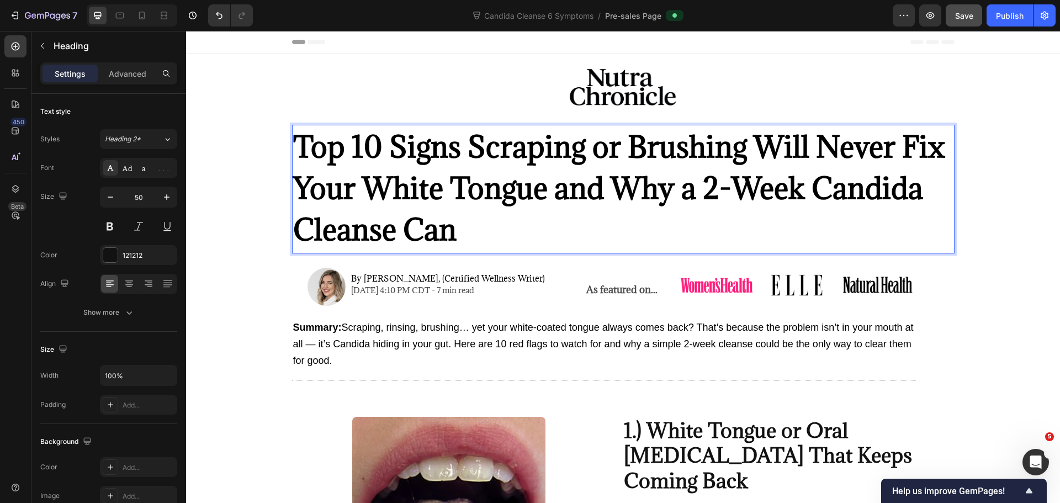
click at [805, 188] on strong "Top 10 Signs Scraping or Brushing Will Never Fix Your White Tongue and Why a 2-…" at bounding box center [619, 188] width 652 height 121
click at [800, 189] on strong "Top 10 Signs Scraping or Brushing Will Never Fix Your White Tongue and Why a 2-…" at bounding box center [619, 188] width 652 height 121
click at [814, 186] on strong "Top 10 Signs Scraping or Brushing Will Never Fix Your White Tongue and Why a 2-…" at bounding box center [619, 188] width 652 height 121
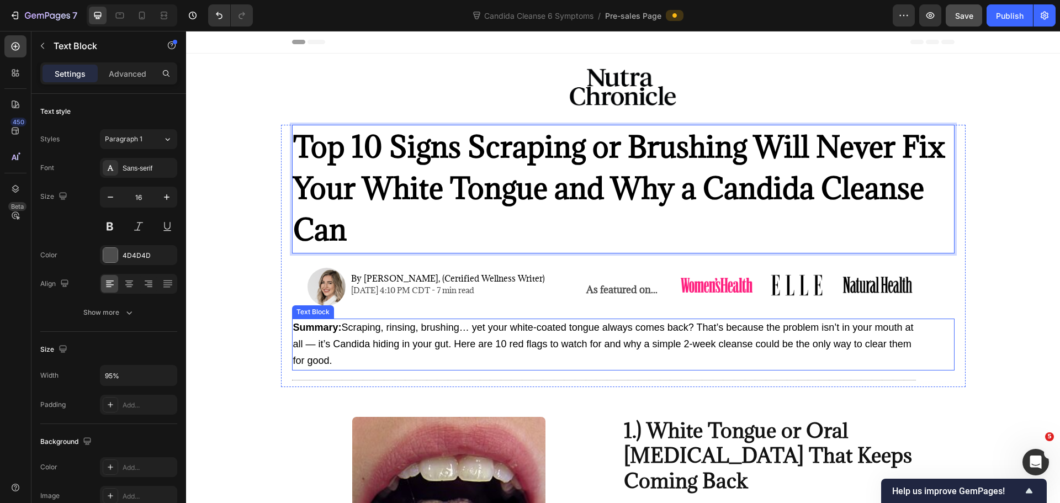
click at [707, 343] on span "Summary: Scraping, rinsing, brushing… yet your white-coated tongue always comes…" at bounding box center [603, 344] width 621 height 44
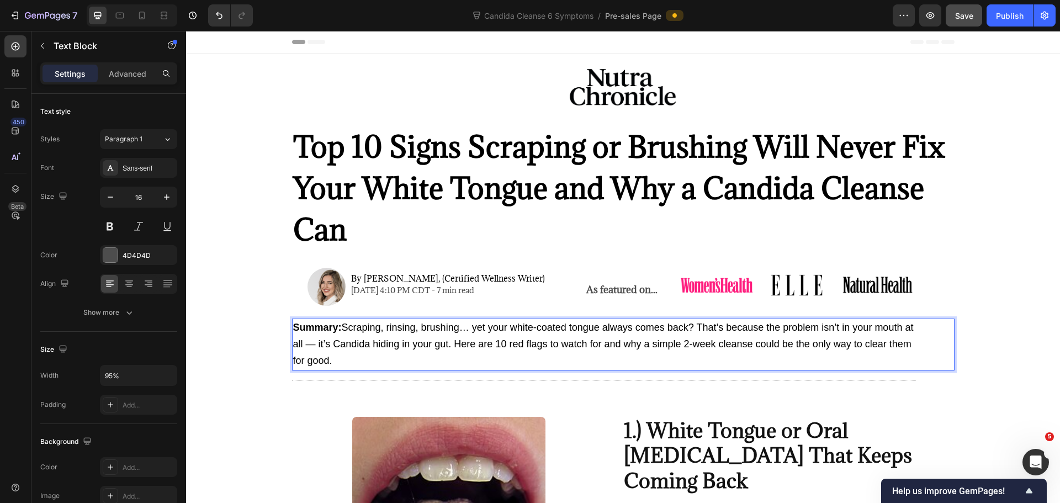
click at [707, 344] on span "Summary: Scraping, rinsing, brushing… yet your white-coated tongue always comes…" at bounding box center [603, 344] width 621 height 44
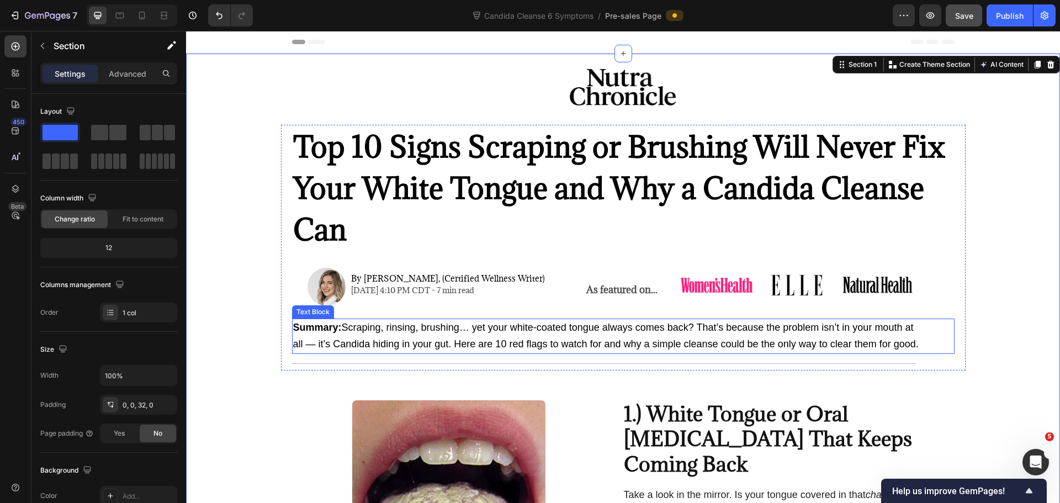
click at [894, 344] on span "Summary: Scraping, rinsing, brushing… yet your white-coated tongue always comes…" at bounding box center [605, 336] width 625 height 28
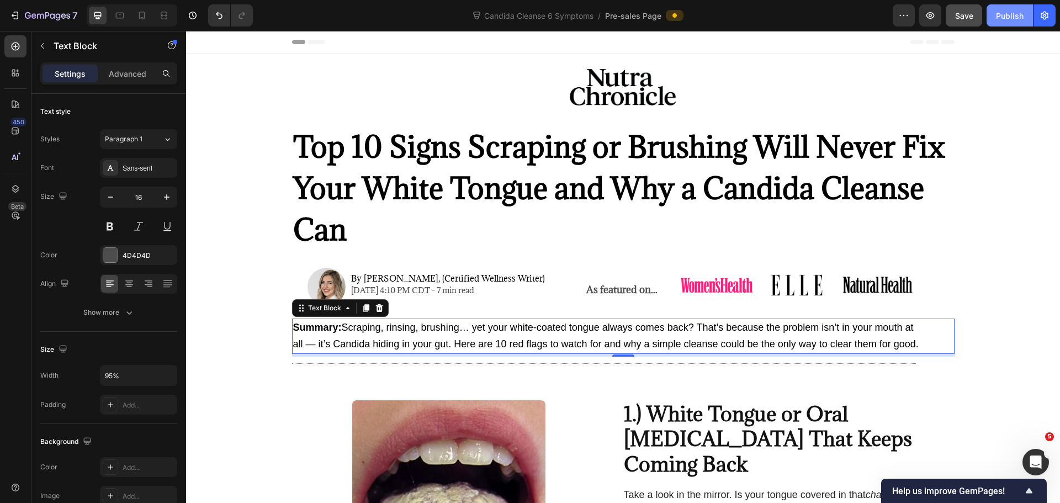
click at [1004, 10] on div "Publish" at bounding box center [1010, 16] width 28 height 12
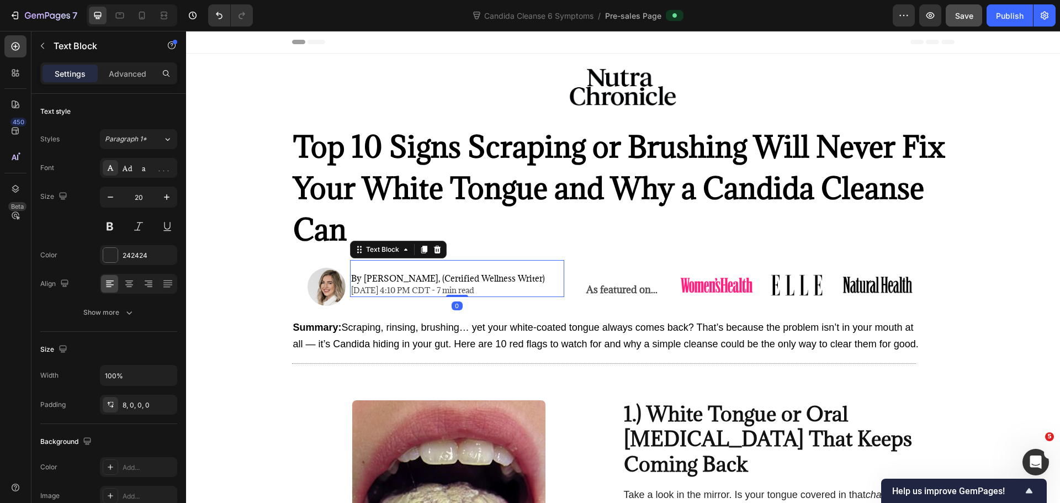
click at [485, 279] on span "By [PERSON_NAME], (Certified Wellness Writer)" at bounding box center [448, 278] width 194 height 11
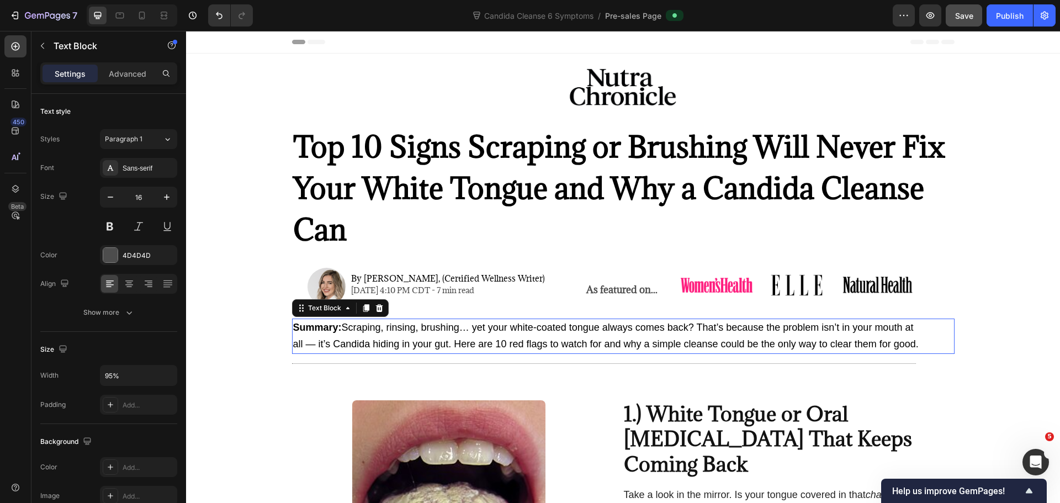
click at [522, 325] on span "Summary: Scraping, rinsing, brushing… yet your white-coated tongue always comes…" at bounding box center [605, 336] width 625 height 28
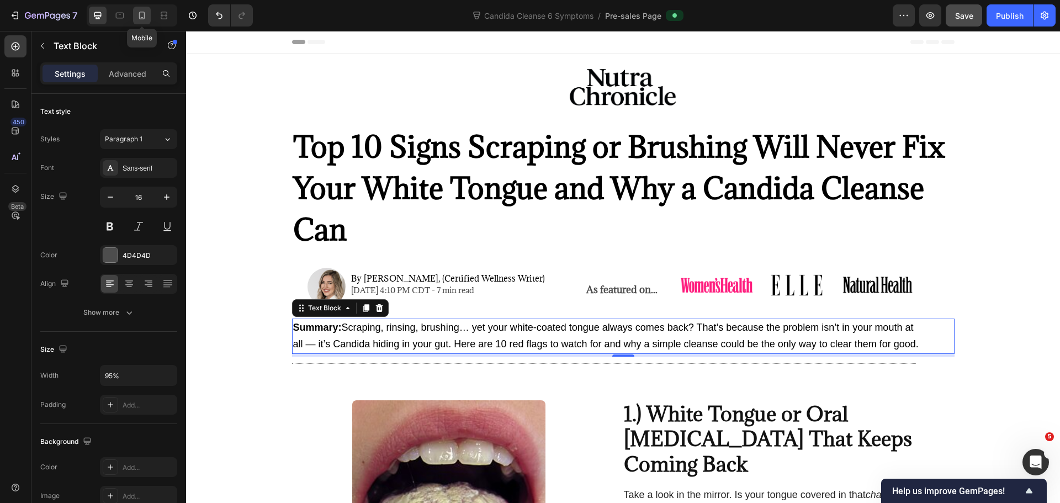
click at [142, 18] on icon at bounding box center [142, 17] width 3 height 1
type input "14"
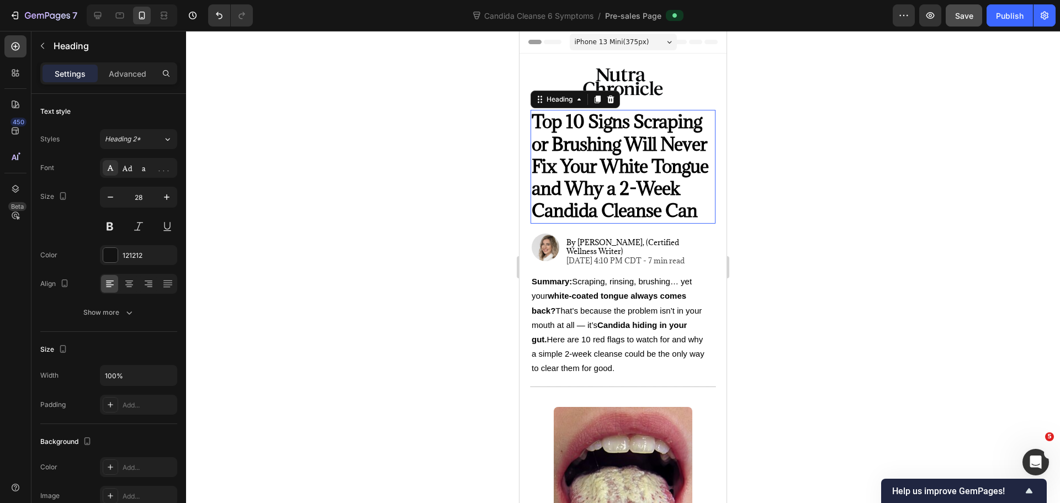
click at [575, 210] on strong "Top 10 Signs Scraping or Brushing Will Never Fix Your White Tongue and Why a 2-…" at bounding box center [620, 166] width 177 height 112
click at [580, 209] on strong "Top 10 Signs Scraping or Brushing Will Never Fix Your White Tongue and Why a 2-…" at bounding box center [620, 166] width 177 height 112
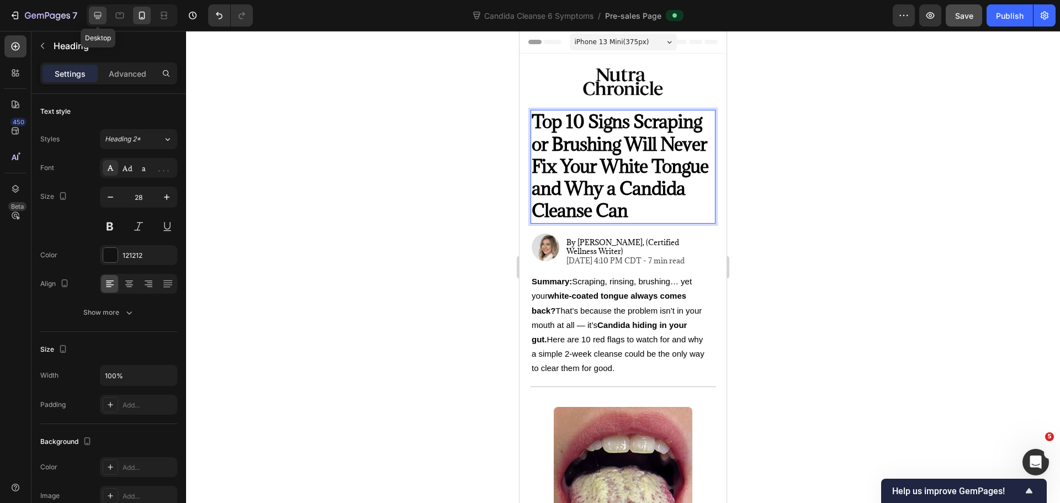
click at [97, 15] on icon at bounding box center [97, 15] width 11 height 11
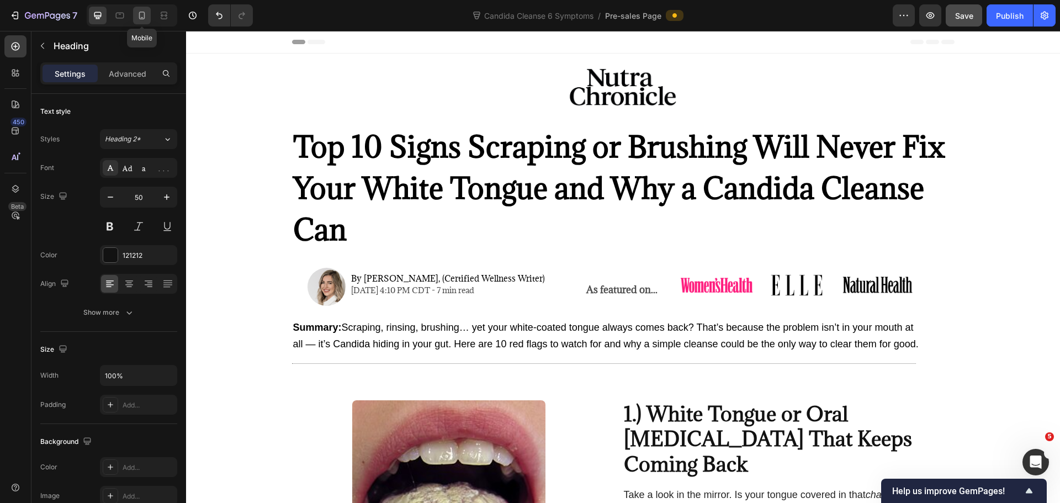
click at [141, 13] on icon at bounding box center [141, 15] width 11 height 11
type input "28"
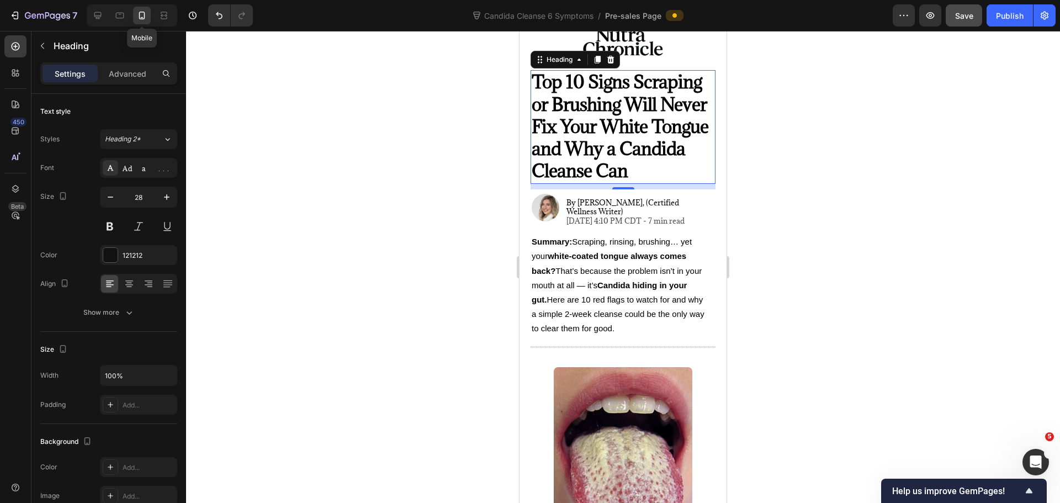
scroll to position [40, 0]
click at [963, 17] on span "Save" at bounding box center [964, 15] width 18 height 9
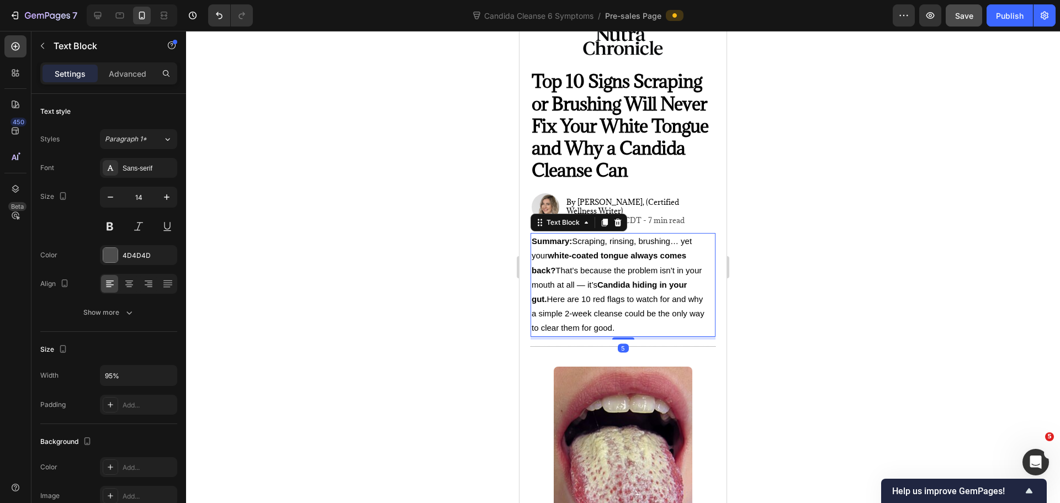
click at [628, 312] on span "Summary: Scraping, rinsing, brushing… yet your white-coated tongue always comes…" at bounding box center [618, 284] width 173 height 96
click at [627, 312] on span "Summary: Scraping, rinsing, brushing… yet your white-coated tongue always comes…" at bounding box center [618, 284] width 173 height 96
click at [641, 327] on p "Summary: Scraping, rinsing, brushing… yet your white-coated tongue always comes…" at bounding box center [618, 284] width 173 height 101
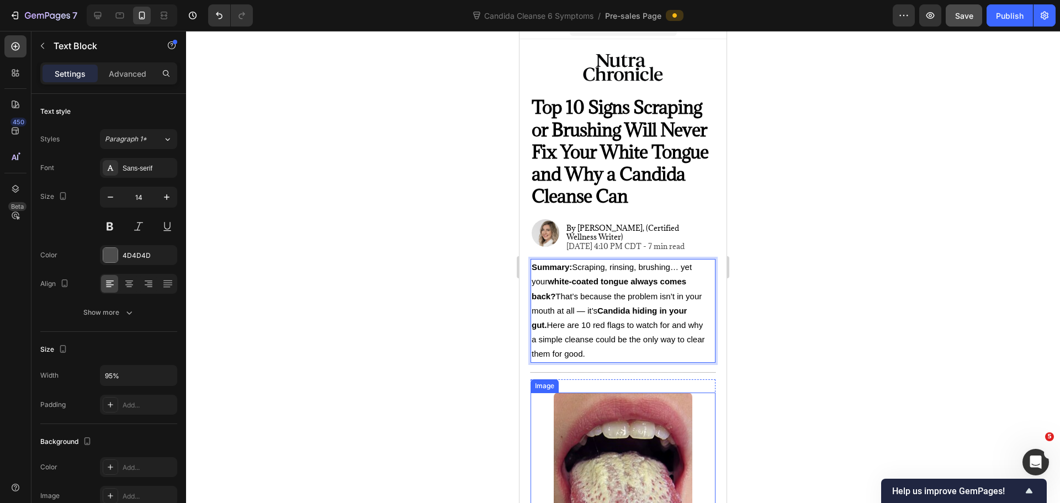
scroll to position [0, 0]
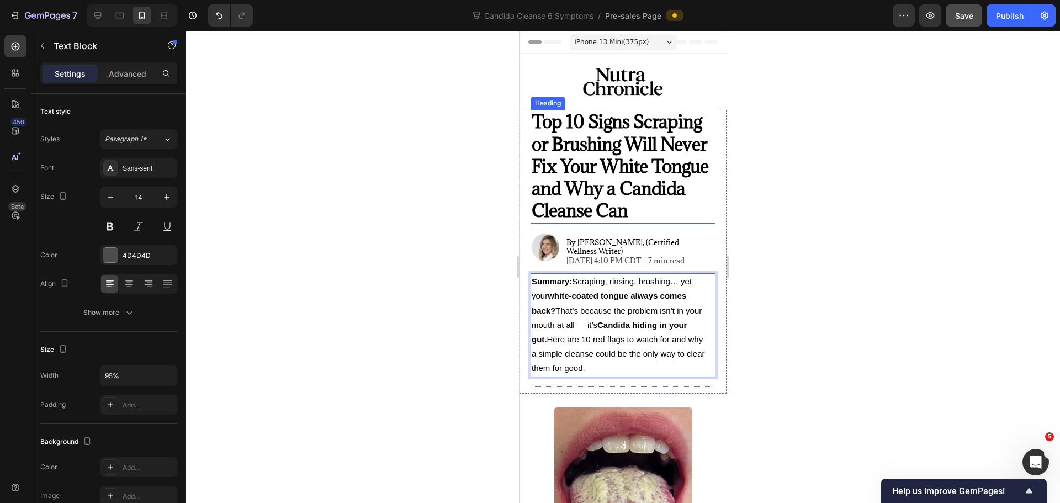
click at [646, 214] on strong "Top 10 Signs Scraping or Brushing Will Never Fix Your White Tongue and Why a Ca…" at bounding box center [620, 166] width 177 height 112
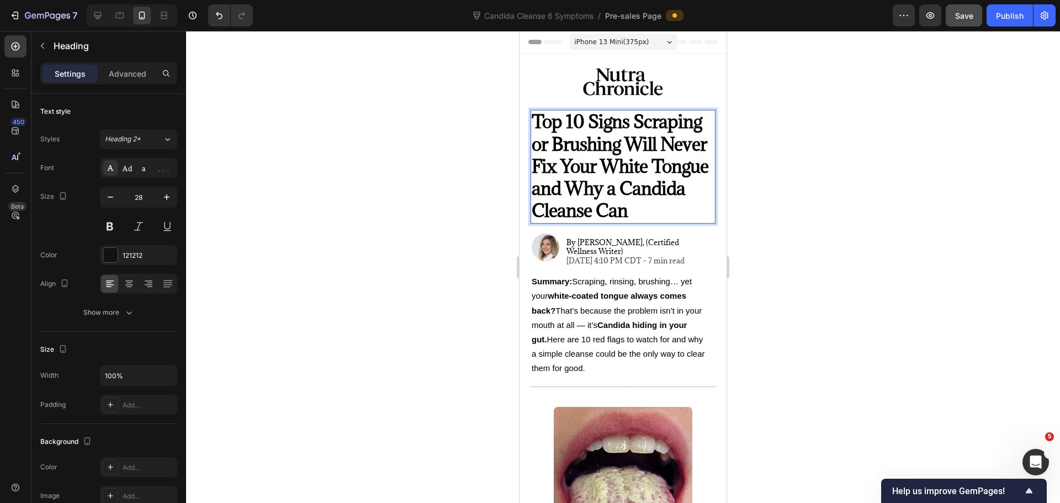
click at [630, 208] on strong "Top 10 Signs Scraping or Brushing Will Never Fix Your White Tongue and Why a Ca…" at bounding box center [620, 166] width 177 height 112
click at [612, 357] on span "Summary: Scraping, rinsing, brushing… yet your white-coated tongue always comes…" at bounding box center [618, 325] width 173 height 96
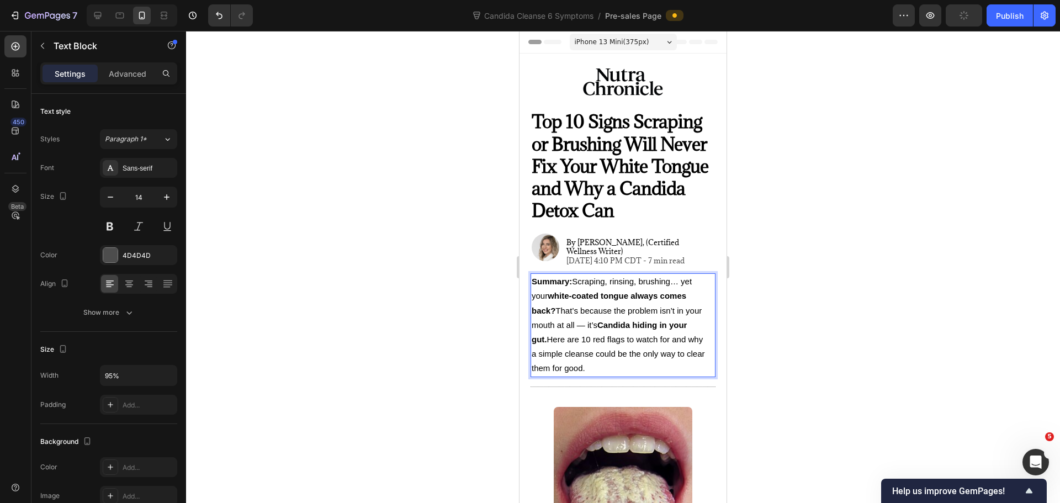
click at [612, 357] on span "Summary: Scraping, rinsing, brushing… yet your white-coated tongue always comes…" at bounding box center [618, 325] width 173 height 96
click at [93, 13] on icon at bounding box center [97, 15] width 11 height 11
type input "16"
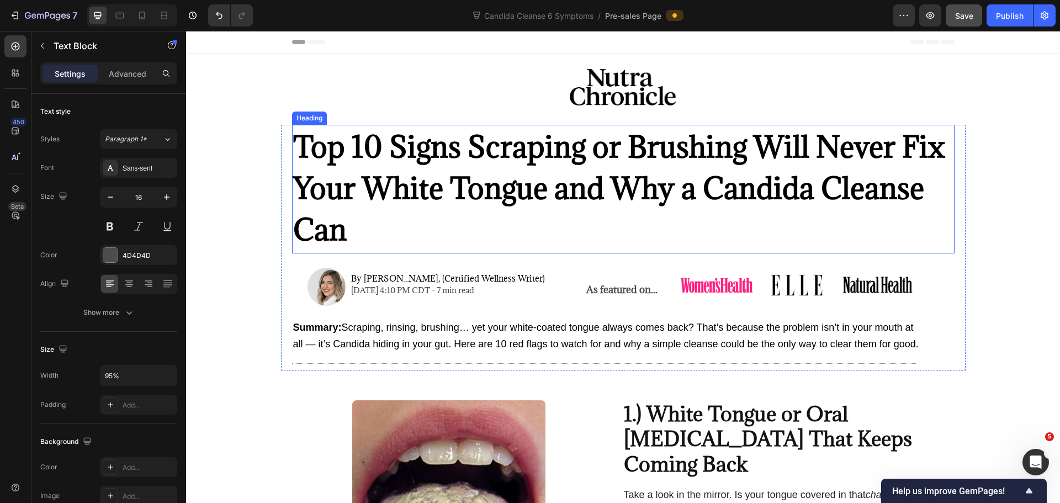
click at [845, 184] on strong "Top 10 Signs Scraping or Brushing Will Never Fix Your White Tongue and Why a Ca…" at bounding box center [619, 188] width 652 height 121
click at [848, 190] on strong "Top 10 Signs Scraping or Brushing Will Never Fix Your White Tongue and Why a Ca…" at bounding box center [619, 188] width 652 height 121
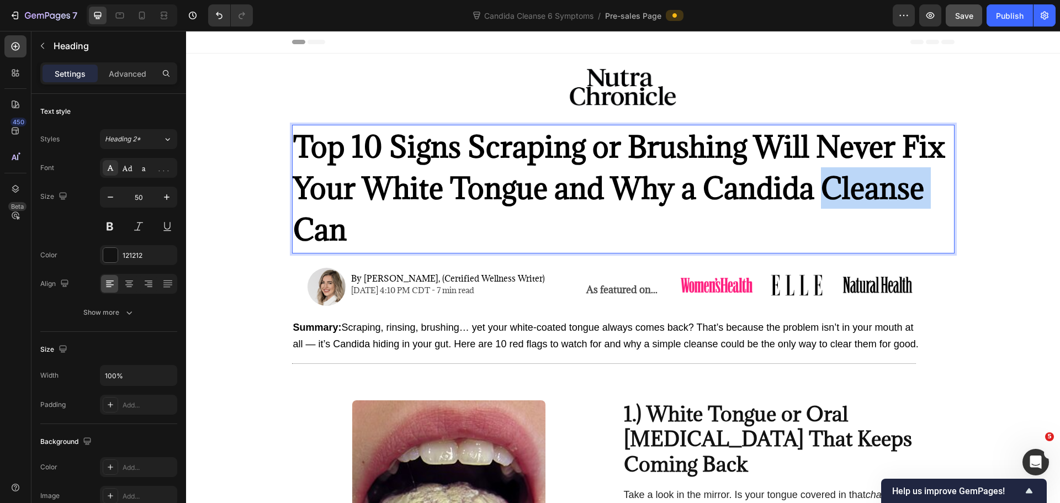
click at [848, 190] on strong "Top 10 Signs Scraping or Brushing Will Never Fix Your White Tongue and Why a Ca…" at bounding box center [619, 188] width 652 height 121
click at [445, 232] on p "Top 10 Signs Scraping or Brushing Will Never Fix Your White Tongue and Why a Ca…" at bounding box center [623, 188] width 660 height 124
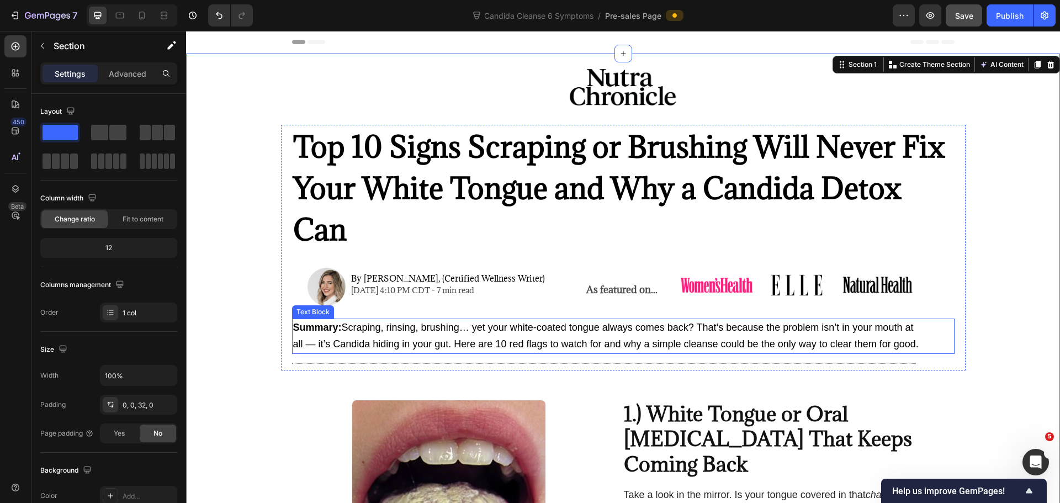
click at [698, 343] on span "Summary: Scraping, rinsing, brushing… yet your white-coated tongue always comes…" at bounding box center [605, 336] width 625 height 28
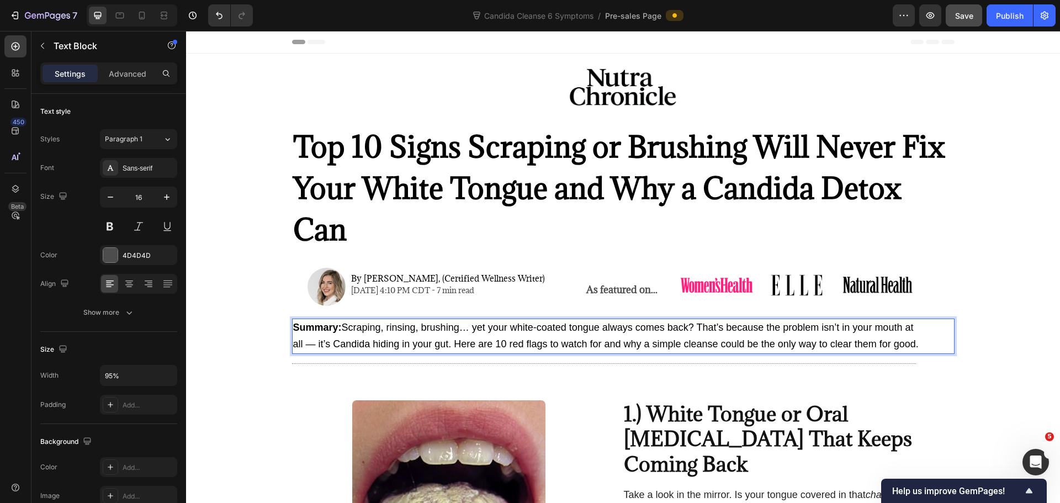
click at [701, 342] on span "Summary: Scraping, rinsing, brushing… yet your white-coated tongue always comes…" at bounding box center [605, 336] width 625 height 28
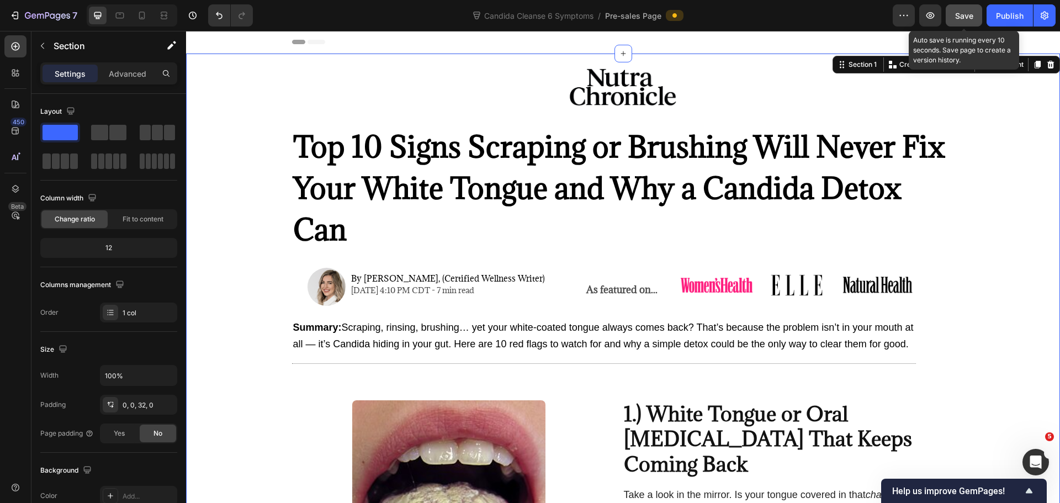
click at [961, 12] on span "Save" at bounding box center [964, 15] width 18 height 9
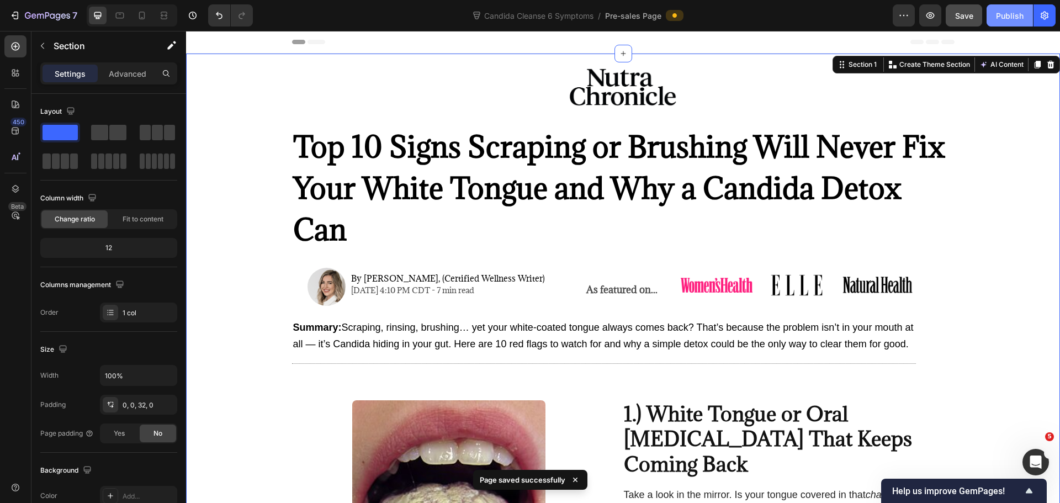
click at [1009, 20] on div "Publish" at bounding box center [1010, 16] width 28 height 12
click at [140, 17] on icon at bounding box center [141, 15] width 11 height 11
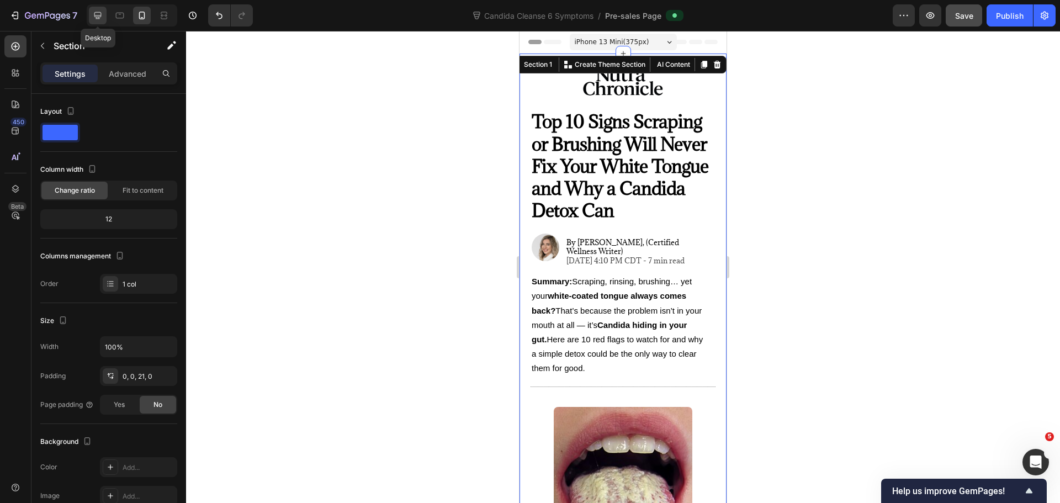
click at [98, 15] on icon at bounding box center [97, 15] width 11 height 11
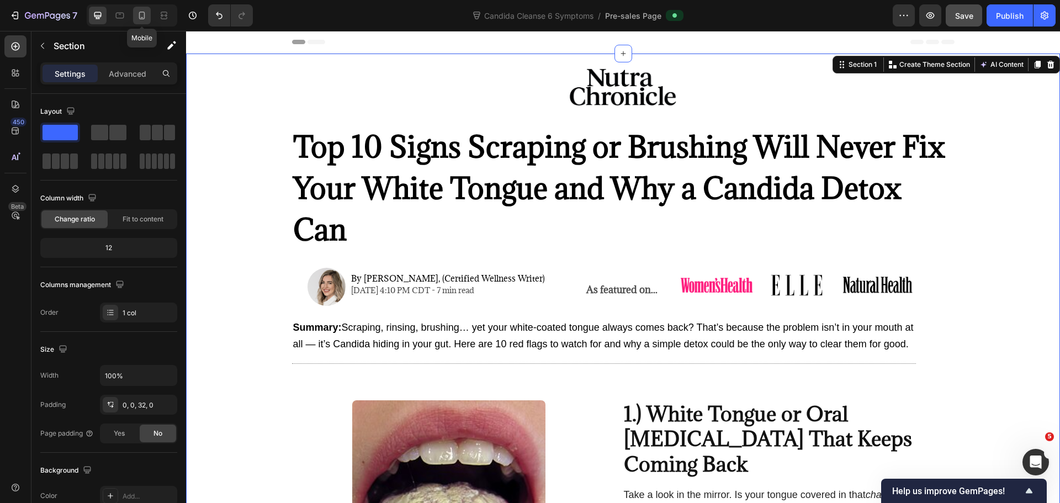
click at [142, 8] on div at bounding box center [142, 16] width 18 height 18
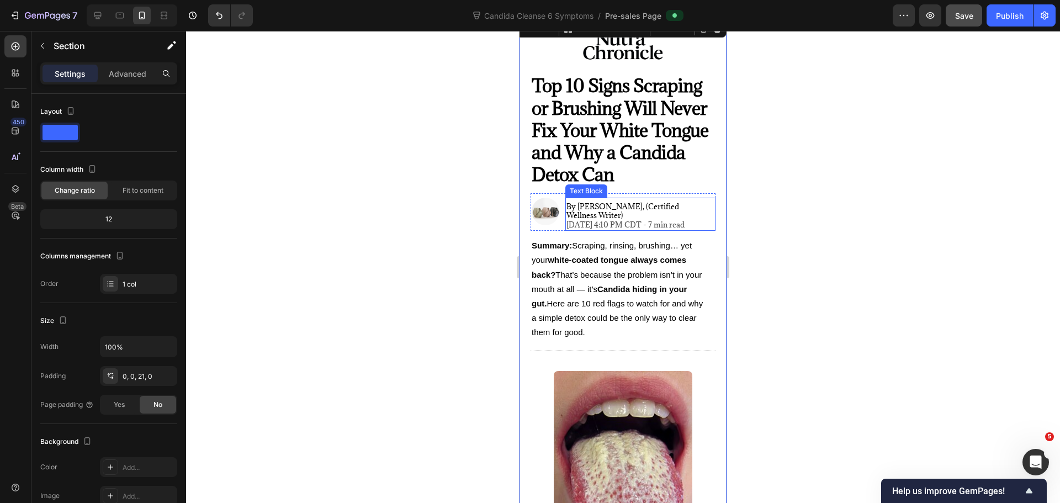
scroll to position [55, 0]
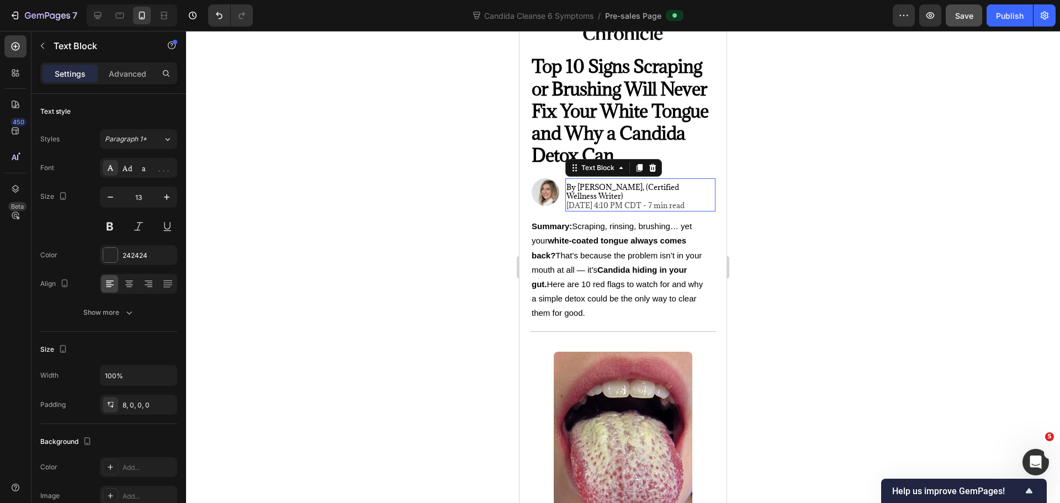
click at [627, 200] on span "[DATE] 4:10 PM CDT - 7 min read" at bounding box center [625, 205] width 118 height 10
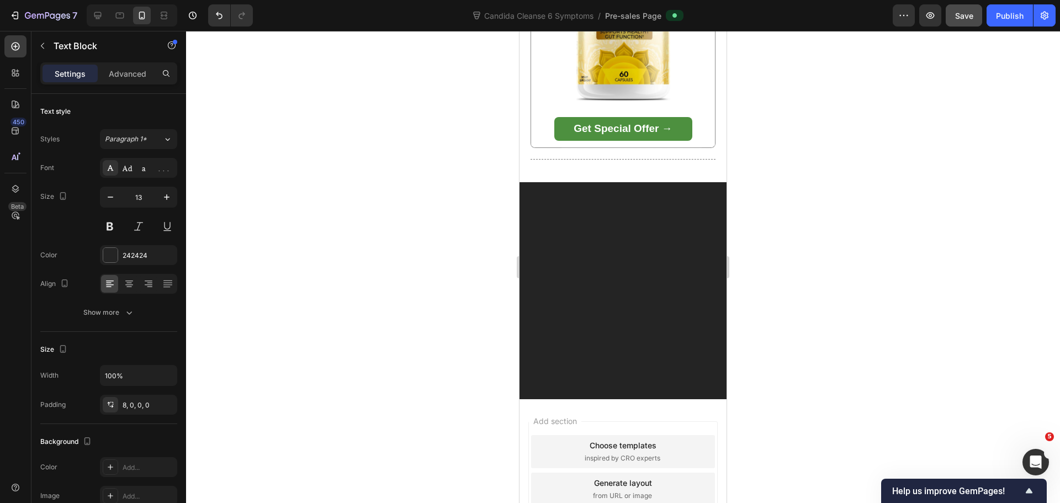
scroll to position [6858, 0]
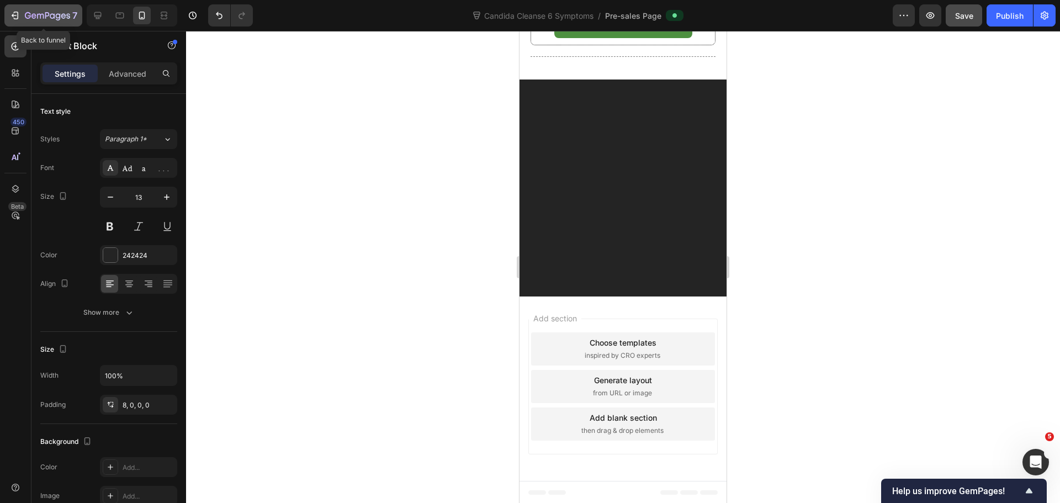
click at [52, 18] on icon "button" at bounding box center [52, 15] width 5 height 5
